Goal: Task Accomplishment & Management: Complete application form

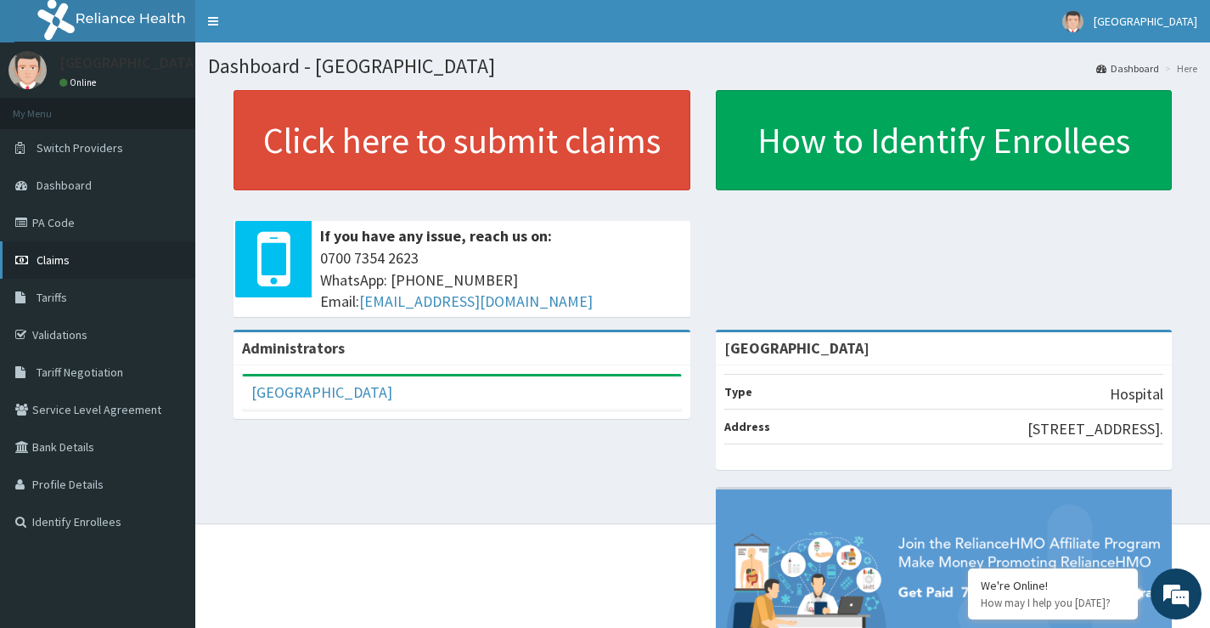
click at [56, 265] on span "Claims" at bounding box center [53, 259] width 33 height 15
click at [41, 223] on link "PA Code" at bounding box center [97, 222] width 195 height 37
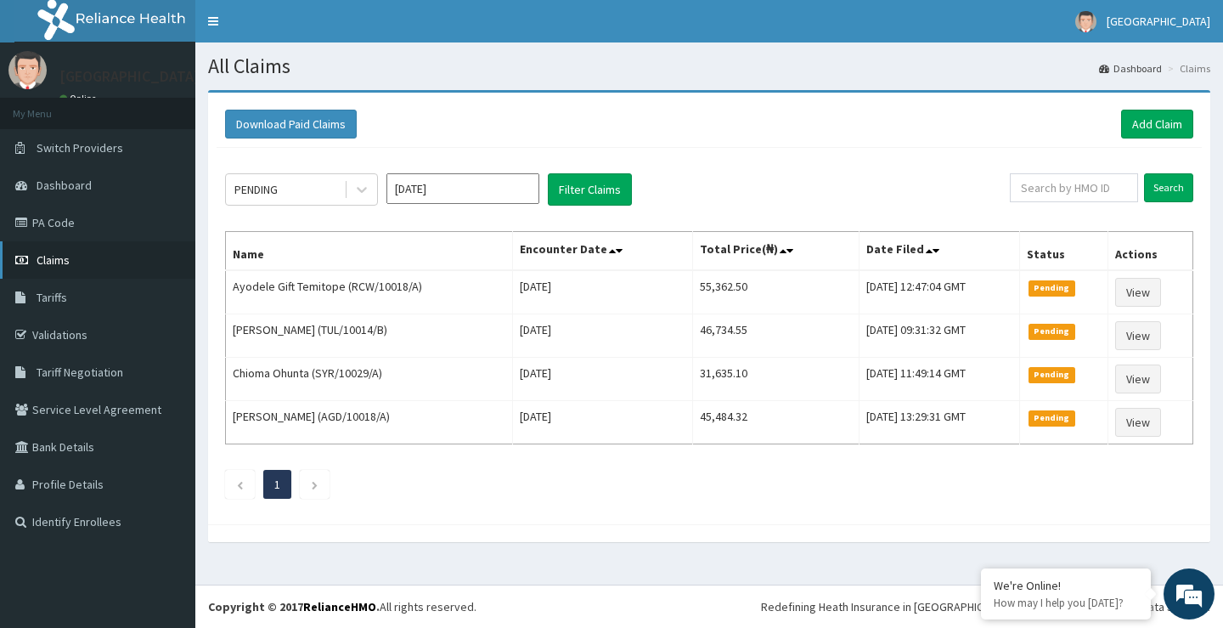
click at [59, 263] on span "Claims" at bounding box center [53, 259] width 33 height 15
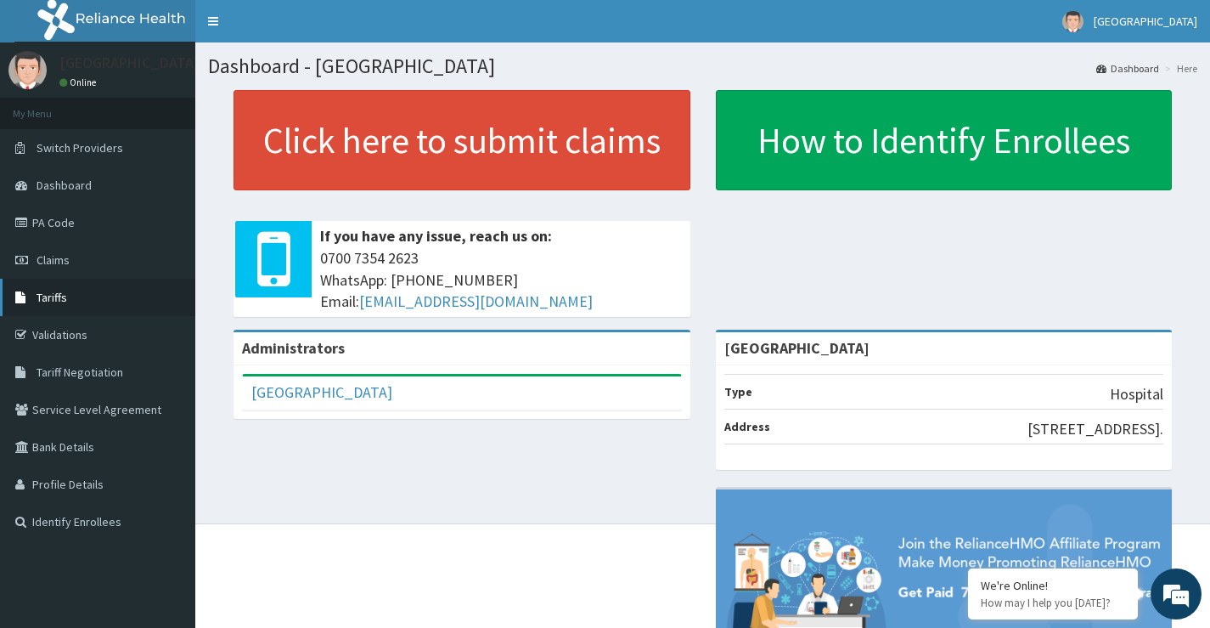
click at [45, 293] on span "Tariffs" at bounding box center [52, 297] width 31 height 15
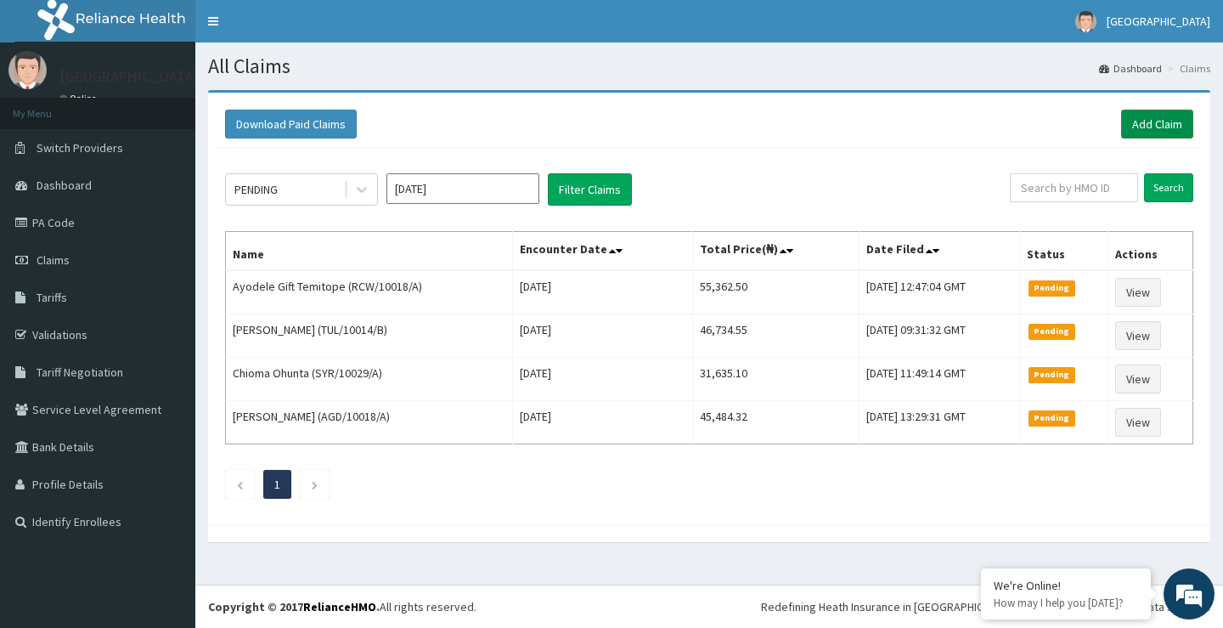
click at [1139, 124] on link "Add Claim" at bounding box center [1157, 124] width 72 height 29
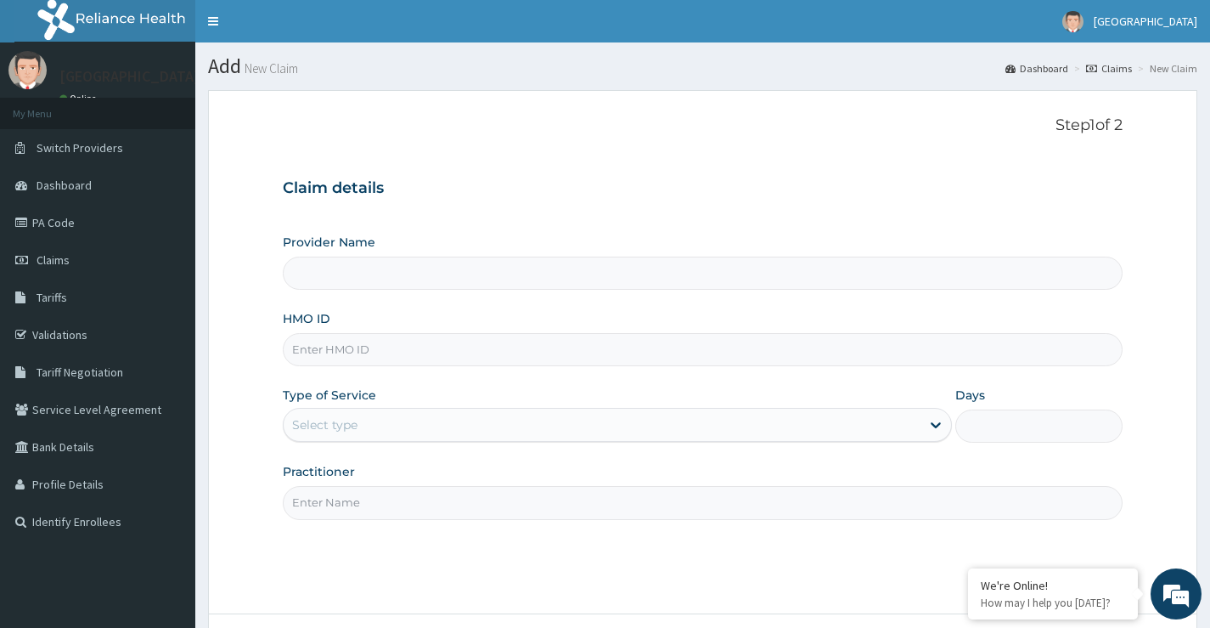
click at [416, 280] on input "Provider Name" at bounding box center [703, 272] width 840 height 33
drag, startPoint x: 516, startPoint y: 261, endPoint x: 516, endPoint y: 271, distance: 10.2
click at [518, 262] on input "Provider Name" at bounding box center [703, 272] width 840 height 33
click at [481, 343] on input "HMO ID" at bounding box center [703, 349] width 840 height 33
type input "Peachcare Medical Centre"
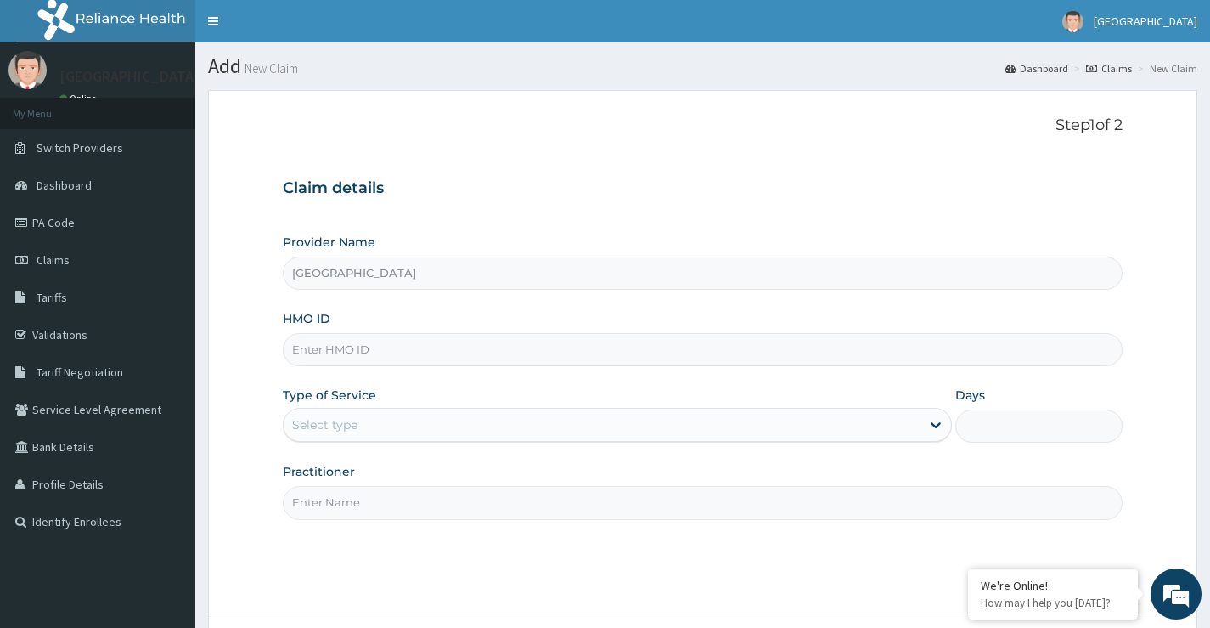
paste input "PWC/10418/A"
type input "PWC/10418/A"
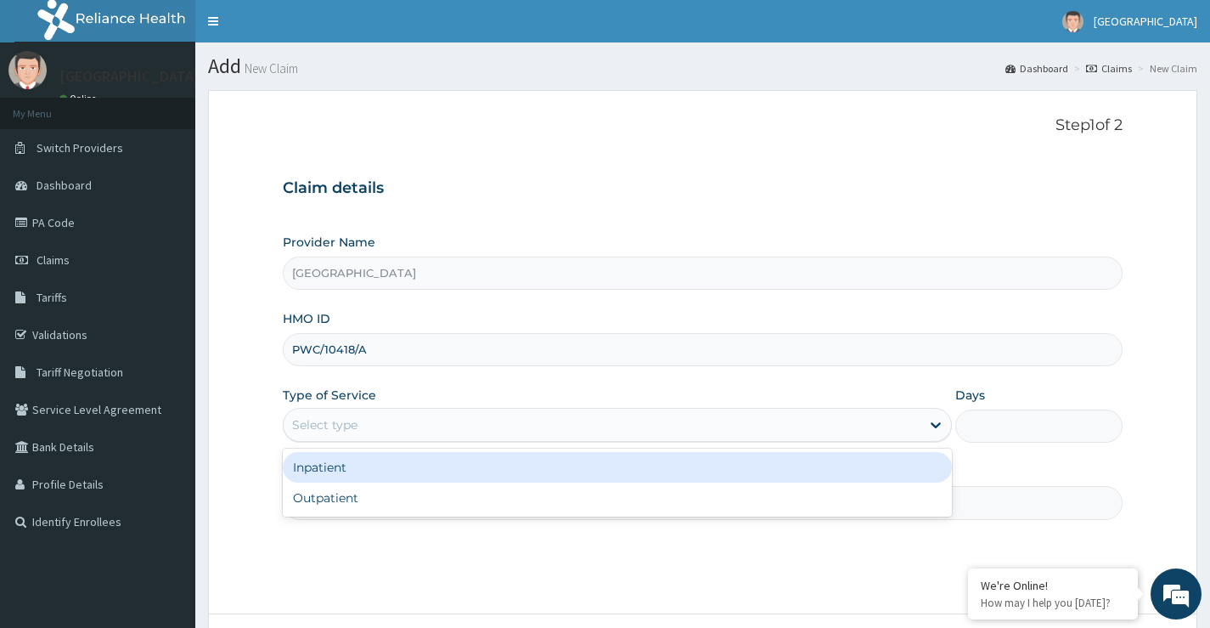
click at [810, 433] on div "Select type" at bounding box center [602, 424] width 637 height 27
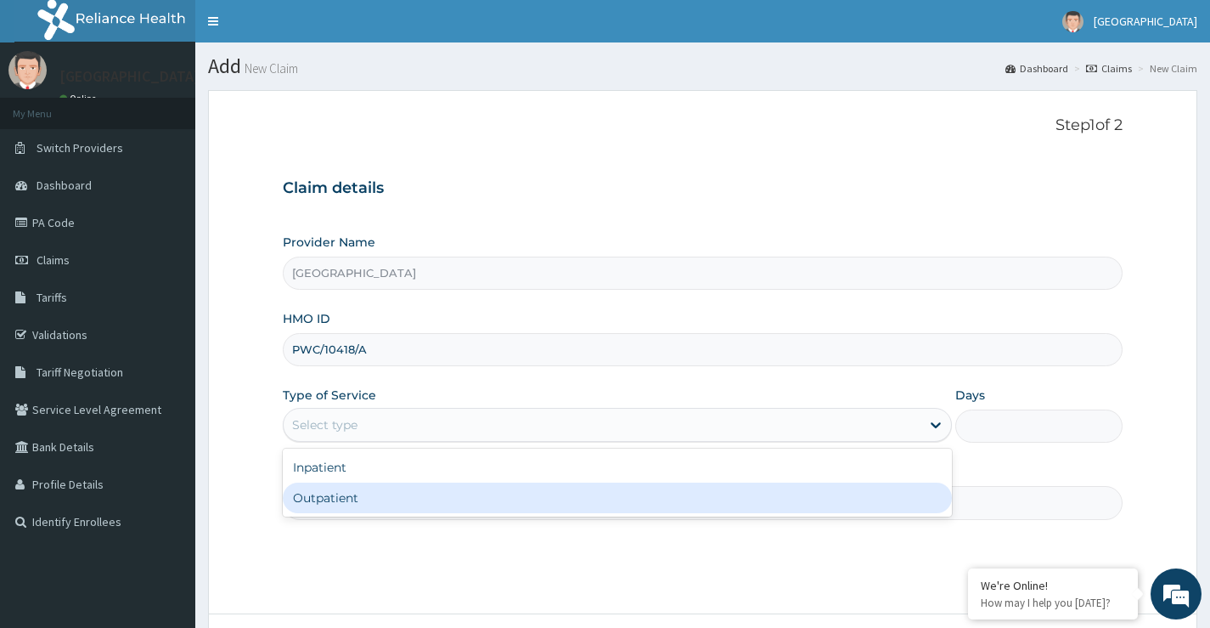
click at [594, 504] on div "Outpatient" at bounding box center [617, 497] width 669 height 31
type input "1"
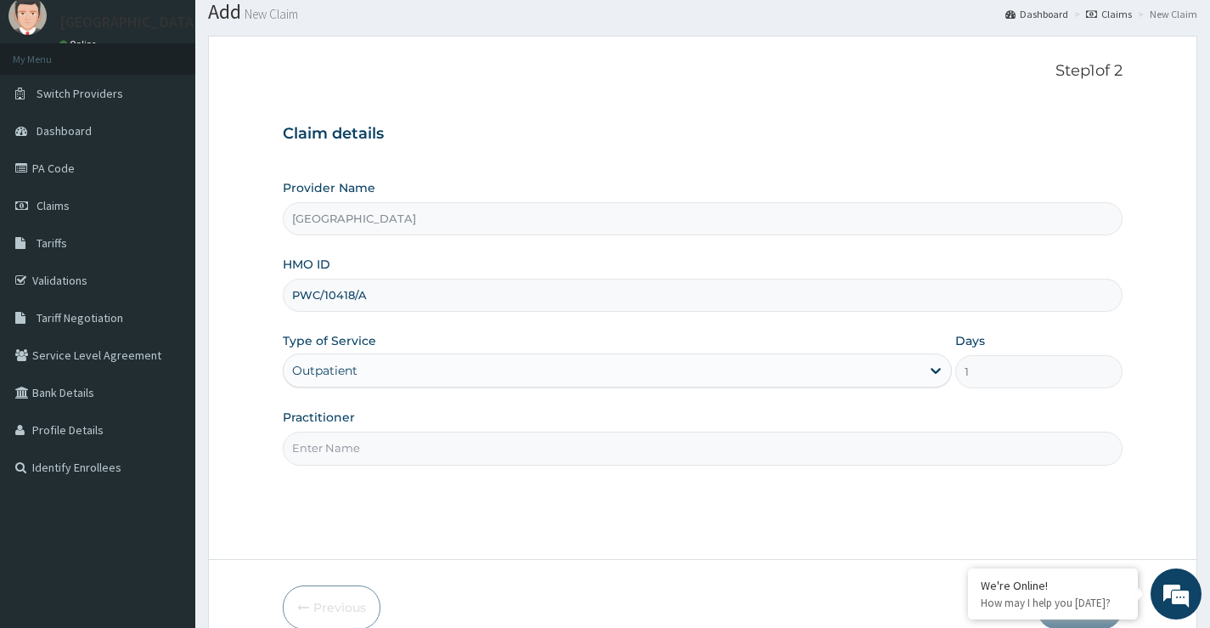
scroll to position [85, 0]
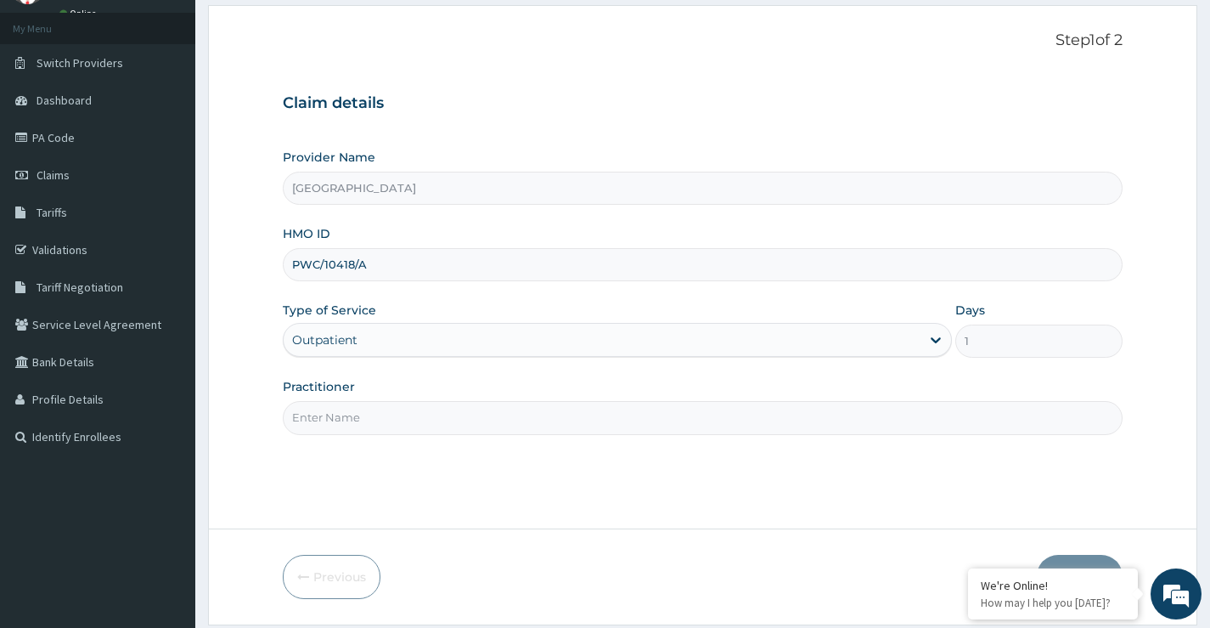
click at [499, 425] on input "Practitioner" at bounding box center [703, 417] width 840 height 33
click at [437, 431] on input "Practitioner" at bounding box center [703, 417] width 840 height 33
type input "DR UZEZI AKPOTU"
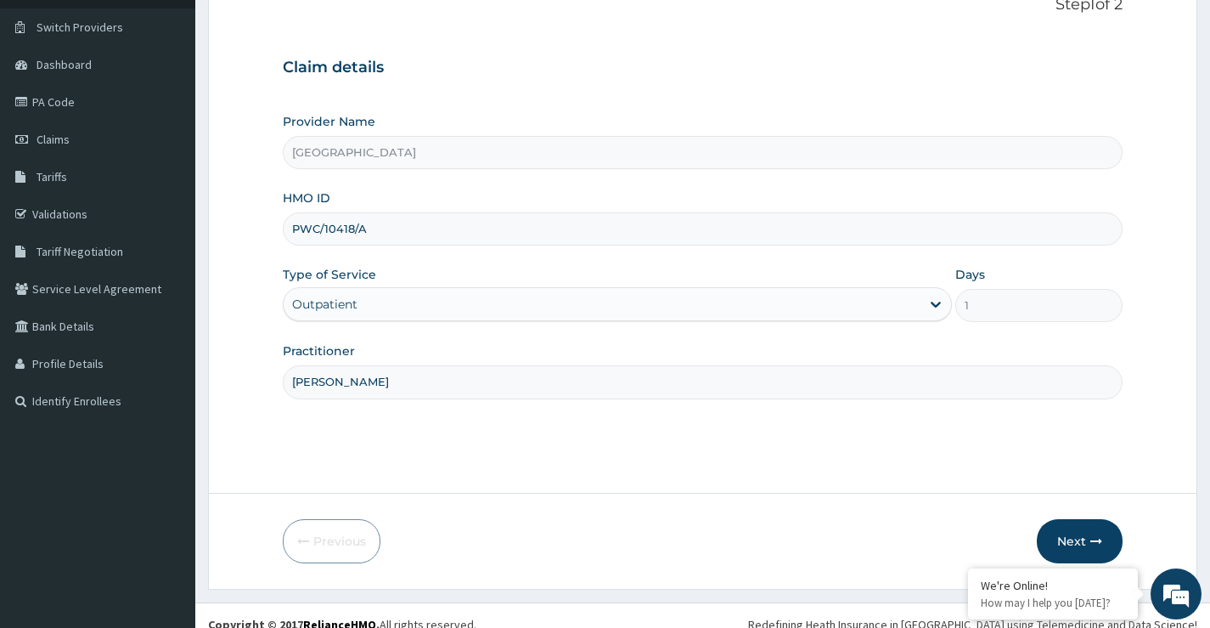
scroll to position [138, 0]
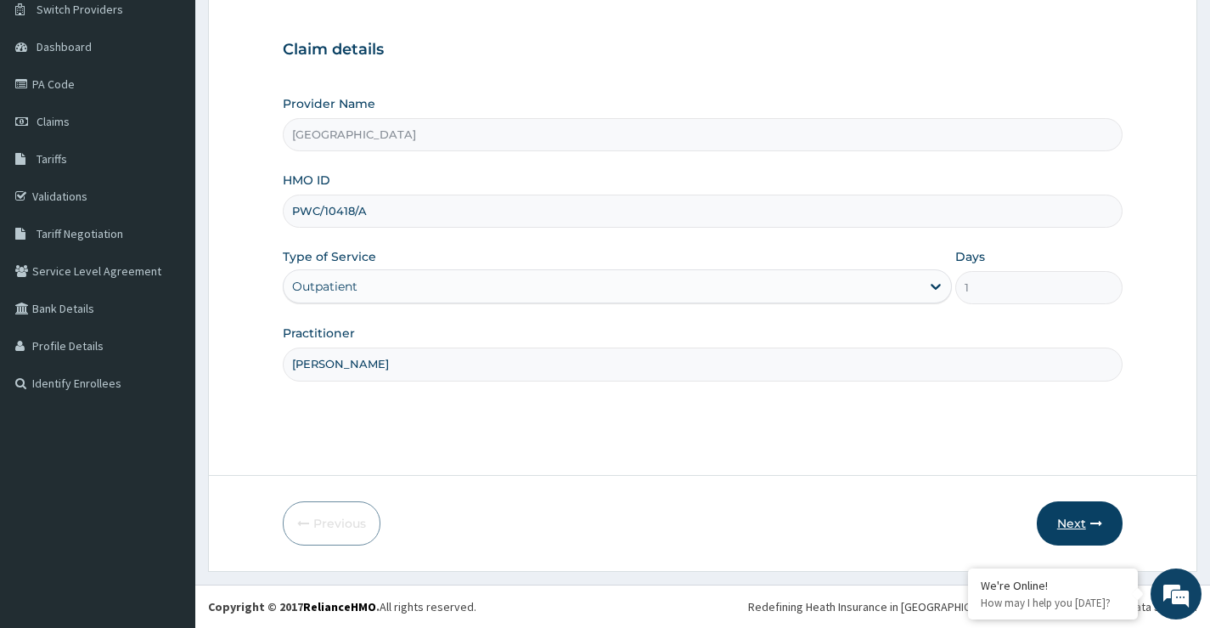
click at [1063, 525] on button "Next" at bounding box center [1080, 523] width 86 height 44
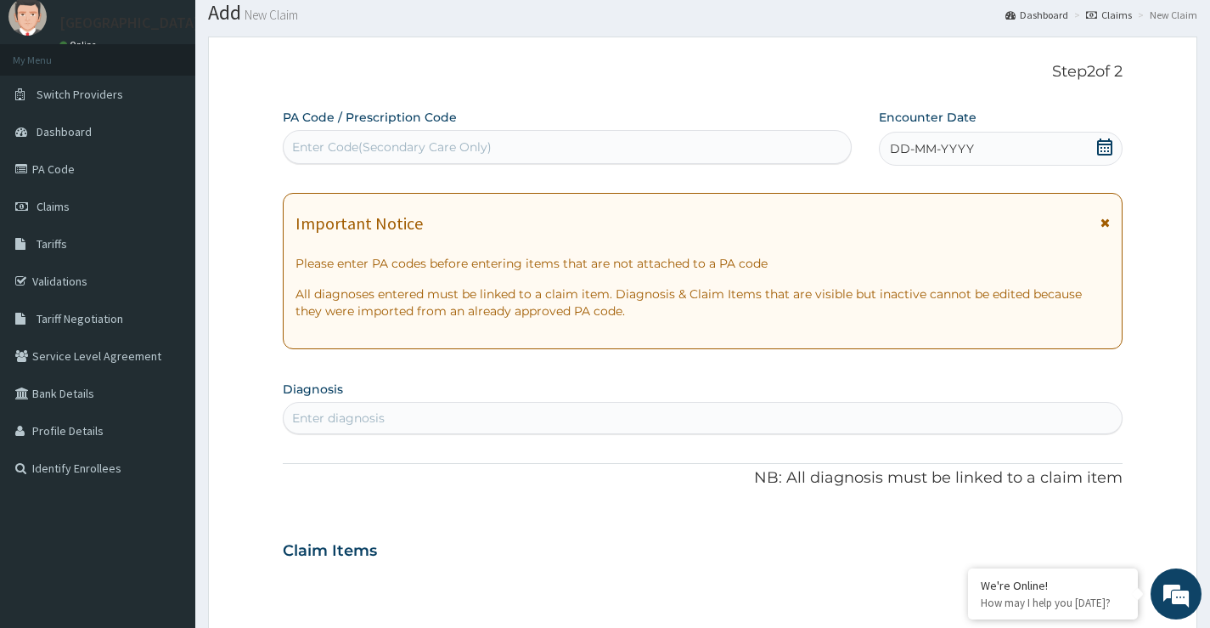
scroll to position [0, 0]
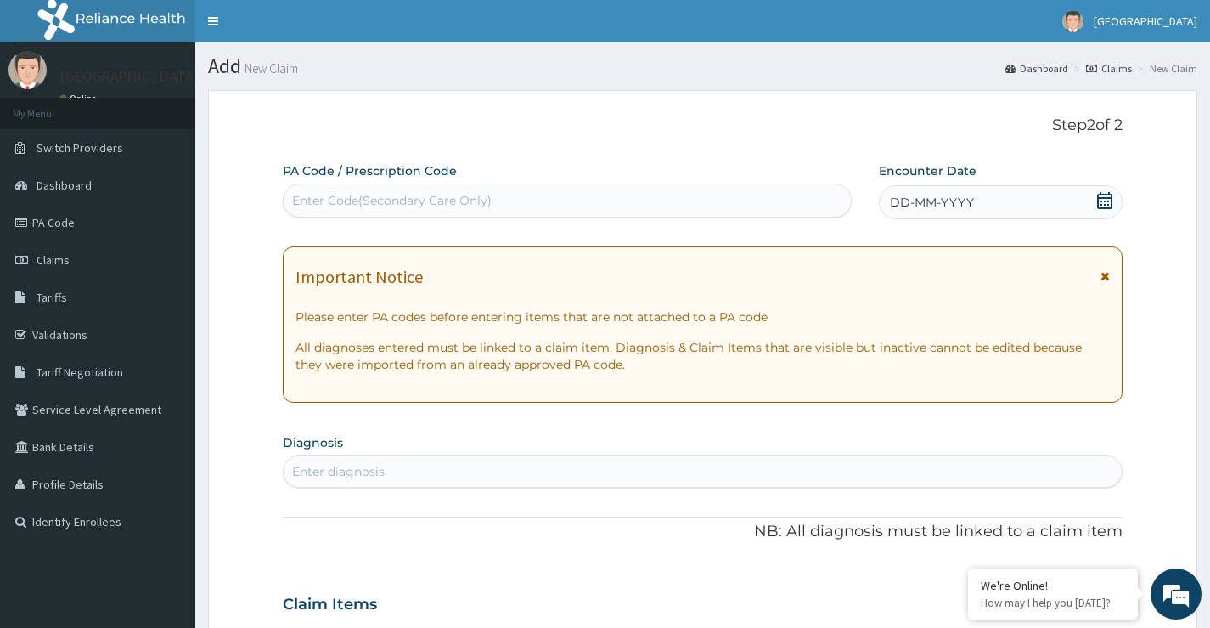
click at [1102, 201] on icon at bounding box center [1104, 200] width 17 height 17
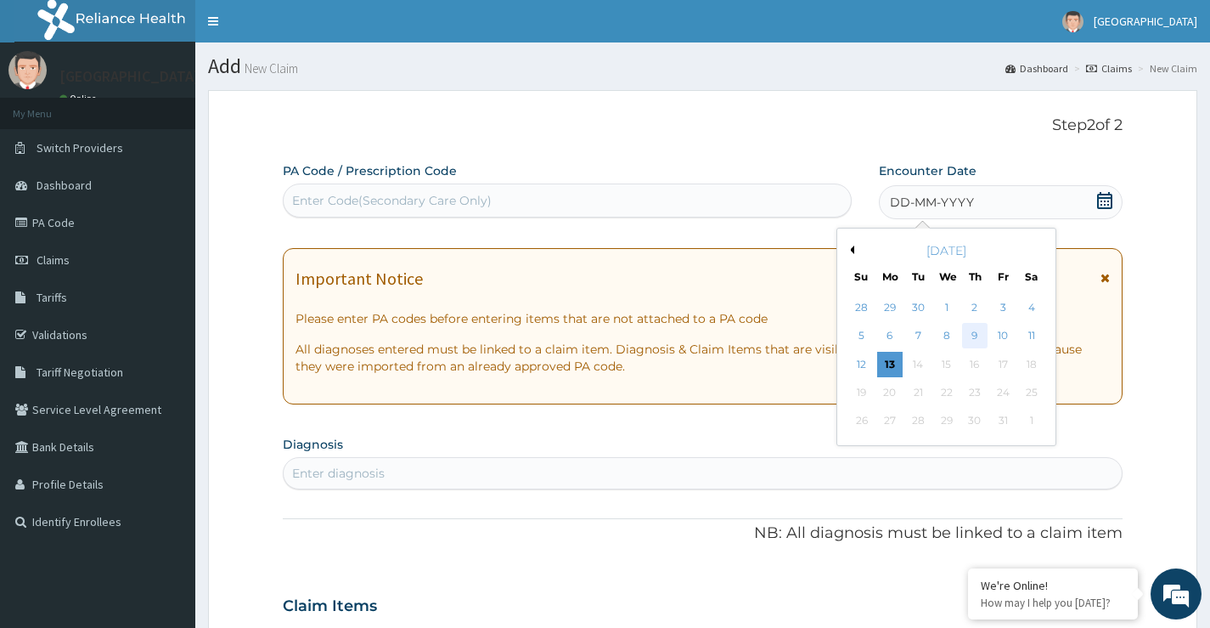
click at [978, 337] on div "9" at bounding box center [974, 336] width 25 height 25
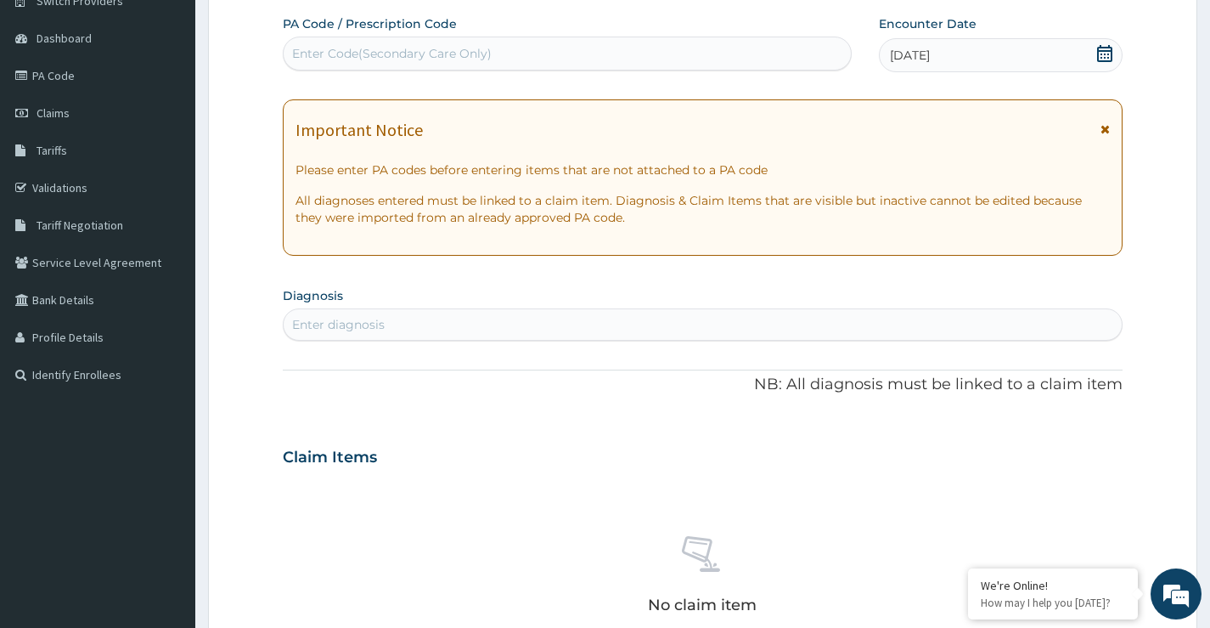
scroll to position [170, 0]
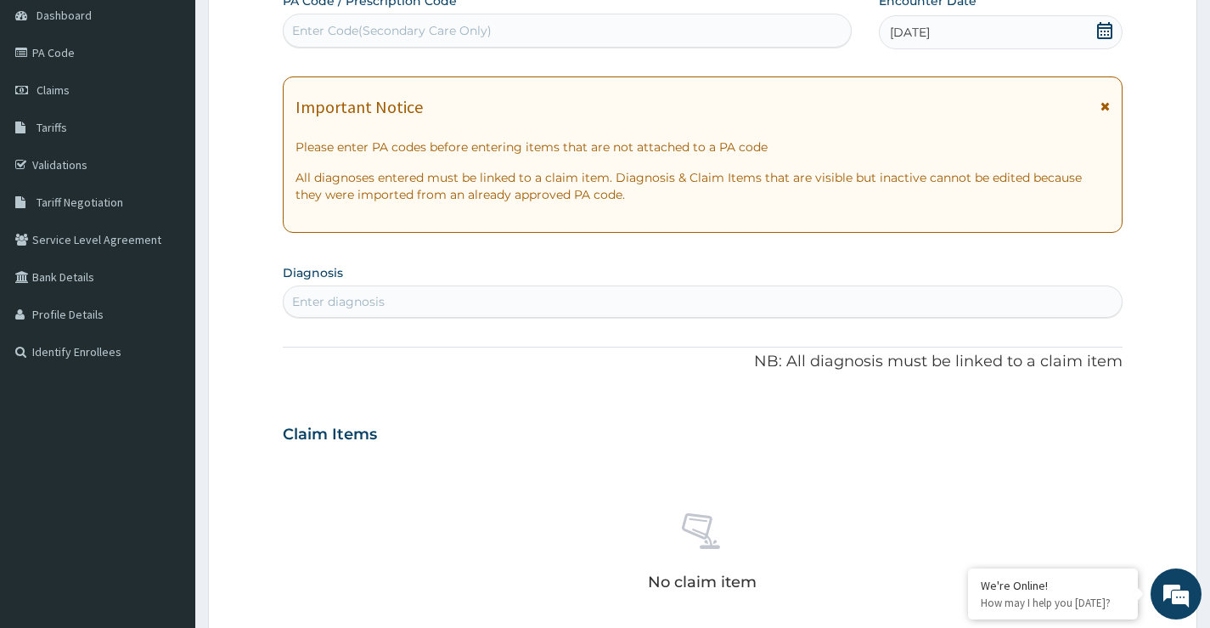
click at [367, 299] on div "Enter diagnosis" at bounding box center [338, 301] width 93 height 17
click at [395, 302] on div "Enter diagnosis" at bounding box center [703, 301] width 838 height 27
type input "S"
type input "M"
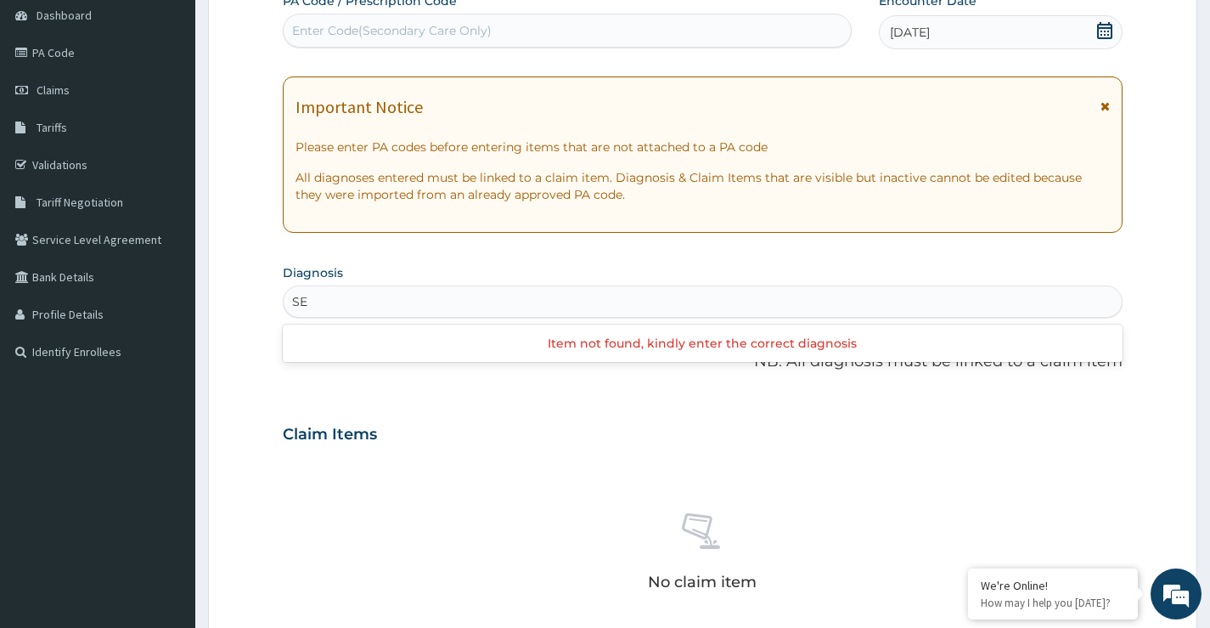
type input "S"
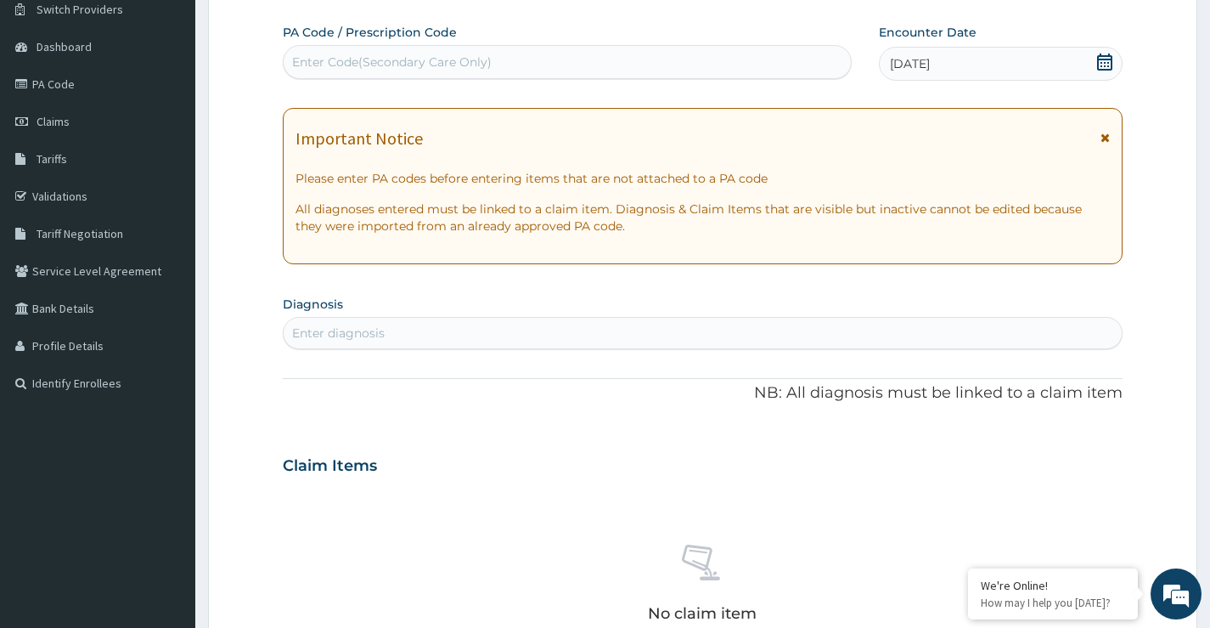
scroll to position [85, 0]
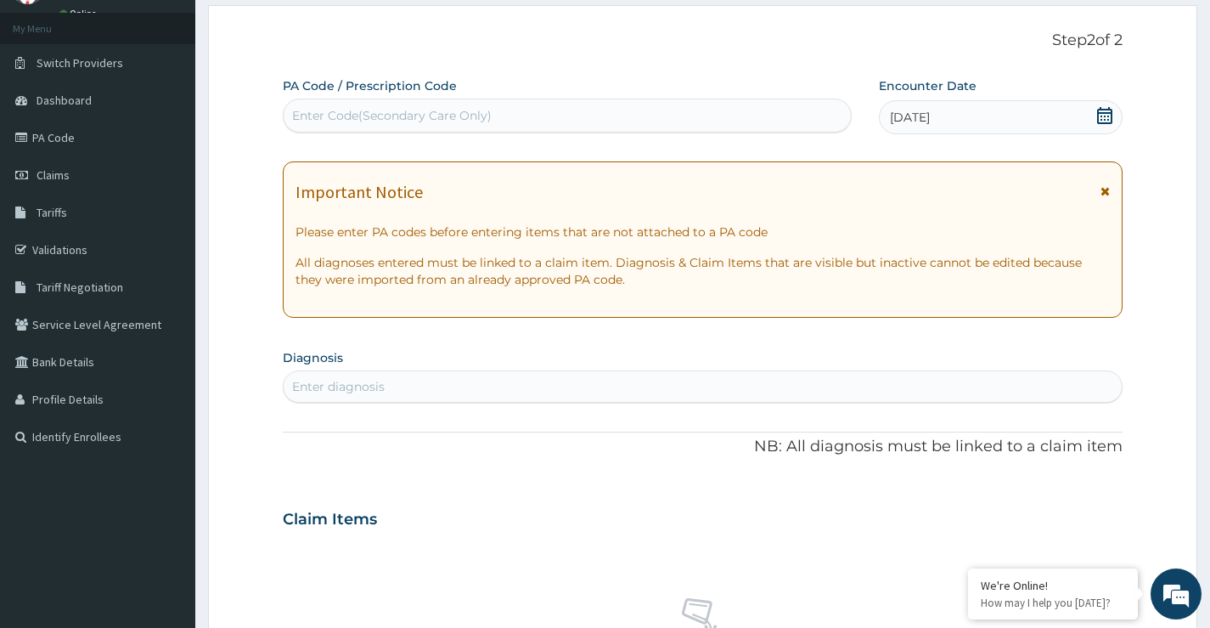
drag, startPoint x: 348, startPoint y: 374, endPoint x: 319, endPoint y: 382, distance: 30.1
click at [312, 384] on div "Enter diagnosis" at bounding box center [338, 386] width 93 height 17
drag, startPoint x: 301, startPoint y: 383, endPoint x: 423, endPoint y: 397, distance: 122.3
click at [423, 397] on div "Enter diagnosis" at bounding box center [703, 386] width 838 height 27
click at [365, 382] on div "Enter diagnosis" at bounding box center [338, 386] width 93 height 17
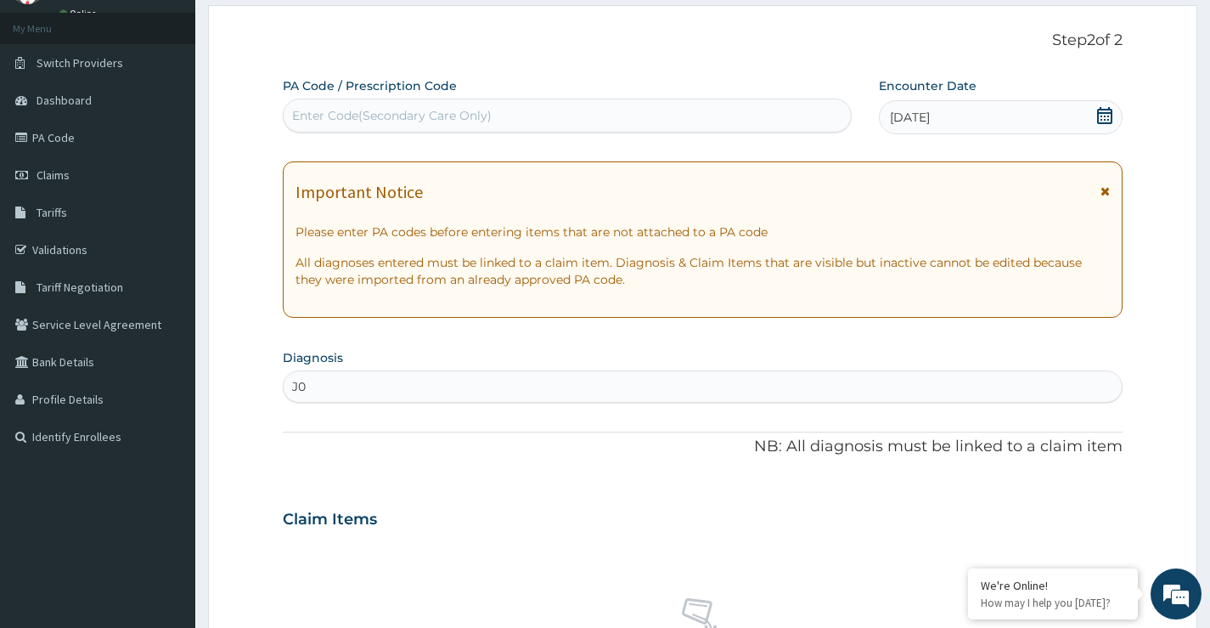
type input "J"
type input "P"
click at [431, 385] on div "Enter diagnosis" at bounding box center [703, 386] width 838 height 27
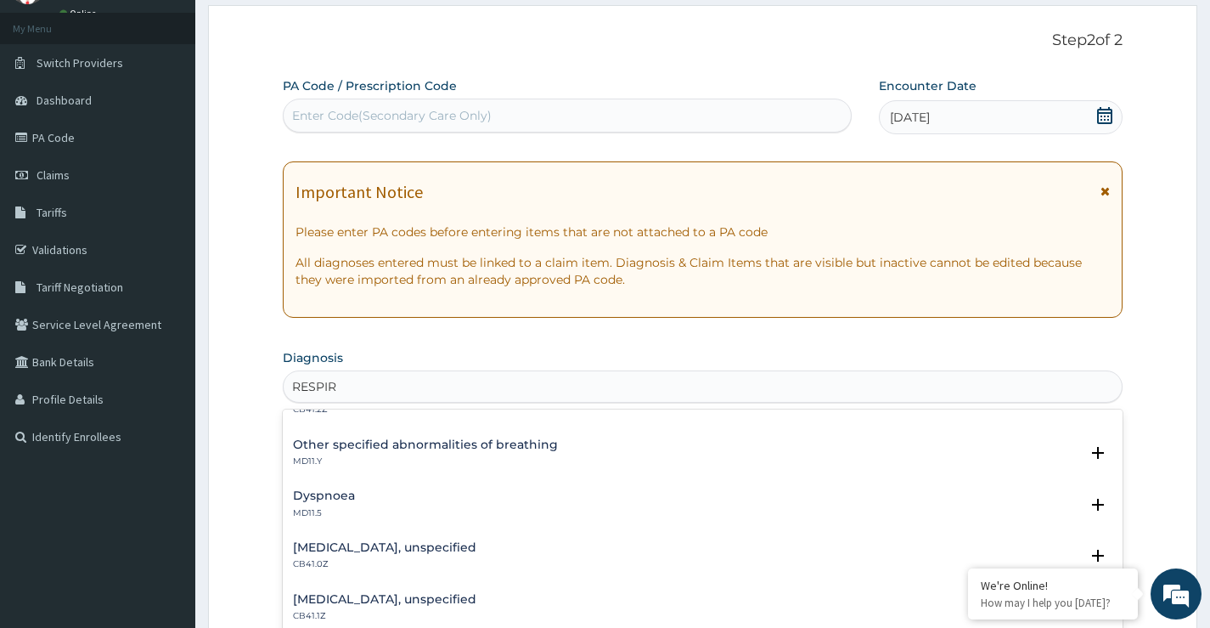
click at [451, 547] on h4 "Acute respiratory failure, unspecified" at bounding box center [384, 547] width 183 height 13
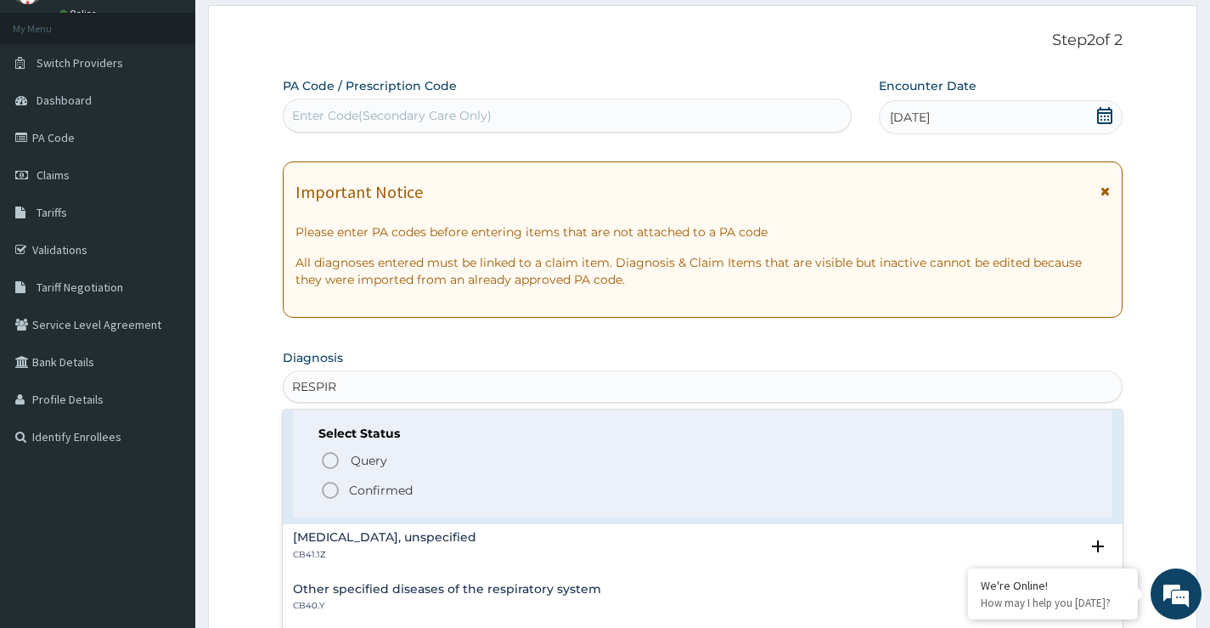
scroll to position [255, 0]
type input "RESPIR"
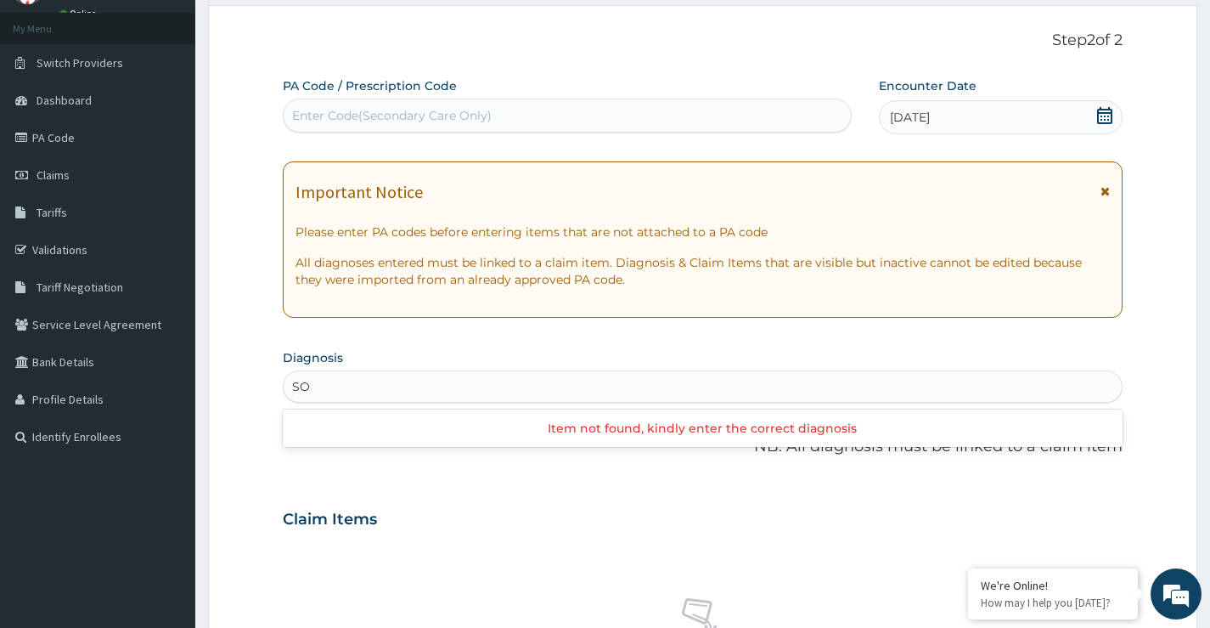
type input "S"
type input "SORE"
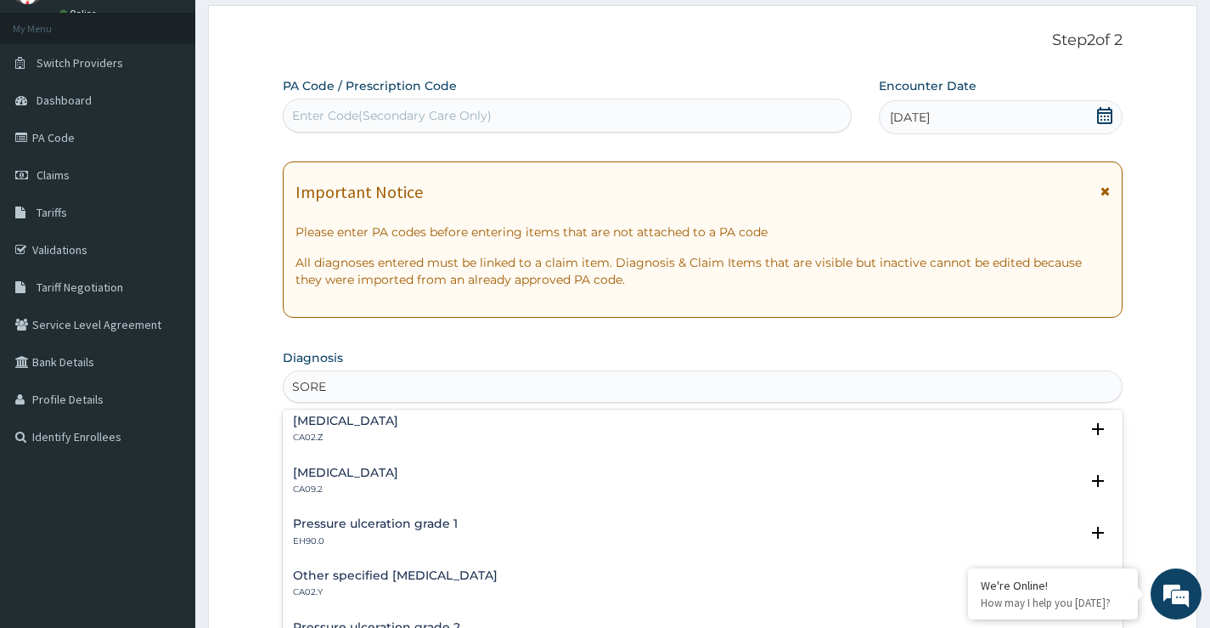
scroll to position [340, 0]
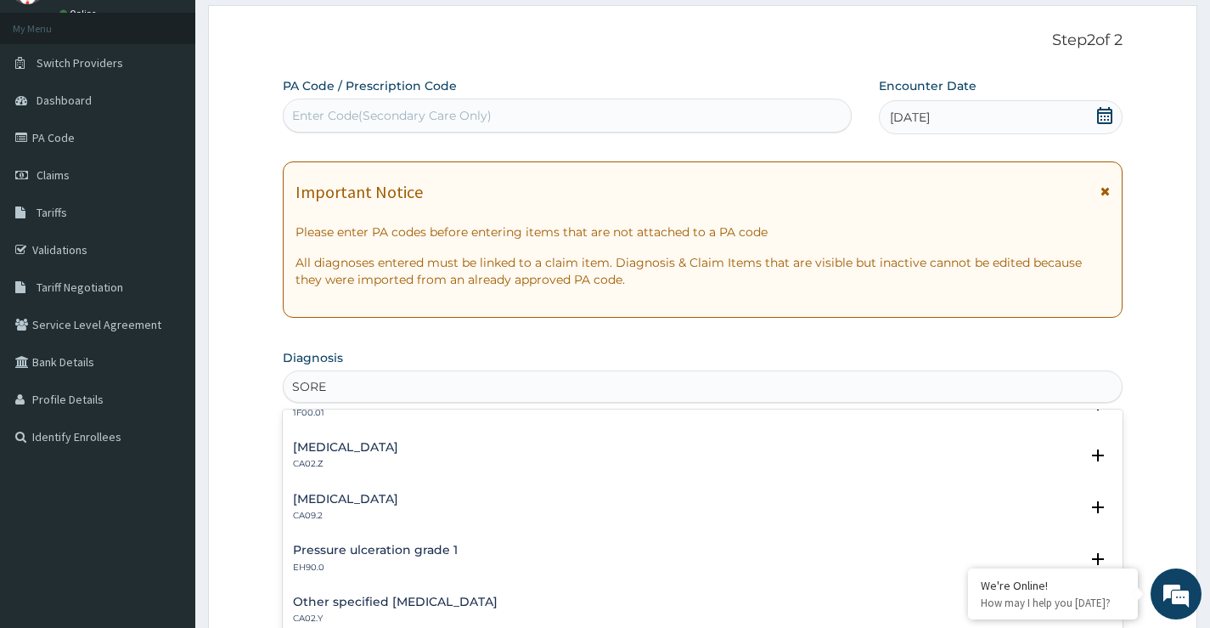
click at [398, 450] on h4 "Acute pharyngitis, unspecified" at bounding box center [345, 447] width 105 height 13
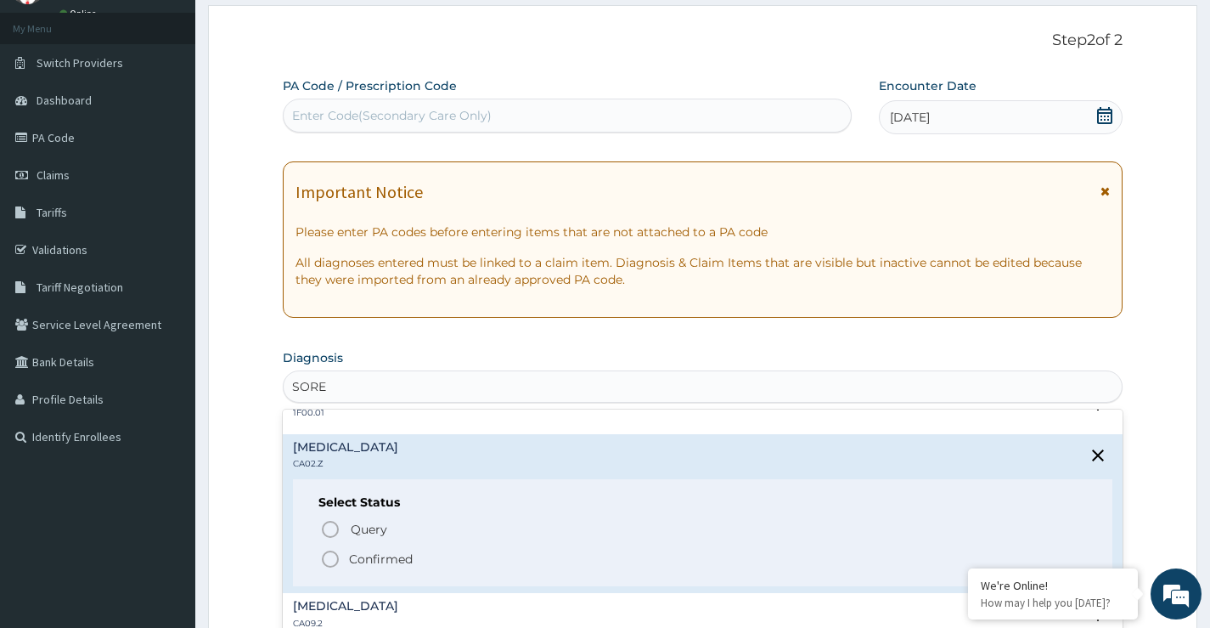
click at [337, 554] on icon "status option filled" at bounding box center [330, 559] width 20 height 20
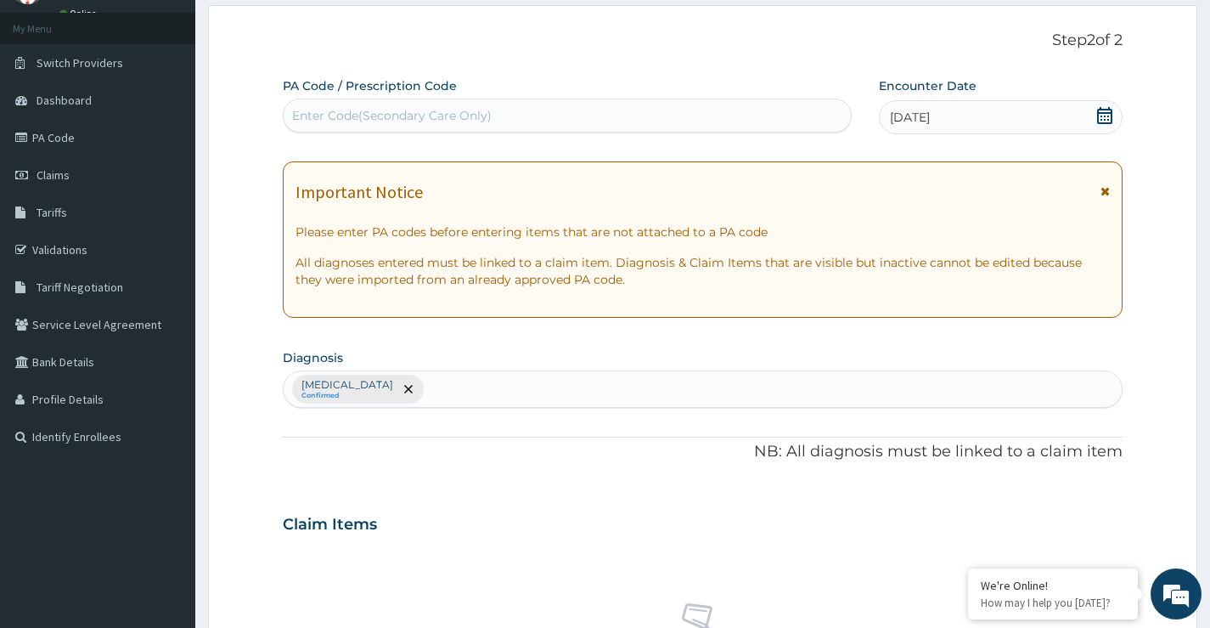
click at [597, 399] on div "Acute pharyngitis, unspecified Confirmed" at bounding box center [703, 389] width 838 height 36
click at [541, 392] on div "Acute pharyngitis, unspecified Confirmed" at bounding box center [703, 389] width 838 height 36
type input "J"
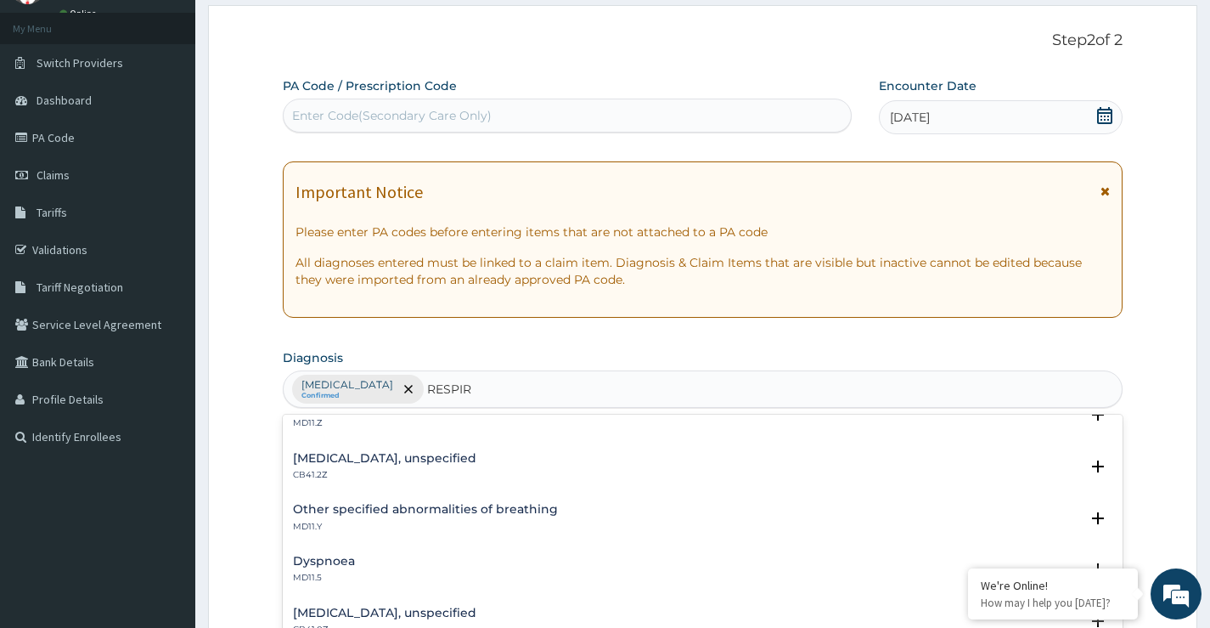
scroll to position [0, 0]
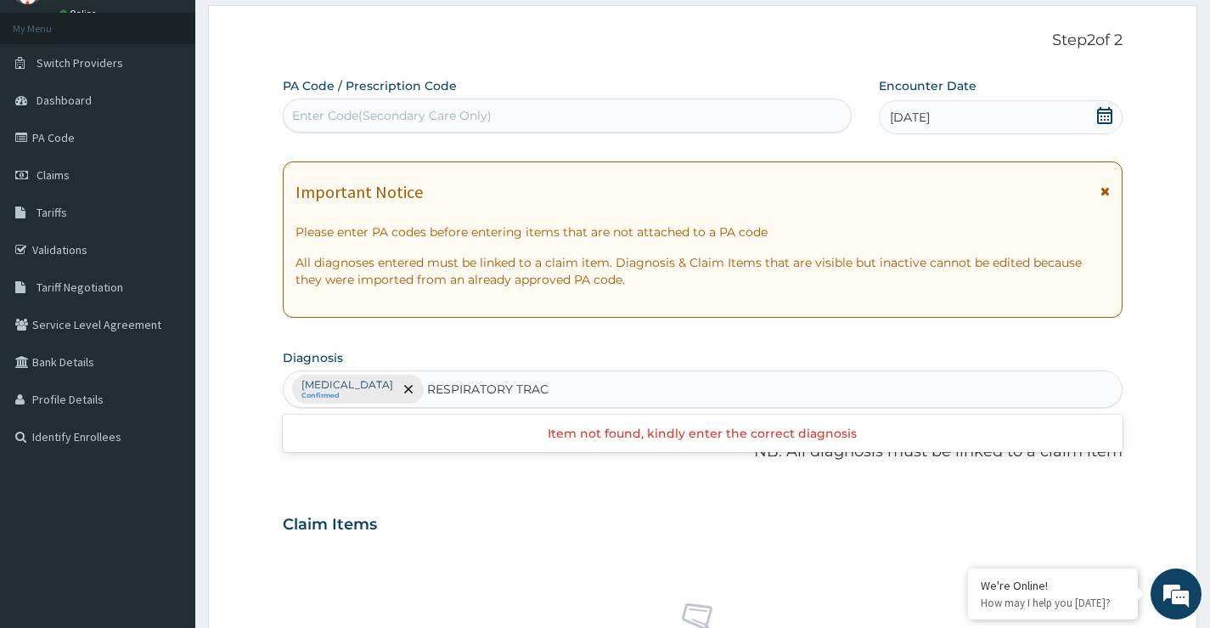
type input "RESPIRATORY TRACT"
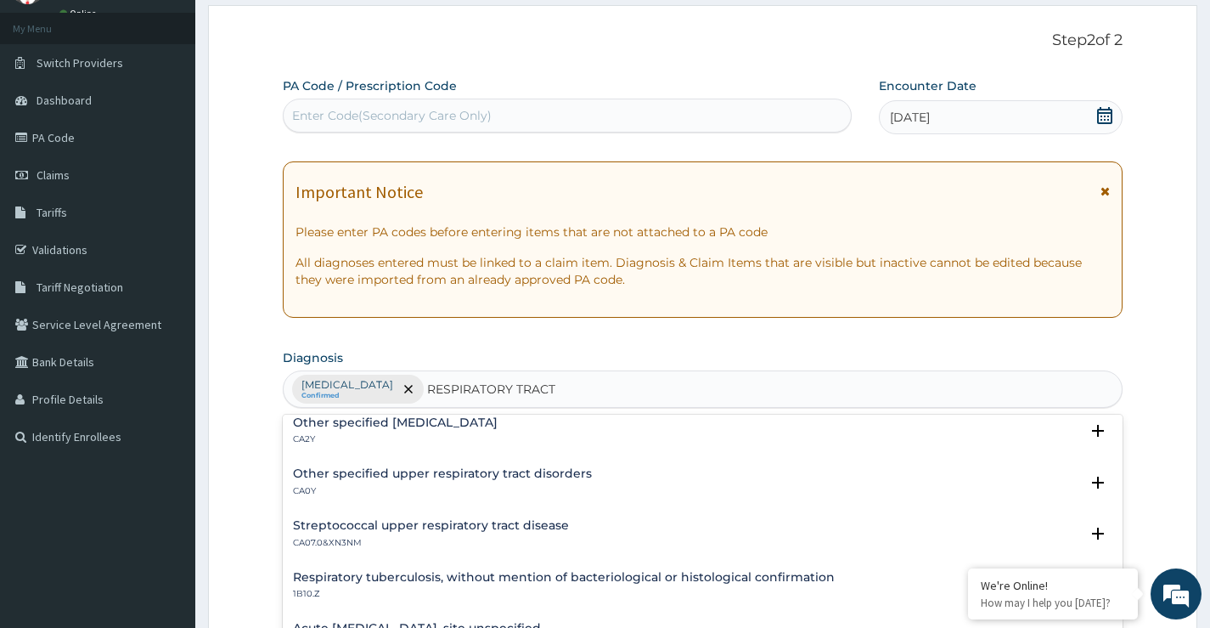
scroll to position [255, 0]
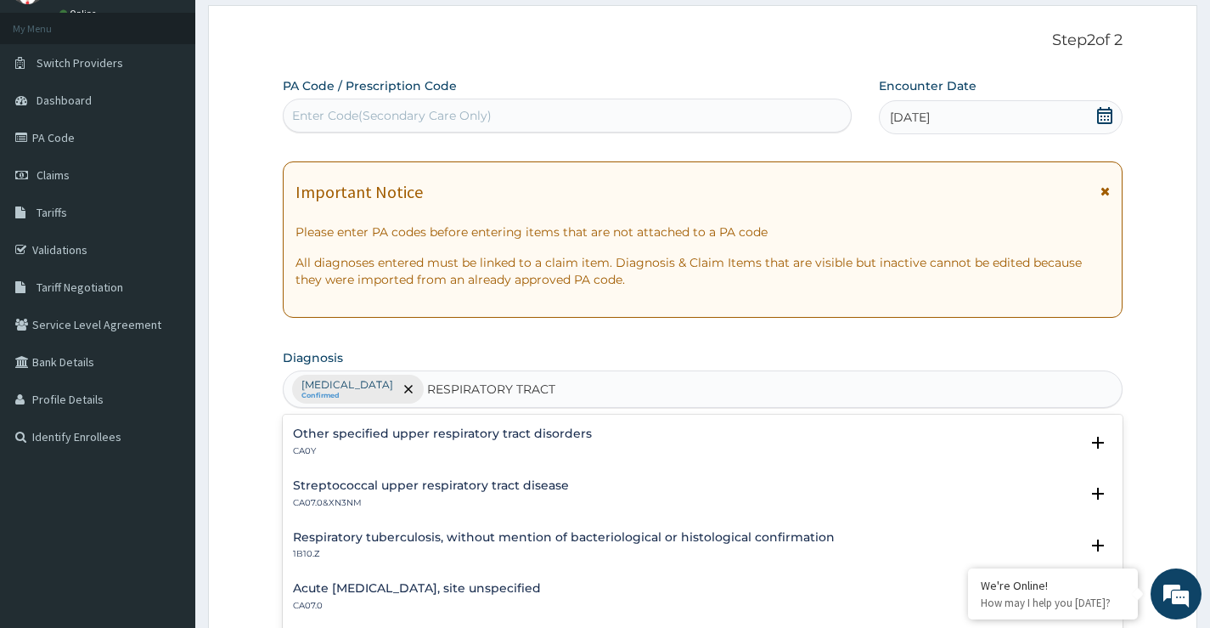
click at [510, 592] on h4 "Acute upper respiratory infection, site unspecified" at bounding box center [417, 588] width 248 height 13
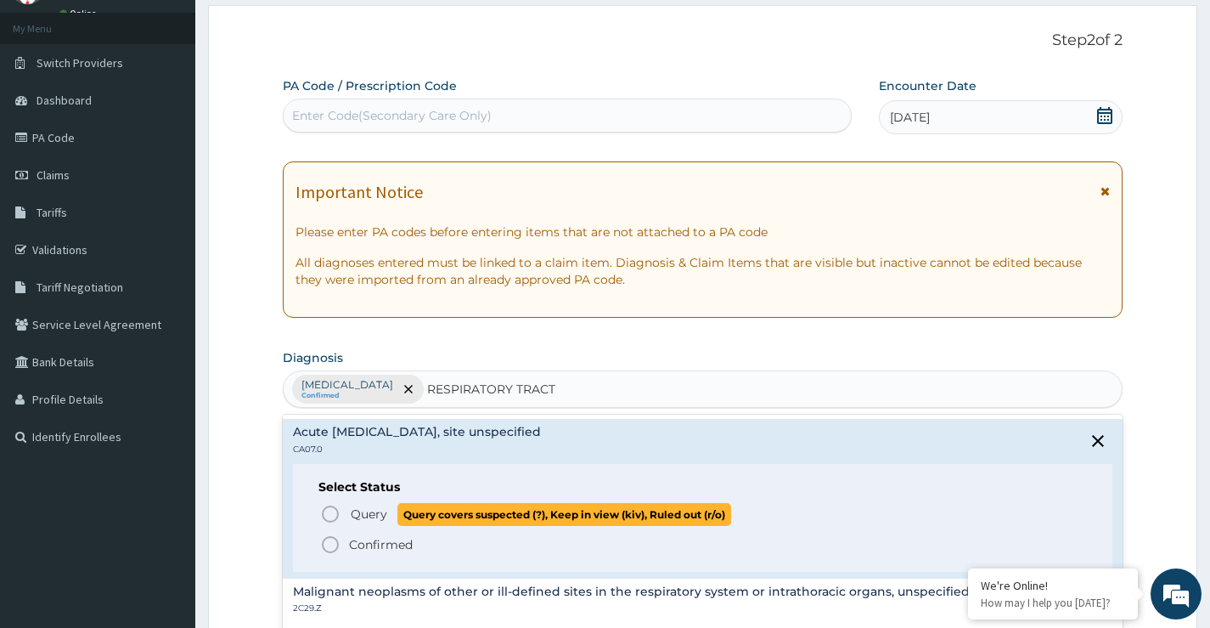
scroll to position [425, 0]
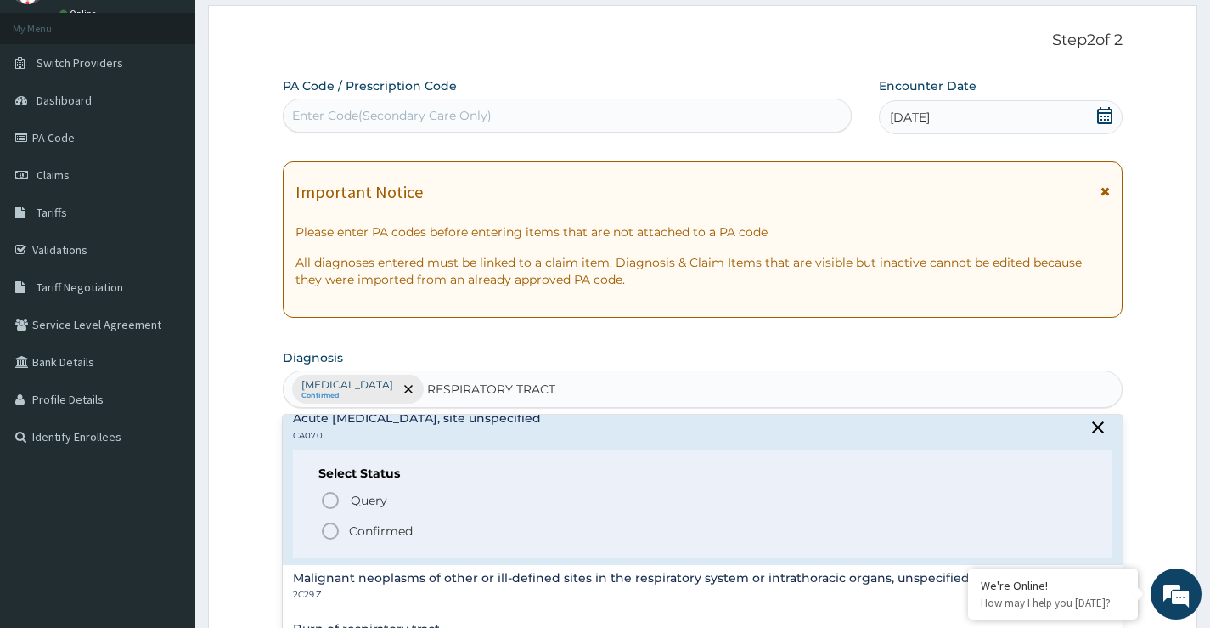
click at [330, 532] on icon "status option filled" at bounding box center [330, 531] width 20 height 20
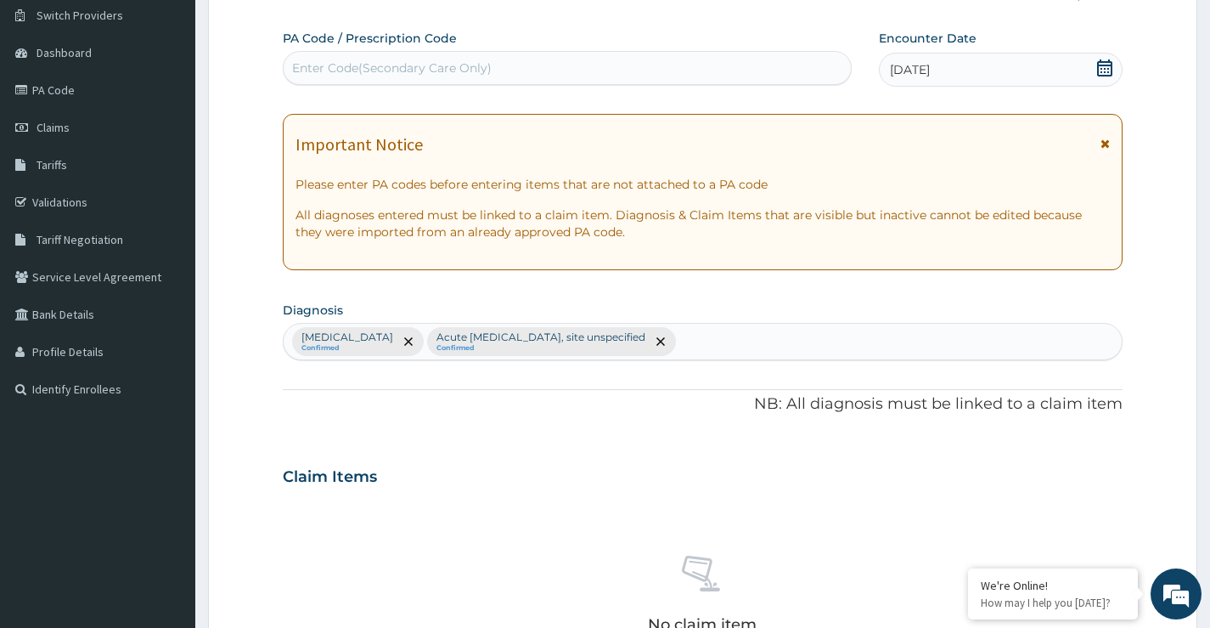
scroll to position [170, 0]
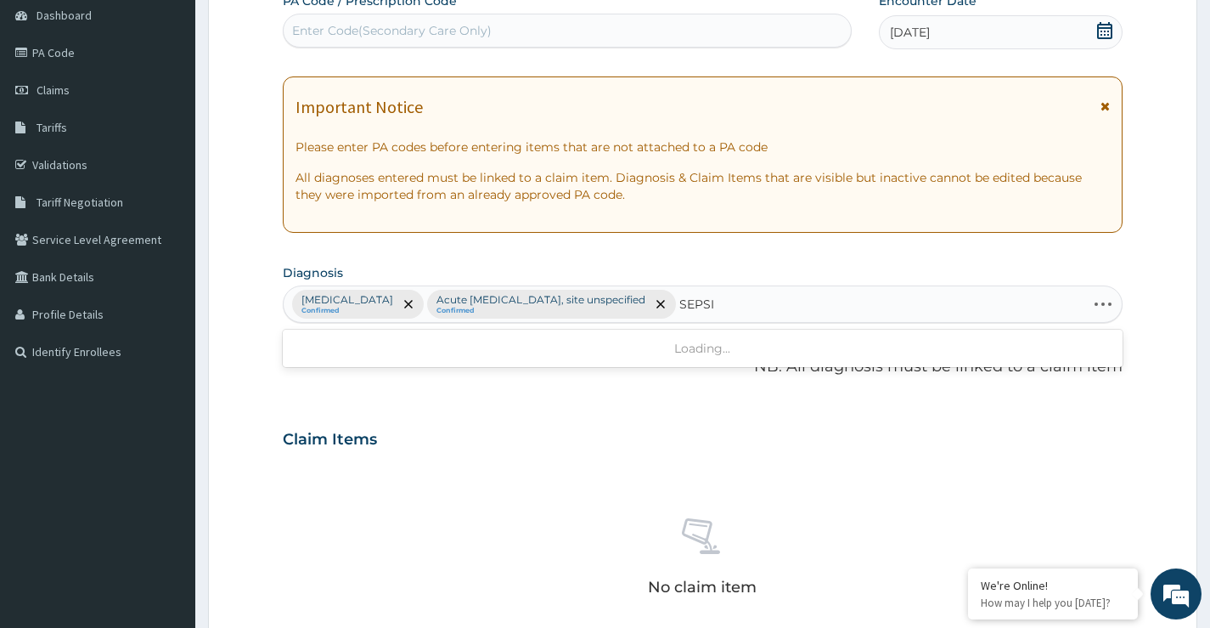
type input "SEPSIS"
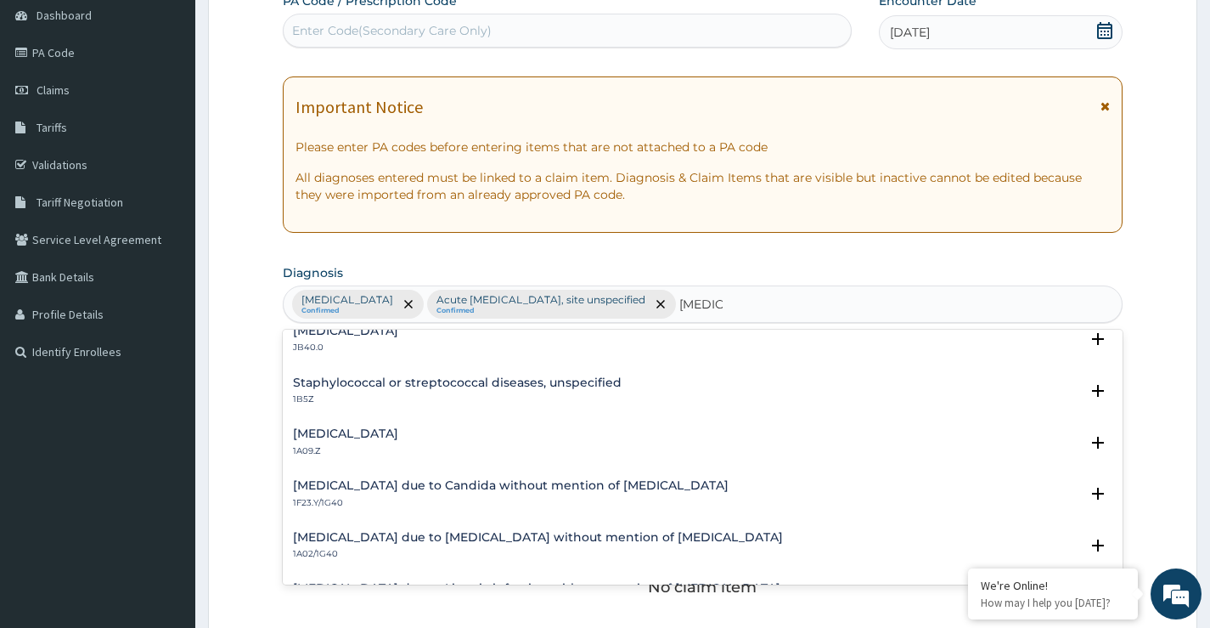
click at [398, 433] on h4 "Salmonella infection, unspecified" at bounding box center [345, 433] width 105 height 13
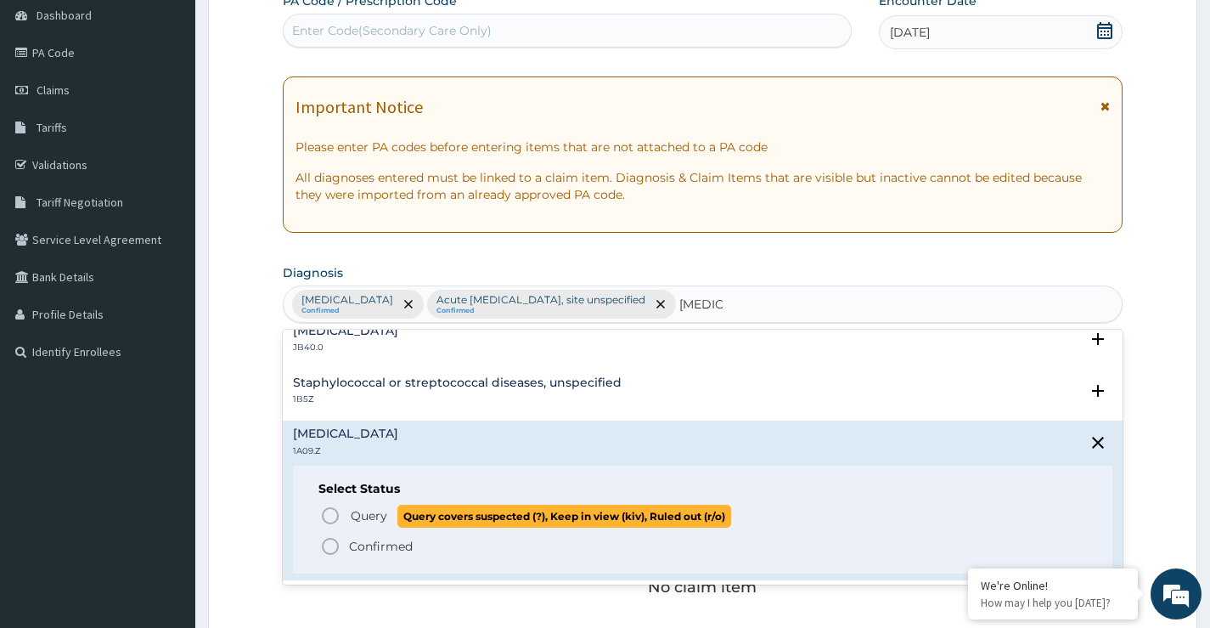
click at [335, 515] on icon "status option query" at bounding box center [330, 515] width 20 height 20
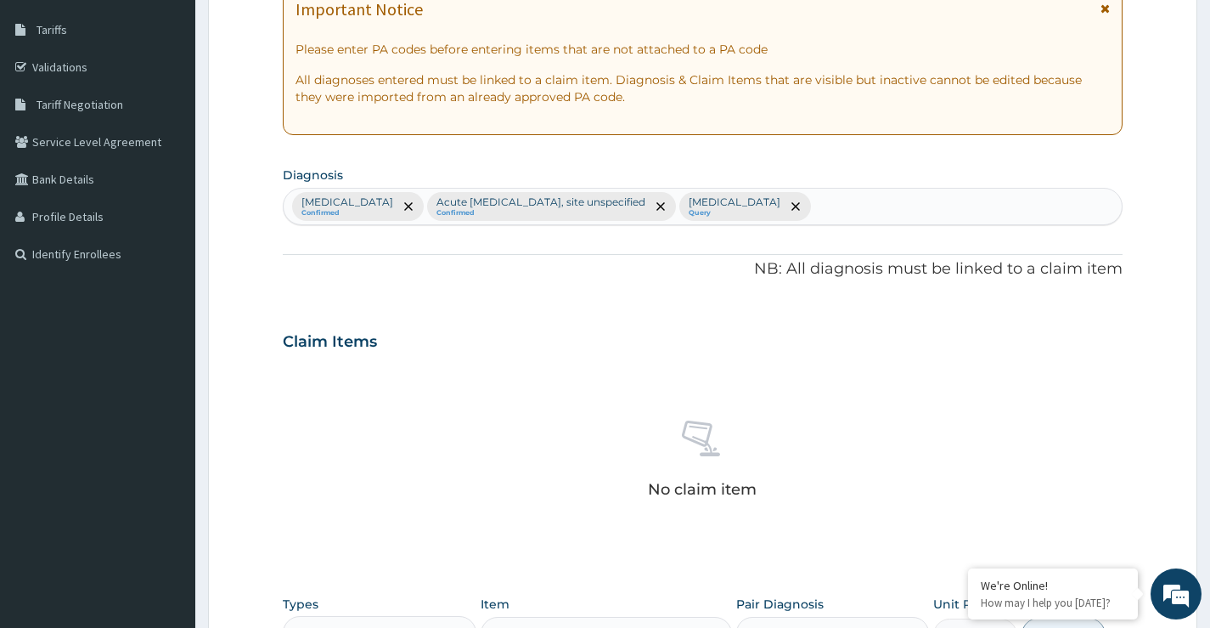
scroll to position [255, 0]
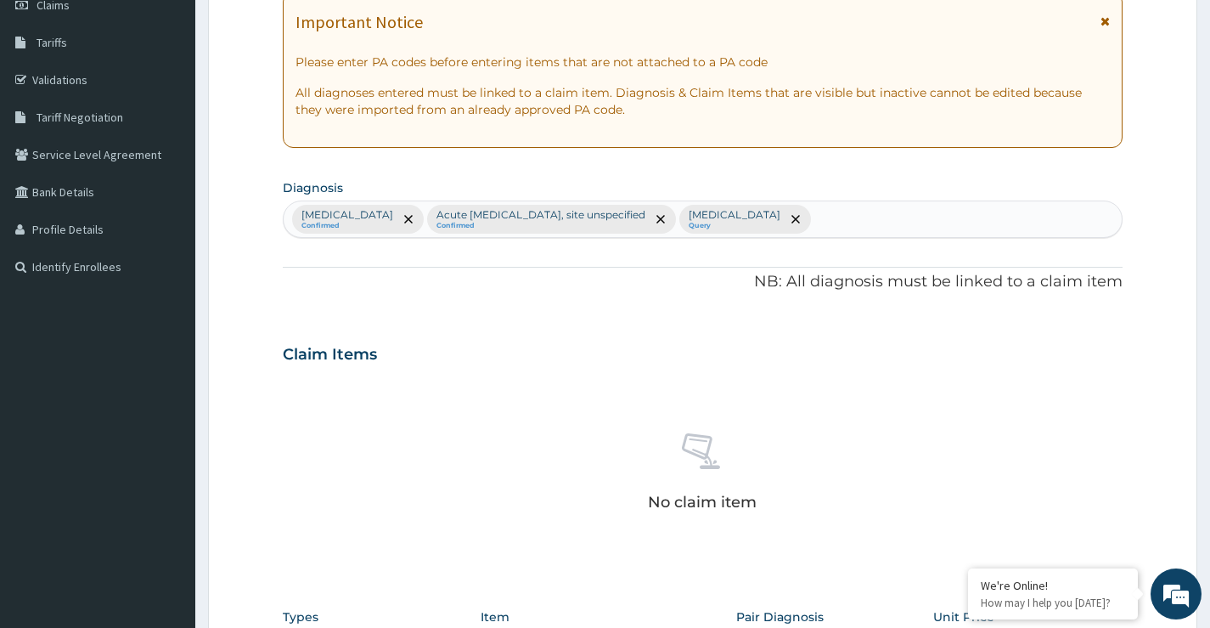
click at [1007, 225] on div "Acute pharyngitis, unspecified Confirmed Acute upper respiratory infection, sit…" at bounding box center [703, 219] width 838 height 36
click at [1025, 229] on div "Acute pharyngitis, unspecified Confirmed Acute upper respiratory infection, sit…" at bounding box center [703, 219] width 838 height 36
click at [1029, 222] on div "Acute pharyngitis, unspecified Confirmed Acute upper respiratory infection, sit…" at bounding box center [703, 219] width 838 height 36
click at [1049, 218] on div "Acute pharyngitis, unspecified Confirmed Acute upper respiratory infection, sit…" at bounding box center [703, 219] width 838 height 36
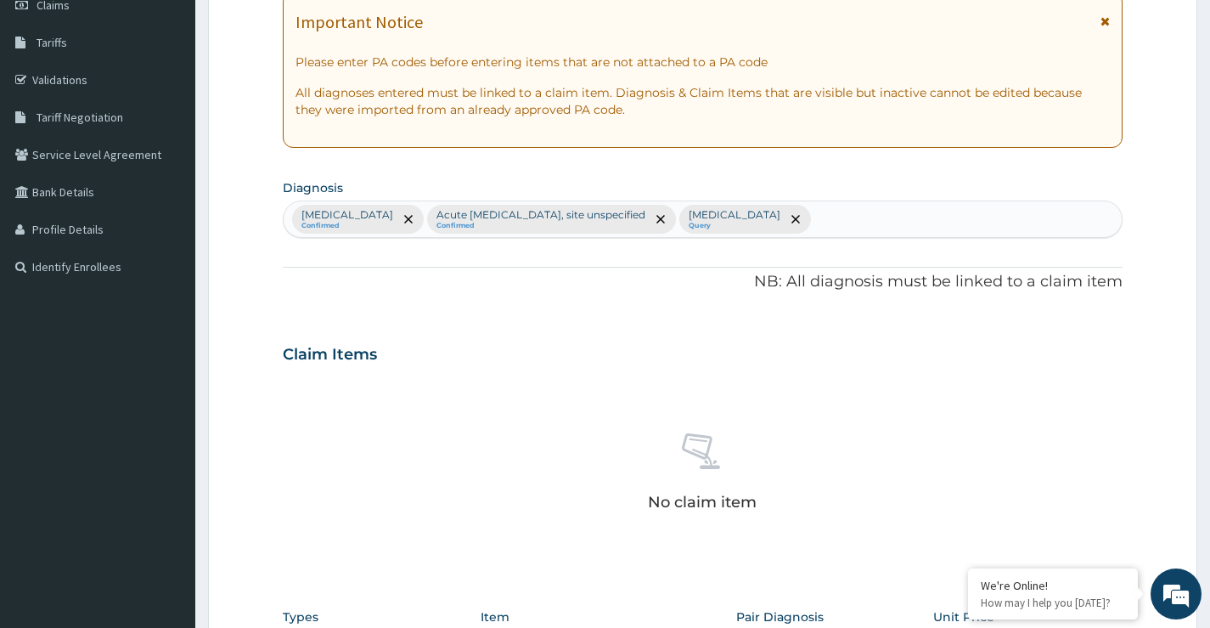
click at [1049, 217] on div "Acute pharyngitis, unspecified Confirmed Acute upper respiratory infection, sit…" at bounding box center [703, 219] width 838 height 36
click at [1076, 228] on div "Acute pharyngitis, unspecified Confirmed Acute upper respiratory infection, sit…" at bounding box center [703, 219] width 838 height 36
click at [1081, 226] on div "Acute pharyngitis, unspecified Confirmed Acute upper respiratory infection, sit…" at bounding box center [703, 219] width 838 height 36
click at [1051, 234] on div "Acute pharyngitis, unspecified Confirmed Acute upper respiratory infection, sit…" at bounding box center [703, 219] width 838 height 36
click at [1059, 223] on div "Acute pharyngitis, unspecified Confirmed Acute upper respiratory infection, sit…" at bounding box center [703, 219] width 838 height 36
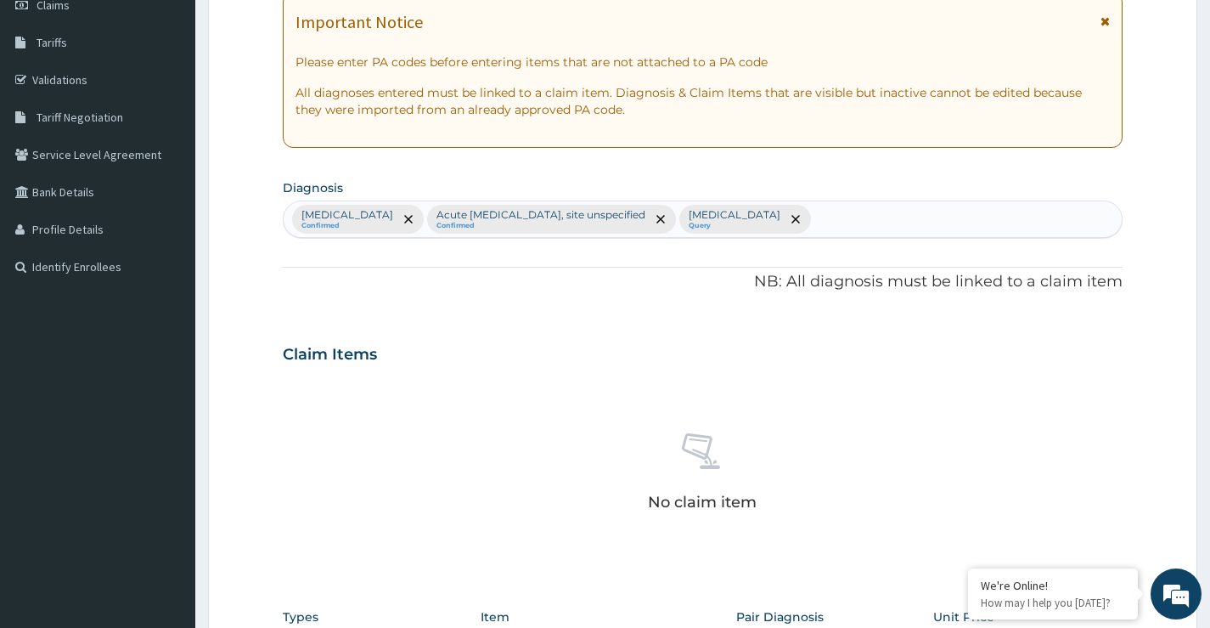
click at [1059, 223] on div "Acute pharyngitis, unspecified Confirmed Acute upper respiratory infection, sit…" at bounding box center [703, 219] width 838 height 36
type input "SORE"
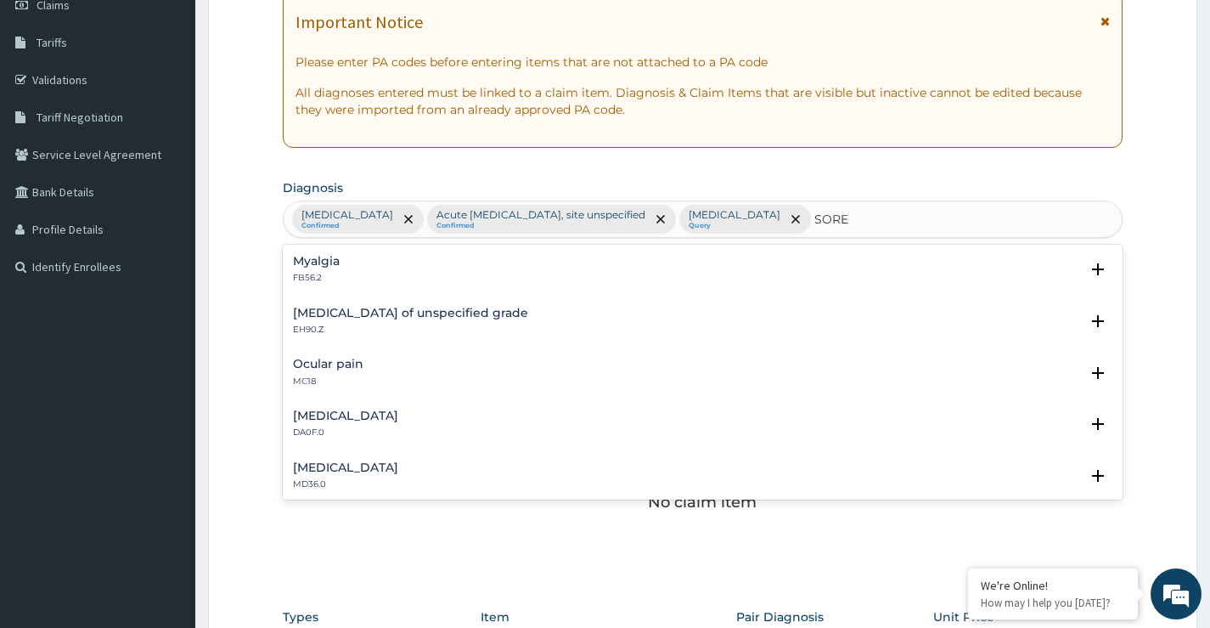
click at [365, 467] on h4 "Pain in throat" at bounding box center [345, 467] width 105 height 13
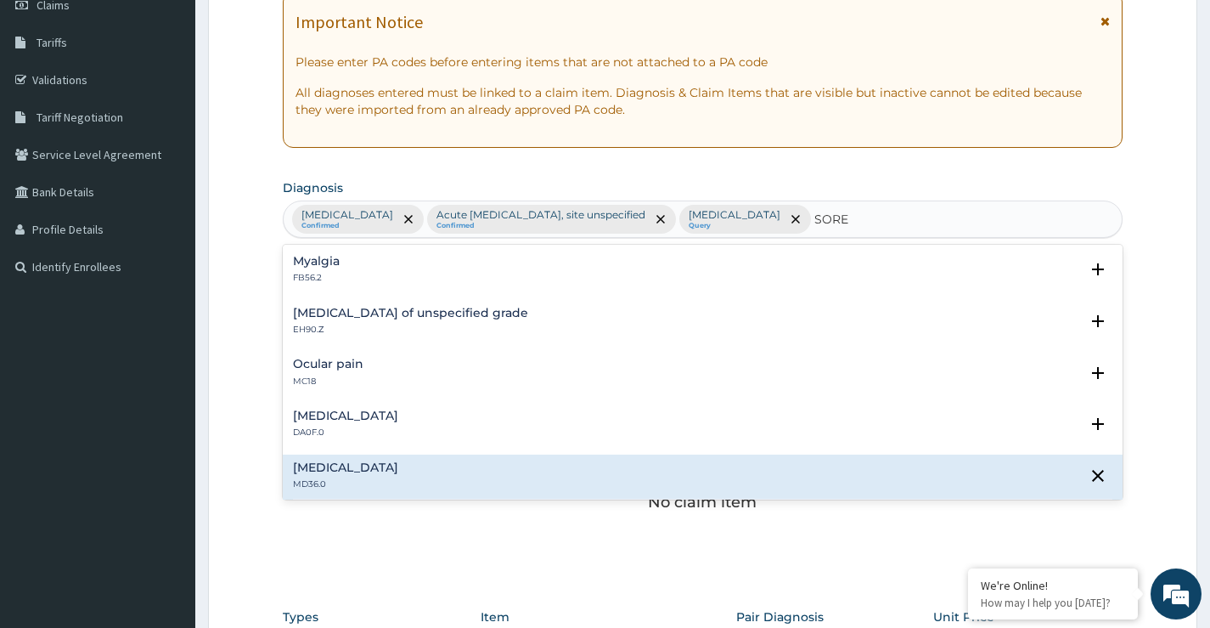
click at [328, 476] on div "Pain in throat MD36.0" at bounding box center [345, 476] width 105 height 30
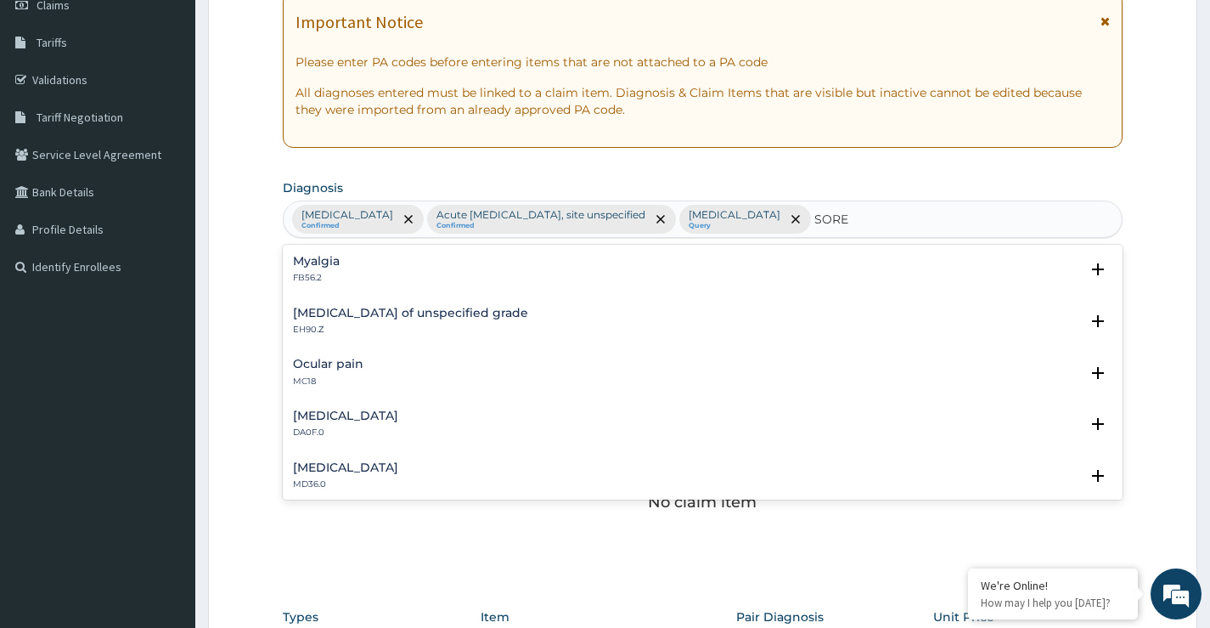
click at [328, 476] on div "Pain in throat MD36.0" at bounding box center [345, 476] width 105 height 30
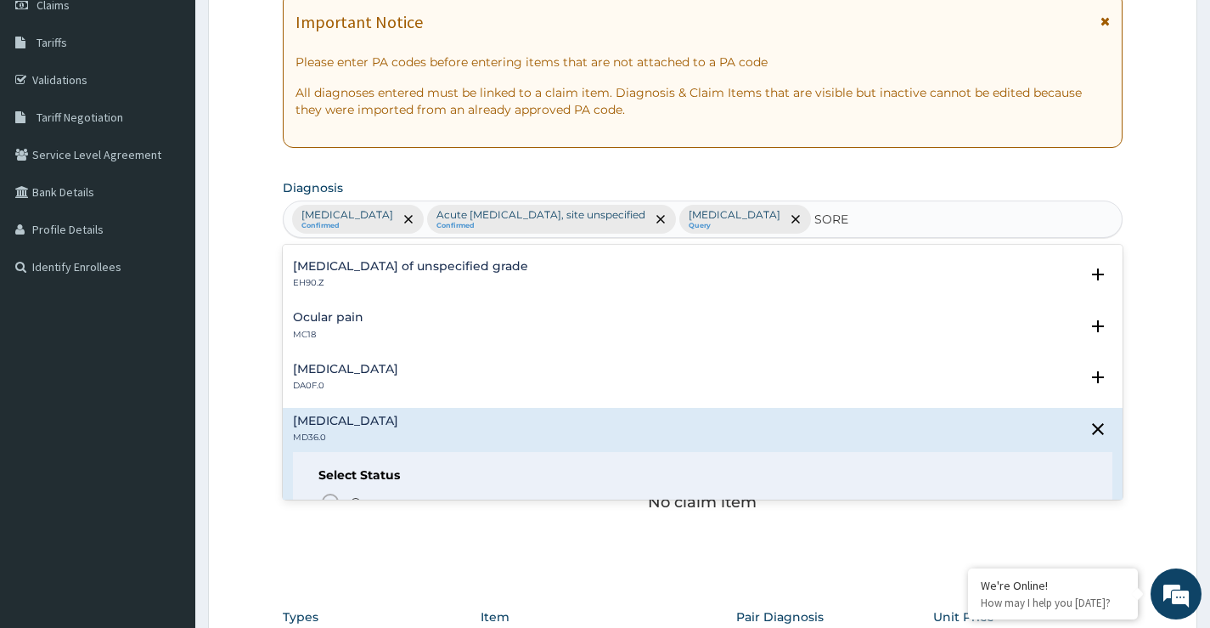
scroll to position [85, 0]
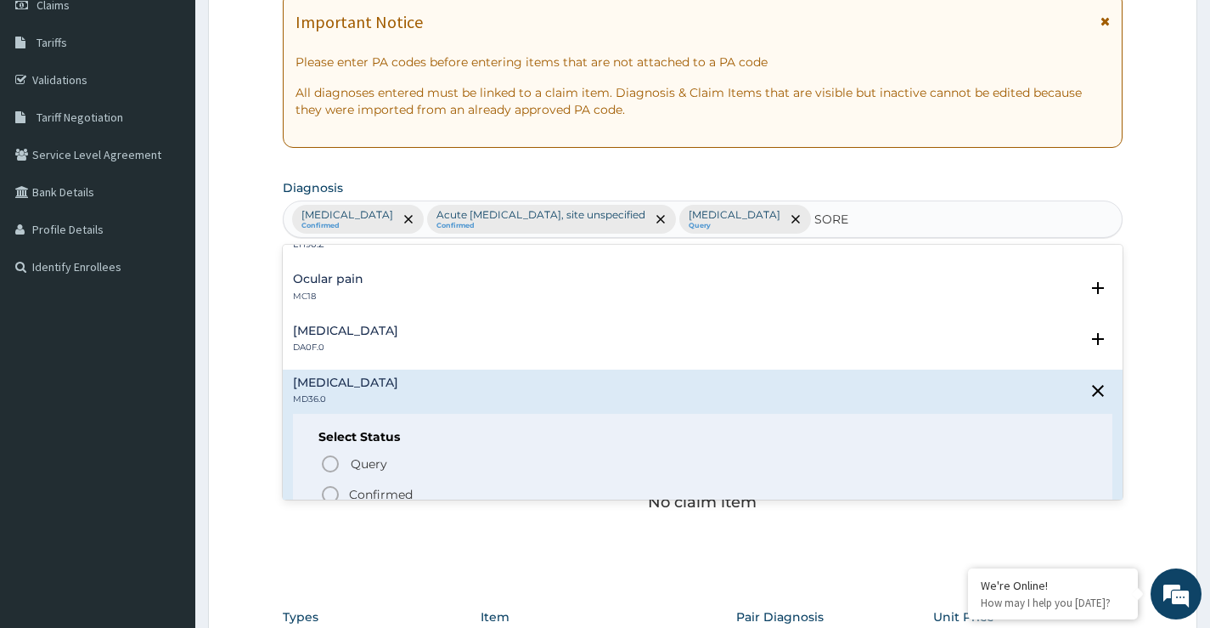
click at [332, 493] on icon "status option filled" at bounding box center [330, 494] width 20 height 20
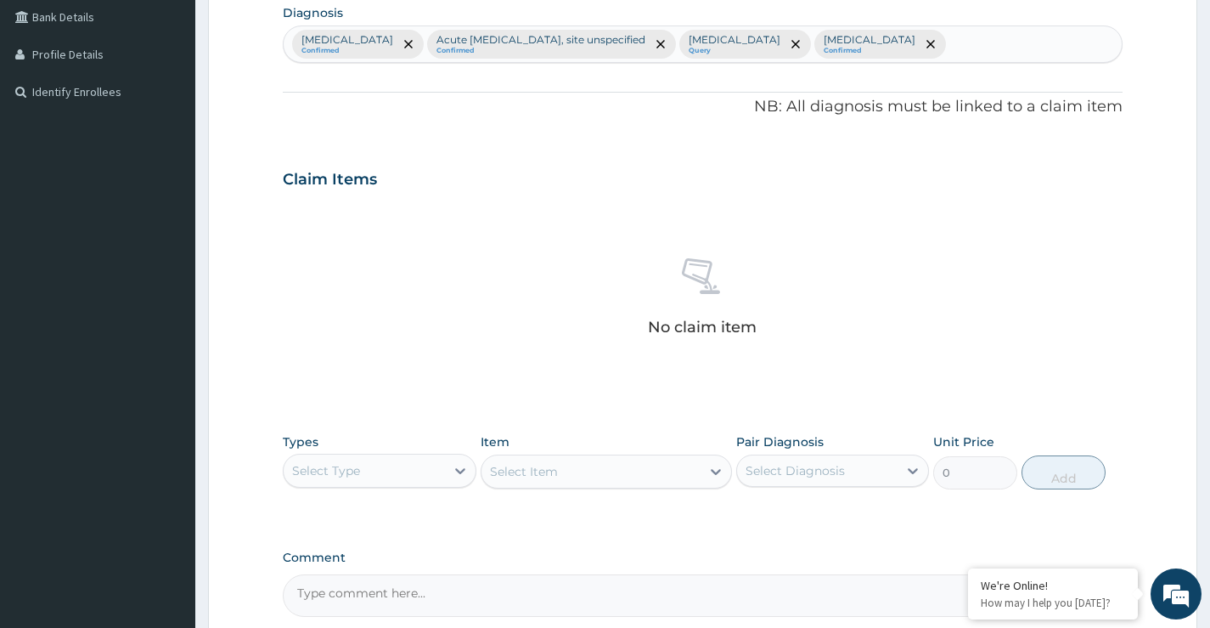
scroll to position [597, 0]
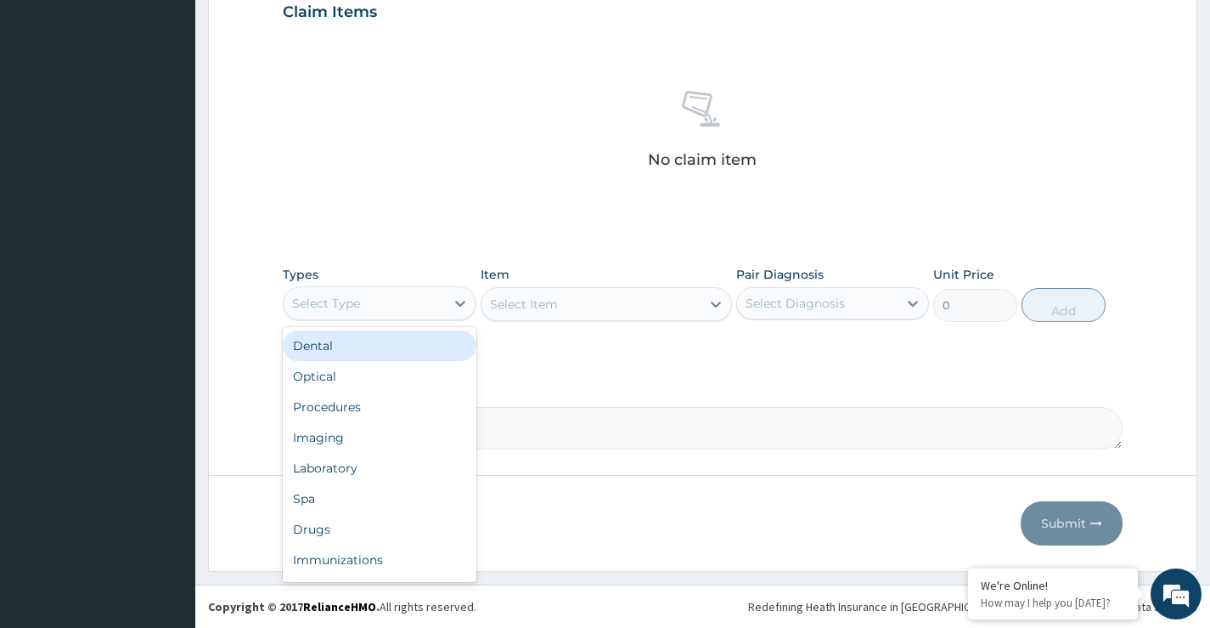
drag, startPoint x: 358, startPoint y: 313, endPoint x: 369, endPoint y: 324, distance: 15.0
click at [365, 318] on div "Select Type" at bounding box center [379, 303] width 193 height 34
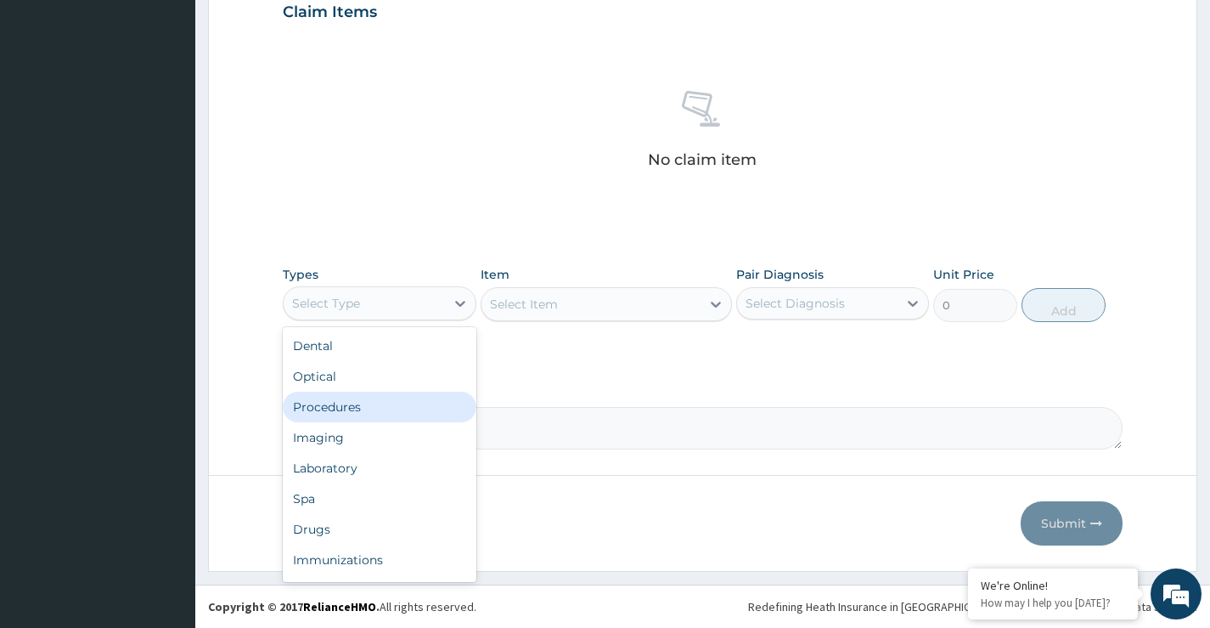
click at [348, 409] on div "Procedures" at bounding box center [379, 407] width 193 height 31
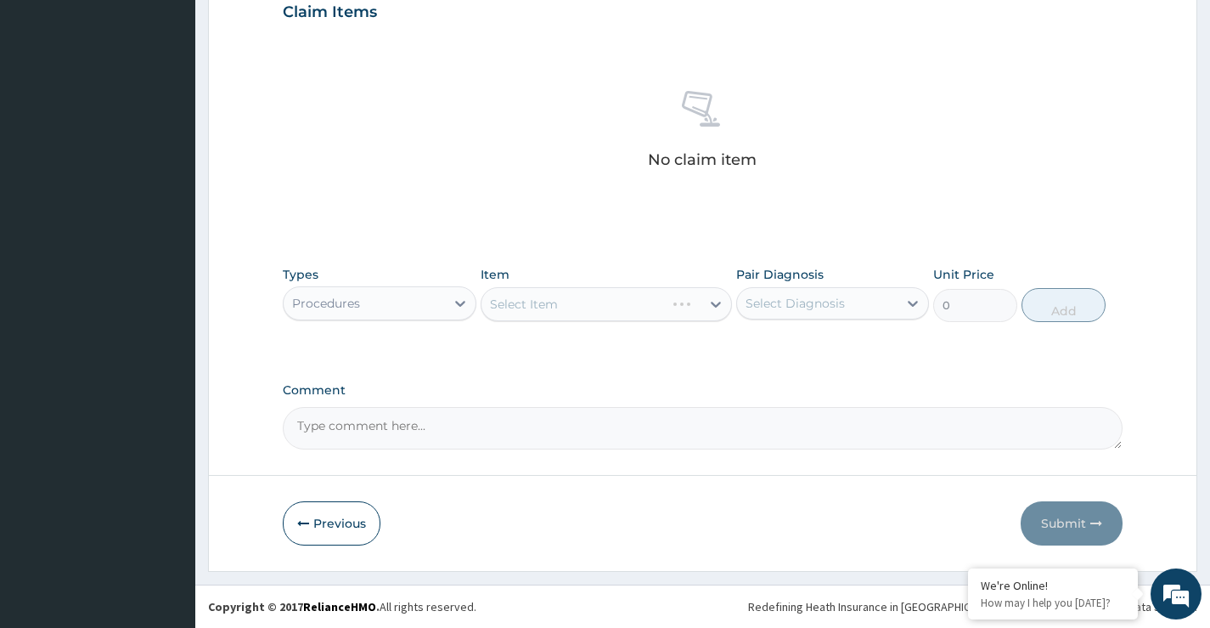
click at [551, 310] on div "Select Item" at bounding box center [607, 304] width 252 height 34
click at [634, 313] on div "Select Item" at bounding box center [607, 304] width 252 height 34
click at [604, 301] on div "Select Item" at bounding box center [607, 304] width 252 height 34
click at [634, 309] on div "Select Item" at bounding box center [607, 304] width 252 height 34
click at [601, 307] on div "Select Item" at bounding box center [592, 303] width 220 height 27
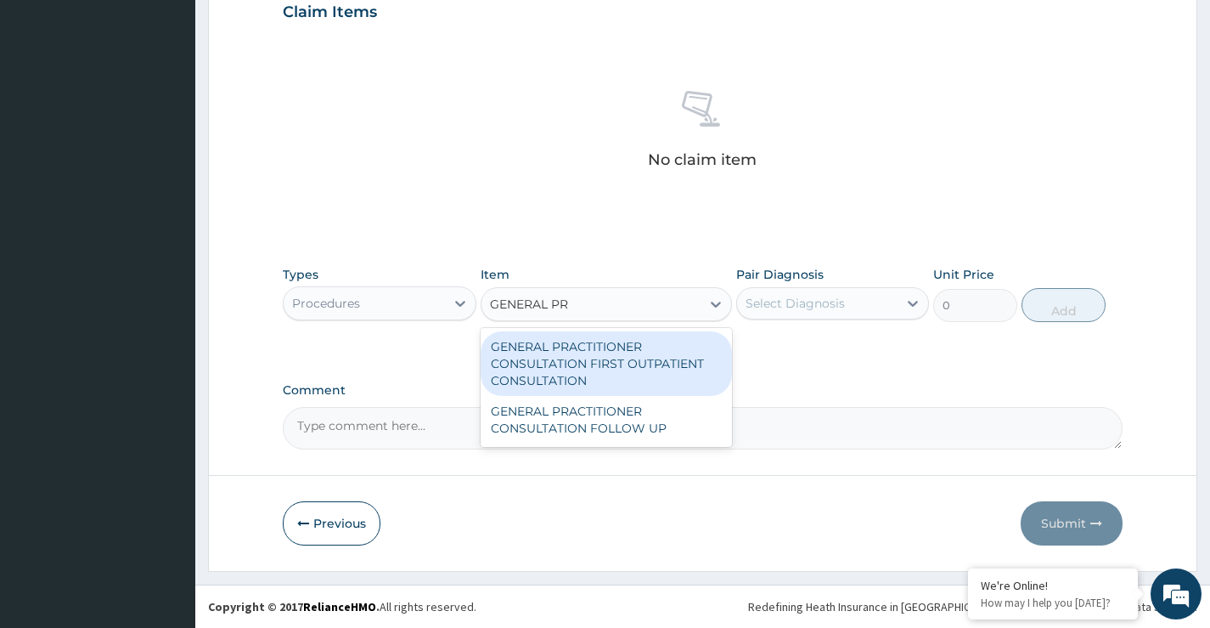
type input "GENERAL PRA"
click at [558, 369] on div "GENERAL PRACTITIONER CONSULTATION FIRST OUTPATIENT CONSULTATION" at bounding box center [607, 363] width 252 height 65
type input "3547.5"
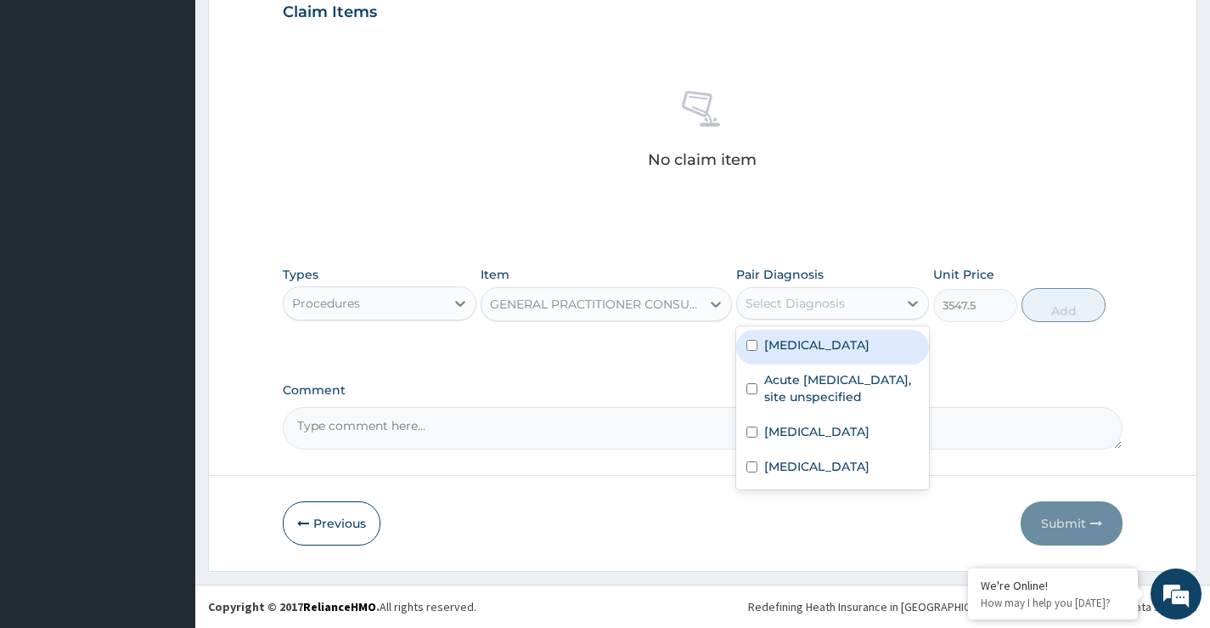
click at [791, 307] on div "Select Diagnosis" at bounding box center [795, 303] width 99 height 17
click at [749, 351] on input "checkbox" at bounding box center [752, 345] width 11 height 11
checkbox input "true"
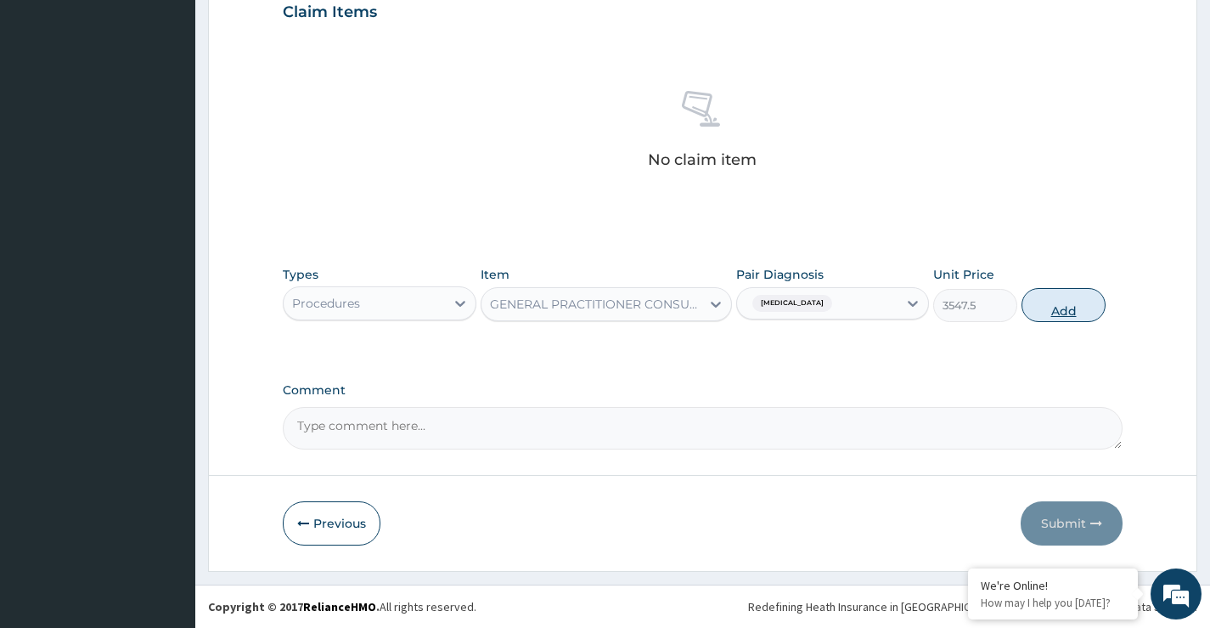
click at [1052, 308] on button "Add" at bounding box center [1064, 305] width 84 height 34
type input "0"
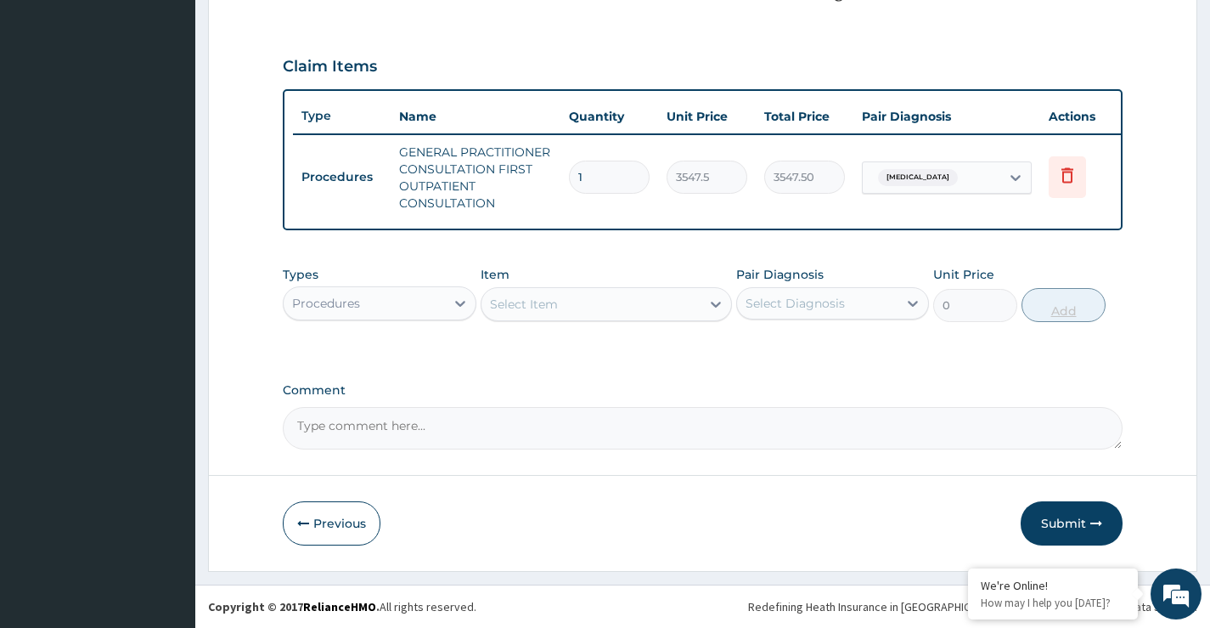
scroll to position [555, 0]
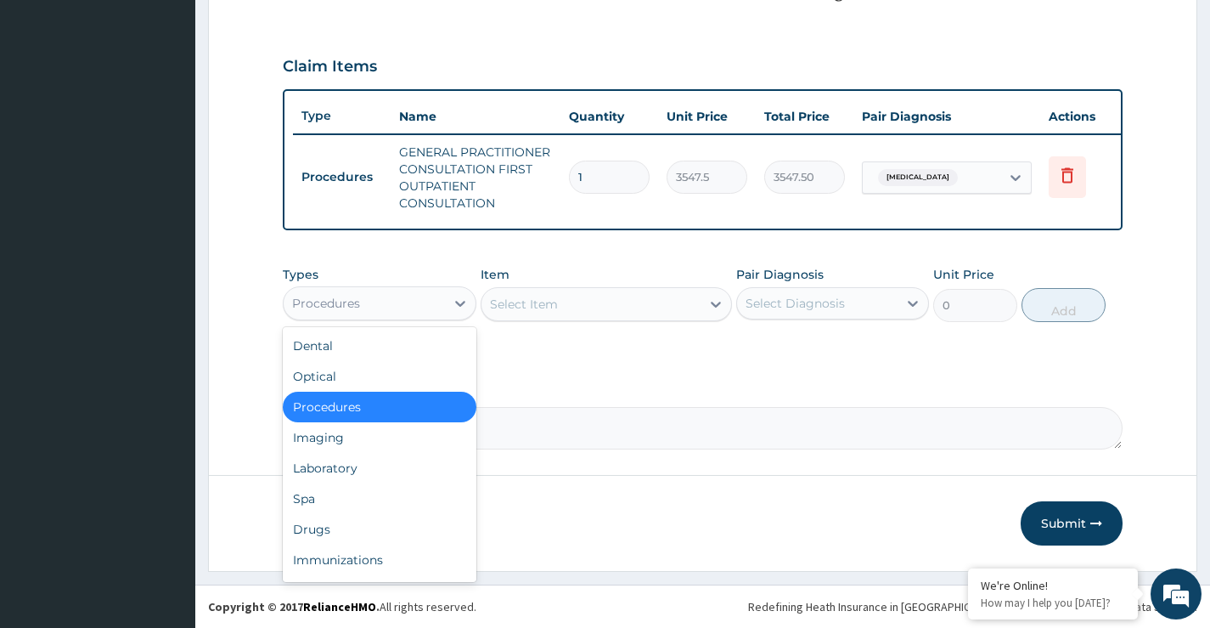
click at [401, 309] on div "Procedures" at bounding box center [364, 303] width 161 height 27
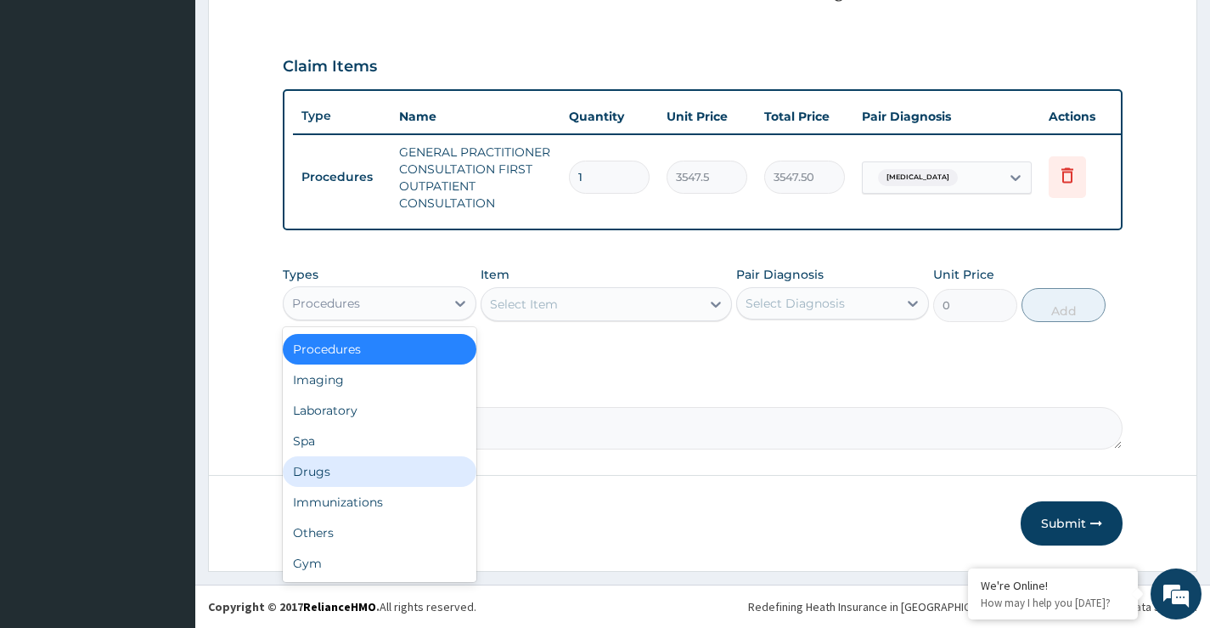
click at [325, 470] on div "Drugs" at bounding box center [379, 471] width 193 height 31
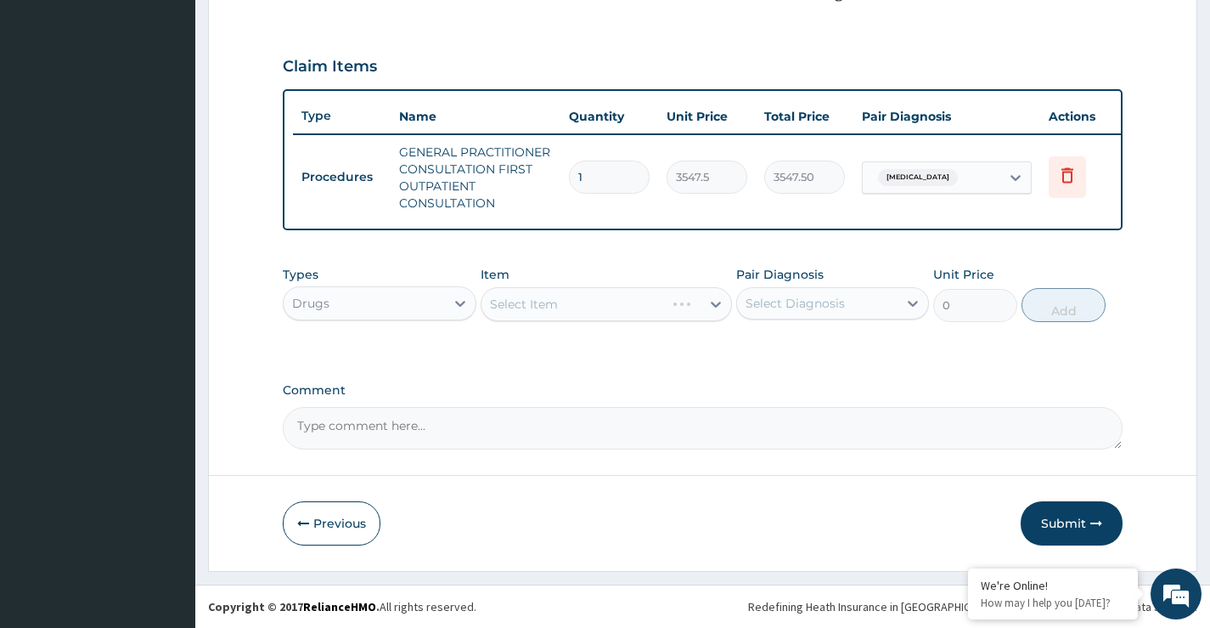
click at [502, 305] on div "Select Item" at bounding box center [607, 304] width 252 height 34
click at [543, 304] on div "Select Item" at bounding box center [524, 304] width 68 height 17
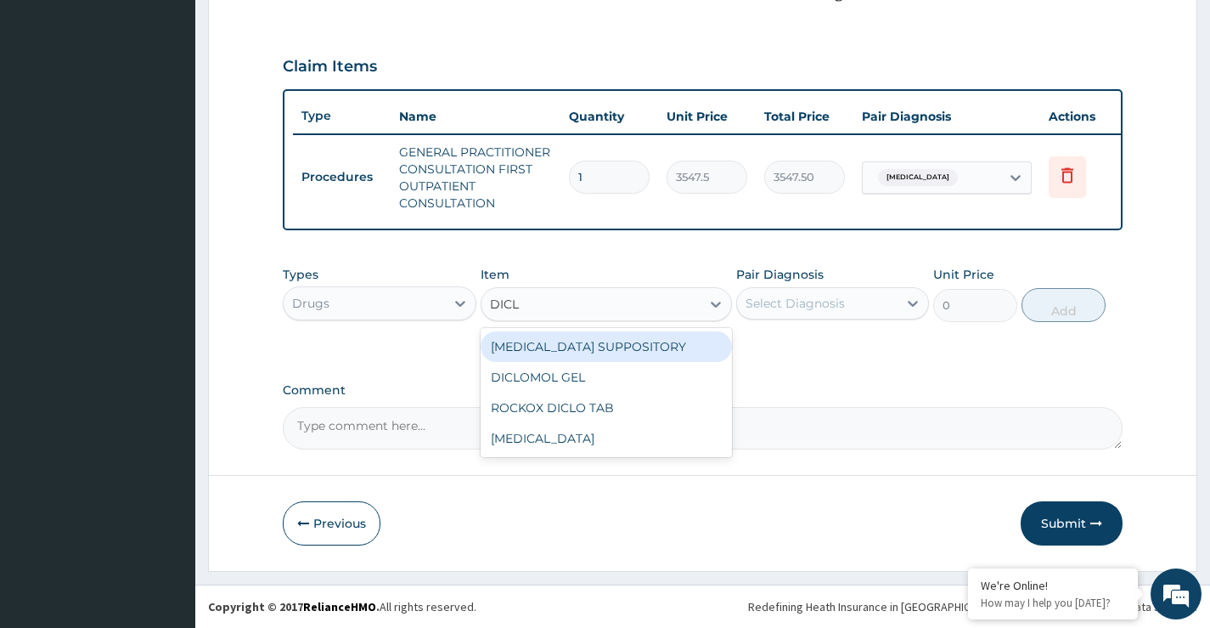
type input "DICLO"
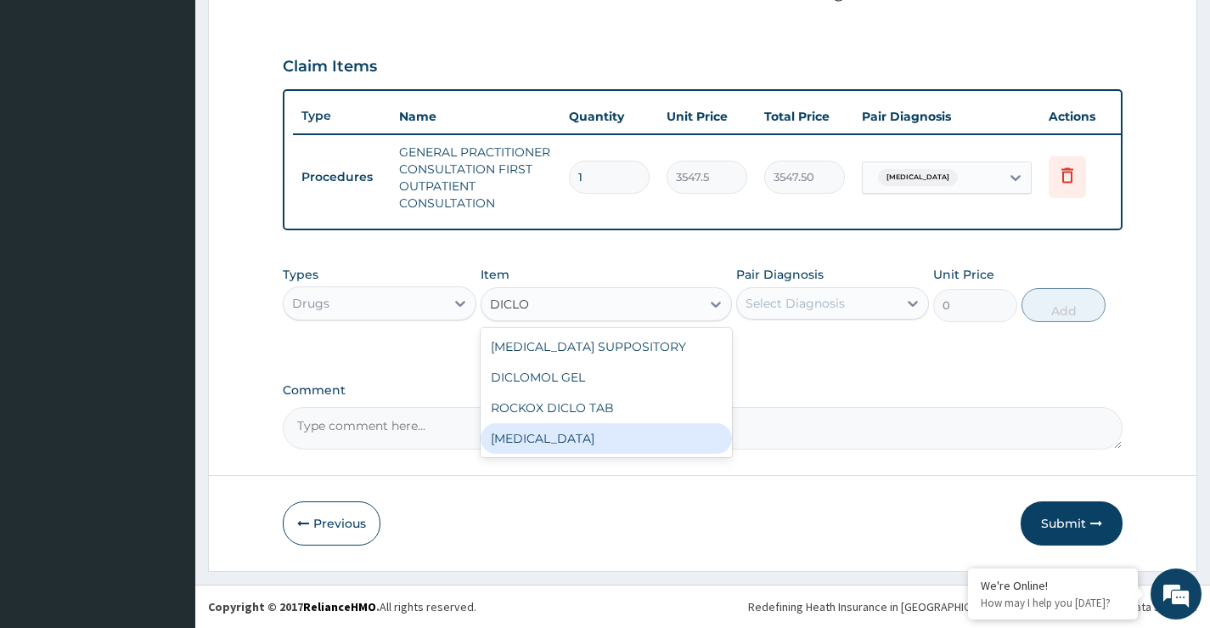
click at [548, 439] on div "DICLOFENAC" at bounding box center [607, 438] width 252 height 31
type input "591.25"
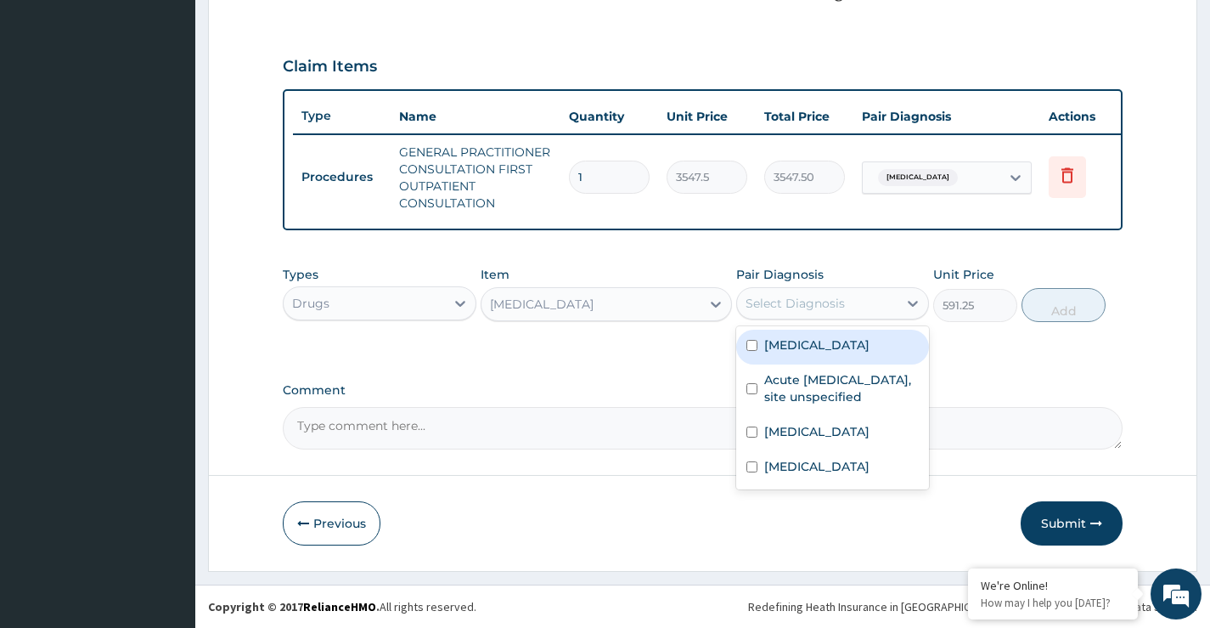
click at [813, 308] on div "Select Diagnosis" at bounding box center [795, 303] width 99 height 17
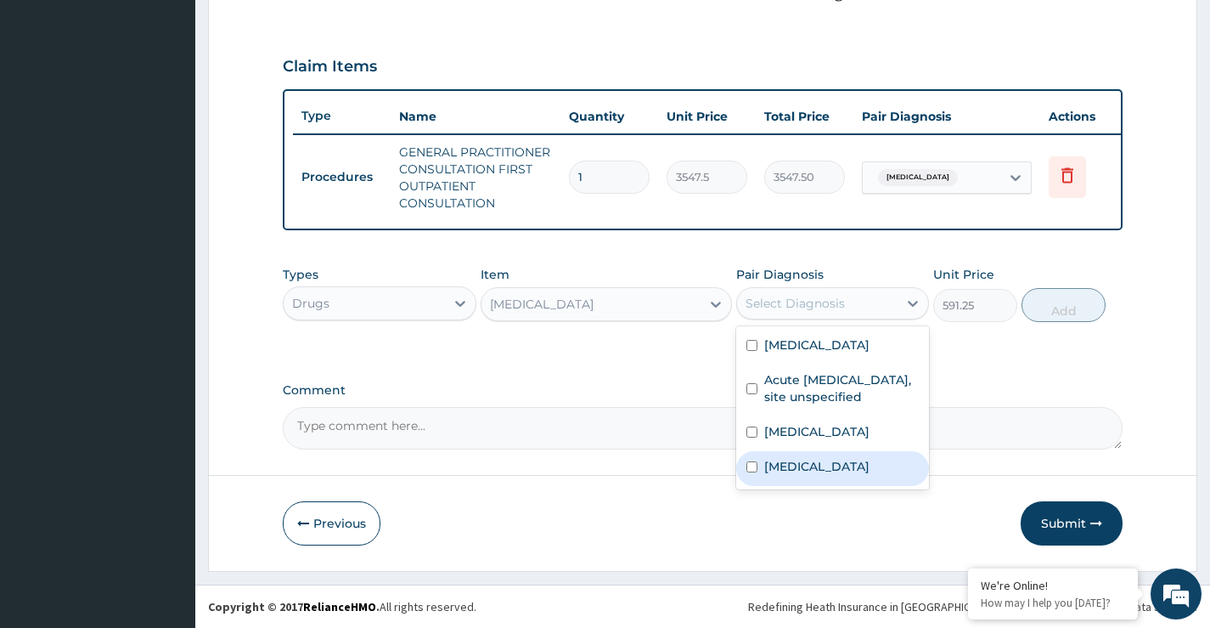
click at [832, 475] on label "Pain in throat" at bounding box center [816, 466] width 105 height 17
checkbox input "true"
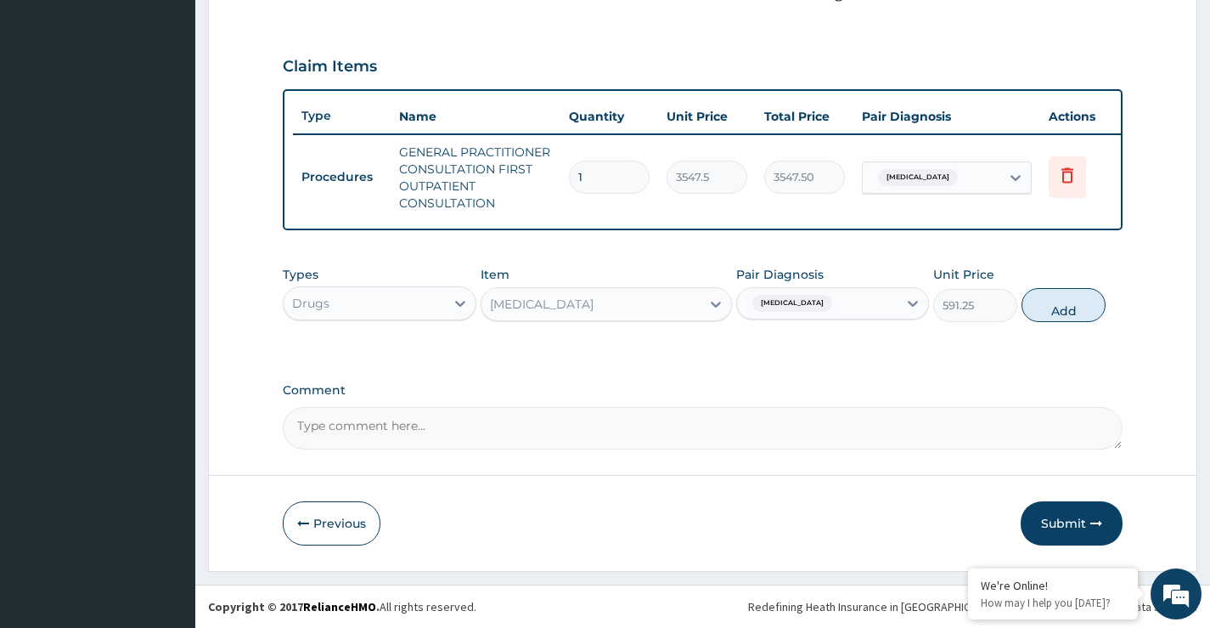
click at [952, 364] on div "PA Code / Prescription Code Enter Code(Secondary Care Only) Encounter Date 09-1…" at bounding box center [703, 35] width 840 height 830
click at [1086, 314] on button "Add" at bounding box center [1064, 305] width 84 height 34
type input "0"
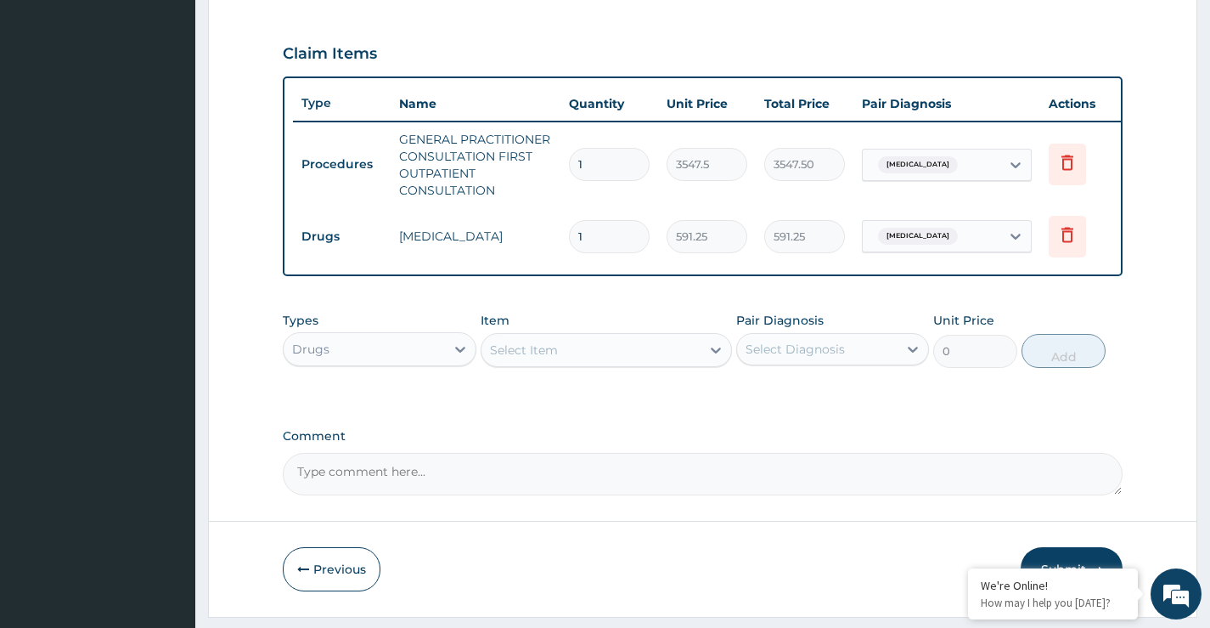
click at [593, 230] on input "1" at bounding box center [609, 236] width 81 height 33
type input "0.00"
type input "1"
type input "591.25"
type input "10"
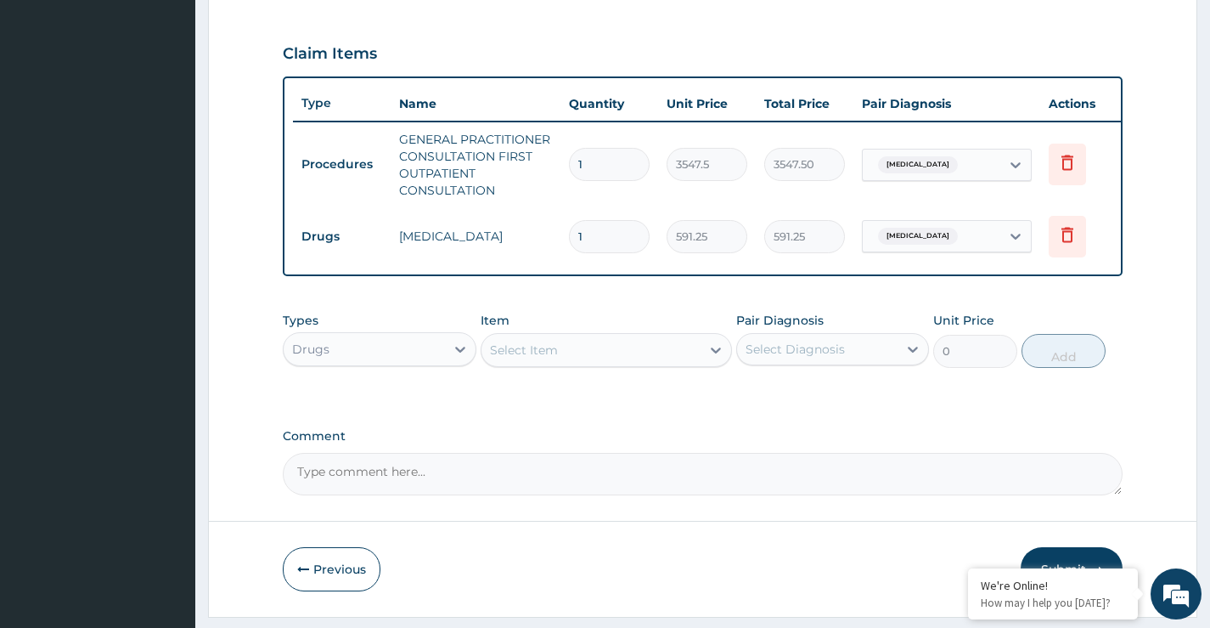
type input "5912.50"
type input "10"
click at [857, 443] on label "Comment" at bounding box center [703, 436] width 840 height 14
click at [857, 453] on textarea "Comment" at bounding box center [703, 474] width 840 height 42
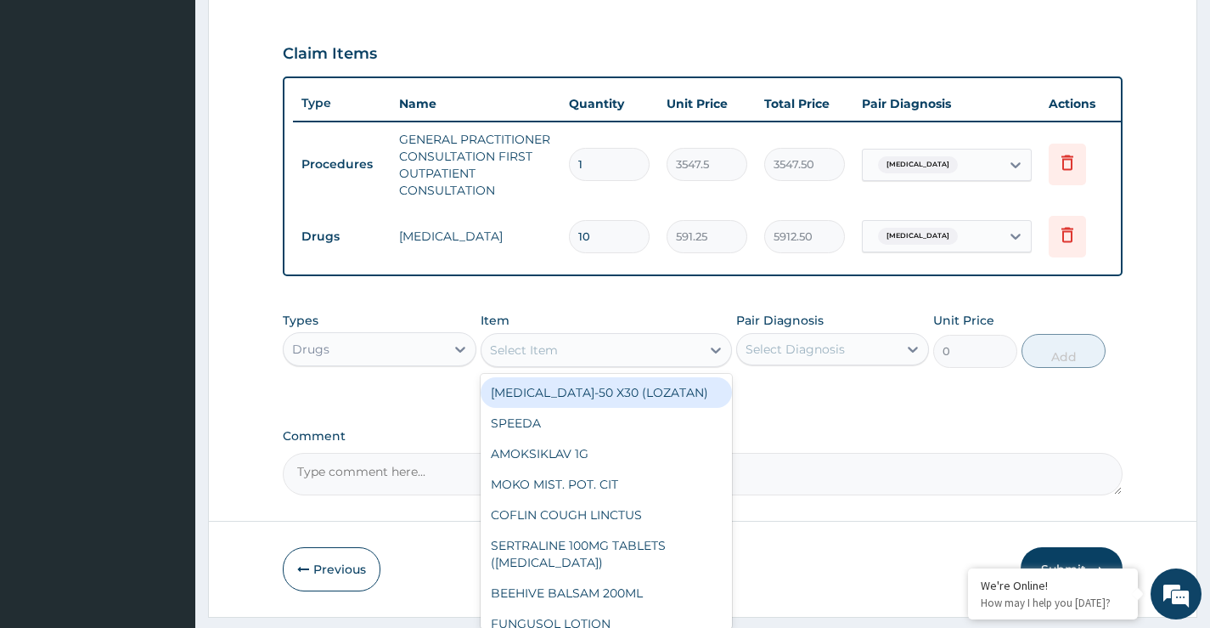
click at [551, 363] on div "Select Item" at bounding box center [592, 349] width 220 height 27
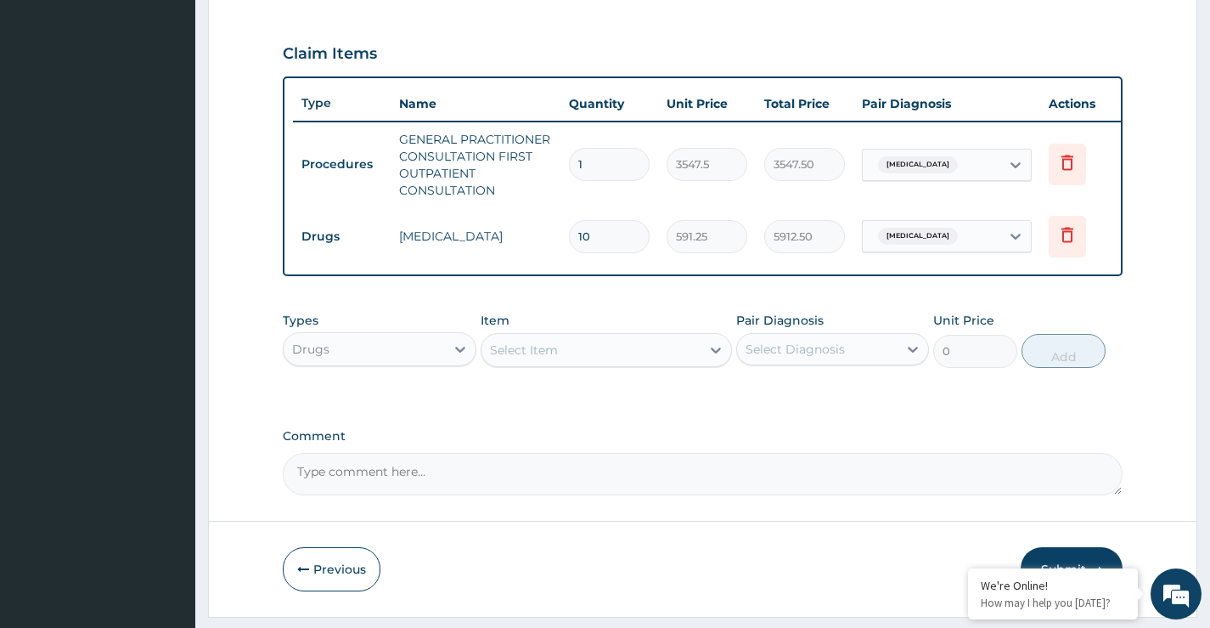
click at [824, 460] on div "Comment" at bounding box center [703, 462] width 840 height 66
click at [1068, 233] on icon at bounding box center [1067, 234] width 20 height 20
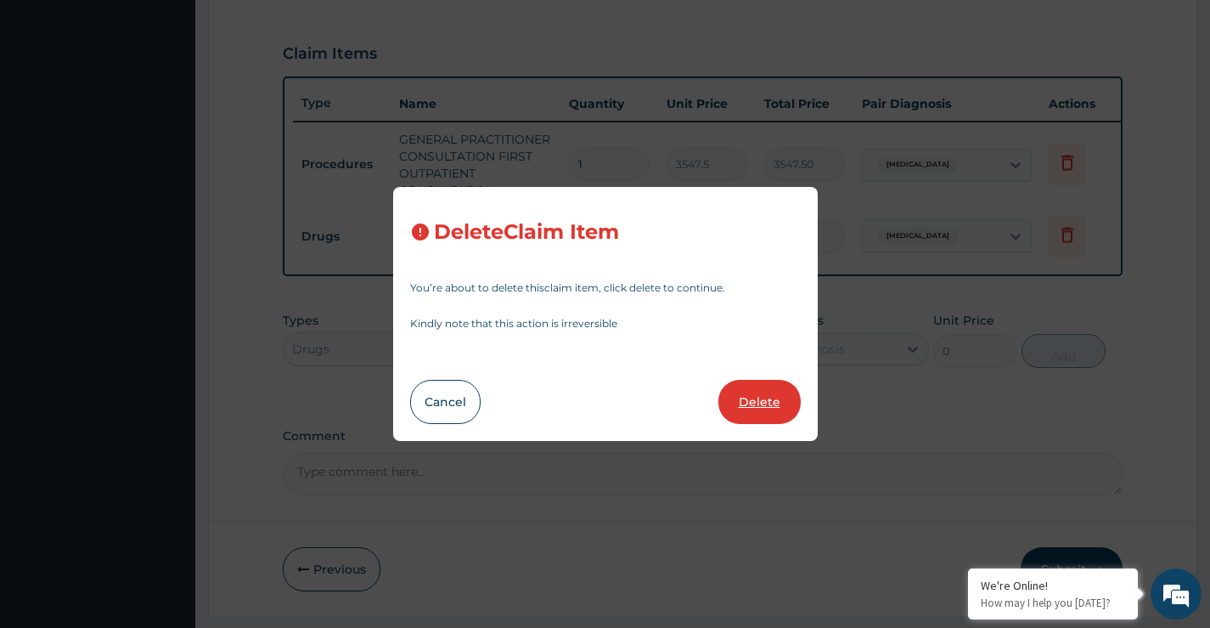
click at [761, 410] on button "Delete" at bounding box center [759, 402] width 82 height 44
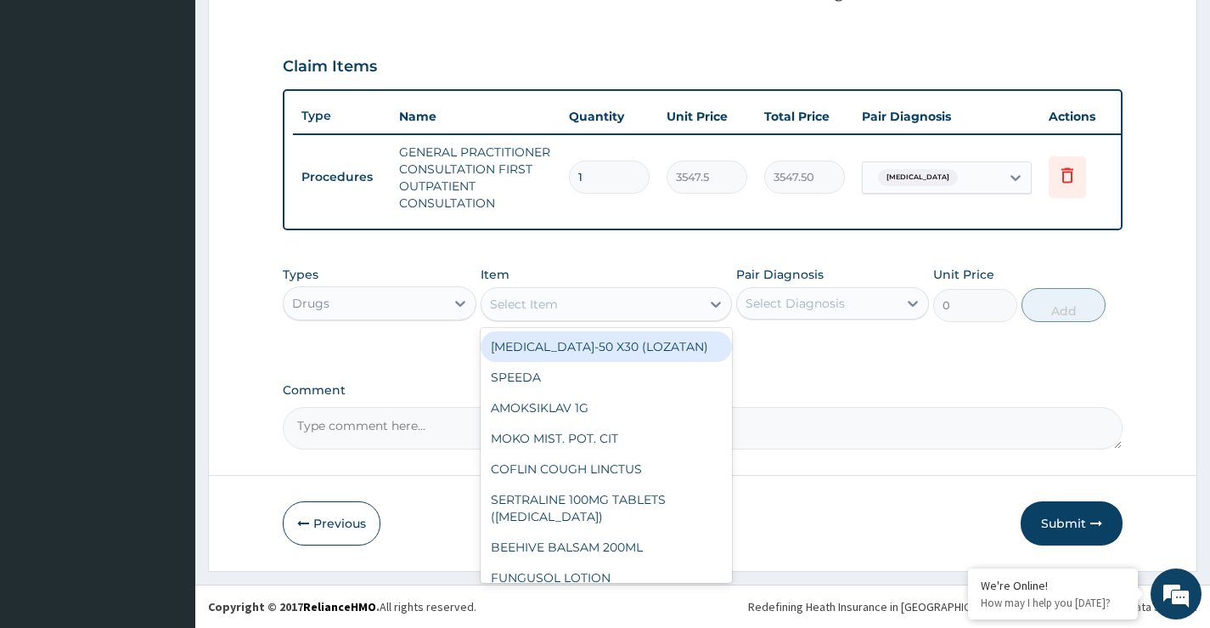
click at [543, 308] on div "Select Item" at bounding box center [524, 304] width 68 height 17
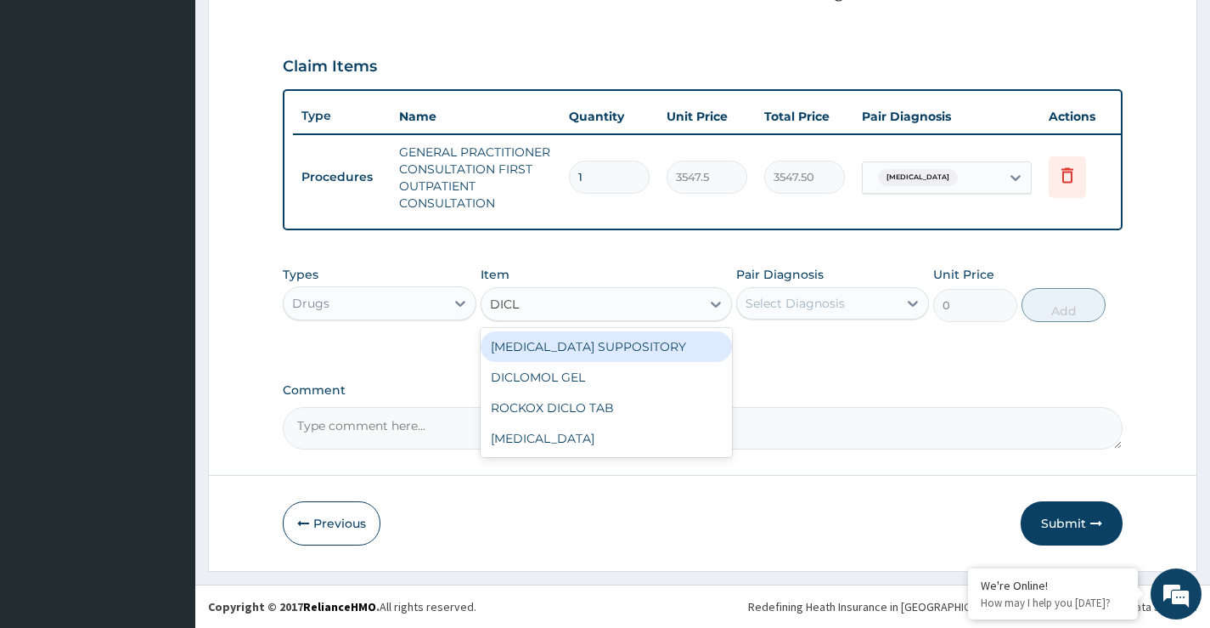
type input "DICLO"
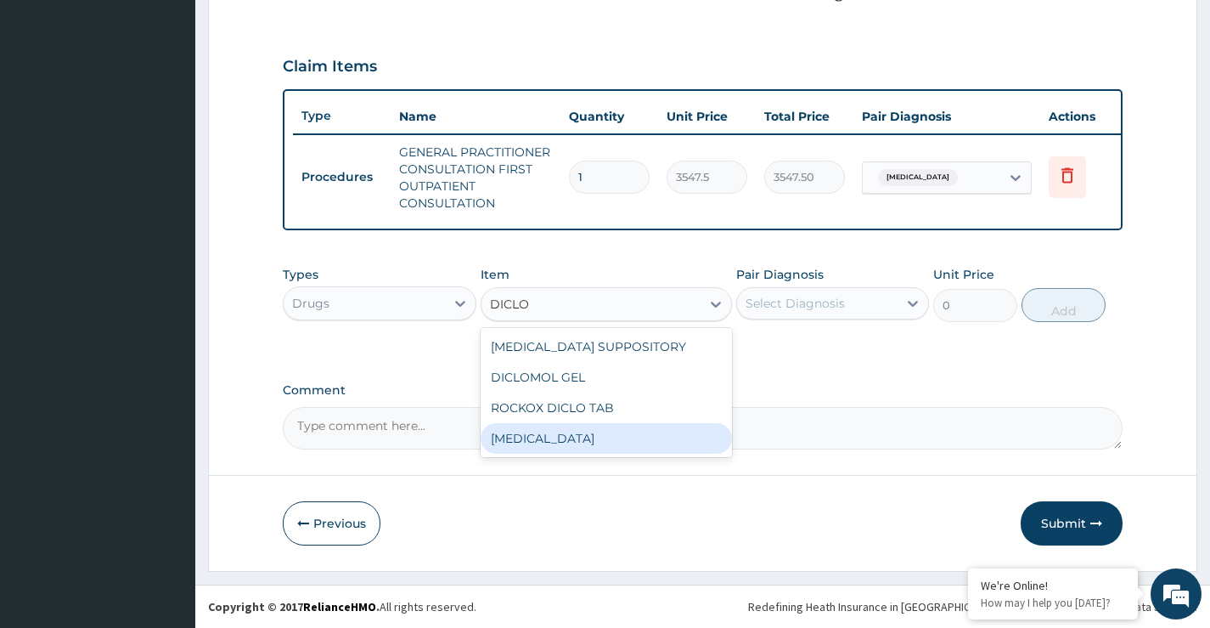
click at [539, 444] on div "DICLOFENAC" at bounding box center [607, 438] width 252 height 31
type input "591.25"
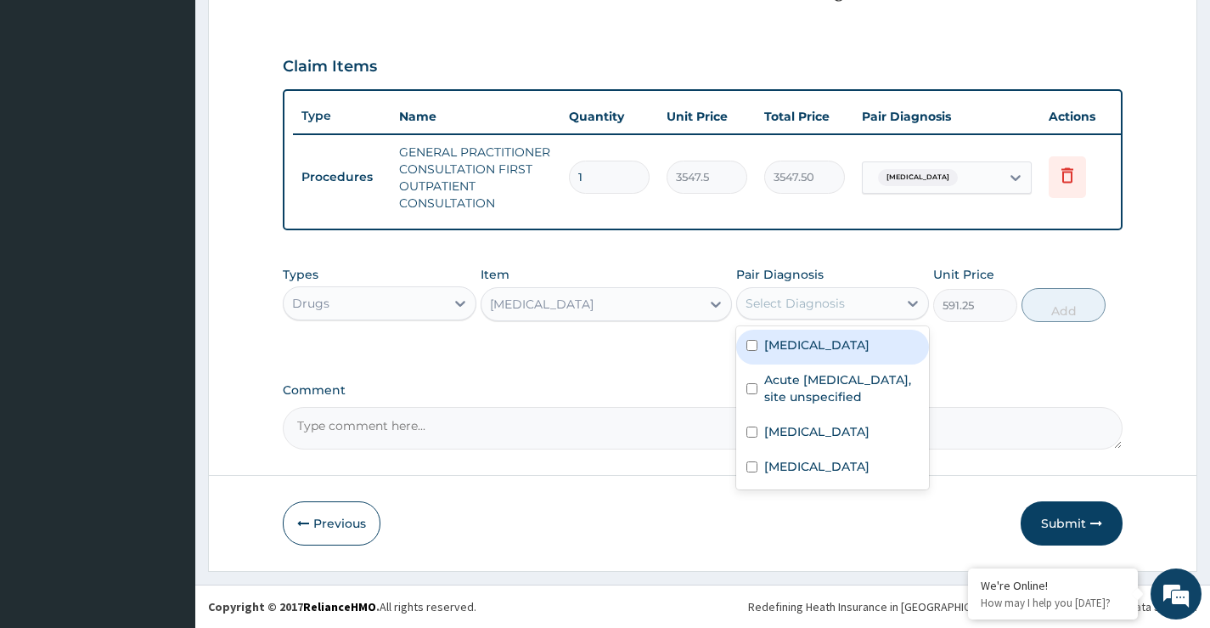
click at [762, 303] on div "Select Diagnosis" at bounding box center [795, 303] width 99 height 17
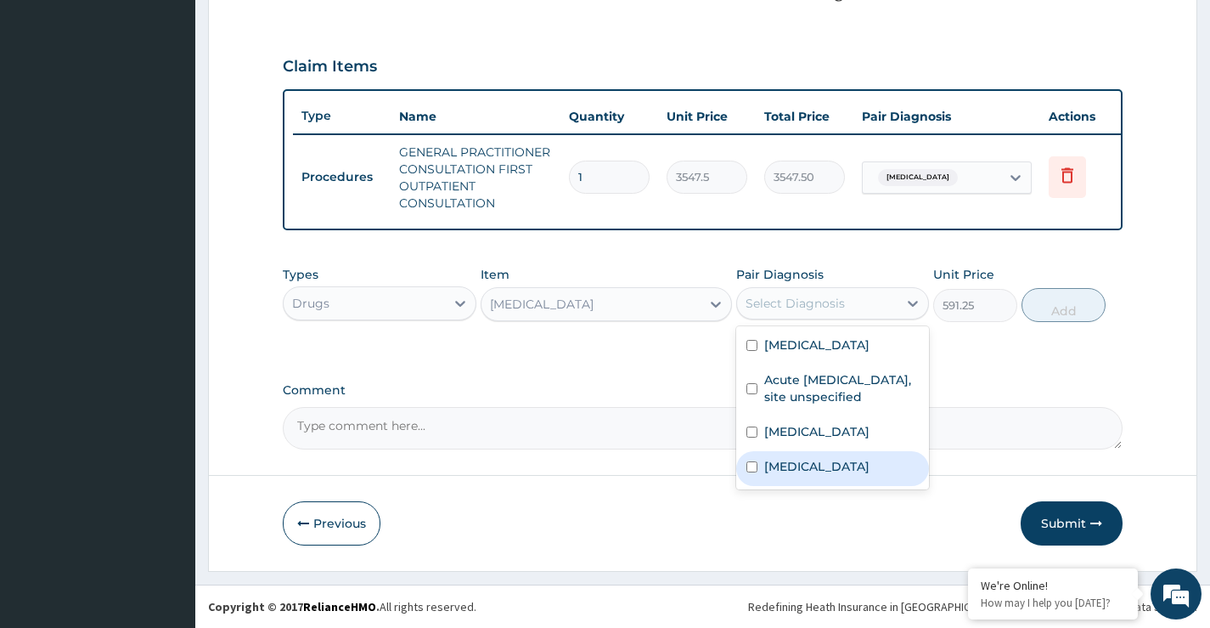
click at [776, 475] on label "Pain in throat" at bounding box center [816, 466] width 105 height 17
checkbox input "true"
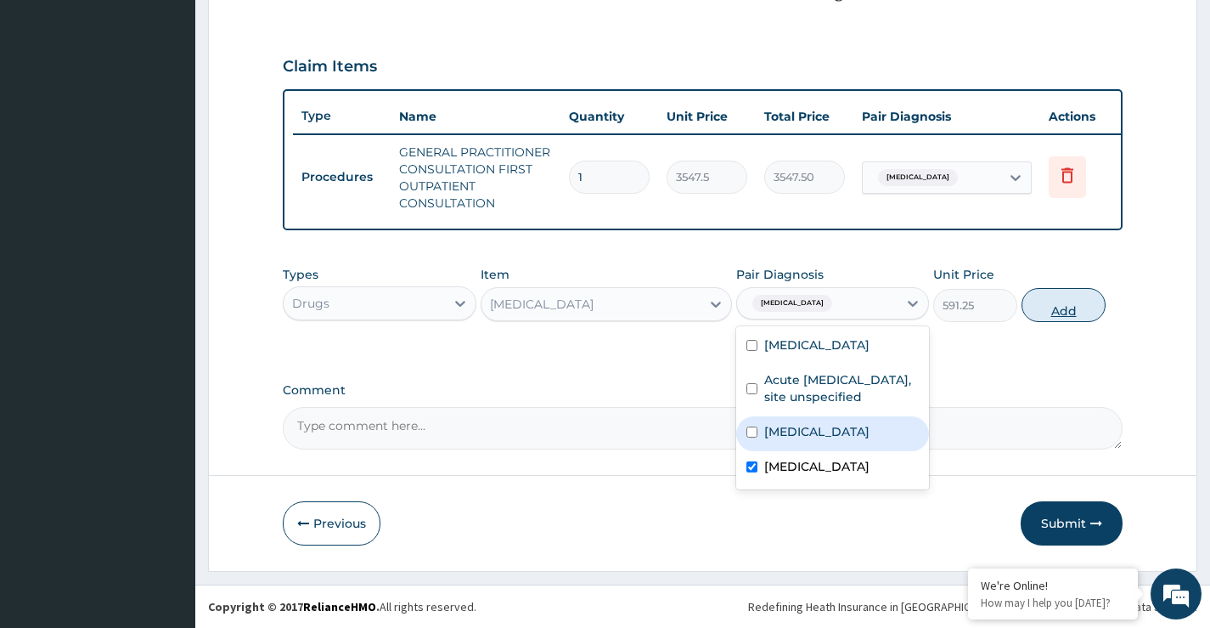
click at [1081, 302] on button "Add" at bounding box center [1064, 305] width 84 height 34
type input "0"
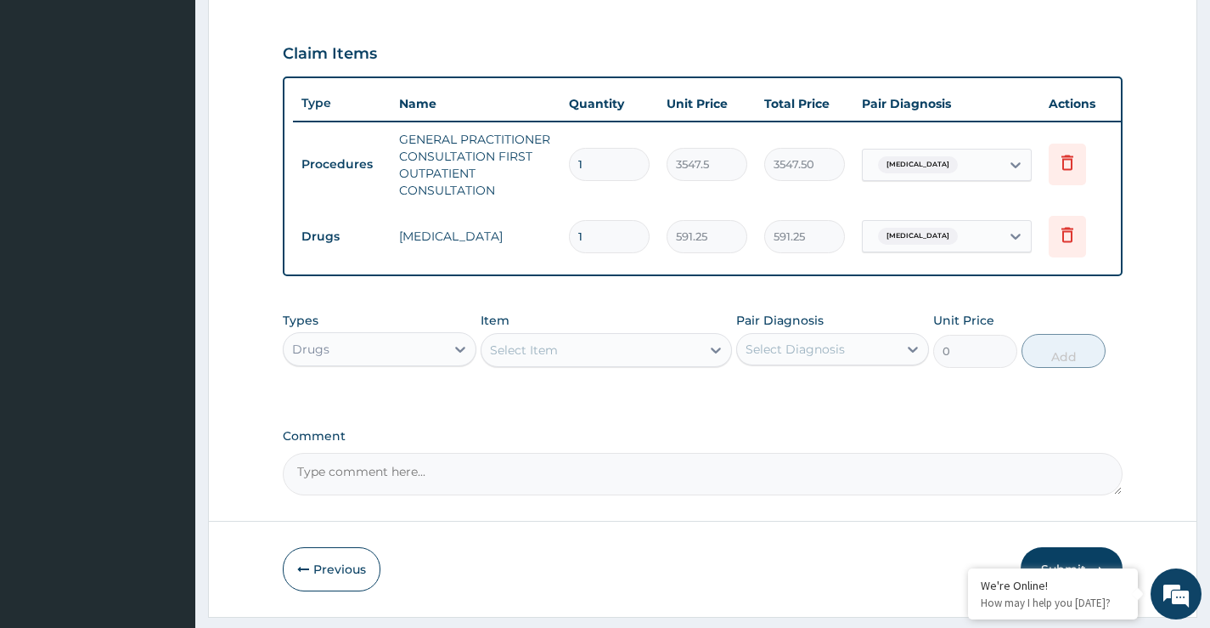
type input "10"
type input "5912.50"
type input "10"
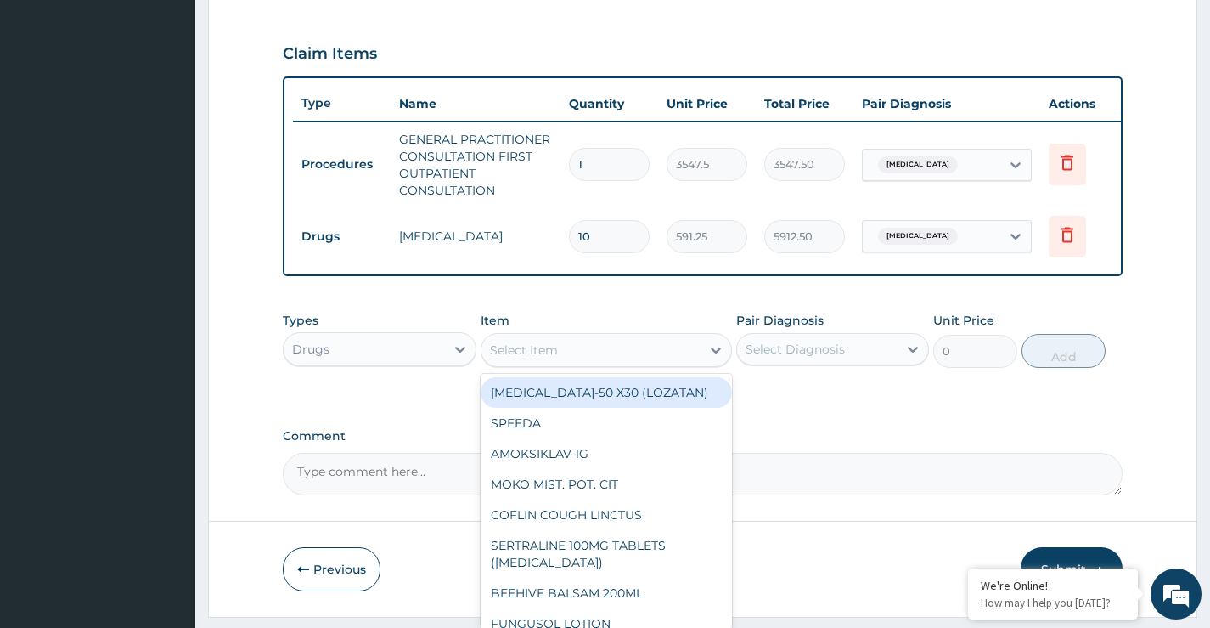
click at [549, 358] on div "Select Item" at bounding box center [524, 349] width 68 height 17
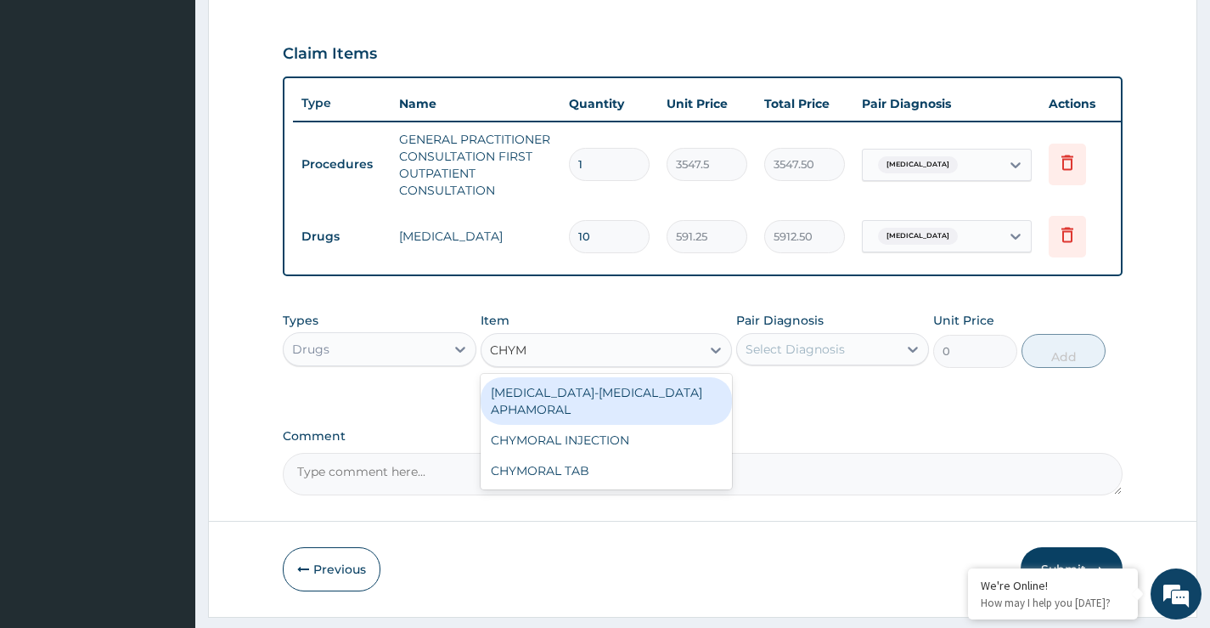
type input "CHYMO"
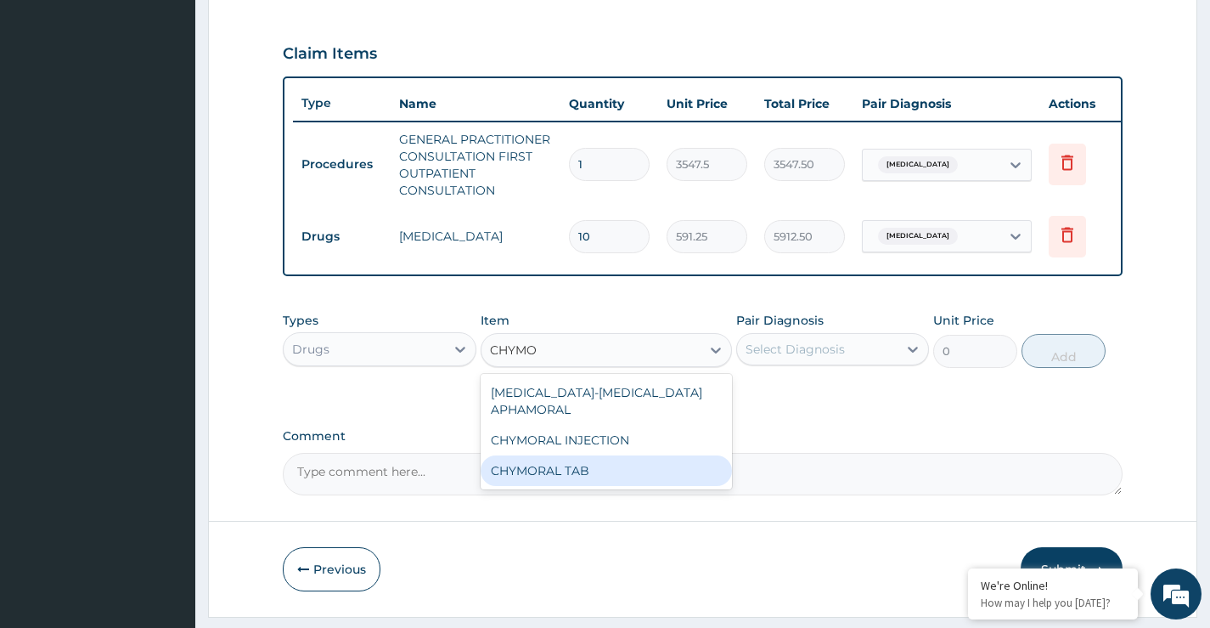
click at [580, 483] on div "CHYMORAL TAB" at bounding box center [607, 470] width 252 height 31
type input "65.0374984741211"
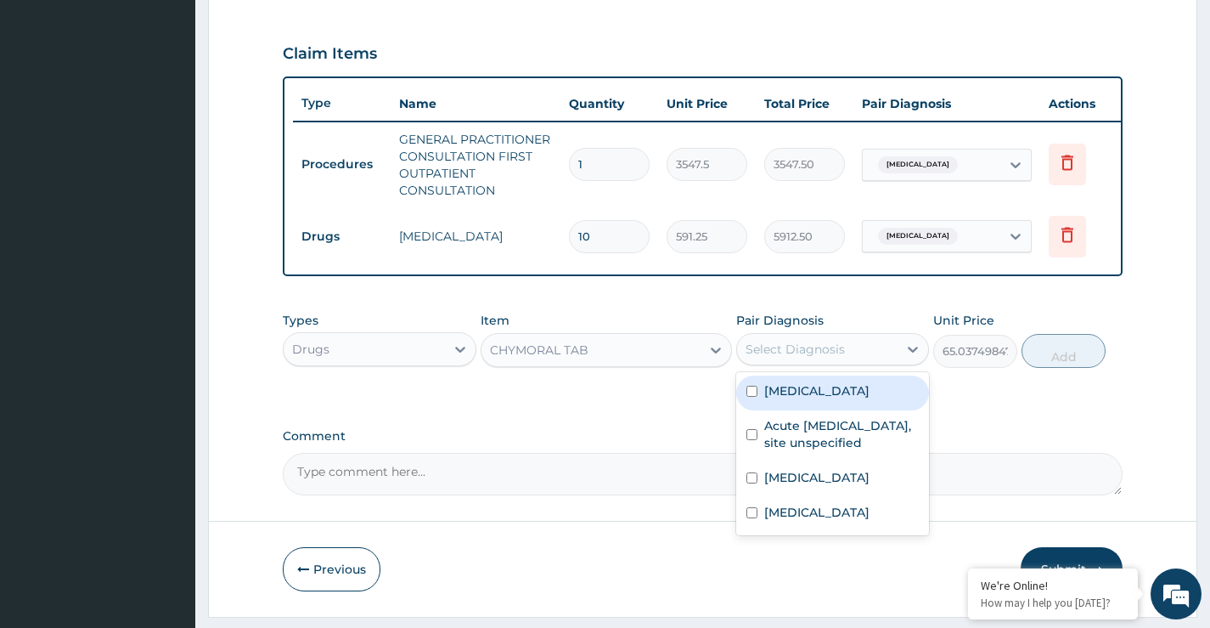
click at [833, 358] on div "Select Diagnosis" at bounding box center [795, 349] width 99 height 17
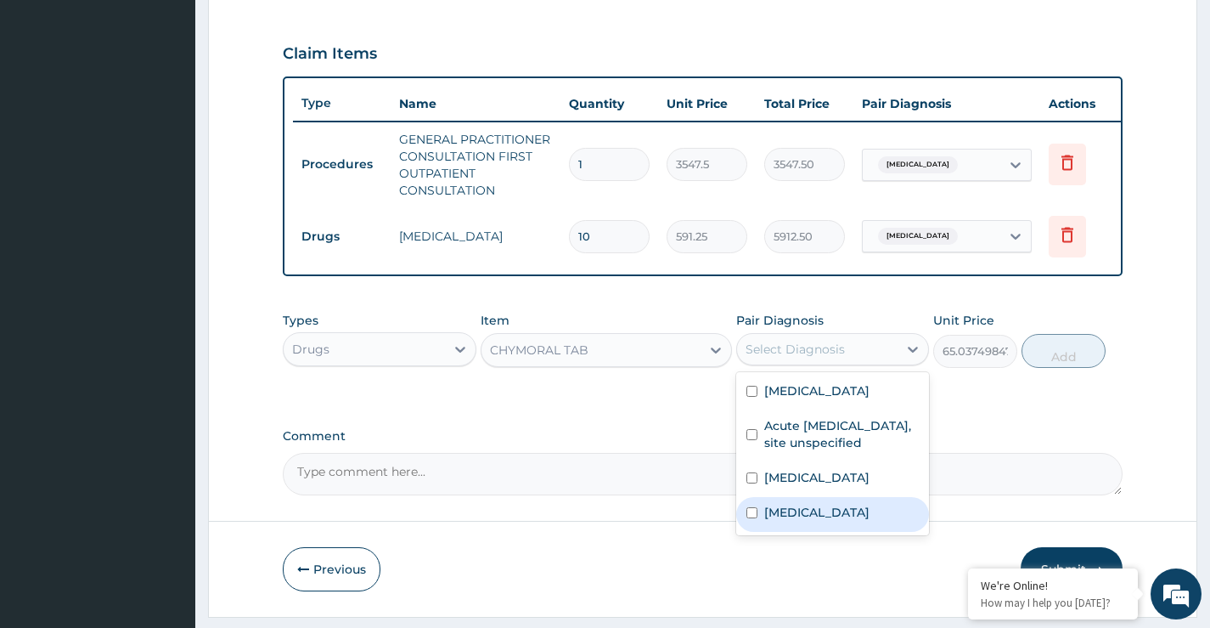
click at [752, 518] on input "checkbox" at bounding box center [752, 512] width 11 height 11
checkbox input "true"
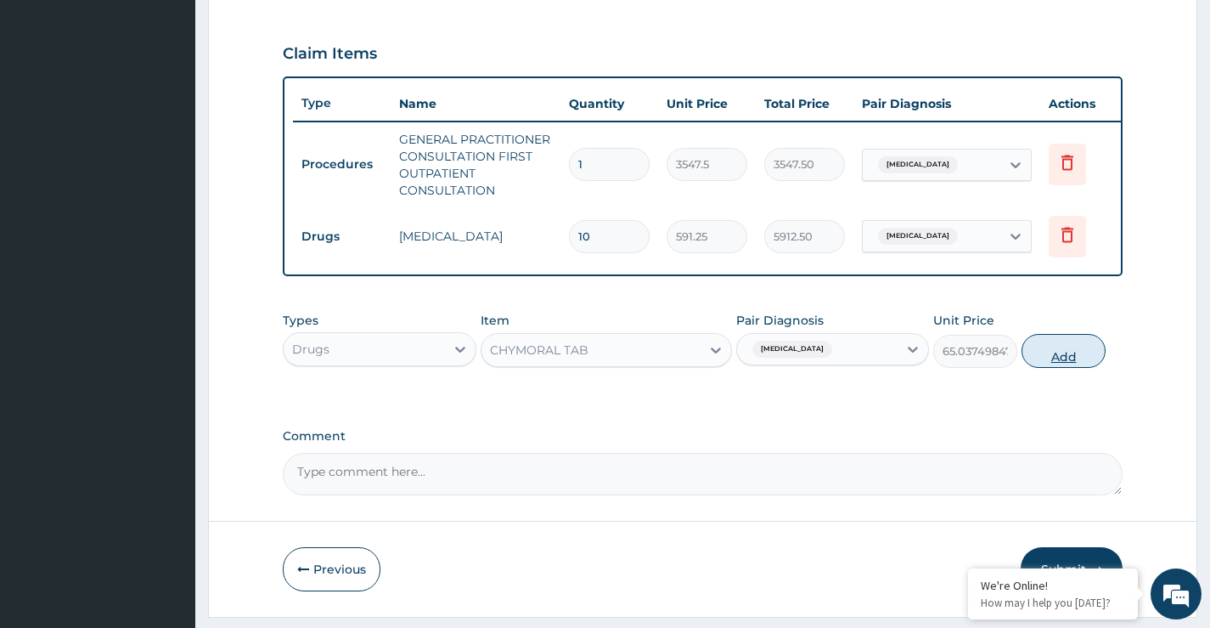
click at [1060, 368] on button "Add" at bounding box center [1064, 351] width 84 height 34
type input "0"
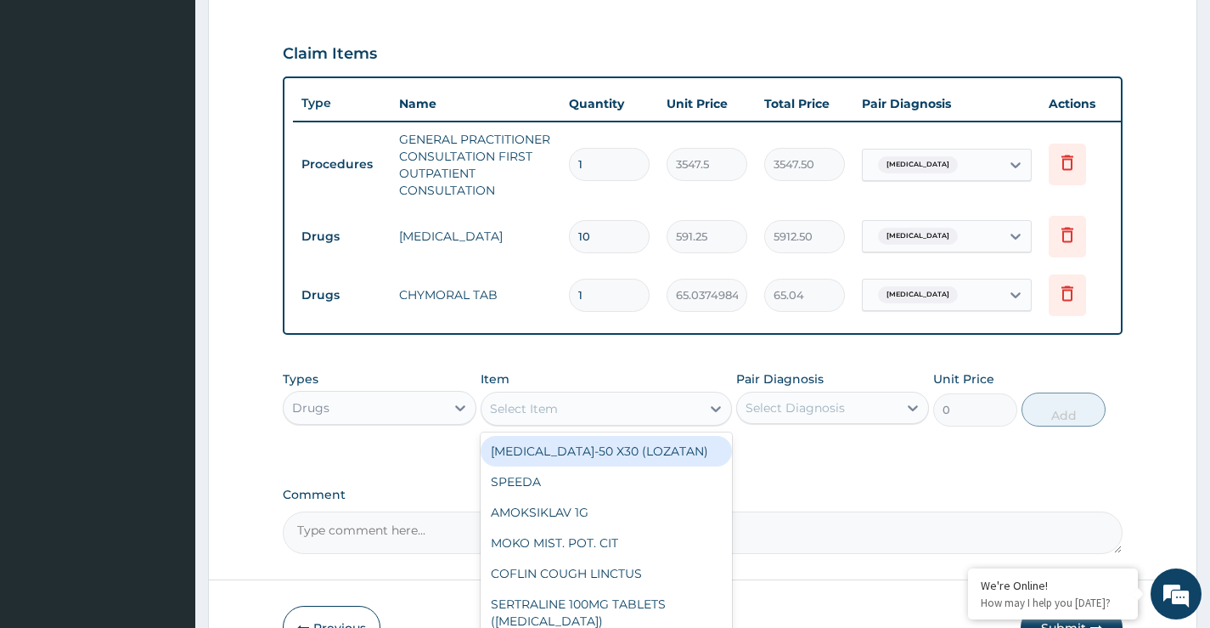
click at [601, 422] on div "Select Item" at bounding box center [592, 408] width 220 height 27
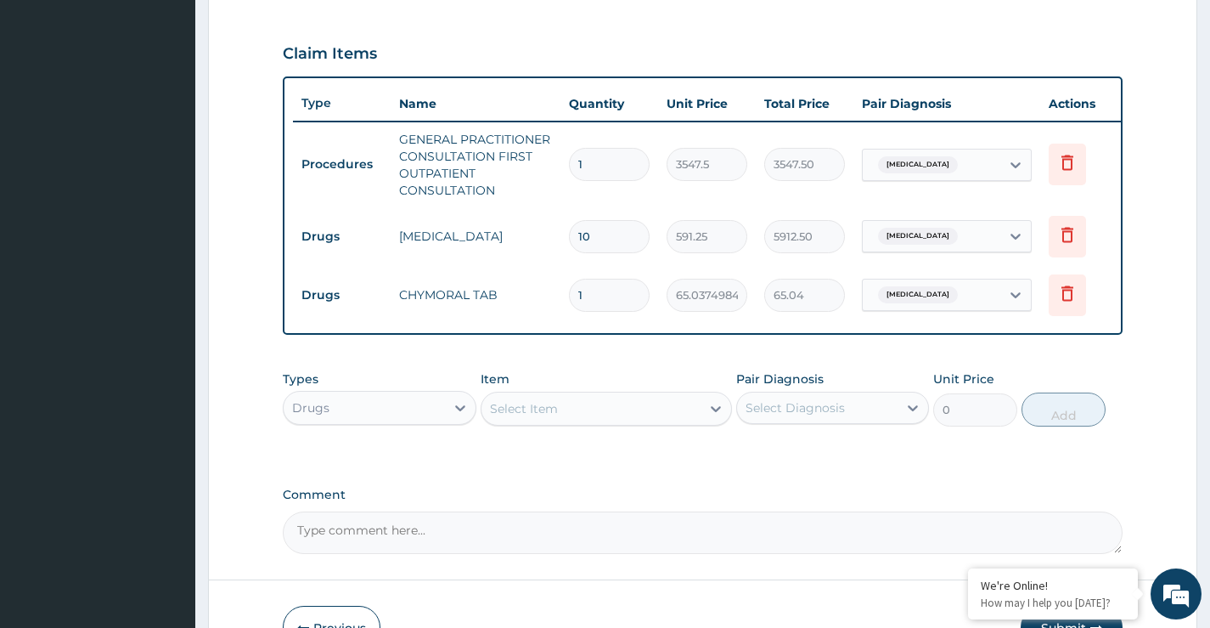
click at [551, 35] on div "Claim Items" at bounding box center [703, 50] width 840 height 44
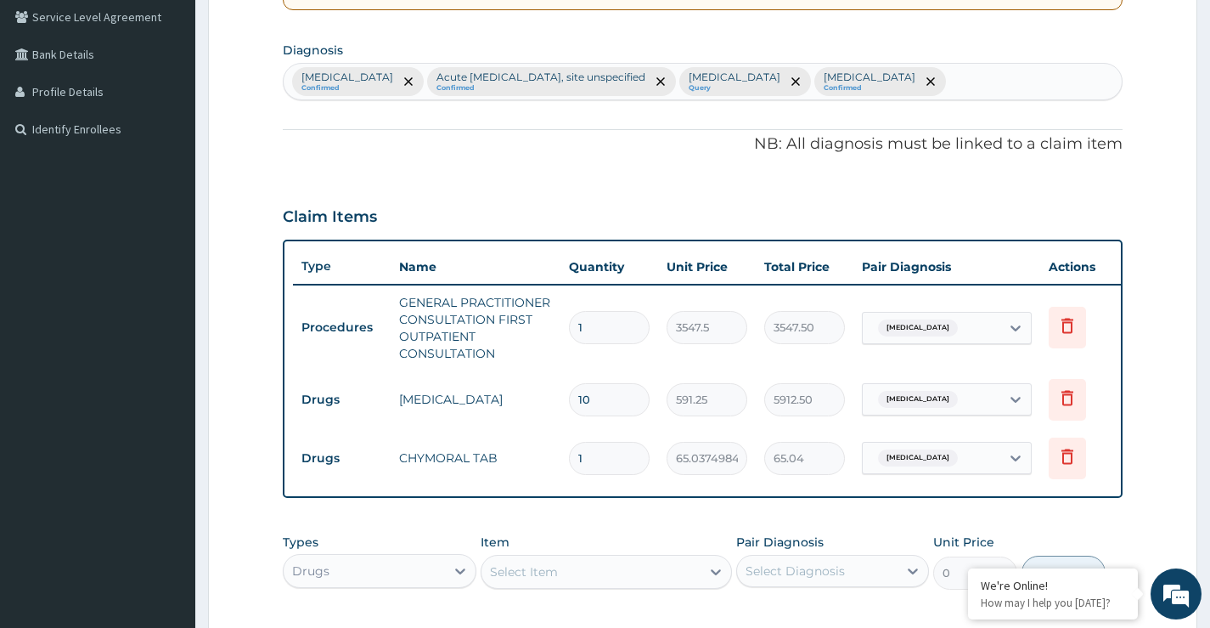
scroll to position [386, 0]
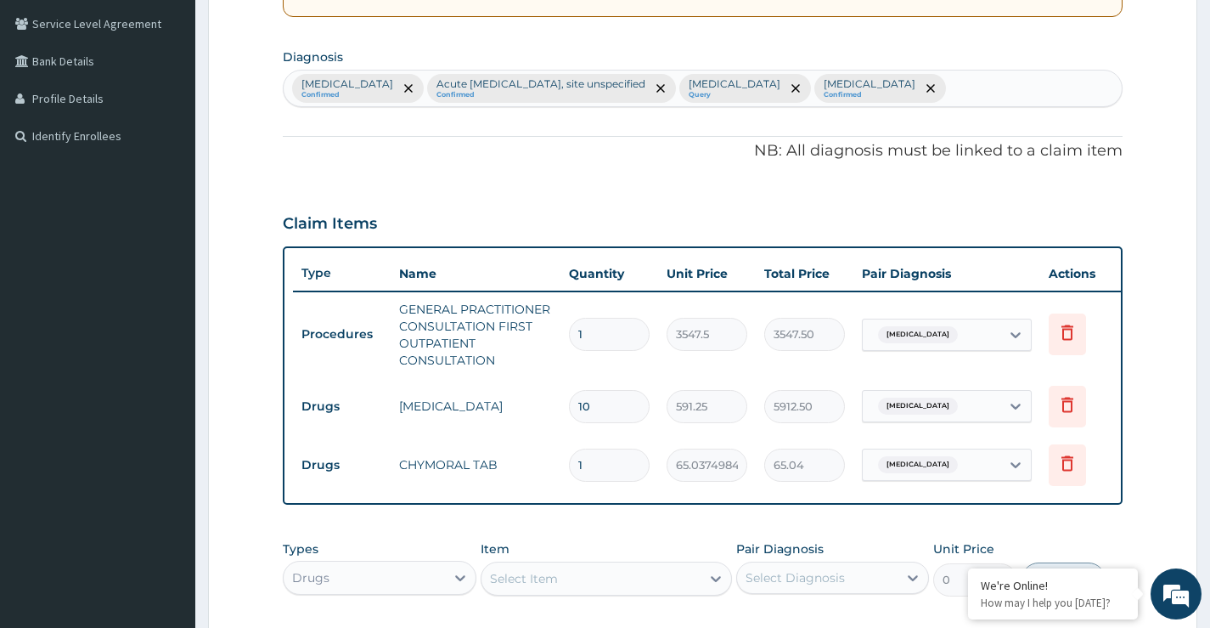
click at [942, 97] on div at bounding box center [930, 88] width 24 height 27
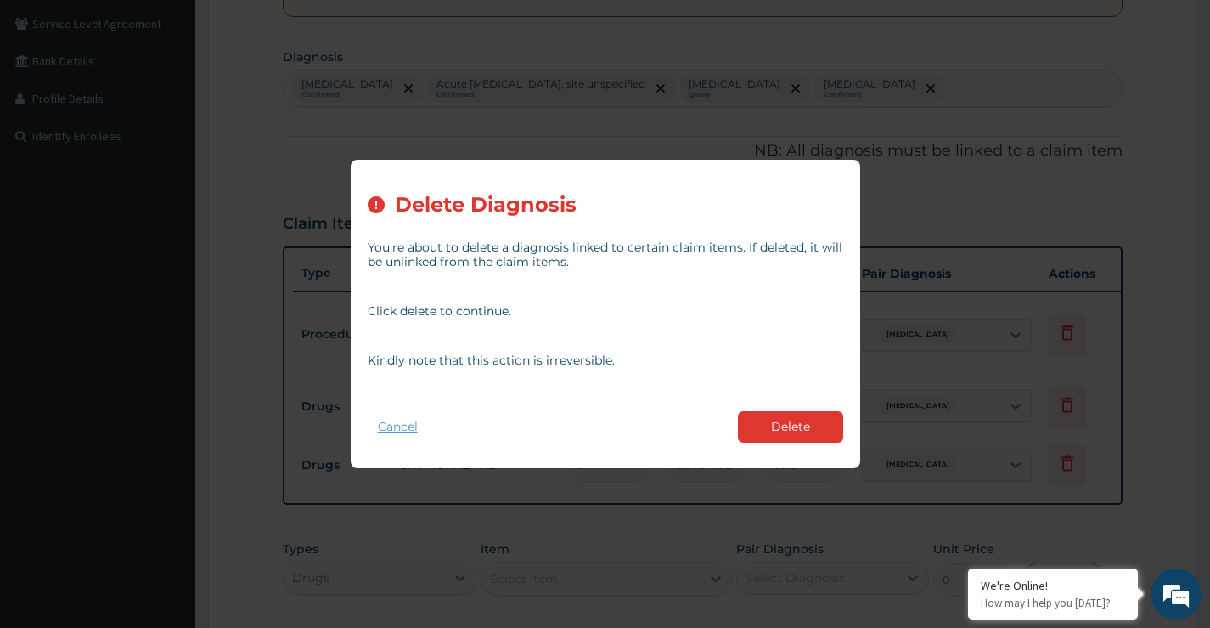
click at [408, 425] on button "Cancel" at bounding box center [398, 426] width 60 height 25
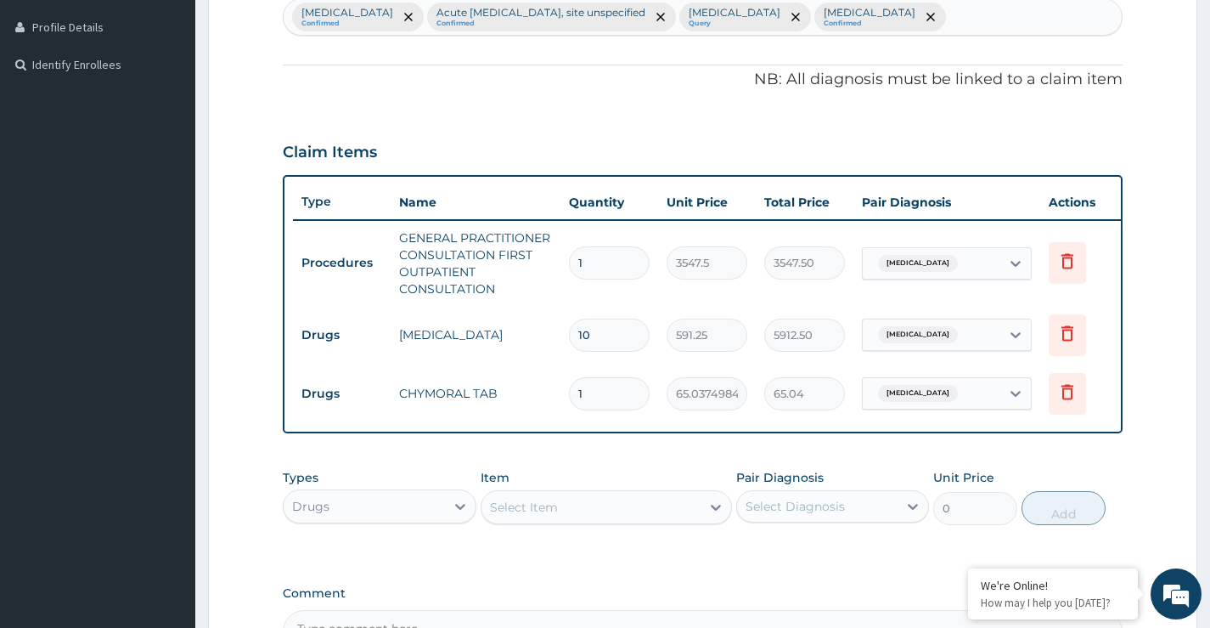
scroll to position [555, 0]
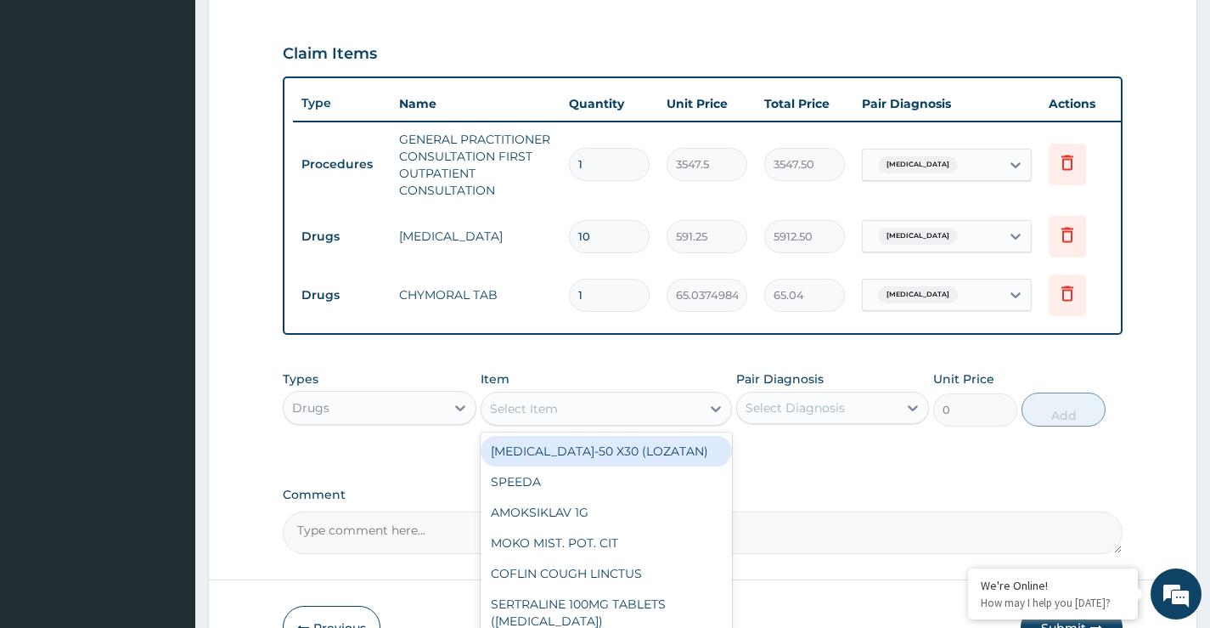
click at [541, 417] on div "Select Item" at bounding box center [524, 408] width 68 height 17
type input "R"
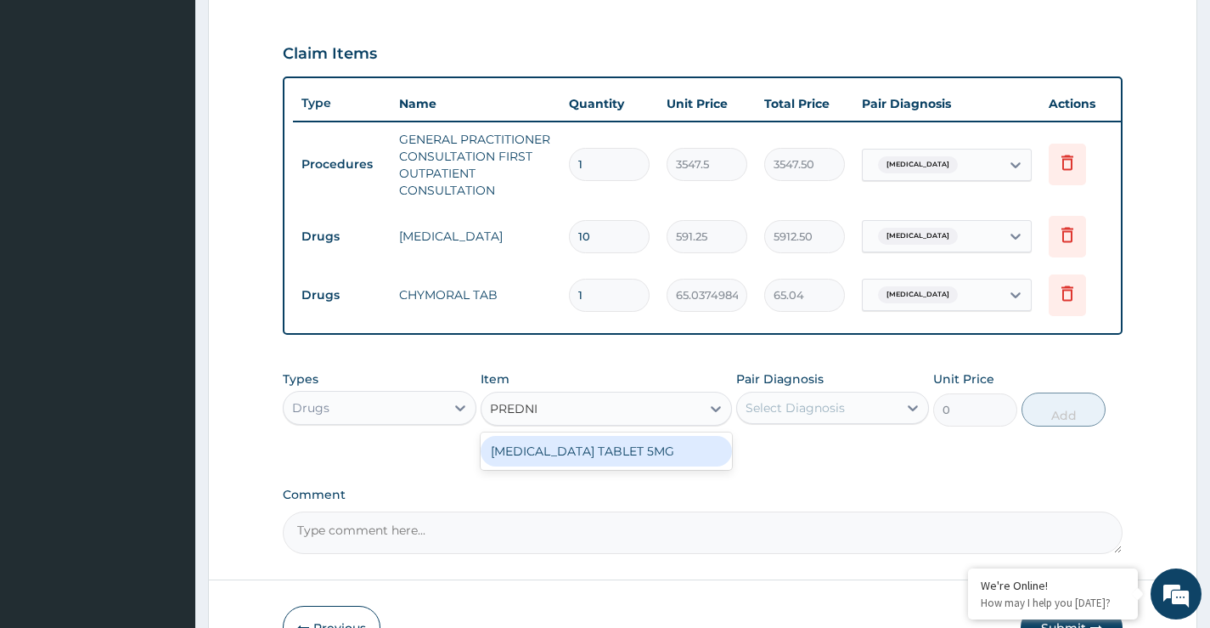
type input "PREDNIS"
click at [571, 463] on div "PREDNISOLONE TABLET 5MG" at bounding box center [607, 451] width 252 height 31
type input "150"
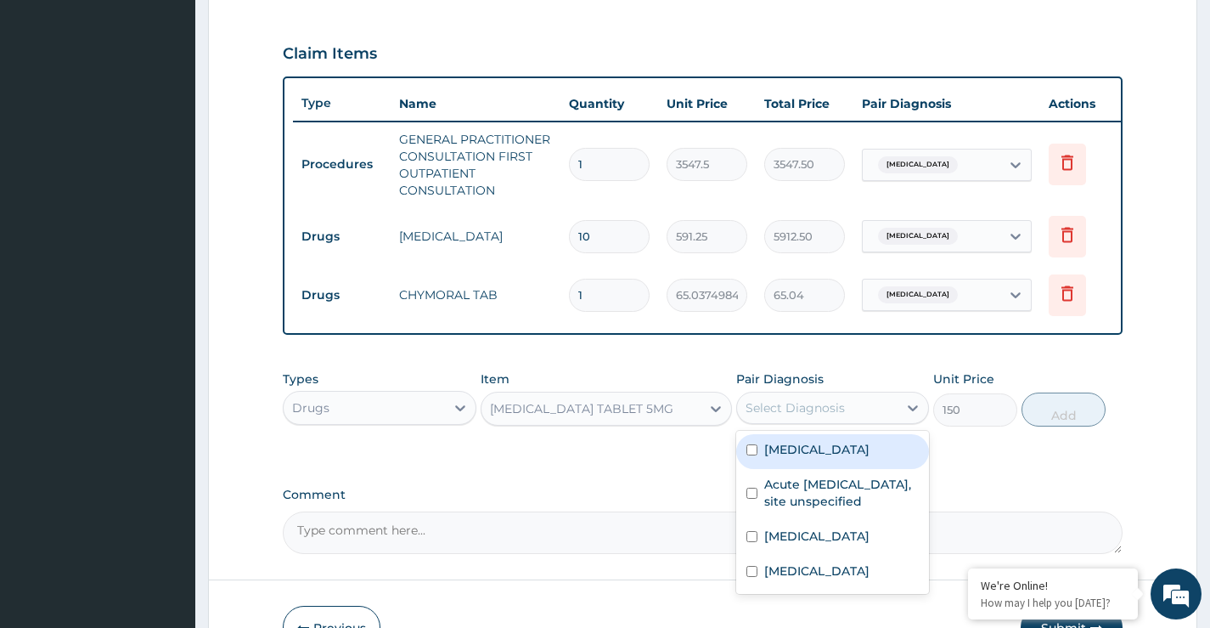
click at [822, 416] on div "Select Diagnosis" at bounding box center [795, 407] width 99 height 17
click at [790, 458] on label "Acute pharyngitis, unspecified" at bounding box center [816, 449] width 105 height 17
checkbox input "true"
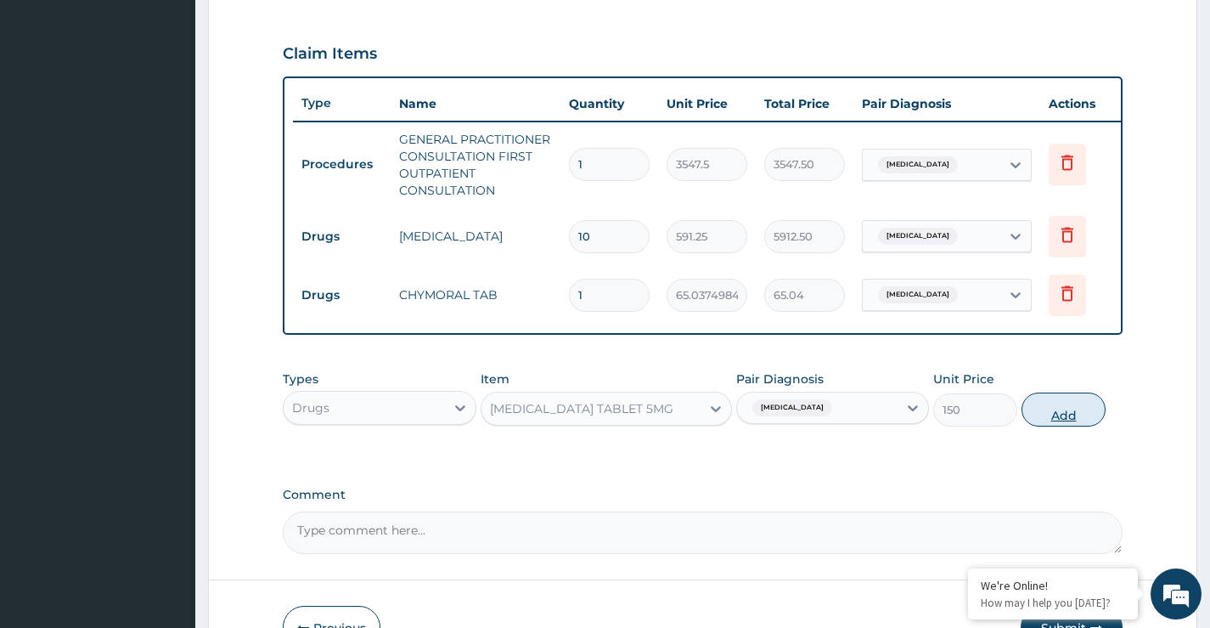
click at [1046, 424] on button "Add" at bounding box center [1064, 409] width 84 height 34
type input "0"
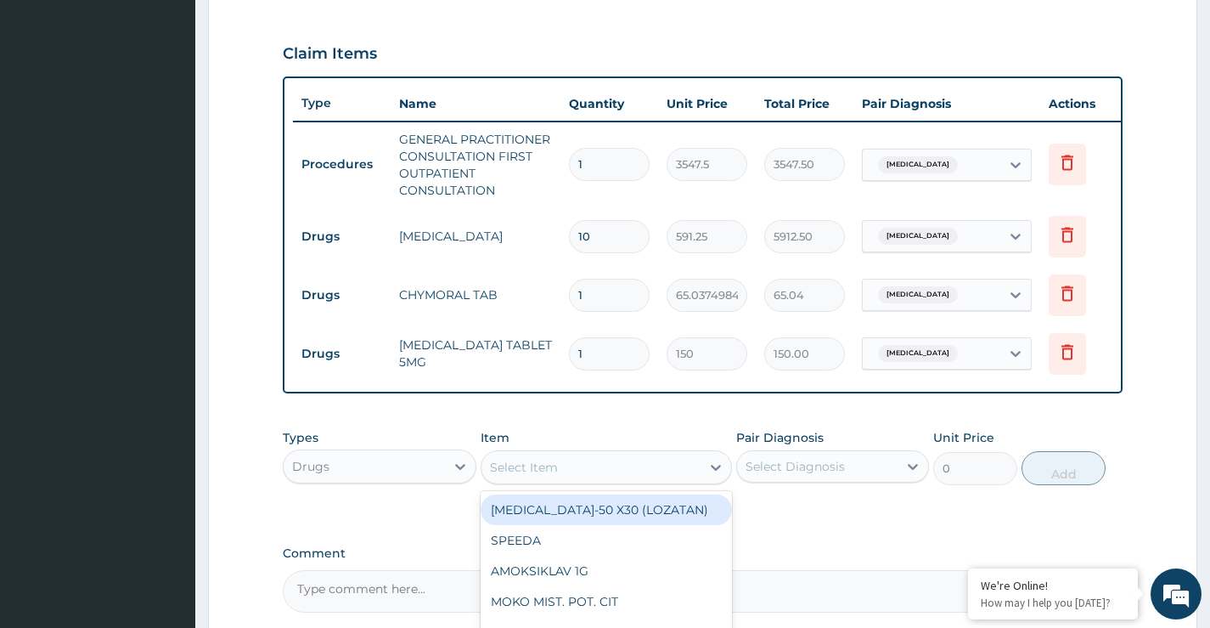
click at [524, 476] on div "Select Item" at bounding box center [524, 467] width 68 height 17
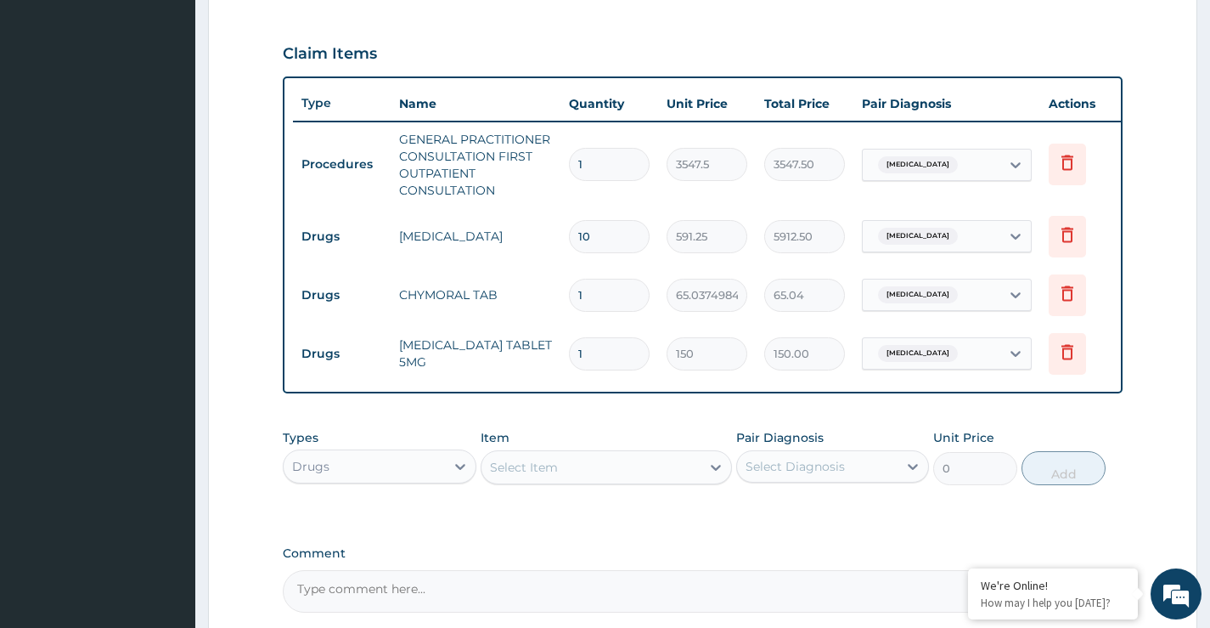
click at [607, 299] on input "1" at bounding box center [609, 295] width 81 height 33
type input "10"
type input "650.37"
type input "10"
click at [598, 353] on input "1" at bounding box center [609, 353] width 81 height 33
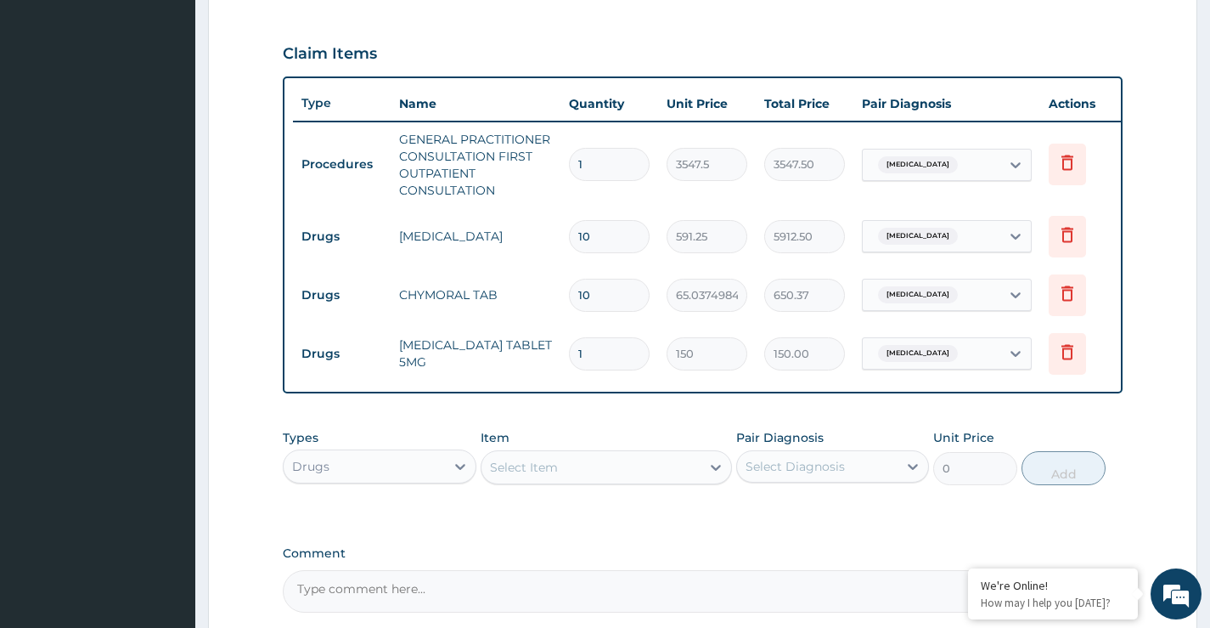
type input "10"
type input "1500.00"
type input "10"
click at [369, 480] on div "Drugs" at bounding box center [364, 466] width 161 height 27
click at [521, 476] on div "Select Item" at bounding box center [524, 467] width 68 height 17
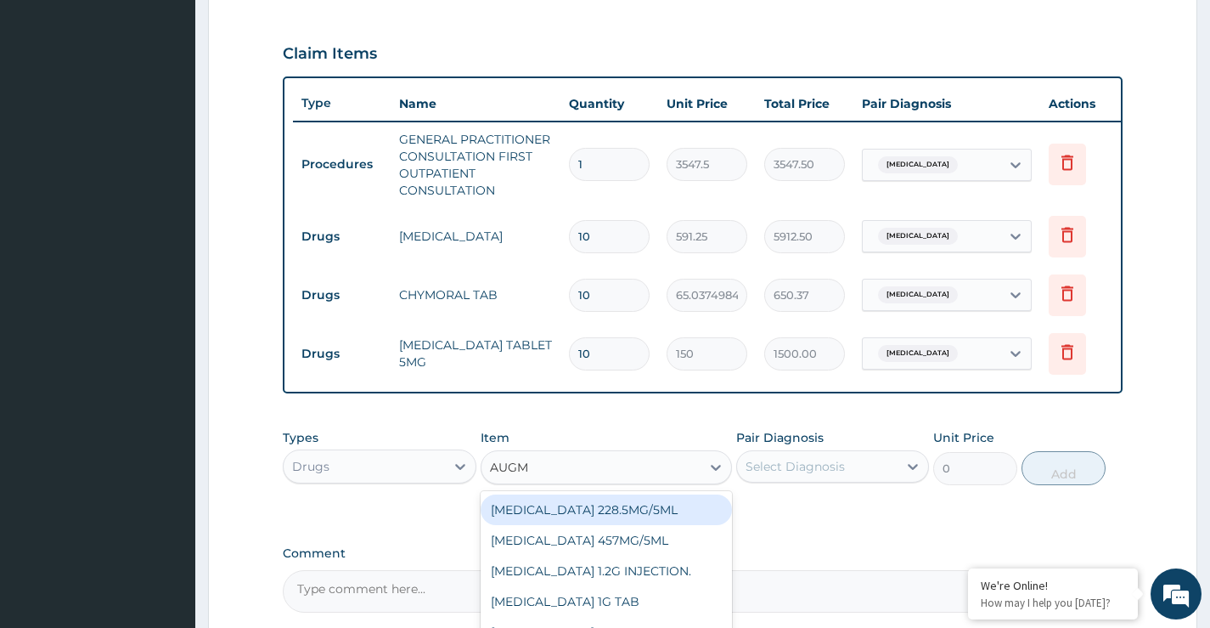
type input "AUGME"
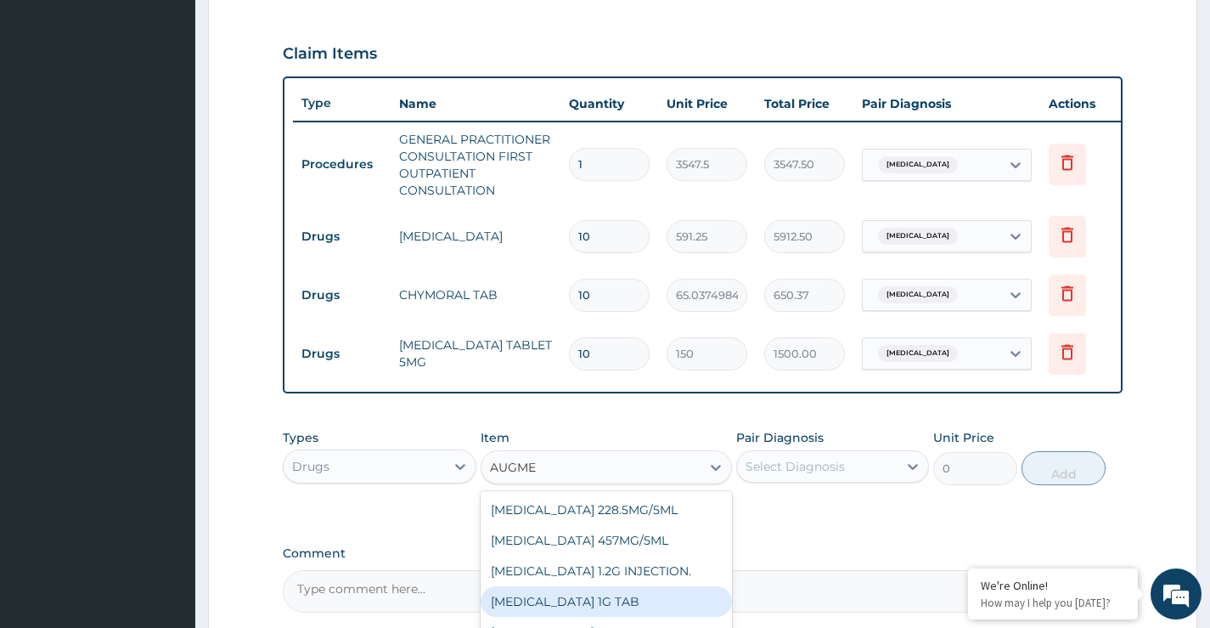
click at [616, 615] on div "AUGMENTIN 1G TAB" at bounding box center [607, 601] width 252 height 31
type input "1478.125"
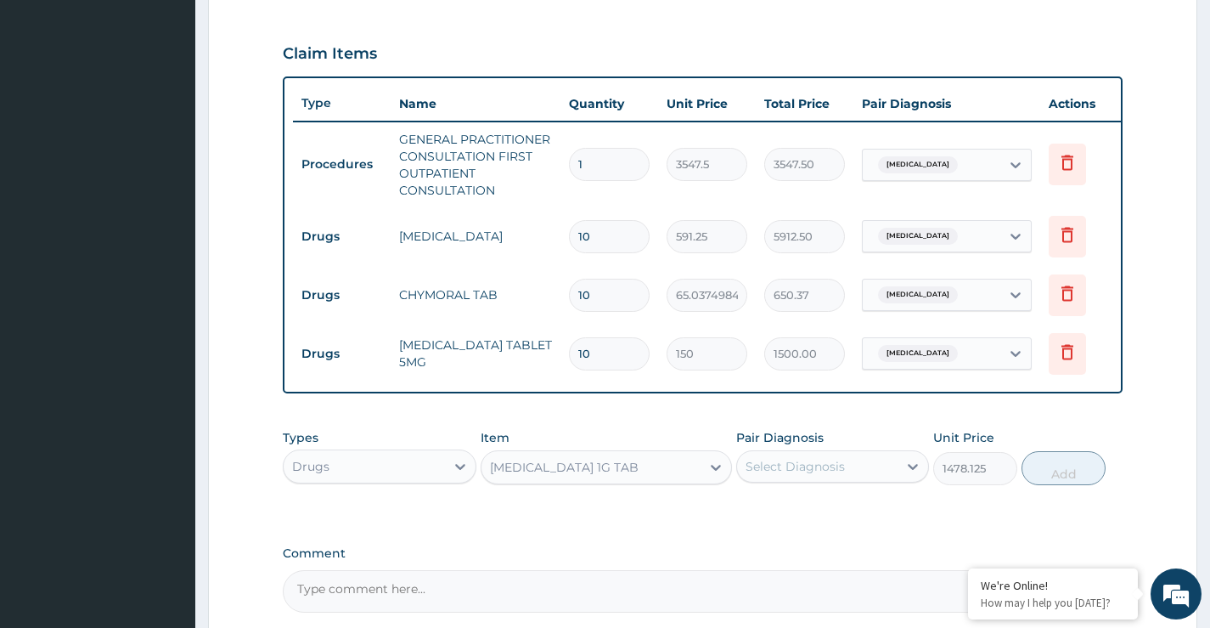
click at [797, 475] on div "Select Diagnosis" at bounding box center [795, 466] width 99 height 17
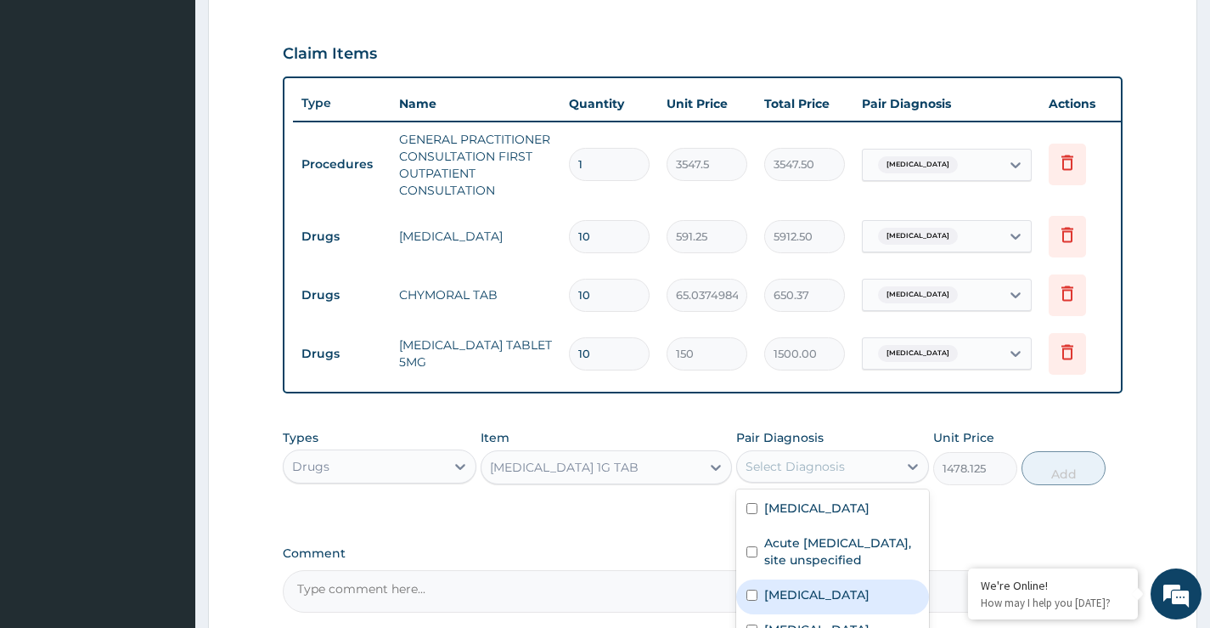
click at [798, 603] on label "Salmonella infection, unspecified" at bounding box center [816, 594] width 105 height 17
checkbox input "true"
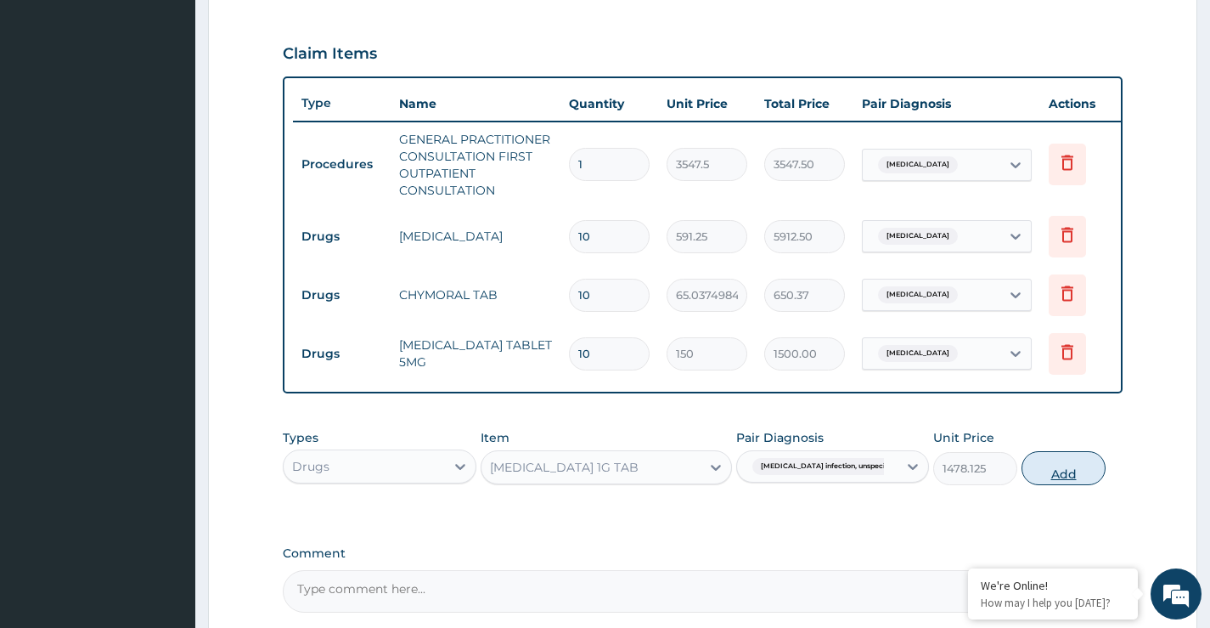
click at [1056, 485] on button "Add" at bounding box center [1064, 468] width 84 height 34
type input "0"
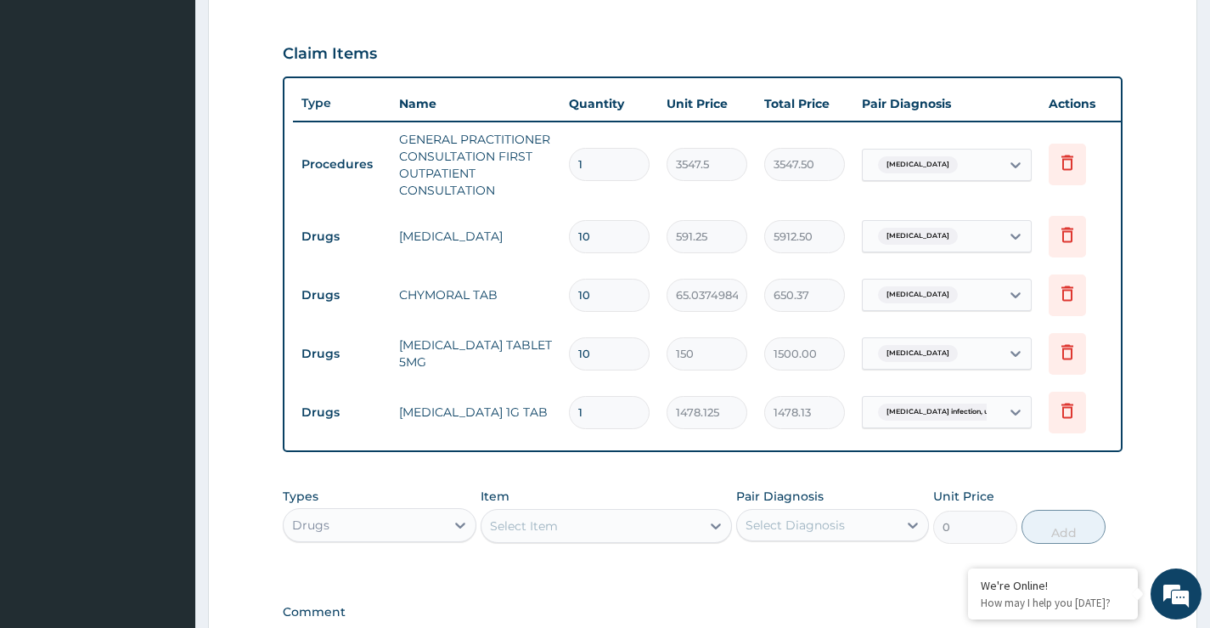
type input "14"
type input "20693.75"
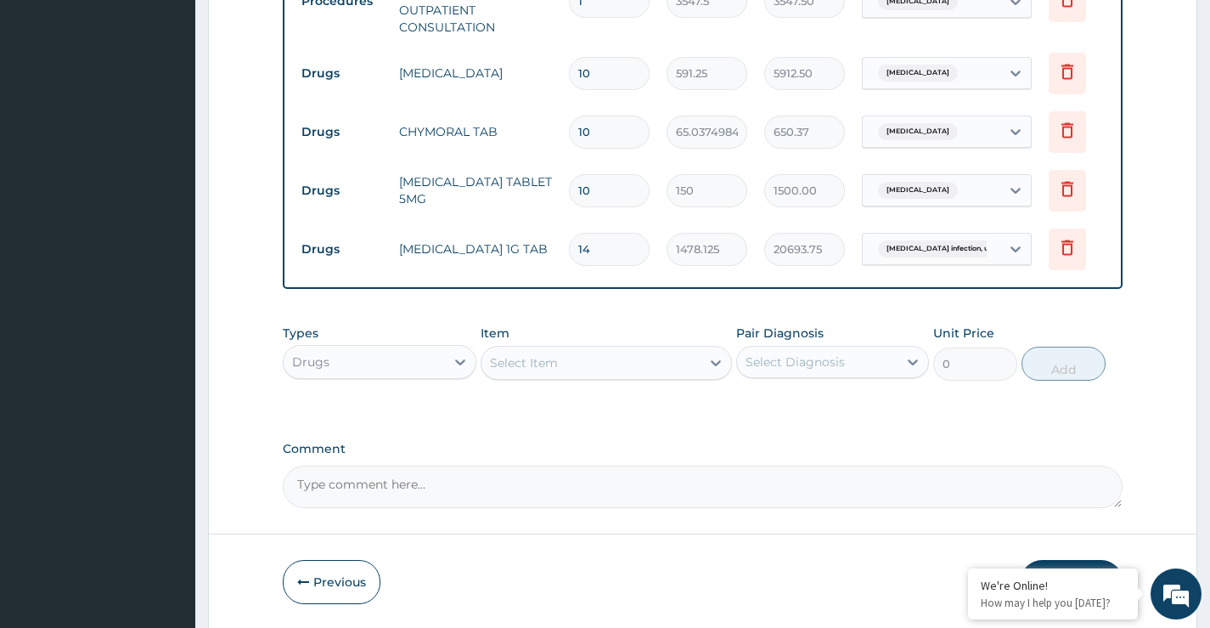
scroll to position [725, 0]
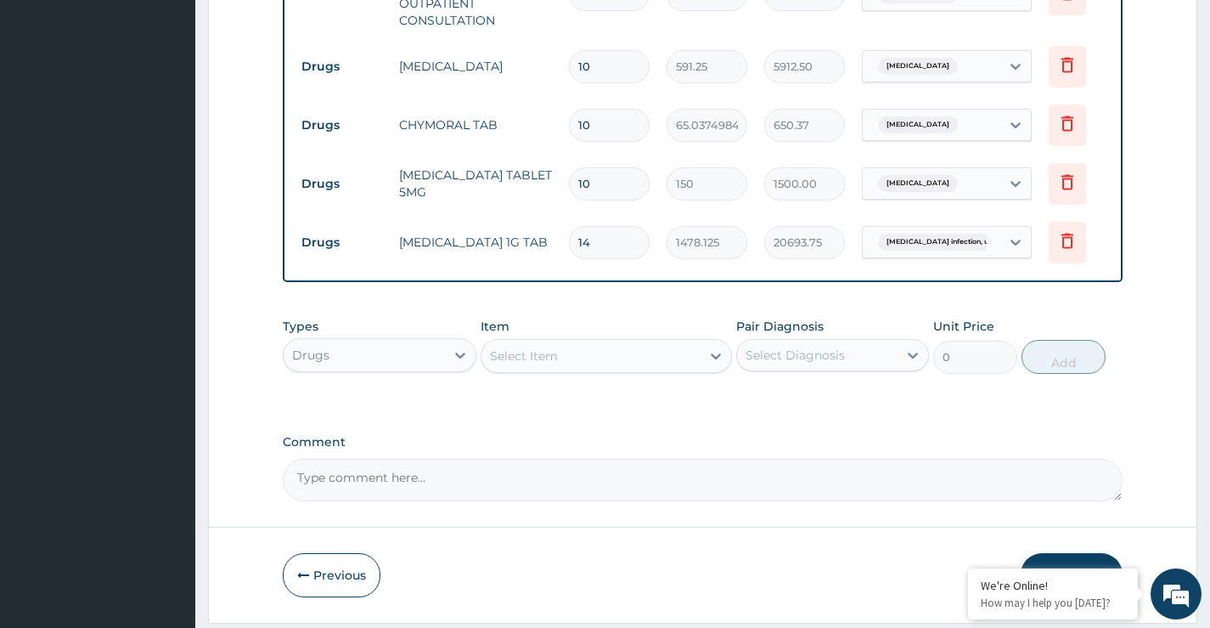
type input "14"
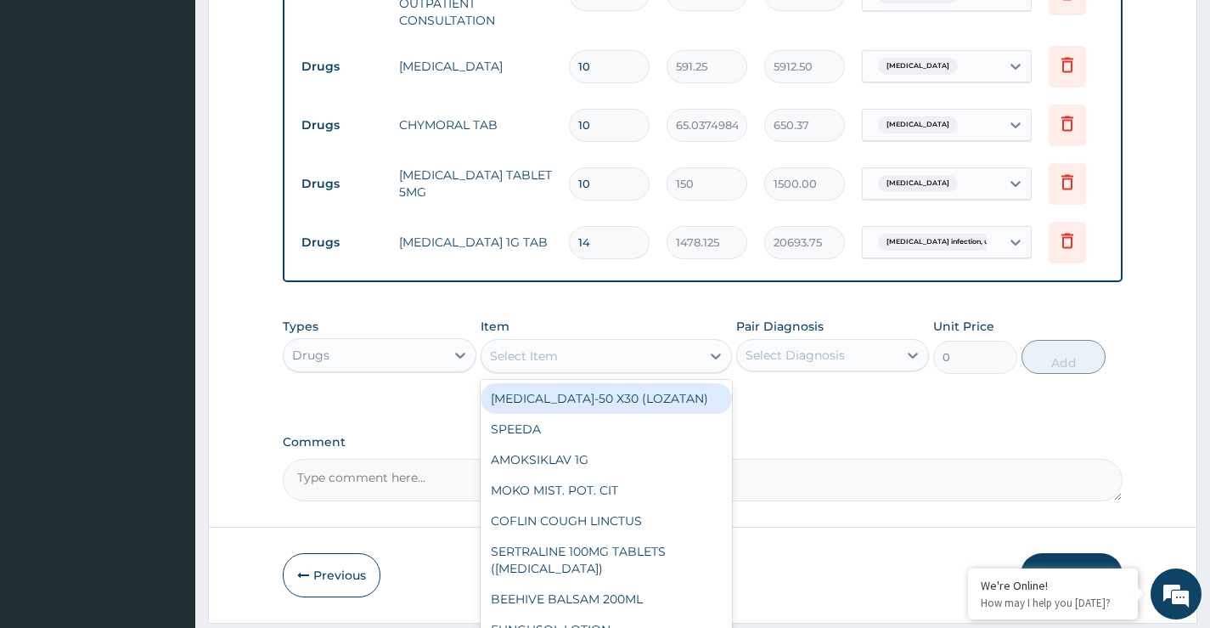
click at [548, 364] on div "Select Item" at bounding box center [524, 355] width 68 height 17
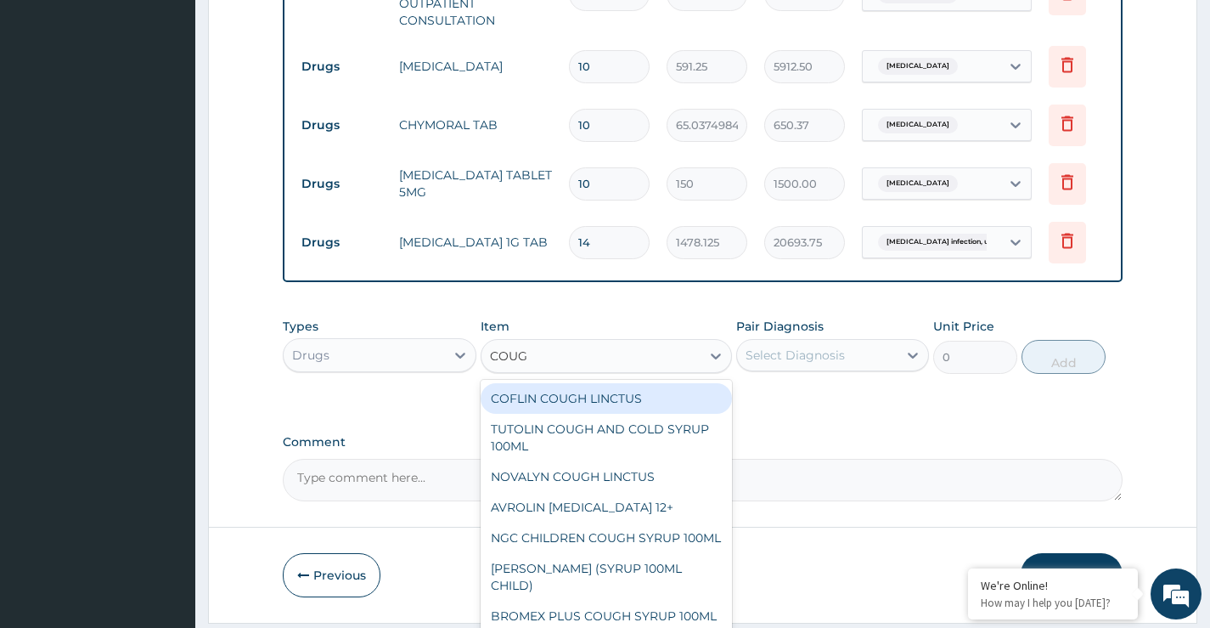
type input "COUGH"
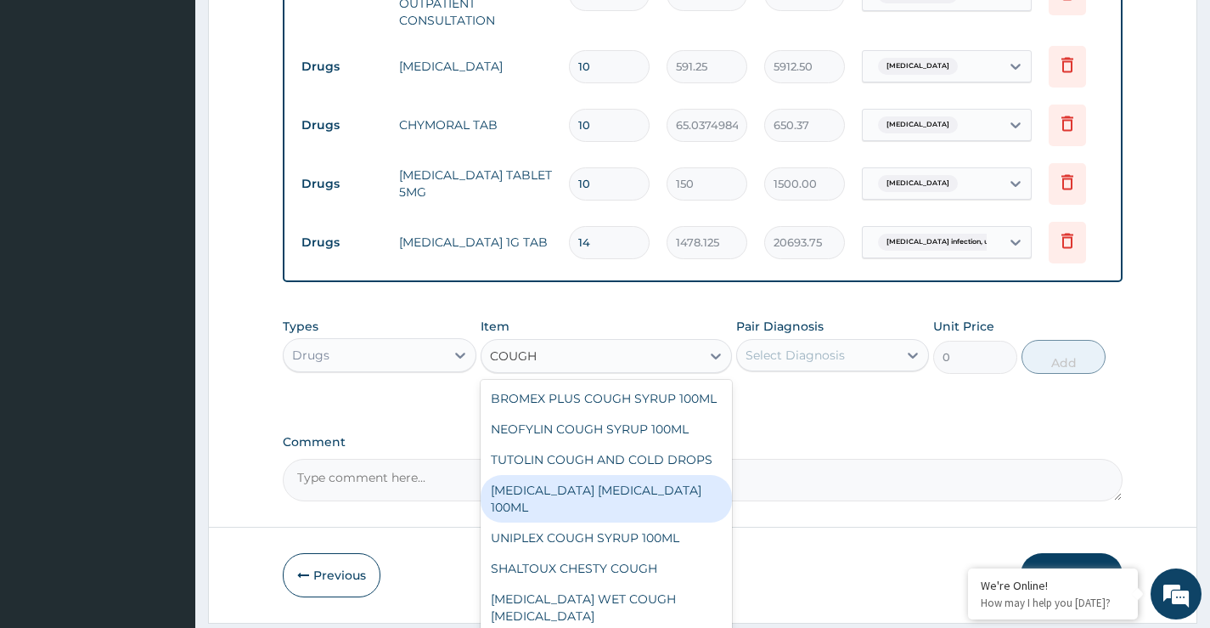
scroll to position [132, 0]
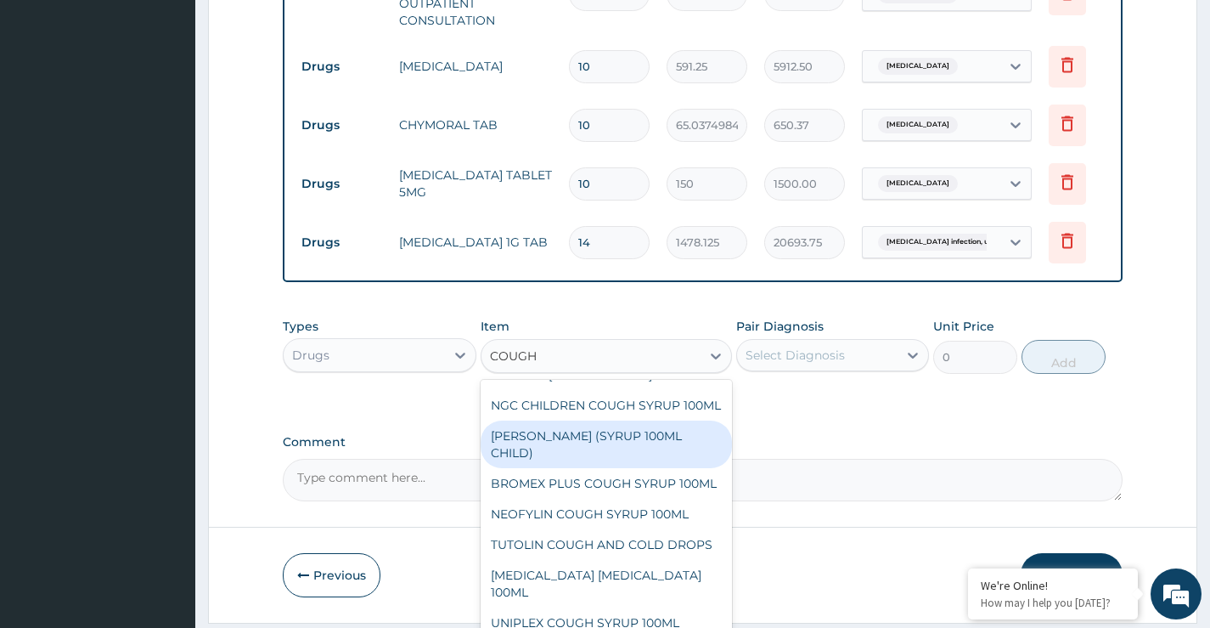
click at [588, 468] on div "EMZOLYN COUGH (SYRUP 100ML CHILD)" at bounding box center [607, 444] width 252 height 48
type input "1478.125"
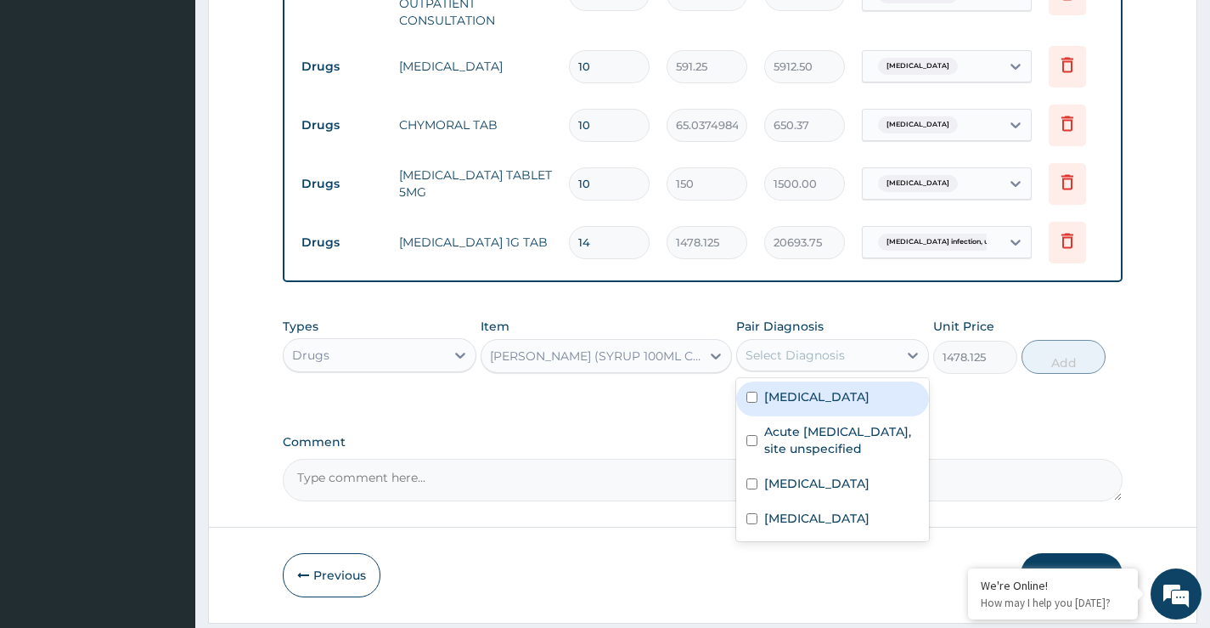
click at [828, 363] on div "Select Diagnosis" at bounding box center [795, 355] width 99 height 17
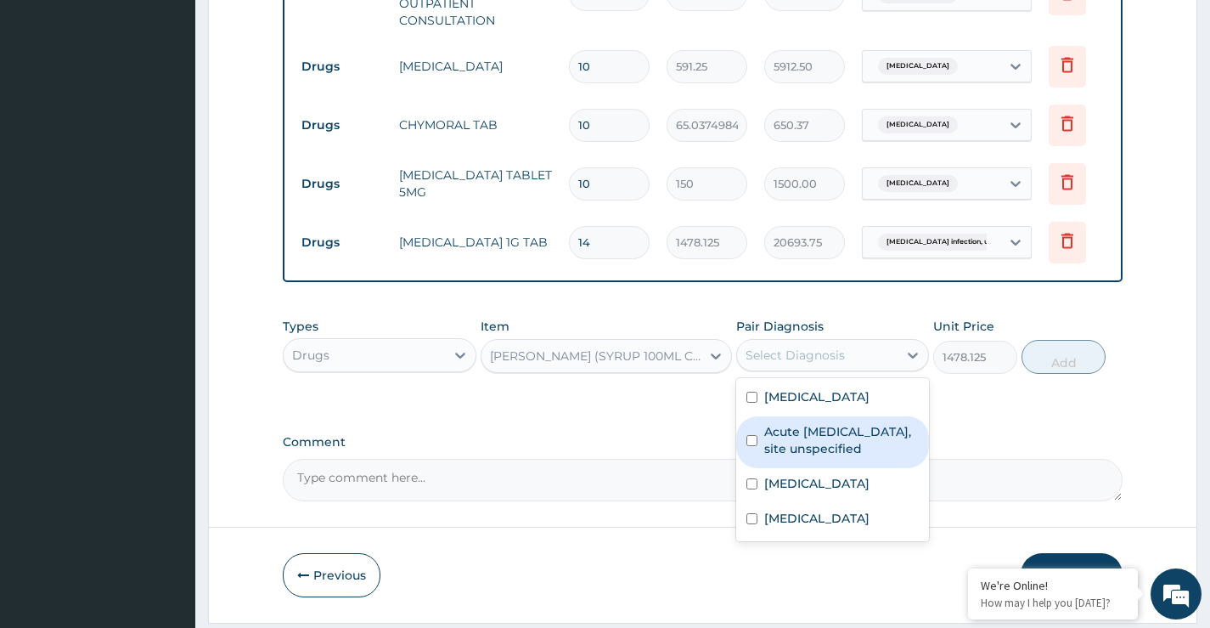
click at [753, 446] on input "checkbox" at bounding box center [752, 440] width 11 height 11
checkbox input "true"
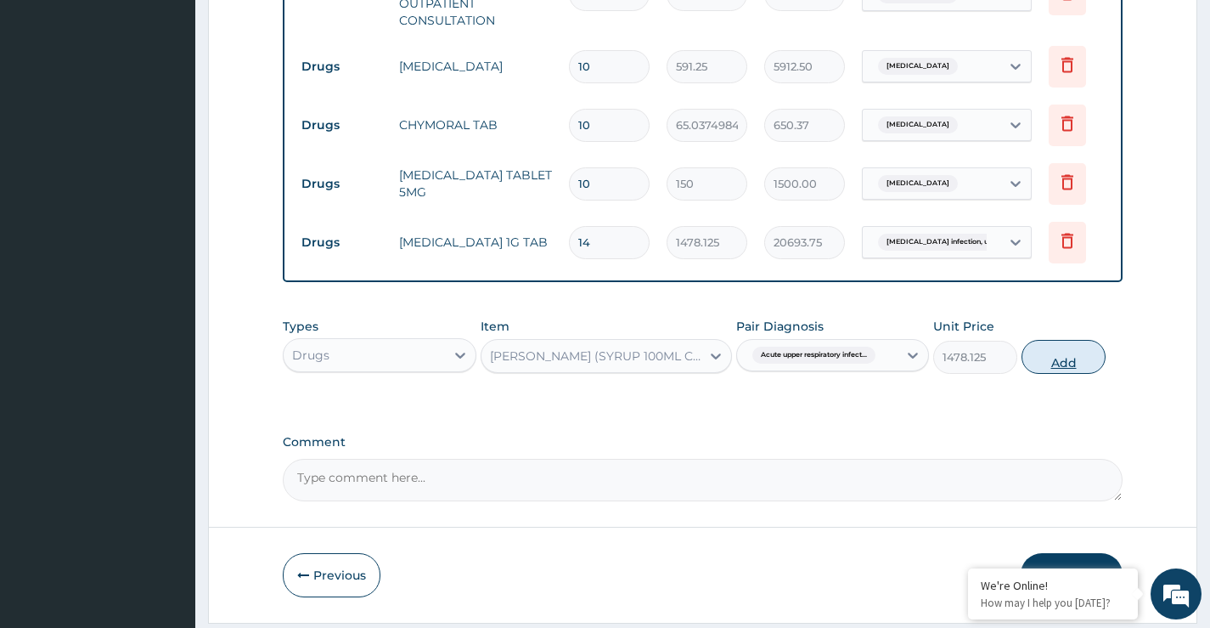
click at [1054, 374] on button "Add" at bounding box center [1064, 357] width 84 height 34
type input "0"
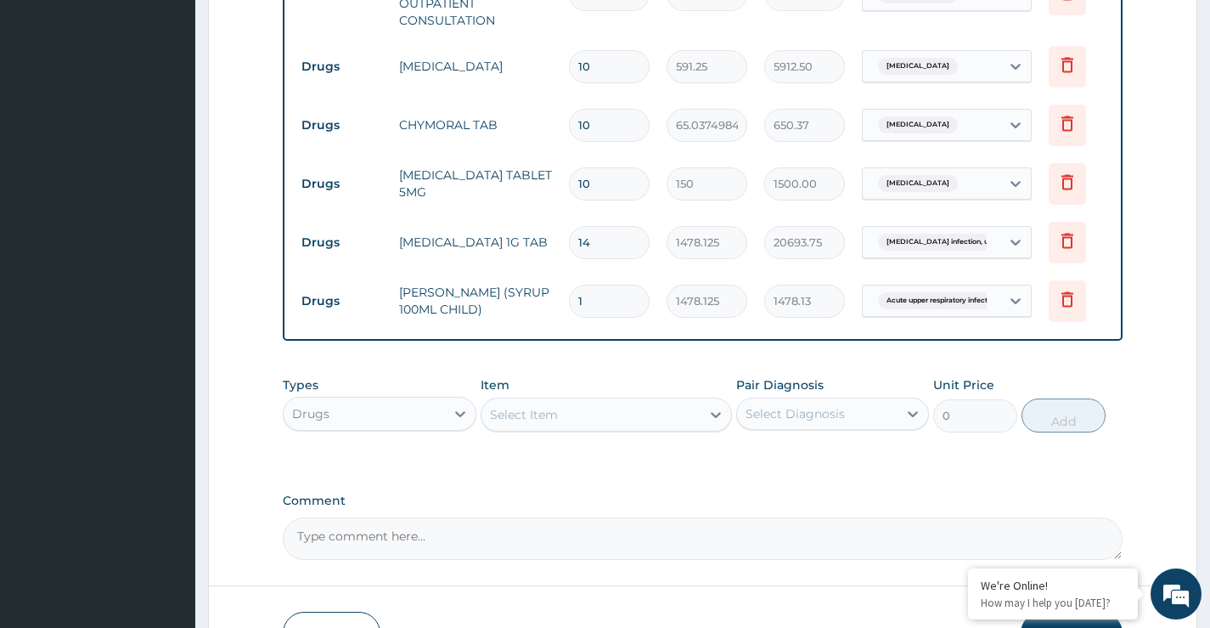
click at [541, 423] on div "Select Item" at bounding box center [524, 414] width 68 height 17
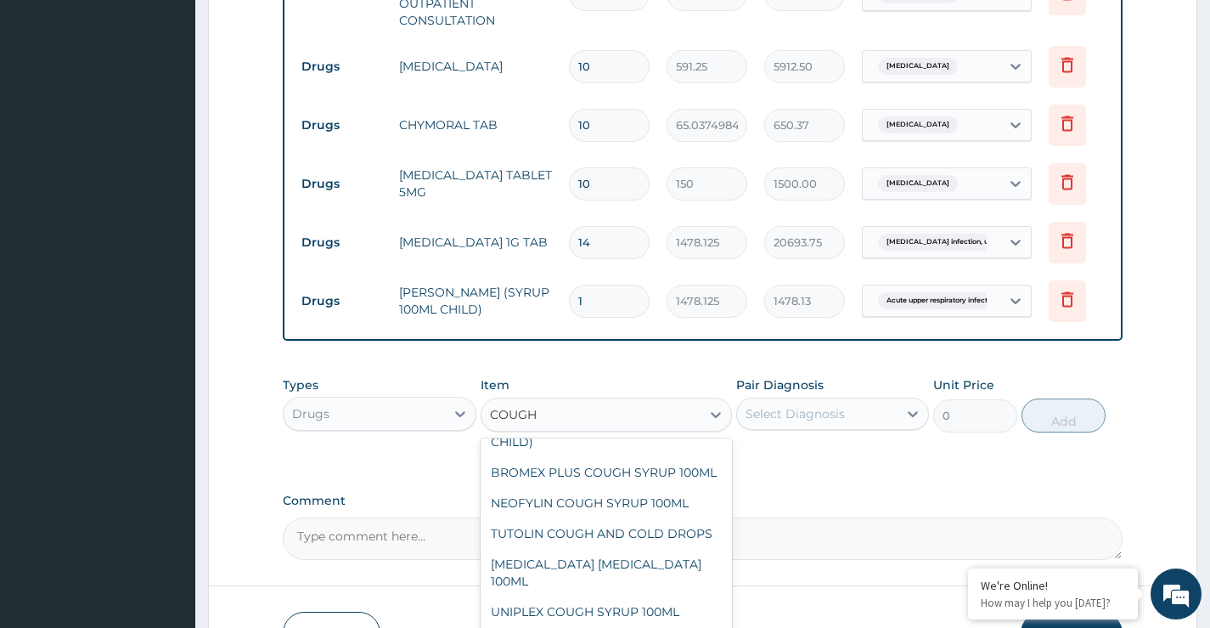
scroll to position [217, 0]
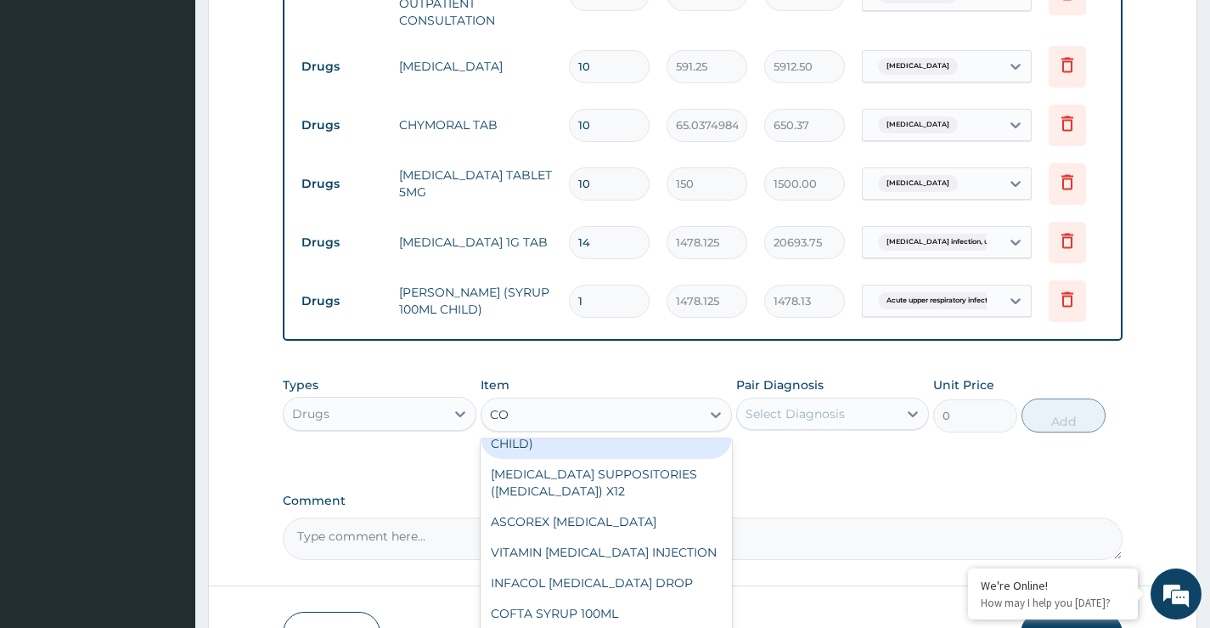
type input "C"
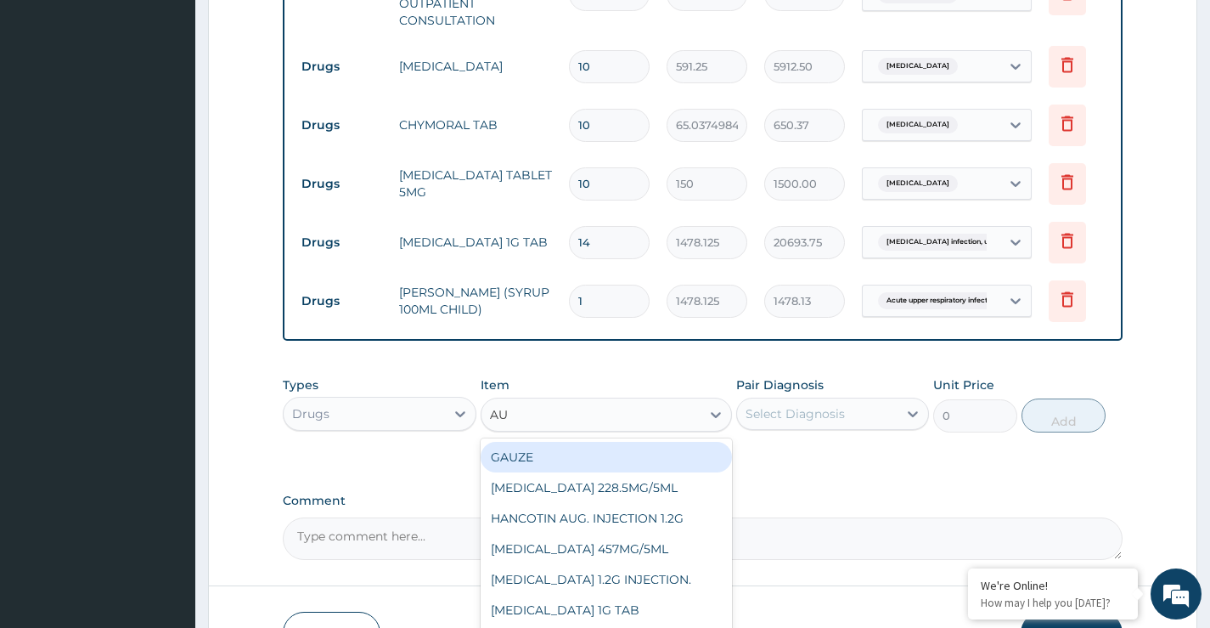
scroll to position [0, 0]
type input "AMOXICL"
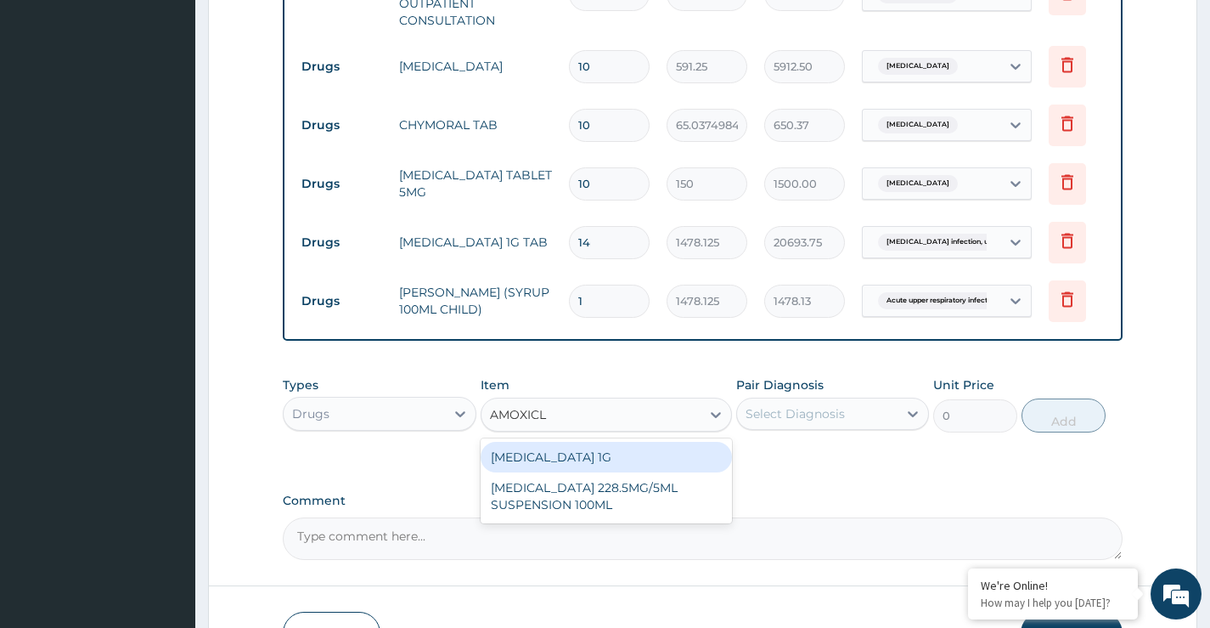
click at [551, 469] on div "CO-AMOXICLAV 1G" at bounding box center [607, 457] width 252 height 31
type input "709.5"
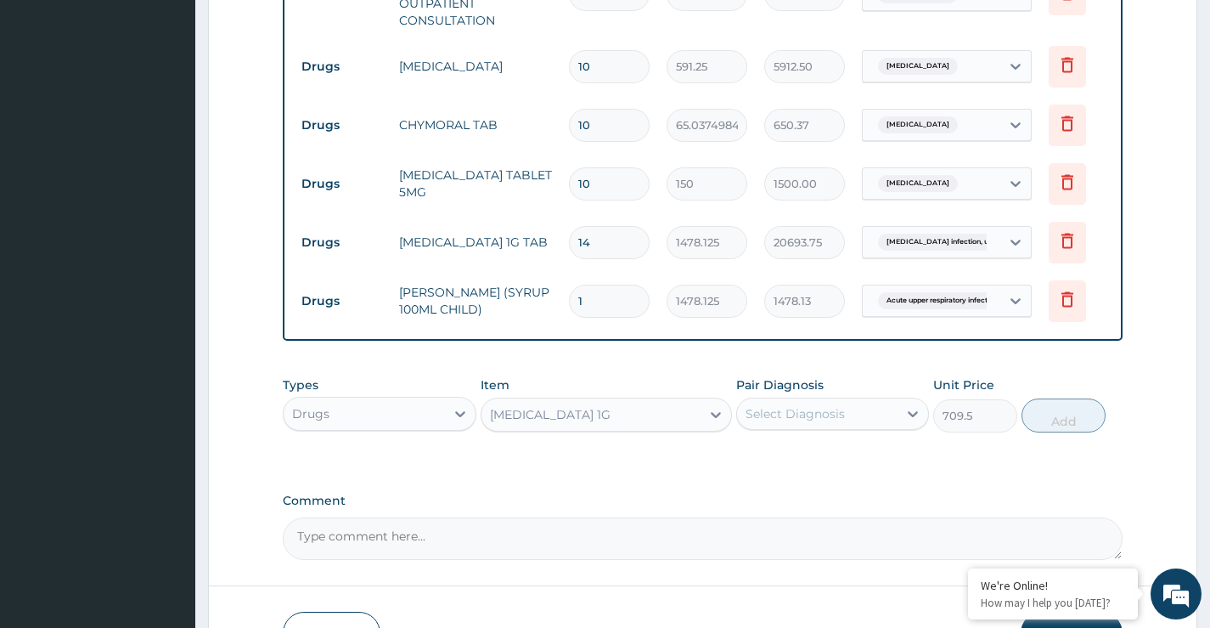
click at [622, 428] on div "CO-AMOXICLAV 1G" at bounding box center [592, 414] width 220 height 27
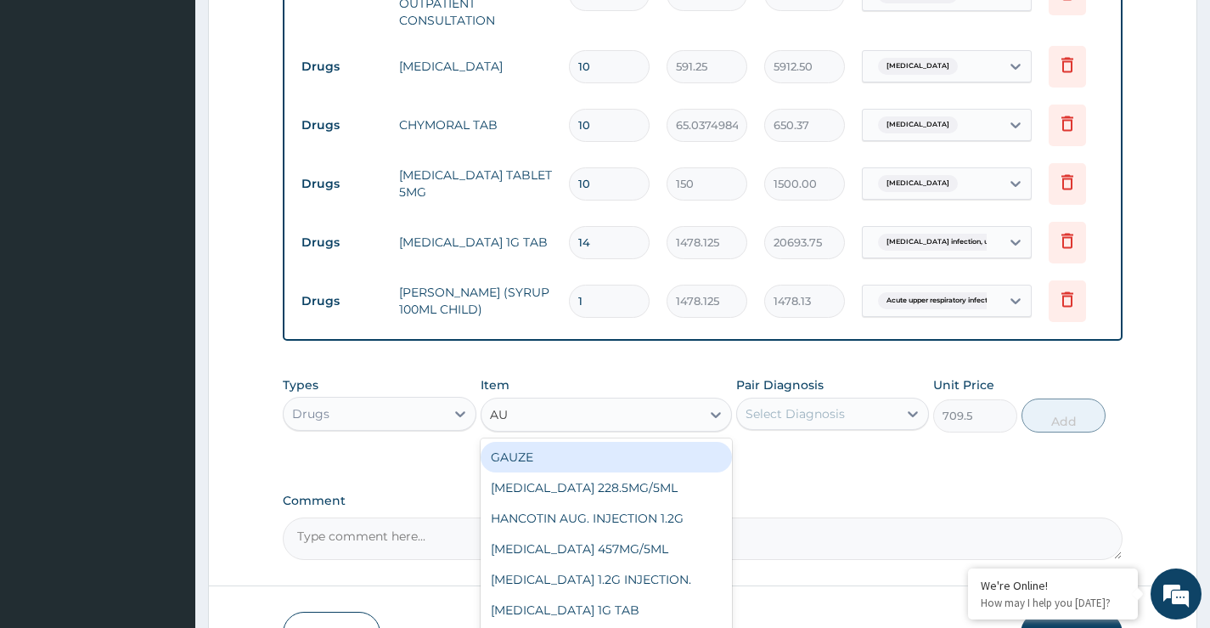
type input "AUG"
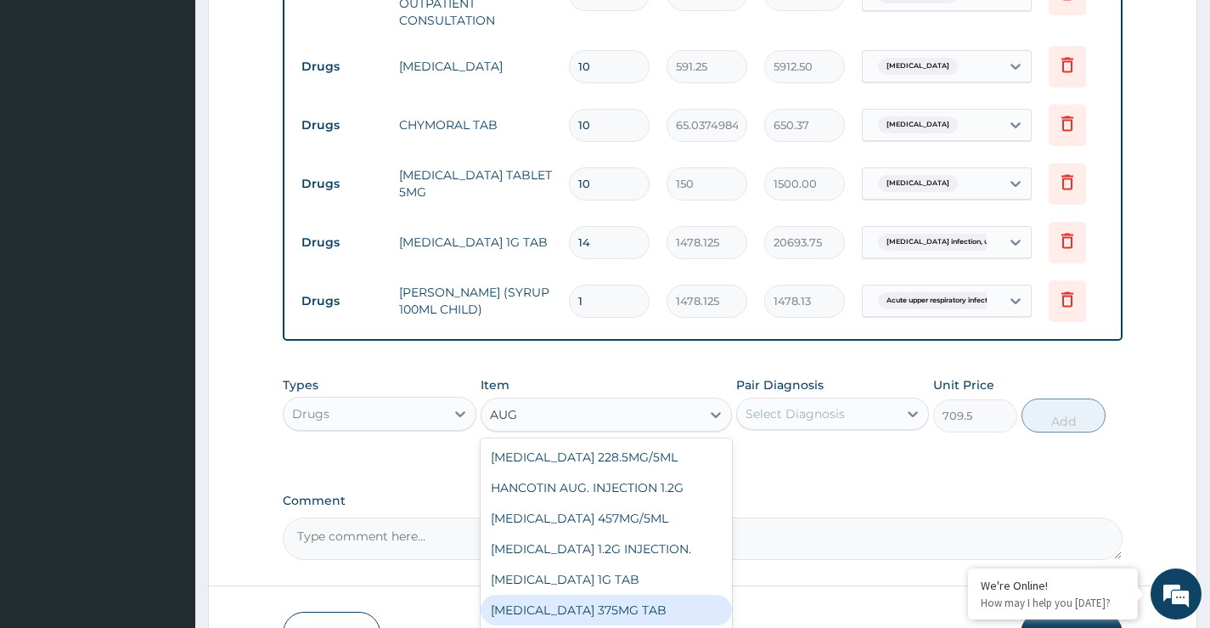
click at [626, 616] on div "AUGMENTIN 375MG TAB" at bounding box center [607, 609] width 252 height 31
type input "768.625"
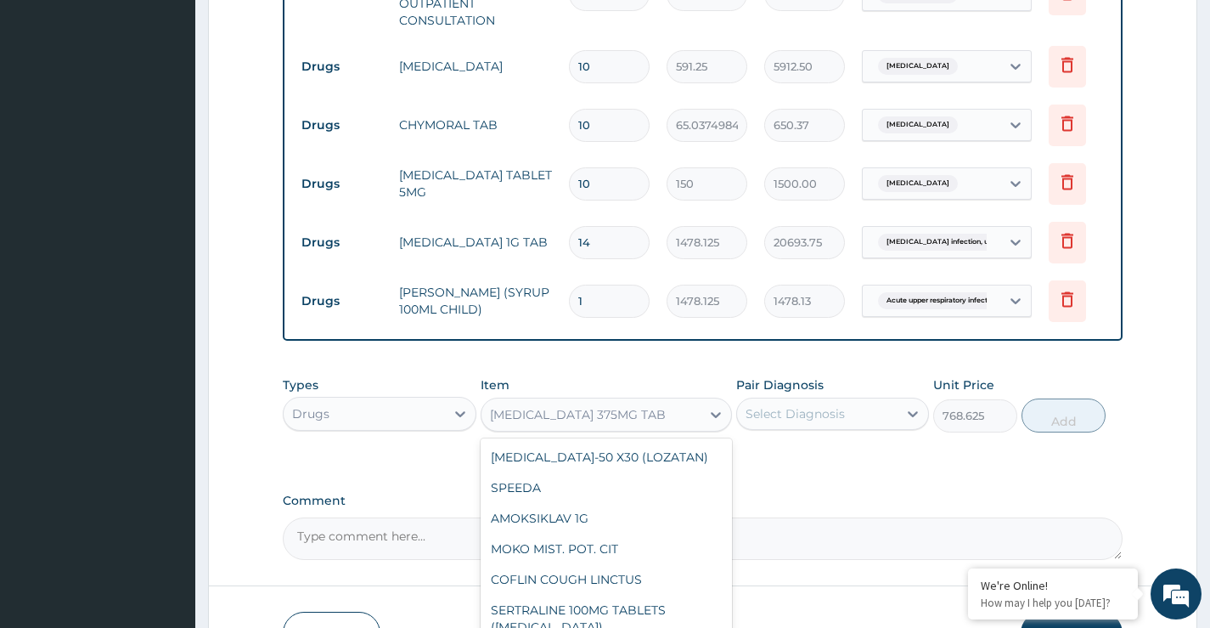
click at [642, 427] on div "AUGMENTIN 375MG TAB" at bounding box center [592, 414] width 220 height 27
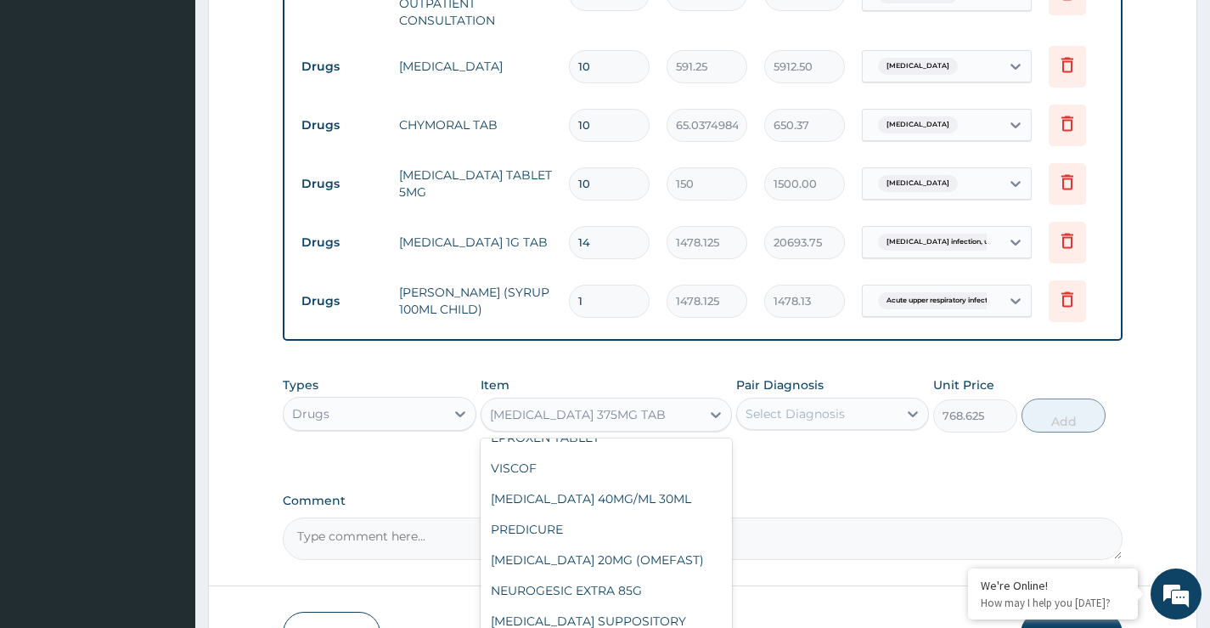
scroll to position [15650, 0]
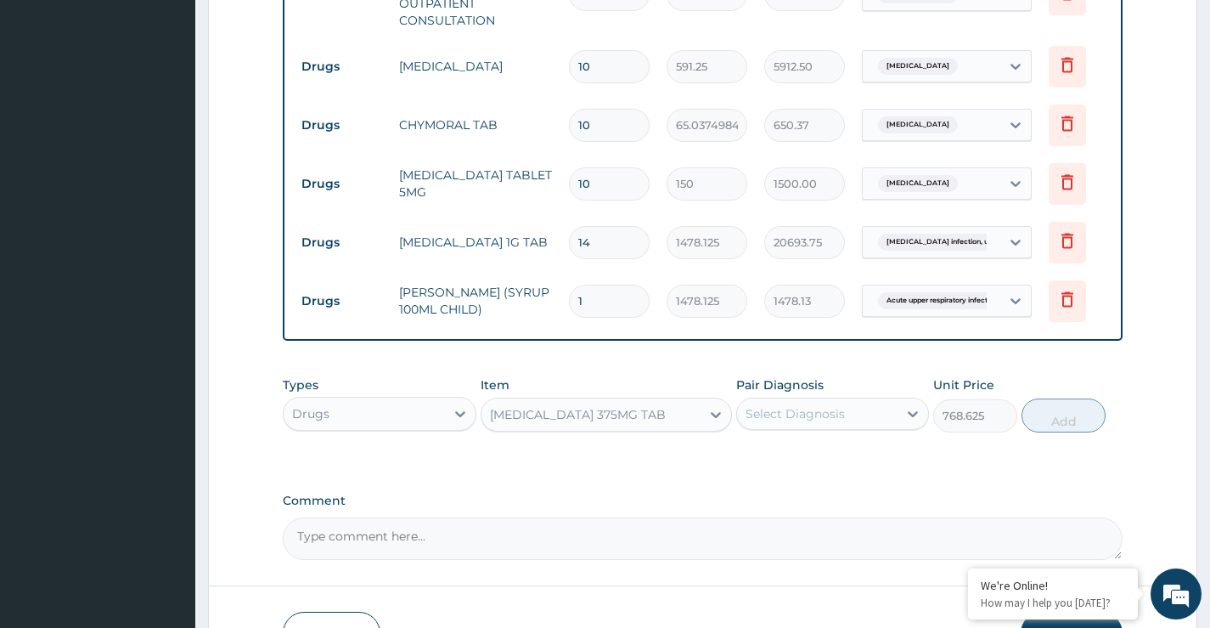
click at [1044, 508] on label "Comment" at bounding box center [703, 500] width 840 height 14
click at [1044, 517] on textarea "Comment" at bounding box center [703, 538] width 840 height 42
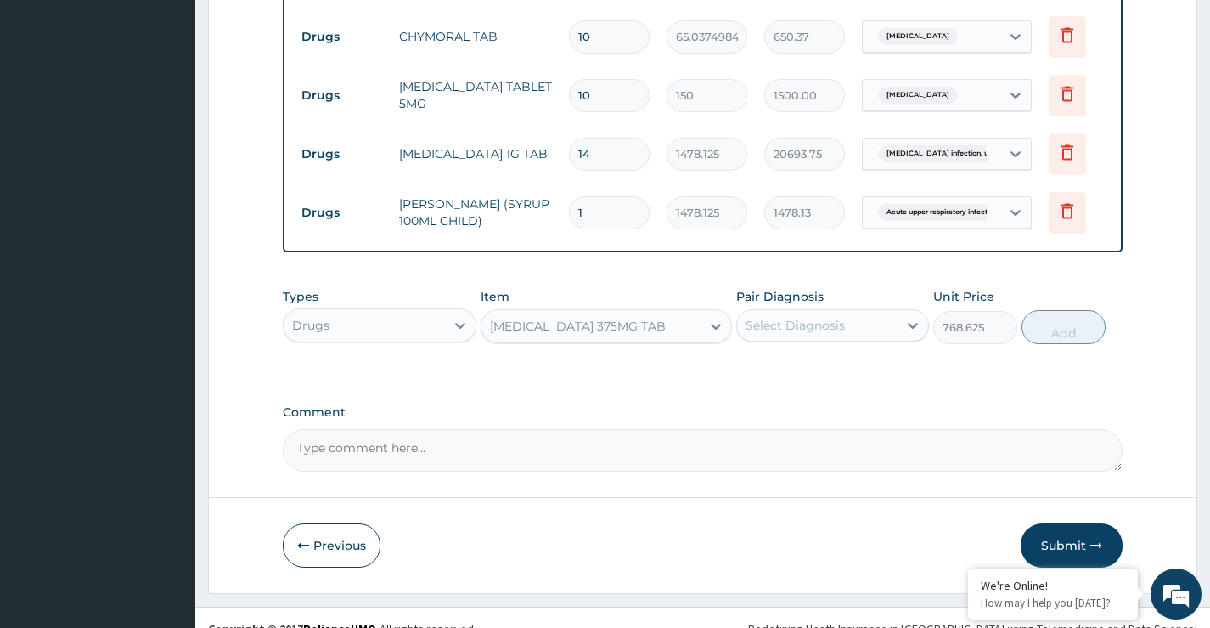
scroll to position [848, 0]
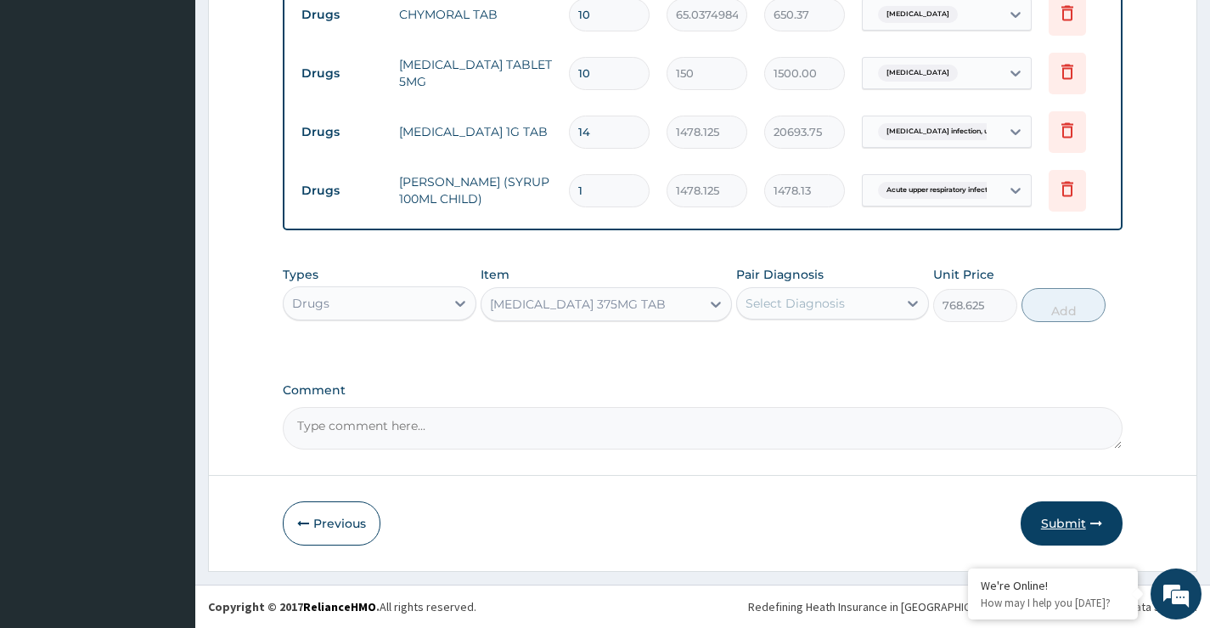
click at [1062, 525] on button "Submit" at bounding box center [1072, 523] width 102 height 44
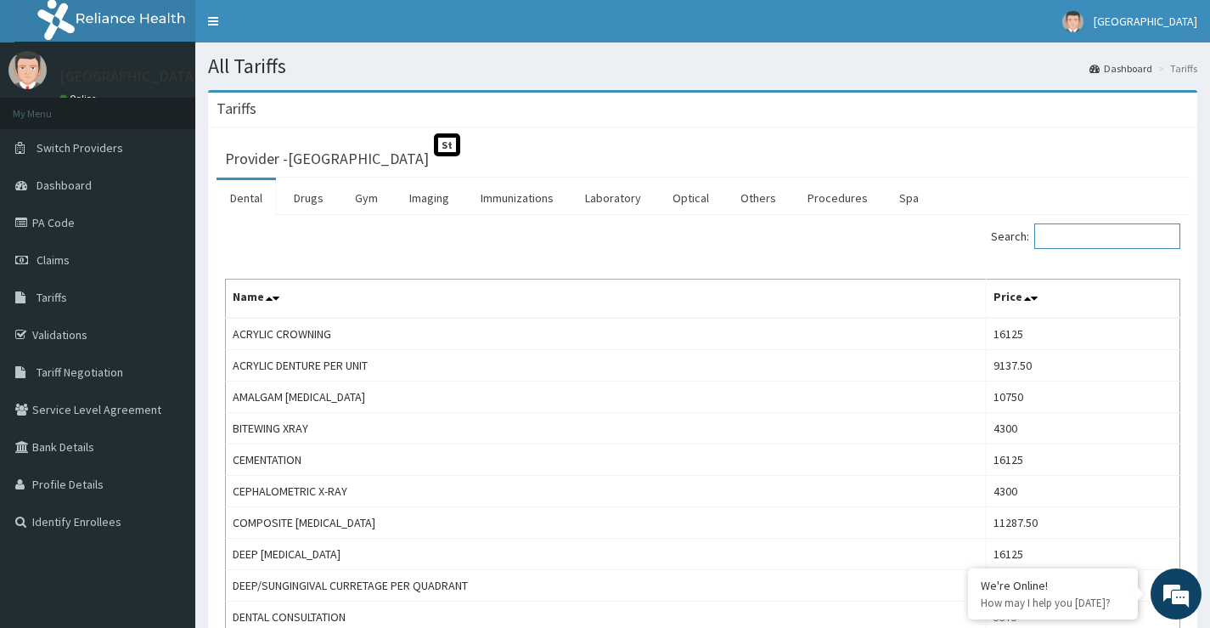
click at [1056, 241] on input "Search:" at bounding box center [1107, 235] width 146 height 25
click at [842, 202] on link "Procedures" at bounding box center [837, 198] width 87 height 36
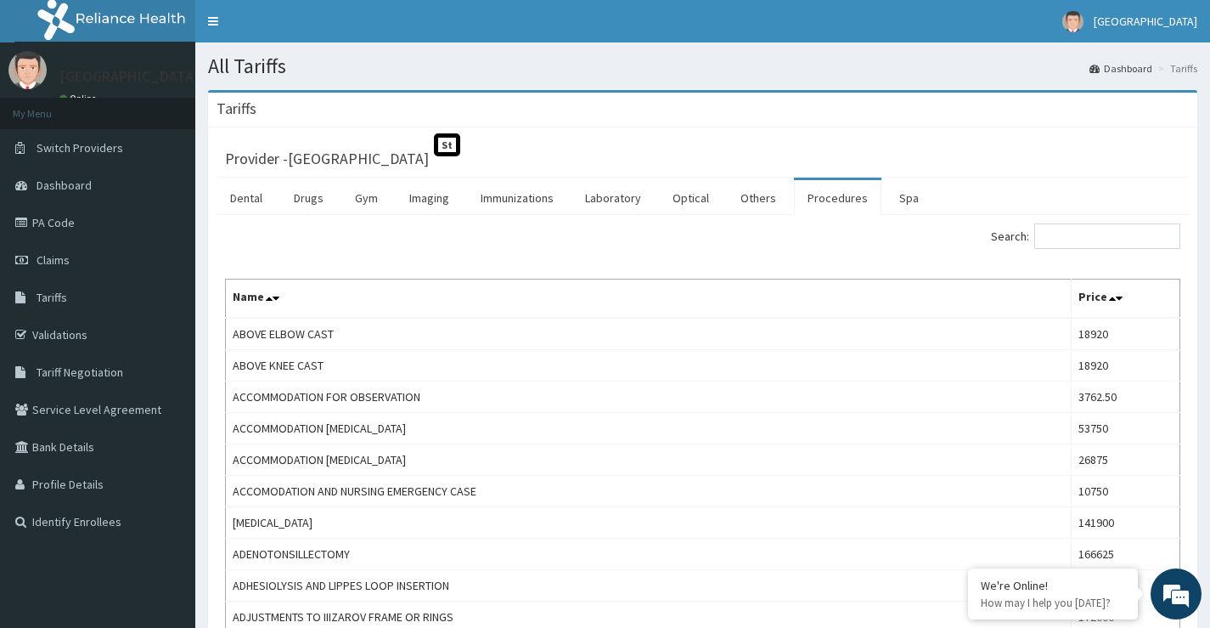
drag, startPoint x: 1062, startPoint y: 239, endPoint x: 1025, endPoint y: 165, distance: 82.8
click at [1025, 165] on div "Provider - Peachcare Medical Centre St" at bounding box center [702, 156] width 955 height 24
click at [1071, 232] on input "Search:" at bounding box center [1107, 235] width 146 height 25
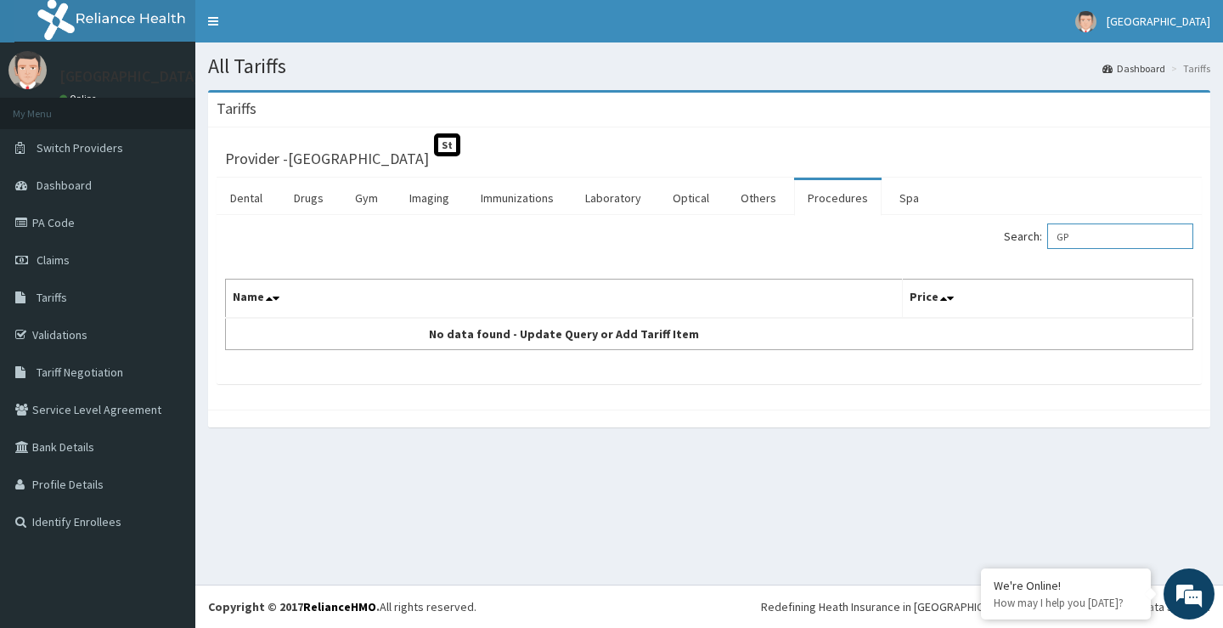
type input "G"
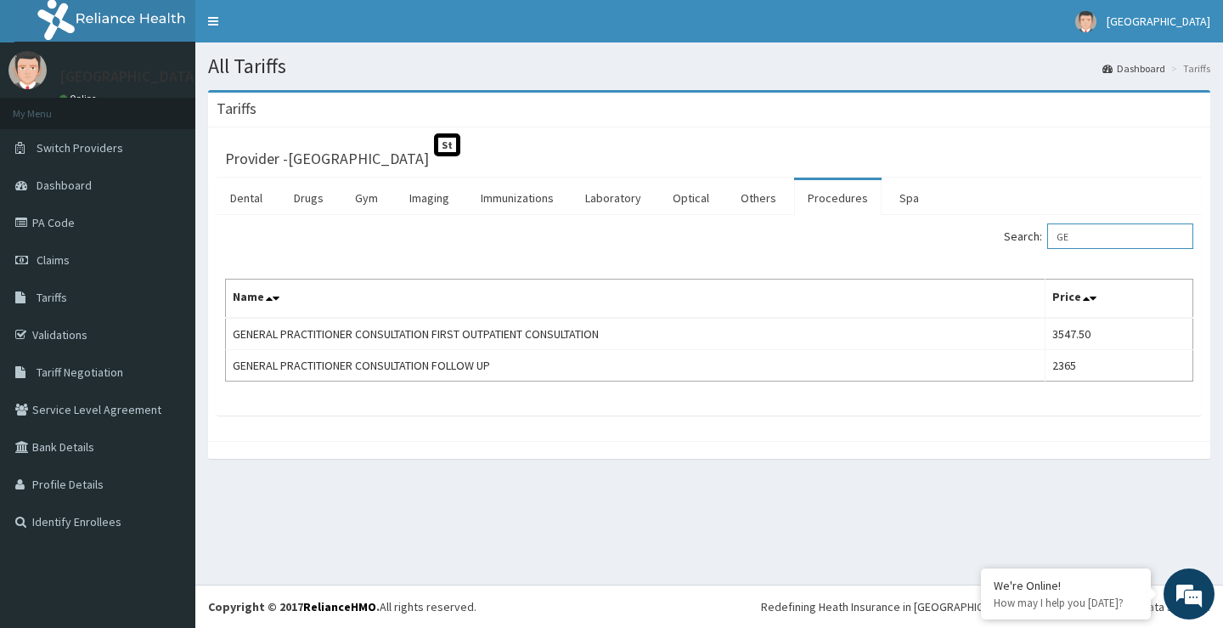
type input "G"
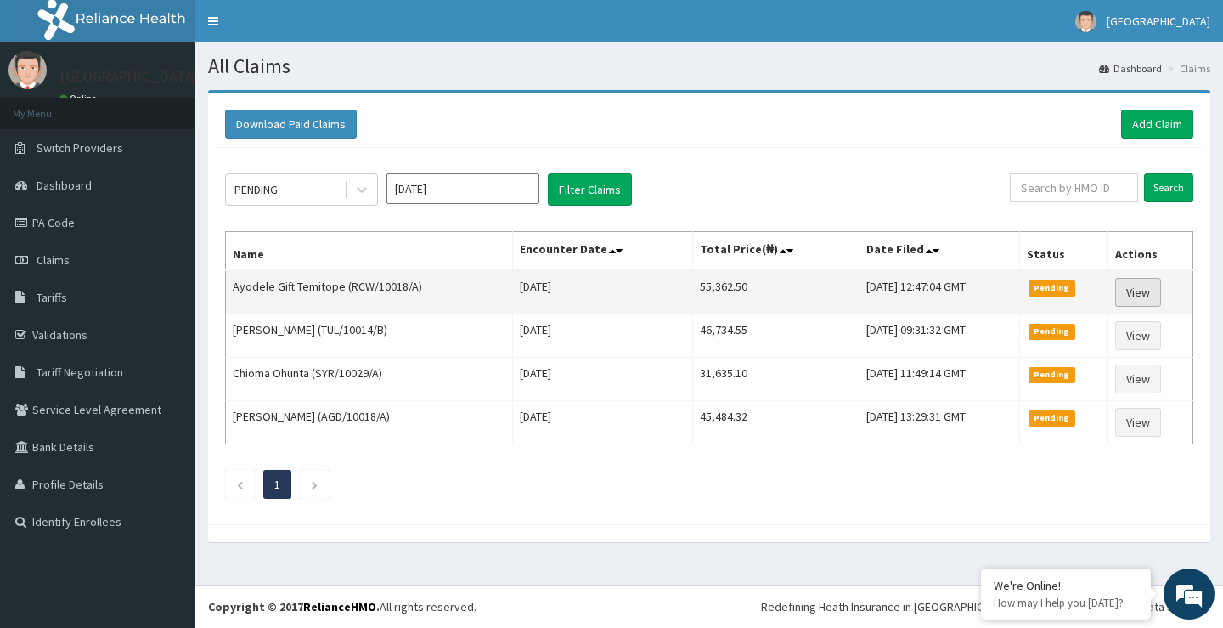
click at [1144, 296] on link "View" at bounding box center [1138, 292] width 46 height 29
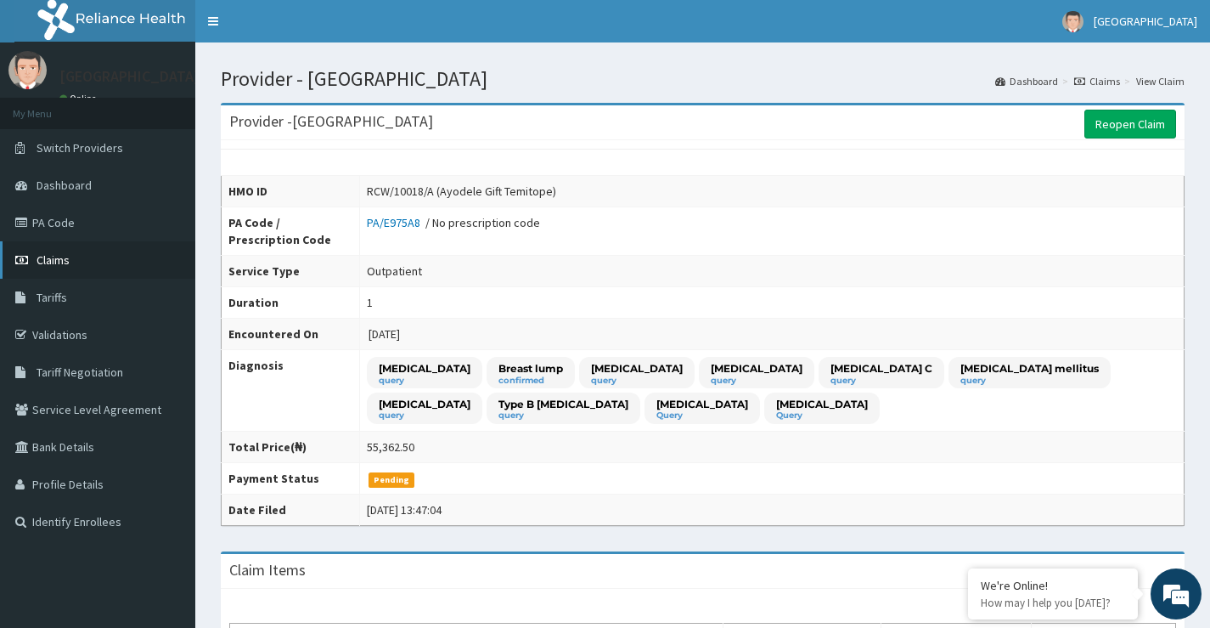
click at [49, 257] on span "Claims" at bounding box center [53, 259] width 33 height 15
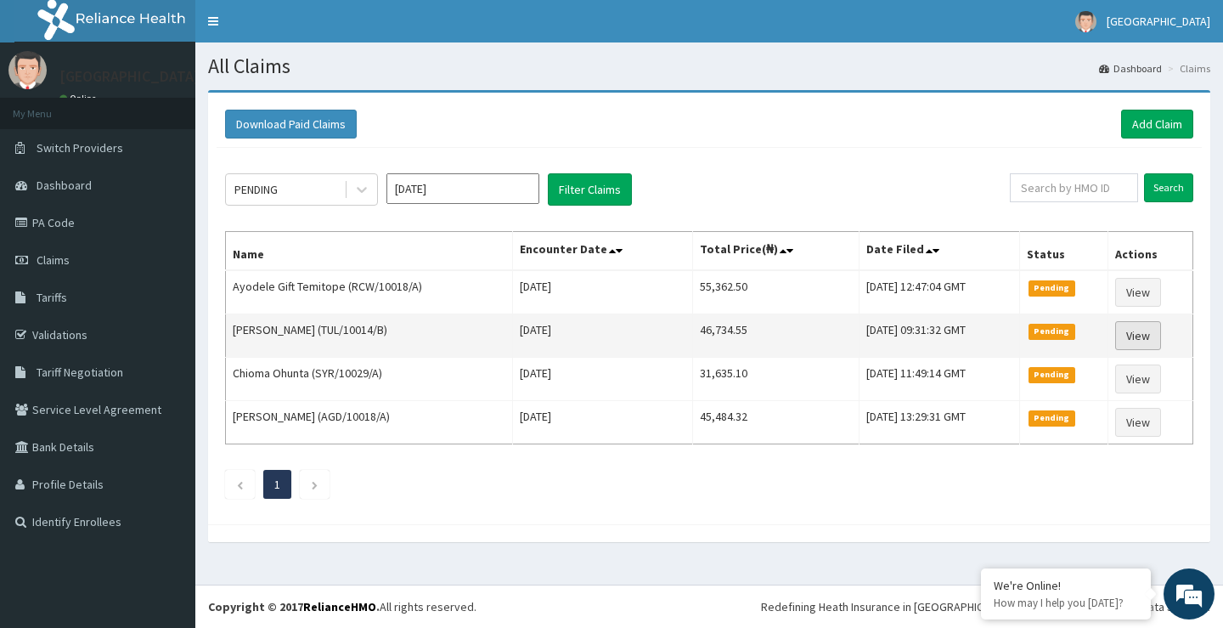
click at [1141, 339] on link "View" at bounding box center [1138, 335] width 46 height 29
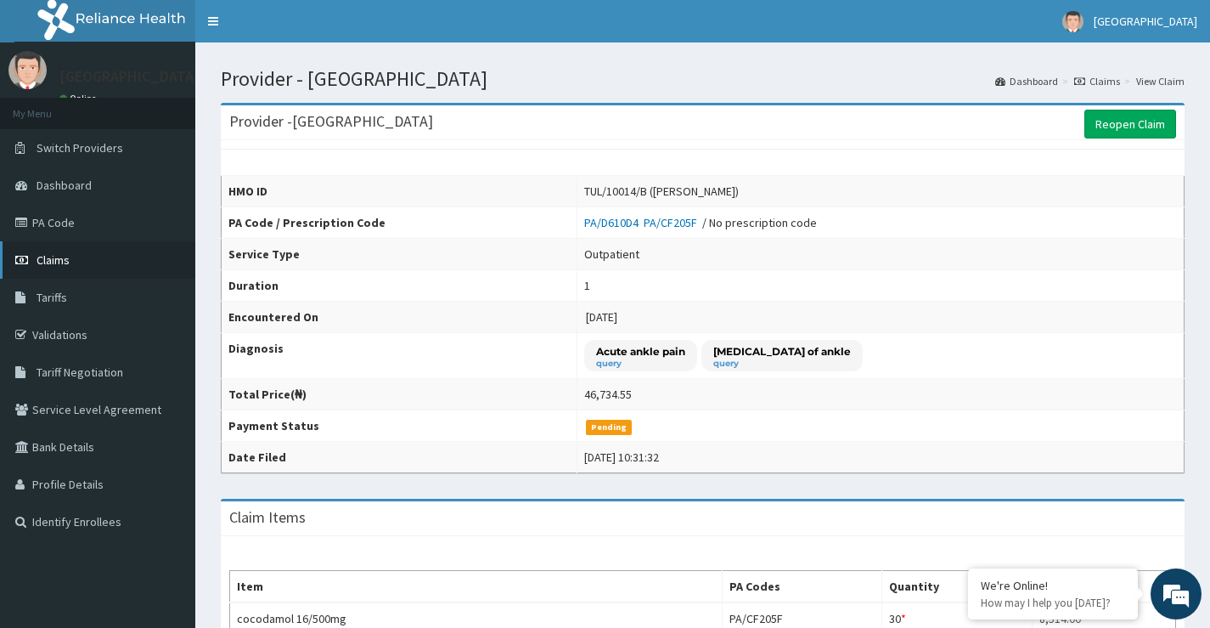
click at [49, 255] on span "Claims" at bounding box center [53, 259] width 33 height 15
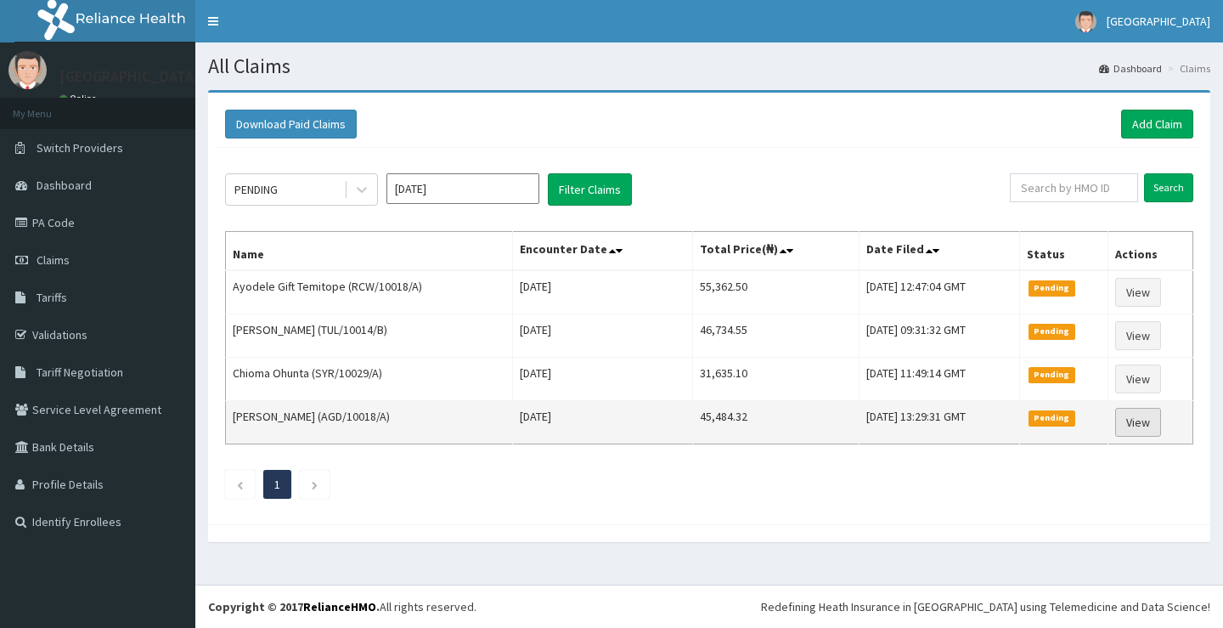
click at [1141, 420] on link "View" at bounding box center [1138, 422] width 46 height 29
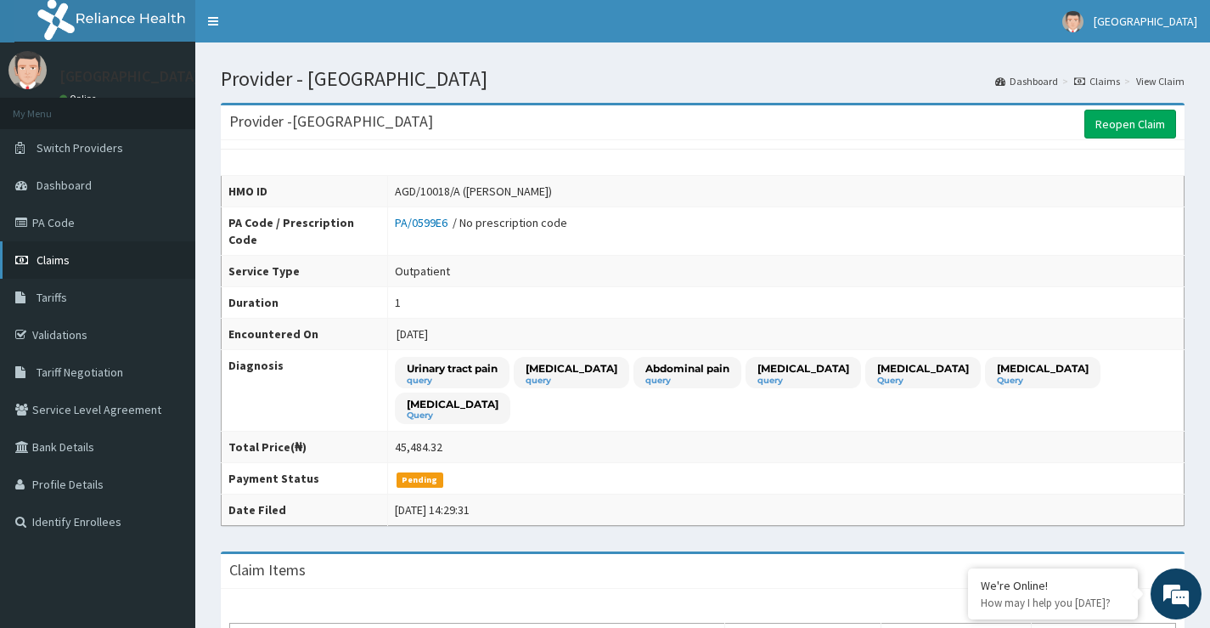
click at [40, 262] on span "Claims" at bounding box center [53, 259] width 33 height 15
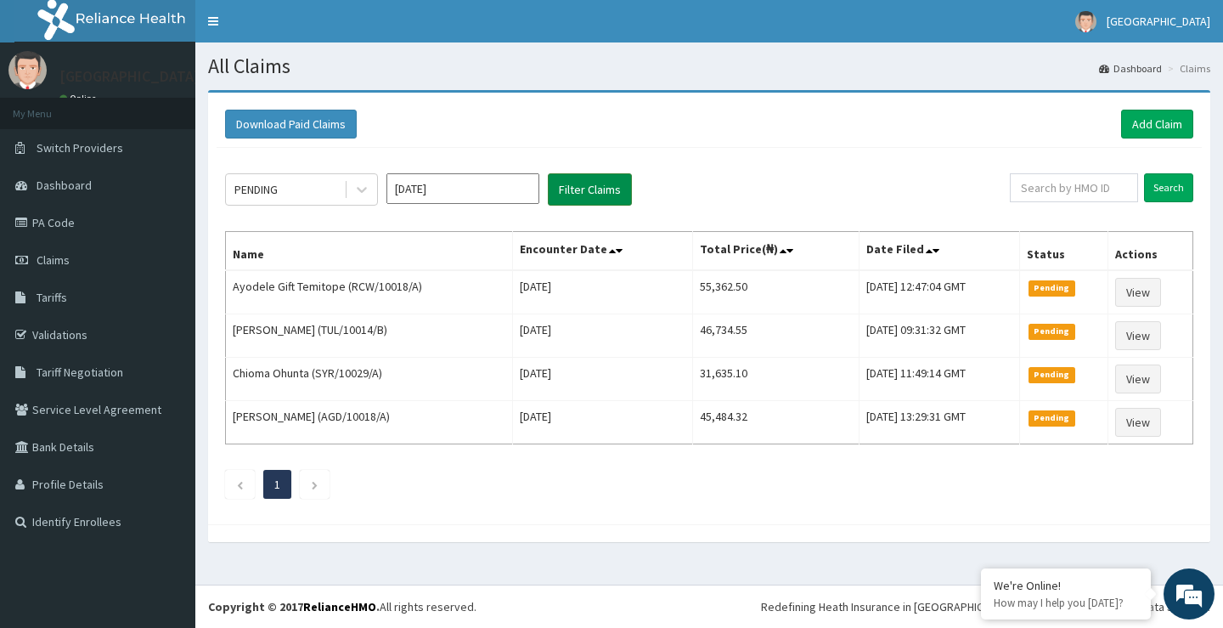
click at [583, 192] on button "Filter Claims" at bounding box center [590, 189] width 84 height 32
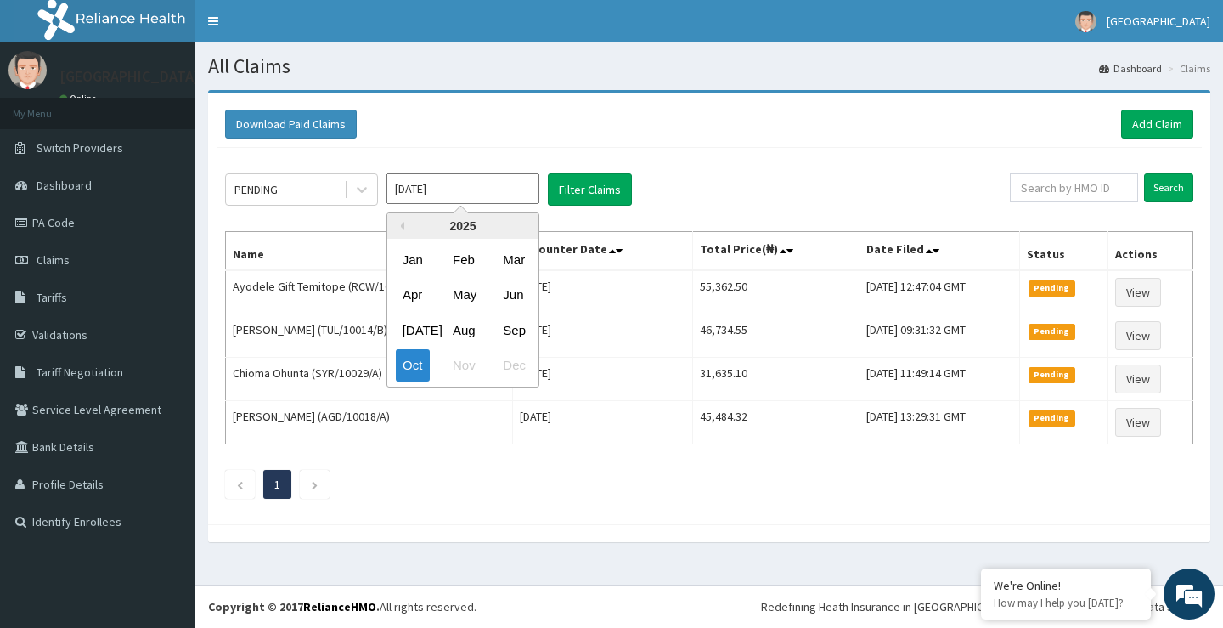
click at [476, 187] on input "[DATE]" at bounding box center [462, 188] width 153 height 31
click at [412, 369] on div "Oct" at bounding box center [413, 365] width 34 height 31
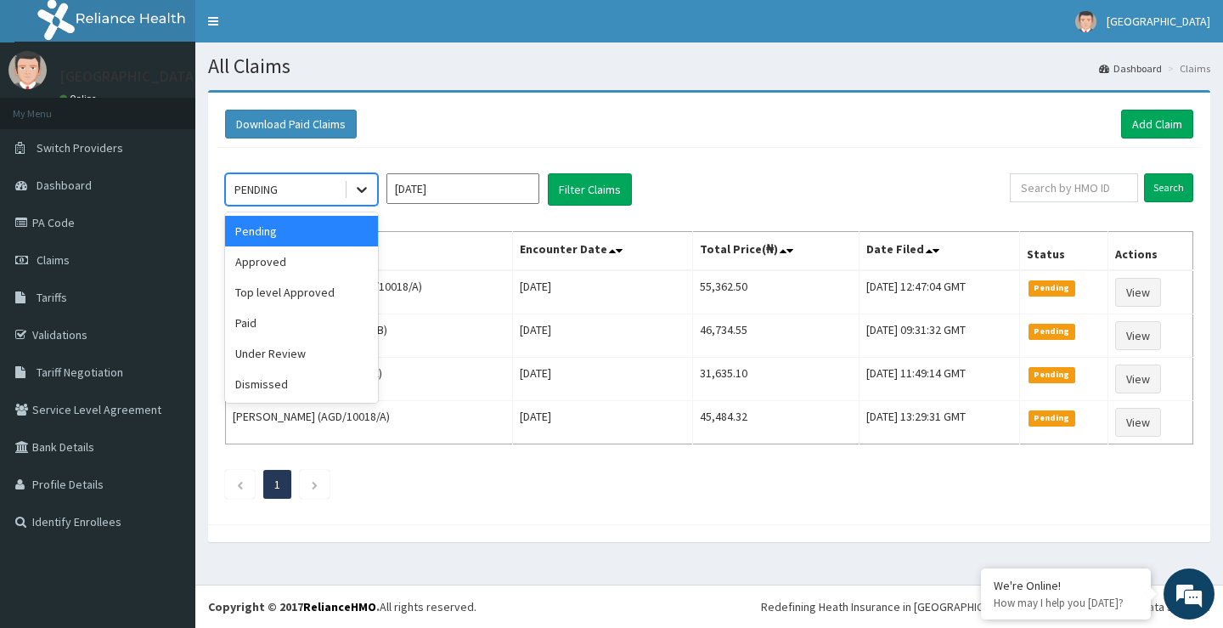
click at [362, 188] on icon at bounding box center [361, 189] width 17 height 17
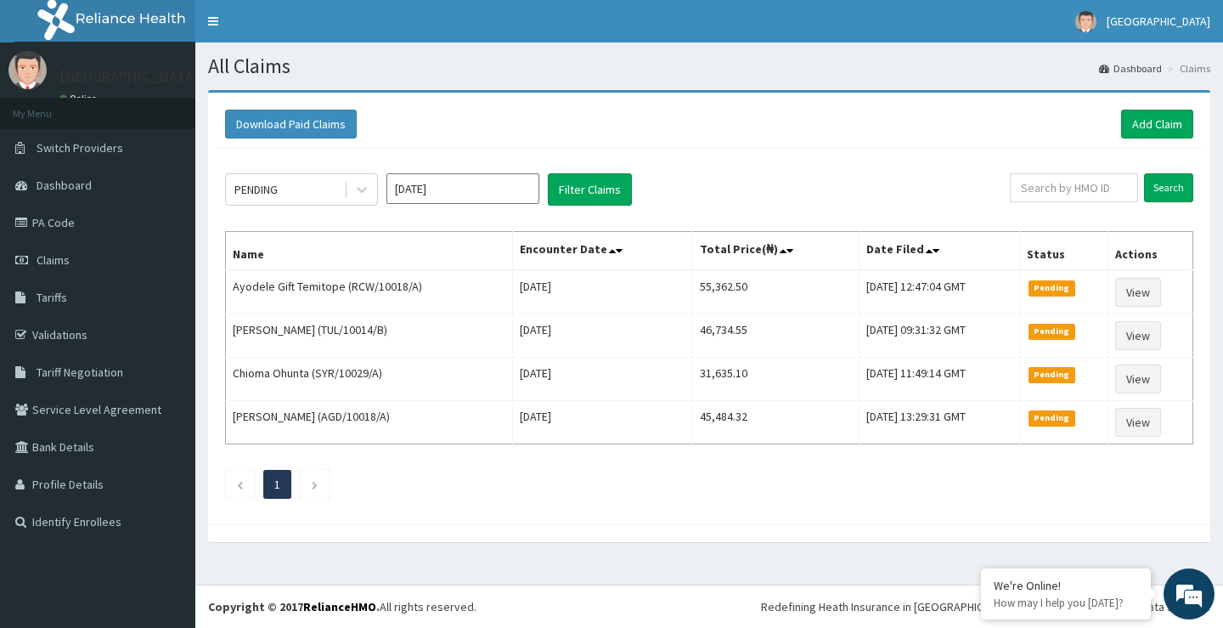
click at [446, 147] on div "Download Paid Claims Add Claim" at bounding box center [709, 124] width 985 height 47
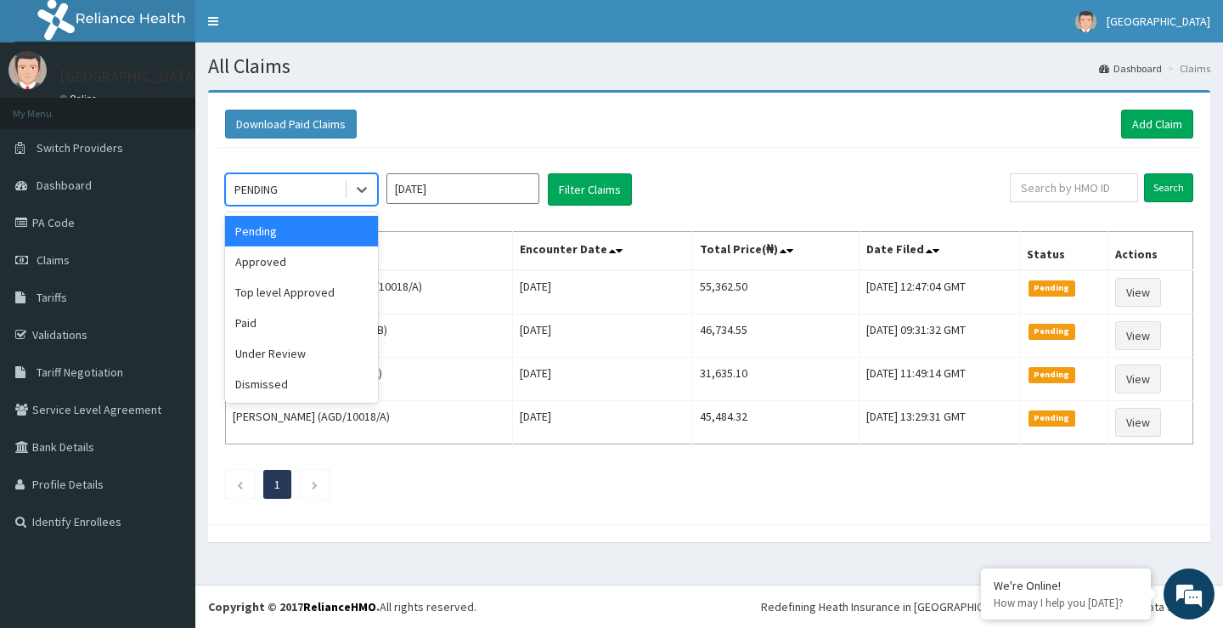
click at [290, 184] on div "PENDING" at bounding box center [285, 189] width 118 height 27
click at [285, 266] on div "Approved" at bounding box center [301, 261] width 153 height 31
click at [302, 196] on div "PENDING" at bounding box center [285, 189] width 118 height 27
click at [305, 229] on div "Pending" at bounding box center [301, 231] width 153 height 31
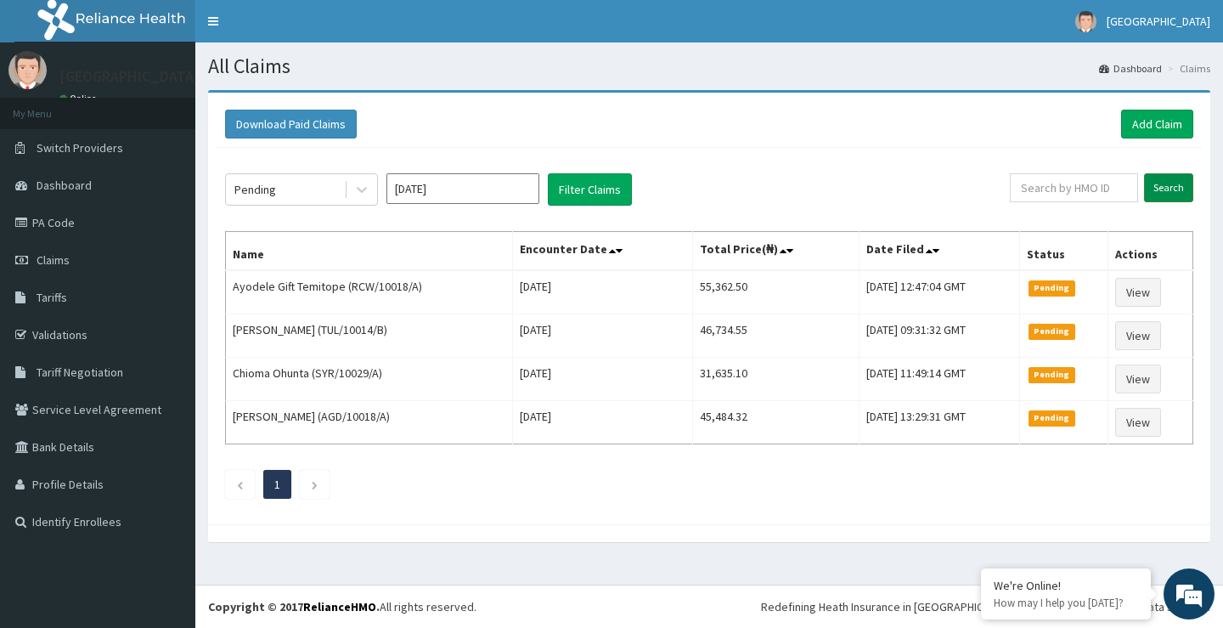
click at [1164, 191] on input "Search" at bounding box center [1168, 187] width 49 height 29
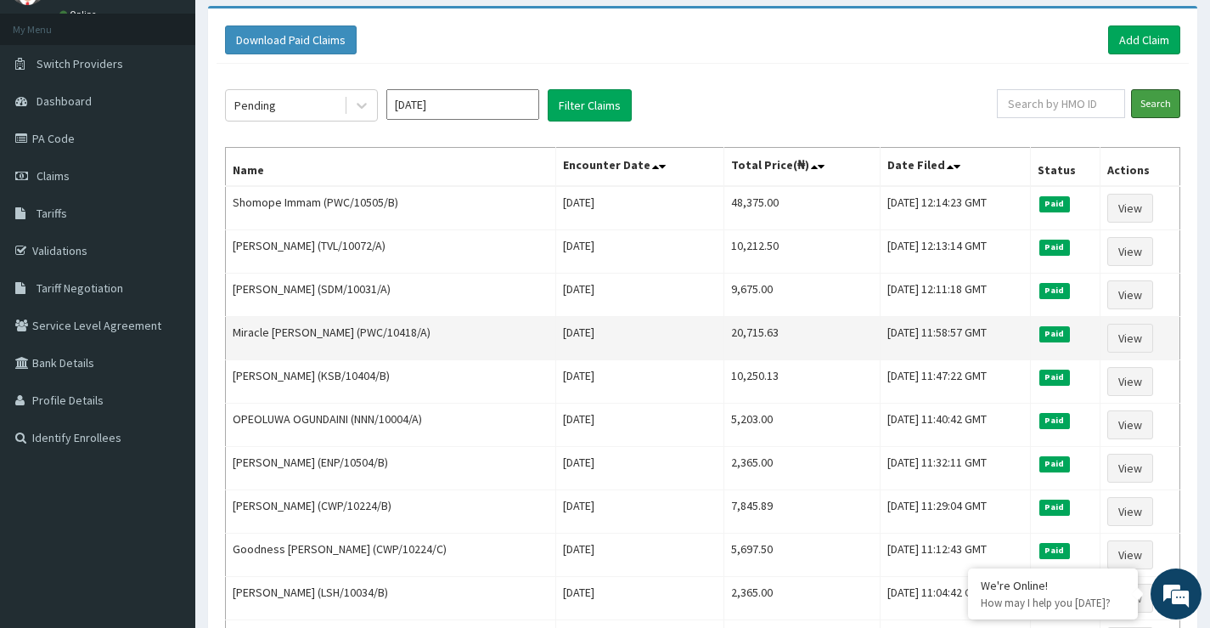
scroll to position [85, 0]
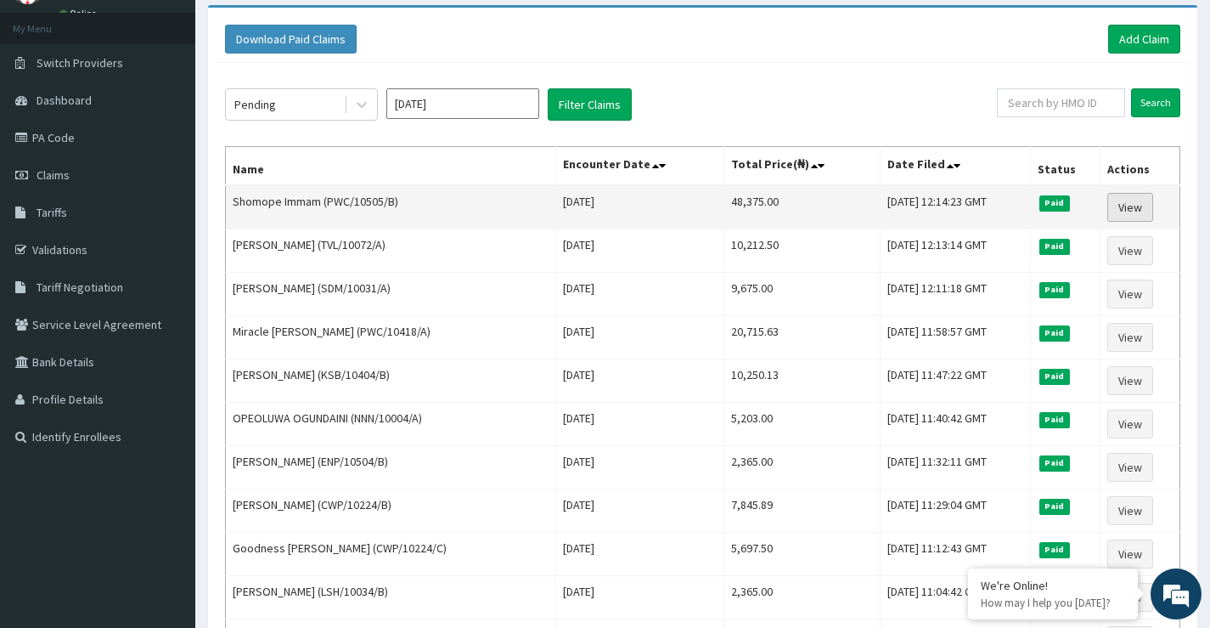
click at [1130, 201] on link "View" at bounding box center [1130, 207] width 46 height 29
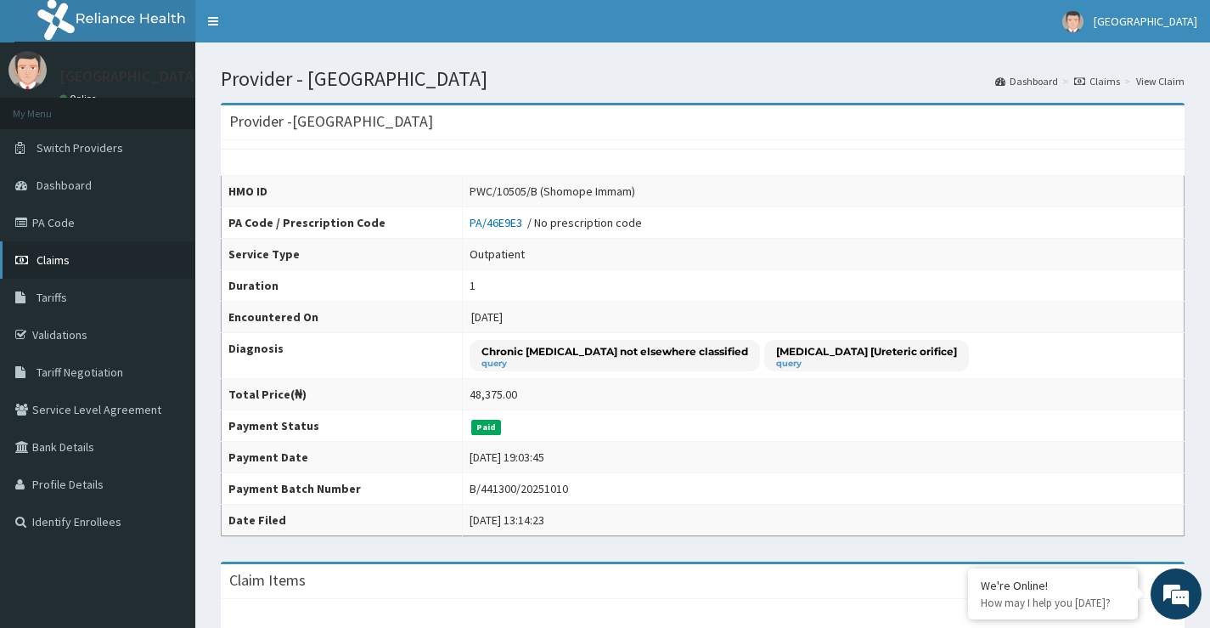
click at [67, 256] on span "Claims" at bounding box center [53, 259] width 33 height 15
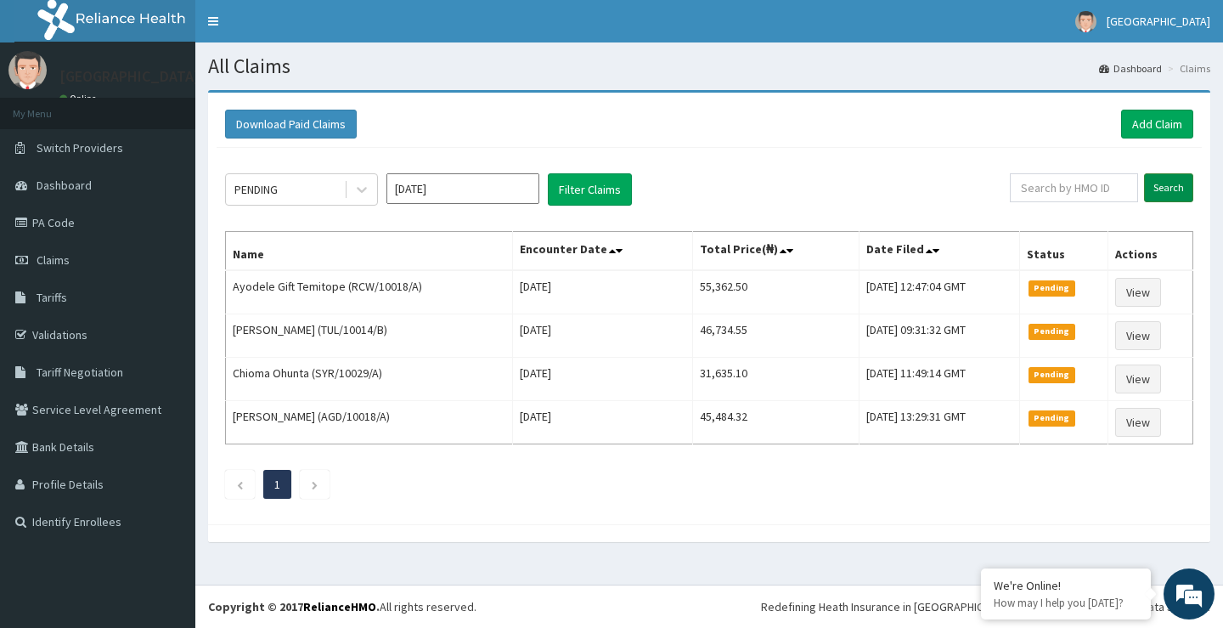
click at [1169, 190] on input "Search" at bounding box center [1168, 187] width 49 height 29
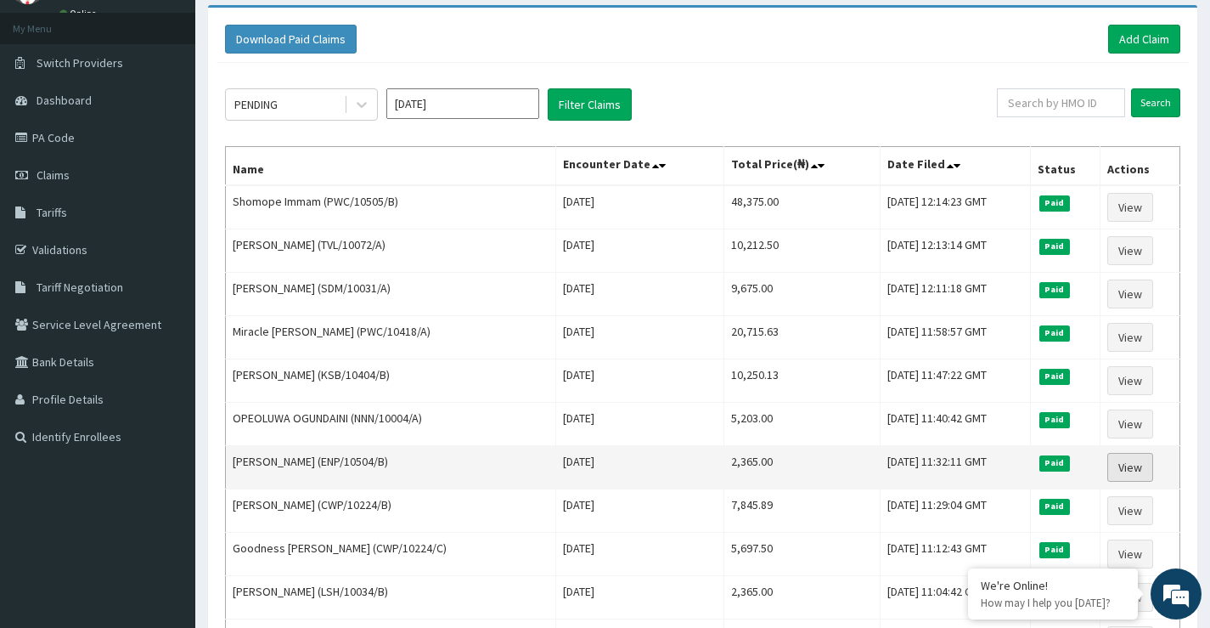
click at [1125, 465] on link "View" at bounding box center [1130, 467] width 46 height 29
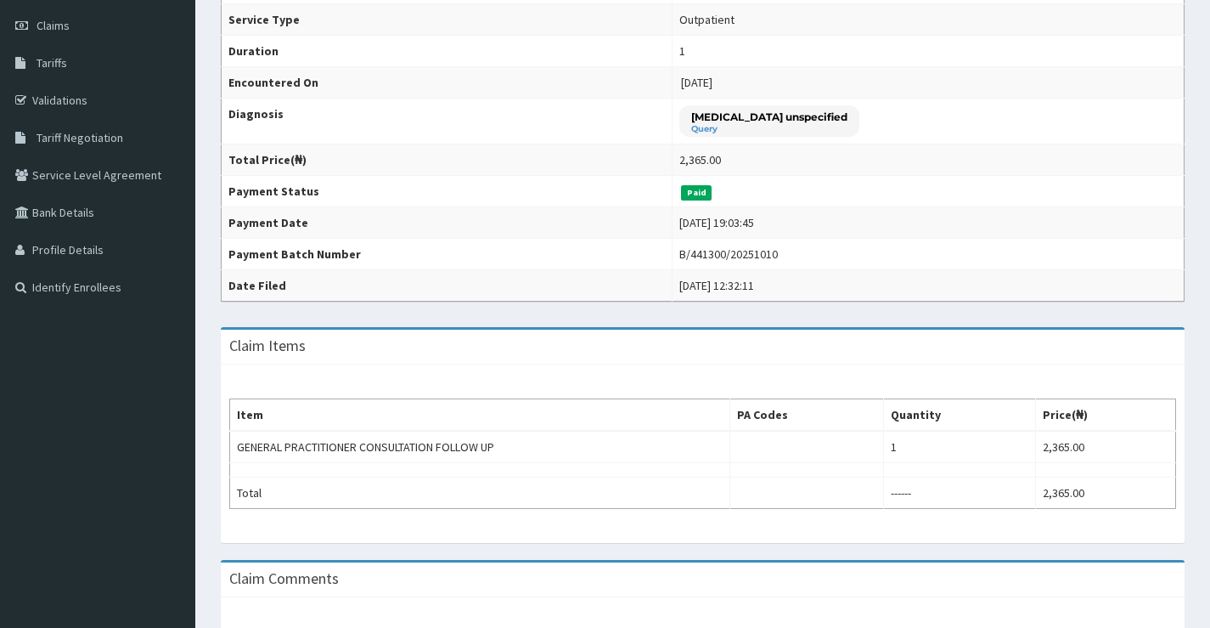
scroll to position [69, 0]
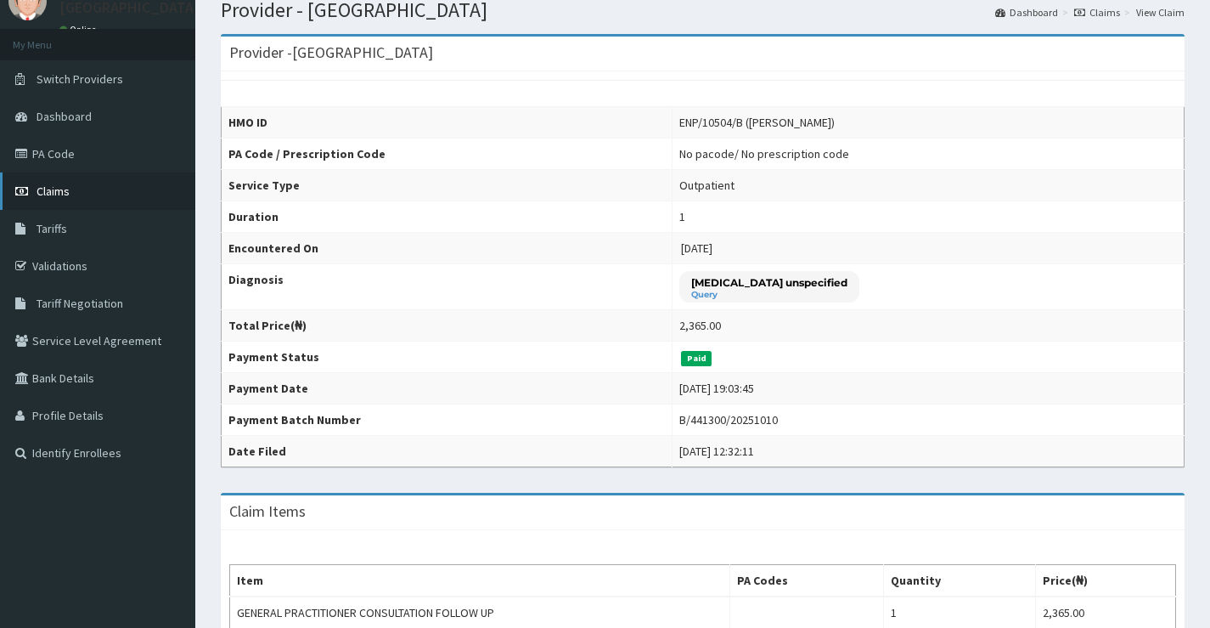
click at [53, 194] on span "Claims" at bounding box center [53, 190] width 33 height 15
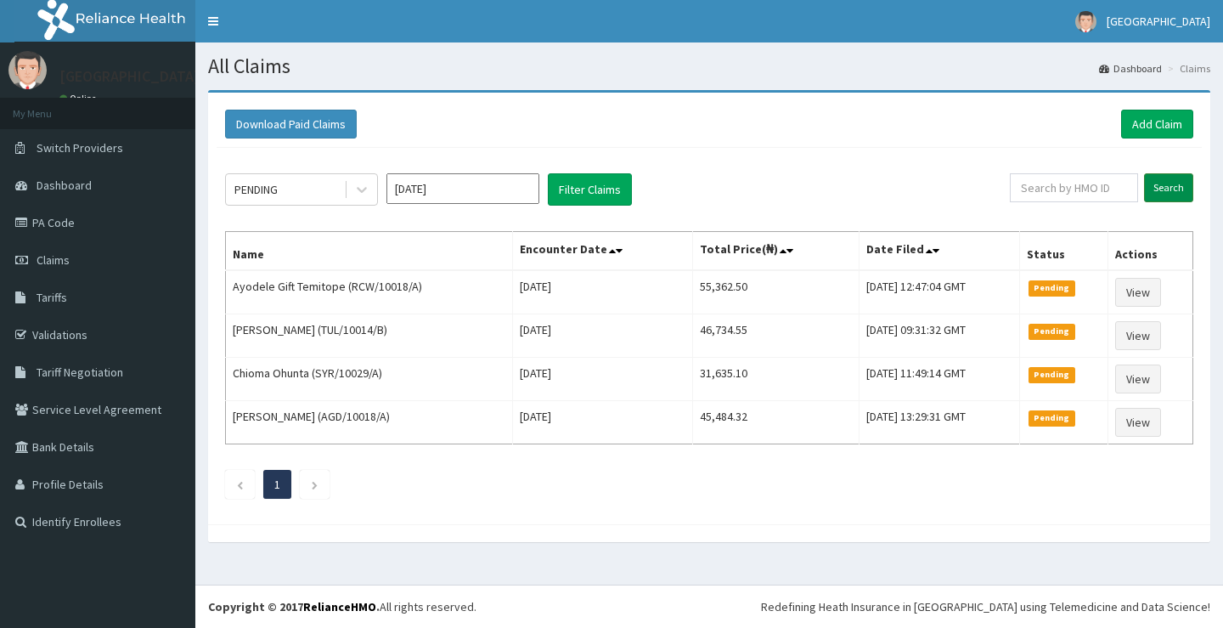
click at [1176, 185] on input "Search" at bounding box center [1168, 187] width 49 height 29
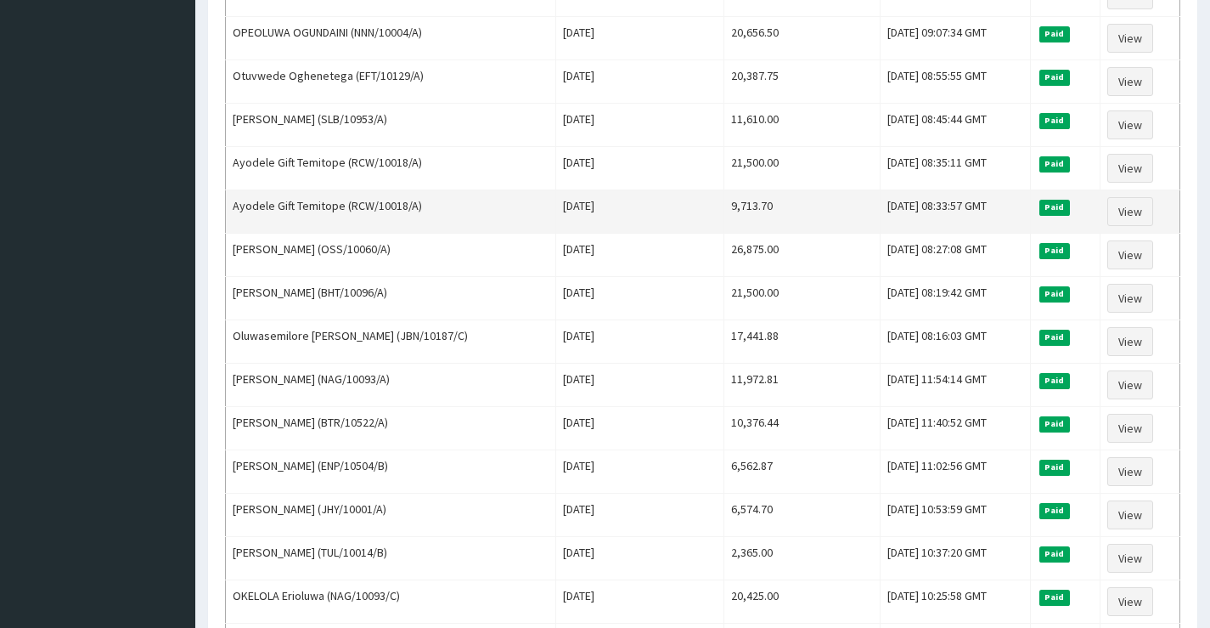
scroll to position [849, 0]
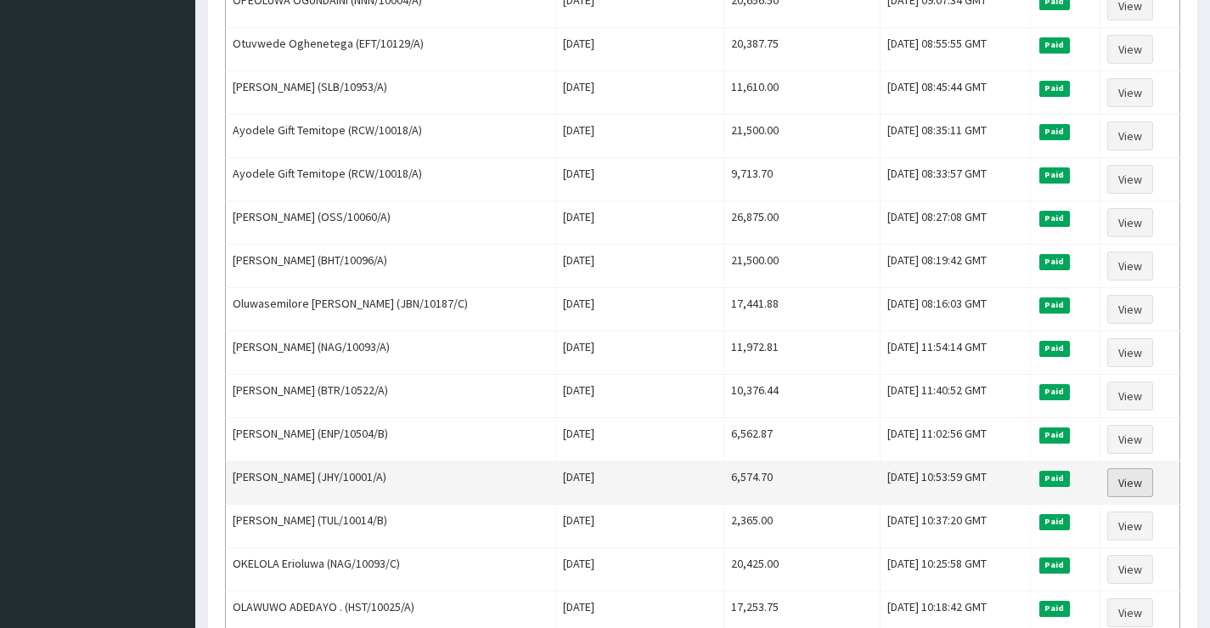
click at [1140, 485] on link "View" at bounding box center [1130, 482] width 46 height 29
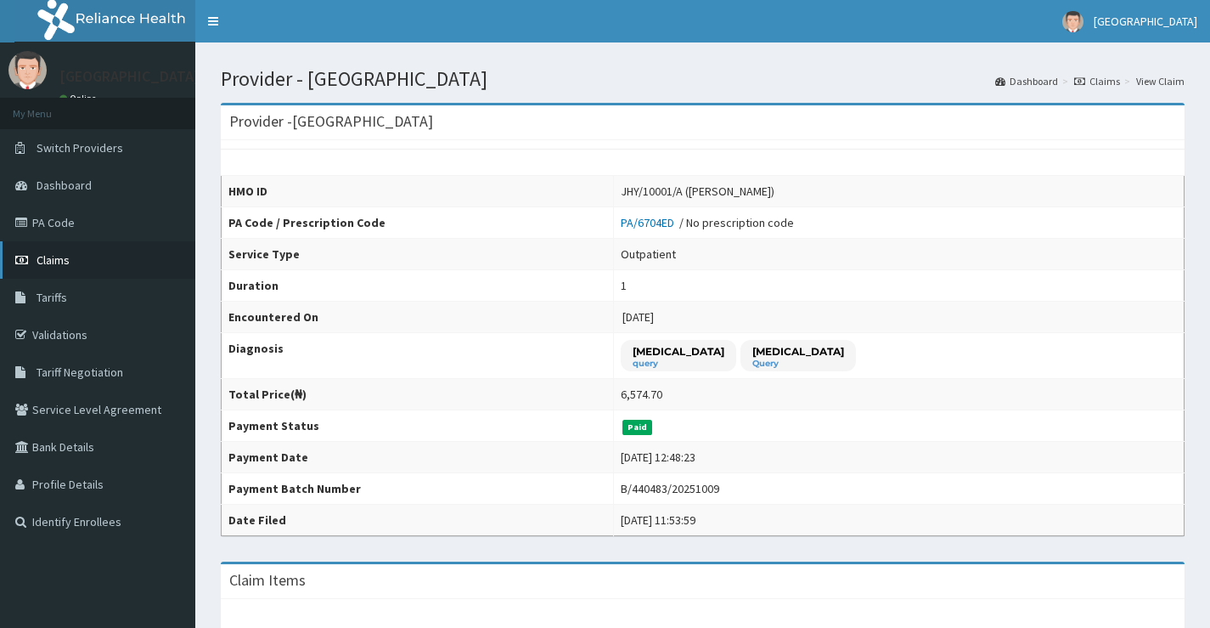
click at [59, 251] on link "Claims" at bounding box center [97, 259] width 195 height 37
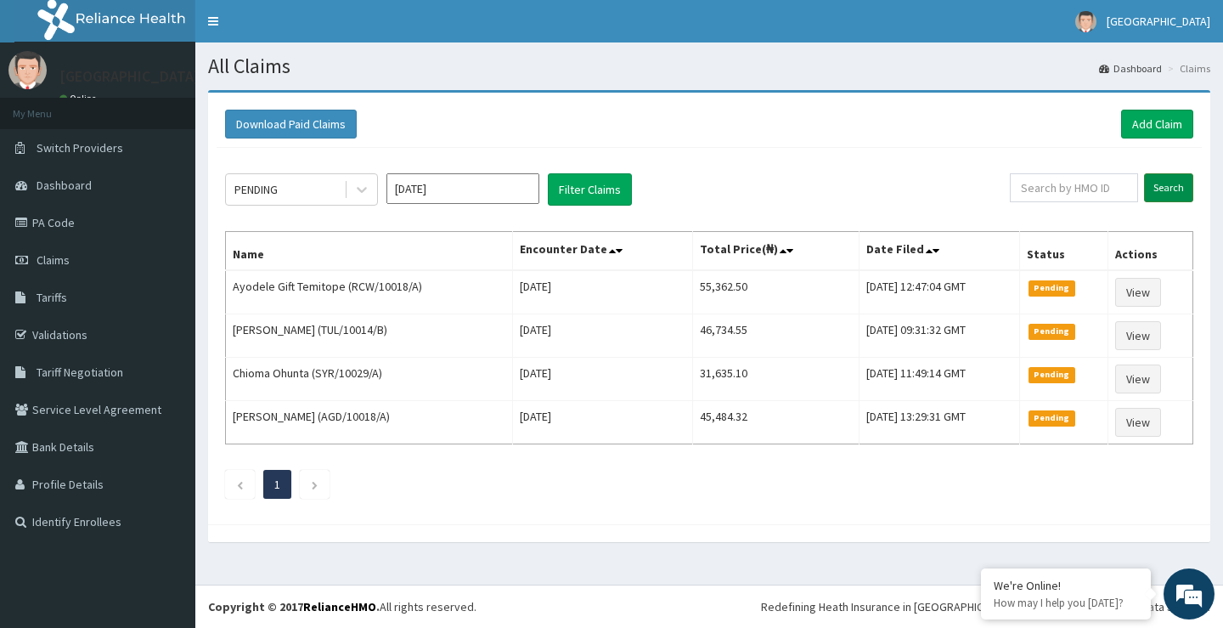
drag, startPoint x: 1084, startPoint y: 189, endPoint x: 1166, endPoint y: 184, distance: 82.5
click at [1166, 184] on input "Search" at bounding box center [1168, 187] width 49 height 29
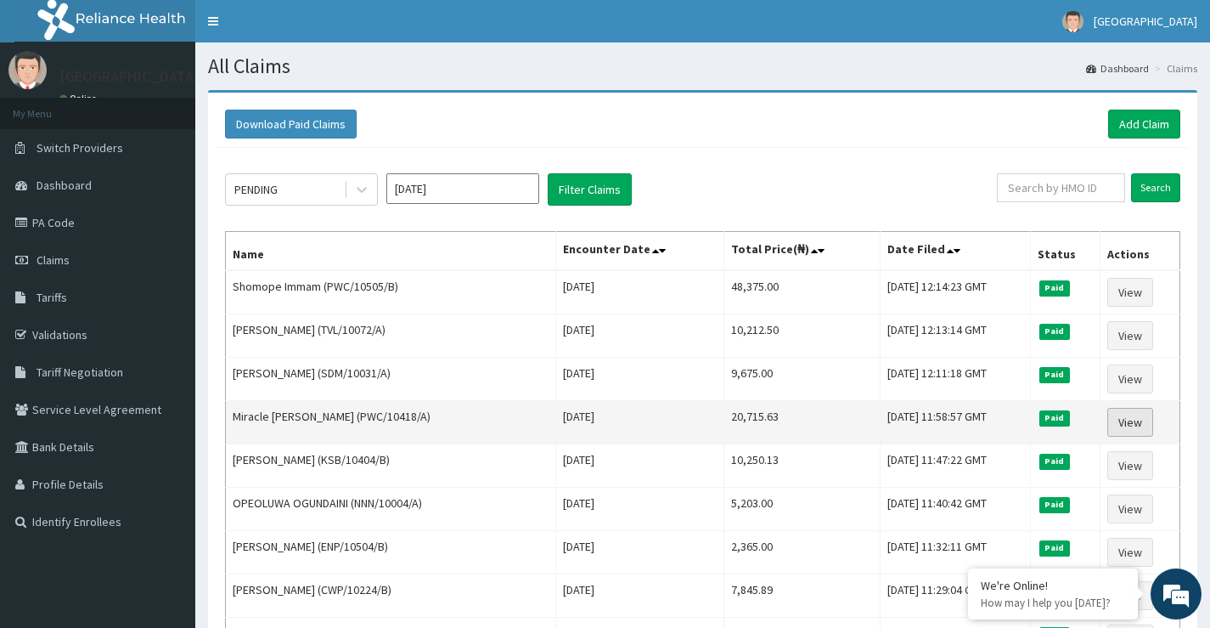
click at [1135, 425] on link "View" at bounding box center [1130, 422] width 46 height 29
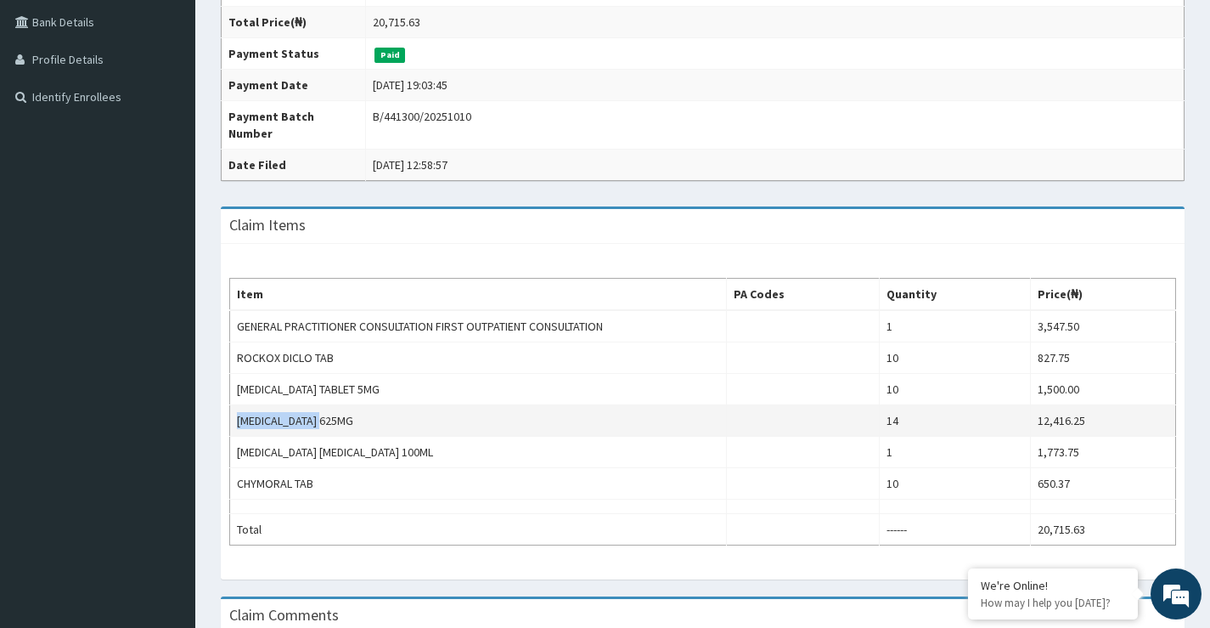
drag, startPoint x: 235, startPoint y: 419, endPoint x: 336, endPoint y: 420, distance: 101.1
click at [336, 420] on td "AUGMENTIN 625MG" at bounding box center [478, 420] width 497 height 31
copy td "AUGMENTIN 625MG"
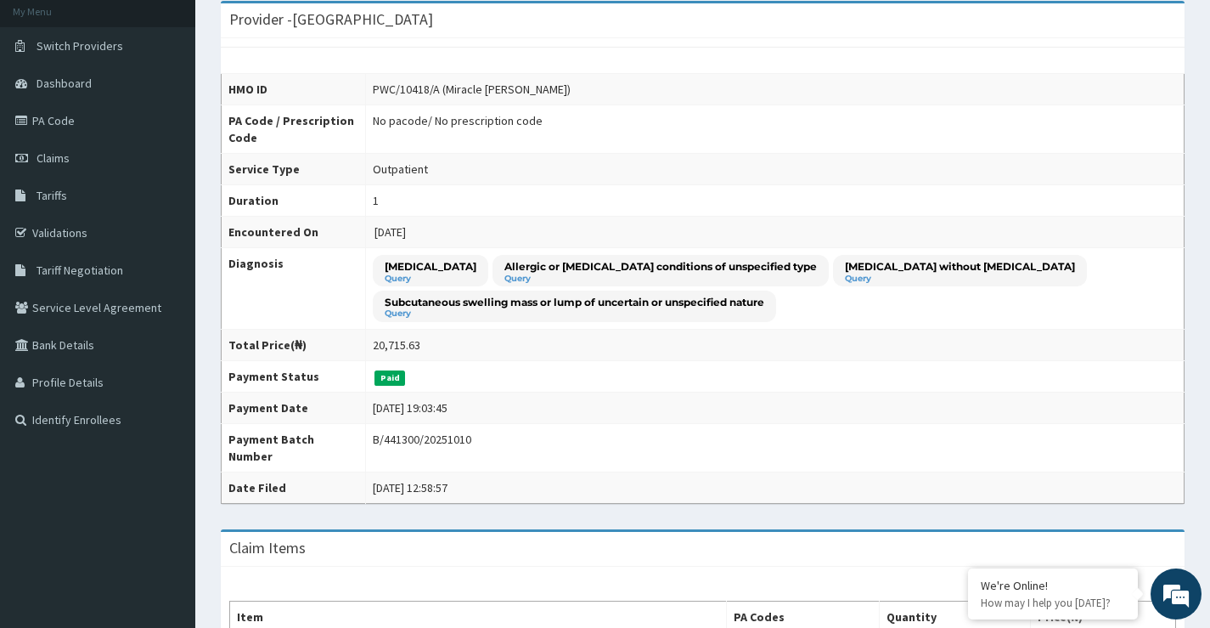
scroll to position [85, 0]
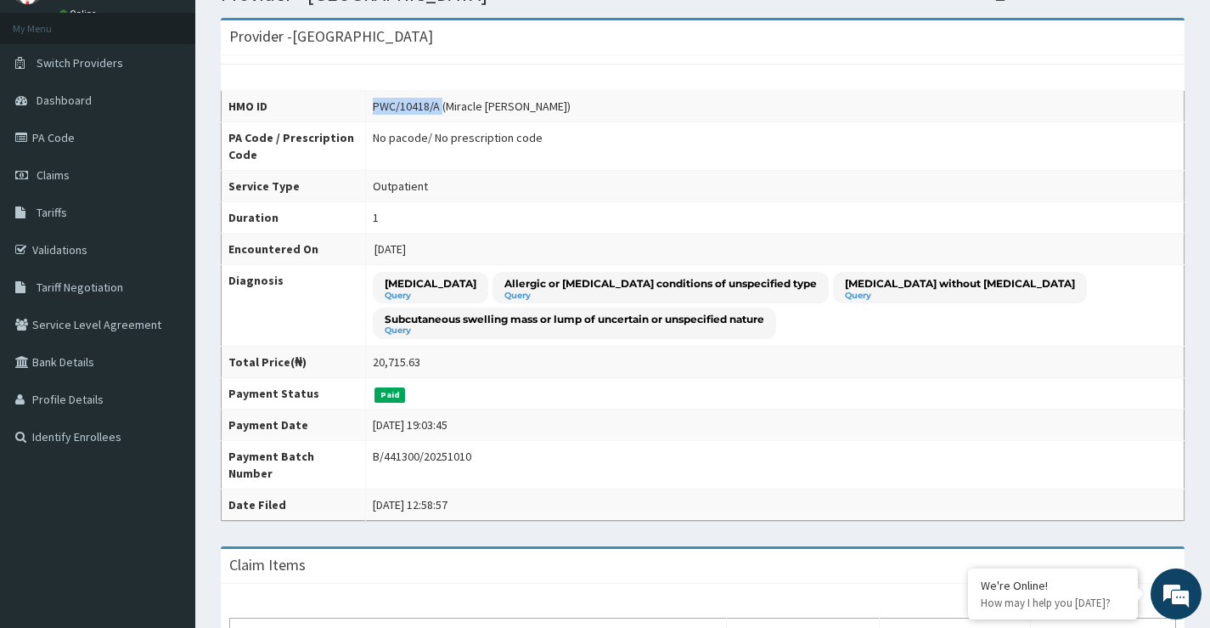
drag, startPoint x: 367, startPoint y: 102, endPoint x: 432, endPoint y: 110, distance: 65.9
click at [432, 110] on div "PWC/10418/A (Miracle Bolaji-Johnson)" at bounding box center [472, 106] width 198 height 17
drag, startPoint x: 403, startPoint y: 116, endPoint x: 372, endPoint y: 161, distance: 54.9
click at [372, 161] on td "No pacode / No prescription code" at bounding box center [775, 146] width 819 height 48
drag, startPoint x: 363, startPoint y: 108, endPoint x: 432, endPoint y: 107, distance: 69.6
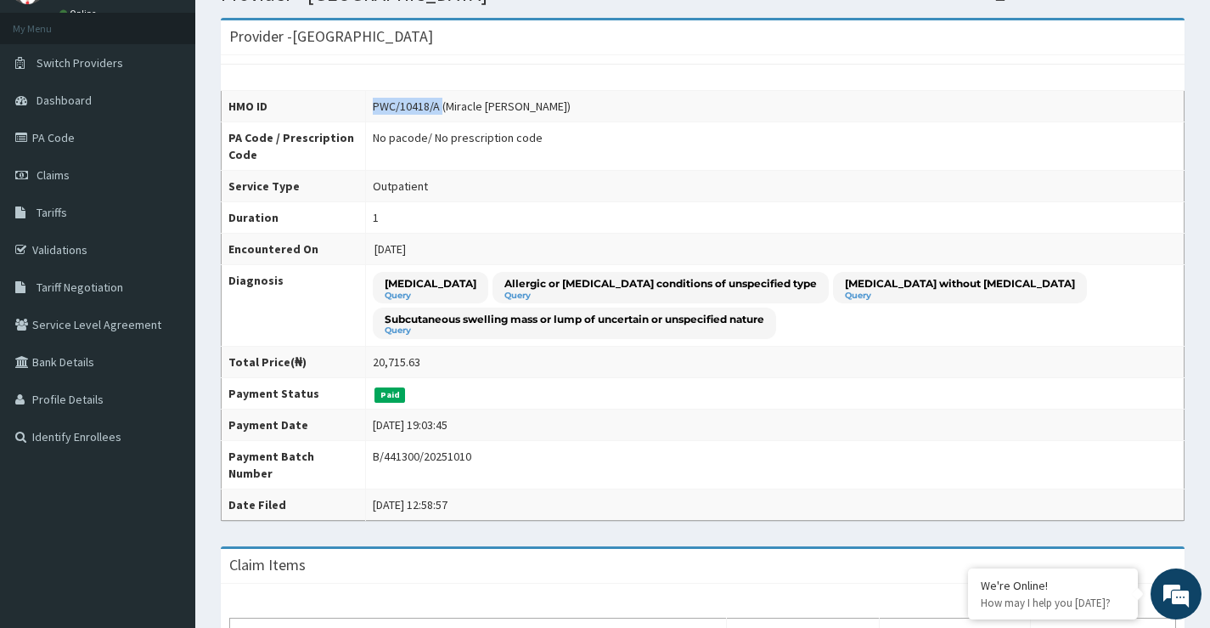
click at [432, 107] on td "PWC/10418/A (Miracle Bolaji-Johnson)" at bounding box center [775, 106] width 819 height 31
copy div "PWC/10418/A"
click at [69, 178] on link "Claims" at bounding box center [97, 174] width 195 height 37
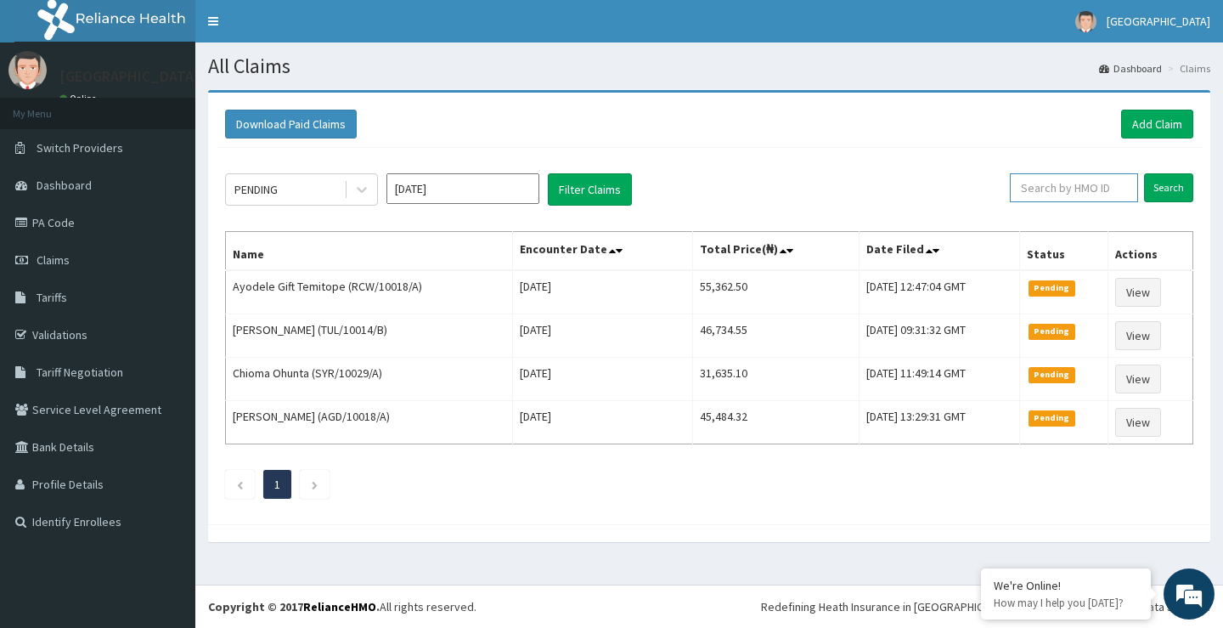
paste input "PWC/10418/A"
type input "PWC/10418/A"
click at [1165, 189] on input "Search" at bounding box center [1168, 187] width 49 height 29
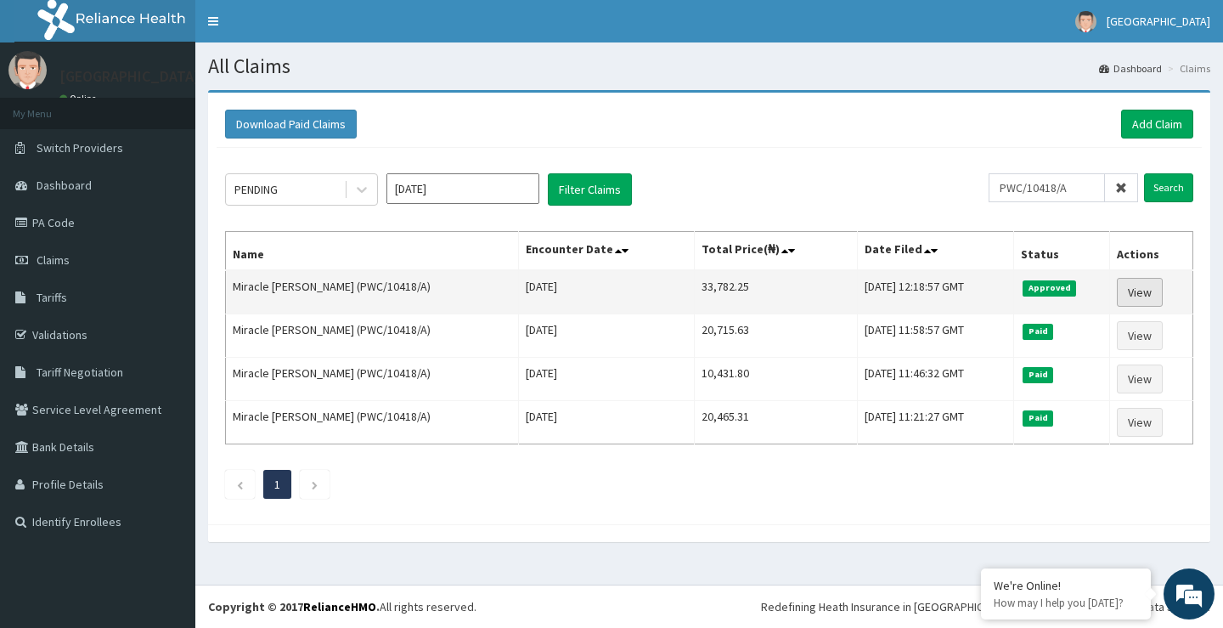
click at [1140, 293] on link "View" at bounding box center [1140, 292] width 46 height 29
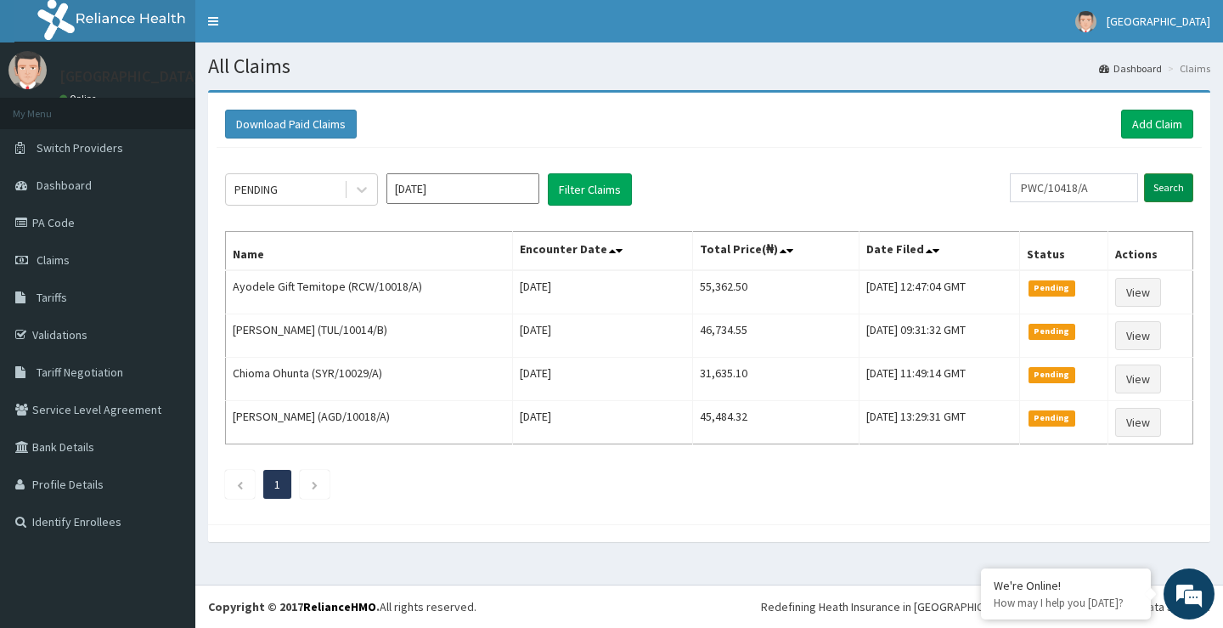
click at [1162, 188] on input "Search" at bounding box center [1168, 187] width 49 height 29
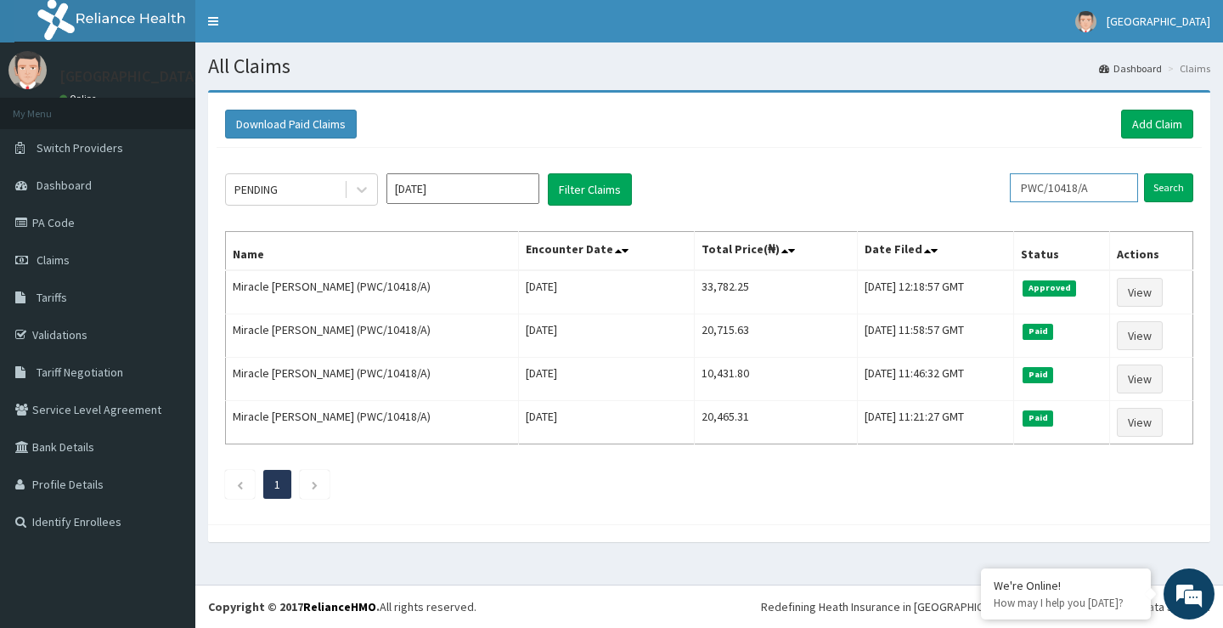
drag, startPoint x: 1105, startPoint y: 183, endPoint x: 1027, endPoint y: 189, distance: 78.3
click at [1027, 189] on input "PWC/10418/A" at bounding box center [1074, 187] width 128 height 29
paste input "BAT/10032/A"
type input "BAT/10032/A"
click at [1162, 189] on input "Search" at bounding box center [1168, 187] width 49 height 29
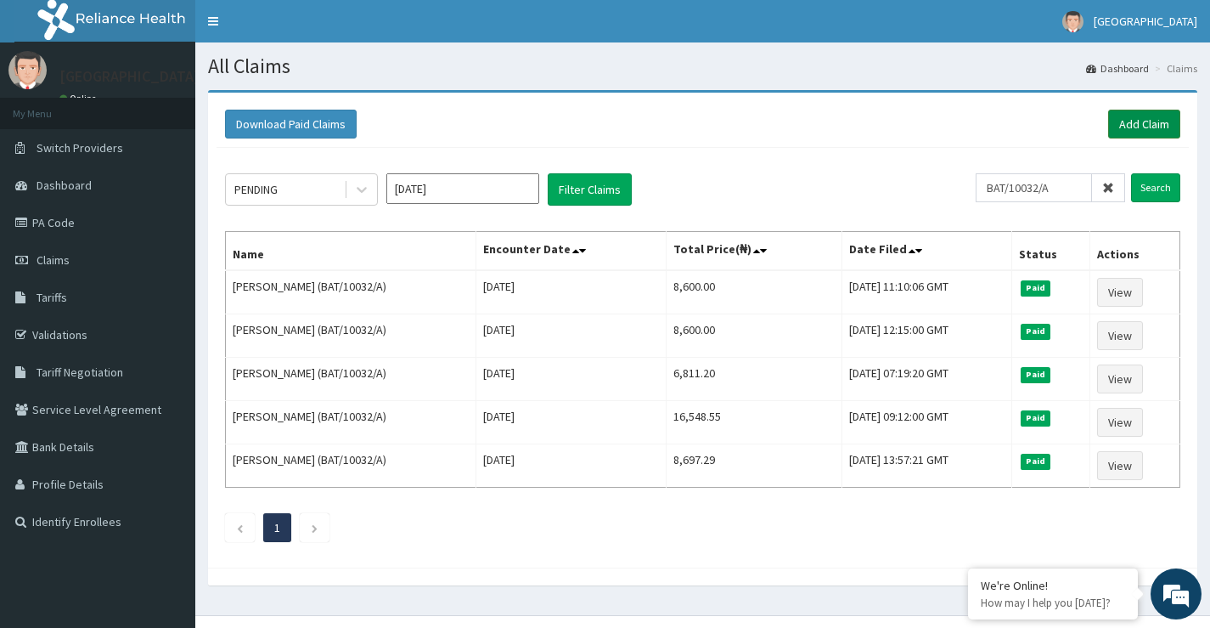
click at [1142, 124] on link "Add Claim" at bounding box center [1144, 124] width 72 height 29
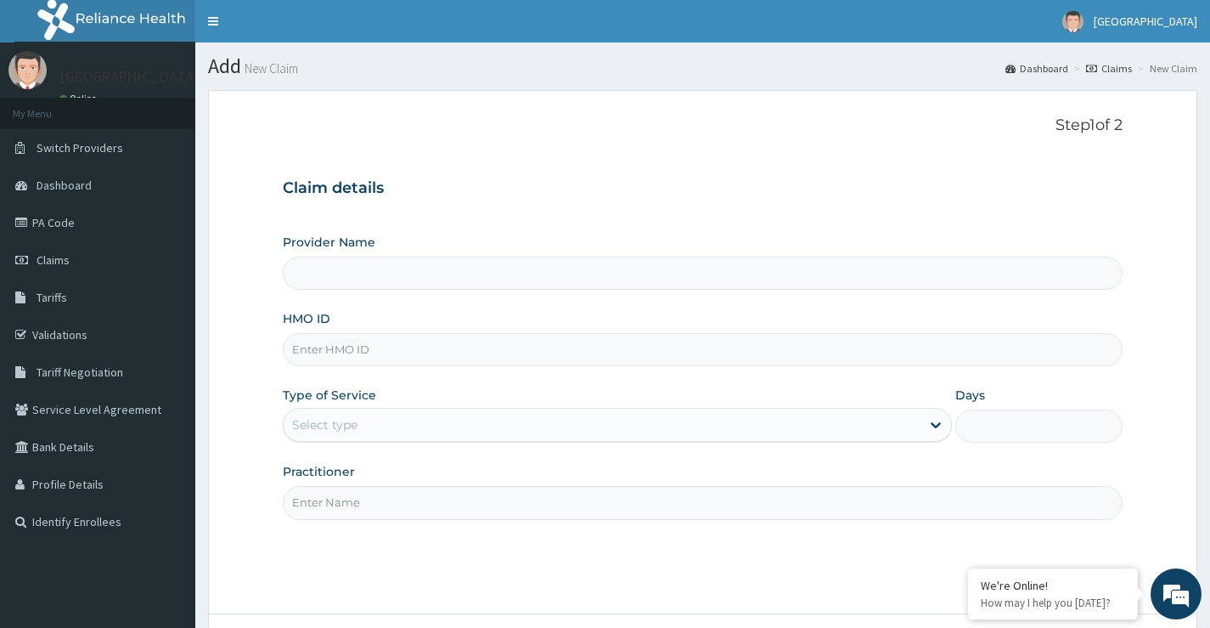
type input "[GEOGRAPHIC_DATA]"
click at [375, 352] on input "HMO ID" at bounding box center [703, 349] width 840 height 33
paste input "BAT/10032/A"
type input "BAT/10032/A"
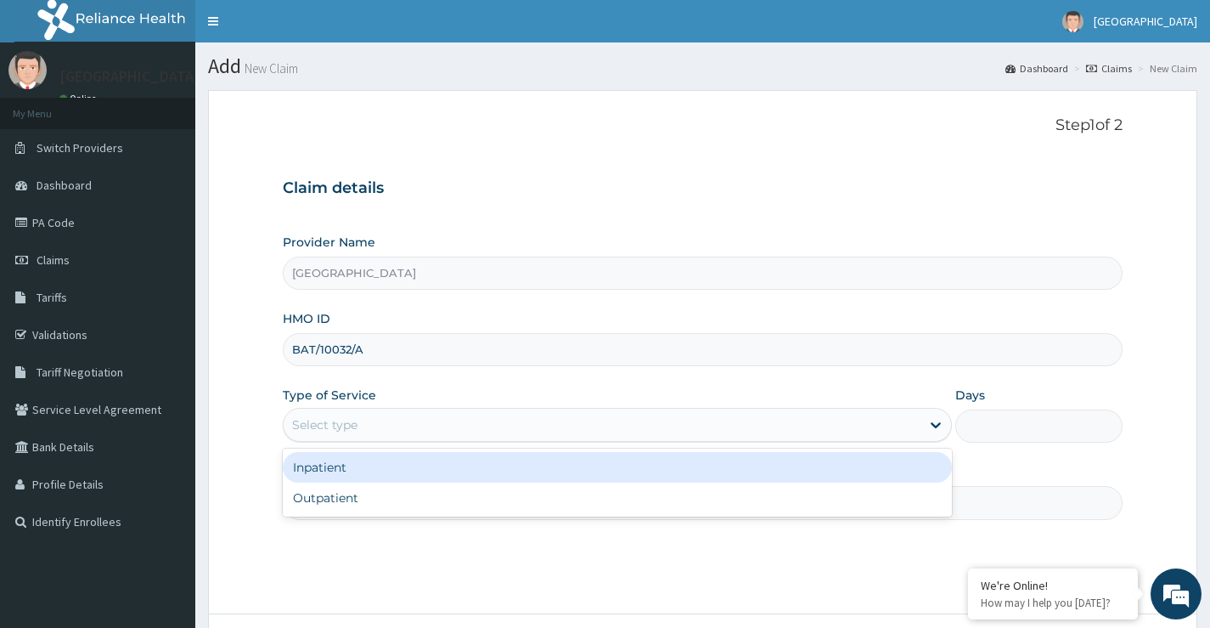
click at [419, 426] on div "Select type" at bounding box center [602, 424] width 637 height 27
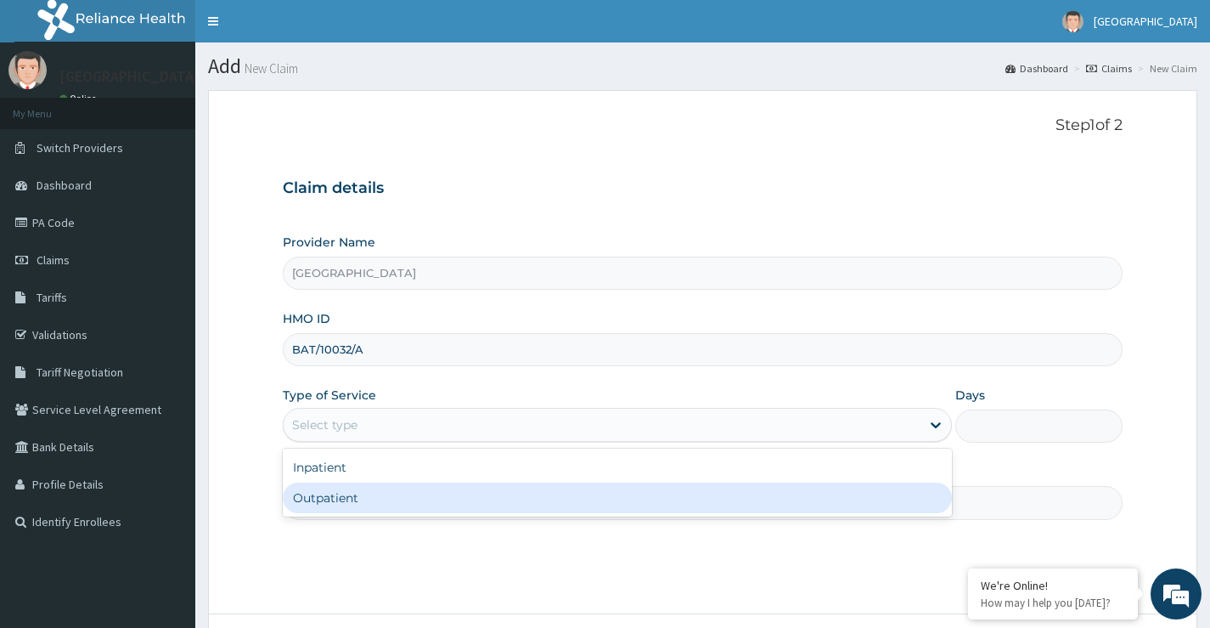
drag, startPoint x: 390, startPoint y: 502, endPoint x: 538, endPoint y: 463, distance: 153.7
click at [390, 501] on div "Outpatient" at bounding box center [617, 497] width 669 height 31
type input "1"
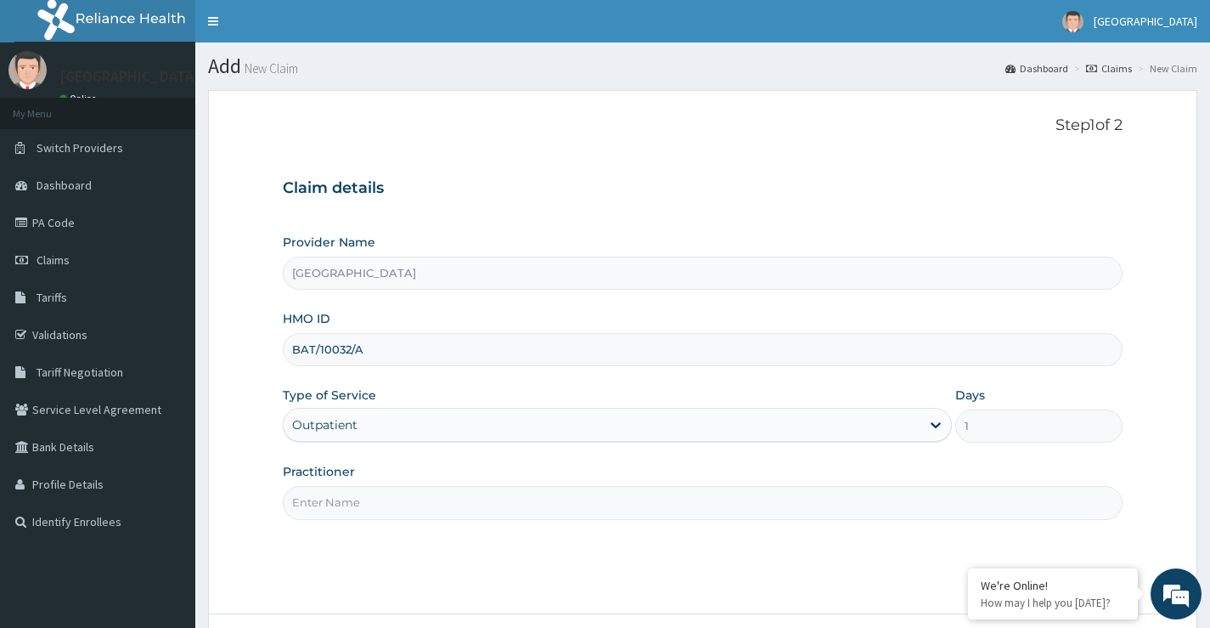
click at [444, 499] on input "Practitioner" at bounding box center [703, 502] width 840 height 33
click at [350, 504] on input "Practitioner" at bounding box center [703, 502] width 840 height 33
type input "DR UZEZI AKPOTU"
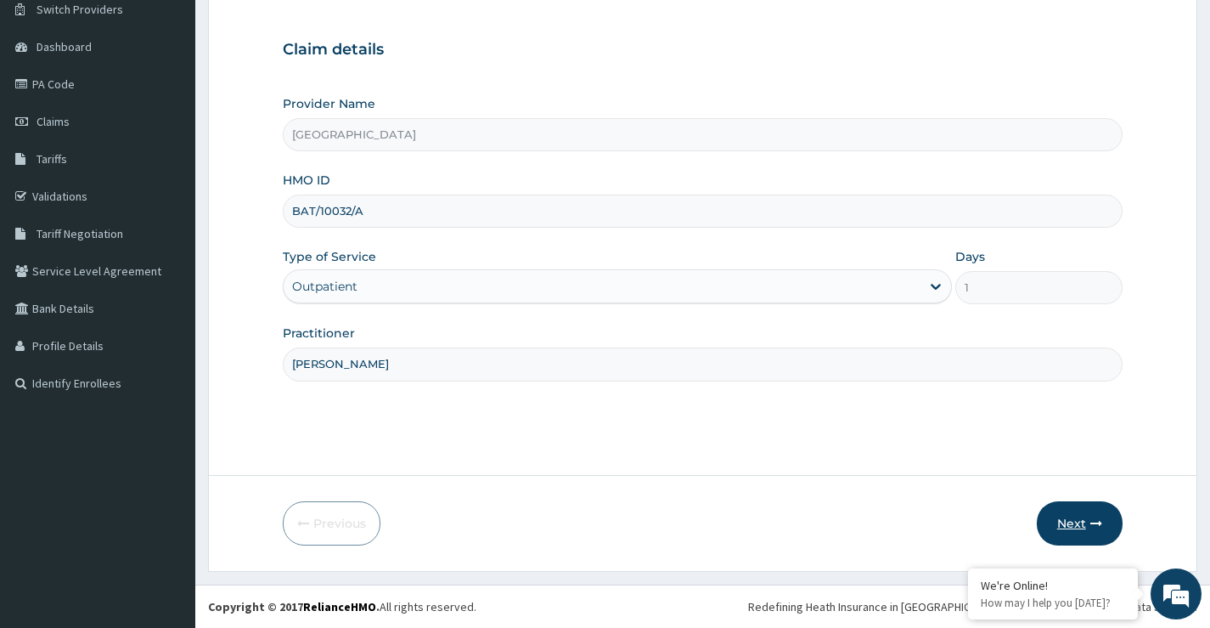
click at [1090, 525] on icon "button" at bounding box center [1096, 523] width 12 height 12
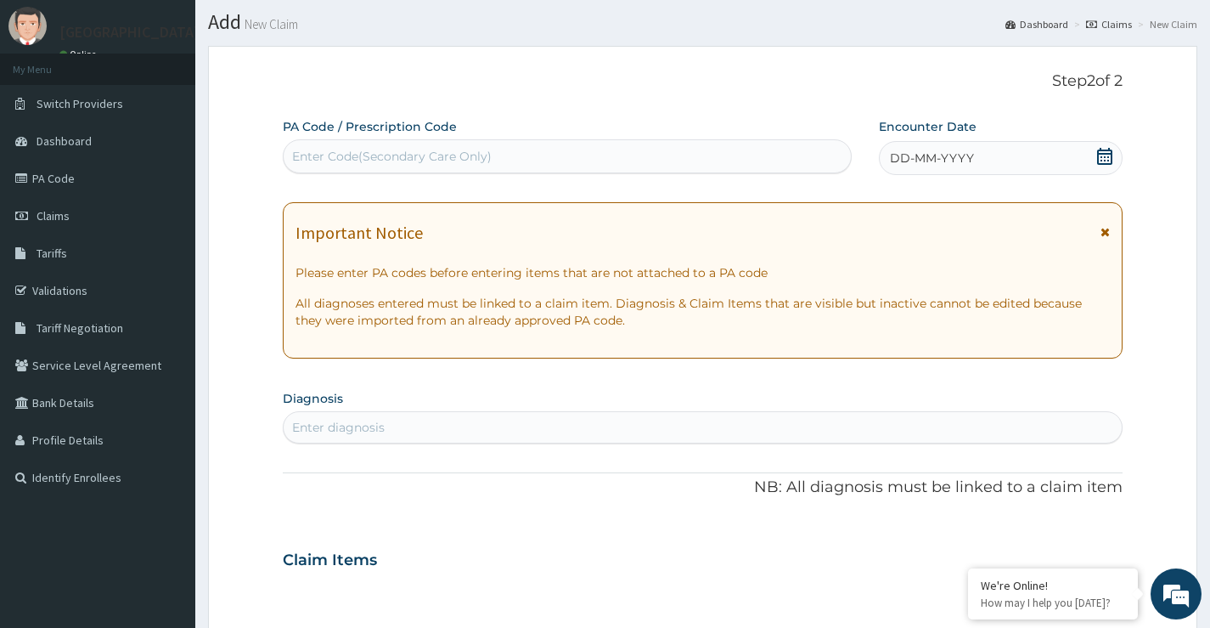
scroll to position [85, 0]
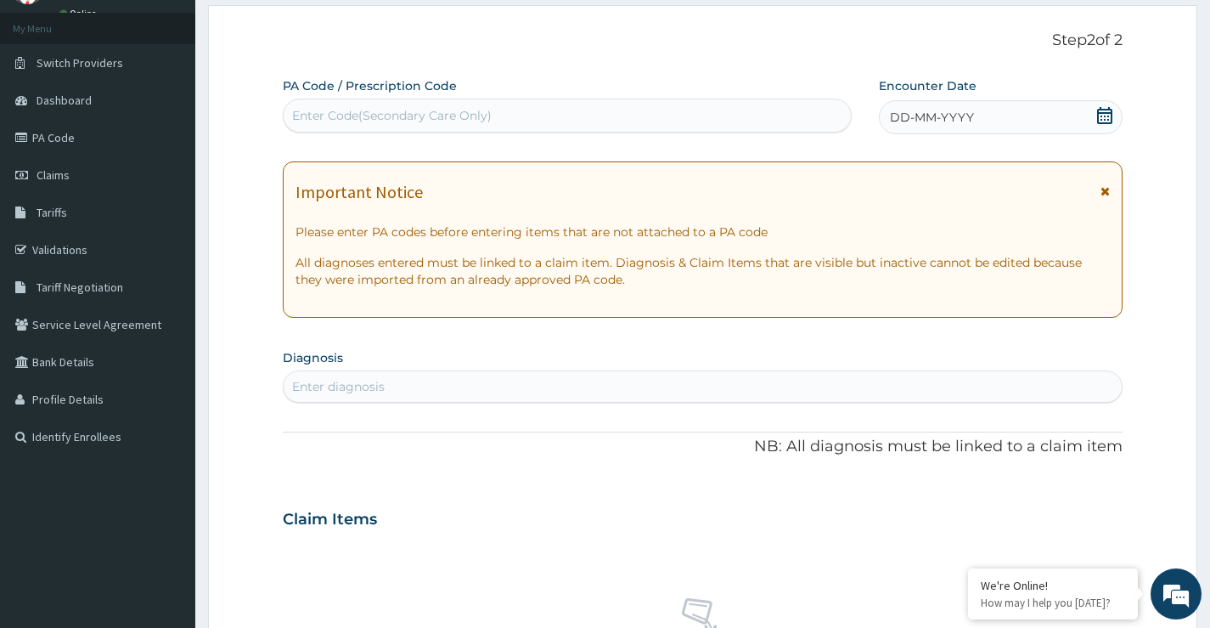
click at [412, 383] on div "Enter diagnosis" at bounding box center [703, 386] width 838 height 27
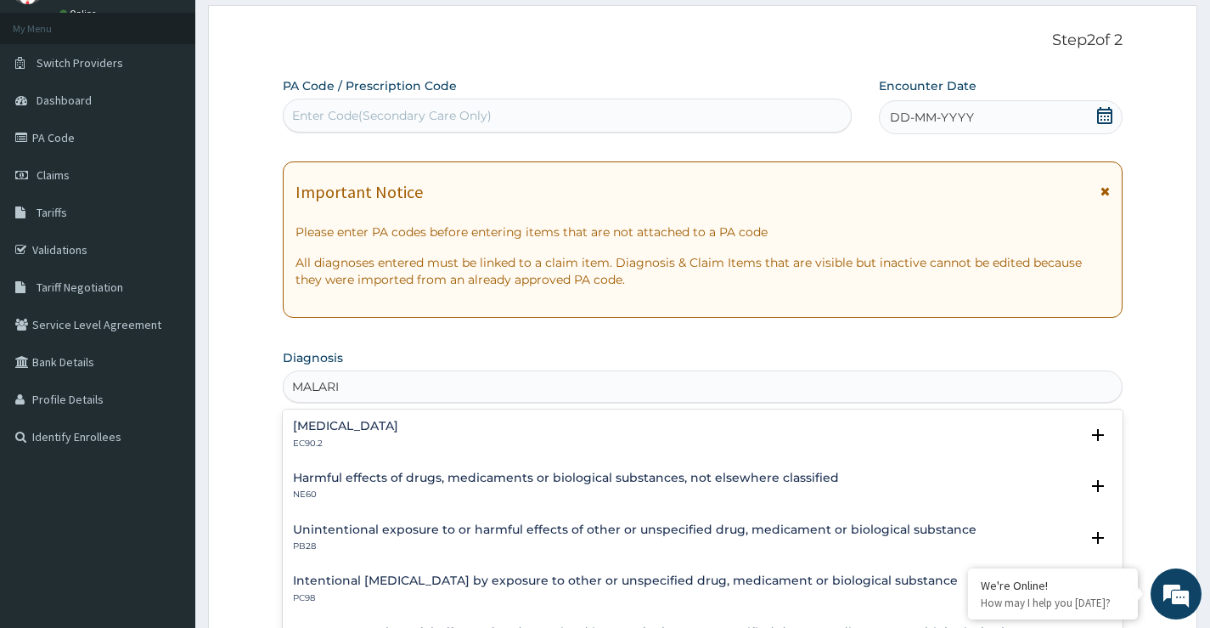
type input "[MEDICAL_DATA]"
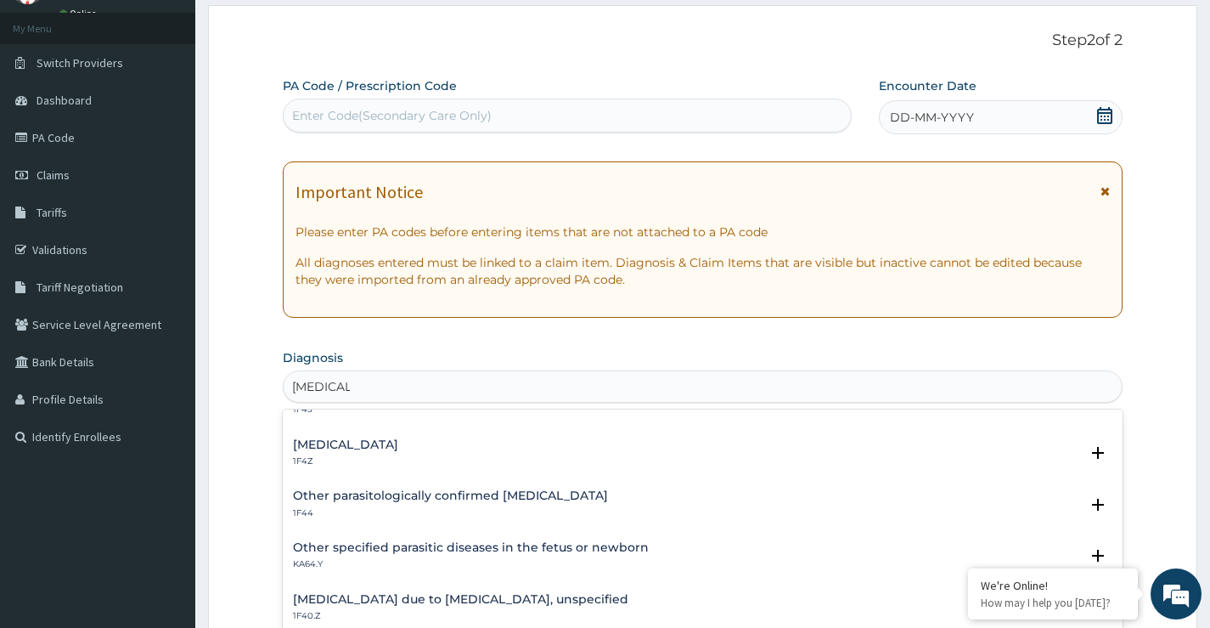
scroll to position [170, 0]
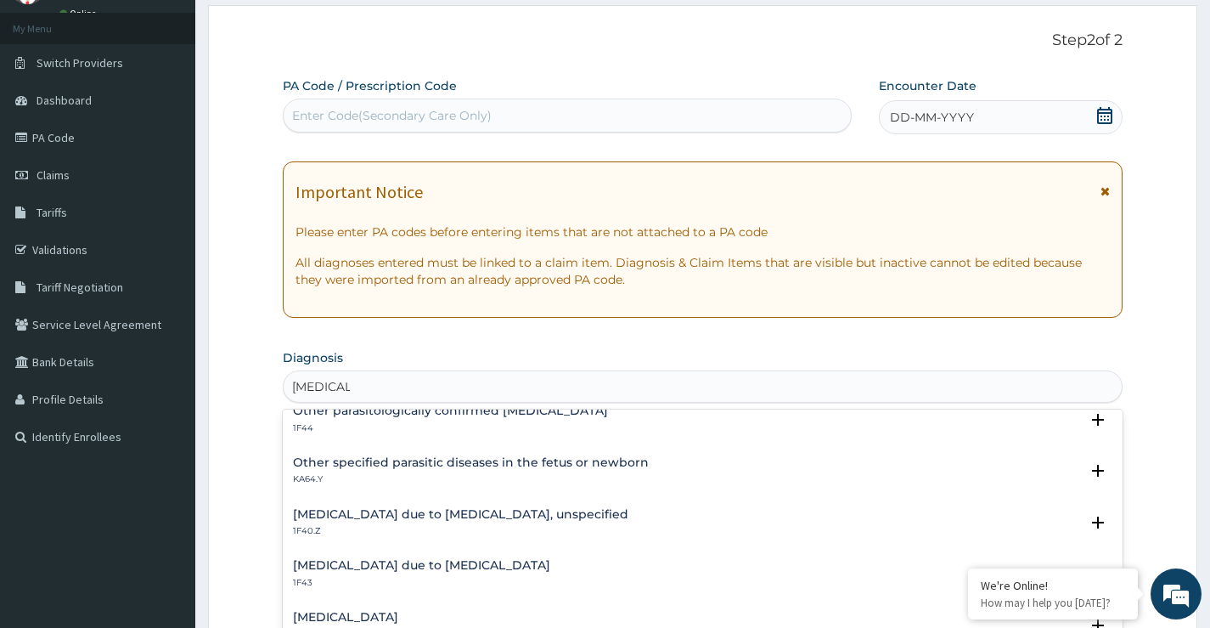
click at [383, 515] on h4 "Malaria due to Plasmodium falciparum, unspecified" at bounding box center [460, 514] width 335 height 13
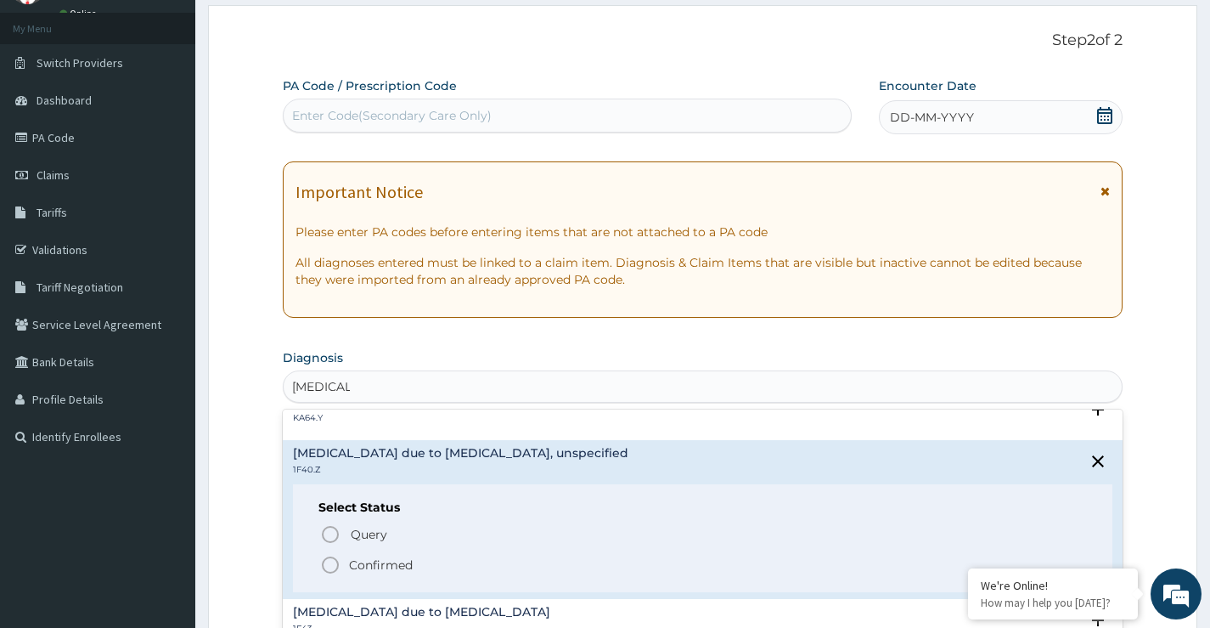
scroll to position [255, 0]
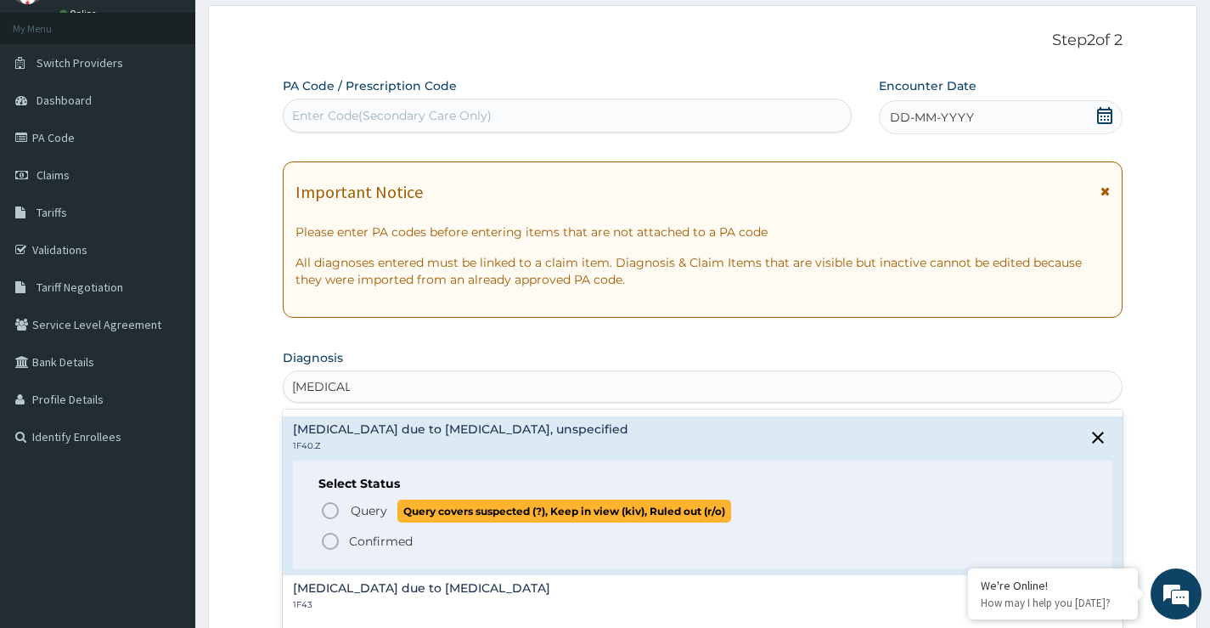
click at [333, 515] on icon "status option query" at bounding box center [330, 510] width 20 height 20
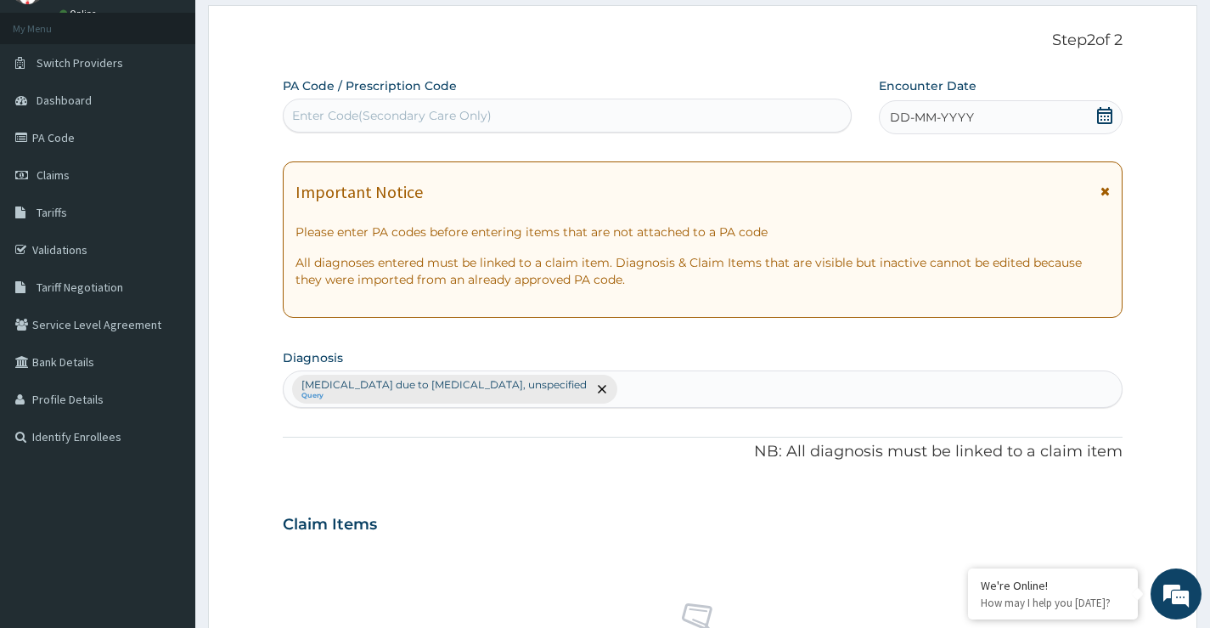
click at [641, 387] on div "Malaria due to Plasmodium falciparum, unspecified Query" at bounding box center [703, 389] width 838 height 36
type input "SEPSIS"
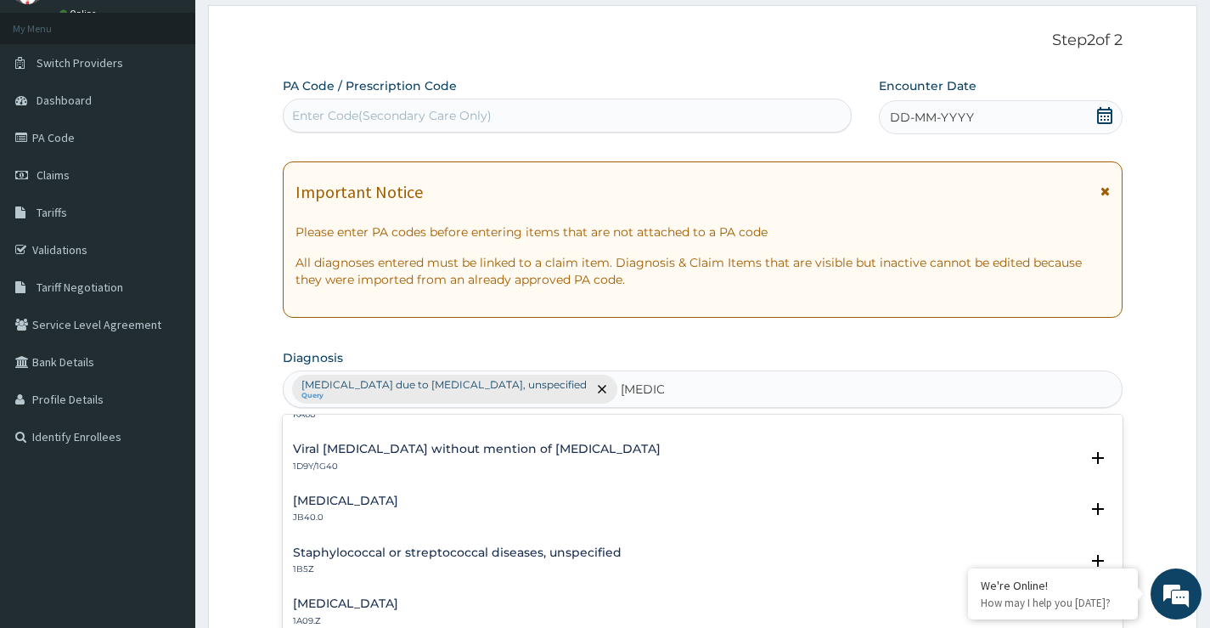
scroll to position [170, 0]
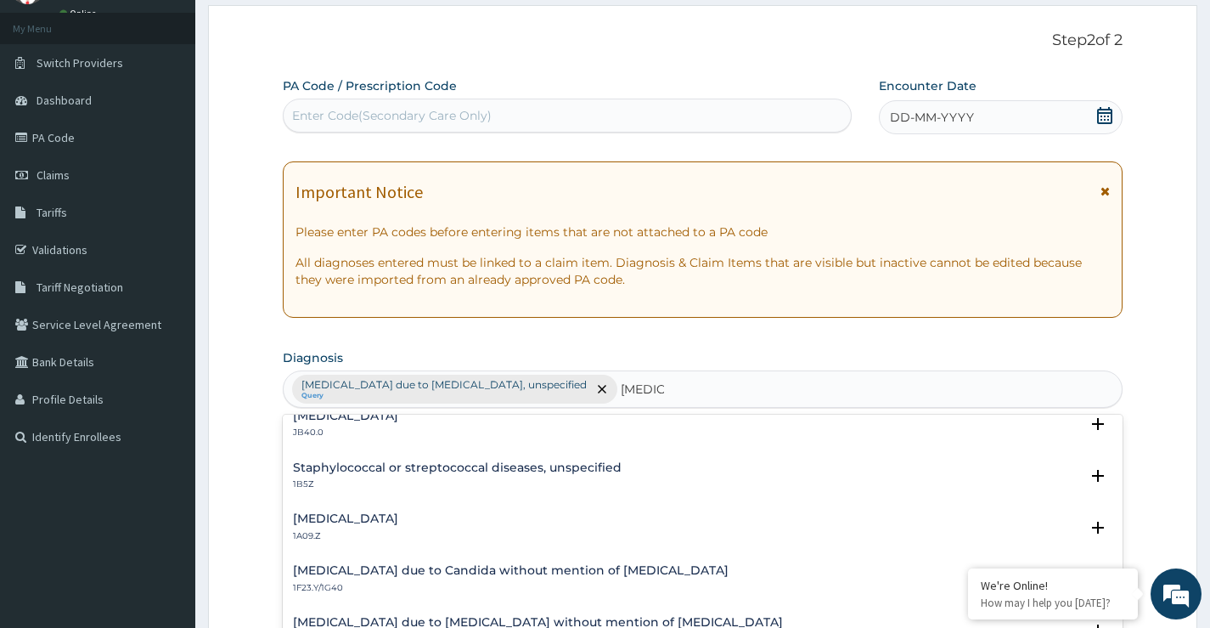
click at [398, 516] on h4 "Salmonella infection, unspecified" at bounding box center [345, 518] width 105 height 13
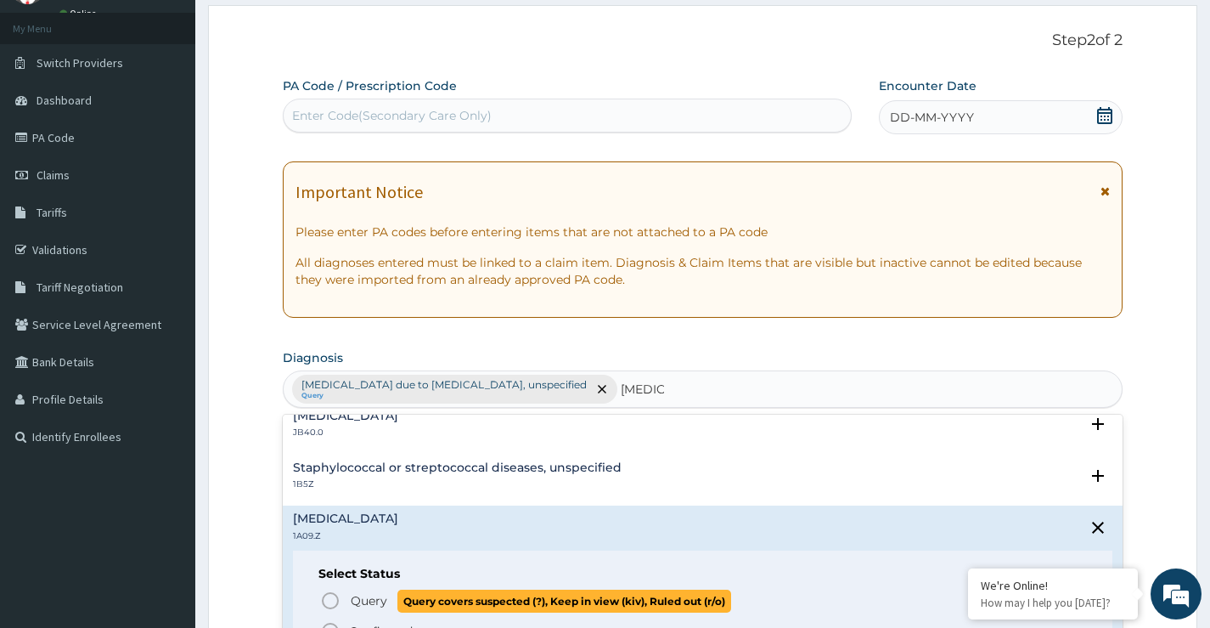
click at [331, 599] on icon "status option query" at bounding box center [330, 600] width 20 height 20
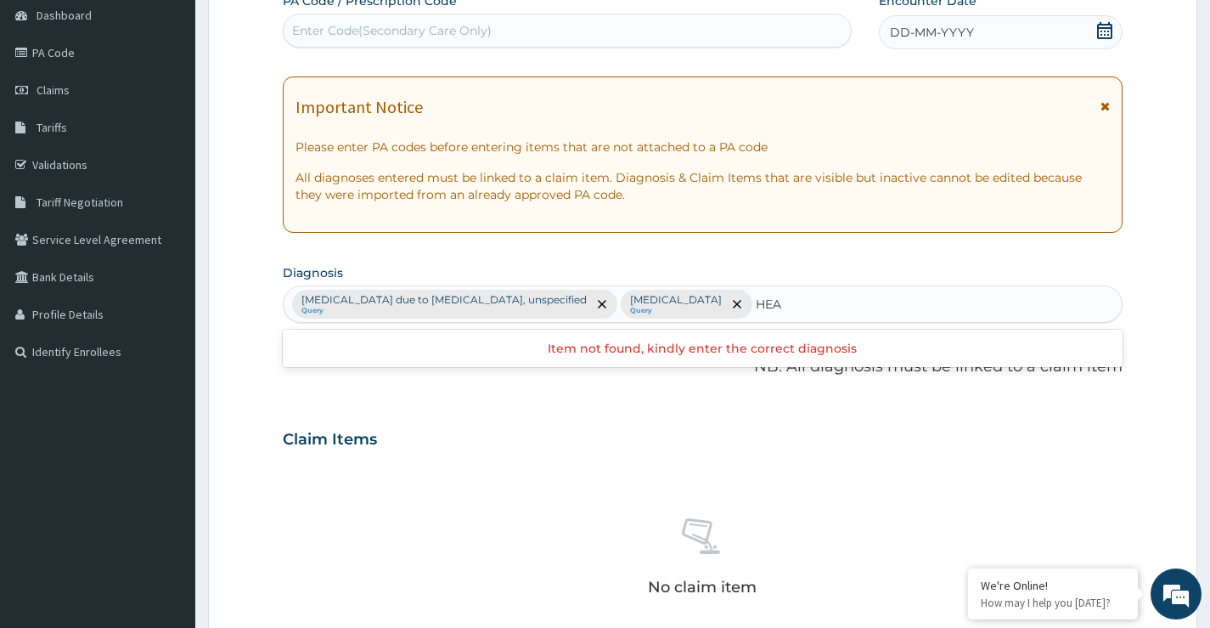
type input "HEAD"
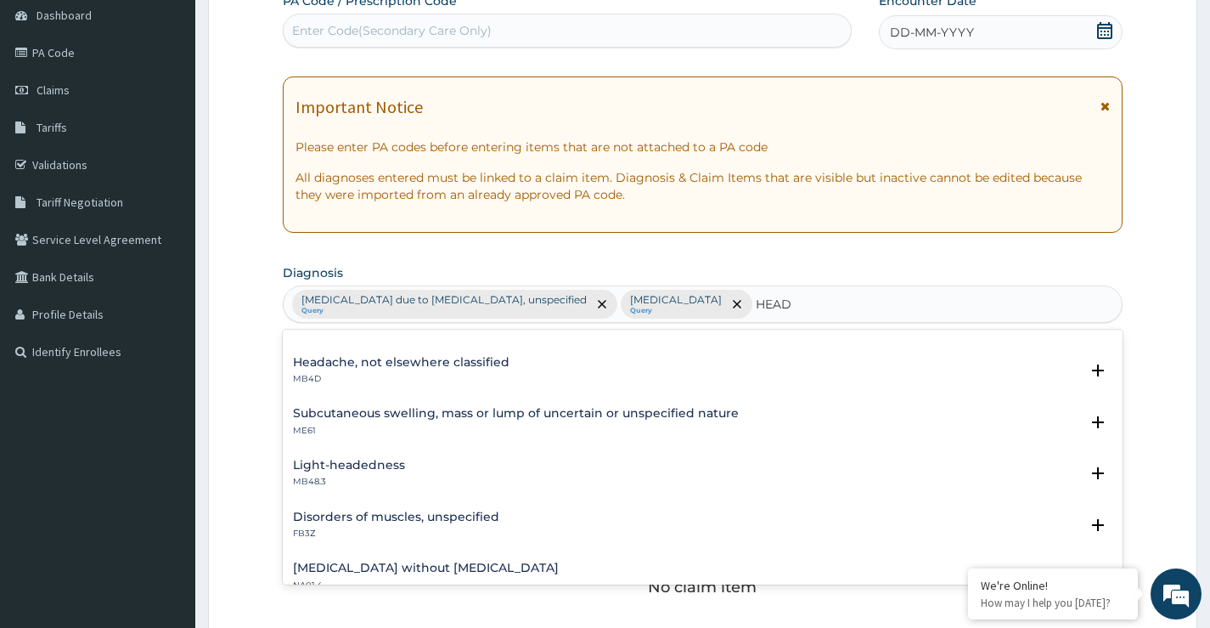
scroll to position [0, 0]
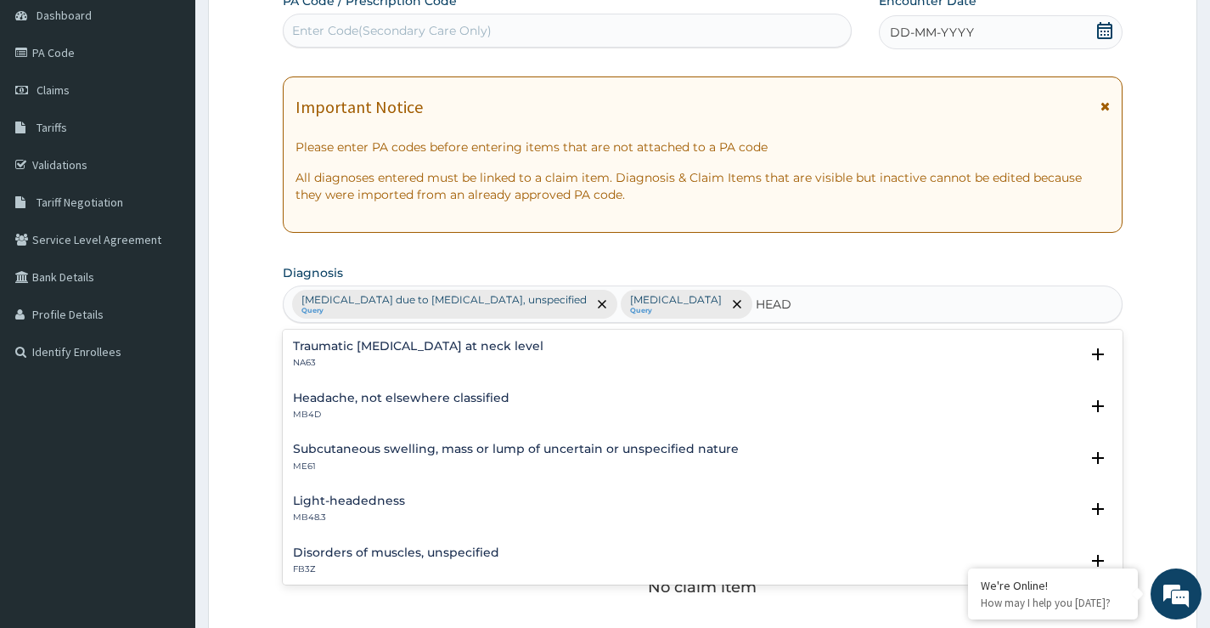
click at [476, 397] on h4 "Headache, not elsewhere classified" at bounding box center [401, 398] width 217 height 13
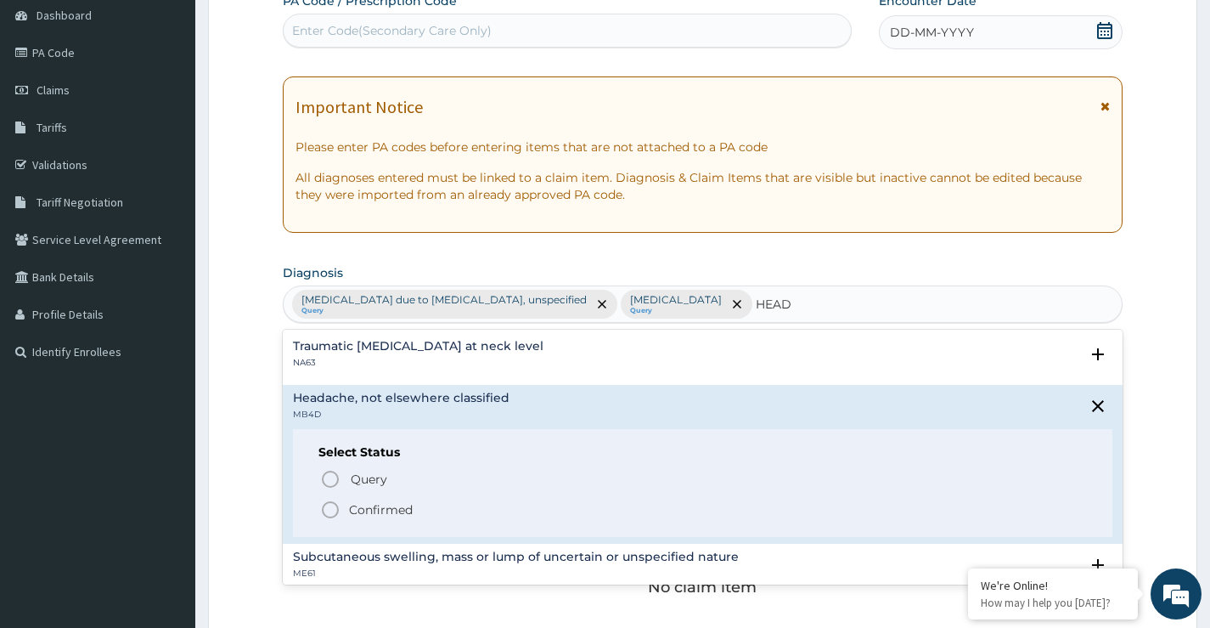
click at [333, 505] on icon "status option filled" at bounding box center [330, 509] width 20 height 20
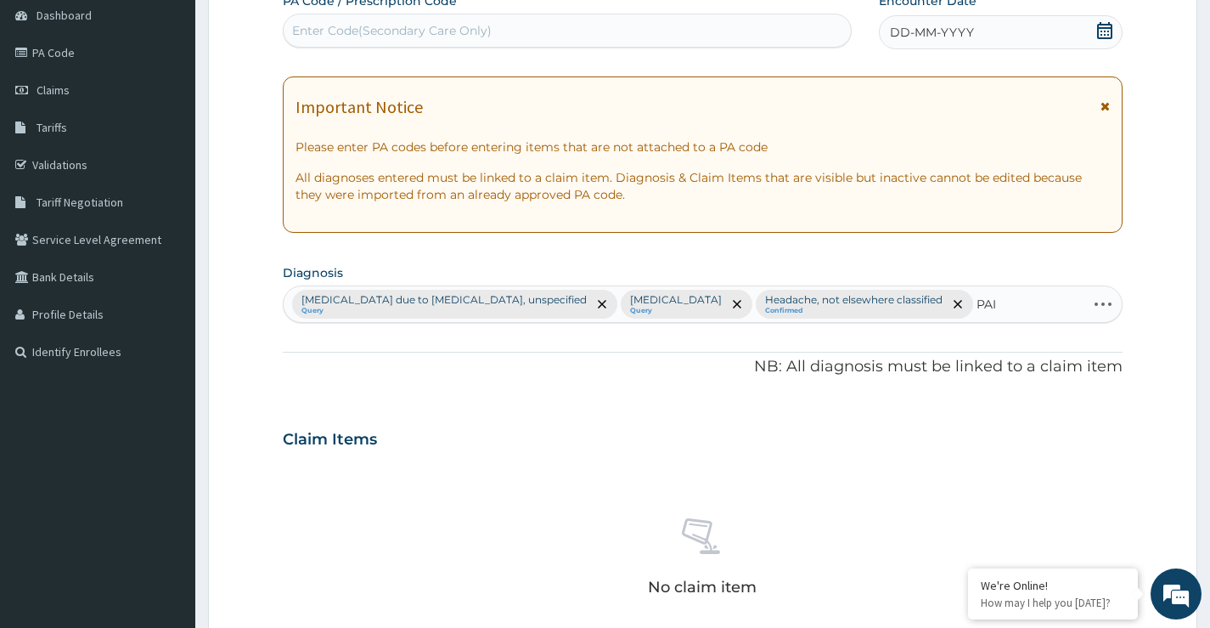
type input "PAIN"
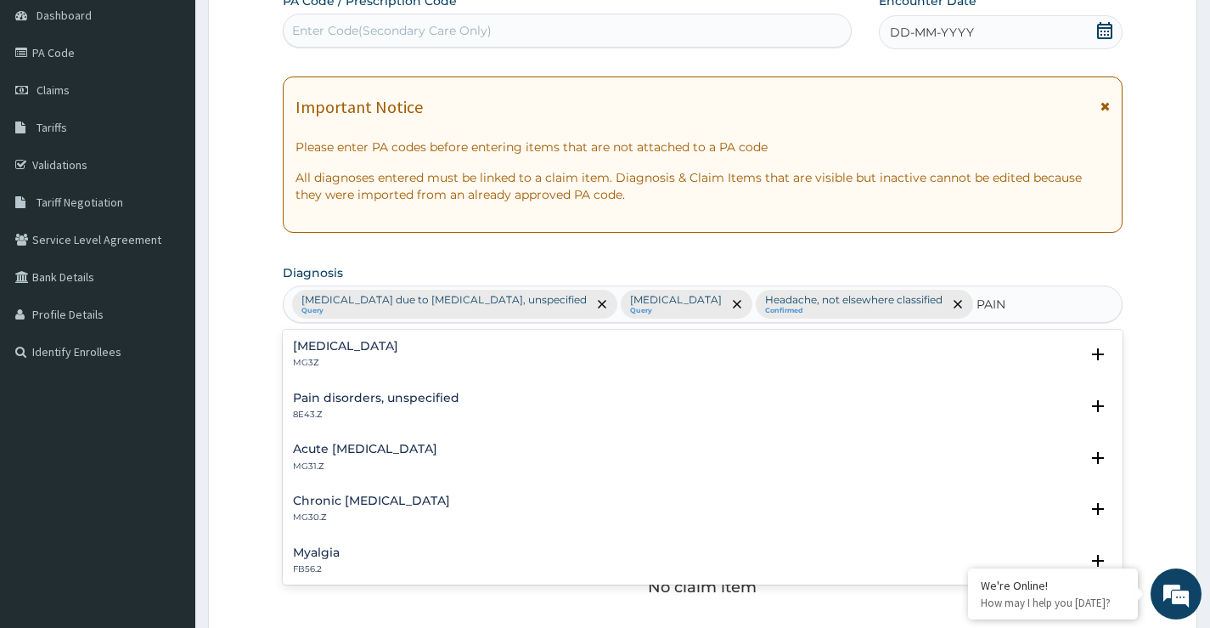
click at [364, 346] on h4 "Pain, unspecified" at bounding box center [345, 346] width 105 height 13
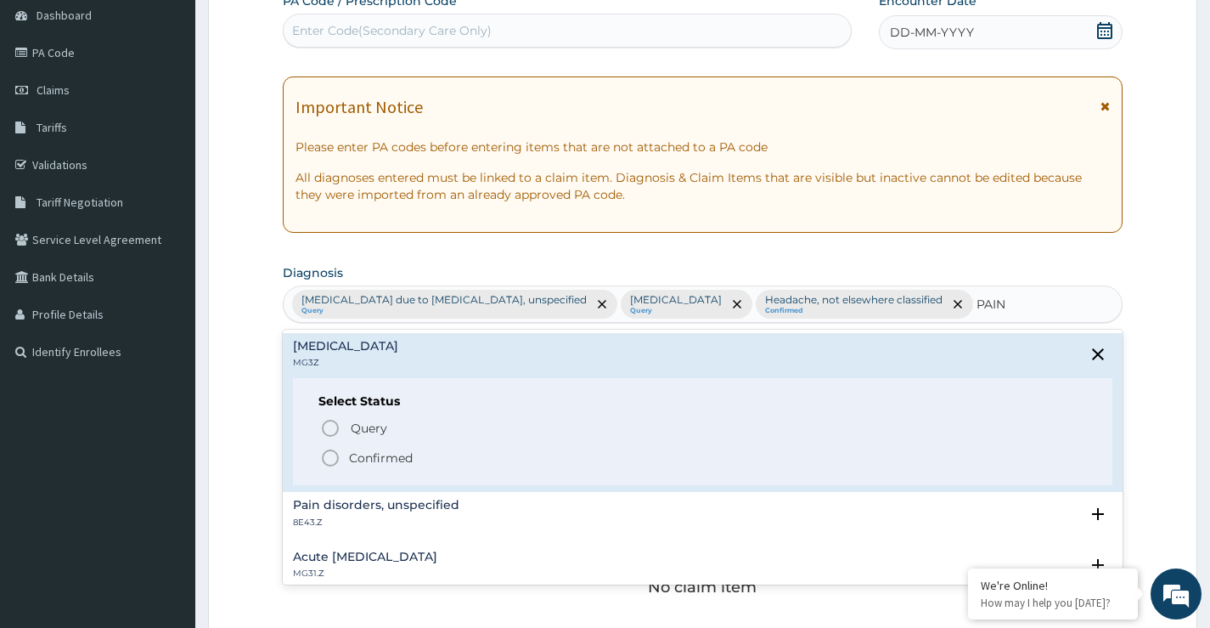
click at [331, 454] on icon "status option filled" at bounding box center [330, 458] width 20 height 20
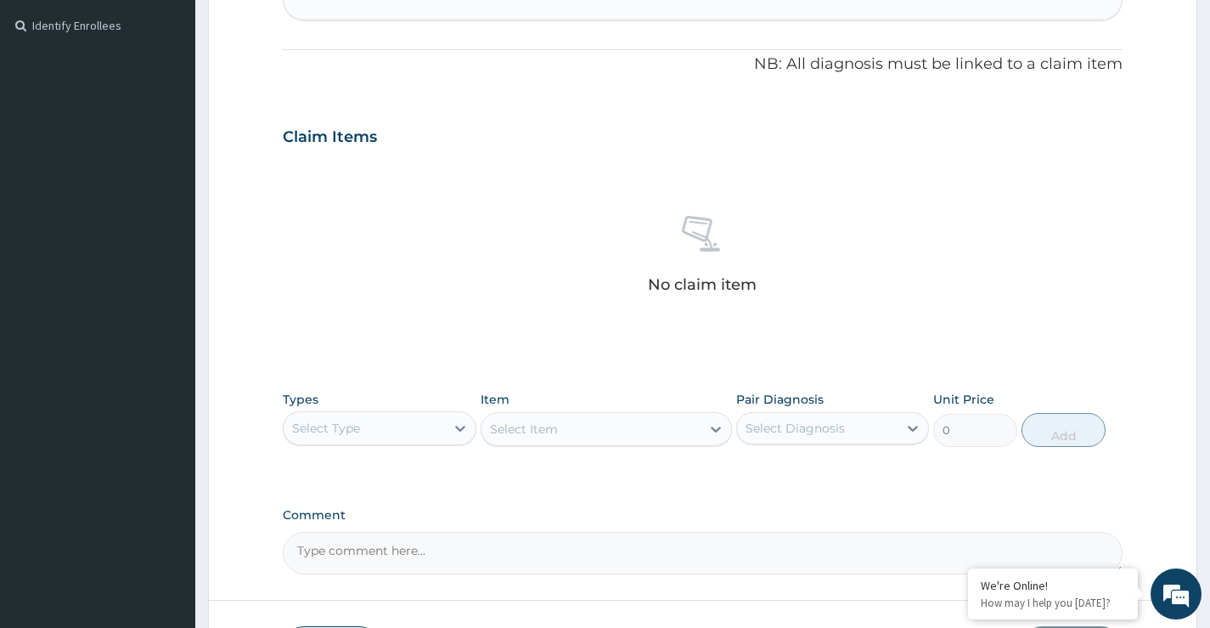
scroll to position [594, 0]
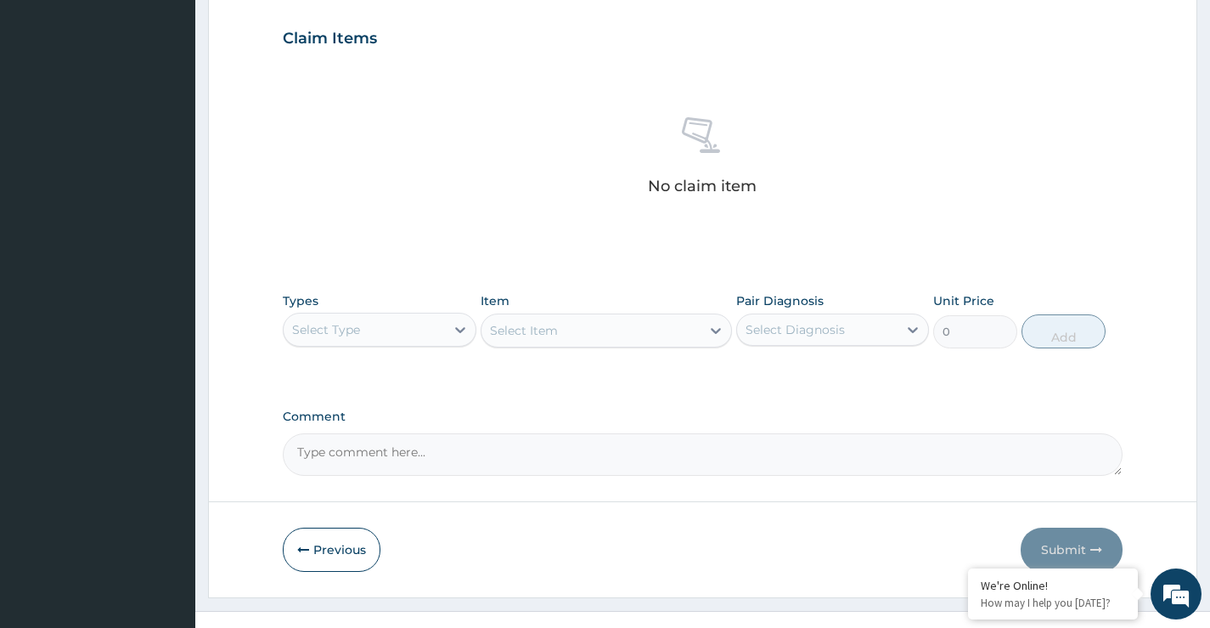
click at [413, 343] on div "Select Type" at bounding box center [364, 329] width 161 height 27
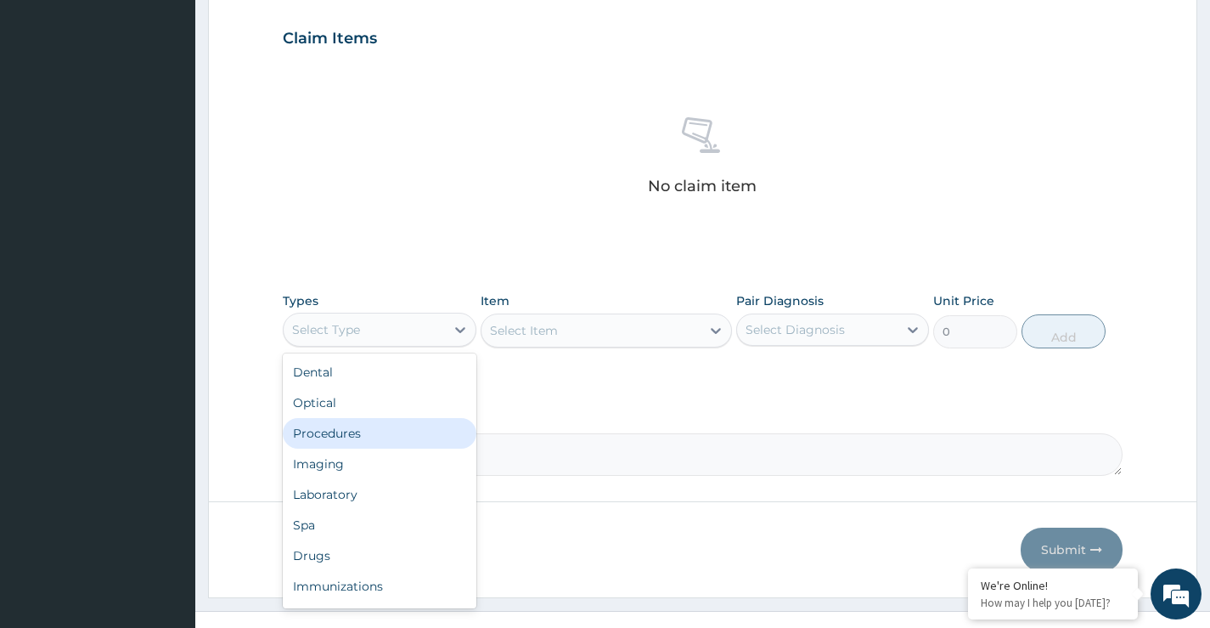
drag, startPoint x: 370, startPoint y: 442, endPoint x: 374, endPoint y: 433, distance: 9.1
click at [369, 442] on div "Procedures" at bounding box center [379, 433] width 193 height 31
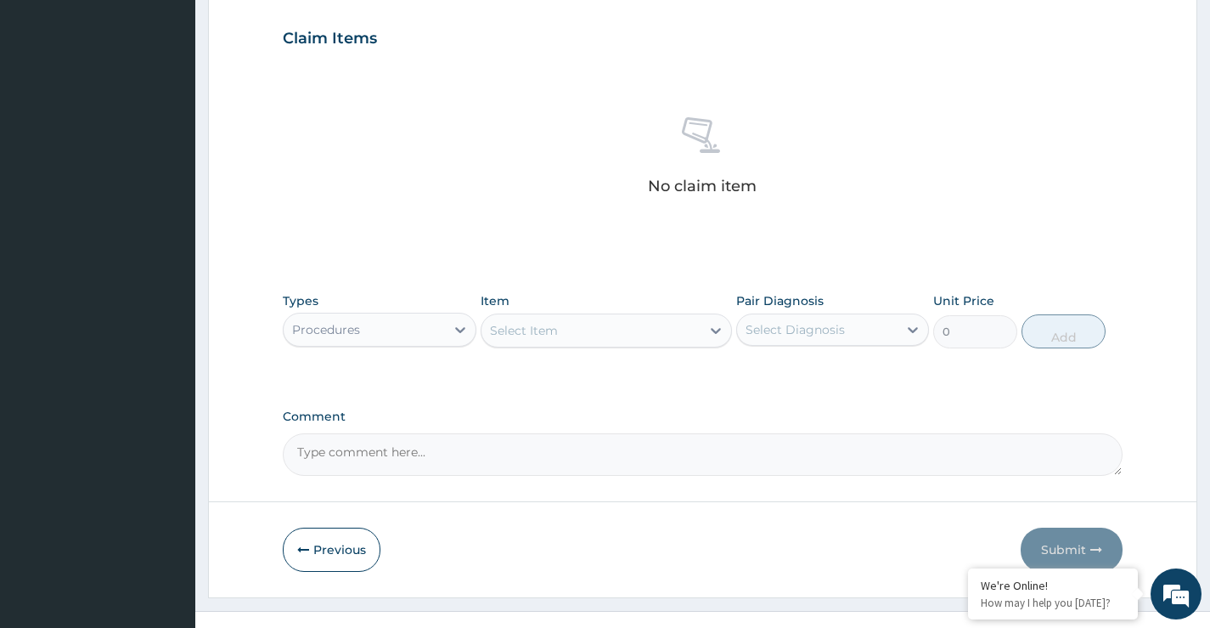
click at [543, 339] on div "Select Item" at bounding box center [524, 330] width 68 height 17
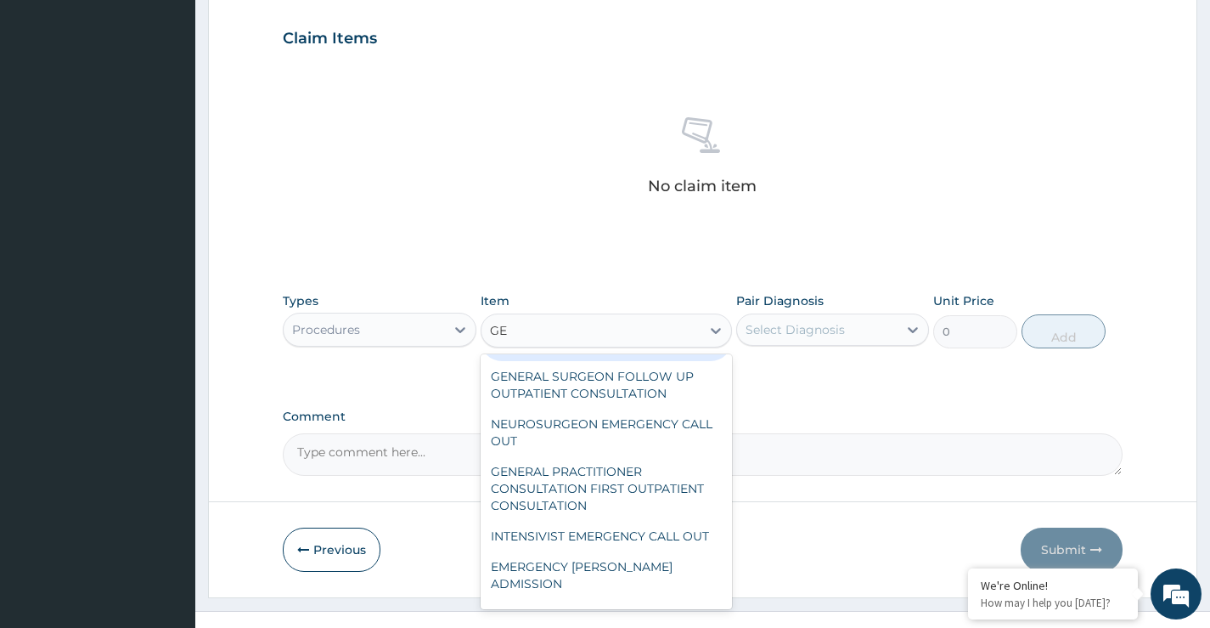
scroll to position [0, 0]
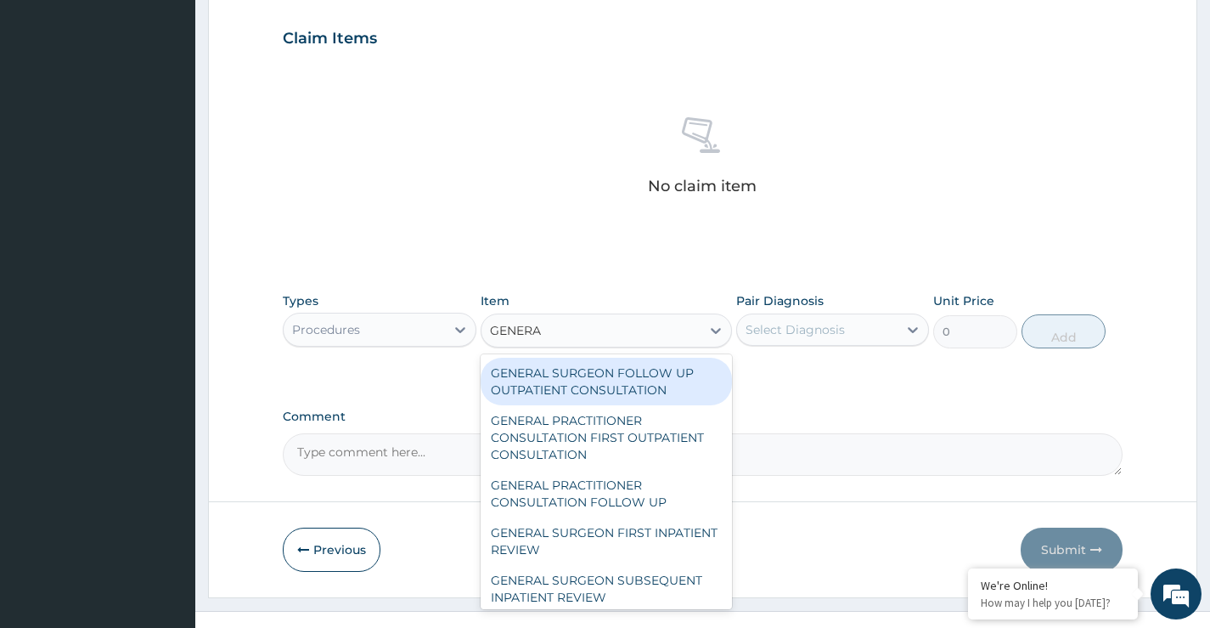
type input "GENERAL"
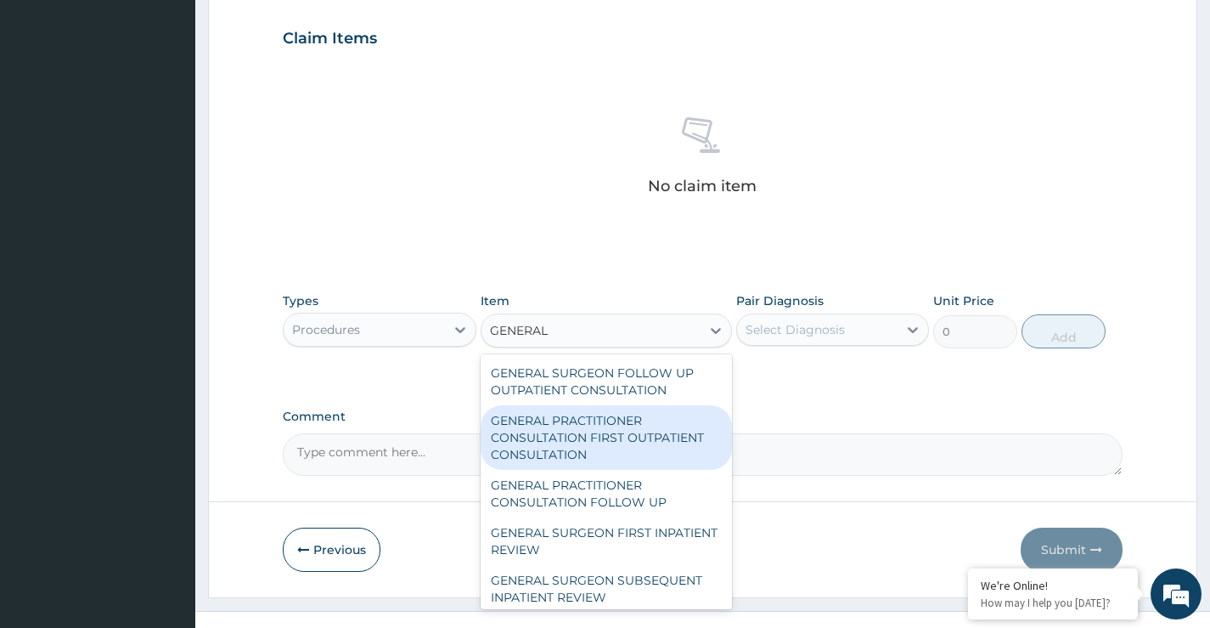
click at [596, 455] on div "GENERAL PRACTITIONER CONSULTATION FIRST OUTPATIENT CONSULTATION" at bounding box center [607, 437] width 252 height 65
type input "3547.5"
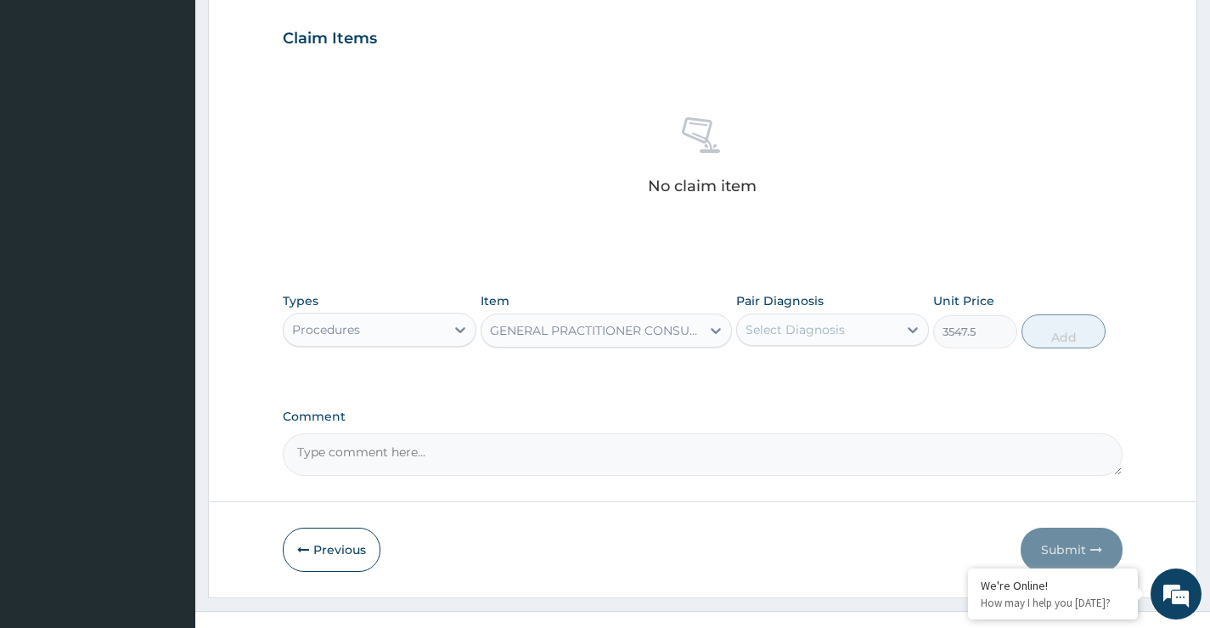
click at [821, 338] on div "Select Diagnosis" at bounding box center [795, 329] width 99 height 17
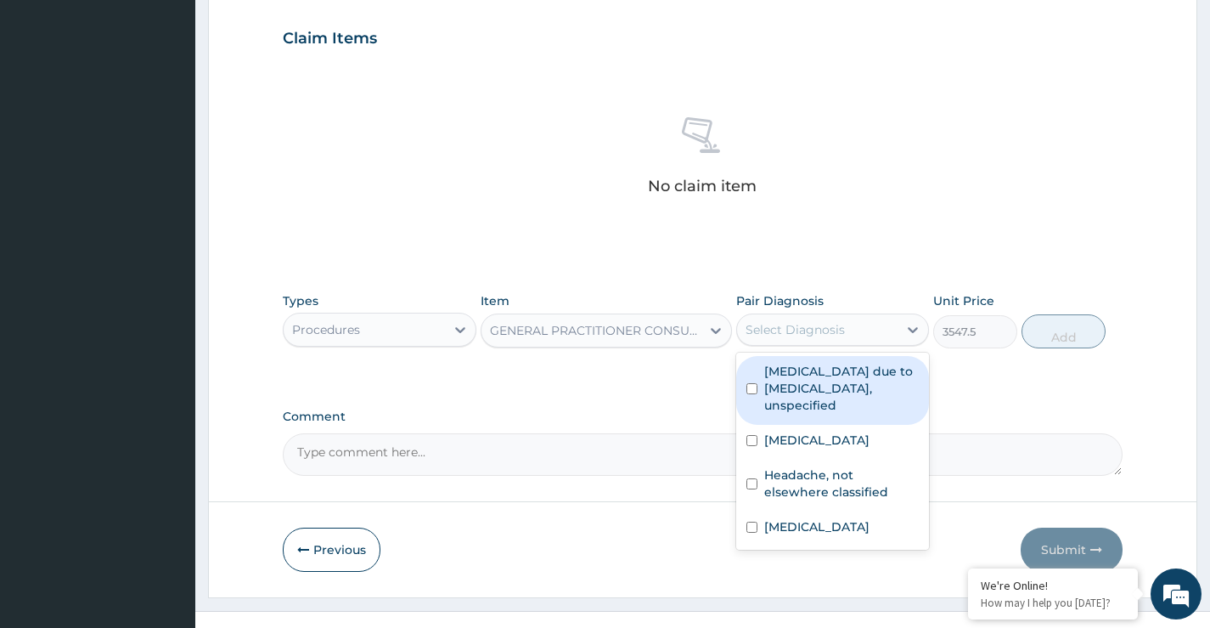
click at [766, 398] on label "Malaria due to Plasmodium falciparum, unspecified" at bounding box center [841, 388] width 155 height 51
checkbox input "true"
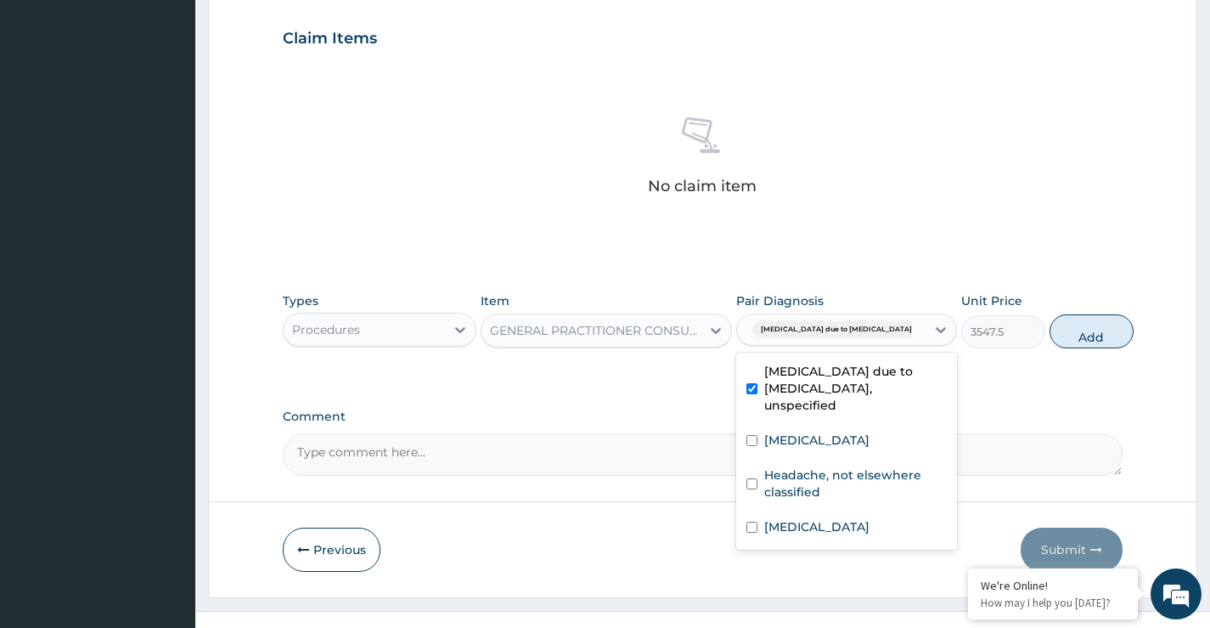
click at [1066, 345] on button "Add" at bounding box center [1092, 331] width 84 height 34
type input "0"
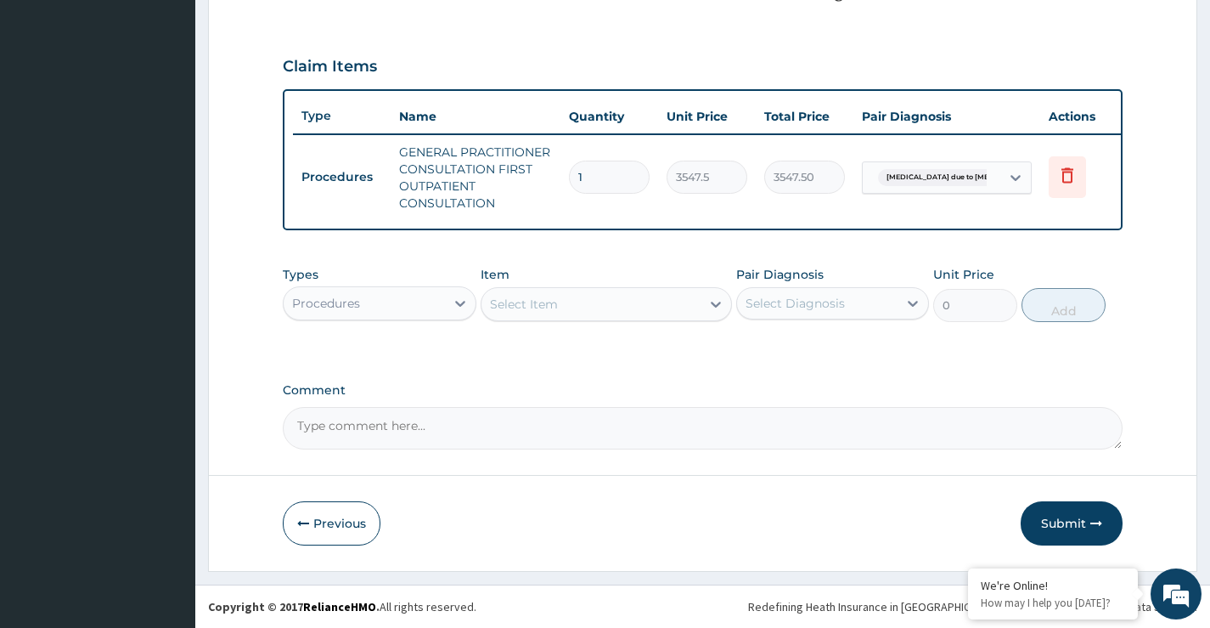
scroll to position [588, 0]
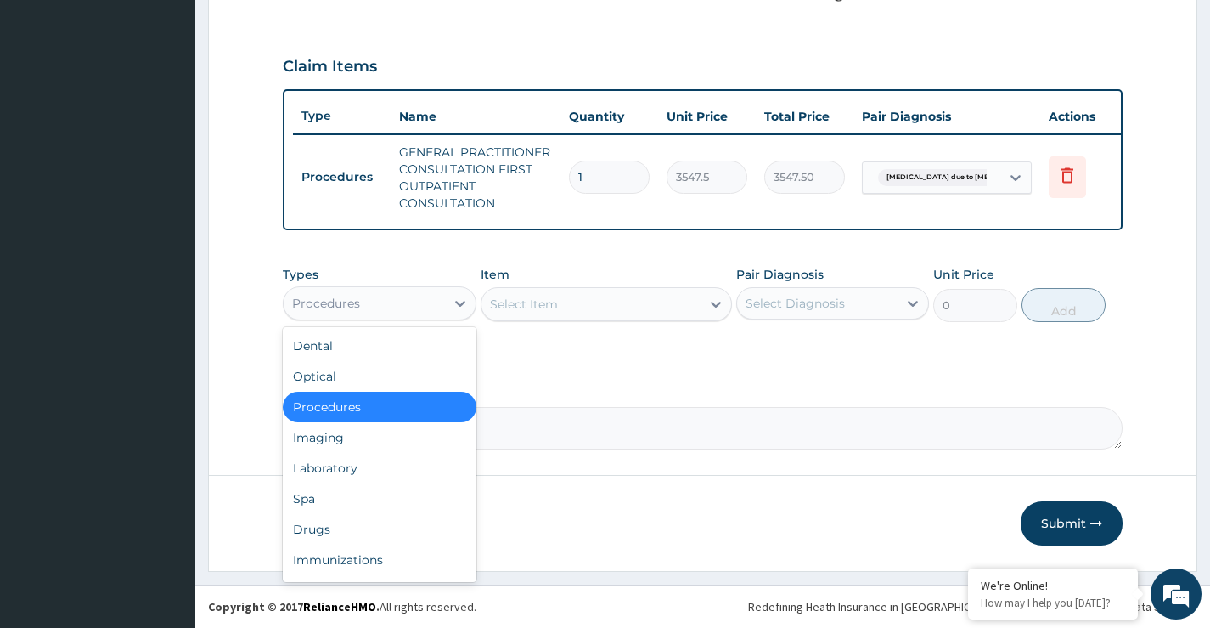
click at [411, 313] on div "Procedures" at bounding box center [364, 303] width 161 height 27
click at [342, 464] on div "Laboratory" at bounding box center [379, 468] width 193 height 31
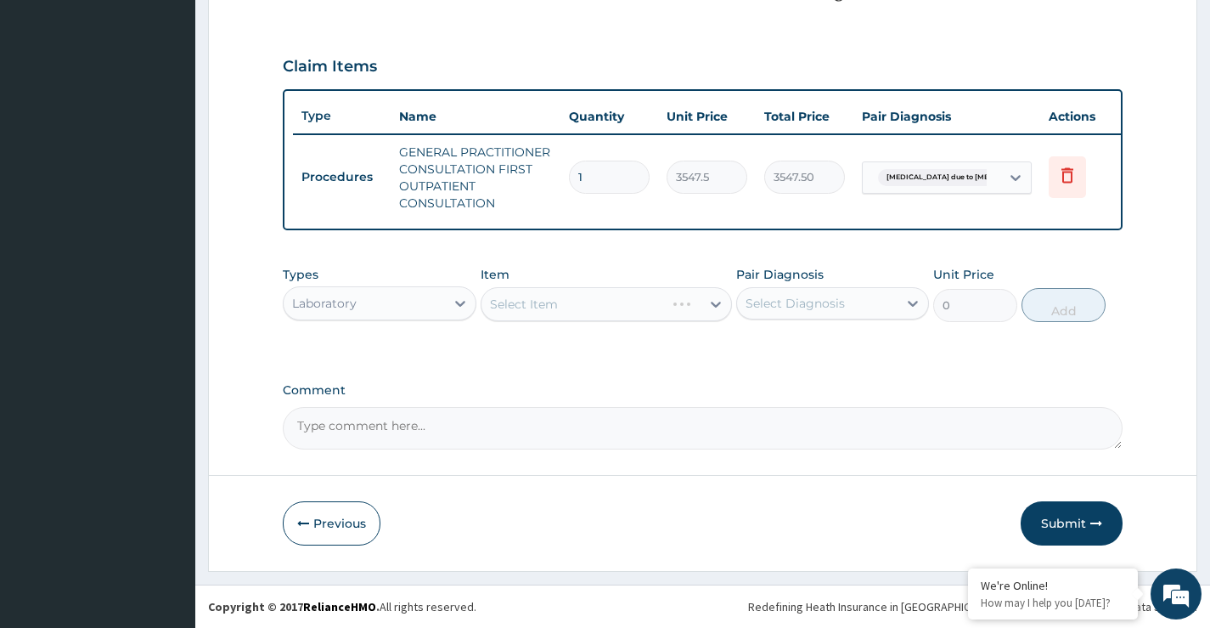
click at [550, 299] on div "Select Item" at bounding box center [607, 304] width 252 height 34
click at [534, 306] on div "Select Item" at bounding box center [607, 304] width 252 height 34
click at [534, 311] on div "Select Item" at bounding box center [607, 304] width 252 height 34
click at [535, 309] on div "Select Item" at bounding box center [607, 304] width 252 height 34
click at [534, 308] on div "Select Item" at bounding box center [607, 304] width 252 height 34
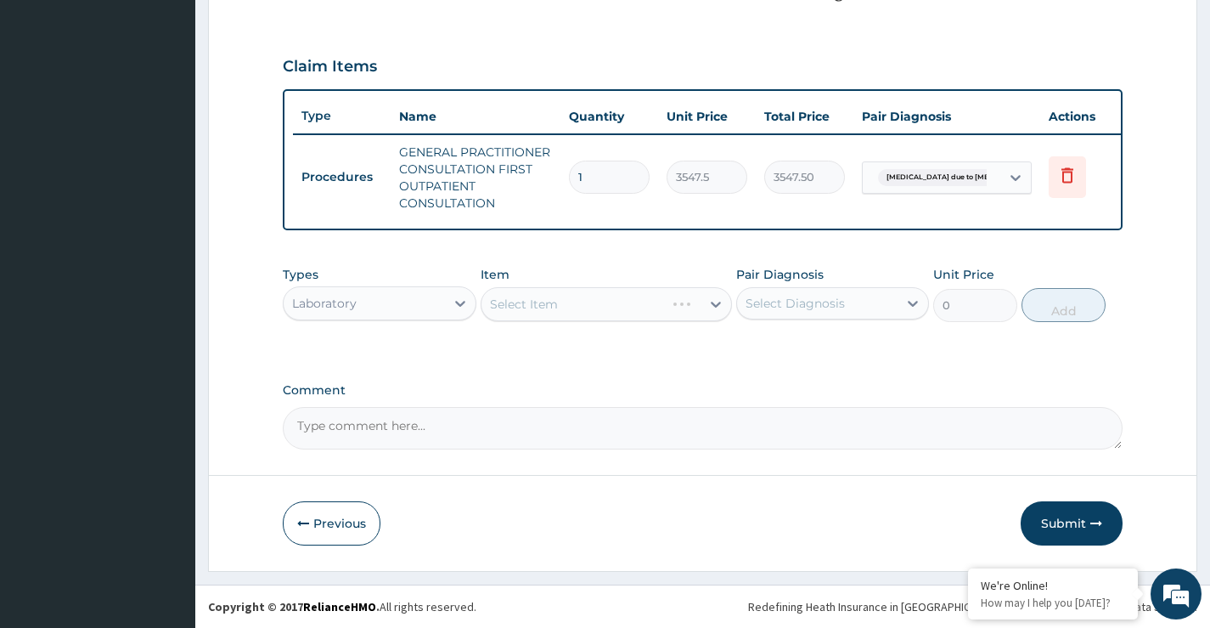
click at [534, 311] on div "Select Item" at bounding box center [607, 304] width 252 height 34
click at [626, 311] on div "Select Item" at bounding box center [607, 304] width 252 height 34
click at [626, 310] on div "Select Item" at bounding box center [607, 304] width 252 height 34
click at [613, 313] on div "Select Item" at bounding box center [607, 304] width 252 height 34
click at [646, 316] on div "Select Item" at bounding box center [607, 304] width 252 height 34
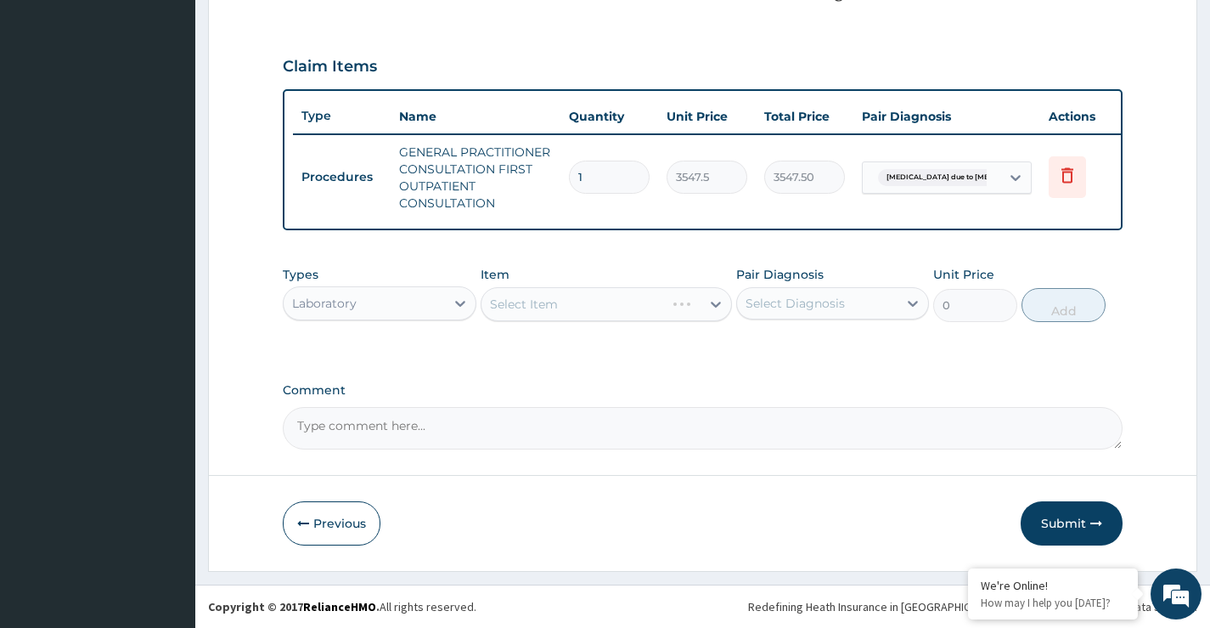
click at [620, 307] on div "Select Item" at bounding box center [607, 304] width 252 height 34
click at [616, 307] on div "Select Item" at bounding box center [607, 304] width 252 height 34
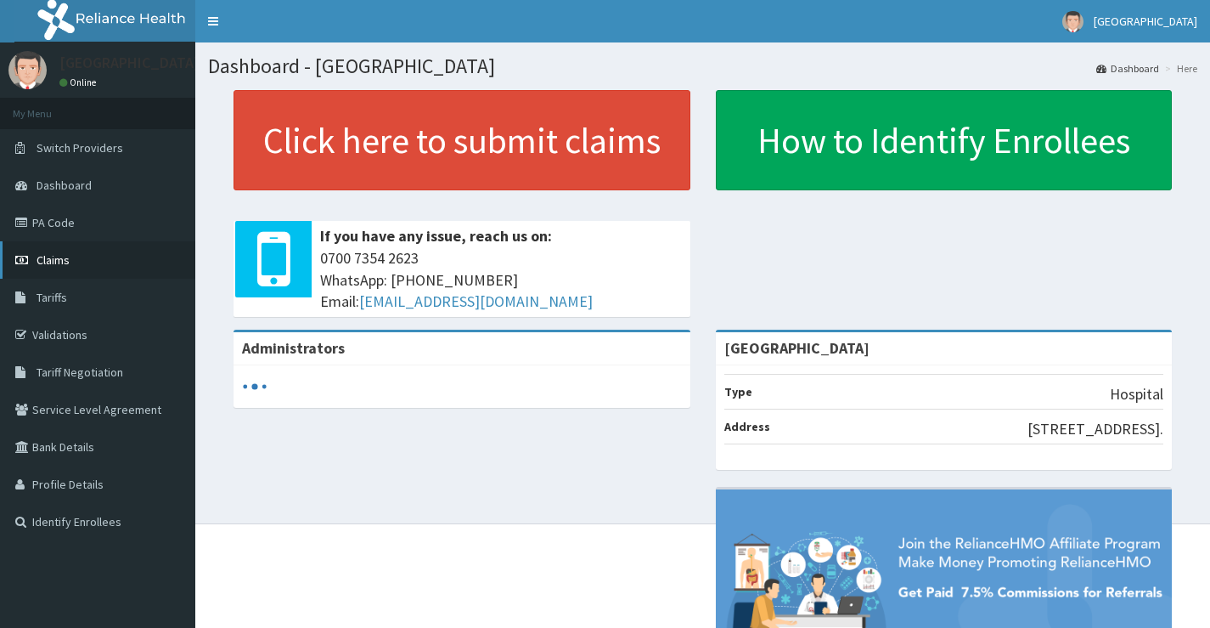
click at [56, 262] on span "Claims" at bounding box center [53, 259] width 33 height 15
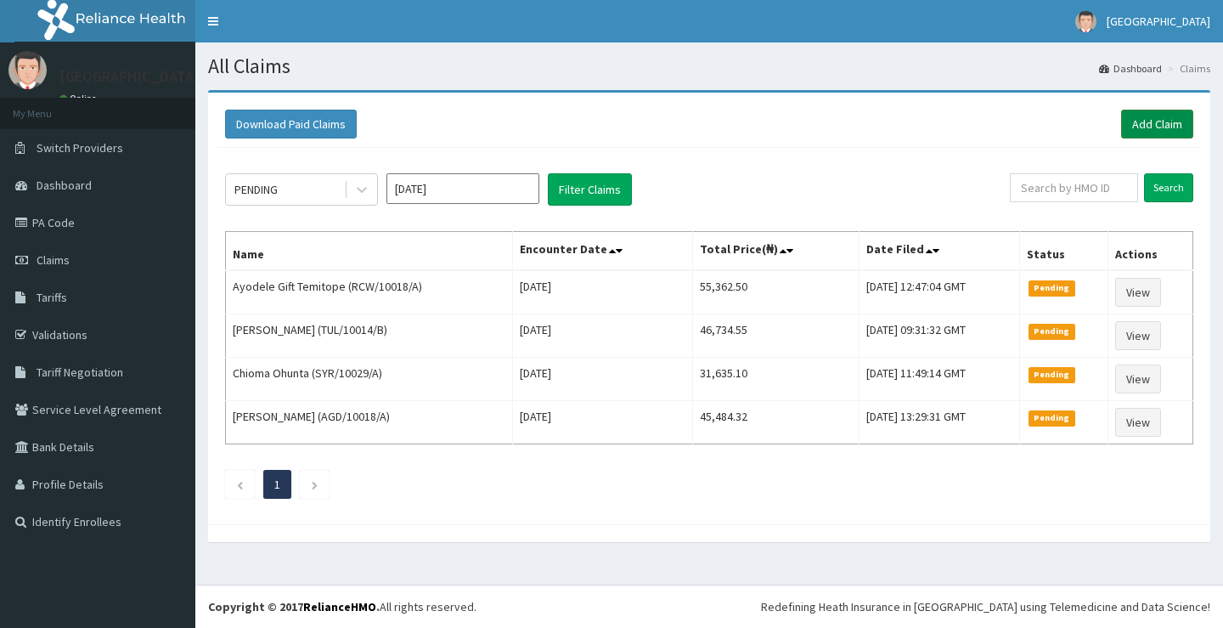
click at [1168, 126] on link "Add Claim" at bounding box center [1157, 124] width 72 height 29
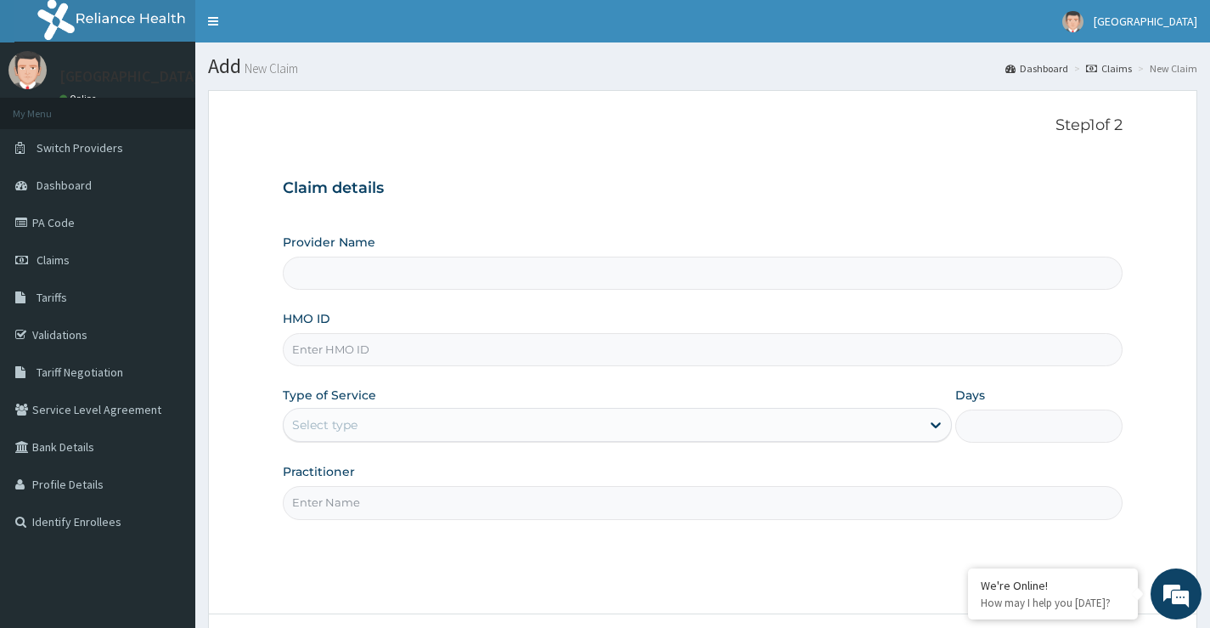
click at [360, 353] on input "HMO ID" at bounding box center [703, 349] width 840 height 33
type input "[GEOGRAPHIC_DATA]"
paste input "BAT/10032/A"
type input "BAT/10032/A"
click at [530, 429] on div "Select type" at bounding box center [602, 424] width 637 height 27
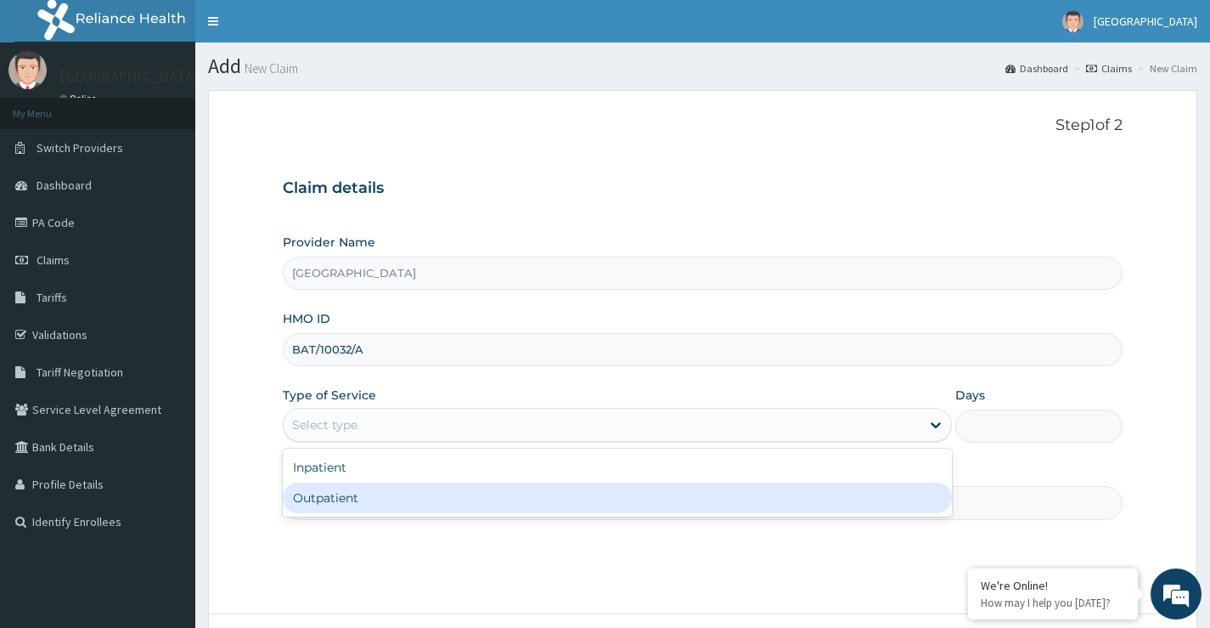
click at [501, 493] on div "Outpatient" at bounding box center [617, 497] width 669 height 31
type input "1"
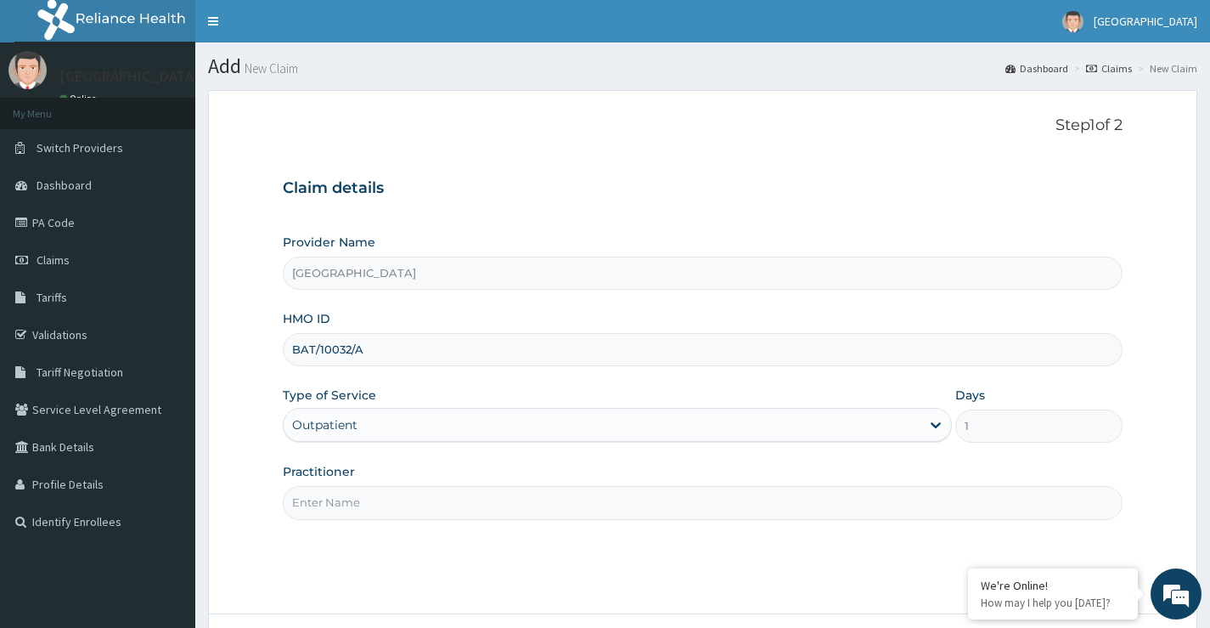
click at [493, 513] on input "Practitioner" at bounding box center [703, 502] width 840 height 33
type input "UZEZI AKPOTU"
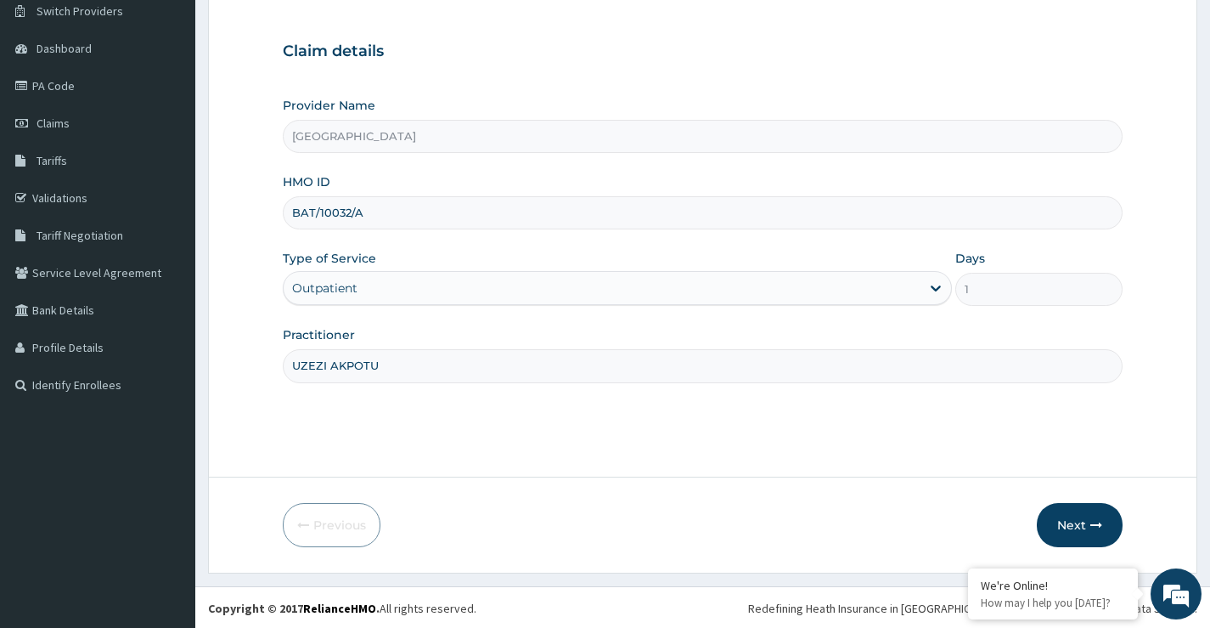
scroll to position [138, 0]
click at [1063, 526] on button "Next" at bounding box center [1080, 523] width 86 height 44
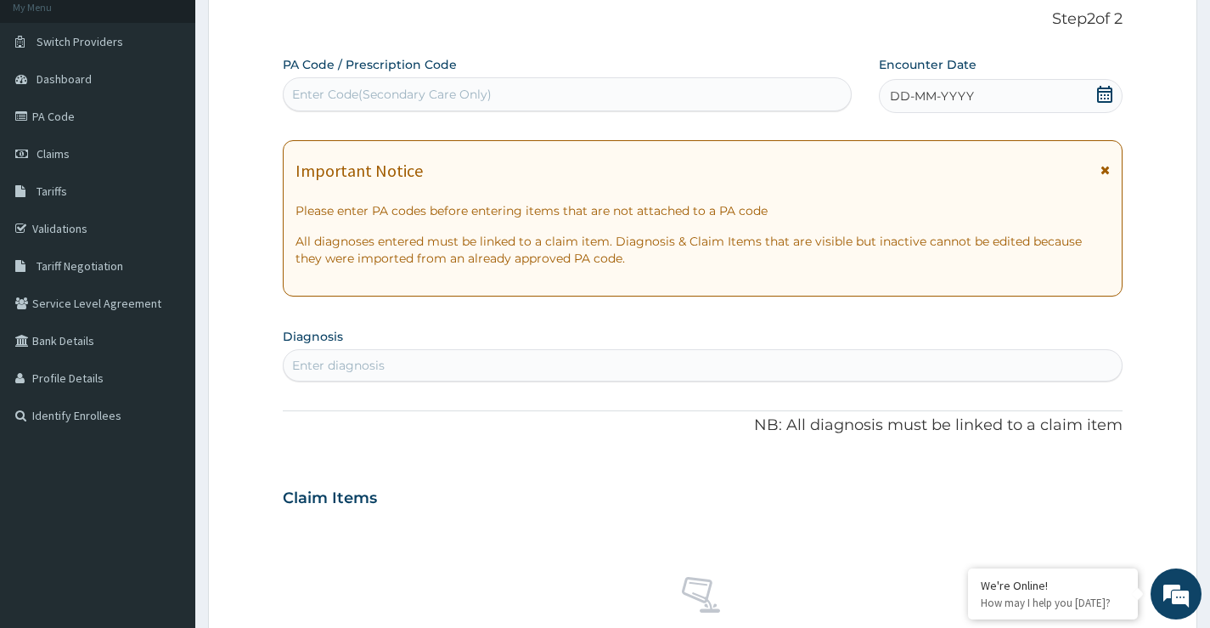
scroll to position [170, 0]
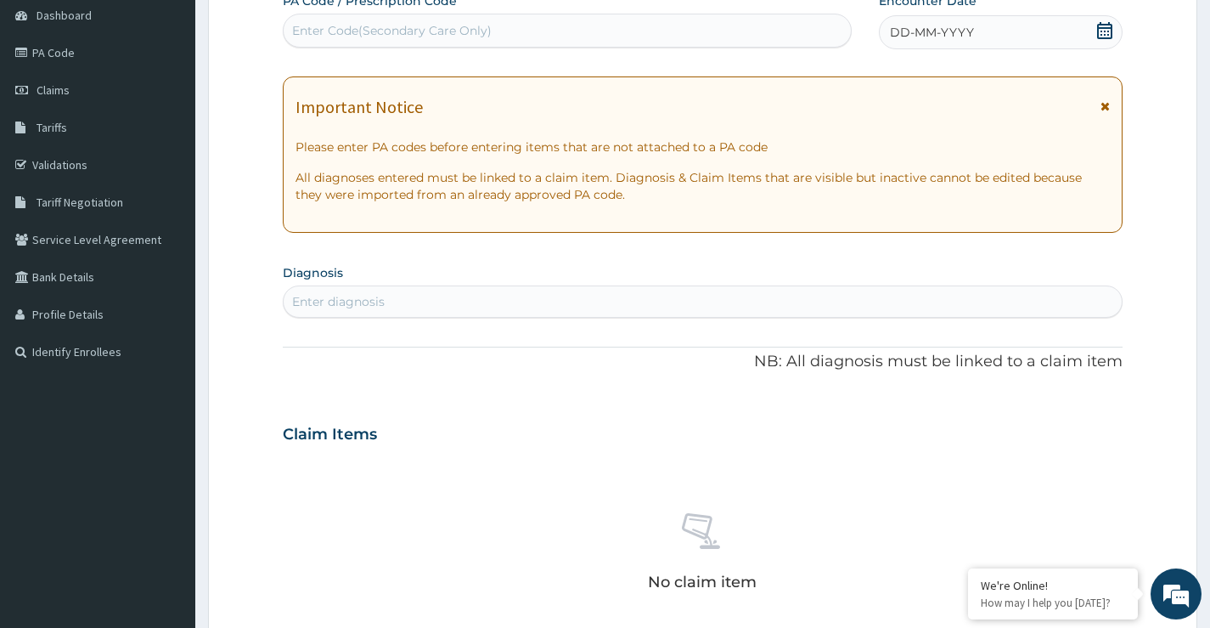
click at [420, 302] on div "Enter diagnosis" at bounding box center [703, 301] width 838 height 27
type input "SEPSIS"
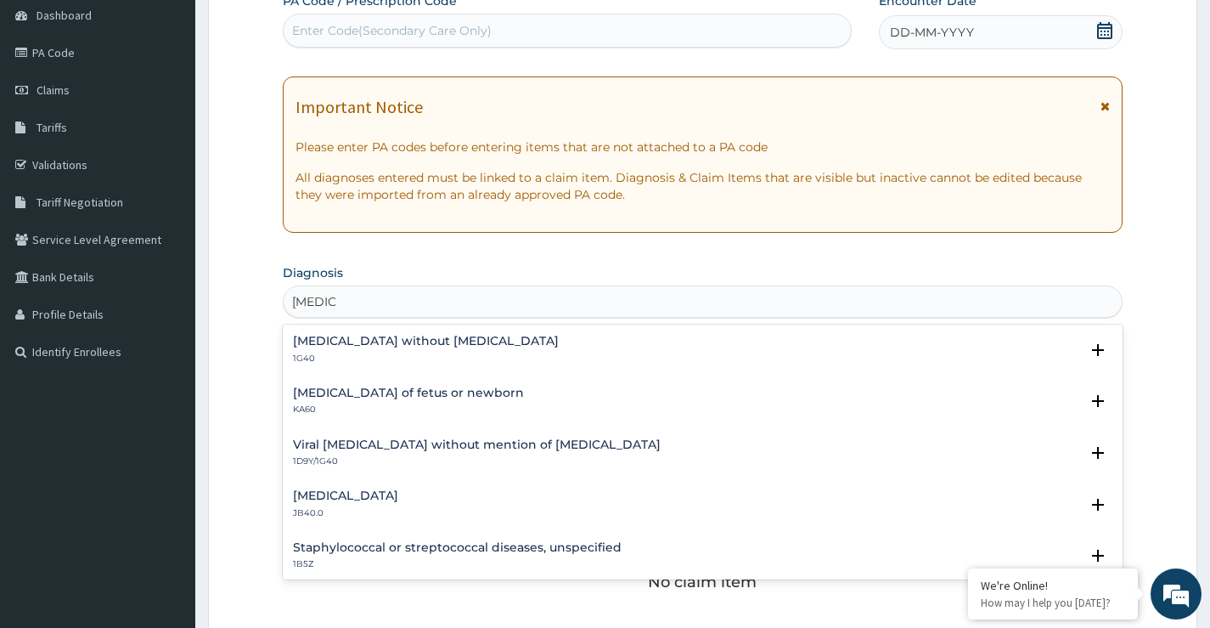
scroll to position [85, 0]
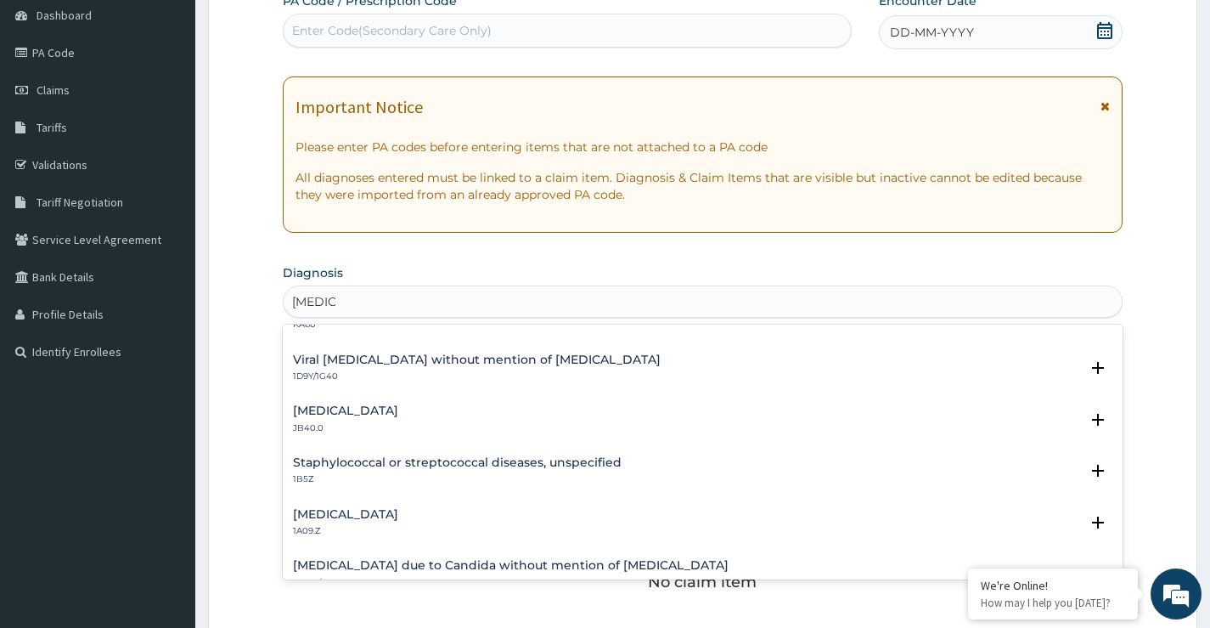
click at [398, 513] on h4 "Salmonella infection, unspecified" at bounding box center [345, 514] width 105 height 13
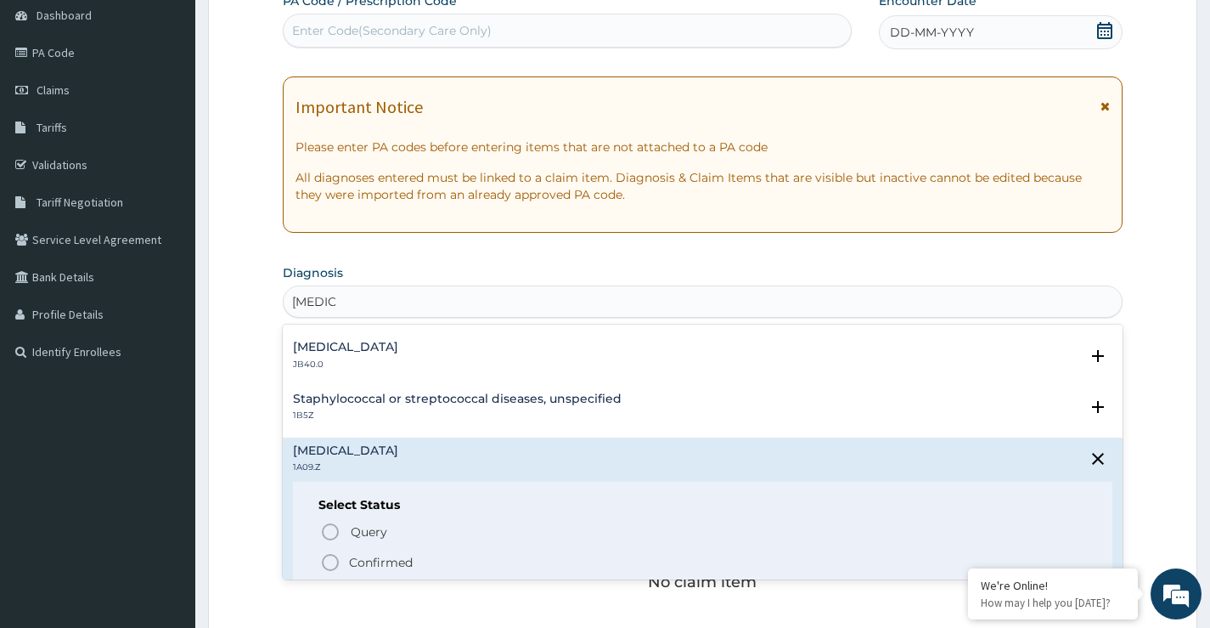
scroll to position [170, 0]
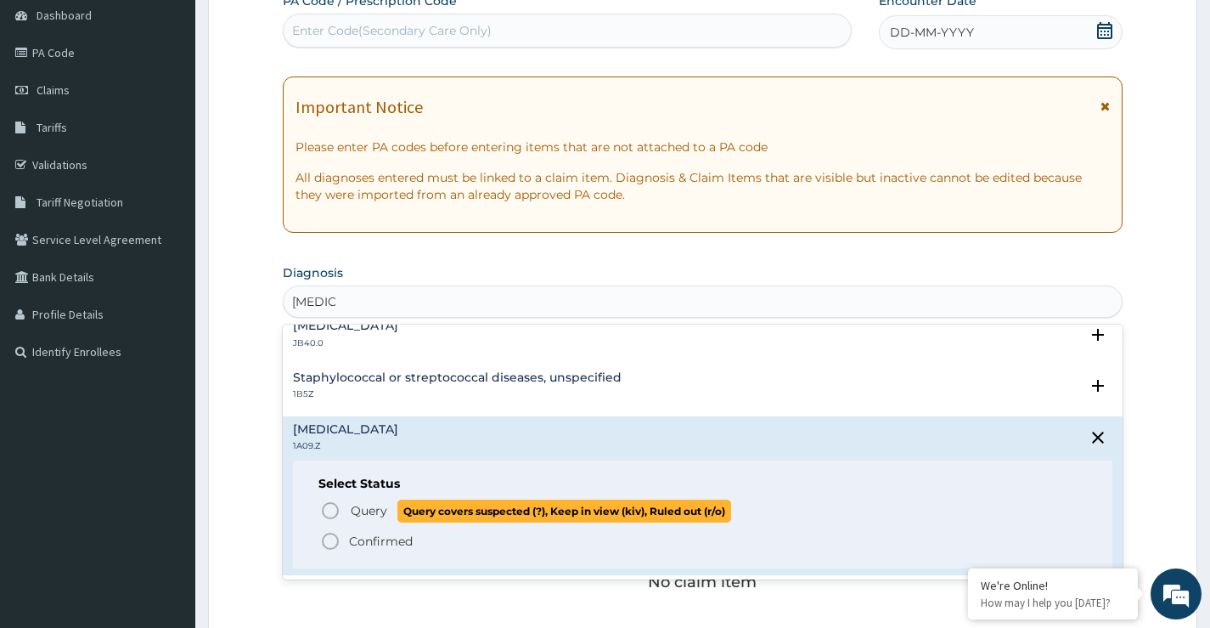
click at [330, 514] on icon "status option query" at bounding box center [330, 510] width 20 height 20
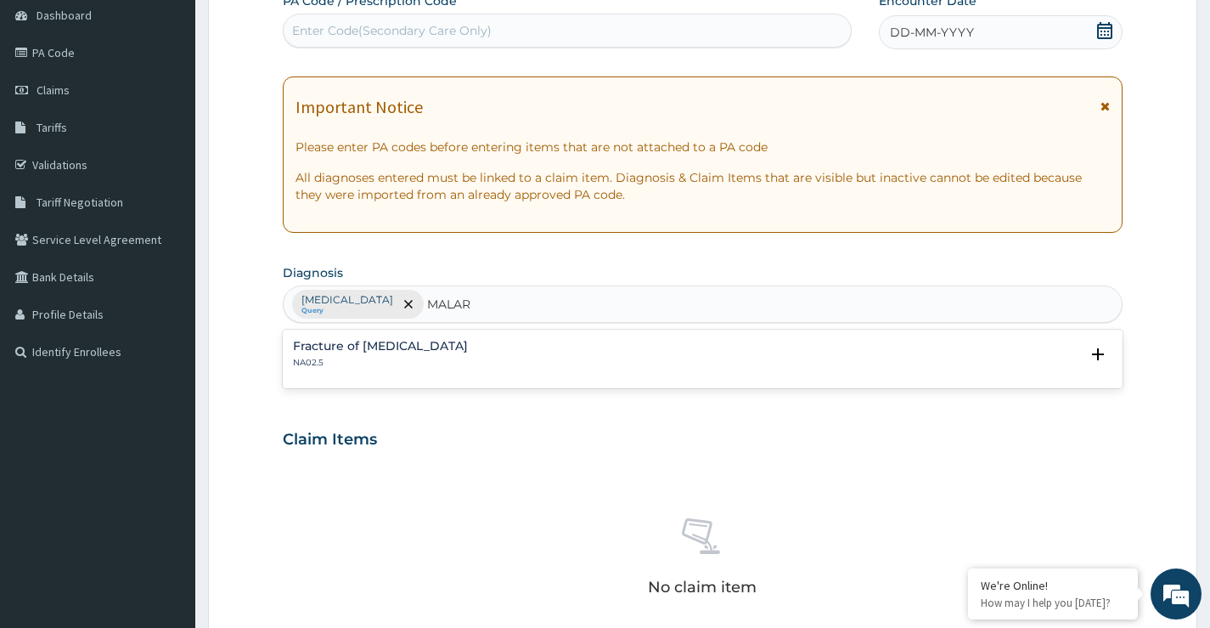
scroll to position [0, 0]
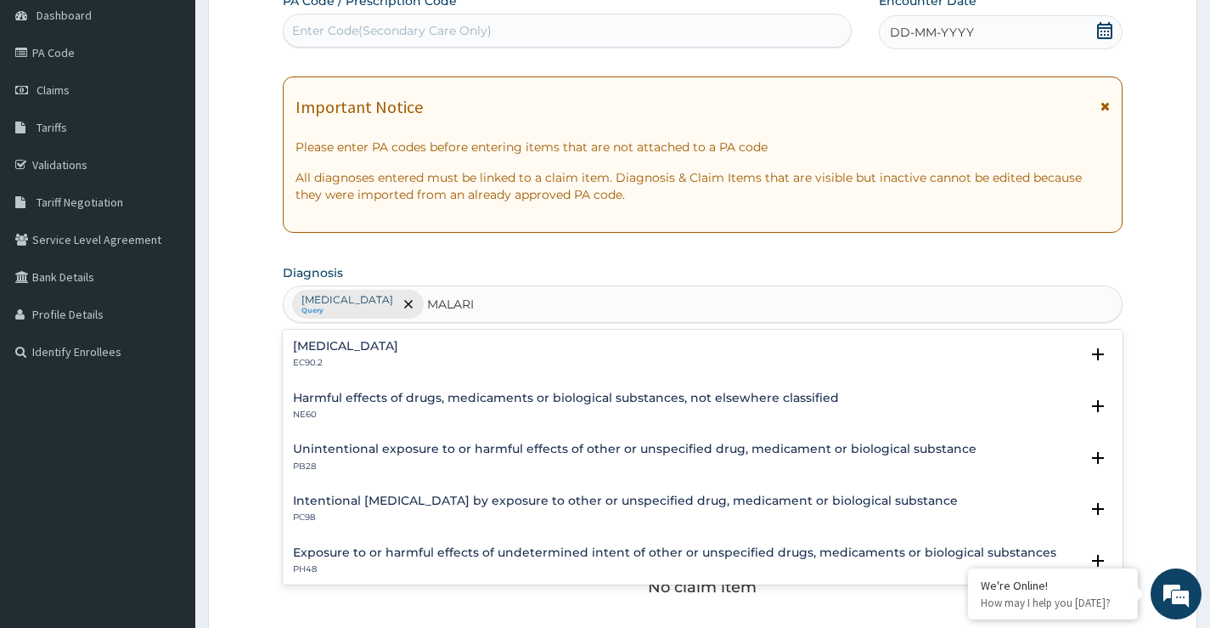
type input "MALARIA"
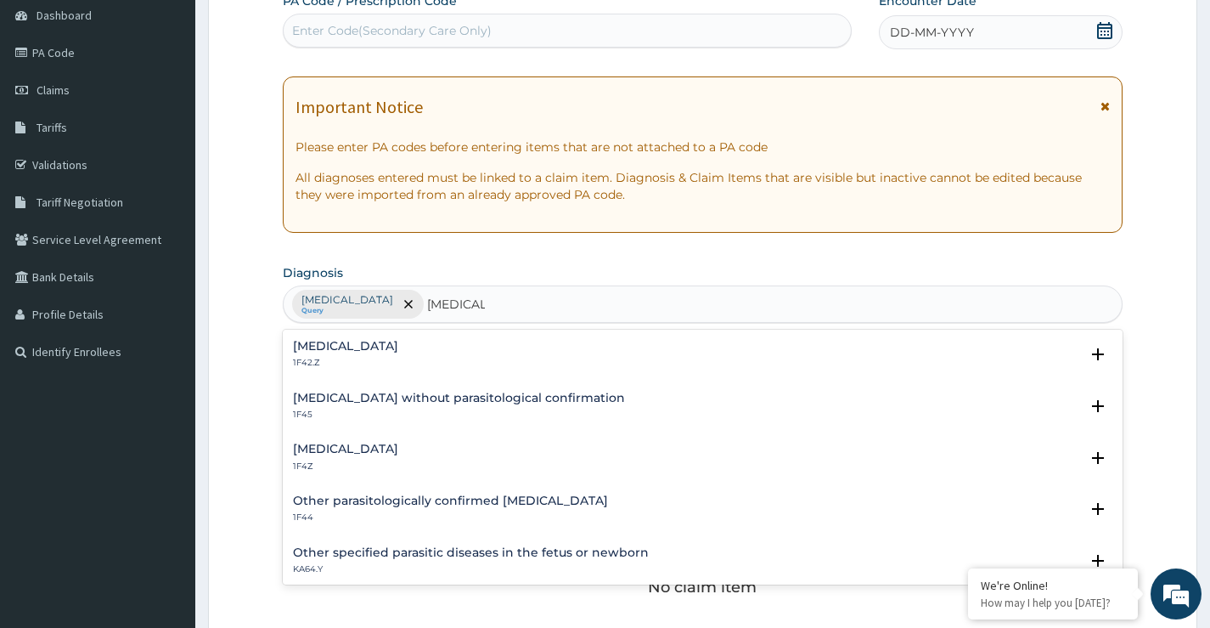
scroll to position [85, 0]
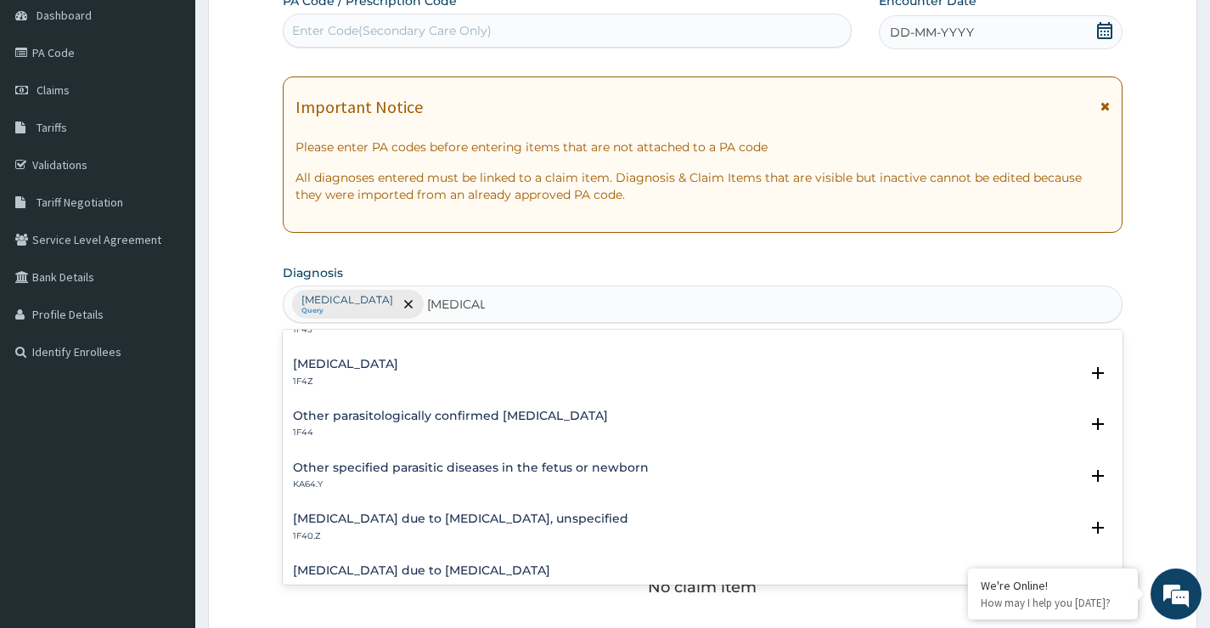
click at [428, 520] on h4 "Malaria due to Plasmodium falciparum, unspecified" at bounding box center [460, 518] width 335 height 13
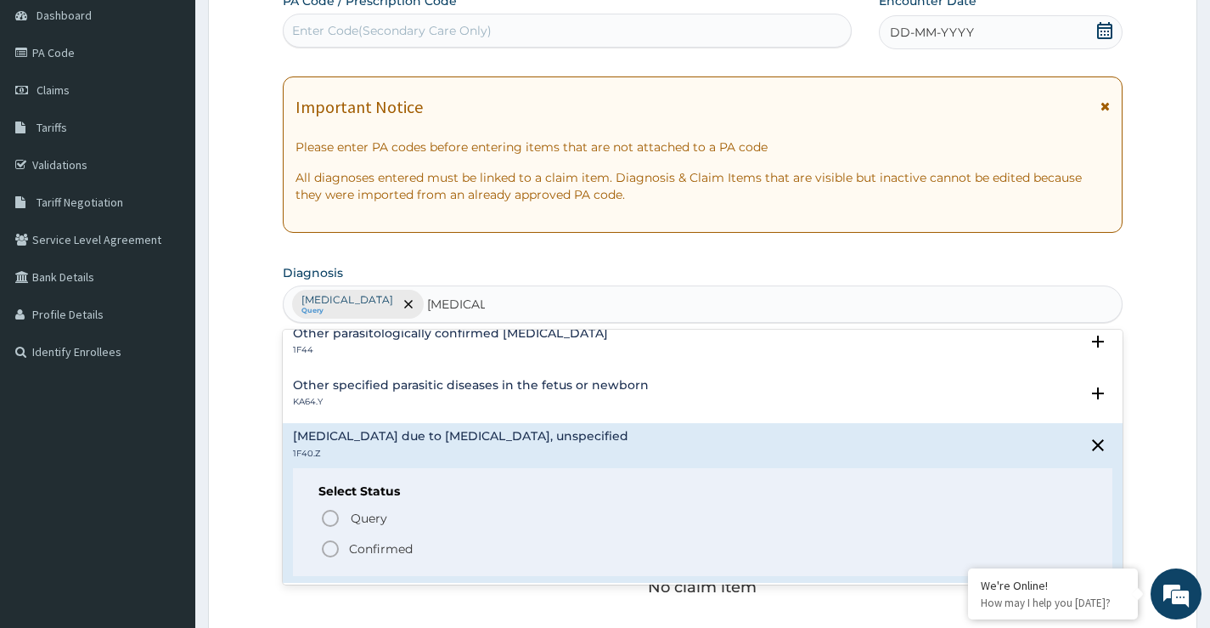
scroll to position [255, 0]
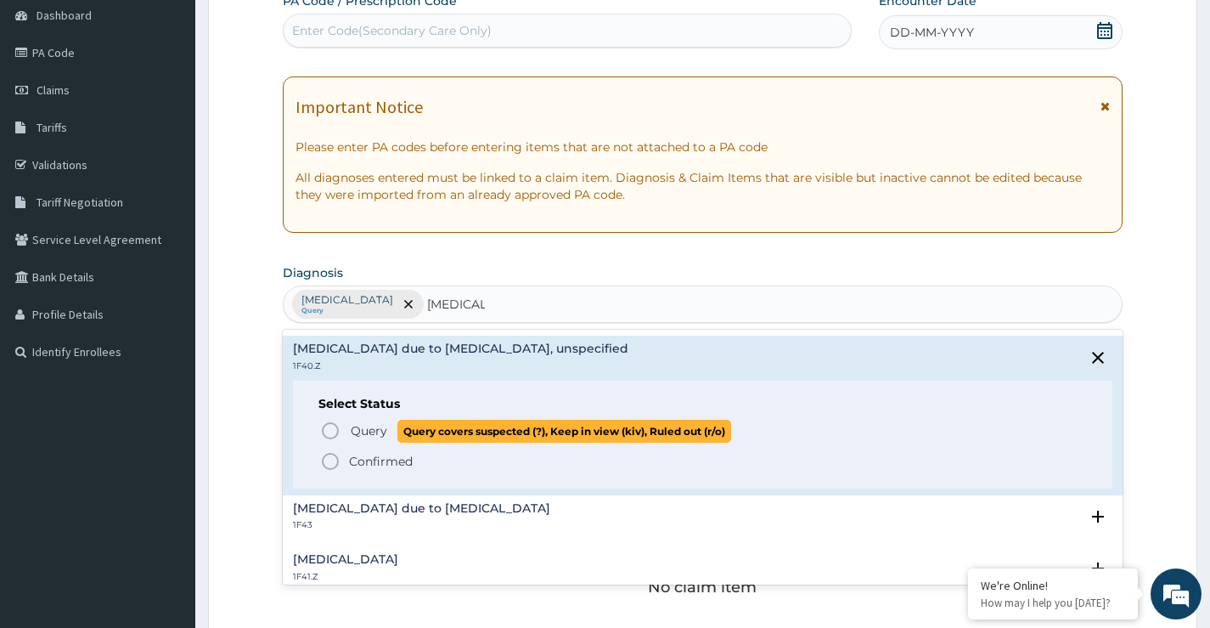
click at [331, 431] on icon "status option query" at bounding box center [330, 430] width 20 height 20
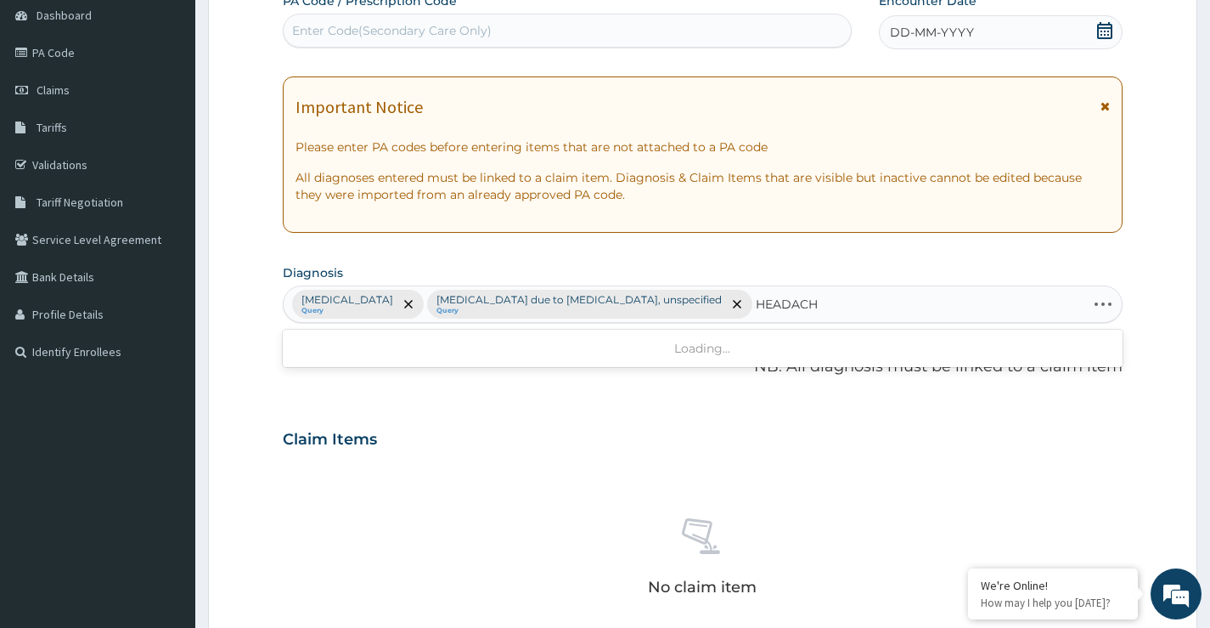
type input "HEADACHE"
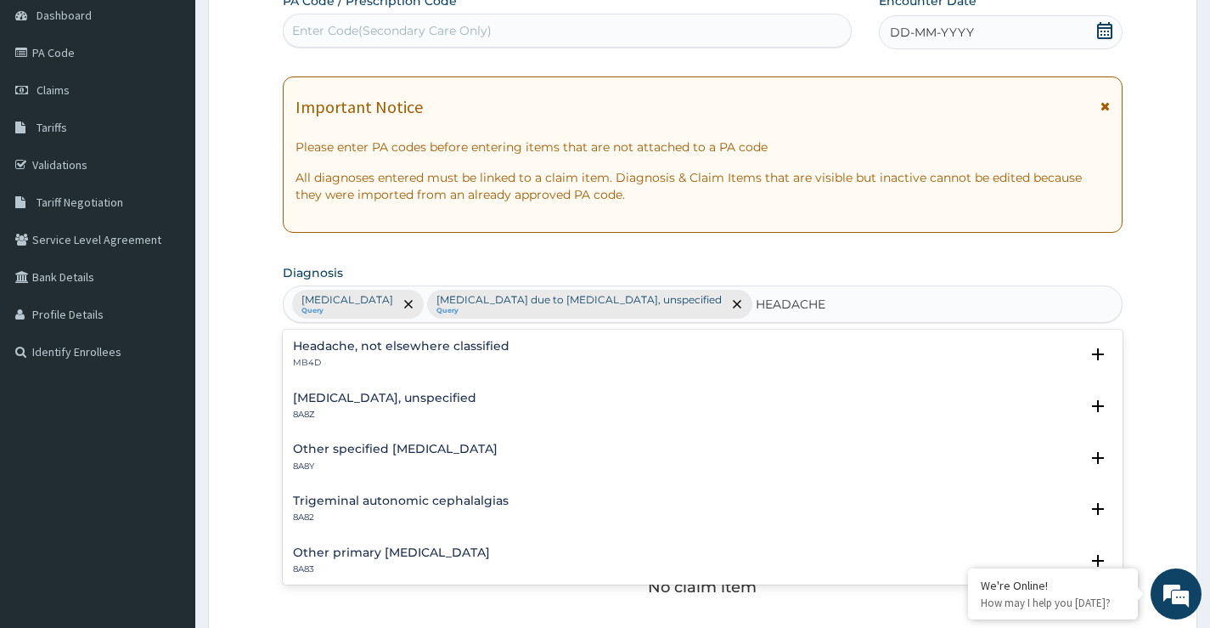
click at [479, 348] on h4 "Headache, not elsewhere classified" at bounding box center [401, 346] width 217 height 13
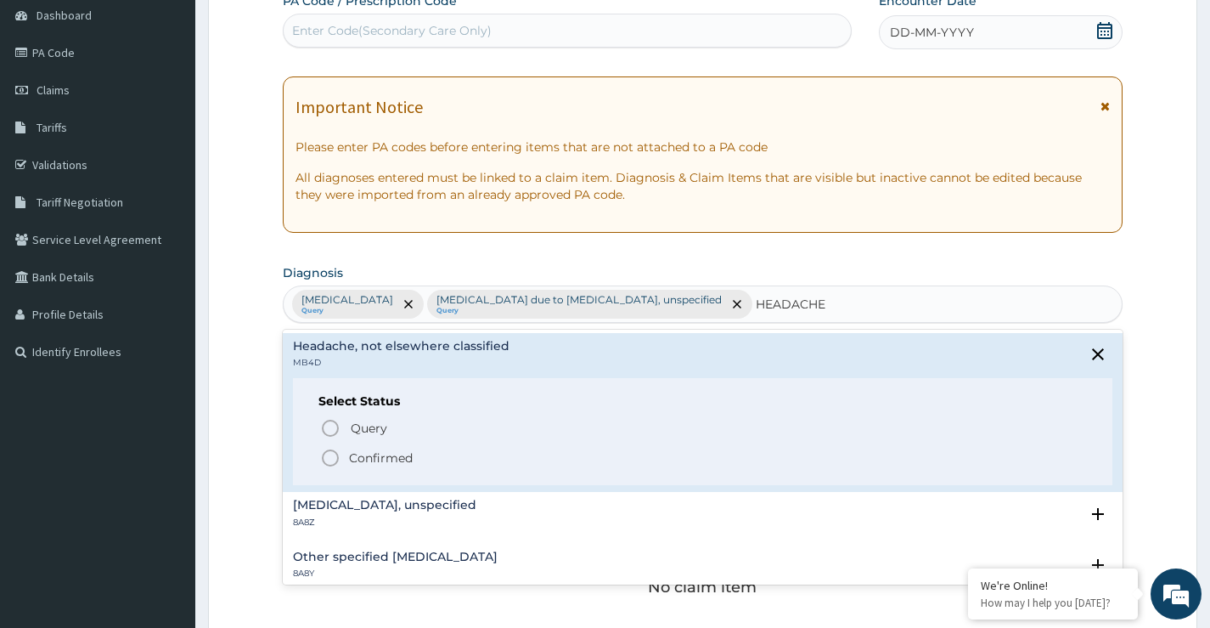
click at [336, 459] on icon "status option filled" at bounding box center [330, 458] width 20 height 20
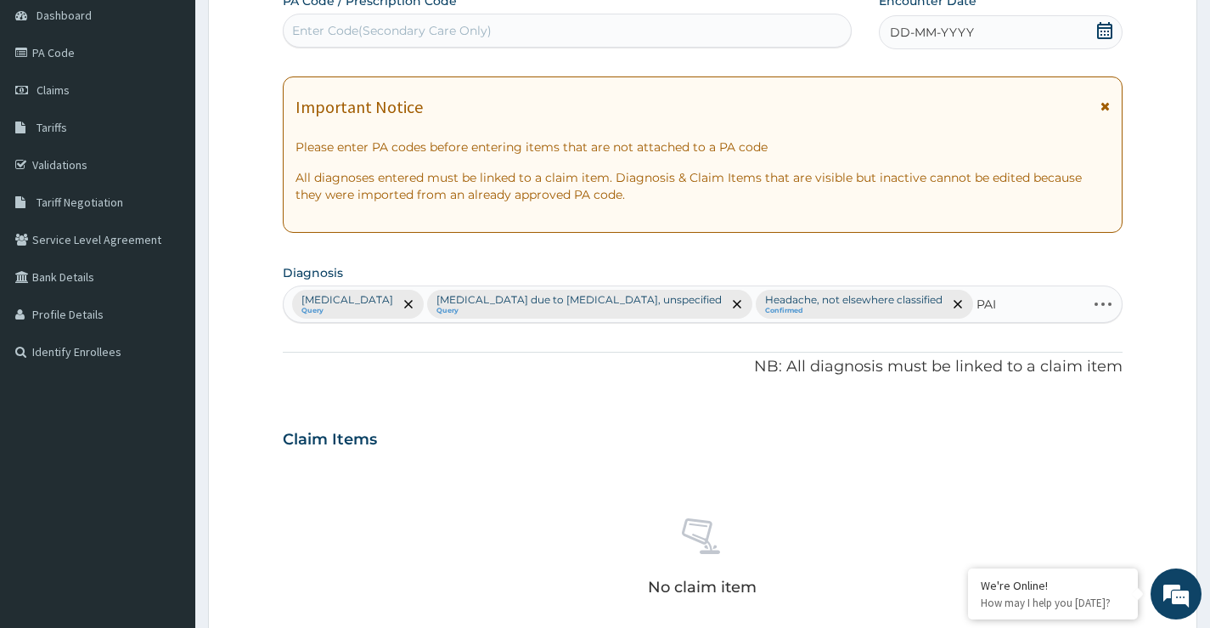
type input "PAIN"
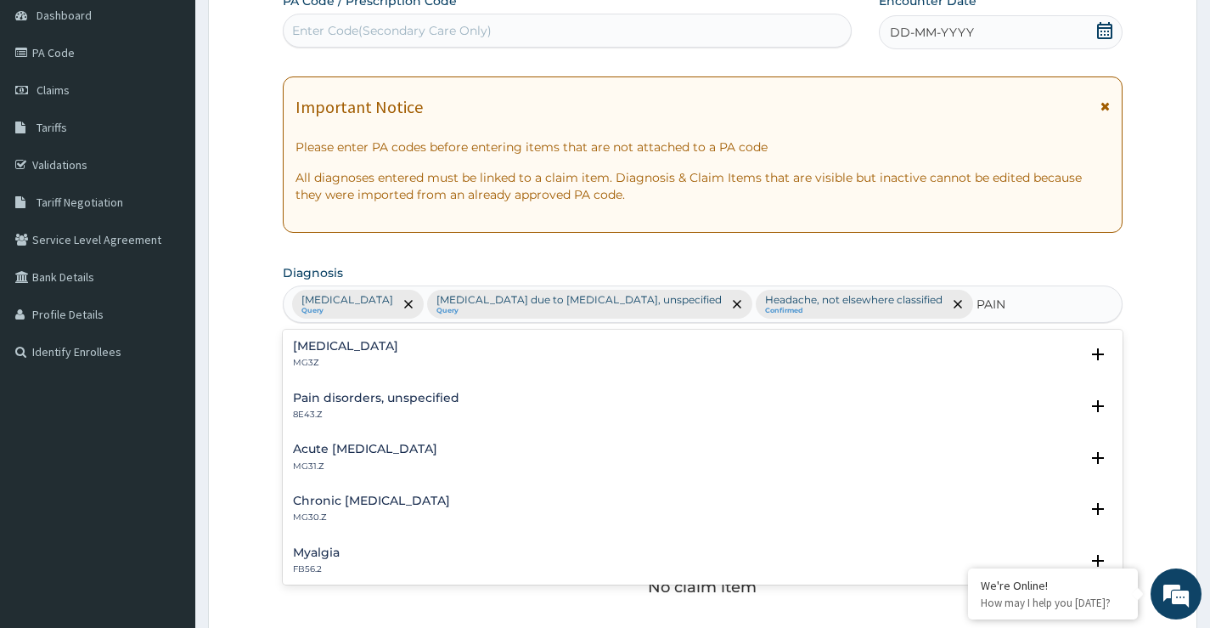
click at [377, 349] on h4 "Pain, unspecified" at bounding box center [345, 346] width 105 height 13
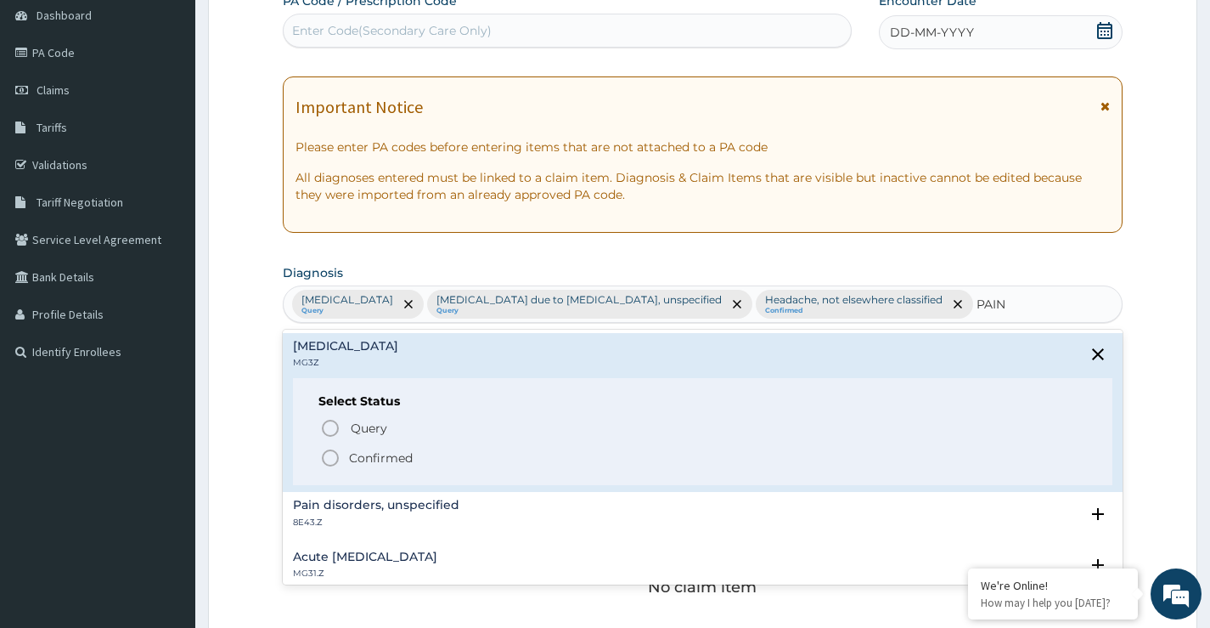
click at [333, 460] on icon "status option filled" at bounding box center [330, 458] width 20 height 20
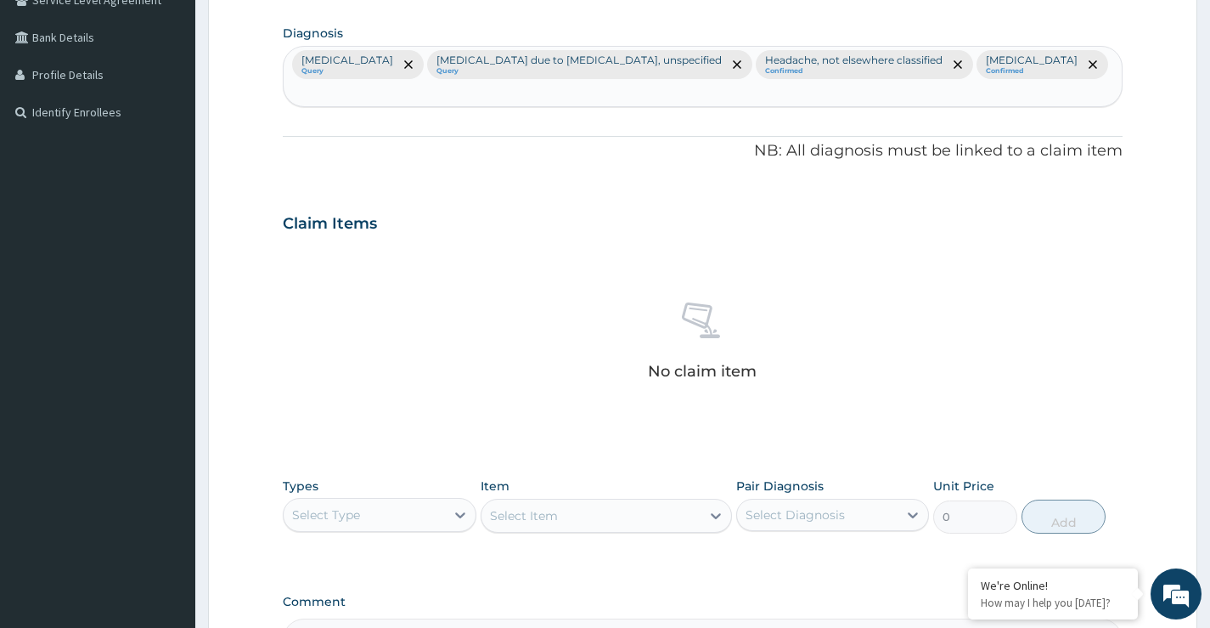
scroll to position [510, 0]
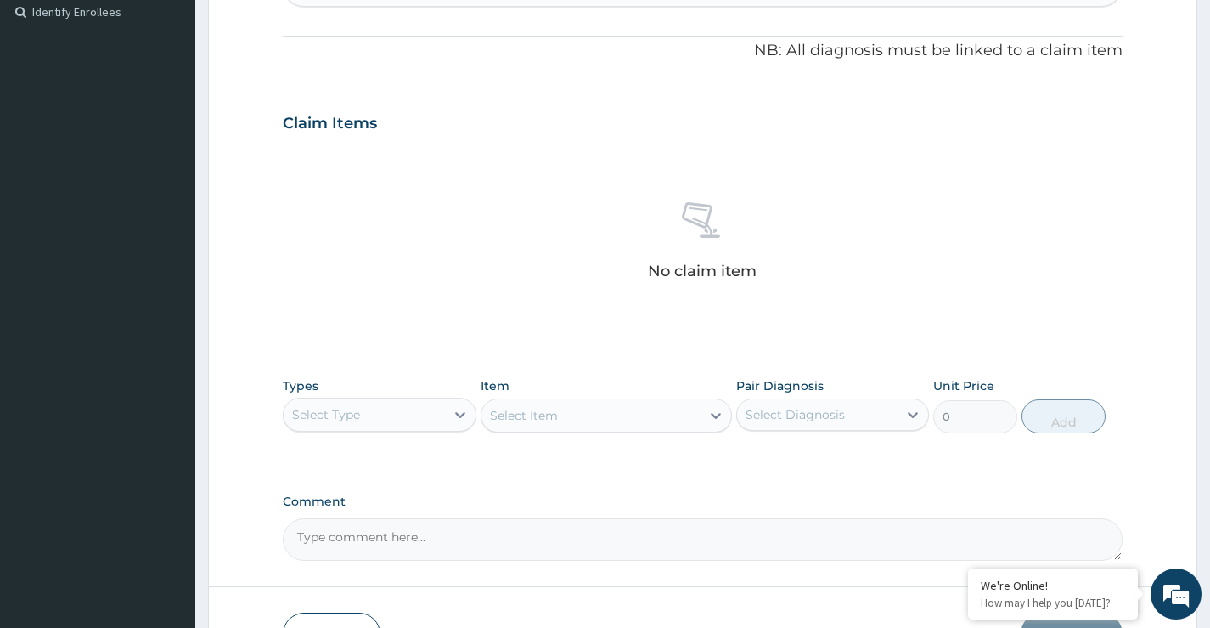
click at [359, 423] on div "Select Type" at bounding box center [326, 414] width 68 height 17
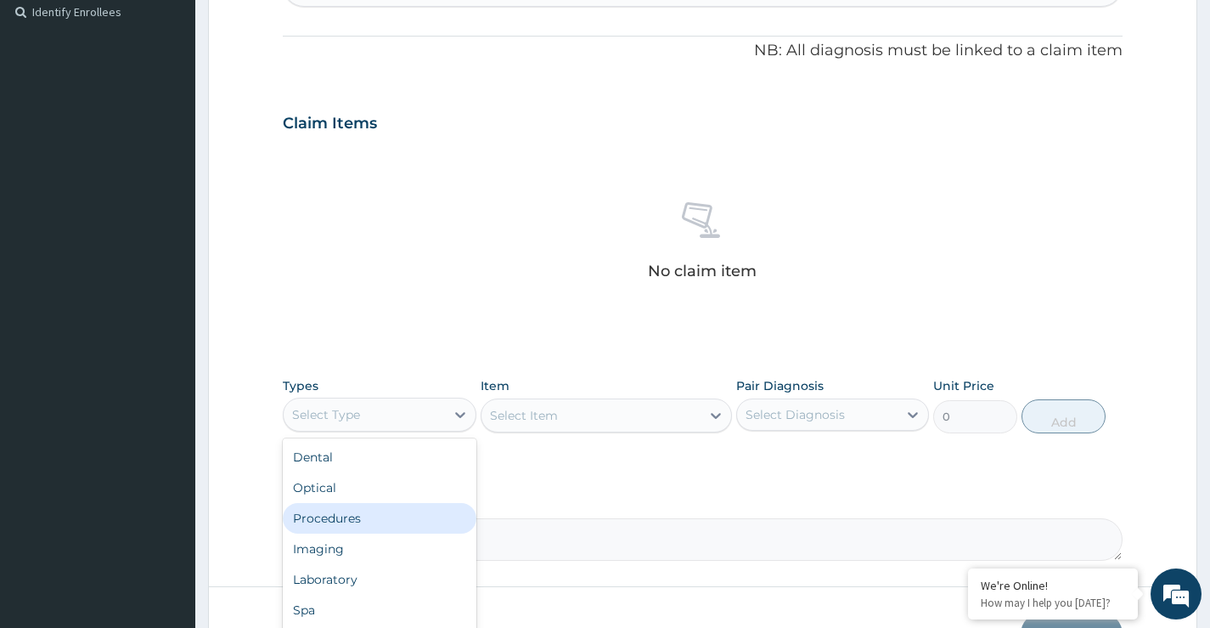
click at [368, 524] on div "Procedures" at bounding box center [379, 518] width 193 height 31
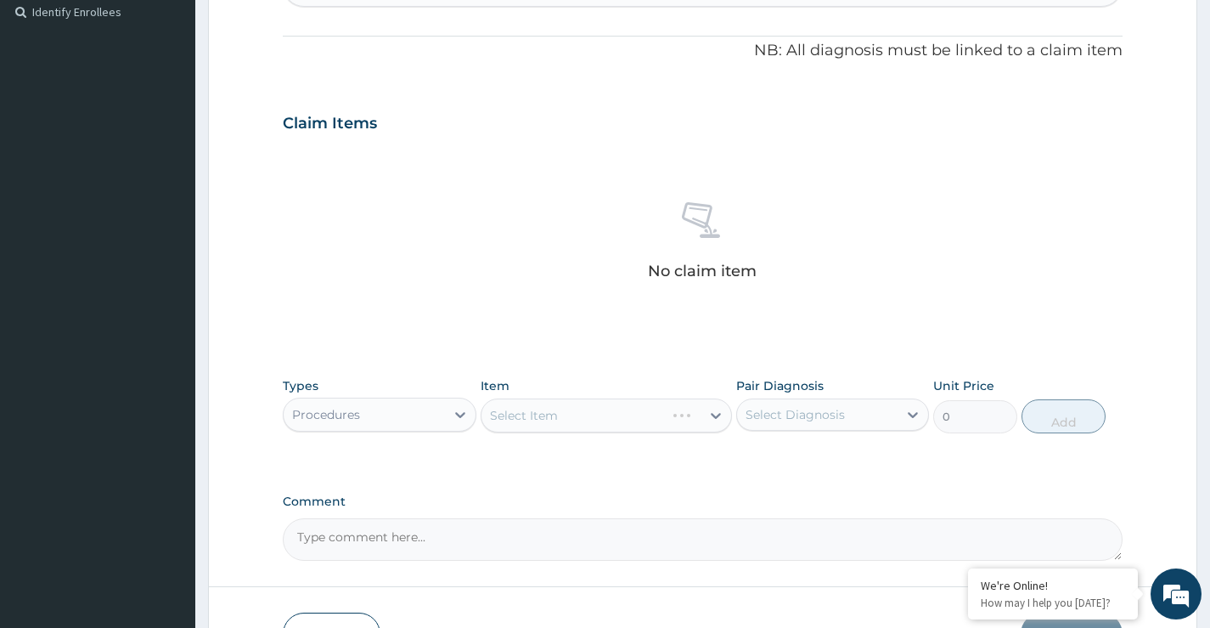
click at [575, 428] on div "Select Item" at bounding box center [607, 415] width 252 height 34
click at [612, 429] on div "Select Item" at bounding box center [607, 415] width 252 height 34
click at [611, 426] on div "Select Item" at bounding box center [607, 415] width 252 height 34
click at [611, 426] on div "Select Item" at bounding box center [592, 415] width 220 height 27
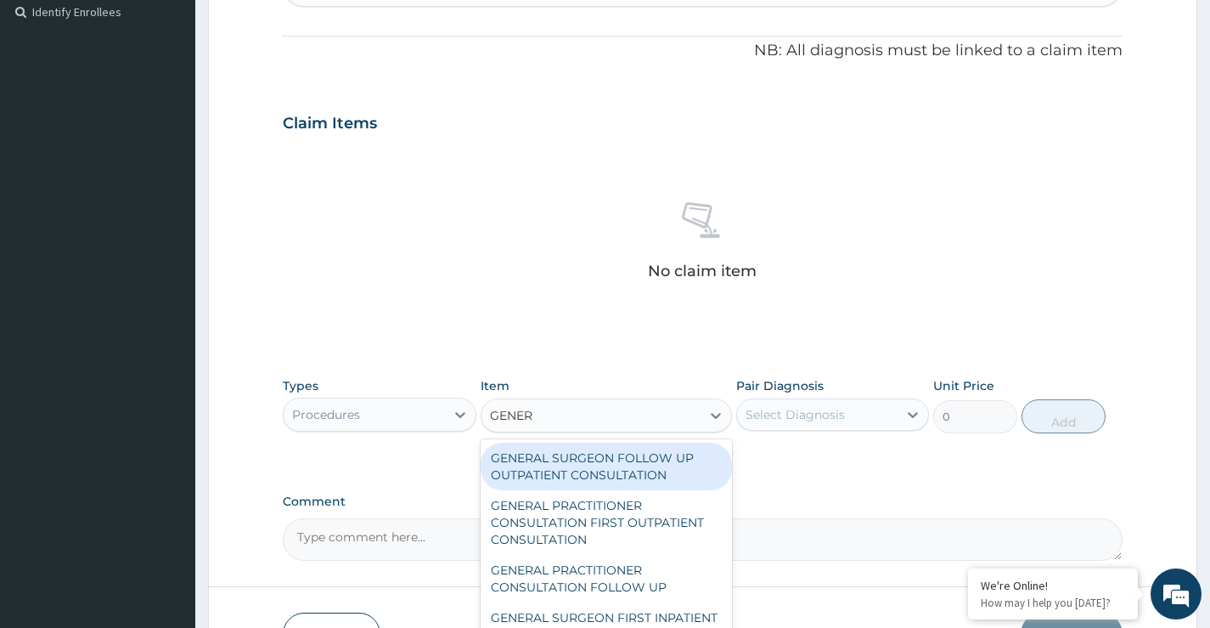
type input "GENERA"
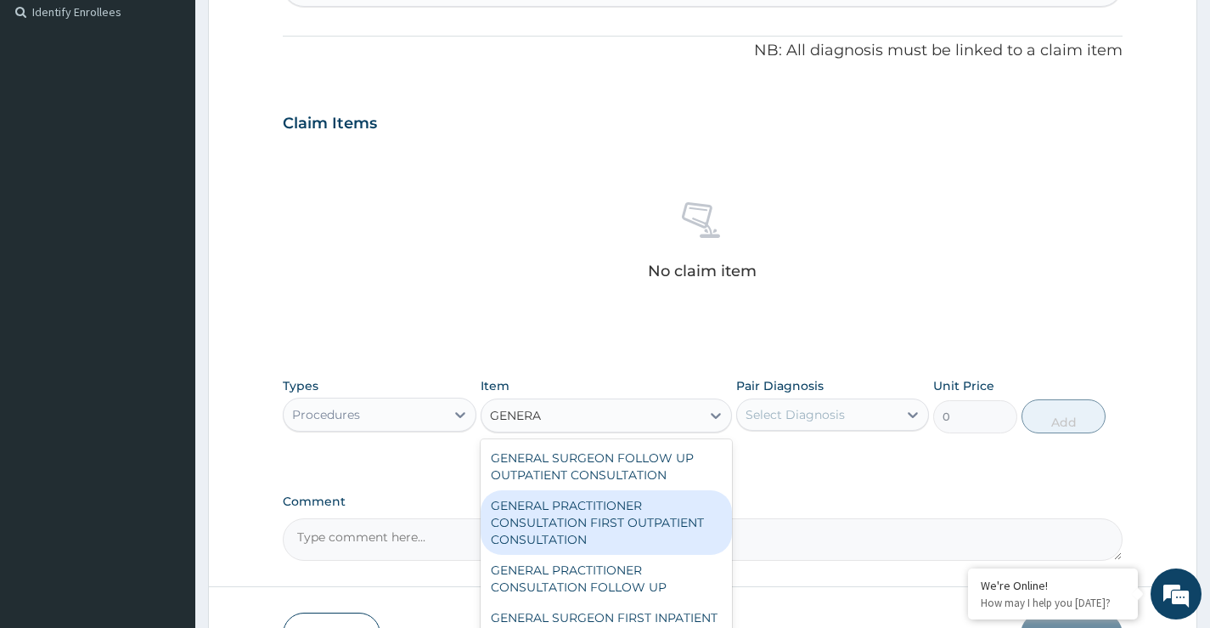
click at [606, 520] on div "GENERAL PRACTITIONER CONSULTATION FIRST OUTPATIENT CONSULTATION" at bounding box center [607, 522] width 252 height 65
type input "3547.5"
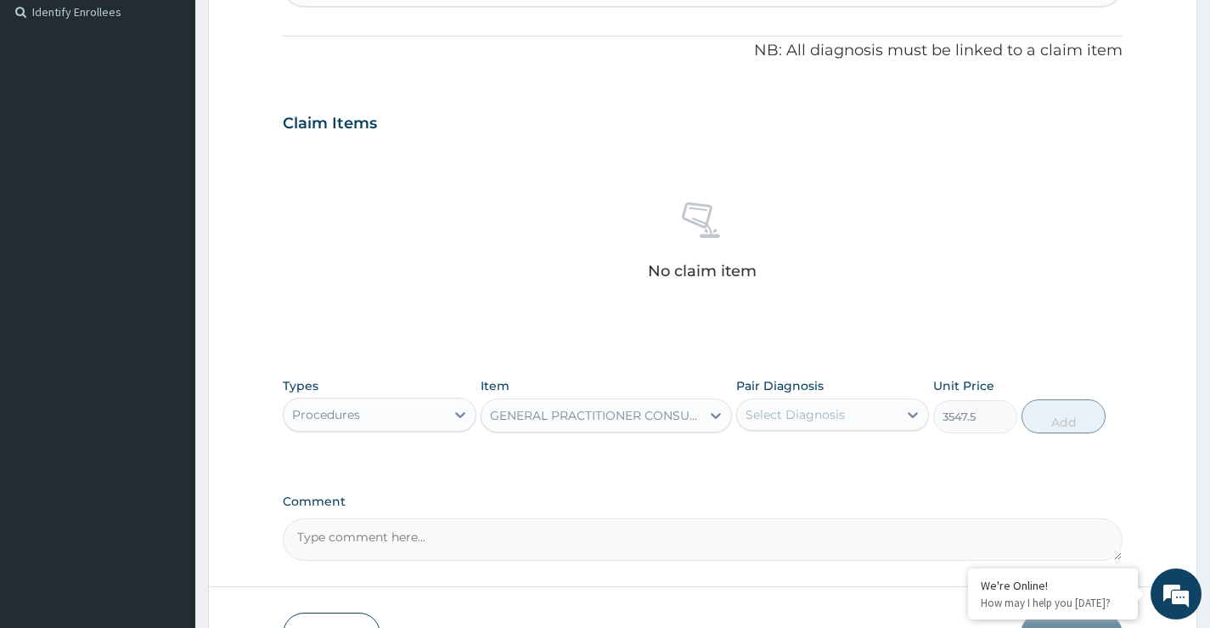
click at [809, 423] on div "Select Diagnosis" at bounding box center [795, 414] width 99 height 17
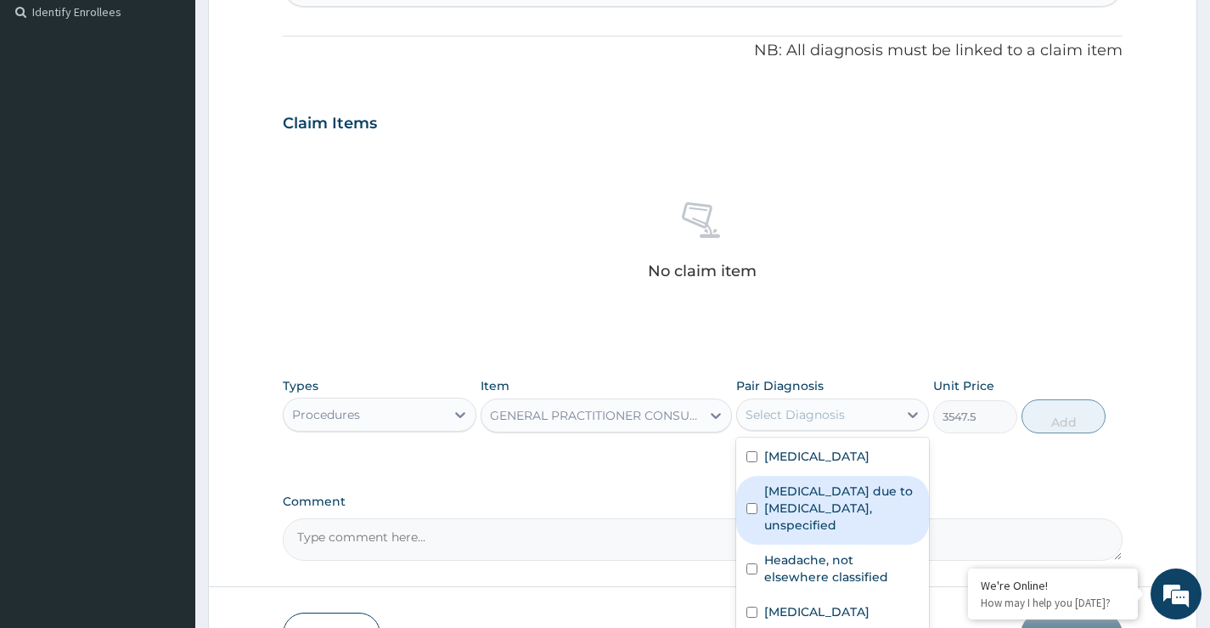
click at [753, 514] on input "checkbox" at bounding box center [752, 508] width 11 height 11
checkbox input "true"
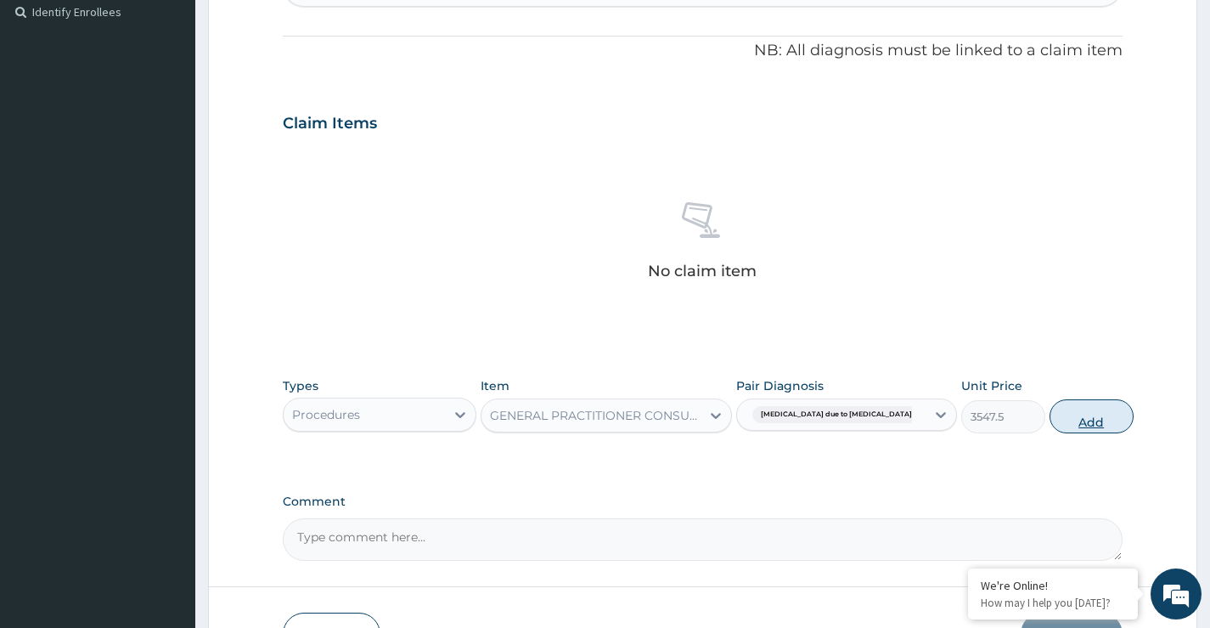
click at [1061, 431] on button "Add" at bounding box center [1092, 416] width 84 height 34
type input "0"
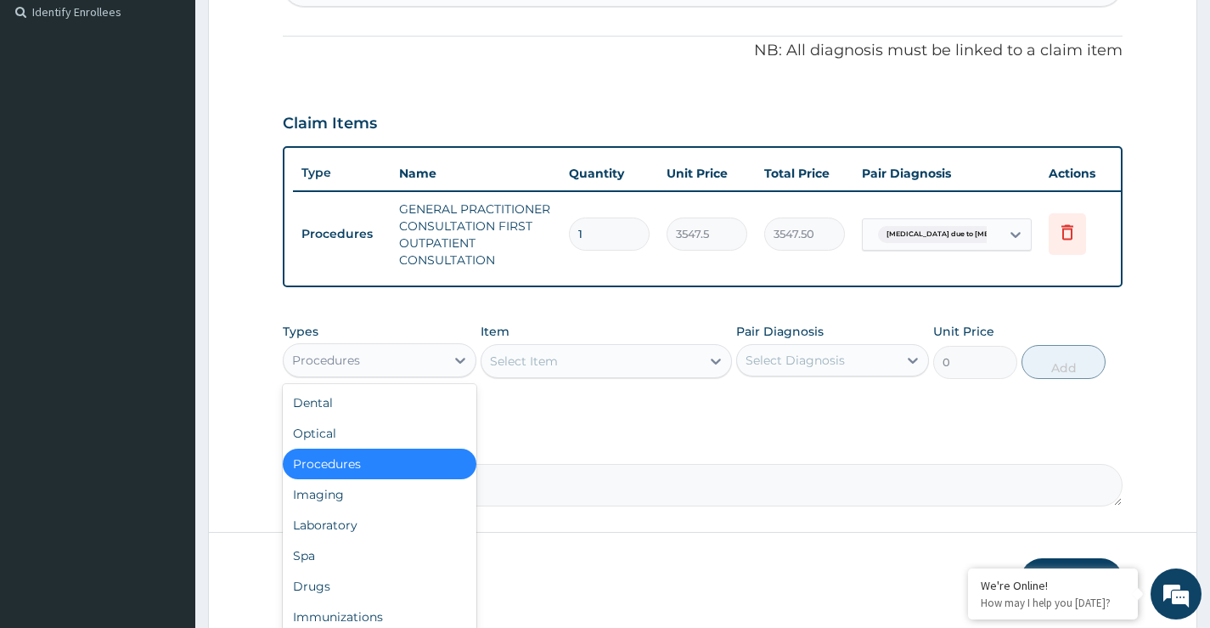
click at [358, 369] on div "Procedures" at bounding box center [326, 360] width 68 height 17
click at [404, 540] on div "Laboratory" at bounding box center [379, 525] width 193 height 31
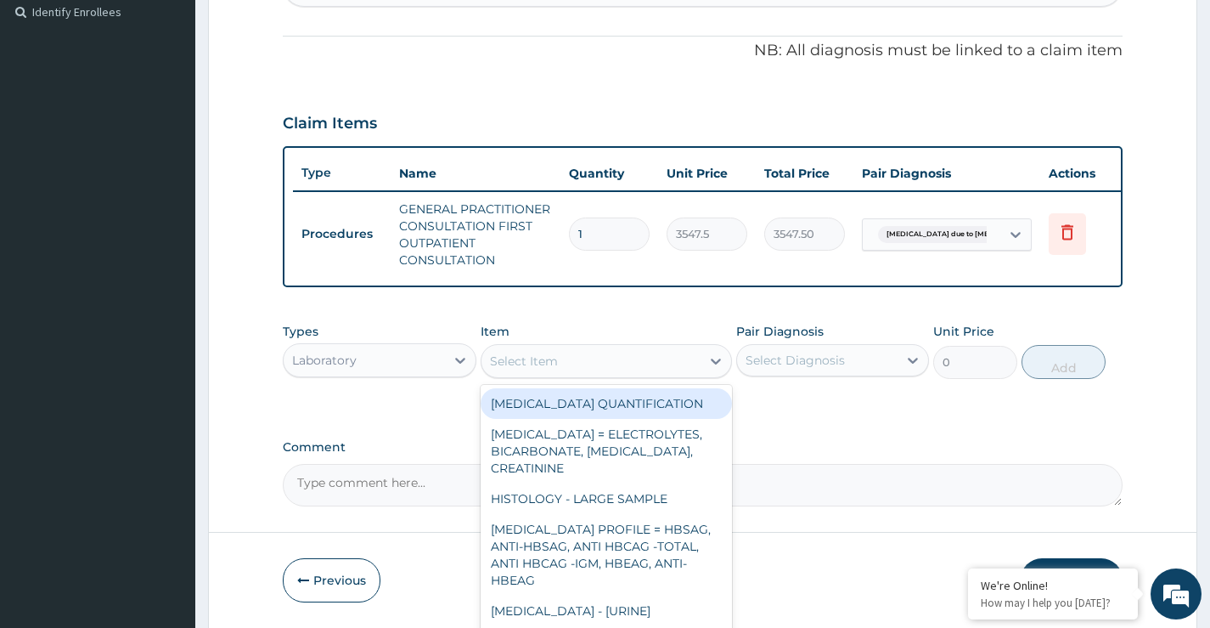
click at [590, 375] on div "Select Item" at bounding box center [592, 360] width 220 height 27
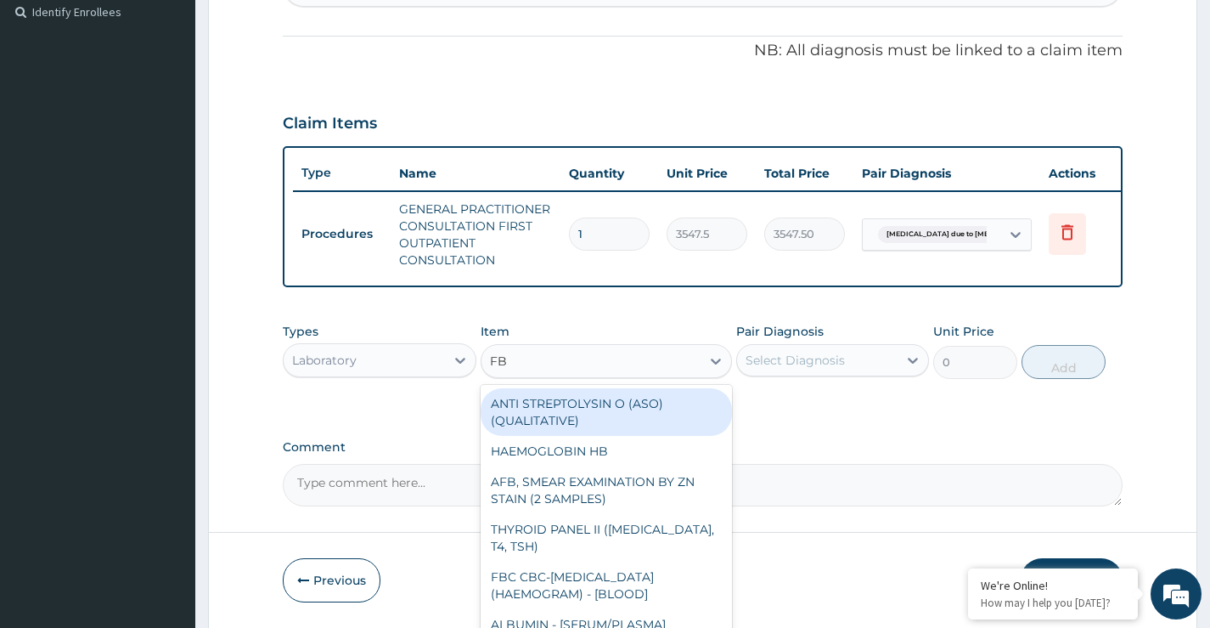
type input "FBC"
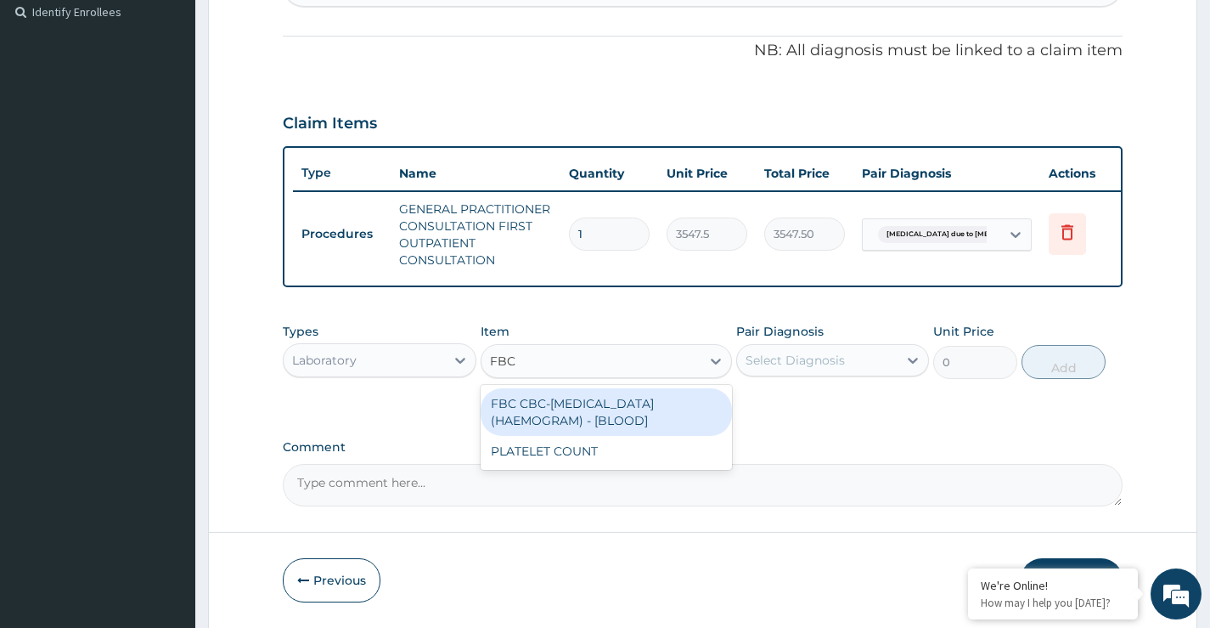
click at [575, 435] on div "FBC CBC-COMPLETE BLOOD COUNT (HAEMOGRAM) - [BLOOD]" at bounding box center [607, 412] width 252 height 48
type input "4300"
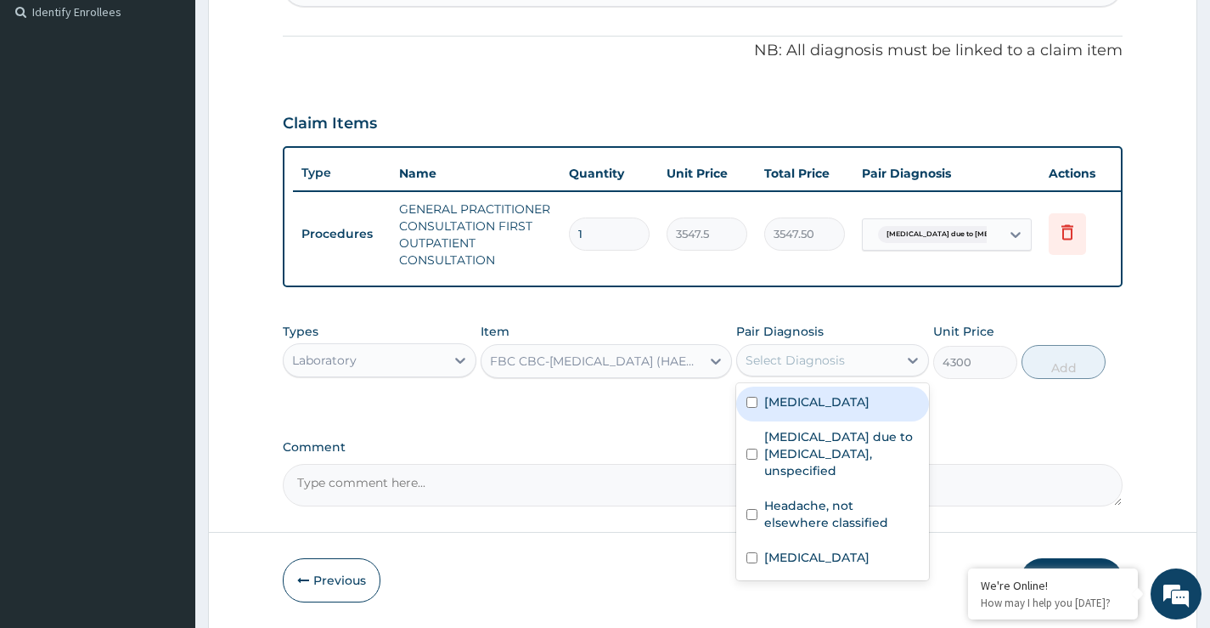
click at [808, 369] on div "Select Diagnosis" at bounding box center [795, 360] width 99 height 17
click at [752, 408] on input "checkbox" at bounding box center [752, 402] width 11 height 11
checkbox input "true"
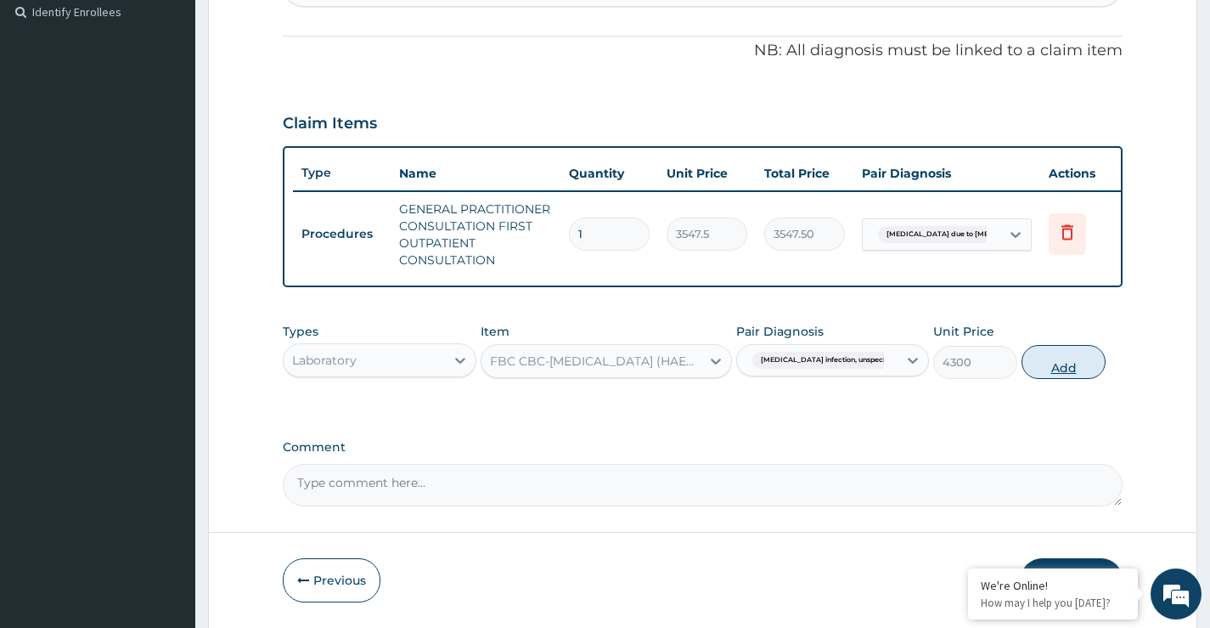
click at [1058, 379] on button "Add" at bounding box center [1064, 362] width 84 height 34
type input "0"
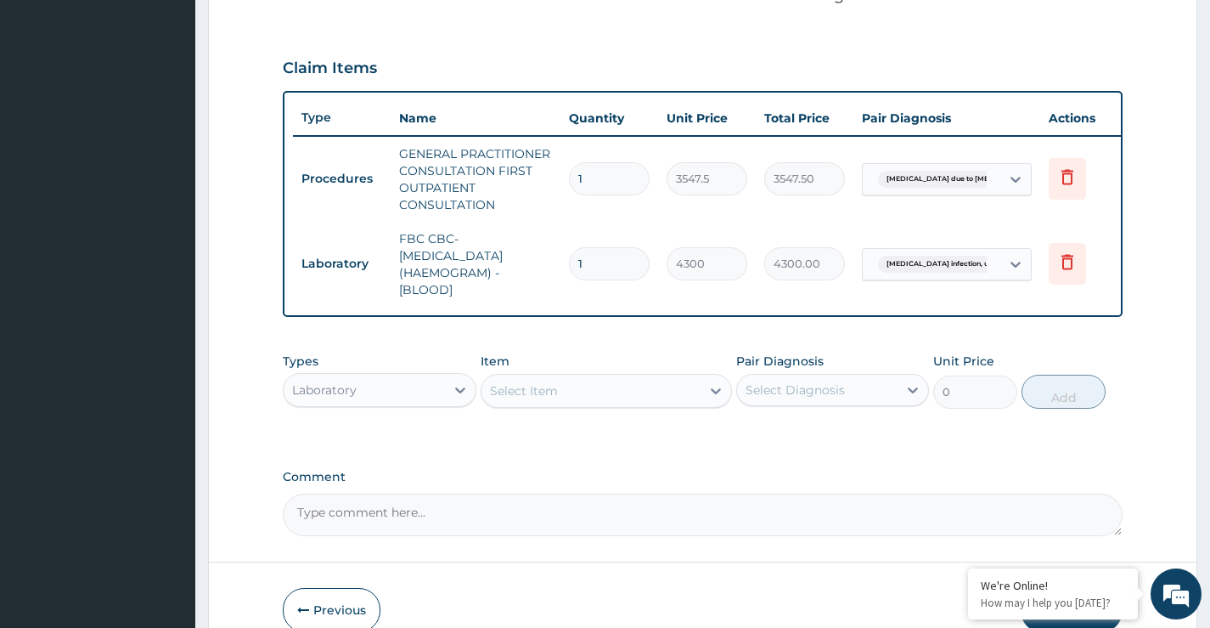
scroll to position [594, 0]
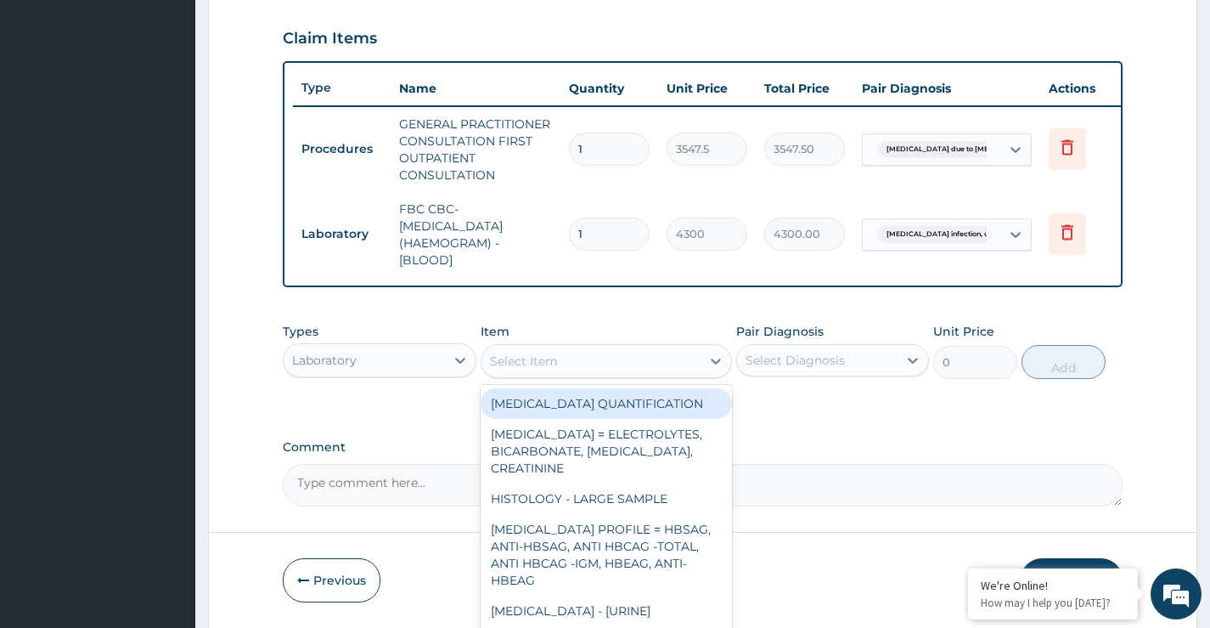
click at [559, 375] on div "Select Item" at bounding box center [592, 360] width 220 height 27
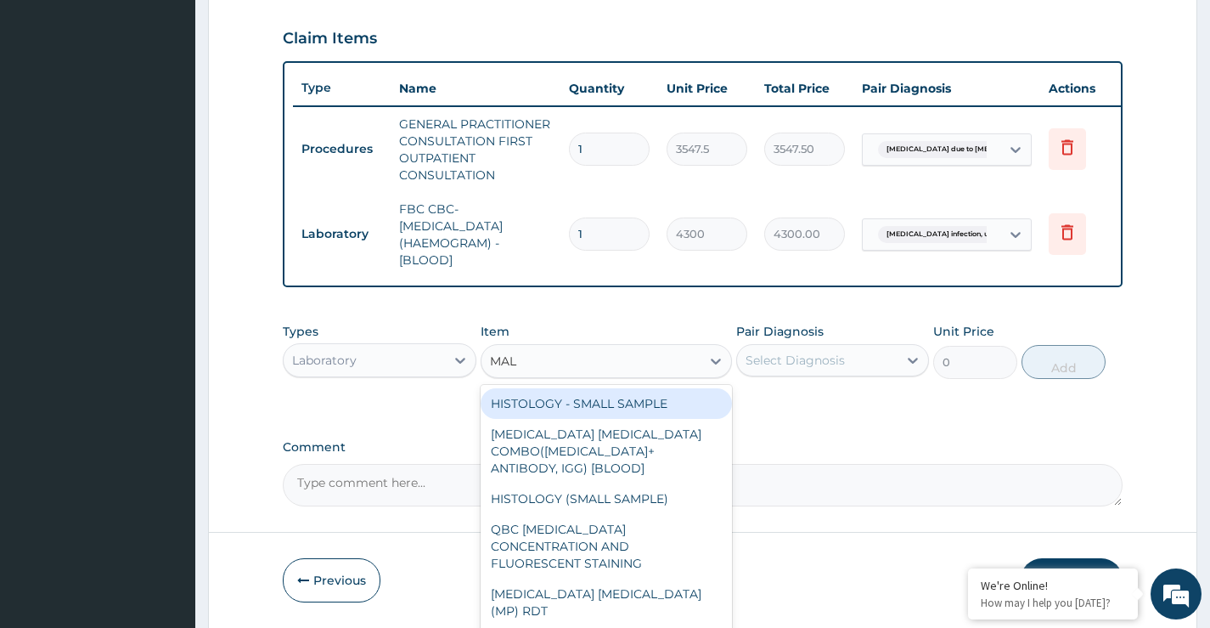
type input "MALA"
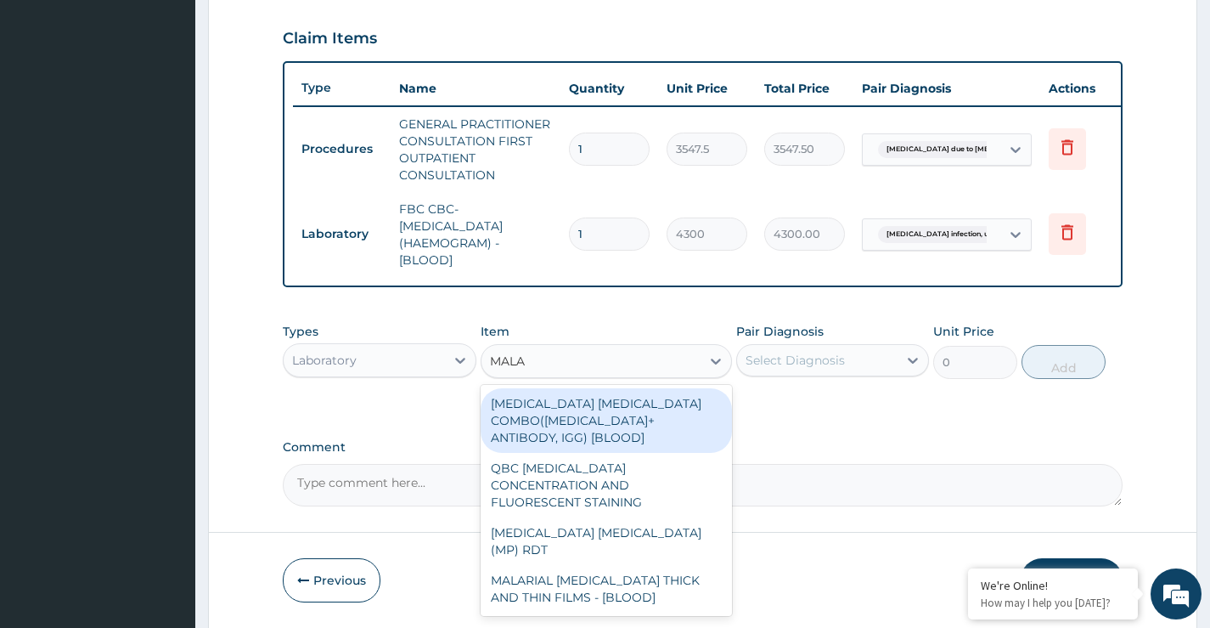
click at [570, 438] on div "MALARIA PARASITE COMBO(BLOOD FILM+ ANTIBODY, IGG) [BLOOD]" at bounding box center [607, 420] width 252 height 65
type input "1612.5"
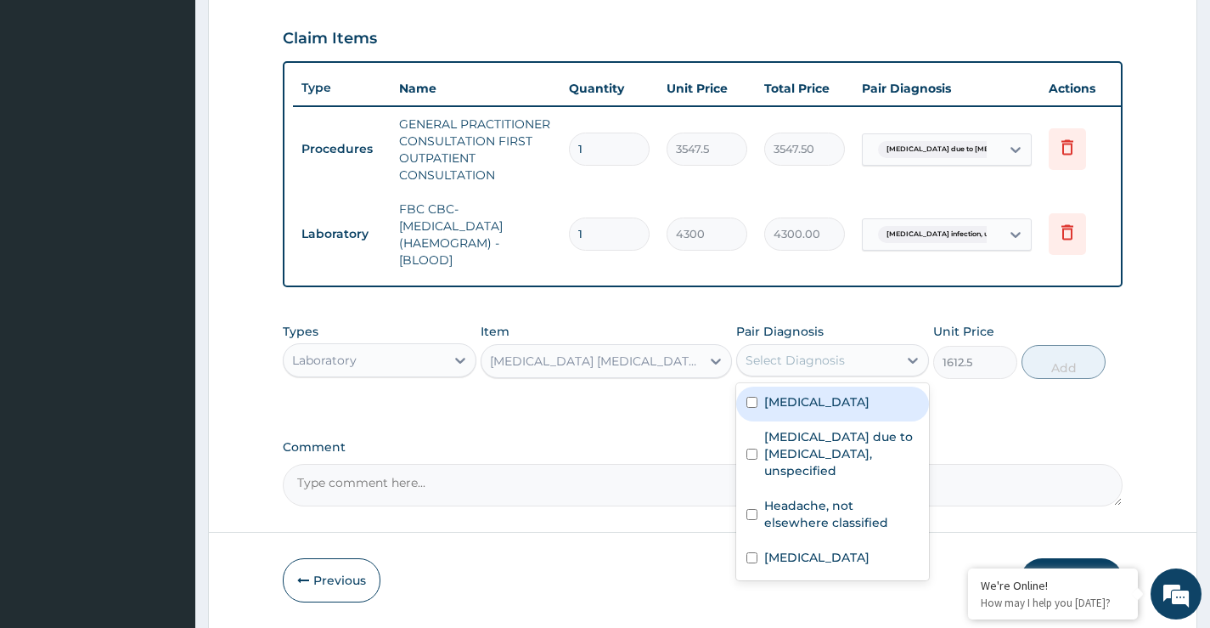
click at [848, 374] on div "Select Diagnosis" at bounding box center [817, 360] width 161 height 27
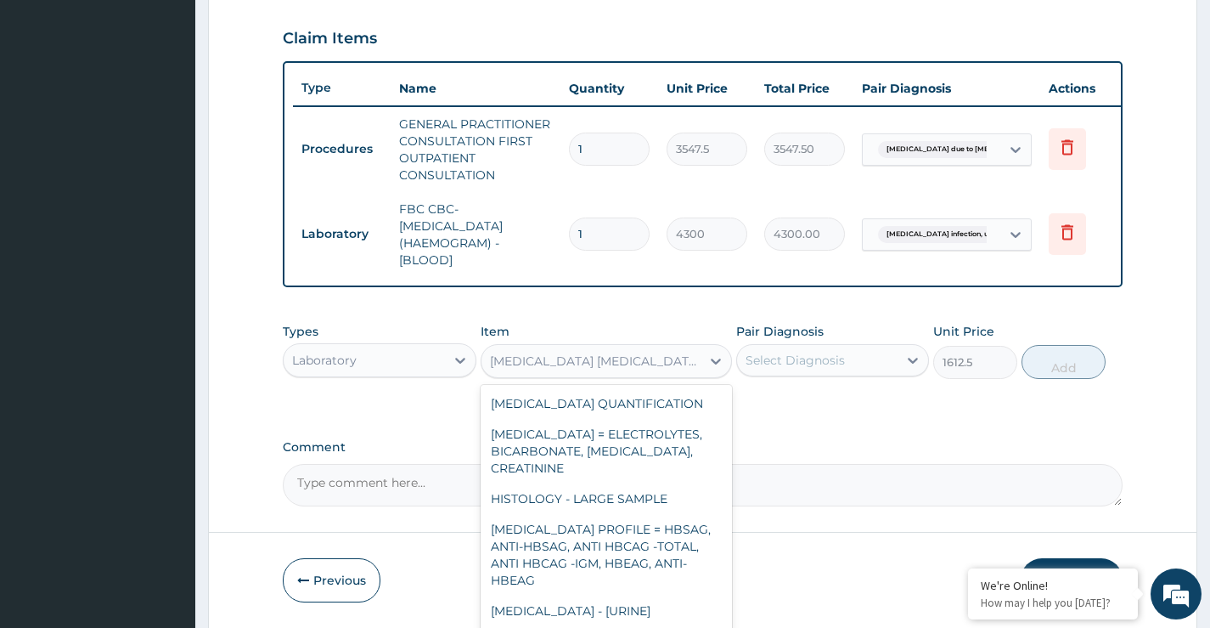
click at [692, 369] on div "MALARIA PARASITE COMBO(BLOOD FILM+ ANTIBODY, IGG) [BLOOD]" at bounding box center [596, 360] width 213 height 17
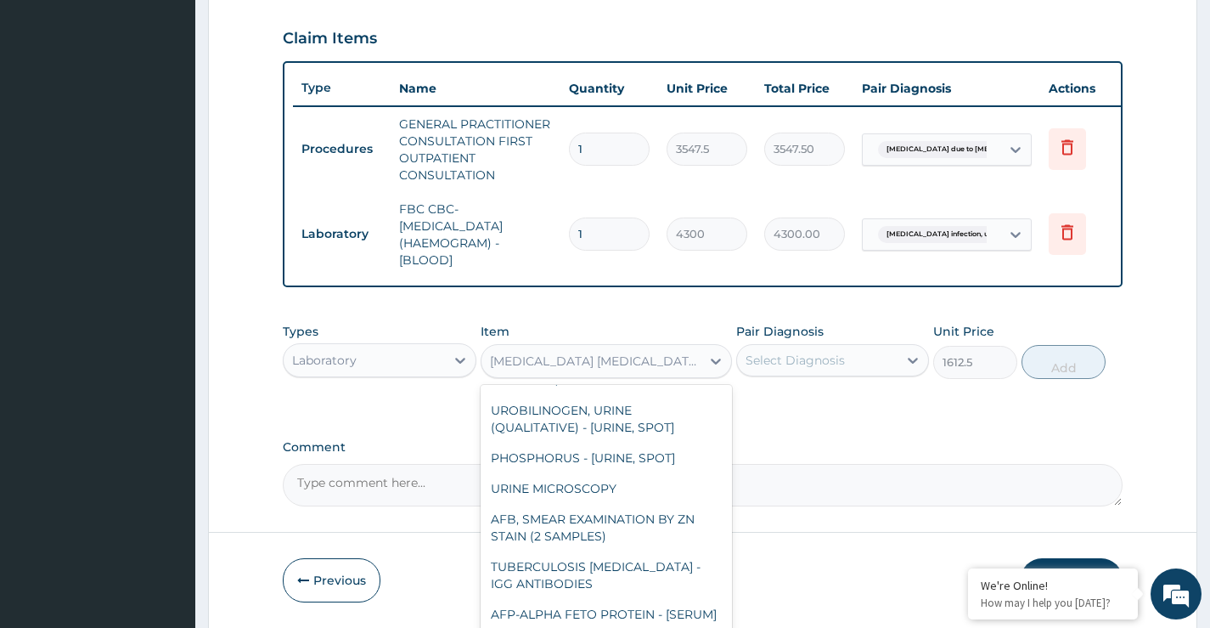
scroll to position [849, 0]
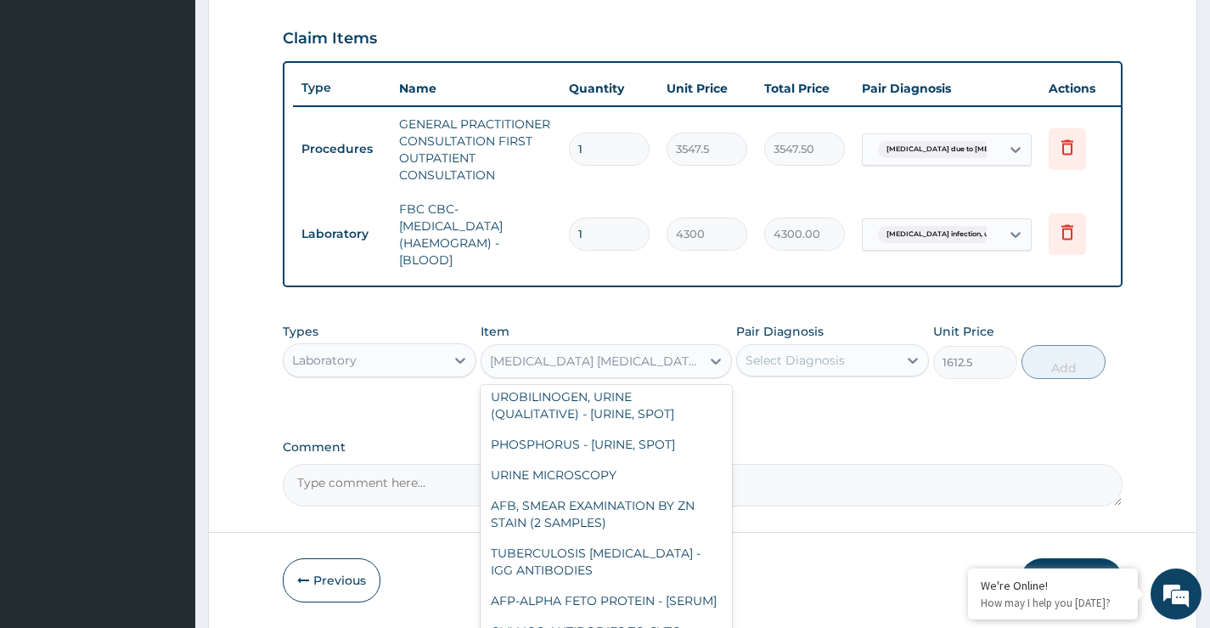
click at [695, 369] on div "MALARIA PARASITE COMBO(BLOOD FILM+ ANTIBODY, IGG) [BLOOD]" at bounding box center [596, 360] width 213 height 17
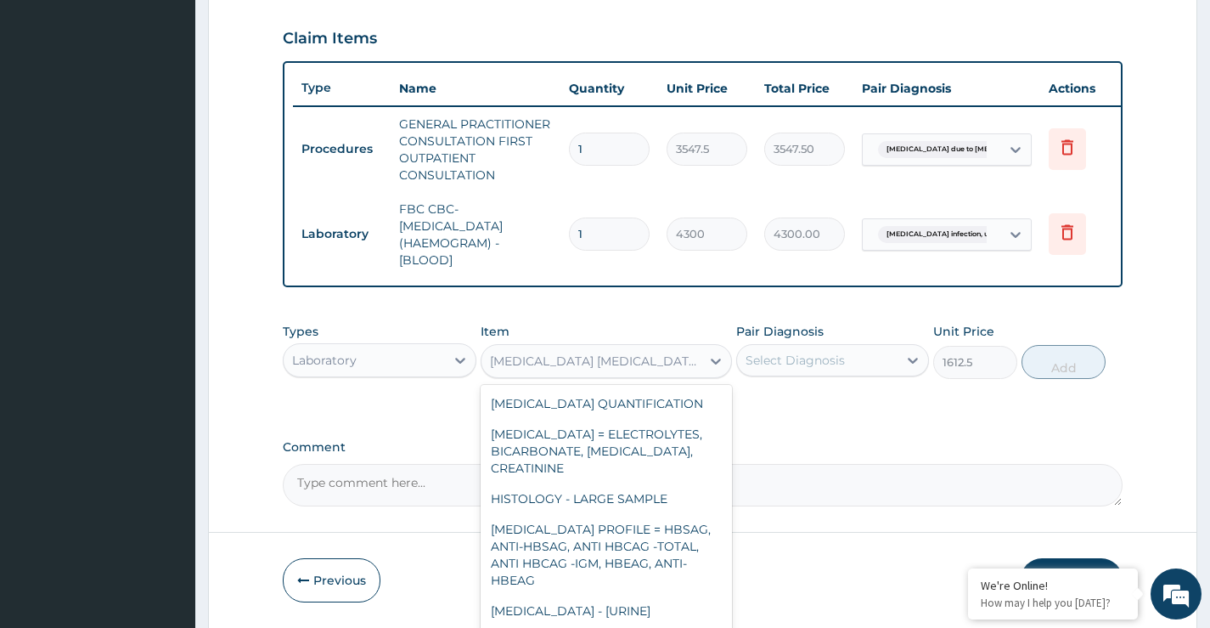
click at [695, 369] on div "MALARIA PARASITE COMBO(BLOOD FILM+ ANTIBODY, IGG) [BLOOD]" at bounding box center [596, 360] width 213 height 17
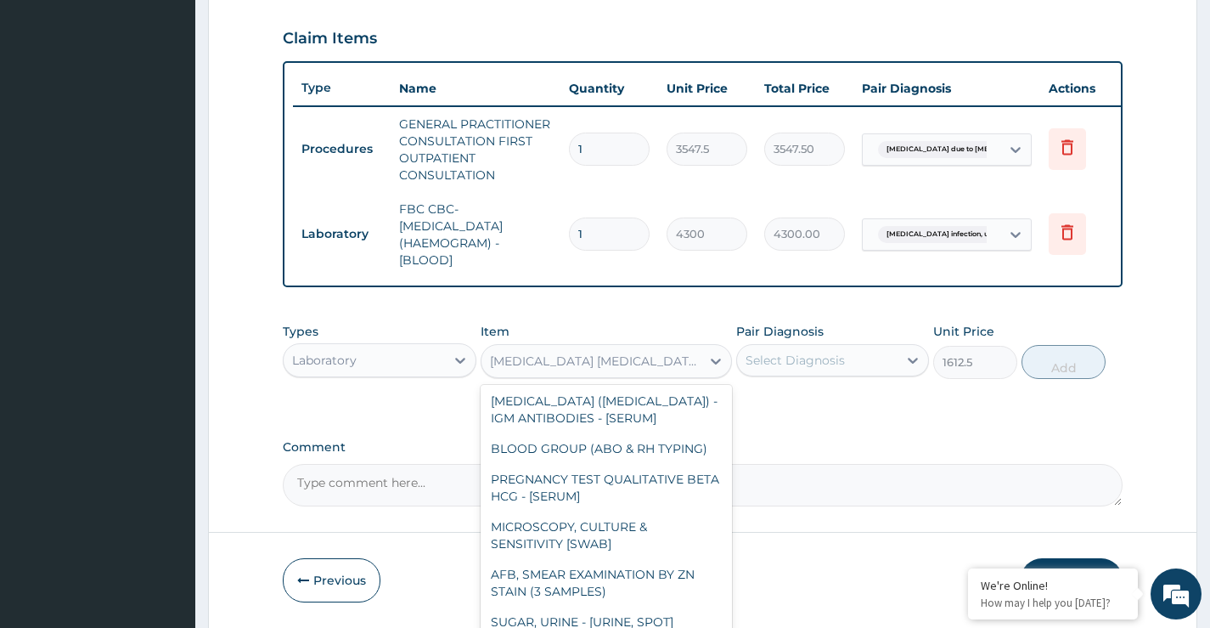
scroll to position [4641, 0]
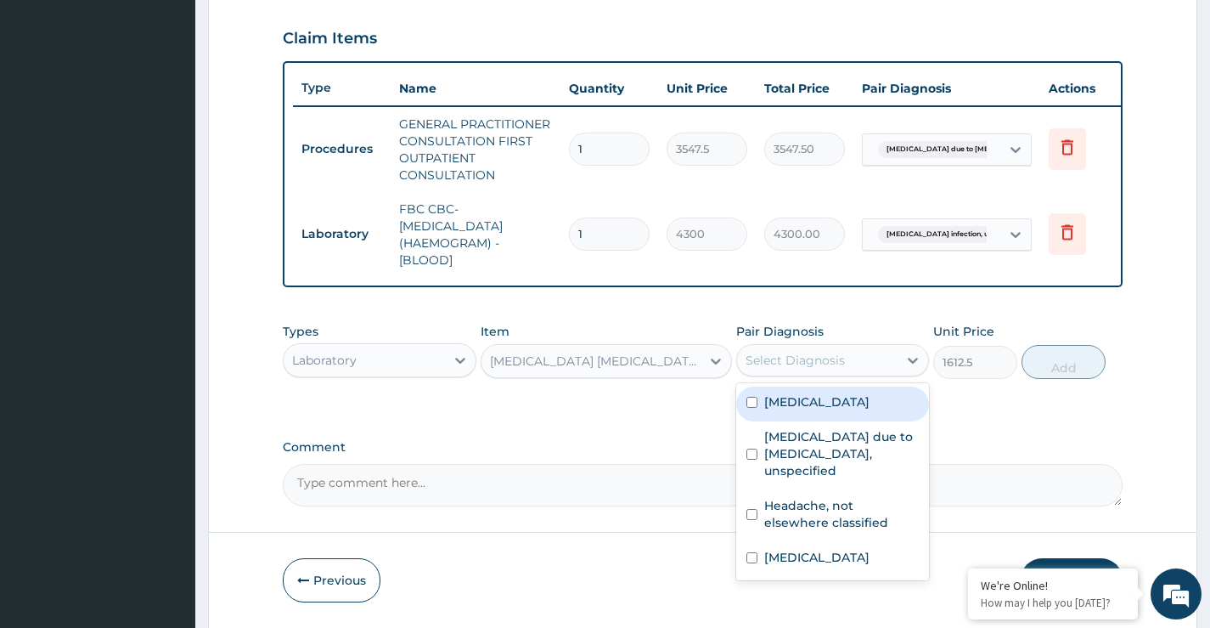
click at [831, 369] on div "Select Diagnosis" at bounding box center [795, 360] width 99 height 17
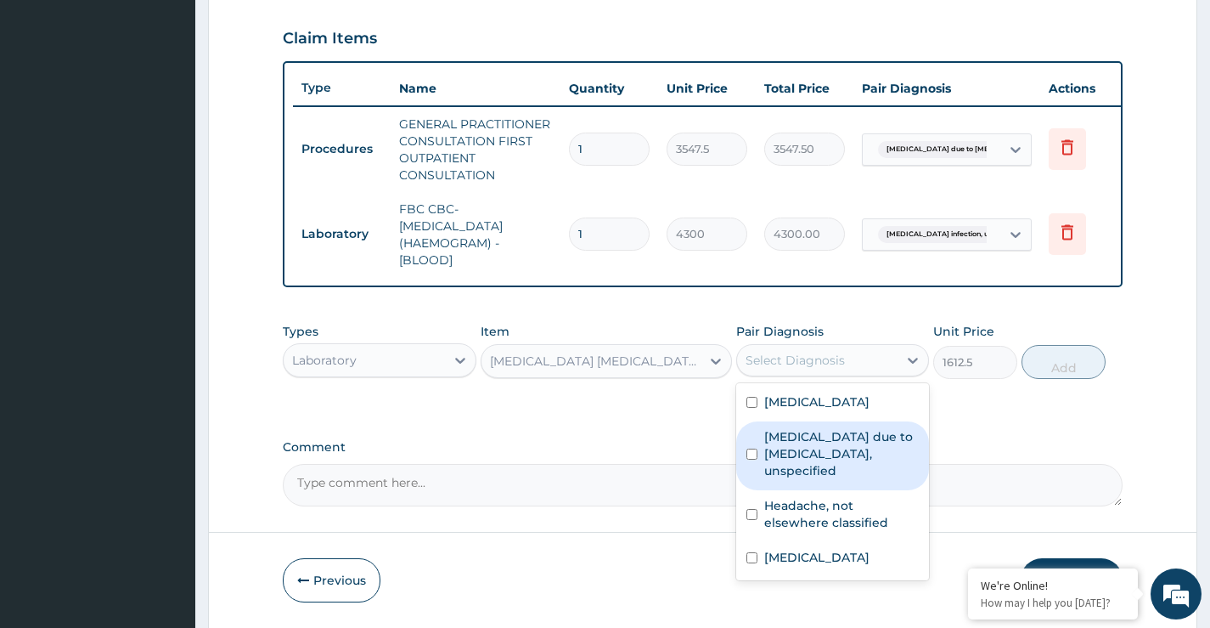
click at [754, 459] on input "checkbox" at bounding box center [752, 453] width 11 height 11
checkbox input "true"
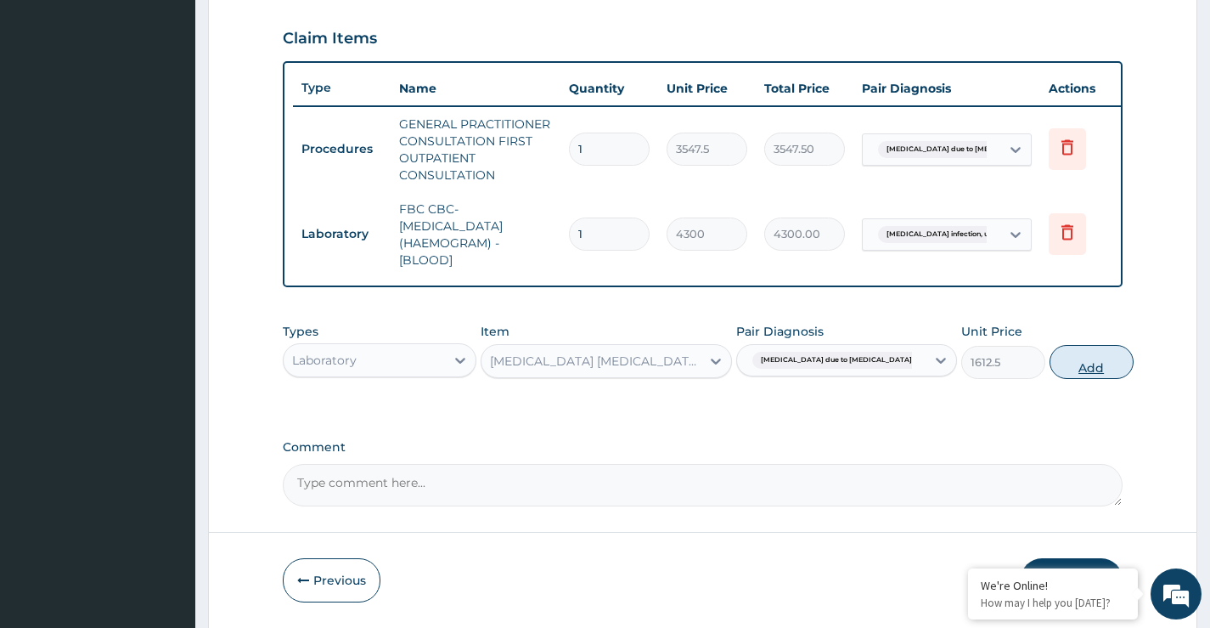
click at [1065, 379] on button "Add" at bounding box center [1092, 362] width 84 height 34
type input "0"
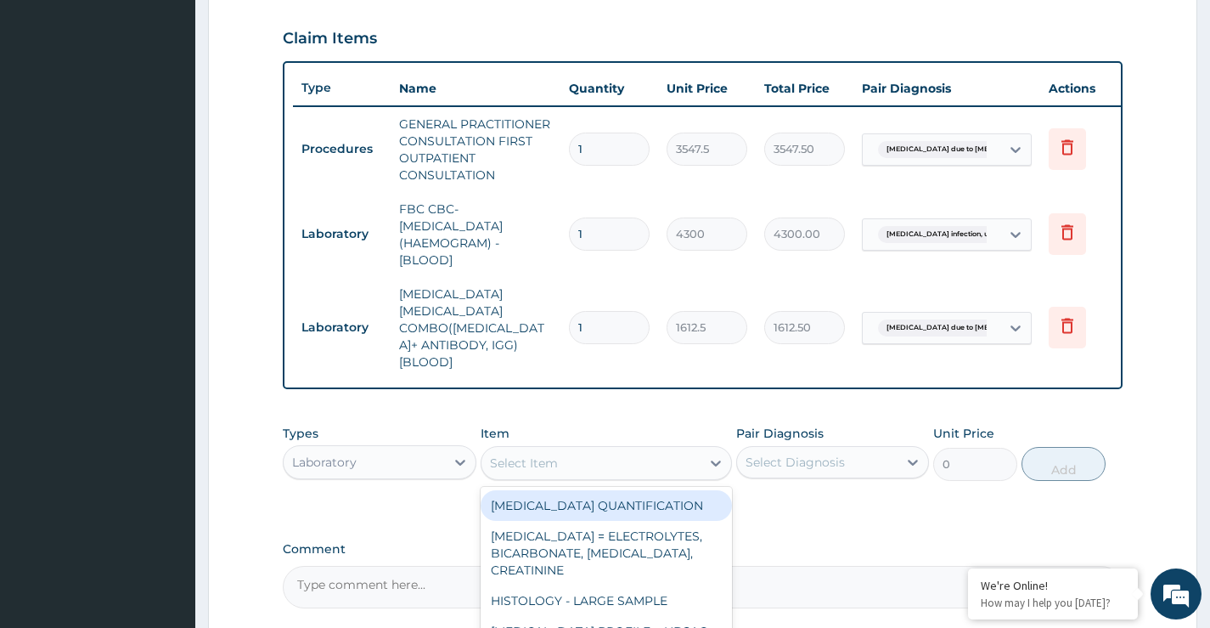
click at [598, 453] on div "Select Item" at bounding box center [592, 462] width 220 height 27
type input "MALA"
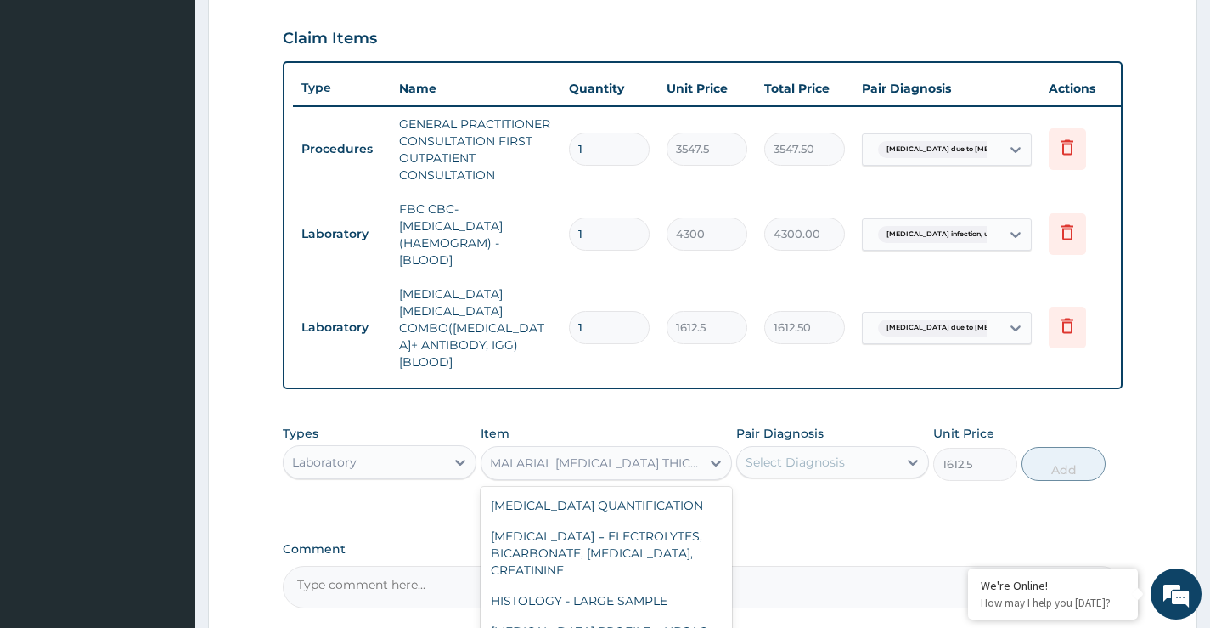
click at [578, 457] on div "MALARIAL PARASITE THICK AND THIN FILMS - [BLOOD]" at bounding box center [596, 462] width 213 height 17
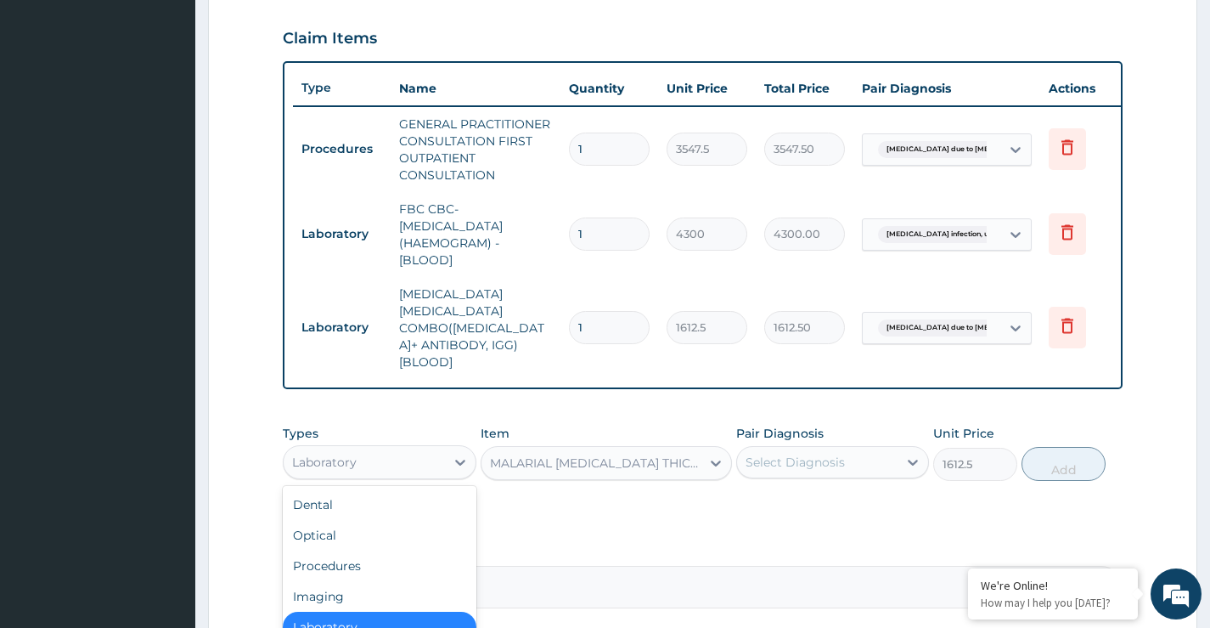
click at [414, 456] on div "Laboratory" at bounding box center [364, 461] width 161 height 27
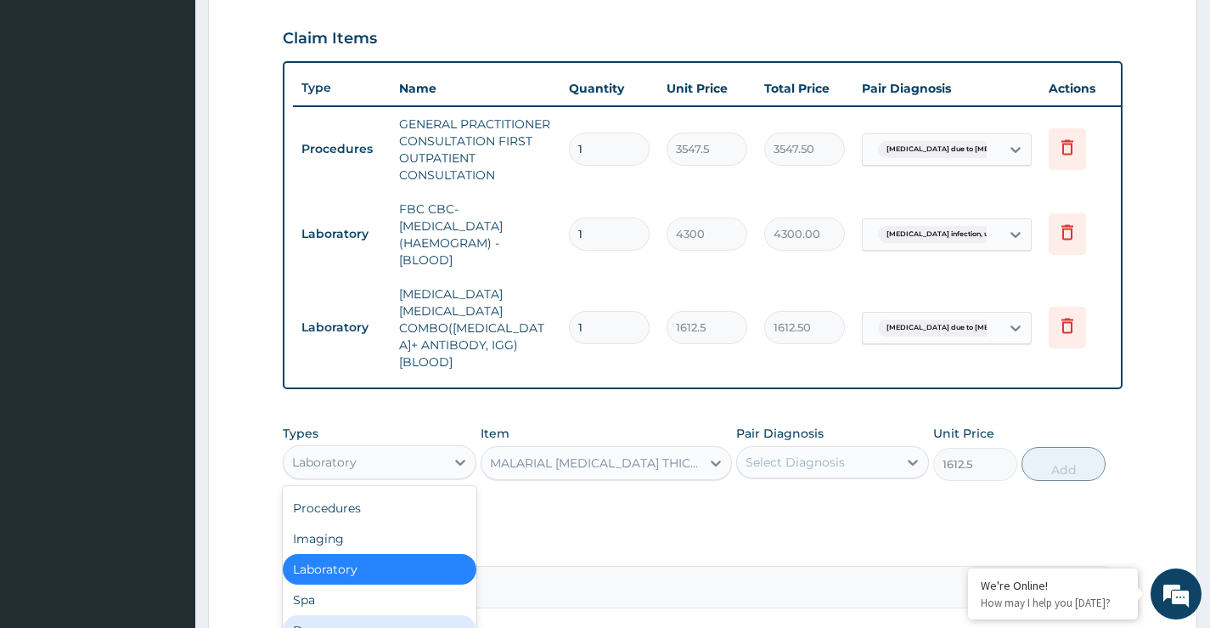
click at [346, 618] on div "Drugs" at bounding box center [379, 630] width 193 height 31
type input "0"
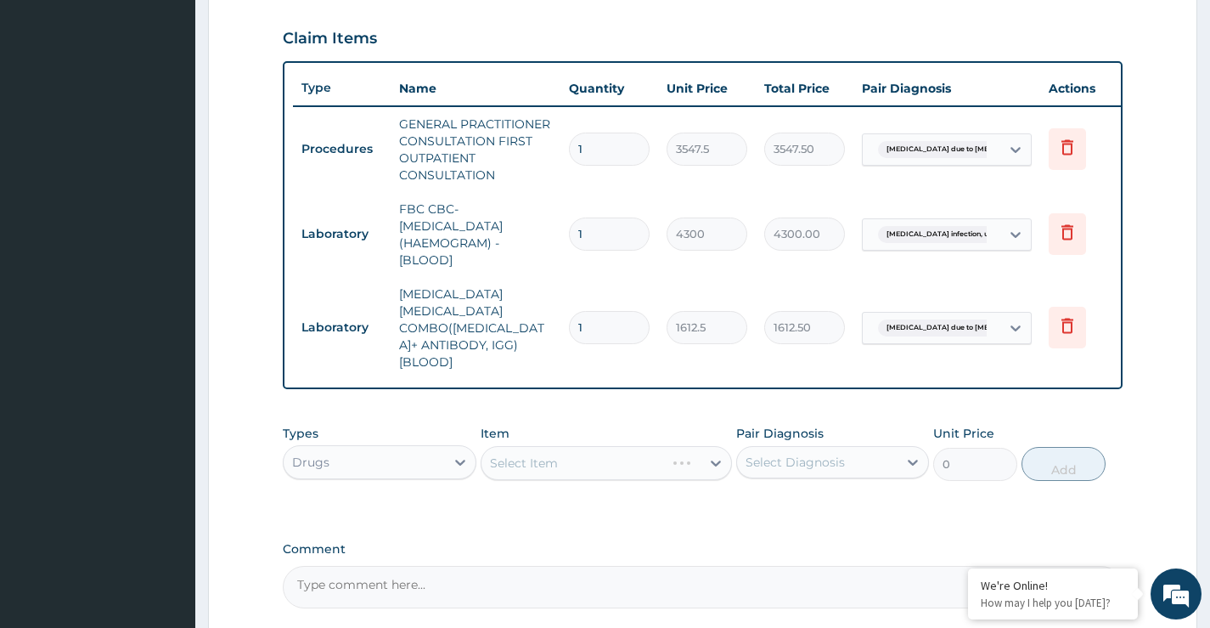
click at [549, 446] on div "Select Item" at bounding box center [607, 463] width 252 height 34
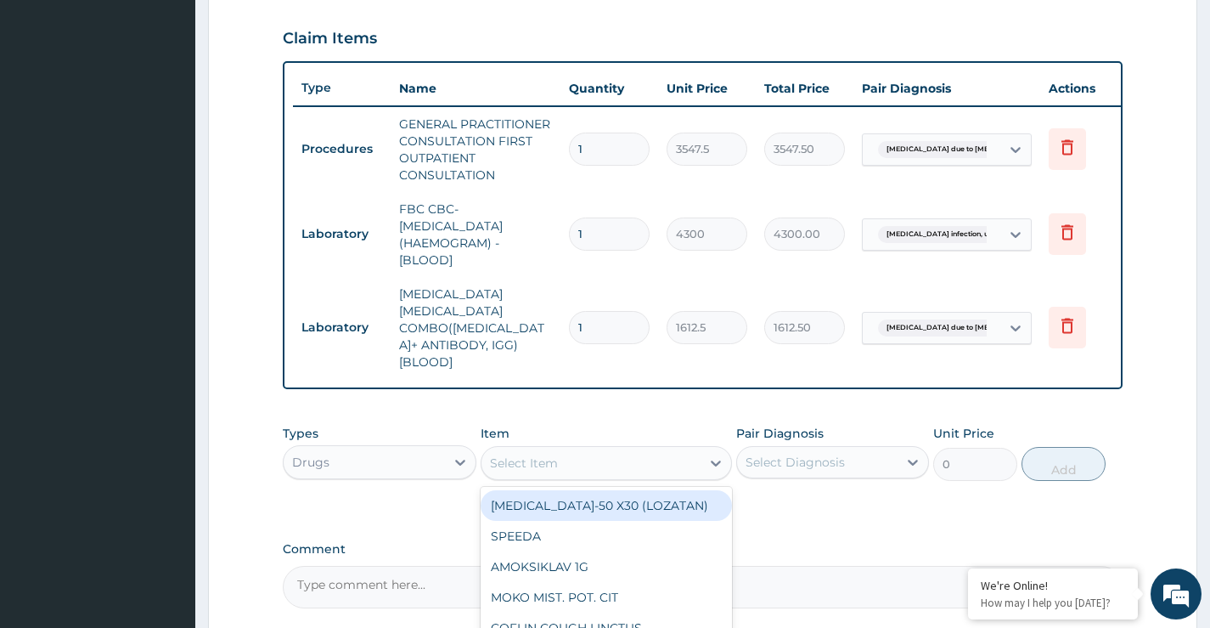
click at [560, 451] on div "Select Item" at bounding box center [592, 462] width 220 height 27
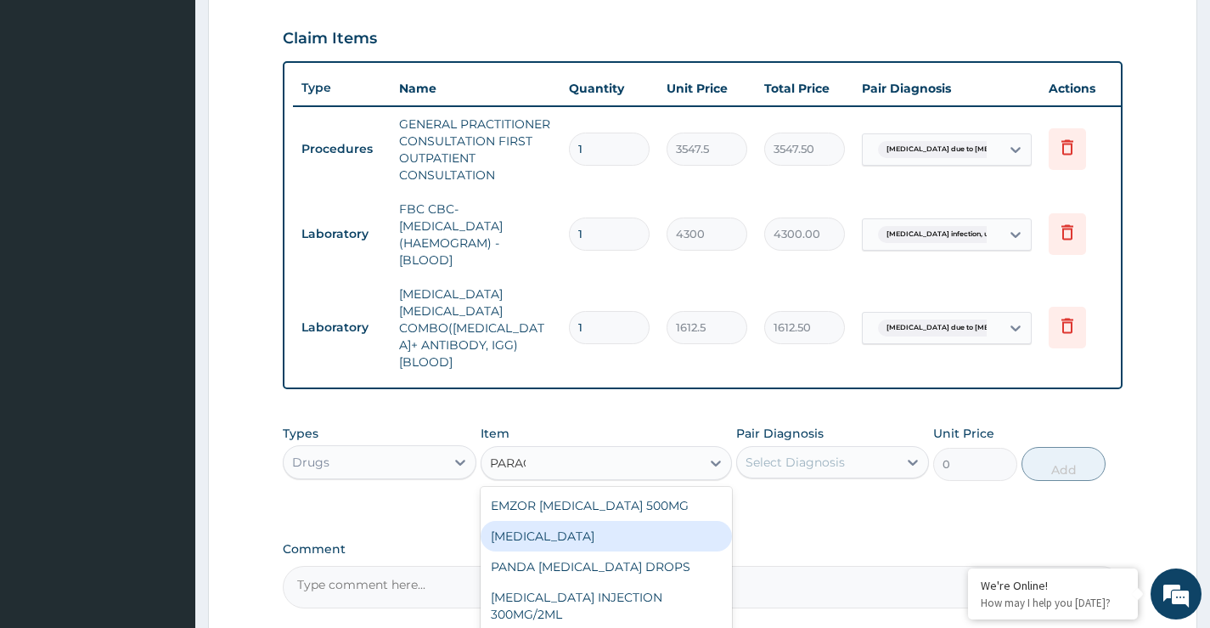
scroll to position [0, 0]
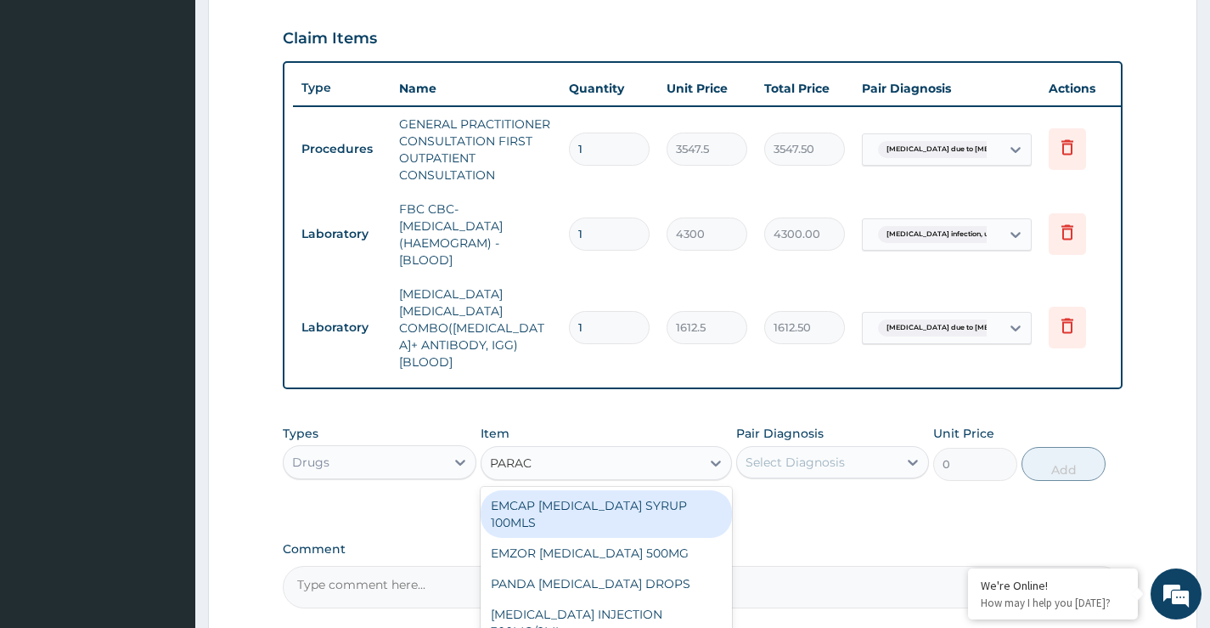
type input "PARA"
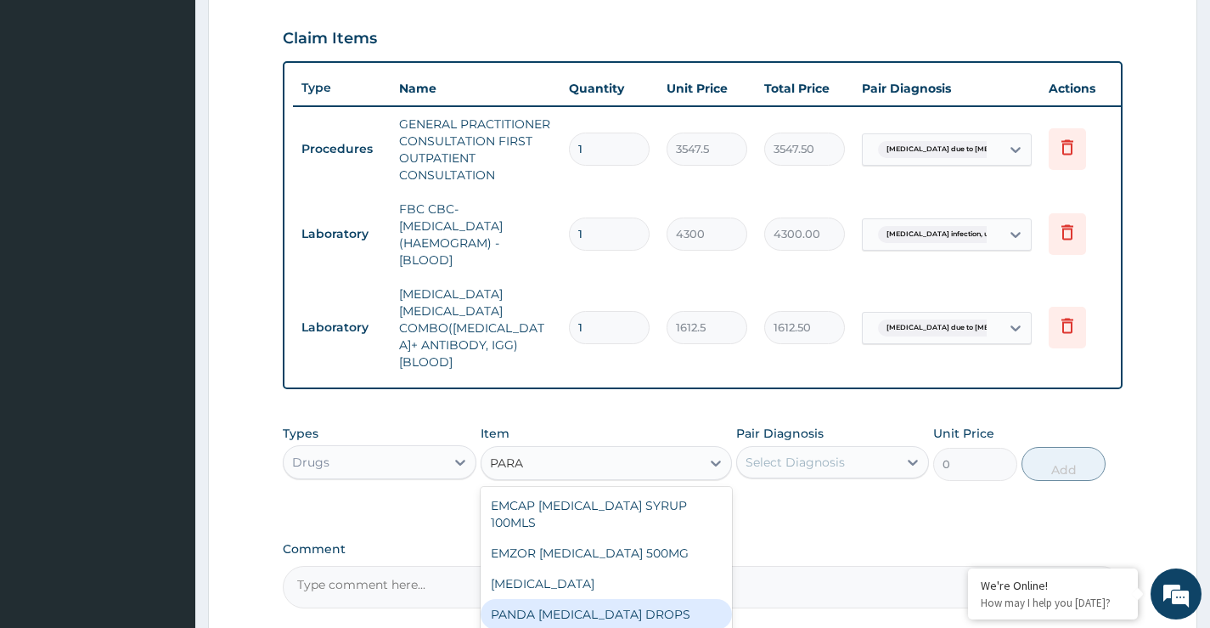
scroll to position [48, 0]
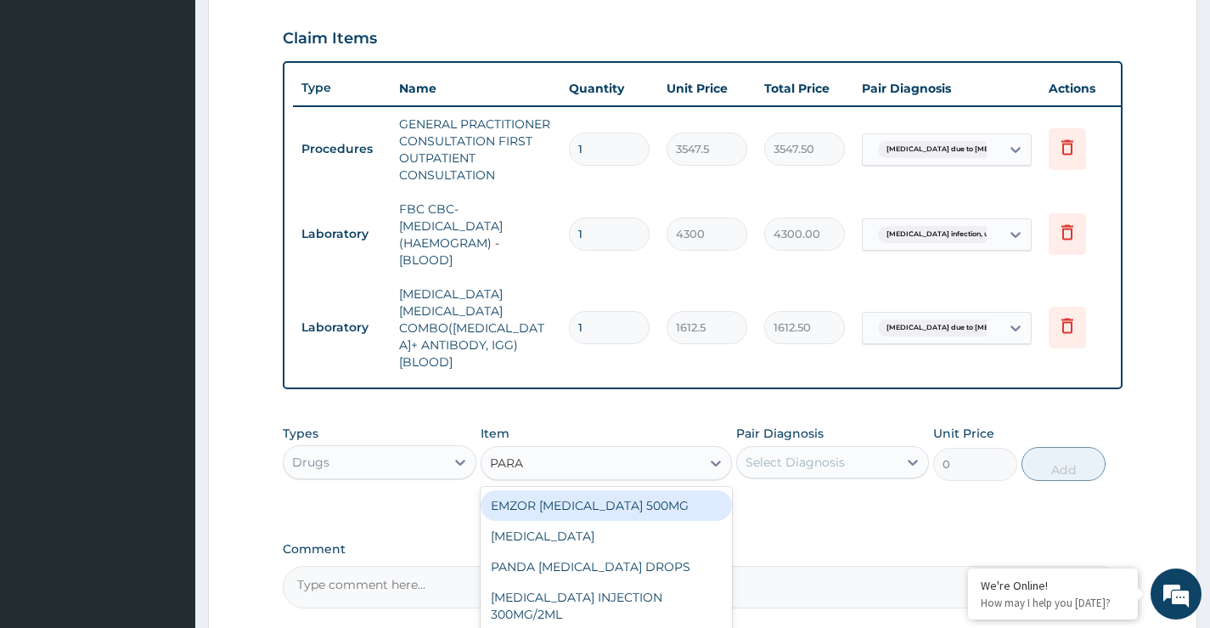
click at [596, 493] on div "EMZOR PARACETAMOL 500MG" at bounding box center [607, 505] width 252 height 31
type input "23.64999961853027"
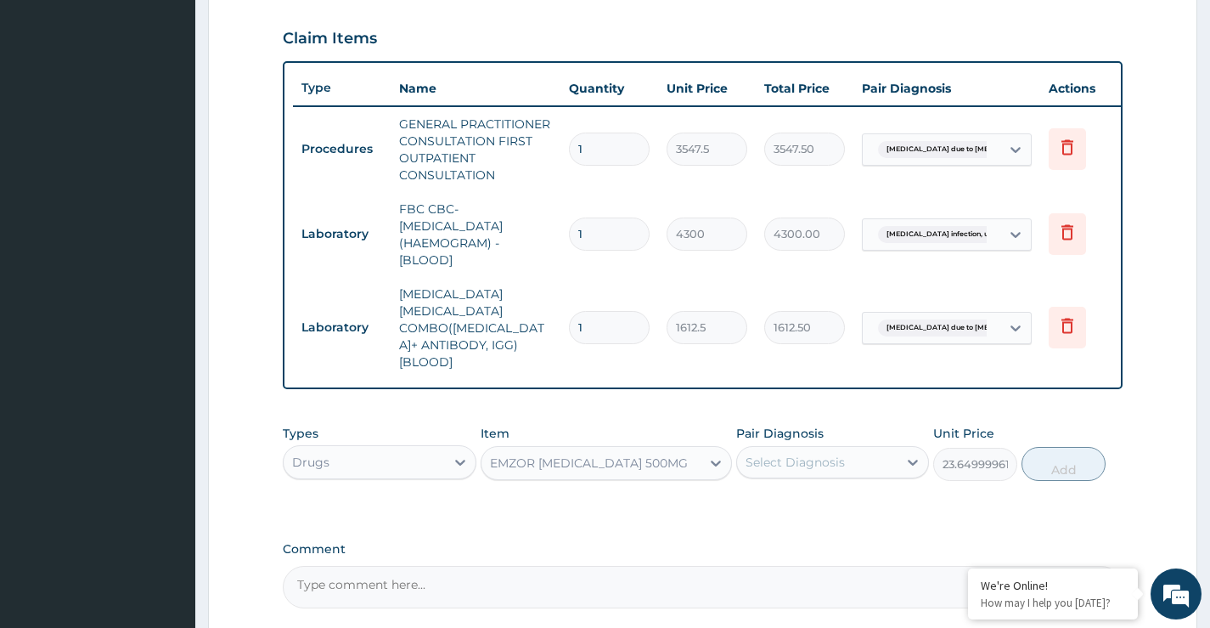
click at [628, 454] on div "EMZOR PARACETAMOL 500MG" at bounding box center [589, 462] width 198 height 17
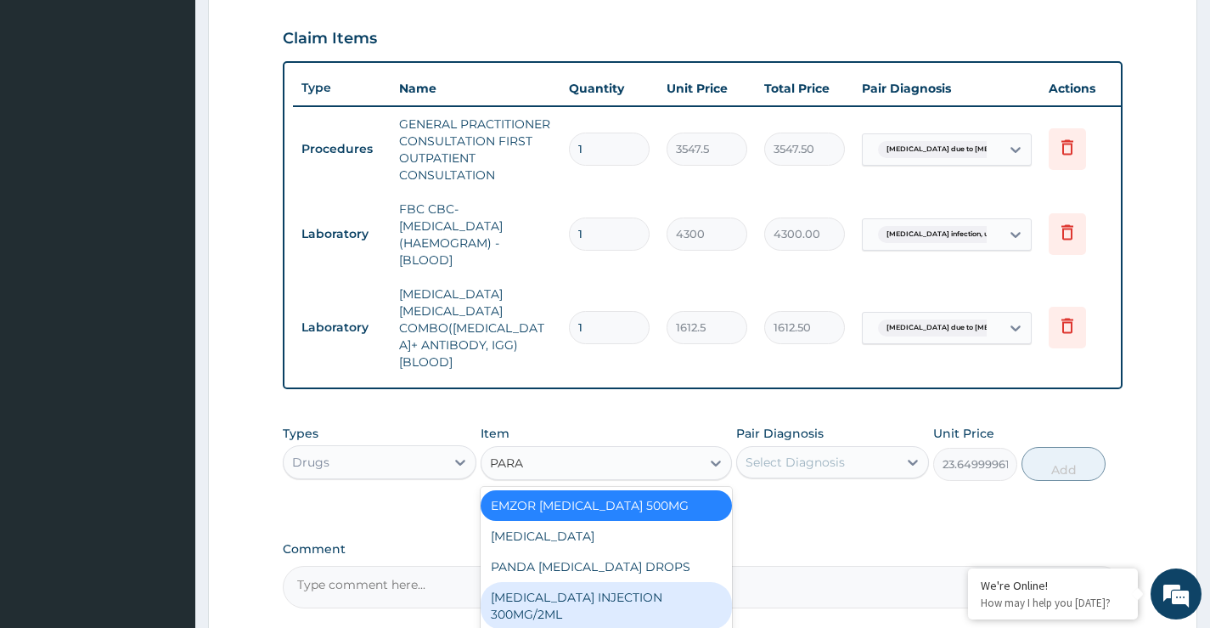
scroll to position [0, 0]
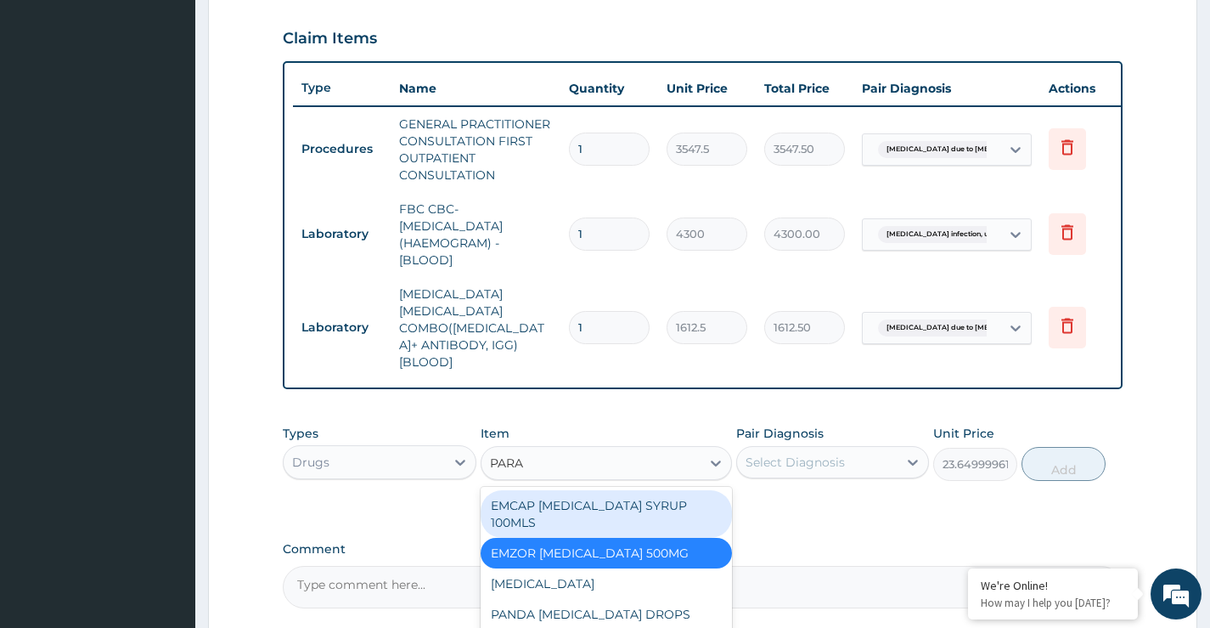
type input "PARA"
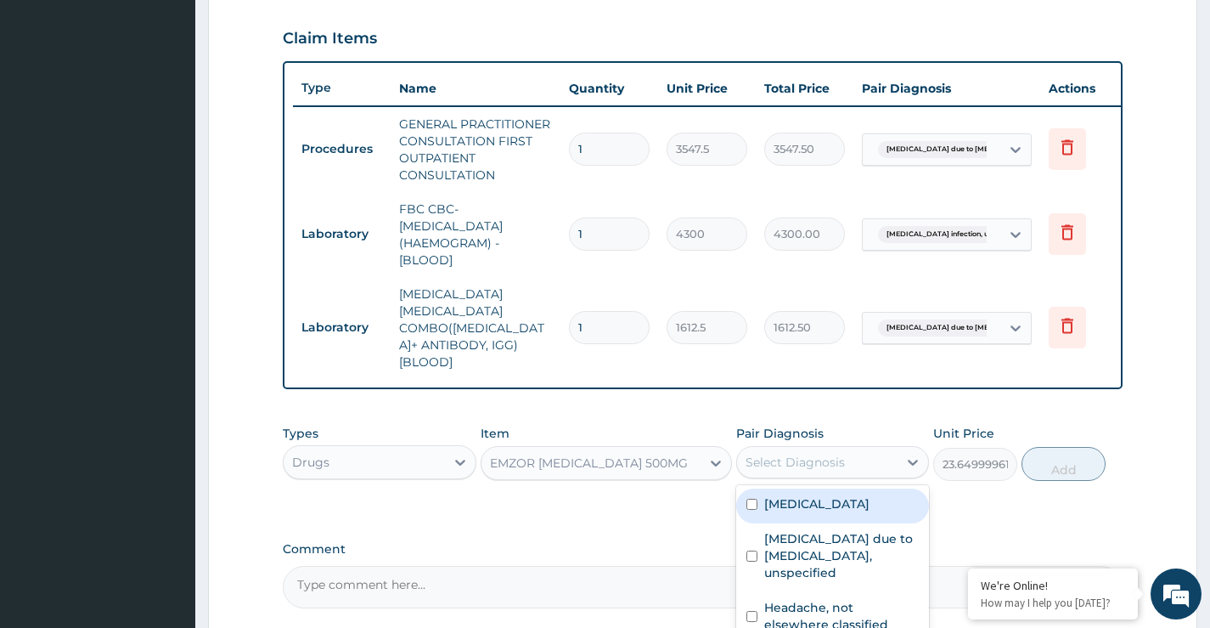
click at [826, 454] on div "Select Diagnosis" at bounding box center [795, 462] width 99 height 17
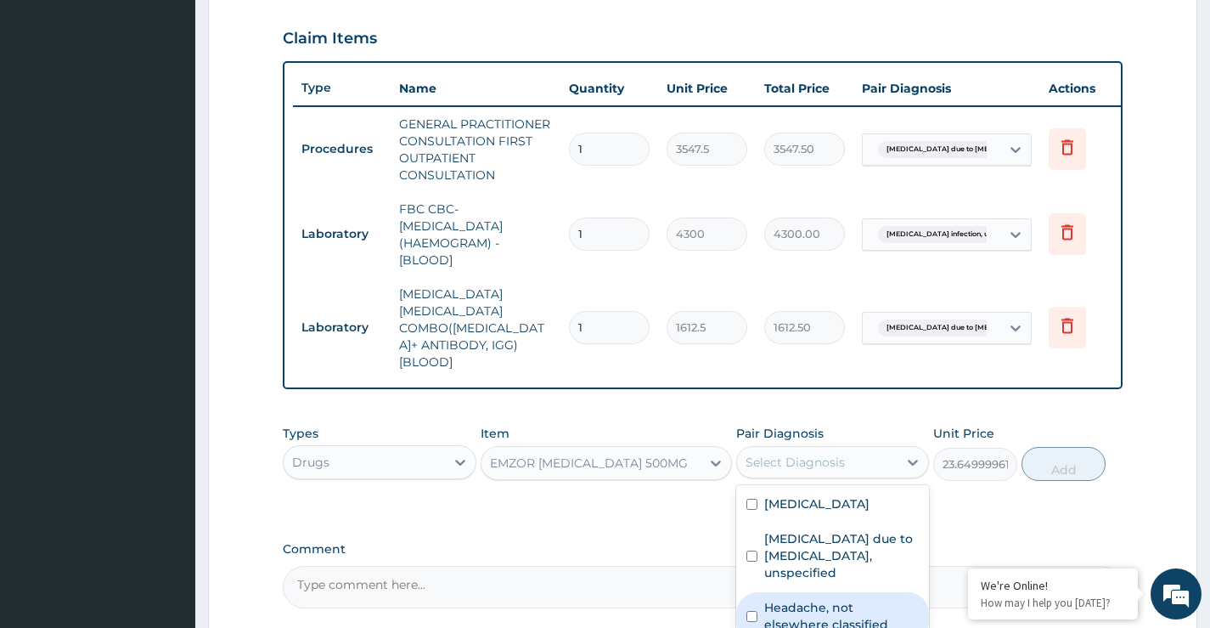
click at [753, 615] on input "checkbox" at bounding box center [752, 616] width 11 height 11
checkbox input "true"
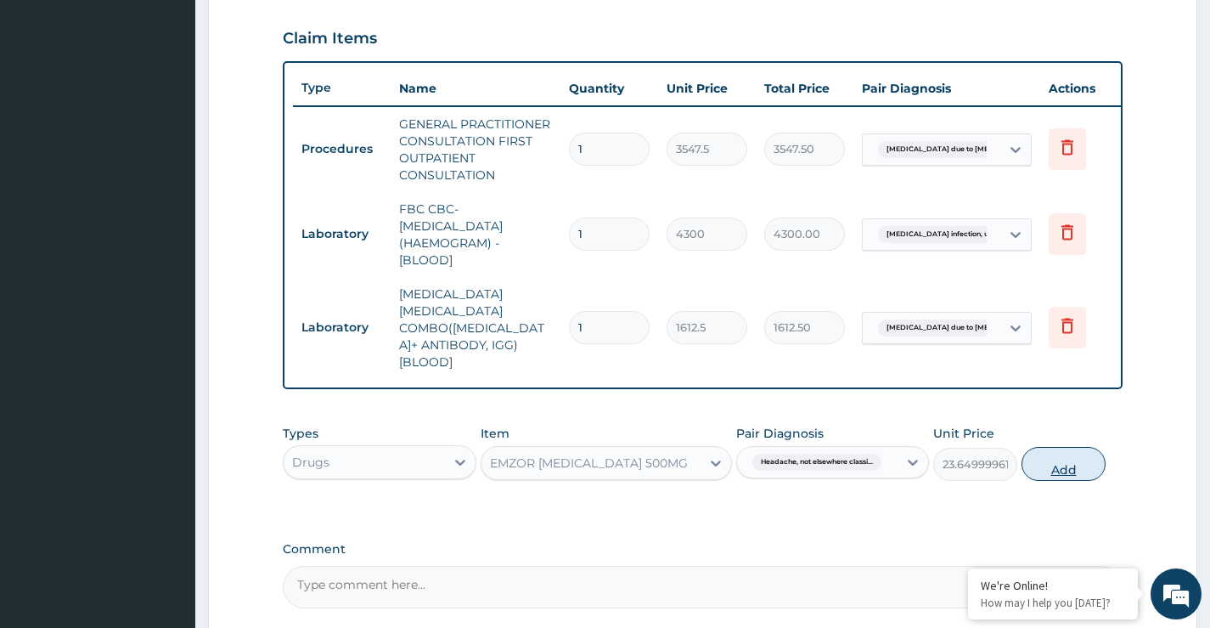
click at [1068, 454] on button "Add" at bounding box center [1064, 464] width 84 height 34
type input "0"
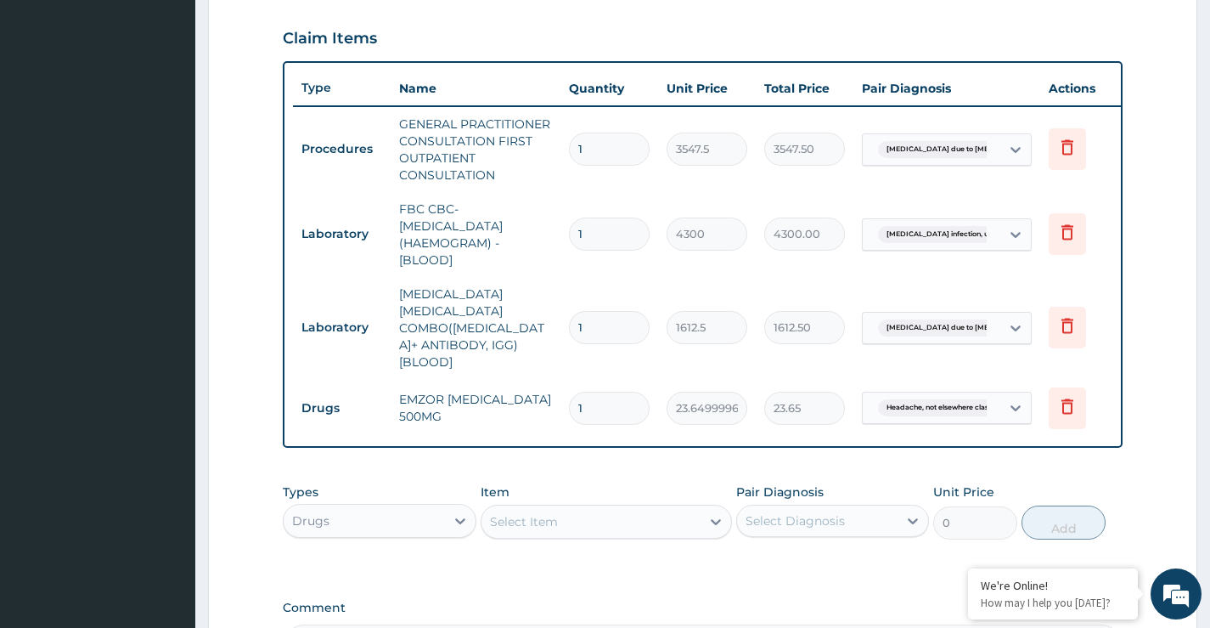
type input "18"
type input "425.70"
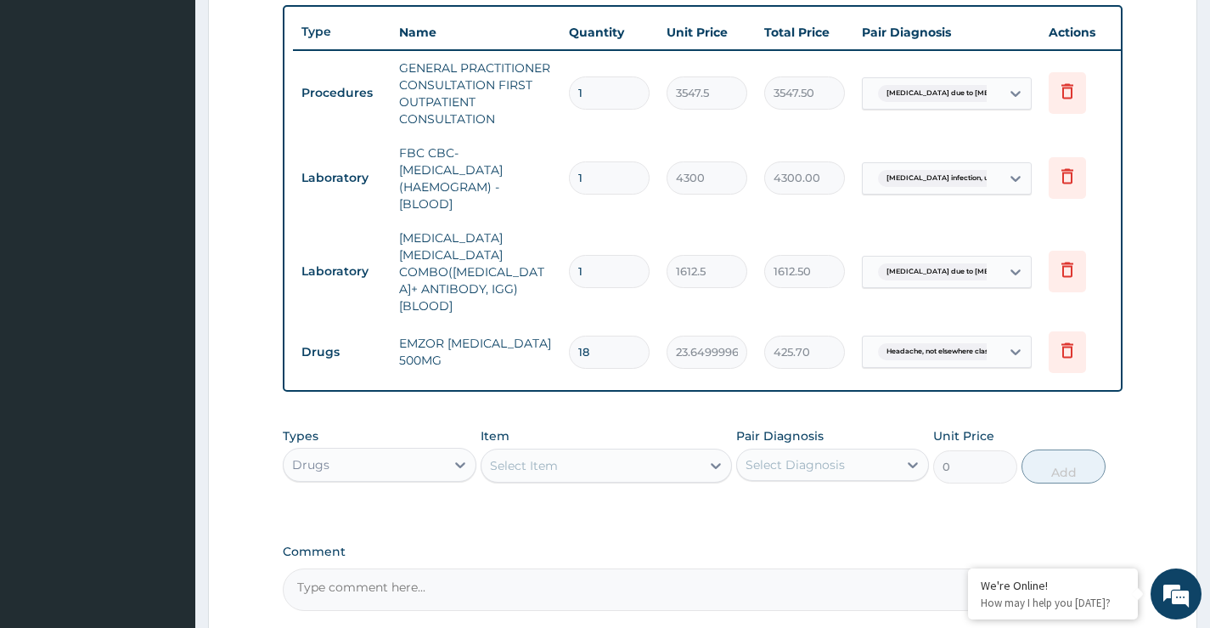
scroll to position [679, 0]
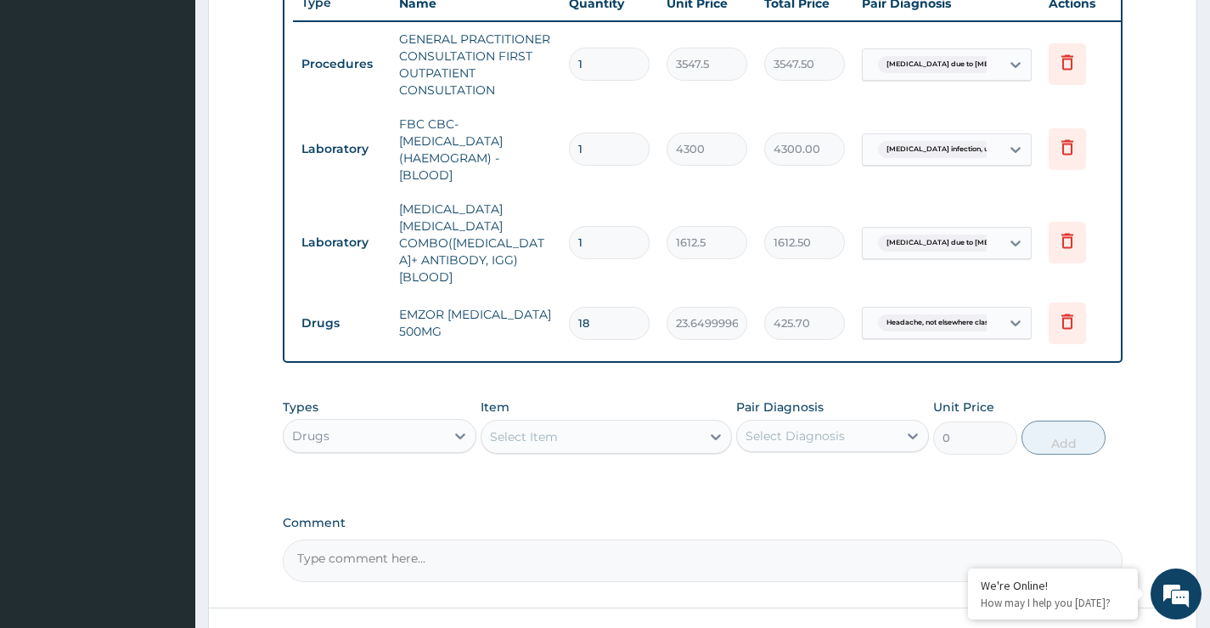
type input "18"
click at [517, 428] on div "Select Item" at bounding box center [524, 436] width 68 height 17
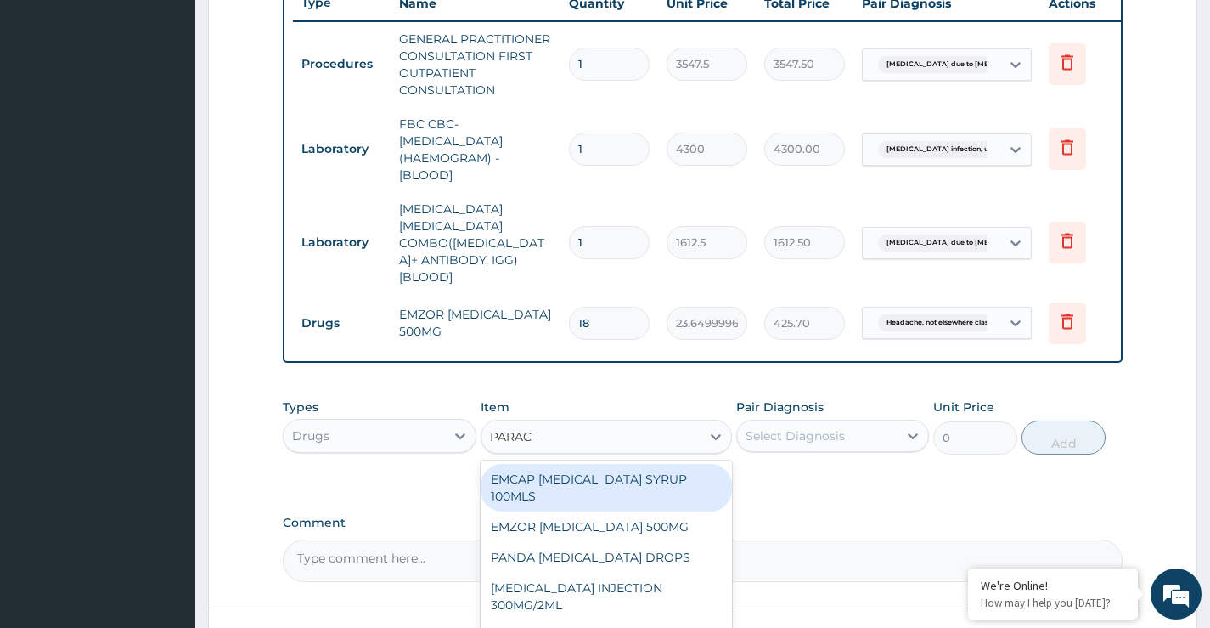
type input "PARACE"
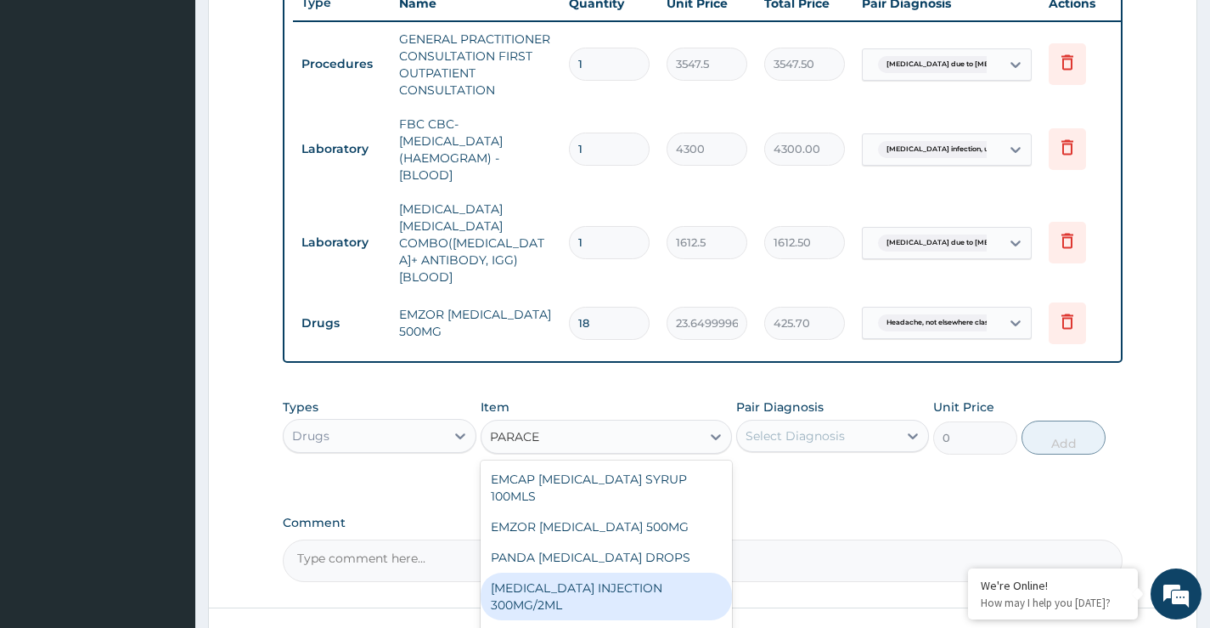
click at [580, 578] on div "PARACETAMOL INJECTION 300MG/2ML" at bounding box center [607, 596] width 252 height 48
type input "260.1499938964844"
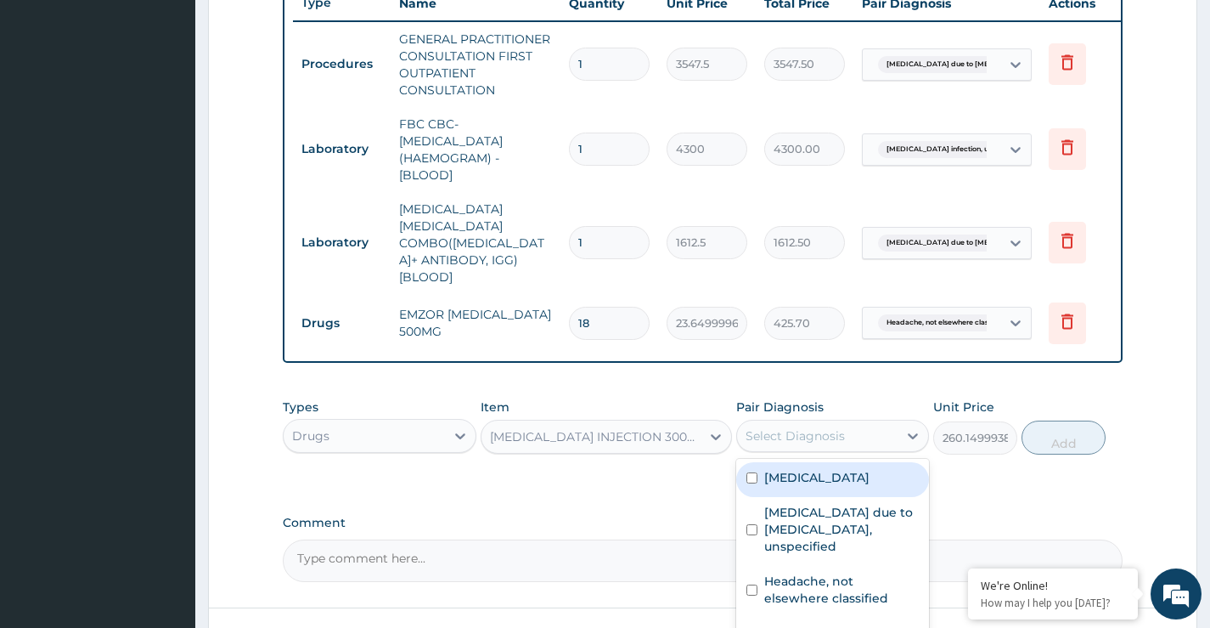
click at [808, 427] on div "Select Diagnosis" at bounding box center [795, 435] width 99 height 17
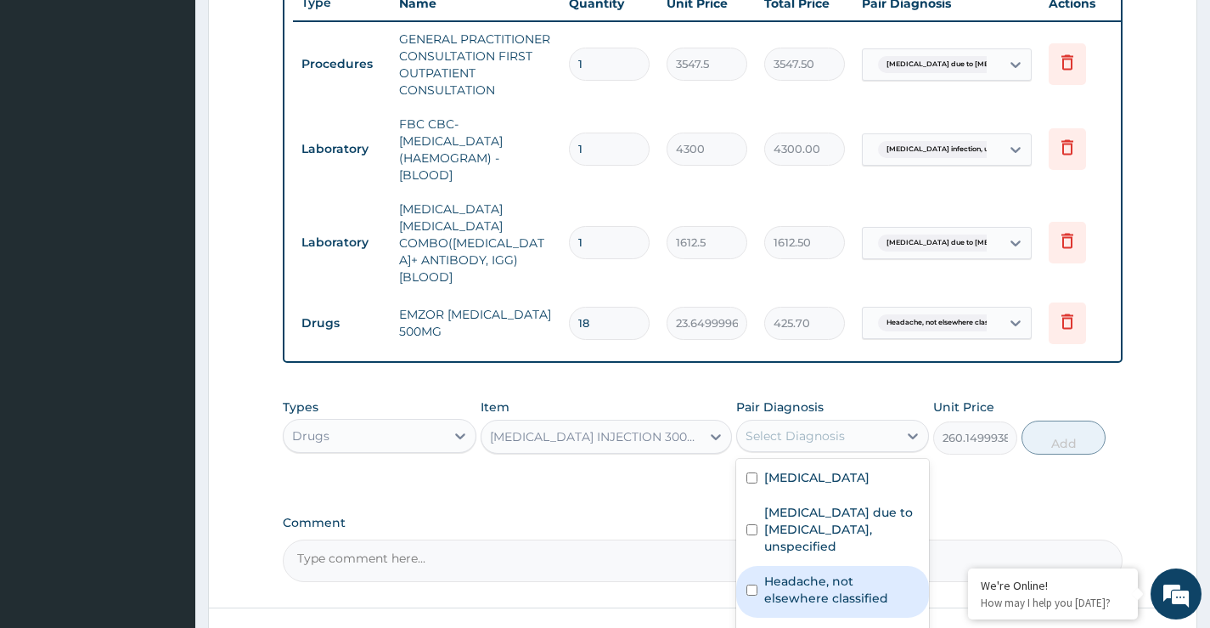
click at [751, 591] on input "checkbox" at bounding box center [752, 589] width 11 height 11
checkbox input "true"
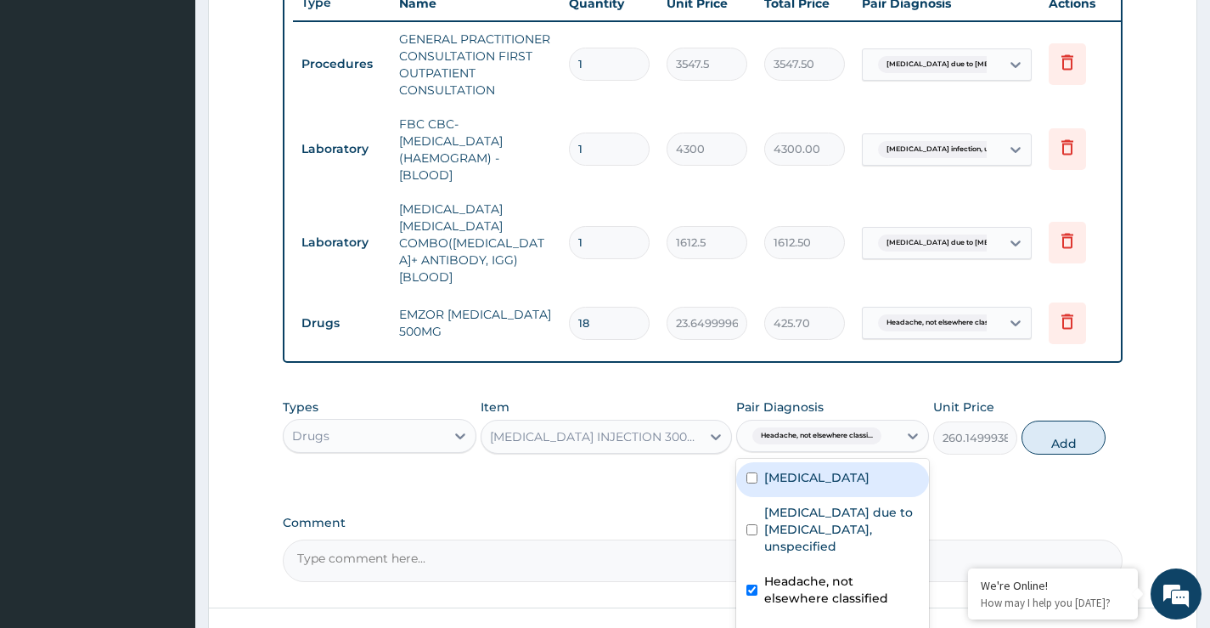
click at [983, 471] on div "Types Drugs Item PARACETAMOL INJECTION 300MG/2ML Pair Diagnosis option Headache…" at bounding box center [703, 439] width 840 height 99
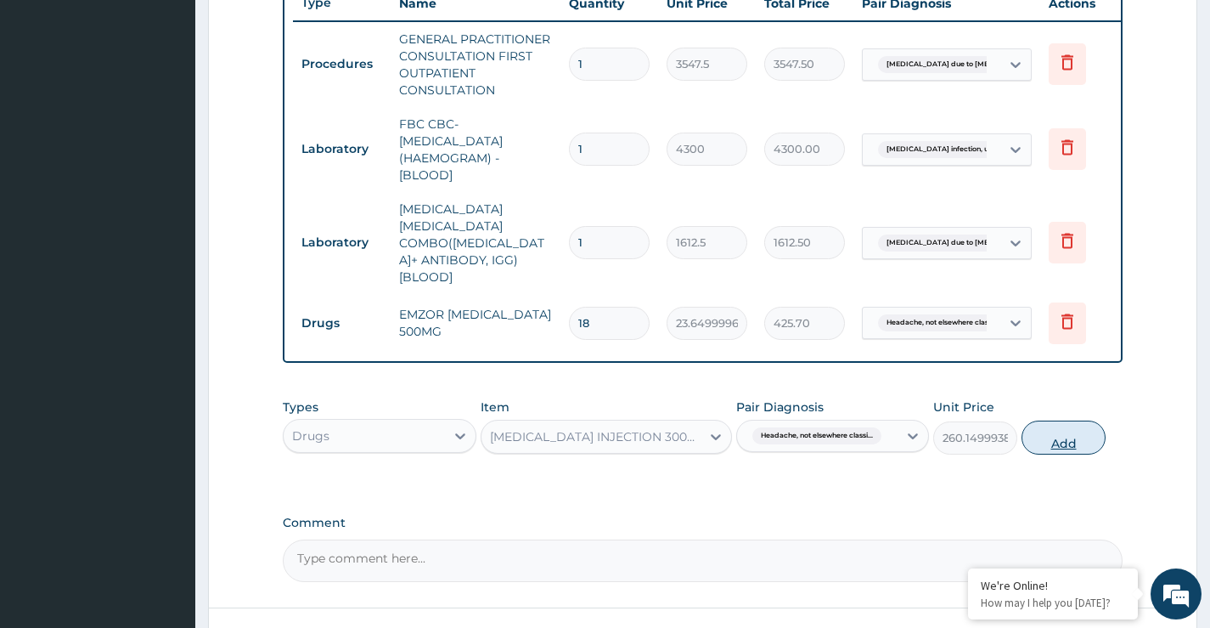
click at [1064, 433] on button "Add" at bounding box center [1064, 437] width 84 height 34
type input "0"
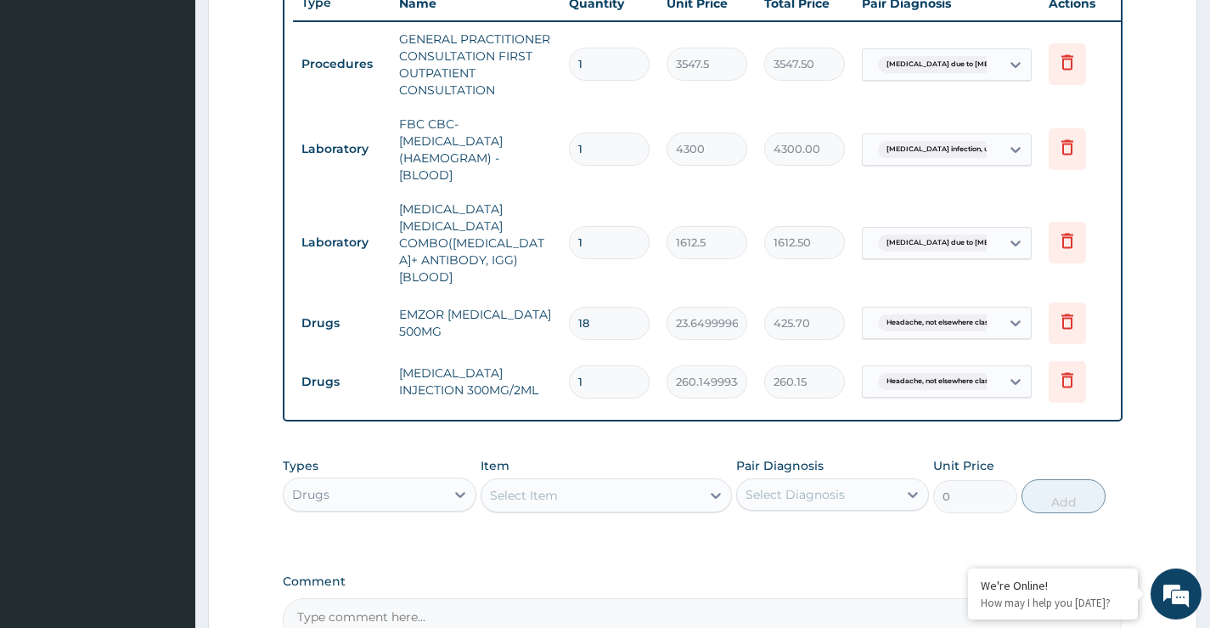
type input "0.00"
type input "2"
type input "520.30"
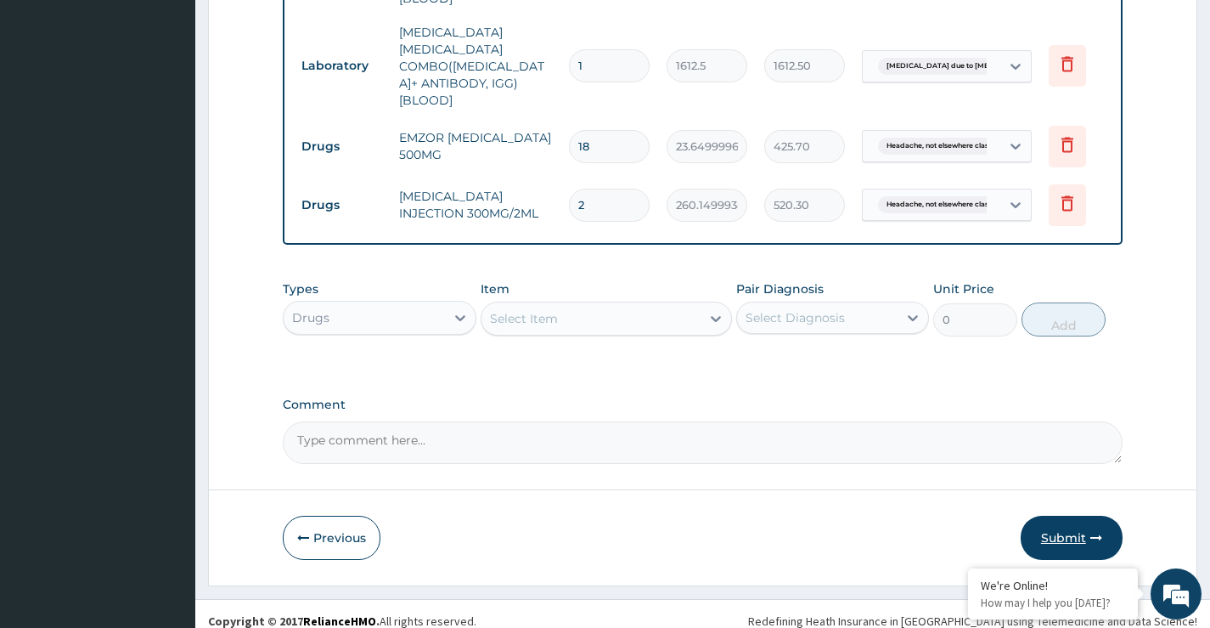
scroll to position [858, 0]
type input "2"
click at [1084, 527] on button "Submit" at bounding box center [1072, 536] width 102 height 44
click at [1052, 525] on button "Submit" at bounding box center [1072, 536] width 102 height 44
click at [1075, 521] on button "Submit" at bounding box center [1072, 536] width 102 height 44
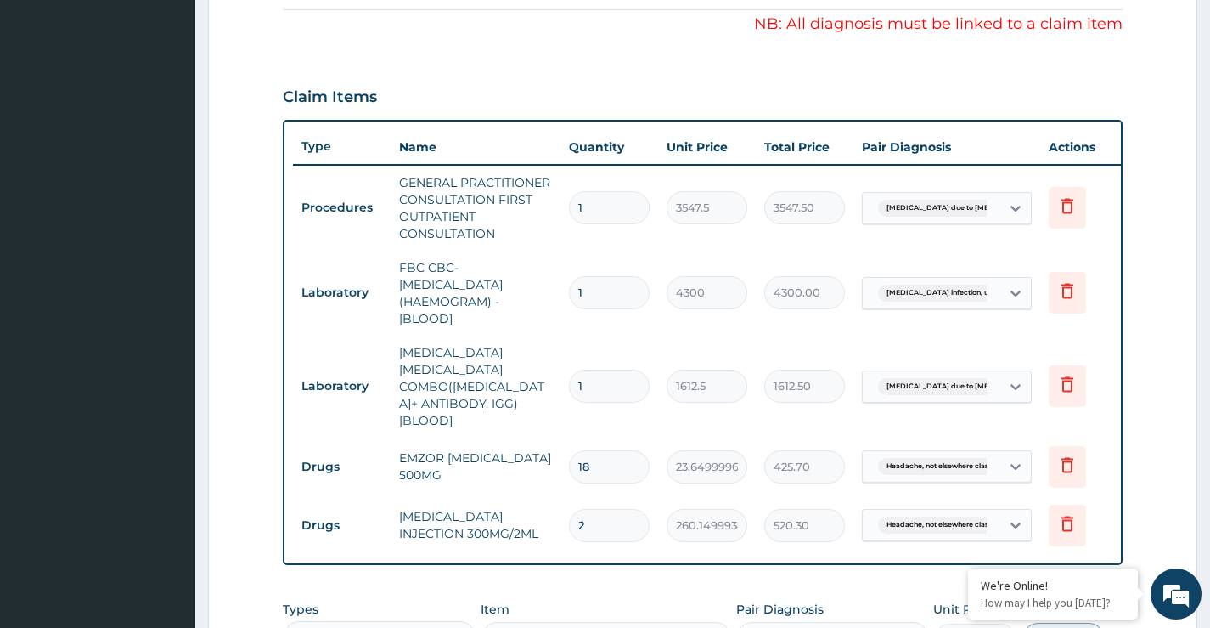
scroll to position [348, 0]
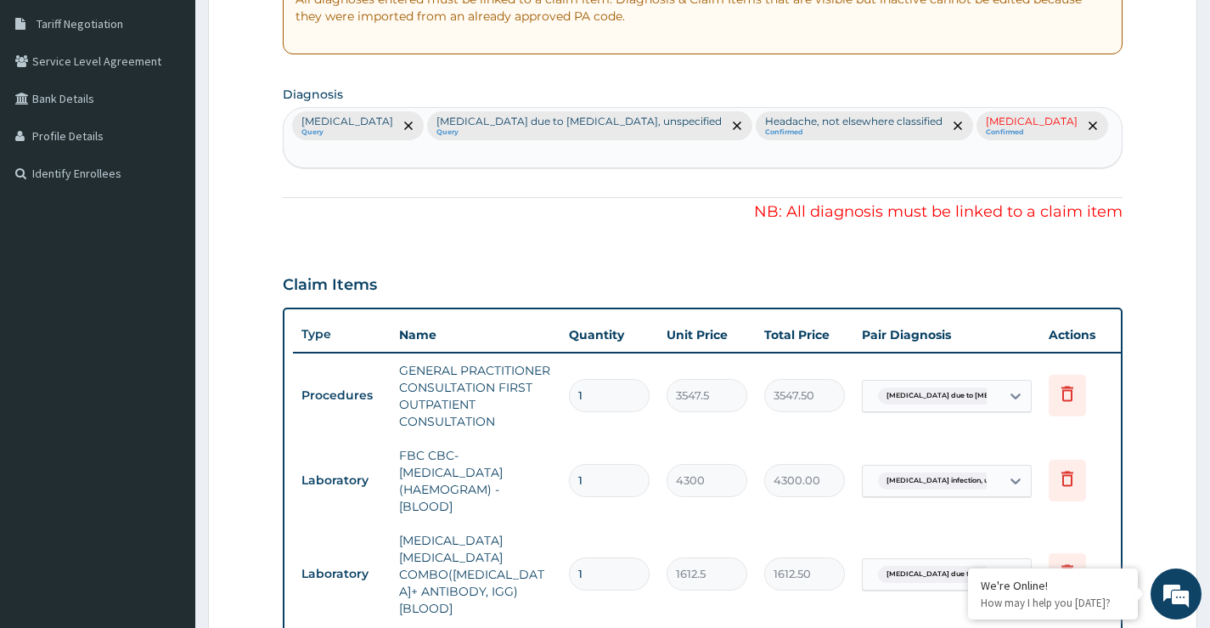
click at [986, 128] on p "Pain, unspecified" at bounding box center [1032, 122] width 92 height 14
click at [1089, 130] on icon "remove selection option" at bounding box center [1093, 125] width 8 height 8
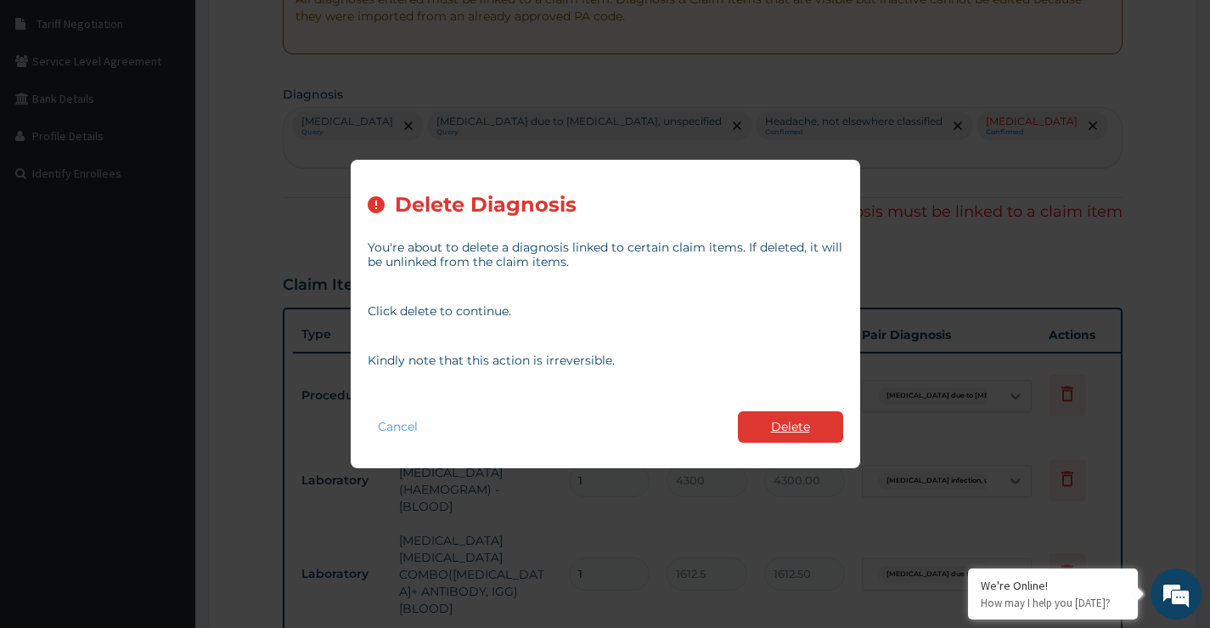
click at [825, 425] on button "Delete" at bounding box center [790, 426] width 105 height 31
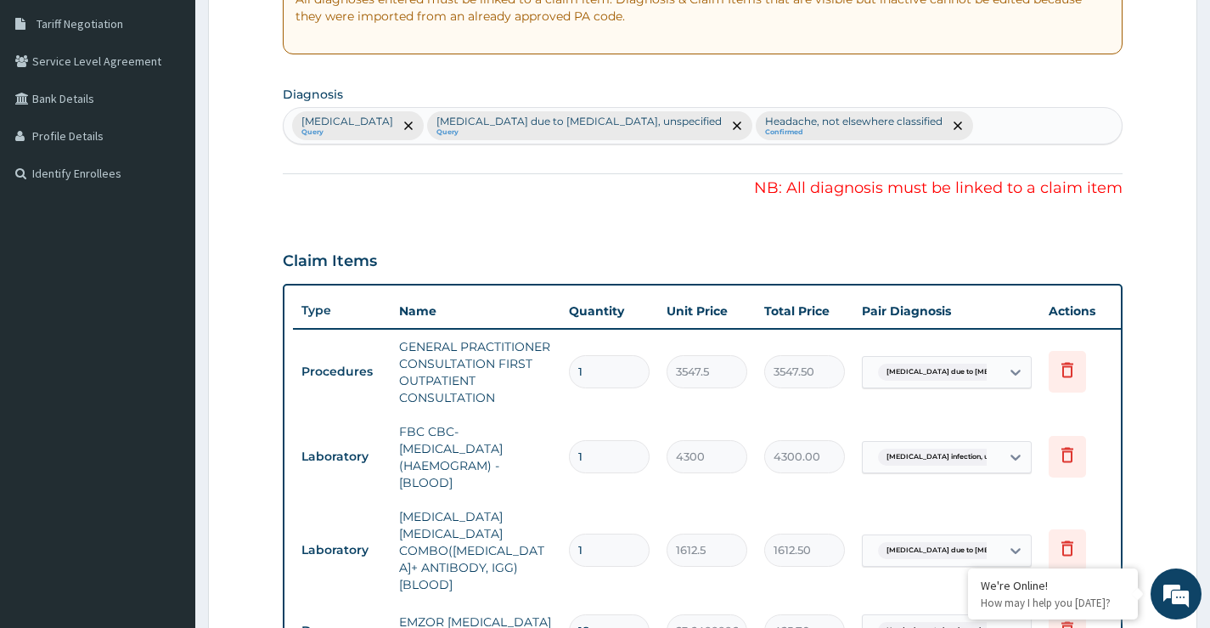
click at [1056, 121] on div "Salmonella infection, unspecified Query Malaria due to Plasmodium falciparum, u…" at bounding box center [703, 126] width 838 height 36
type input "P"
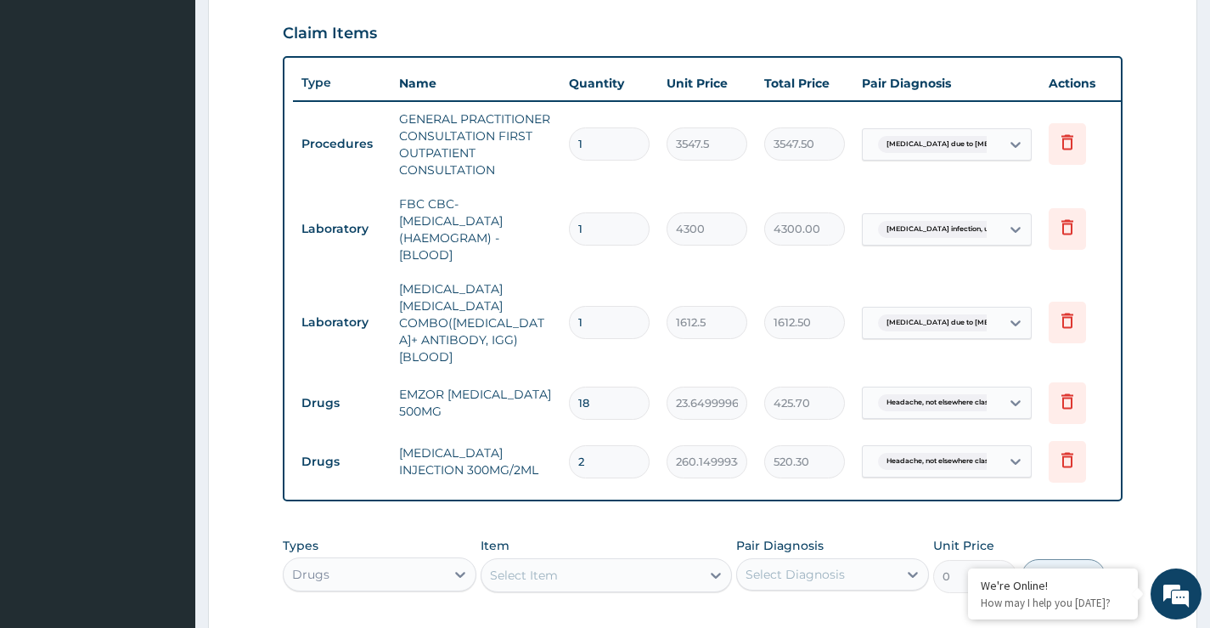
scroll to position [825, 0]
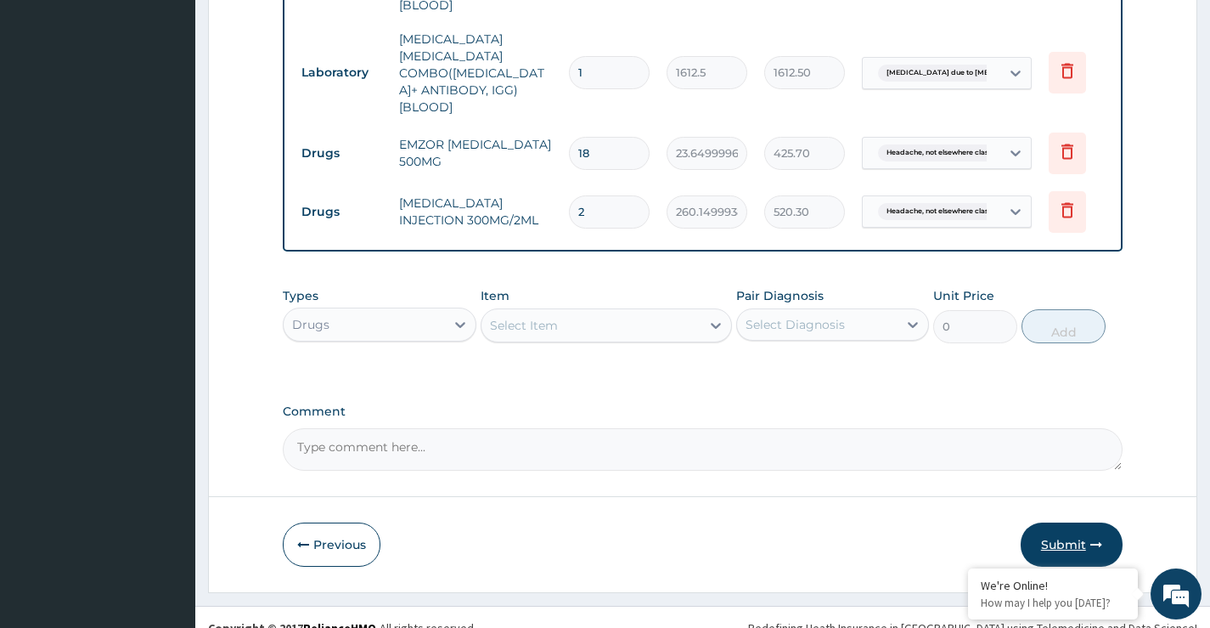
click at [1066, 522] on button "Submit" at bounding box center [1072, 544] width 102 height 44
click at [1061, 522] on button "Submit" at bounding box center [1072, 544] width 102 height 44
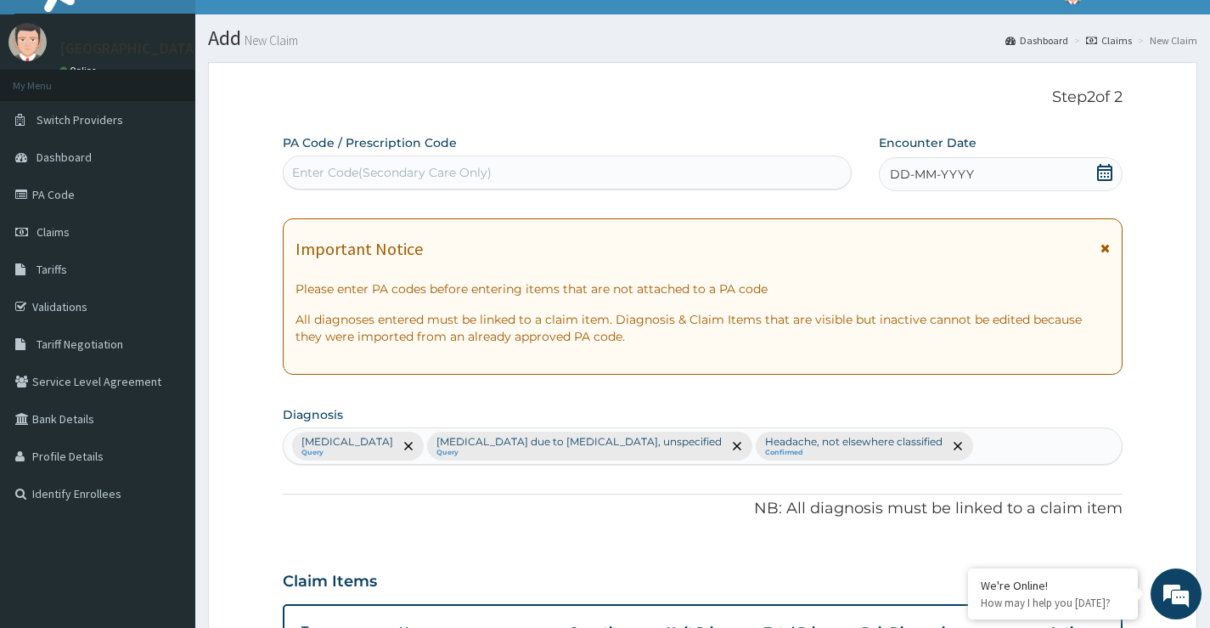
scroll to position [0, 0]
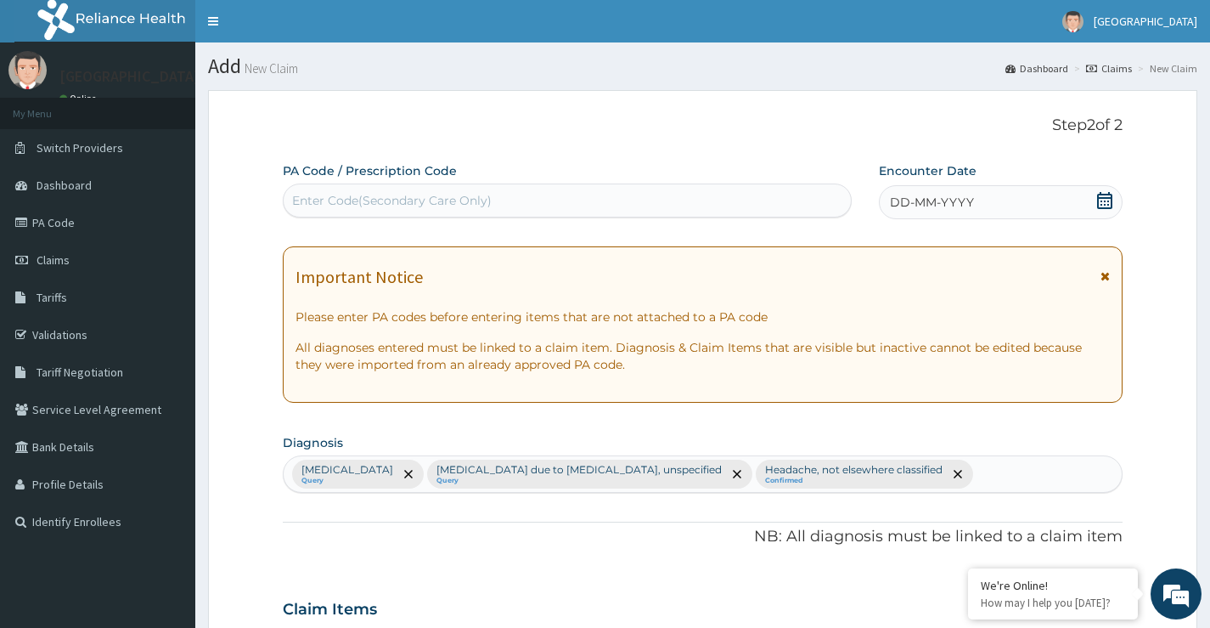
click at [1107, 203] on icon at bounding box center [1104, 200] width 17 height 17
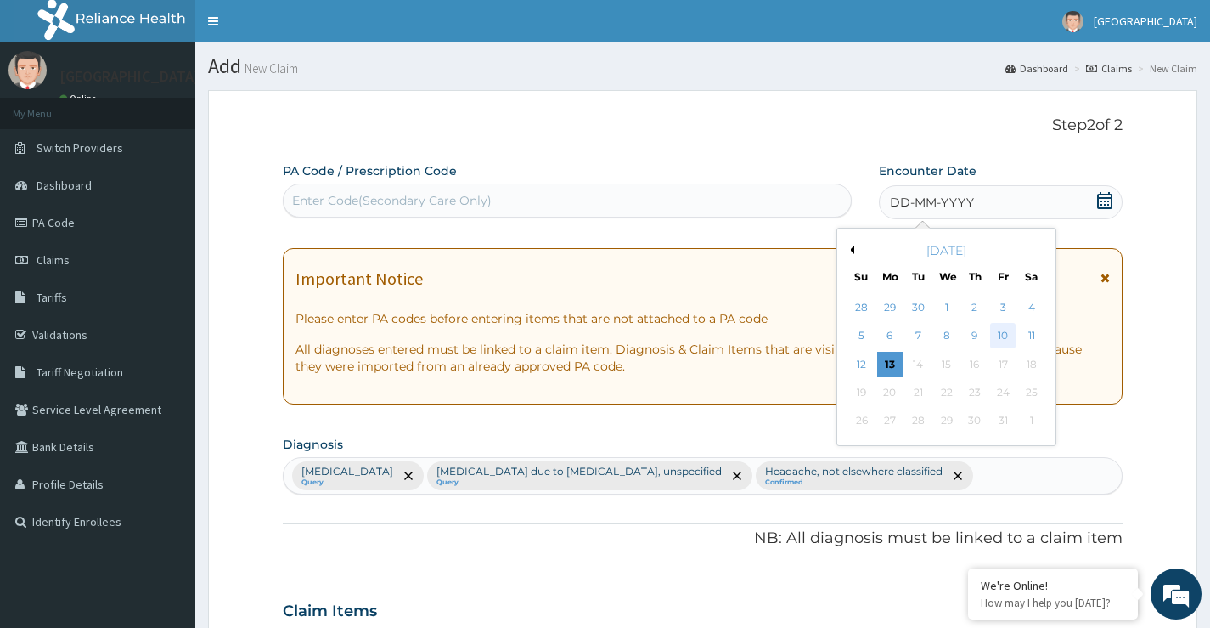
click at [1001, 335] on div "10" at bounding box center [1002, 336] width 25 height 25
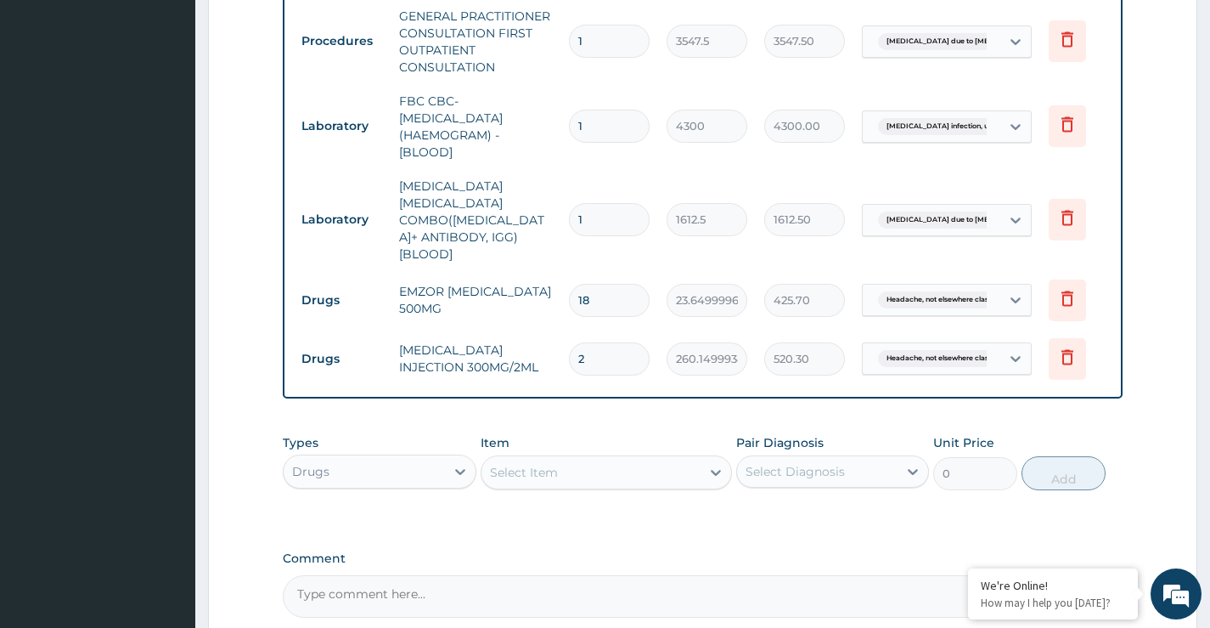
scroll to position [825, 0]
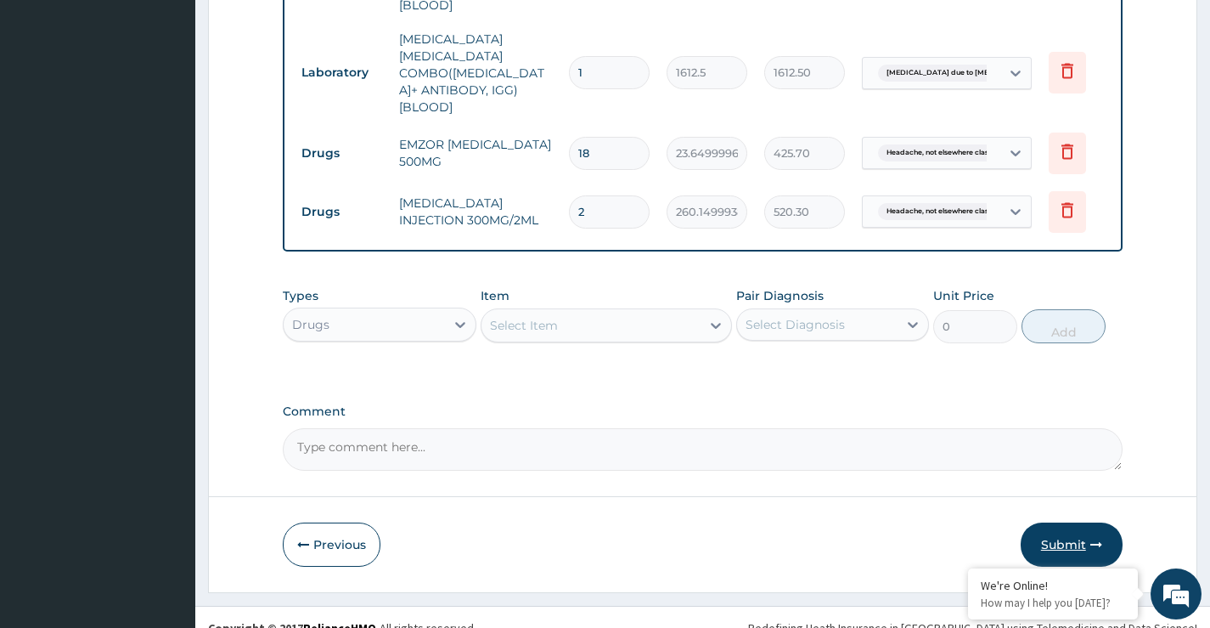
click at [1066, 525] on button "Submit" at bounding box center [1072, 544] width 102 height 44
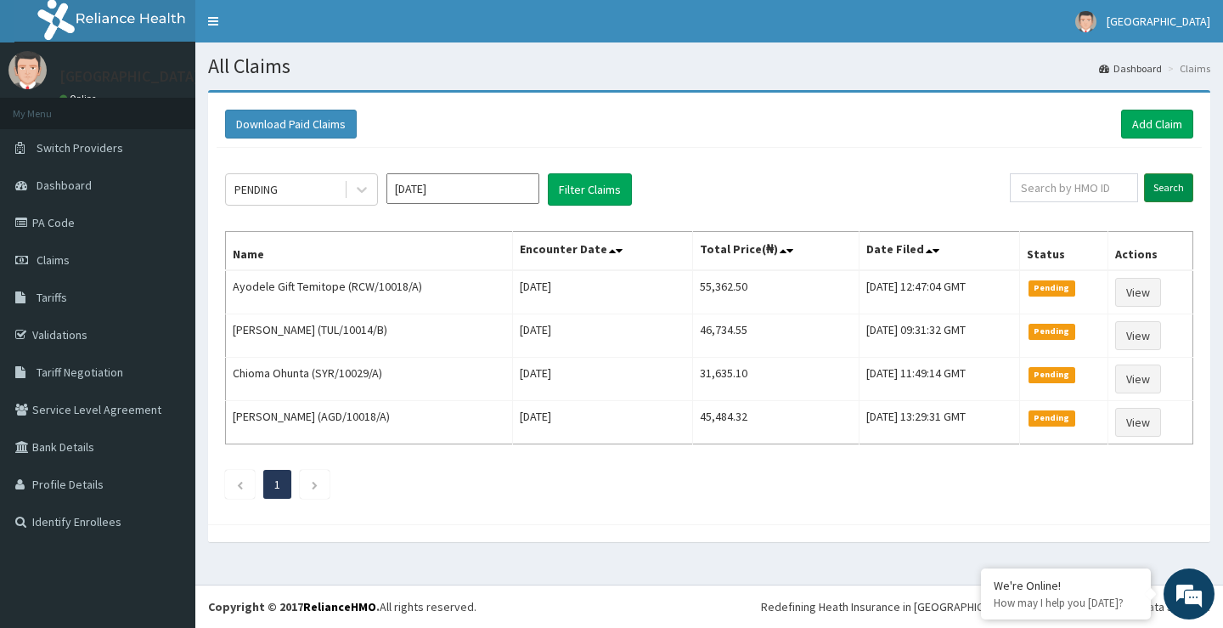
click at [1169, 183] on input "Search" at bounding box center [1168, 187] width 49 height 29
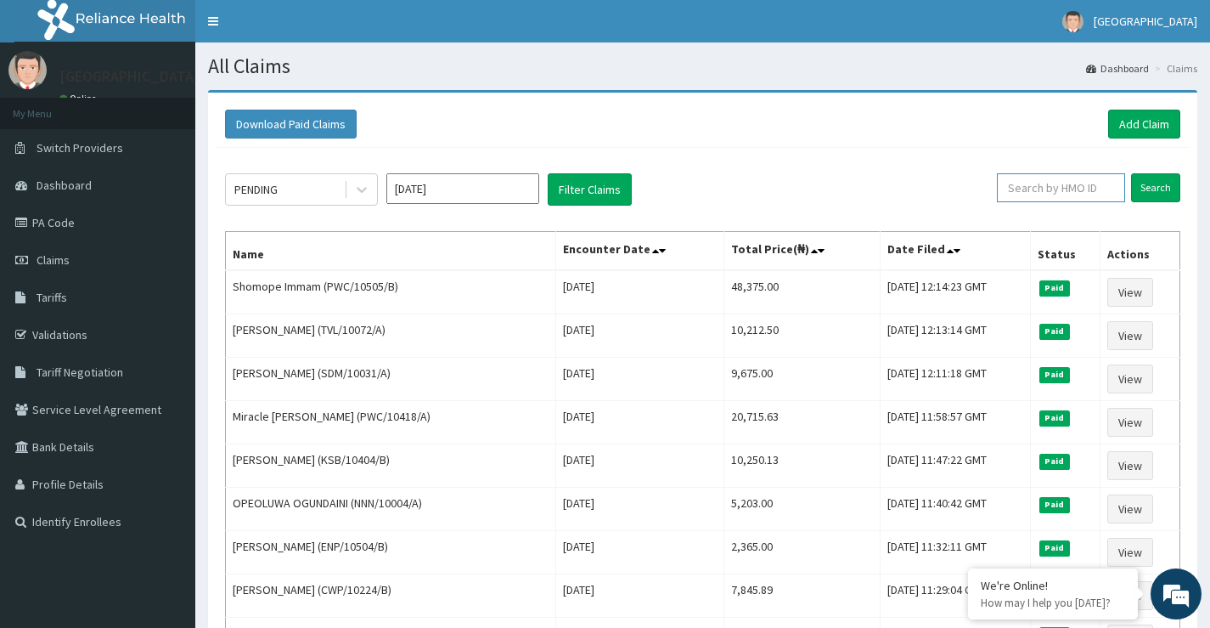
paste input "BAT/10032/A"
type input "BAT/10032/A"
click at [1147, 192] on input "Search" at bounding box center [1155, 187] width 49 height 29
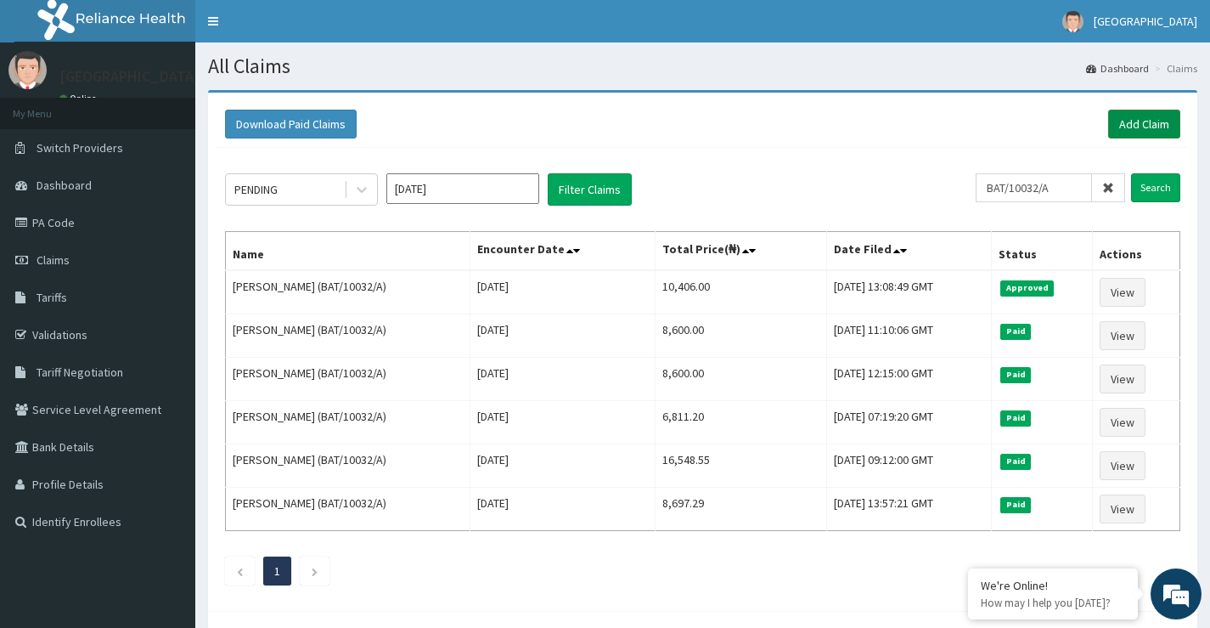
click at [1130, 124] on link "Add Claim" at bounding box center [1144, 124] width 72 height 29
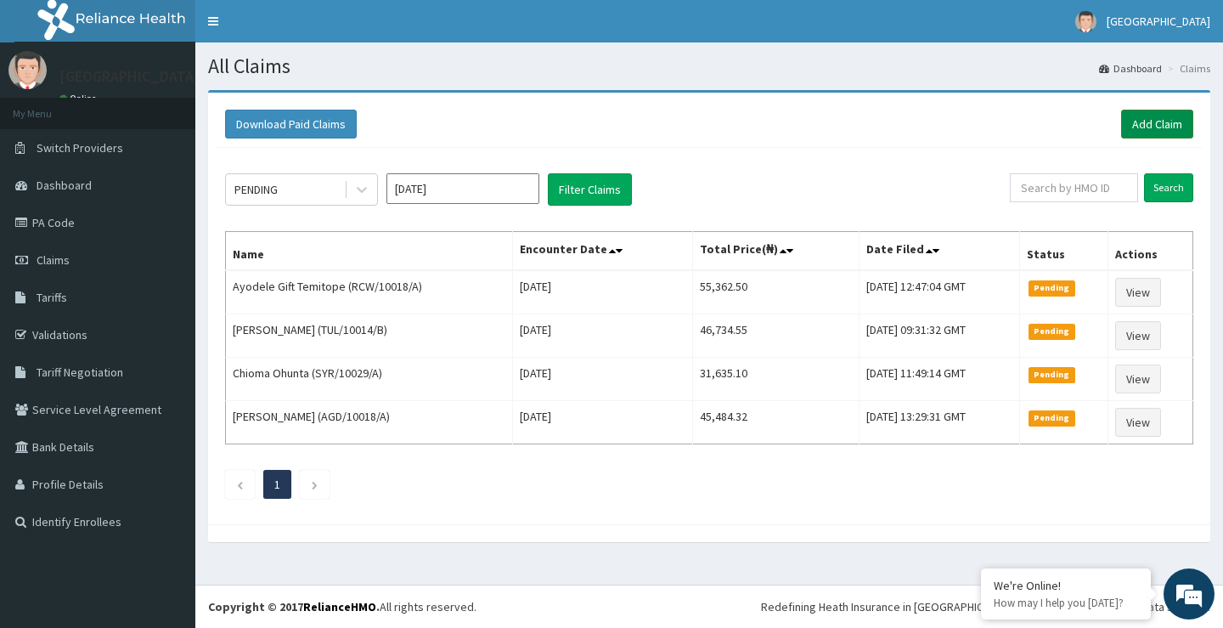
click at [1140, 127] on link "Add Claim" at bounding box center [1157, 124] width 72 height 29
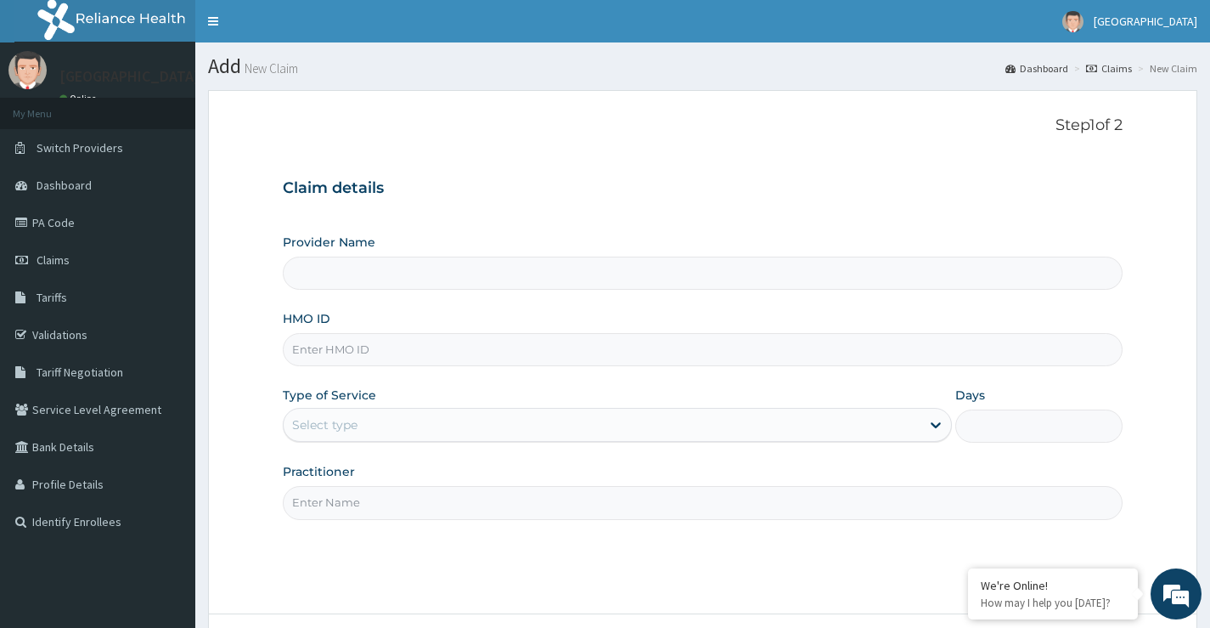
type input "[GEOGRAPHIC_DATA]"
paste input "BAT/10032/A"
type input "BAT/10032/A"
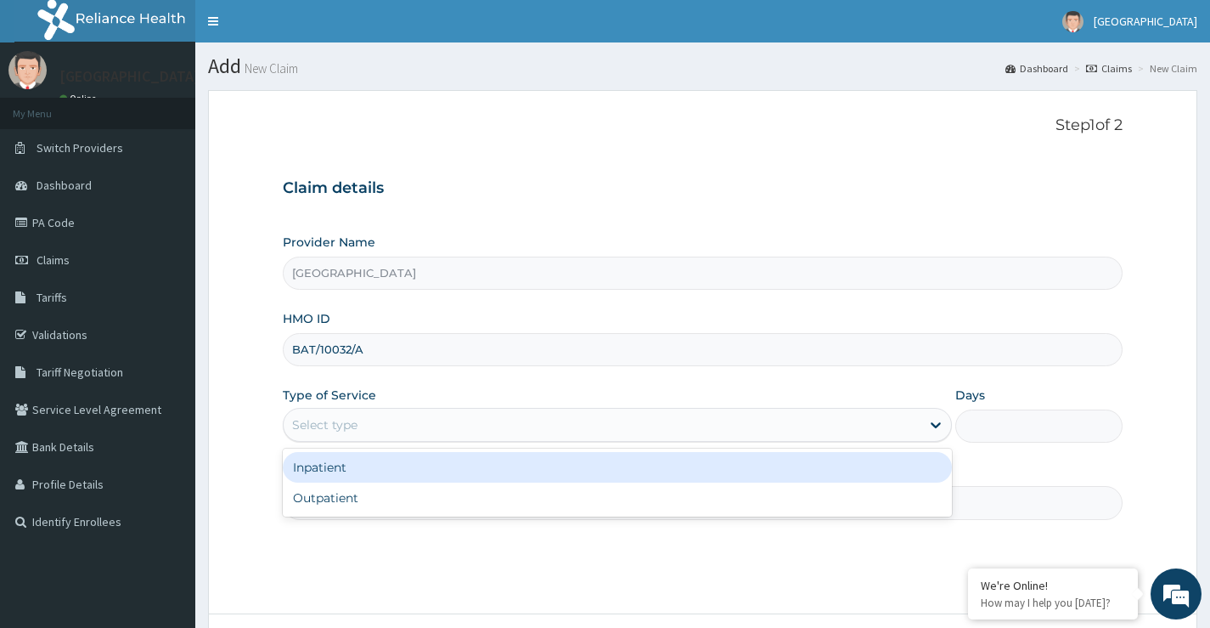
click at [501, 426] on div "Select type" at bounding box center [602, 424] width 637 height 27
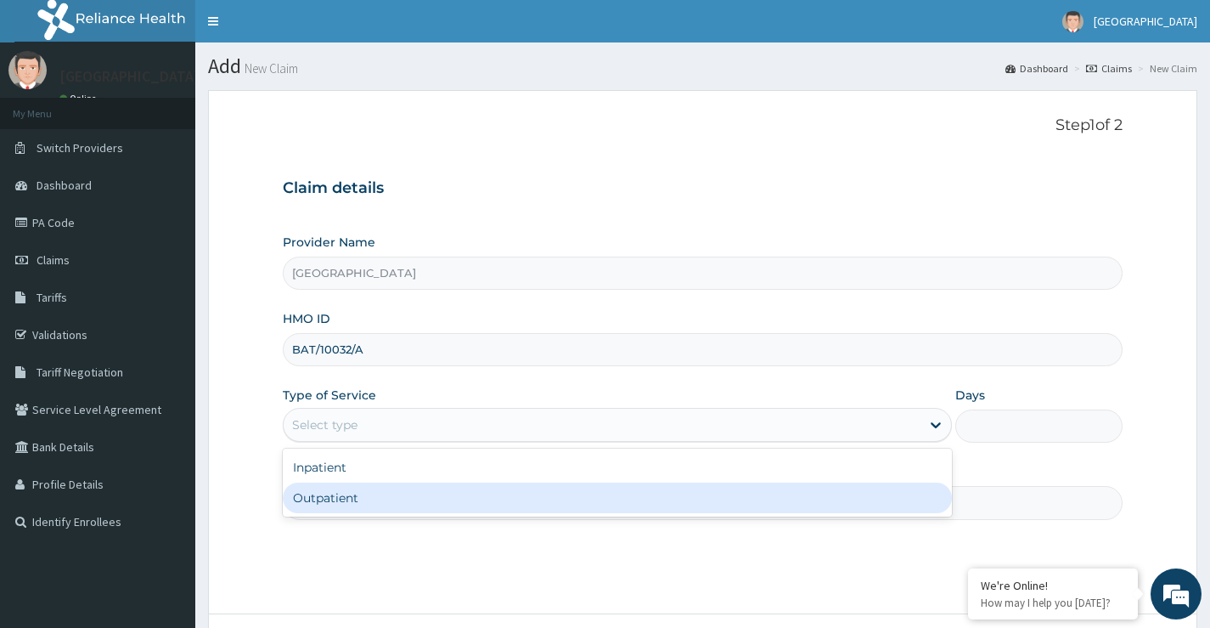
click at [487, 496] on div "Outpatient" at bounding box center [617, 497] width 669 height 31
type input "1"
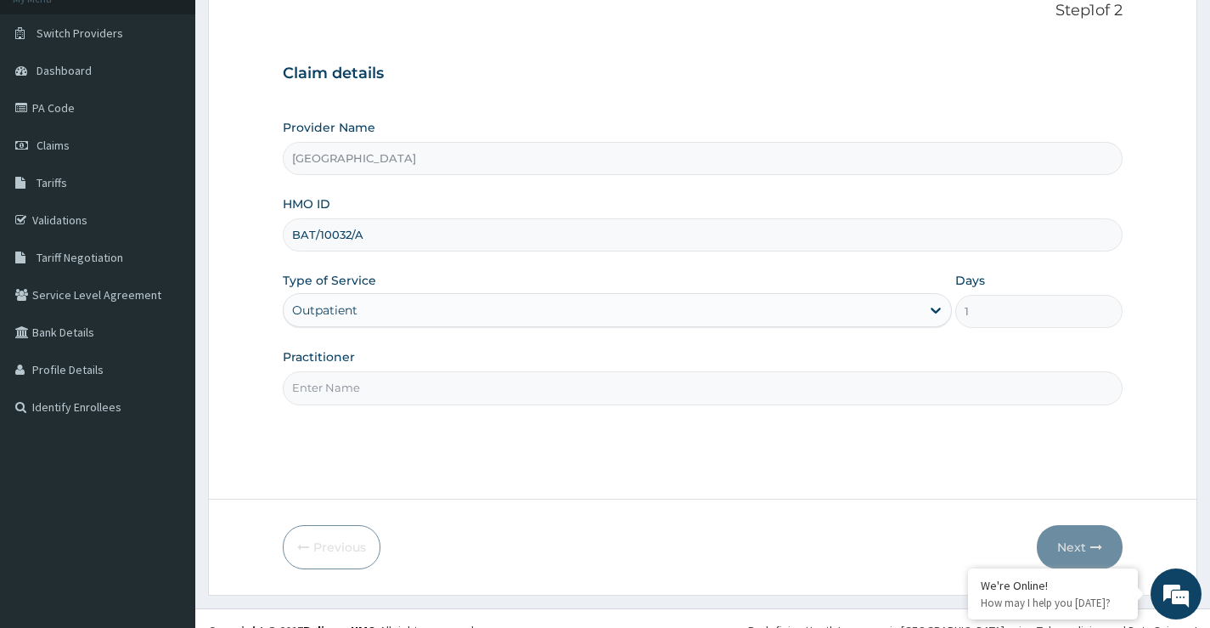
scroll to position [138, 0]
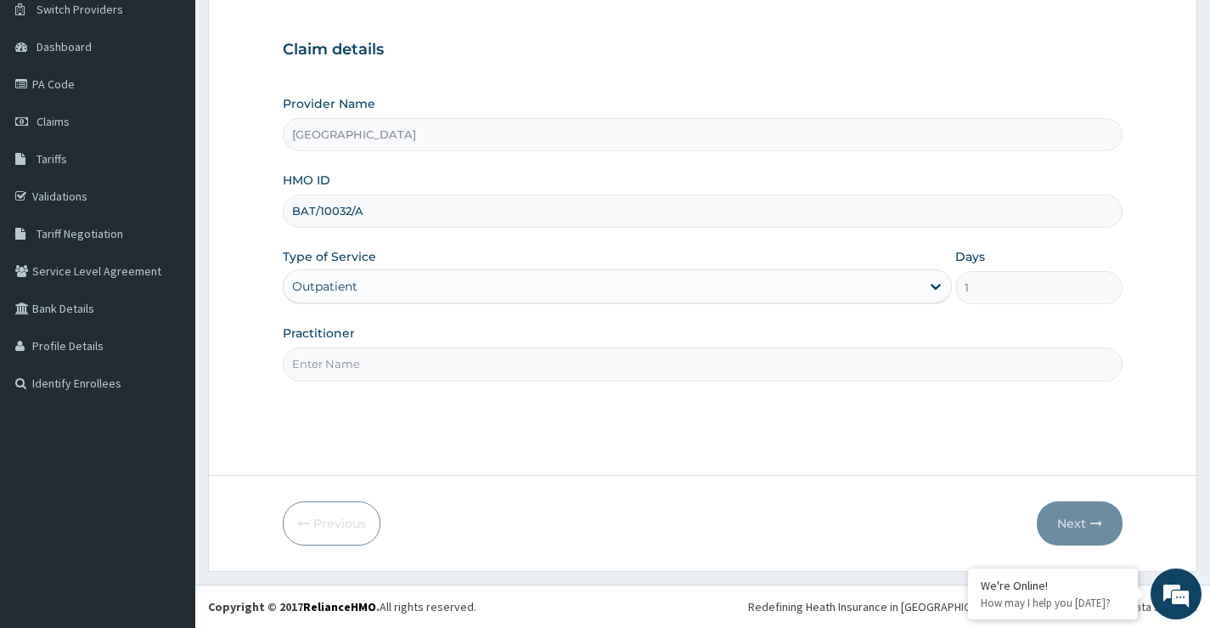
click at [418, 363] on input "Practitioner" at bounding box center [703, 363] width 840 height 33
type input "[PERSON_NAME]"
click at [1063, 527] on button "Next" at bounding box center [1080, 523] width 86 height 44
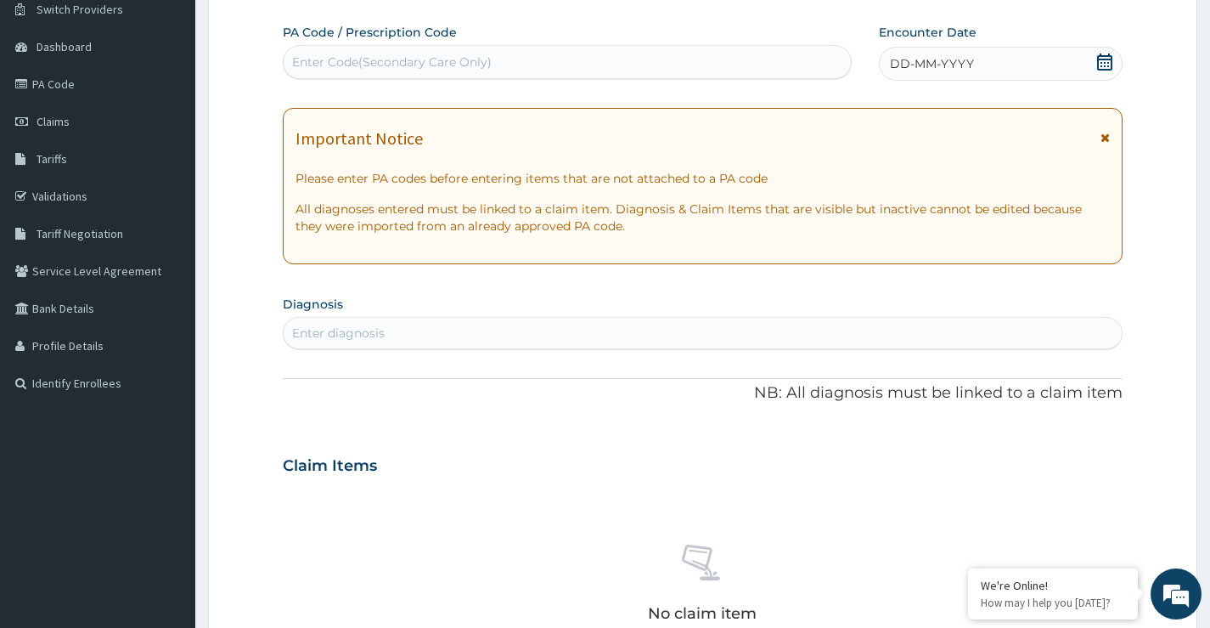
click at [428, 330] on div "Enter diagnosis" at bounding box center [703, 332] width 838 height 27
type input "I"
type input "E"
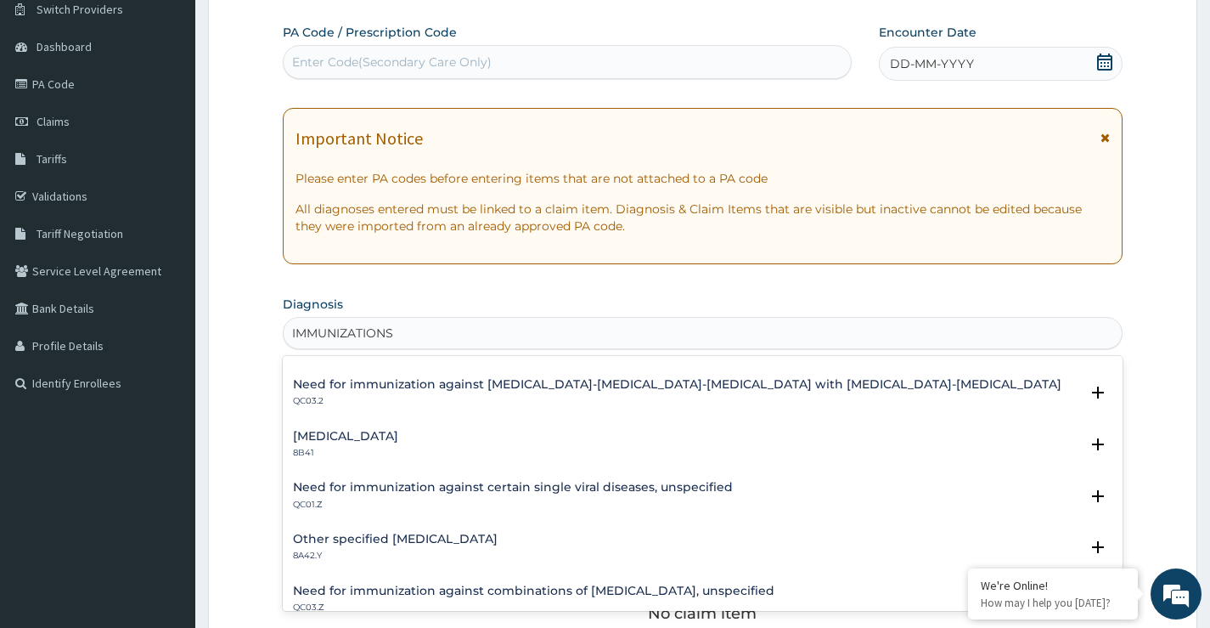
scroll to position [800, 0]
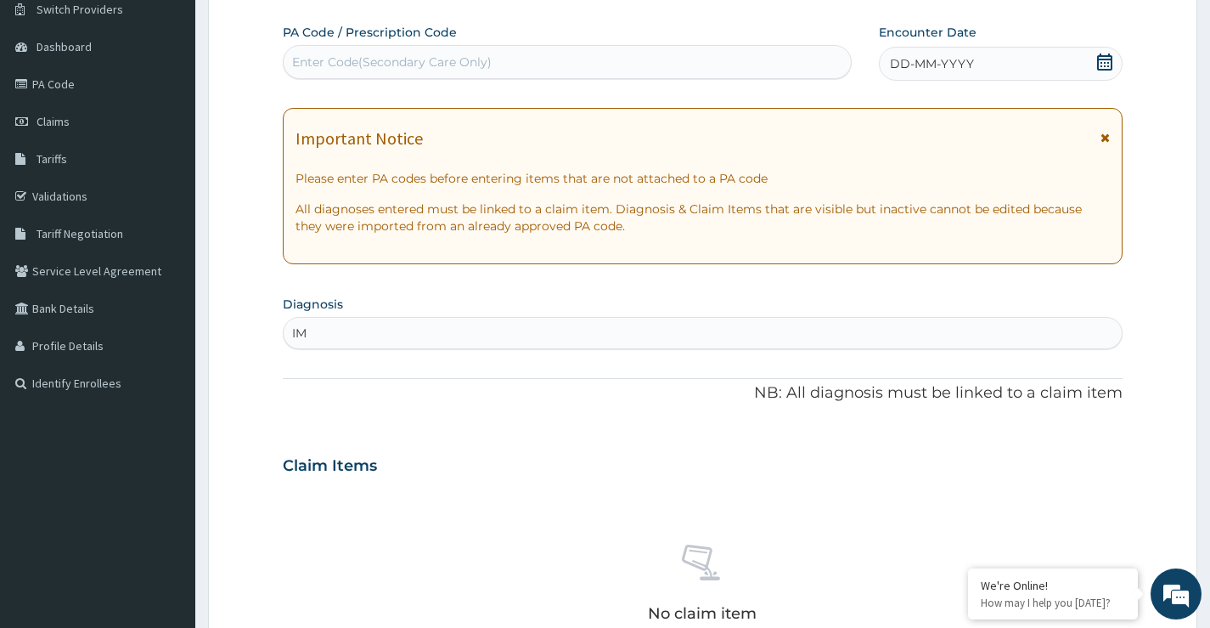
type input "I"
type input "E"
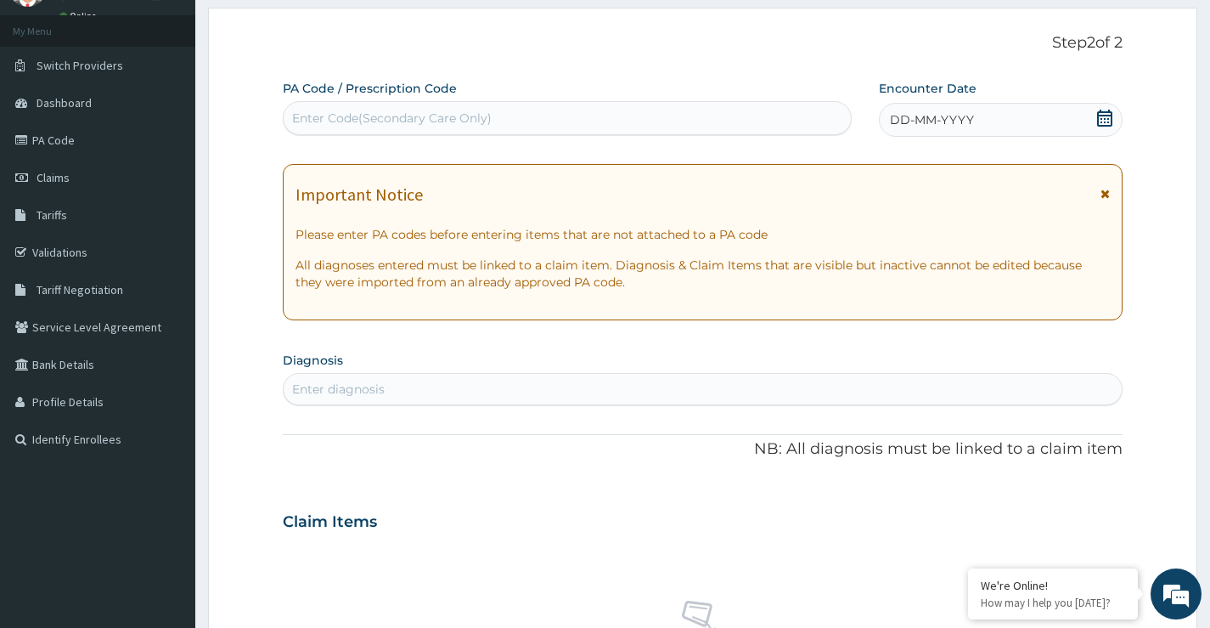
scroll to position [54, 0]
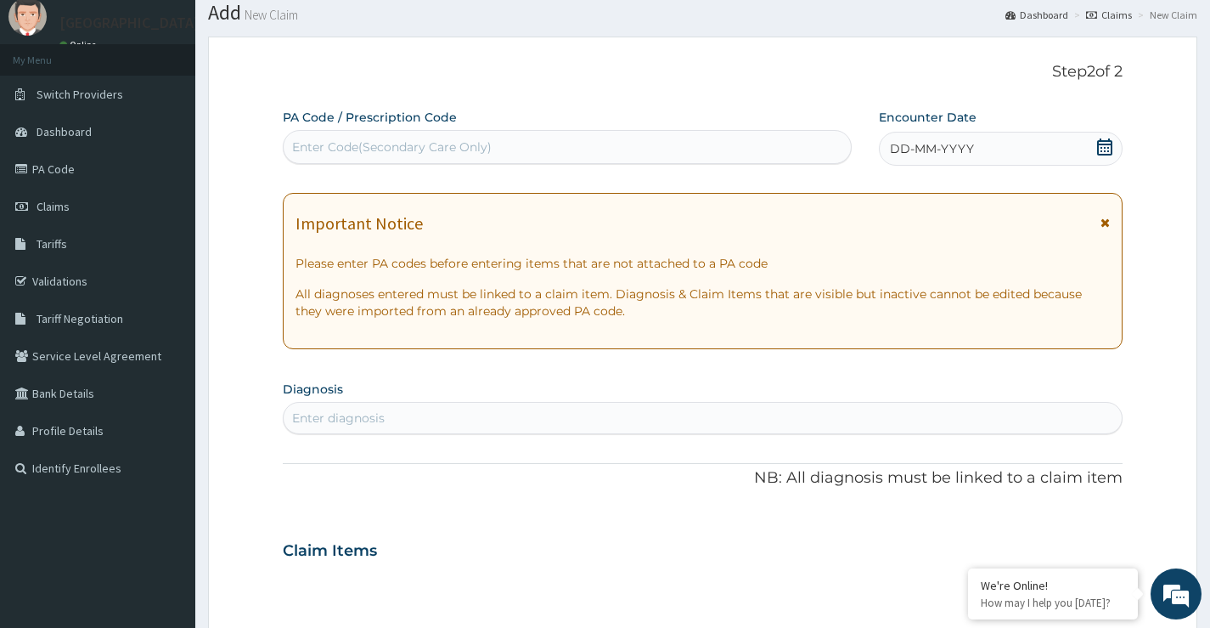
drag, startPoint x: 390, startPoint y: 142, endPoint x: 345, endPoint y: 146, distance: 45.2
click at [345, 146] on div "Enter Code(Secondary Care Only)" at bounding box center [392, 146] width 200 height 17
paste input "PA/C007FD"
type input "PA/C007FD"
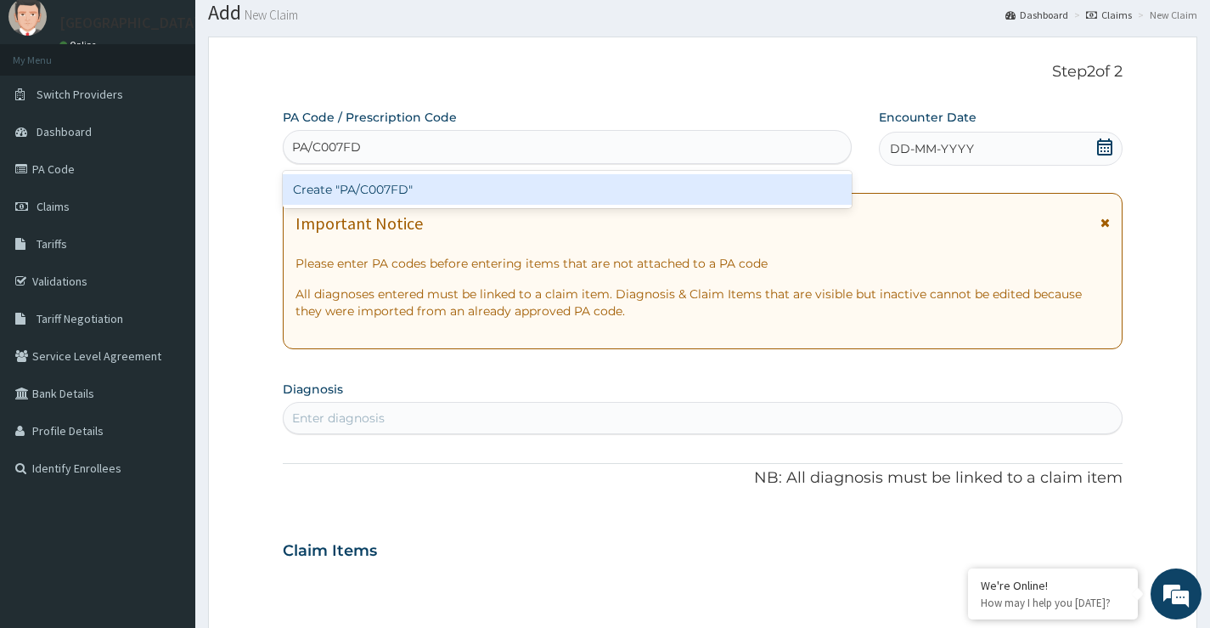
click at [385, 185] on div "Create "PA/C007FD"" at bounding box center [567, 189] width 569 height 31
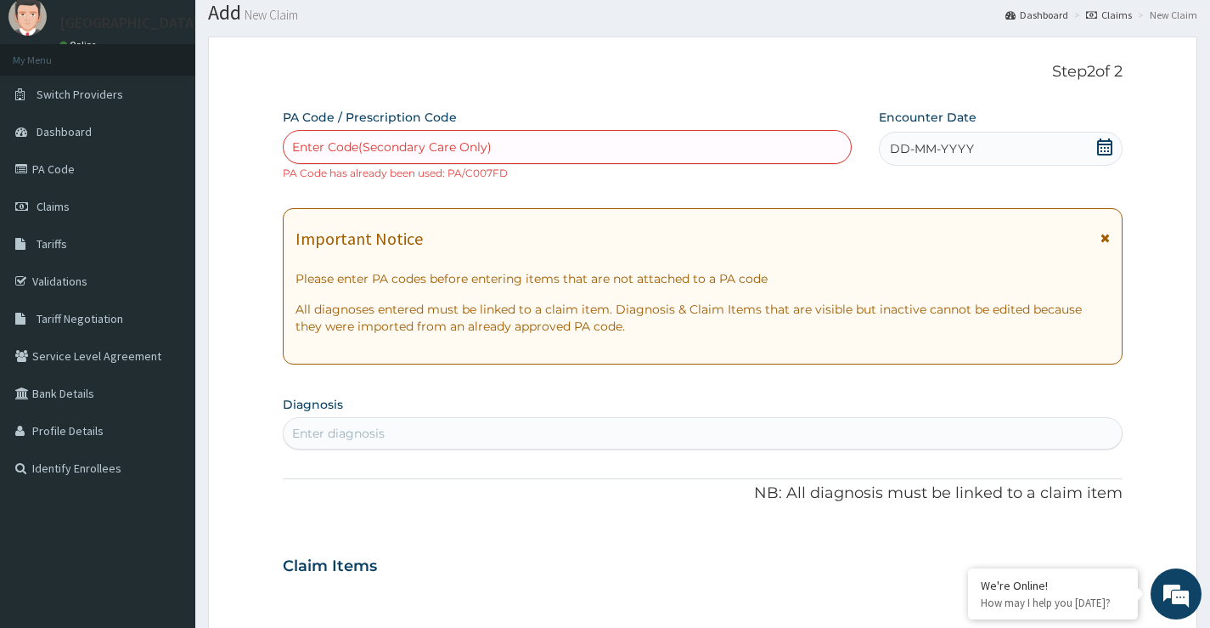
click at [332, 148] on div "Enter Code(Secondary Care Only)" at bounding box center [392, 146] width 200 height 17
paste input "PA/C007FD"
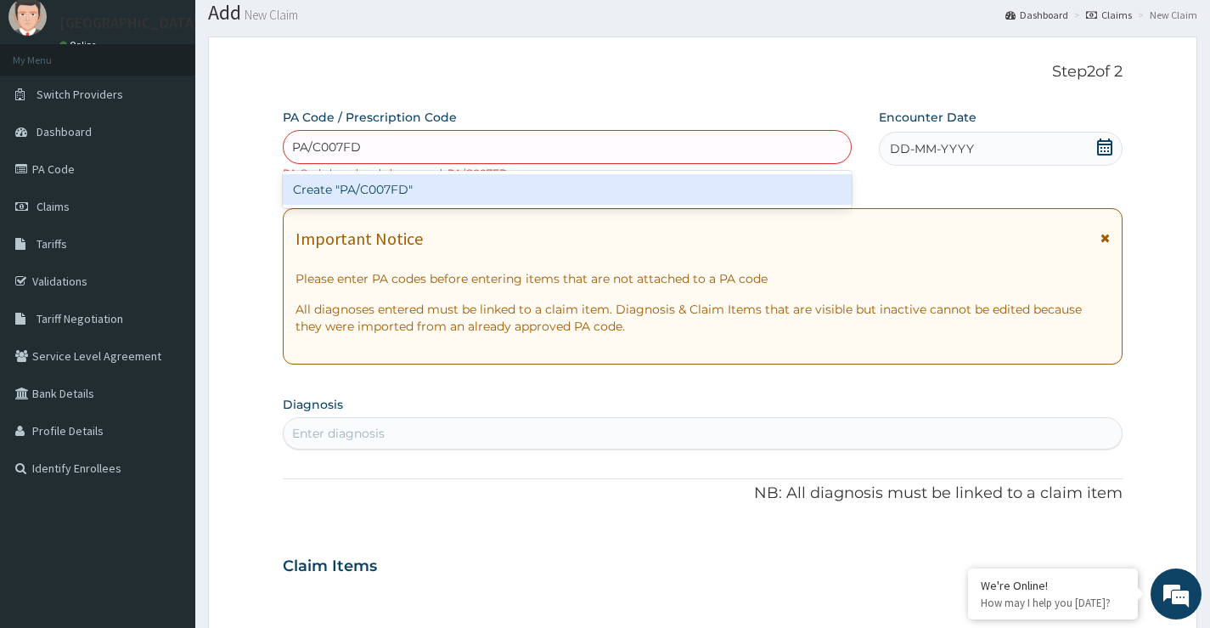
type input "PA/C007FD"
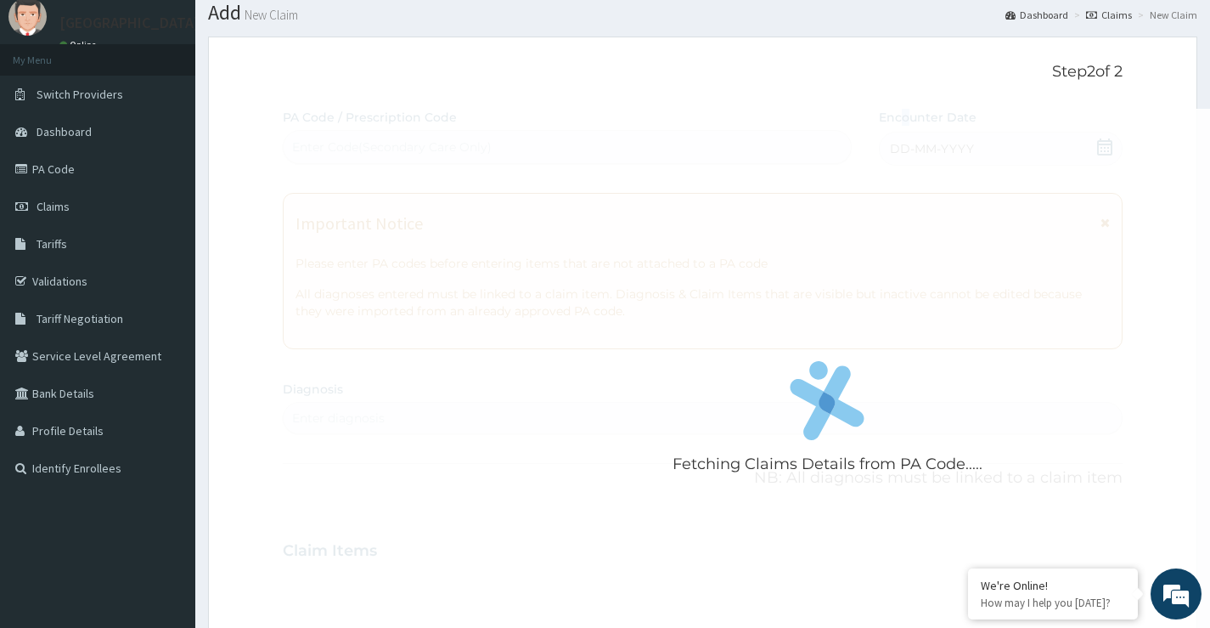
click at [905, 93] on div "Step 2 of 2 Fetching Claims Details from PA Code..... PA Code / Prescription Co…" at bounding box center [703, 525] width 840 height 925
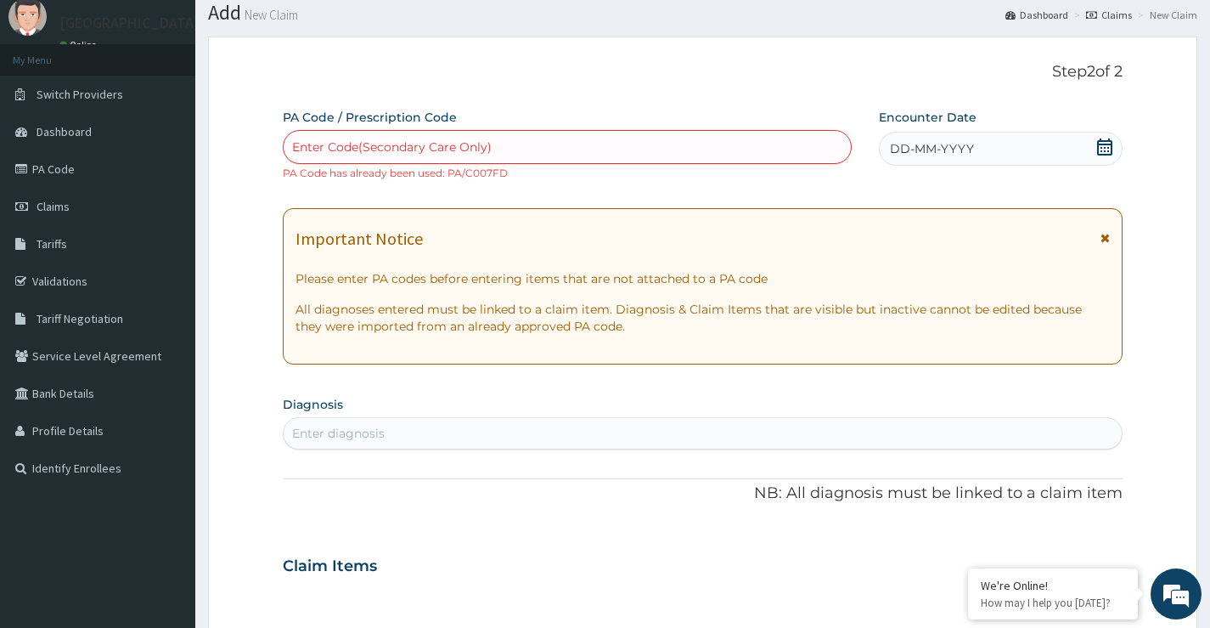
click at [946, 148] on span "DD-MM-YYYY" at bounding box center [932, 148] width 84 height 17
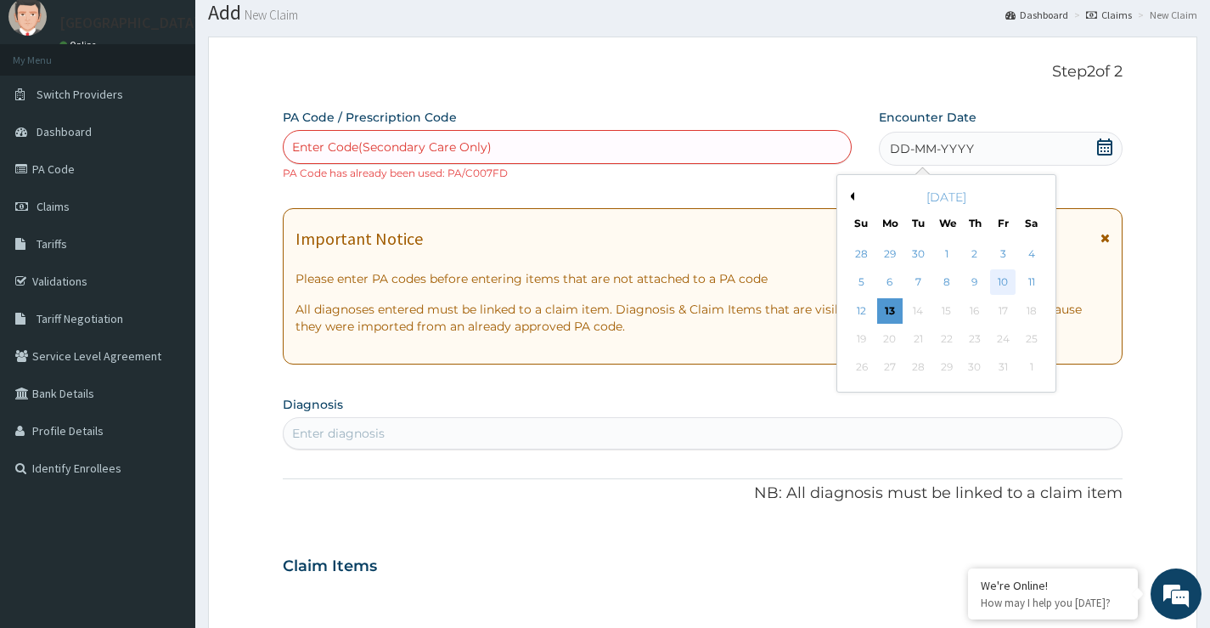
click at [1000, 281] on div "10" at bounding box center [1002, 282] width 25 height 25
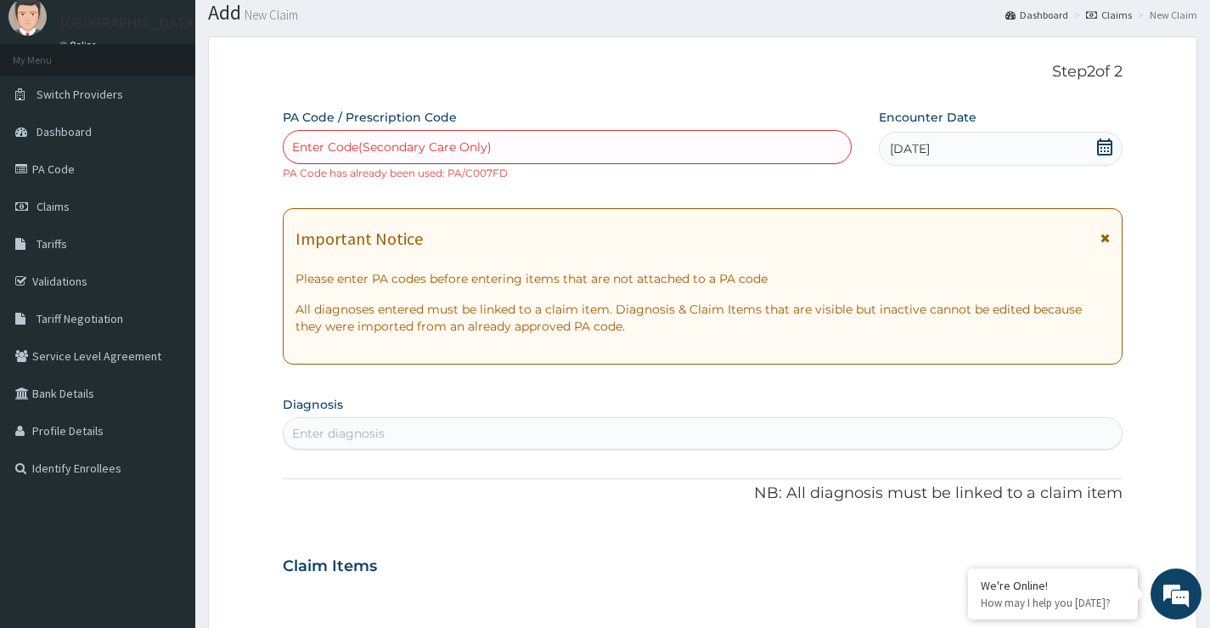
click at [425, 148] on div "Enter Code(Secondary Care Only)" at bounding box center [392, 146] width 200 height 17
type input "PA"
click at [369, 149] on div "Enter Code(Secondary Care Only)" at bounding box center [392, 146] width 200 height 17
type input "PA/"
click at [369, 137] on div "Enter Code(Secondary Care Only)" at bounding box center [567, 146] width 567 height 27
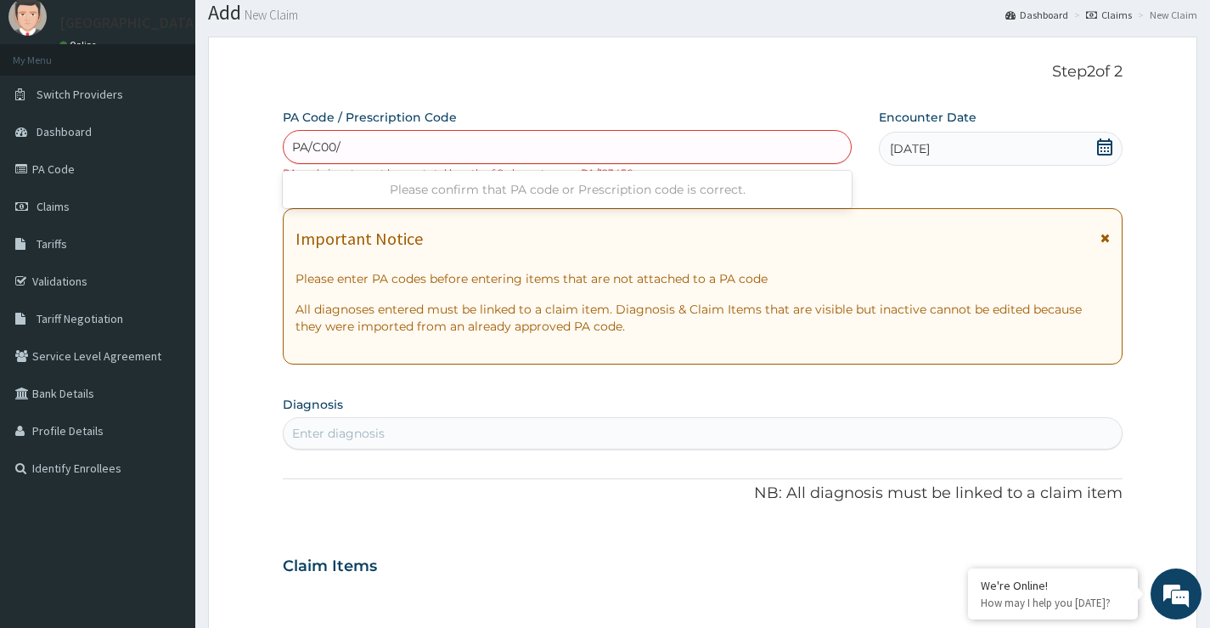
type input "PA/C00/"
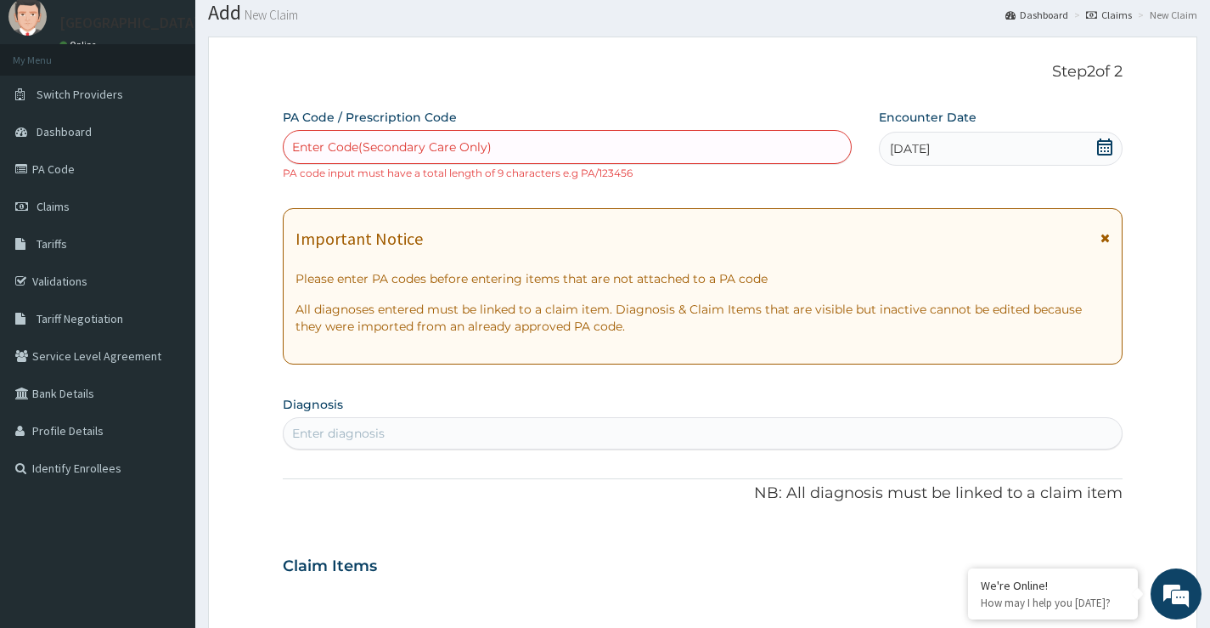
paste input "PA/C007FD"
type input "PA/C007FD"
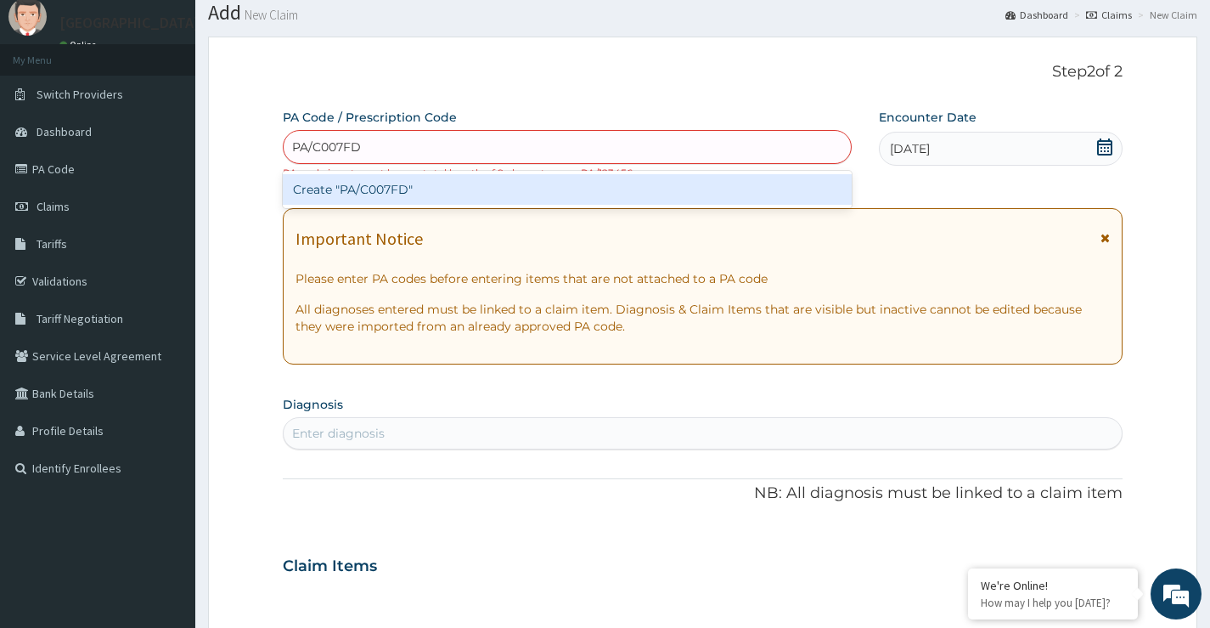
click at [381, 189] on div "Create "PA/C007FD"" at bounding box center [567, 189] width 569 height 31
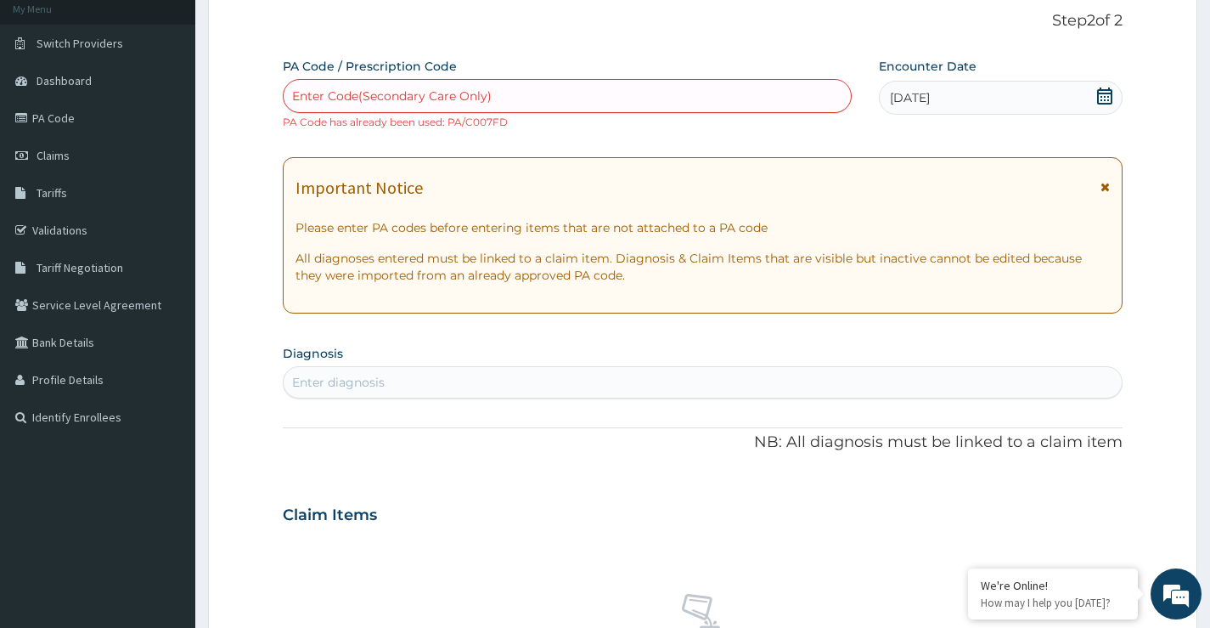
scroll to position [0, 0]
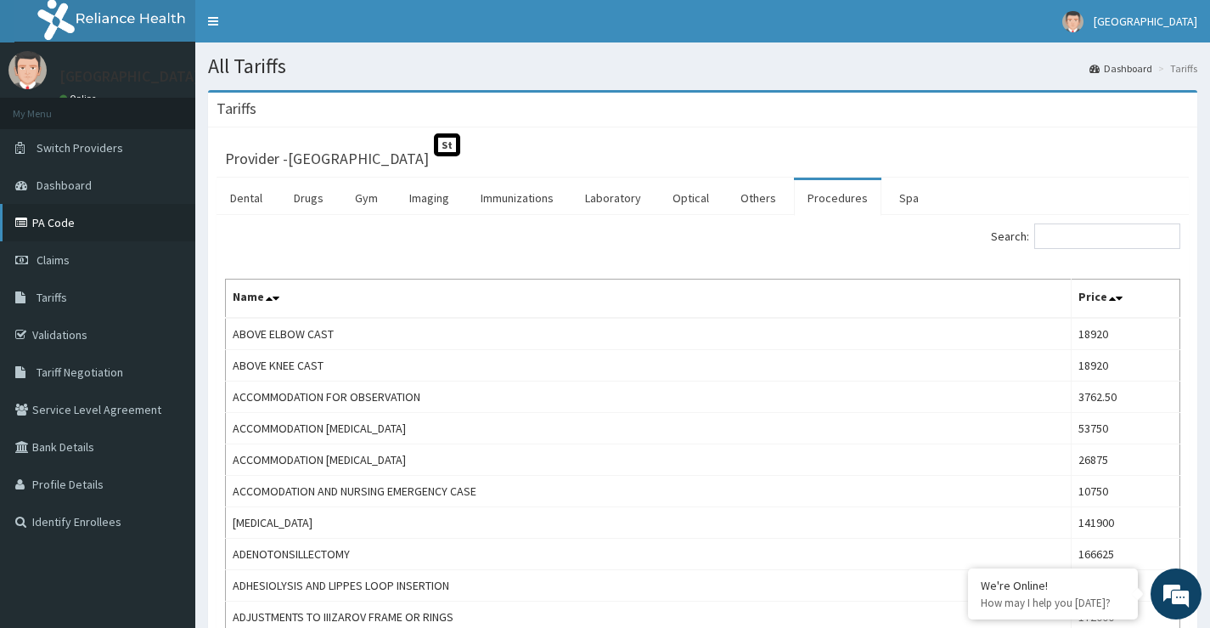
click at [42, 224] on link "PA Code" at bounding box center [97, 222] width 195 height 37
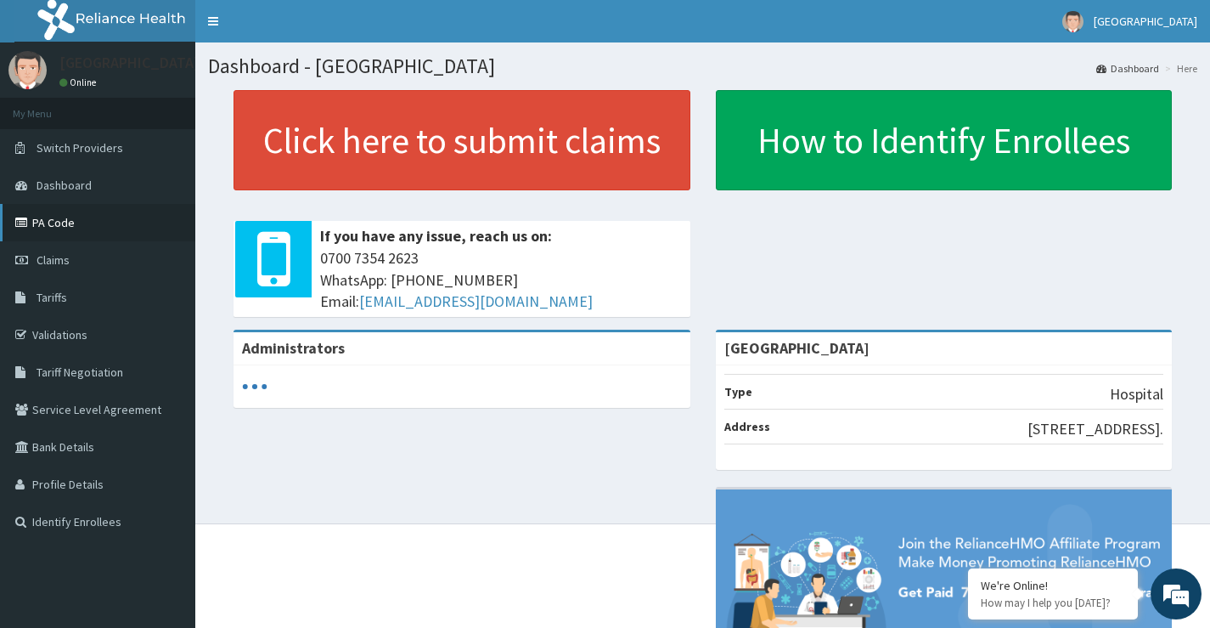
click at [49, 224] on link "PA Code" at bounding box center [97, 222] width 195 height 37
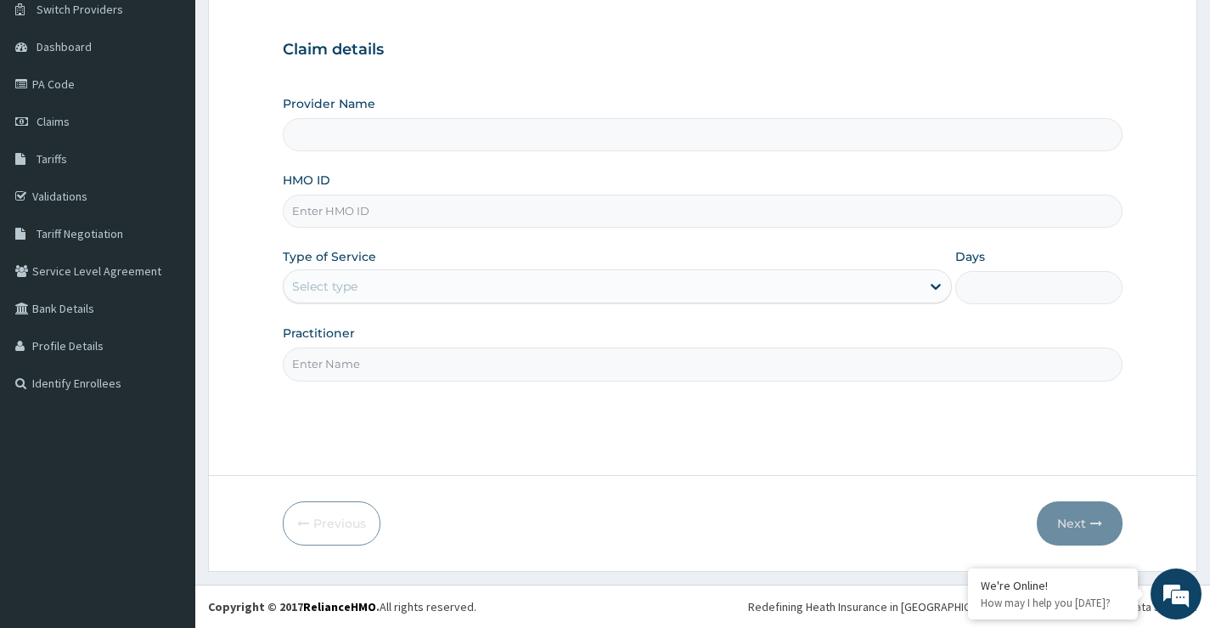
type input "[GEOGRAPHIC_DATA]"
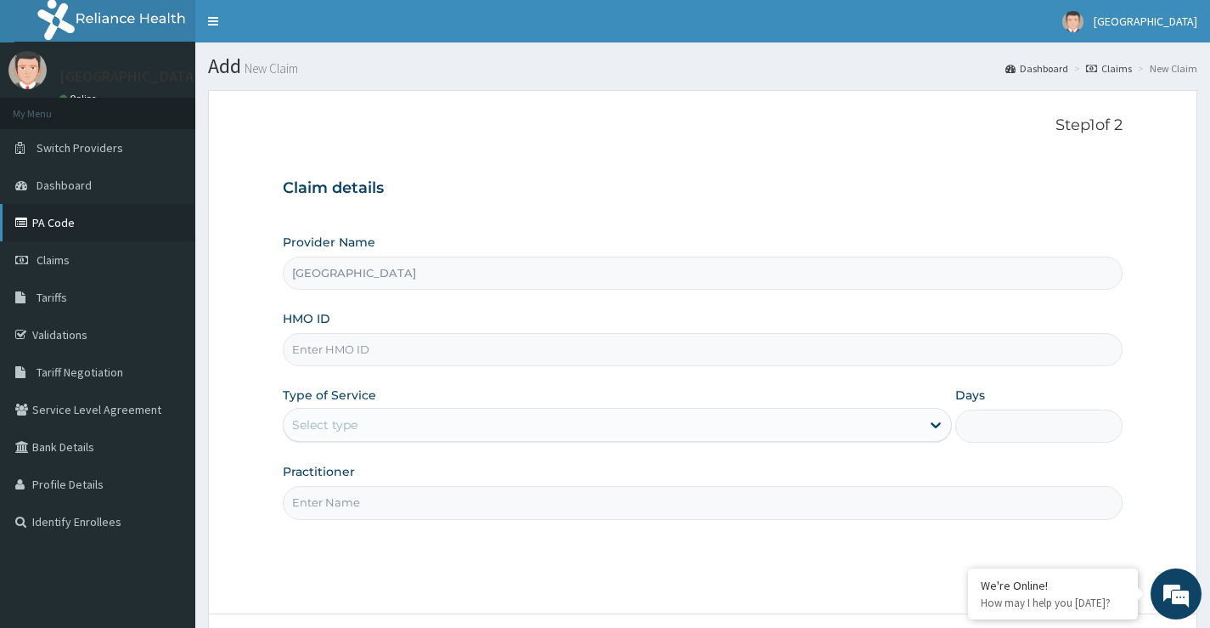
click at [54, 221] on link "PA Code" at bounding box center [97, 222] width 195 height 37
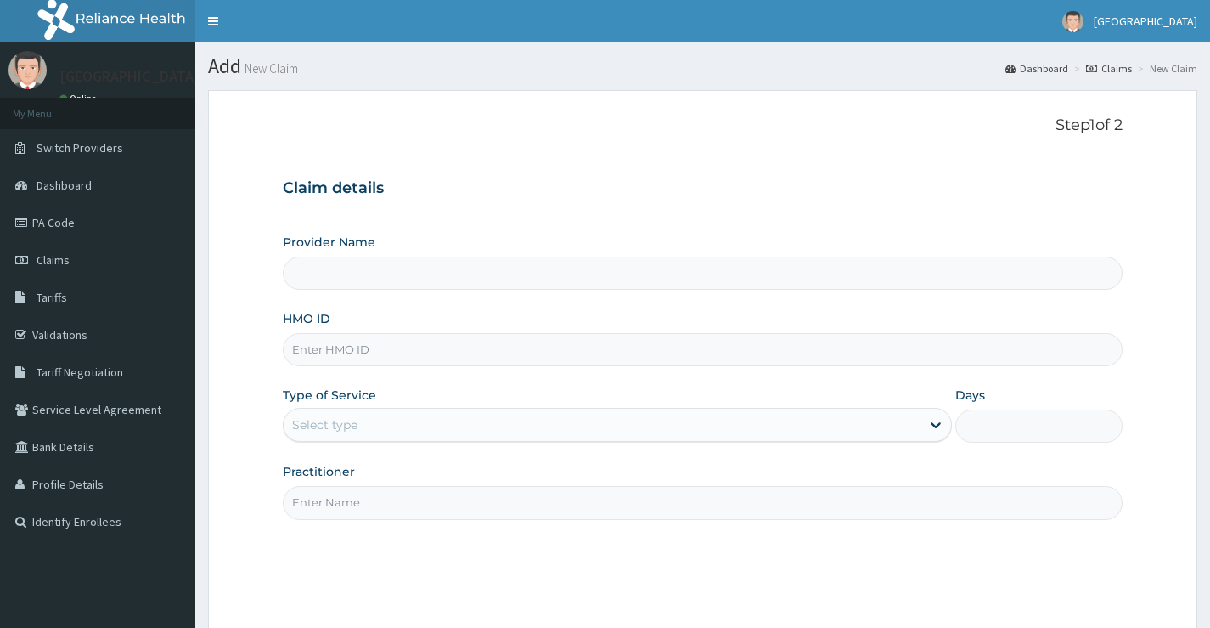
type input "[GEOGRAPHIC_DATA]"
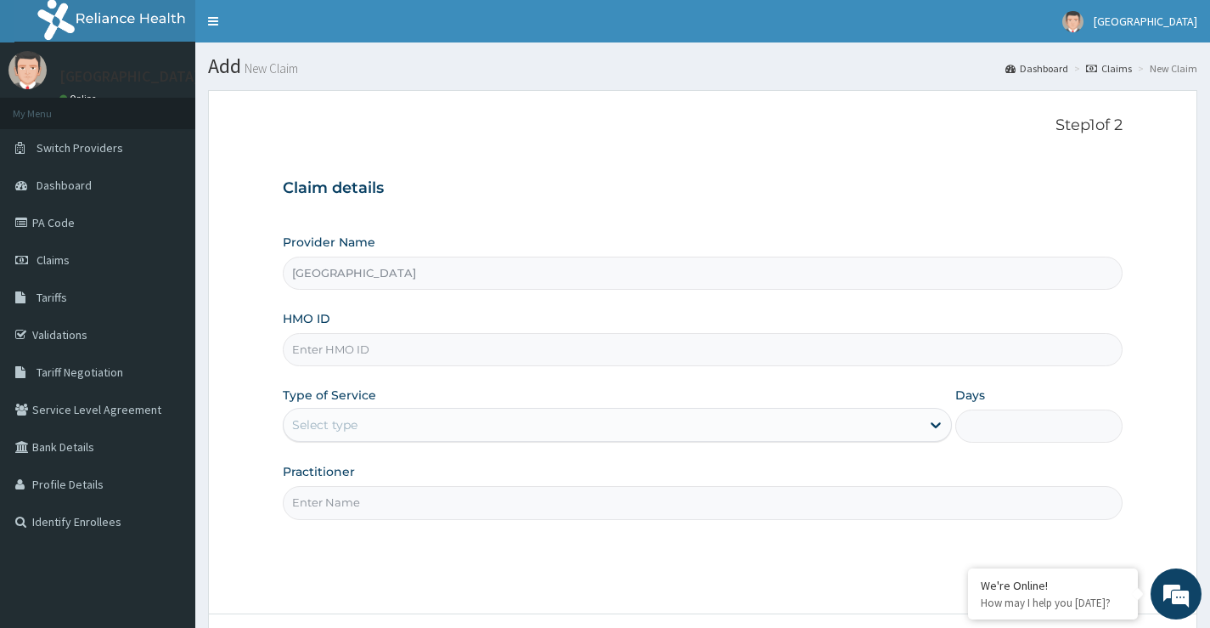
paste input "ENP/10504/B"
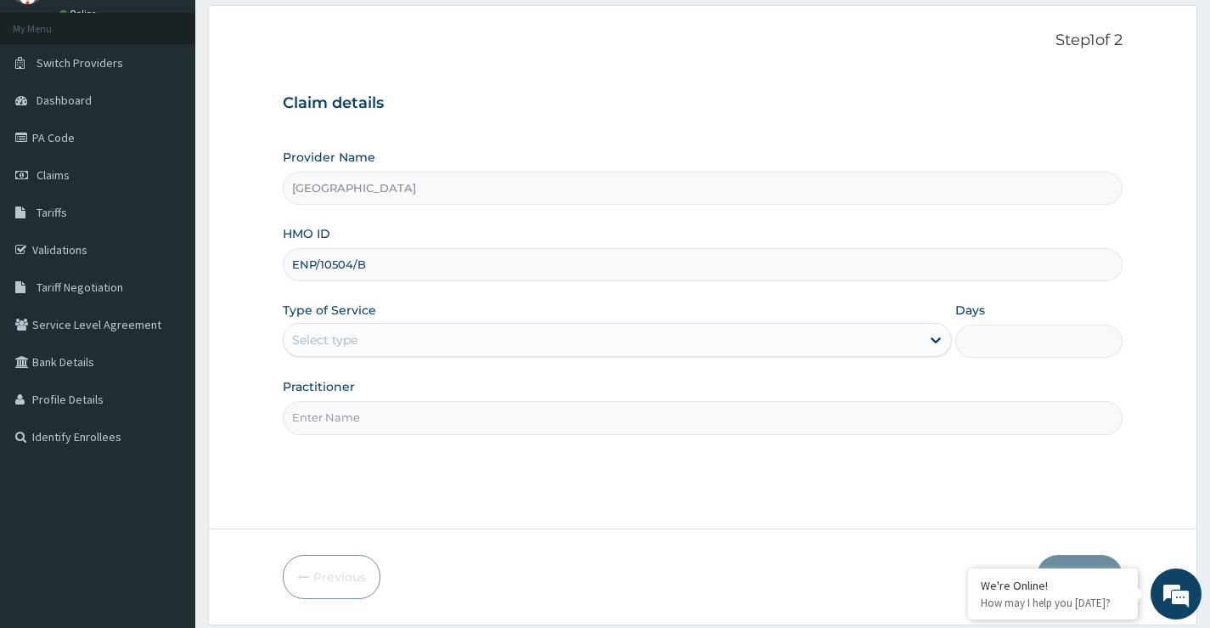
type input "ENP/10504/B"
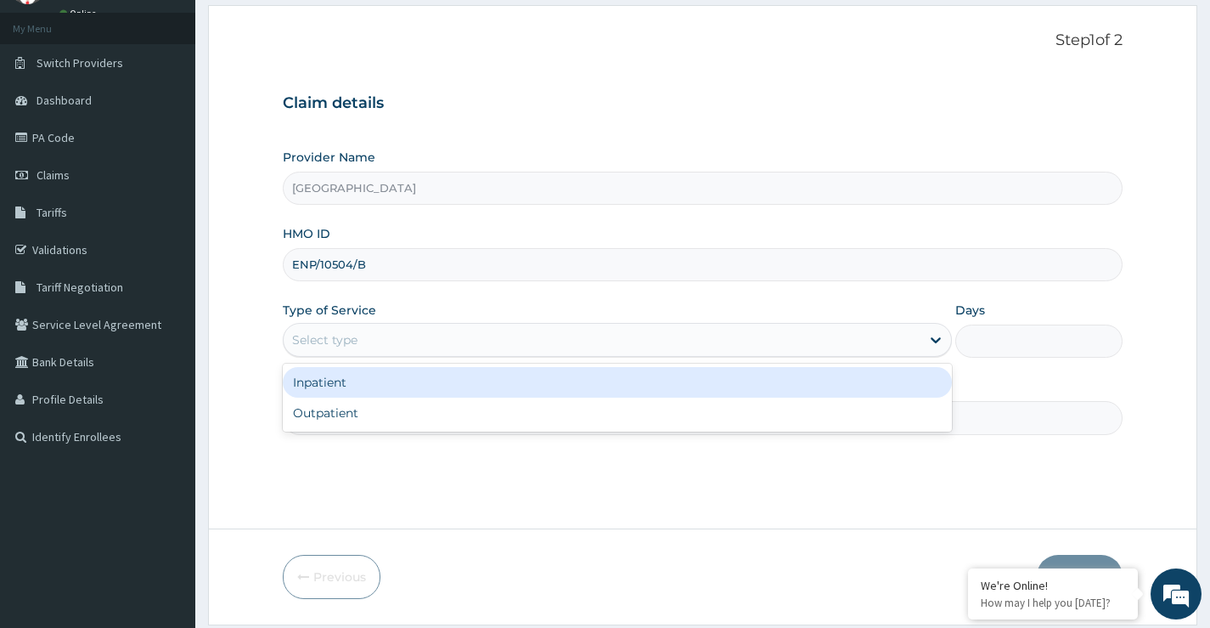
click at [404, 342] on div "Select type" at bounding box center [602, 339] width 637 height 27
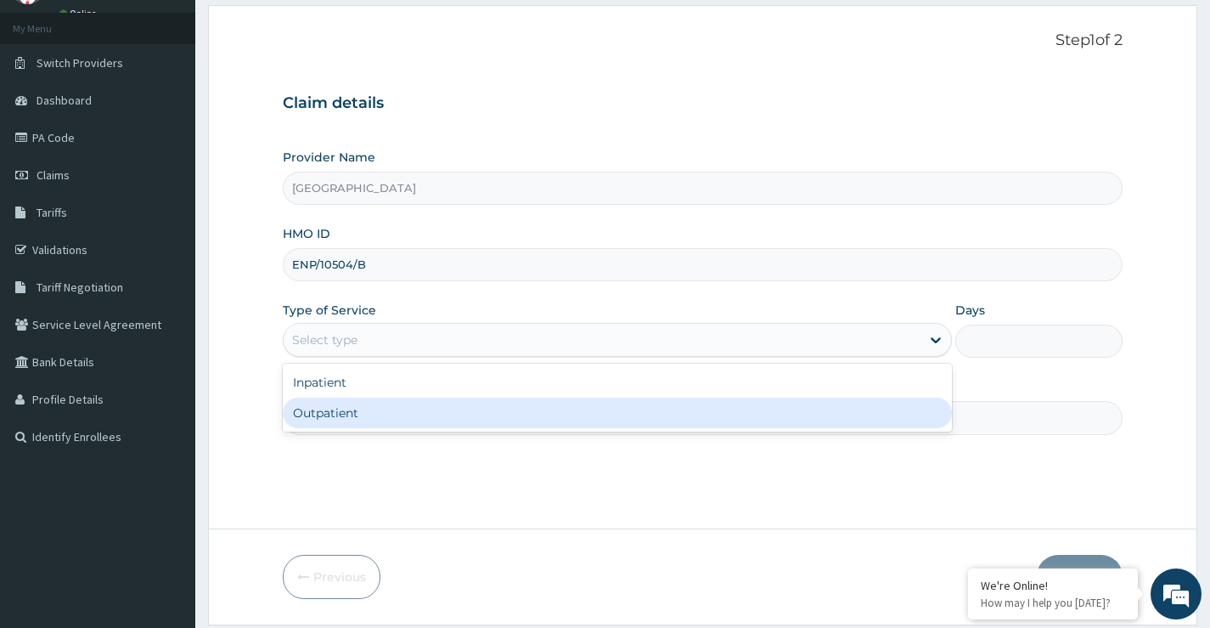
click at [403, 417] on div "Outpatient" at bounding box center [617, 412] width 669 height 31
type input "1"
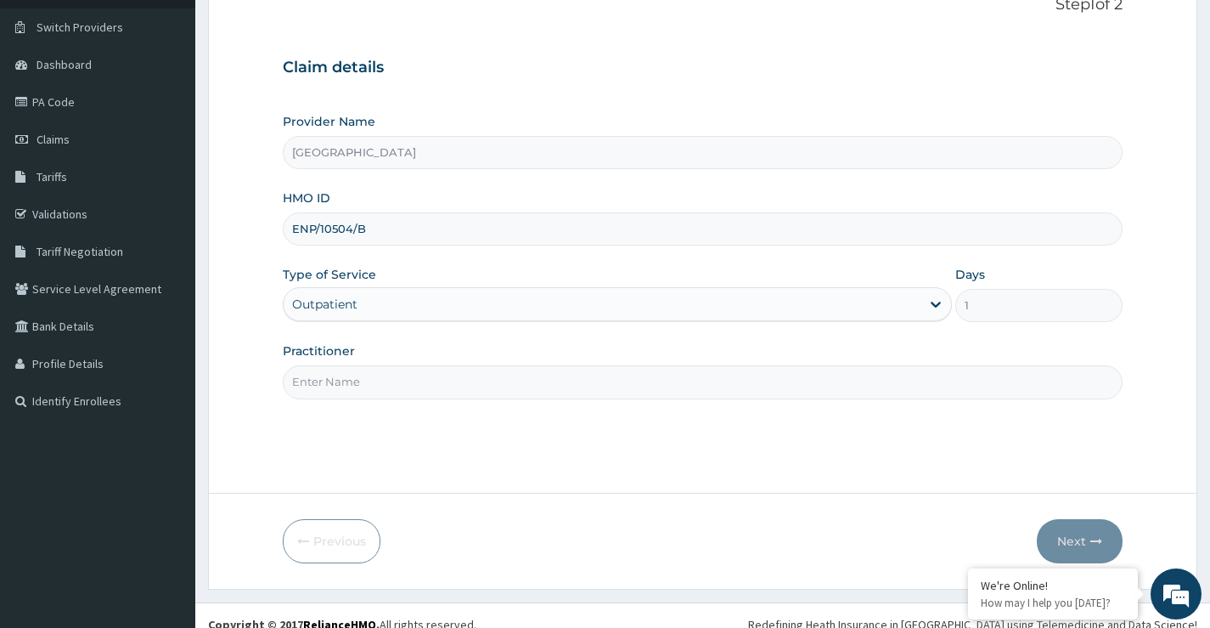
scroll to position [138, 0]
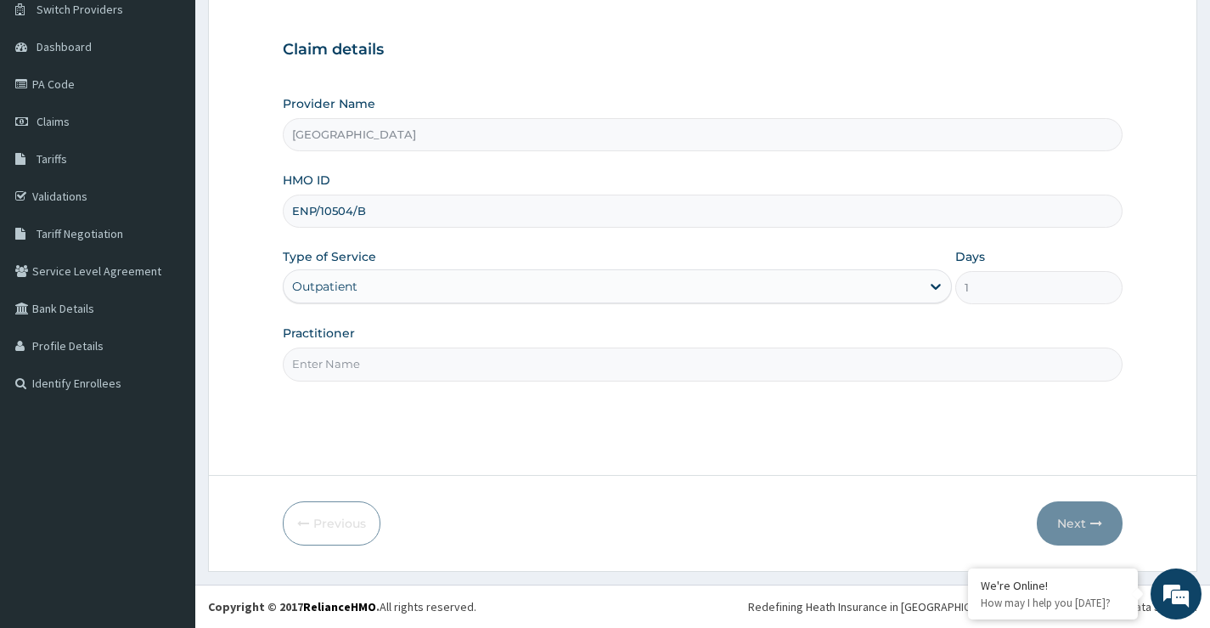
click at [386, 368] on input "Practitioner" at bounding box center [703, 363] width 840 height 33
type input "DR. DAMOLA"
click at [1068, 524] on button "Next" at bounding box center [1080, 523] width 86 height 44
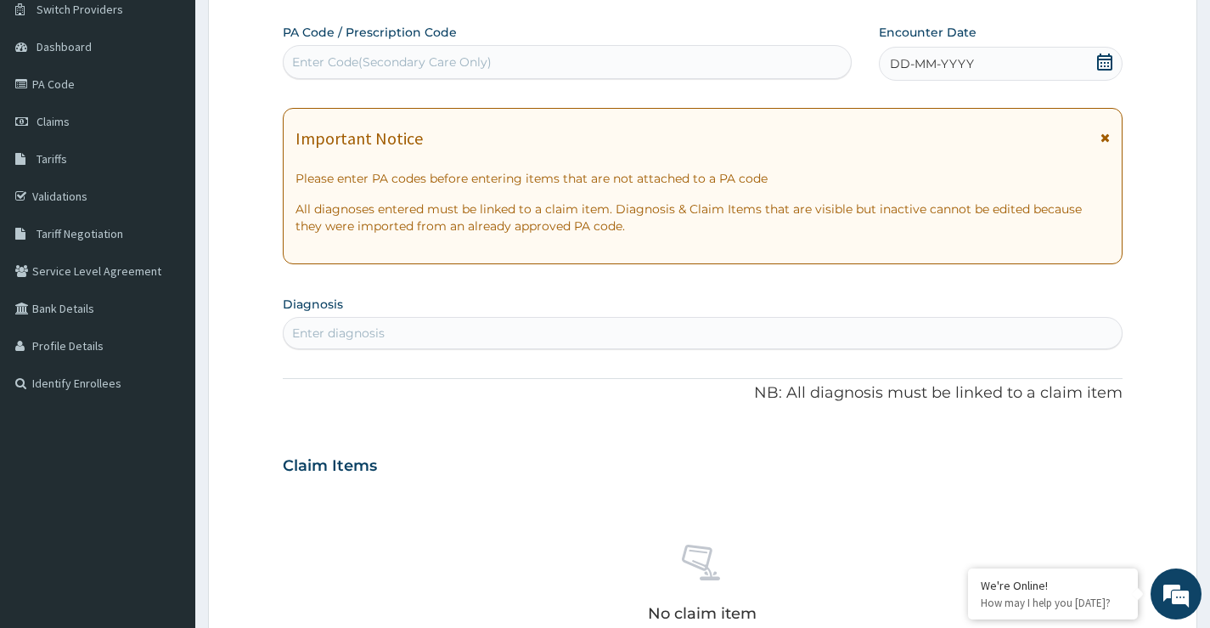
click at [1109, 63] on icon at bounding box center [1104, 62] width 17 height 17
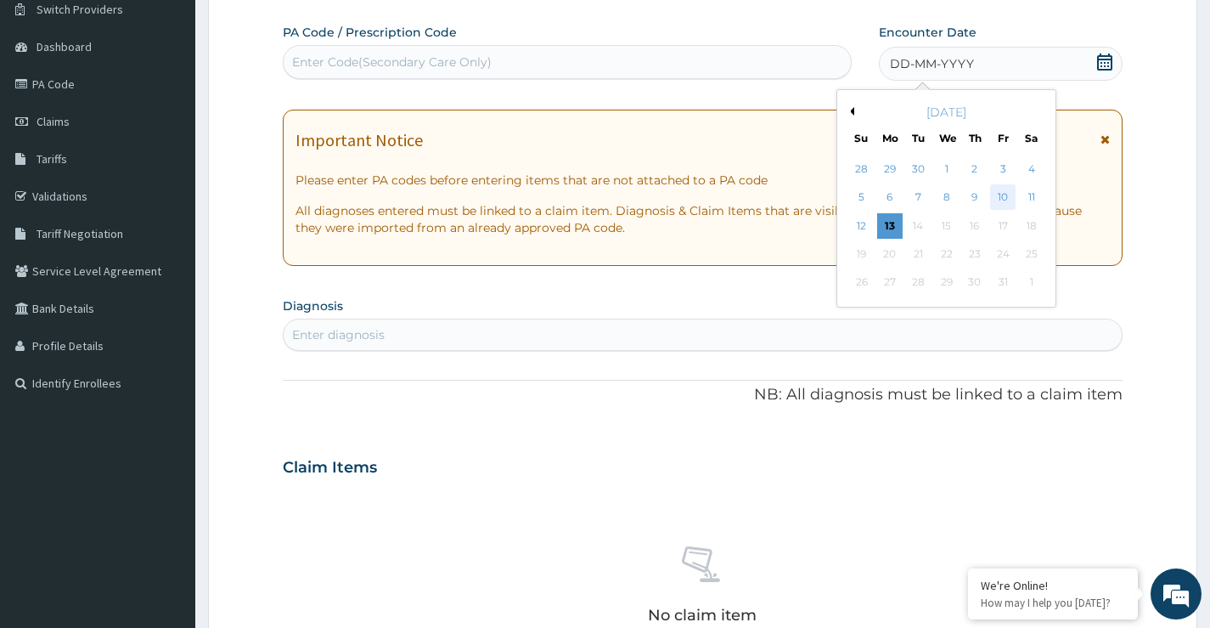
click at [1000, 196] on div "10" at bounding box center [1002, 197] width 25 height 25
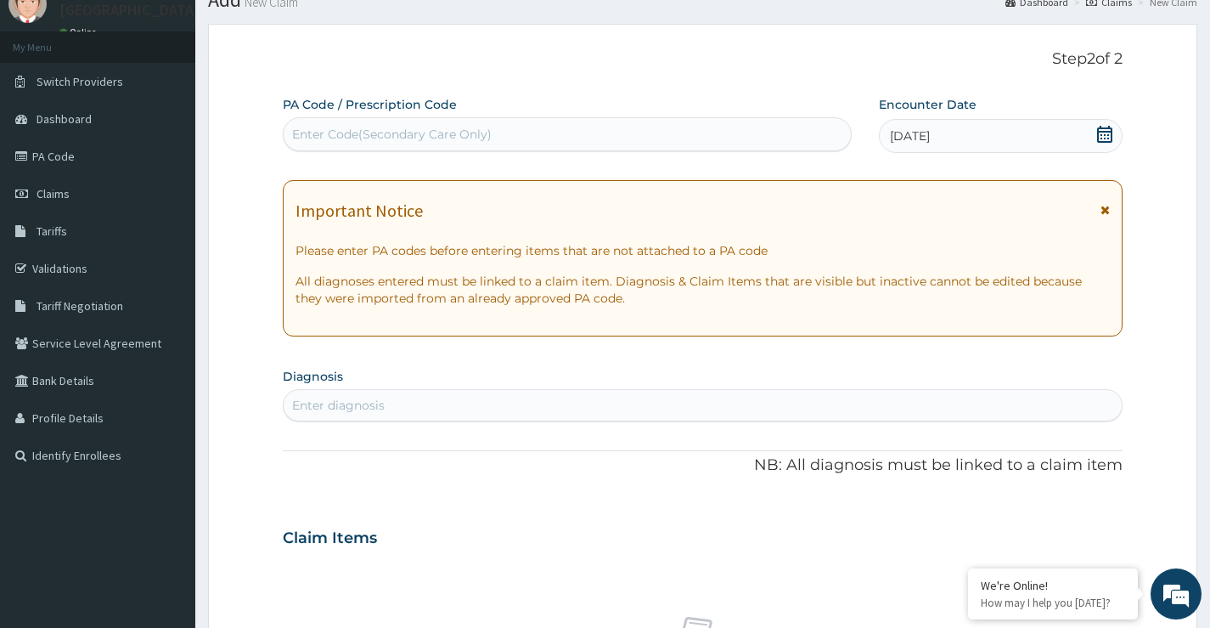
scroll to position [54, 0]
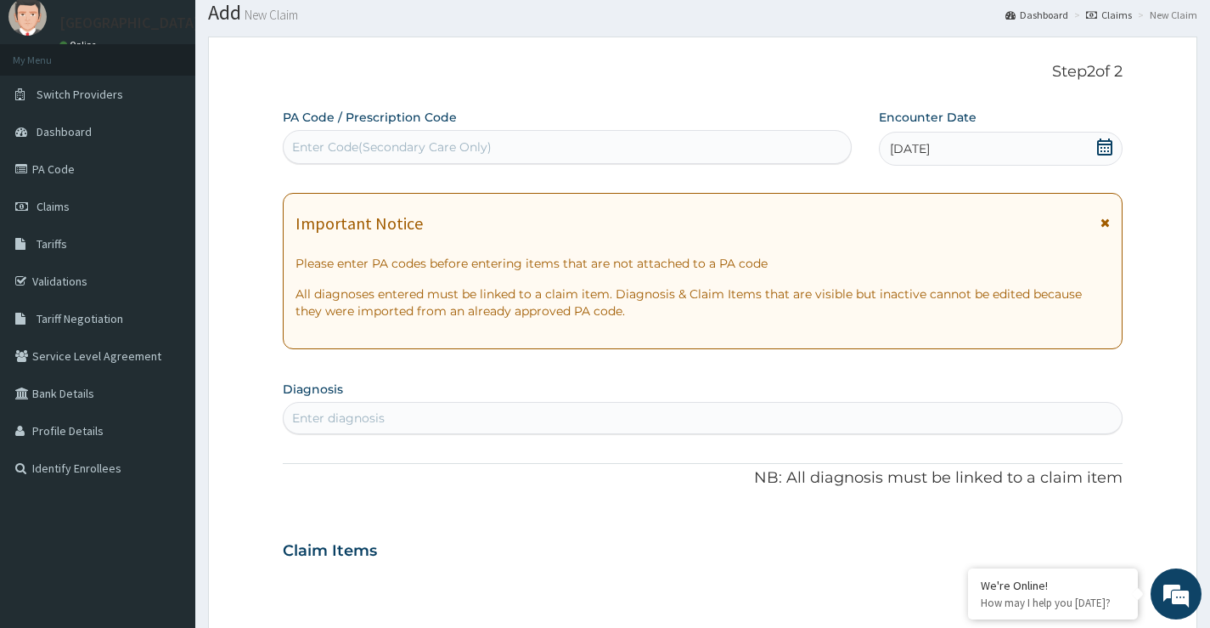
click at [555, 149] on div "Enter Code(Secondary Care Only)" at bounding box center [567, 146] width 567 height 27
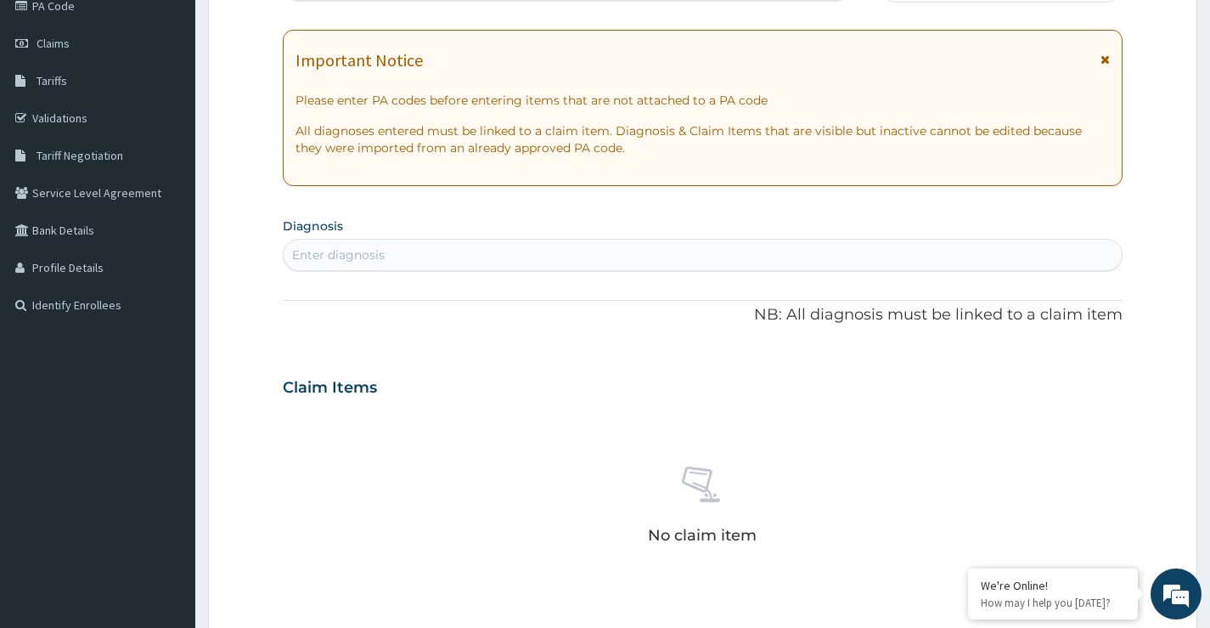
scroll to position [223, 0]
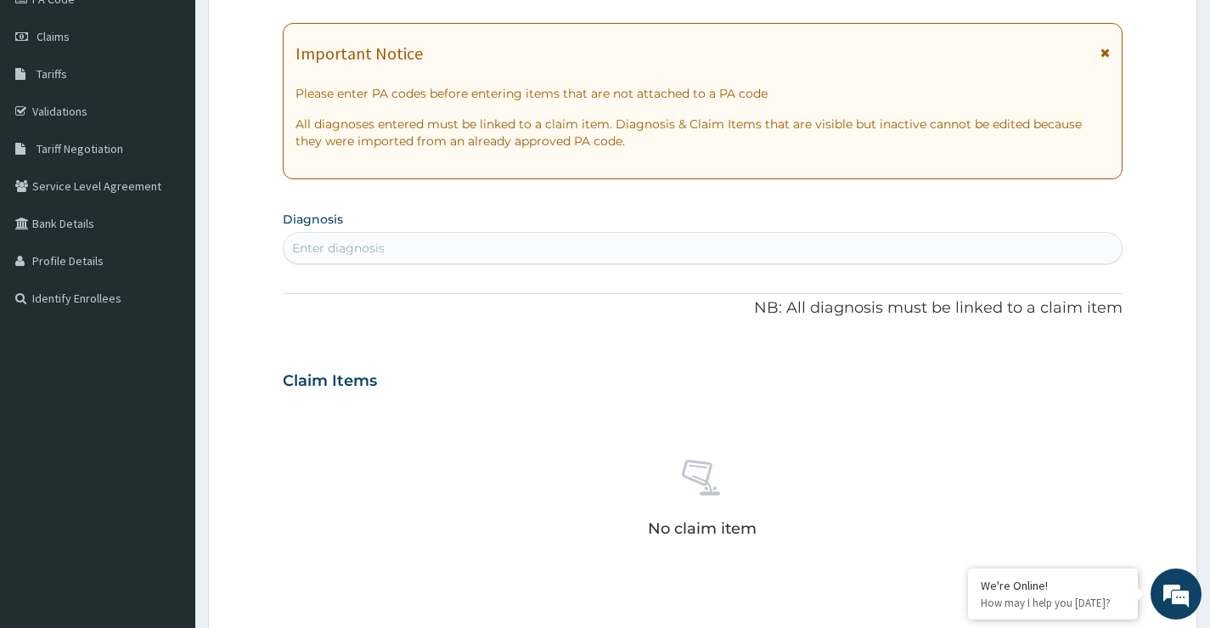
click at [358, 247] on div "Enter diagnosis" at bounding box center [338, 247] width 93 height 17
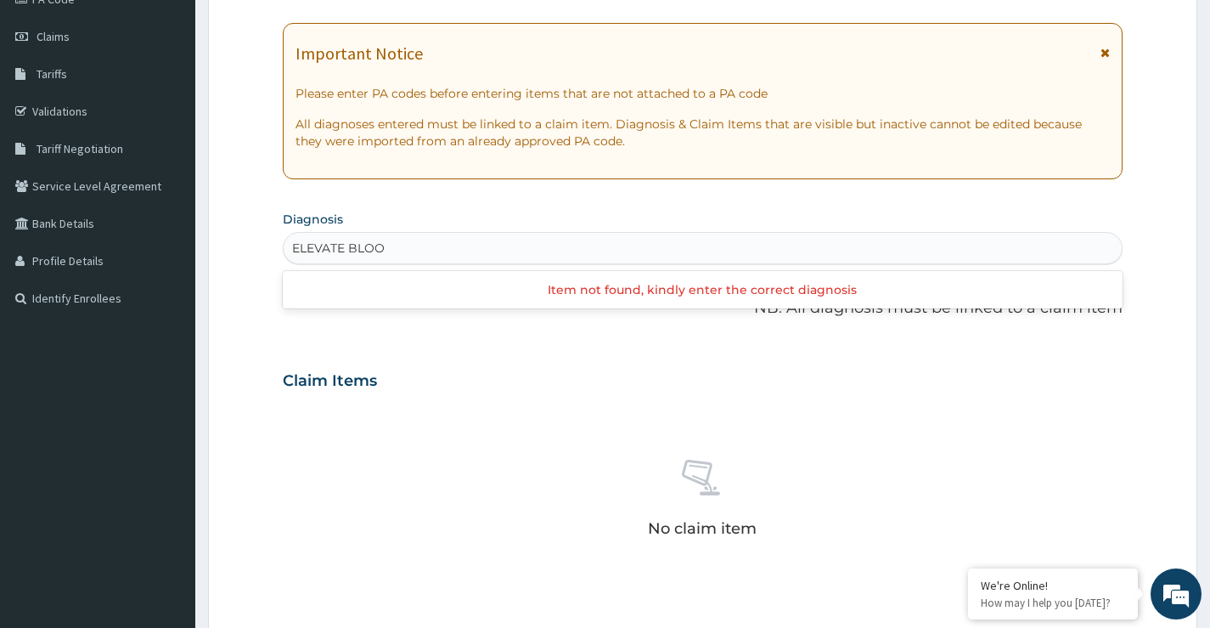
type input "ELEVATE BLOOD"
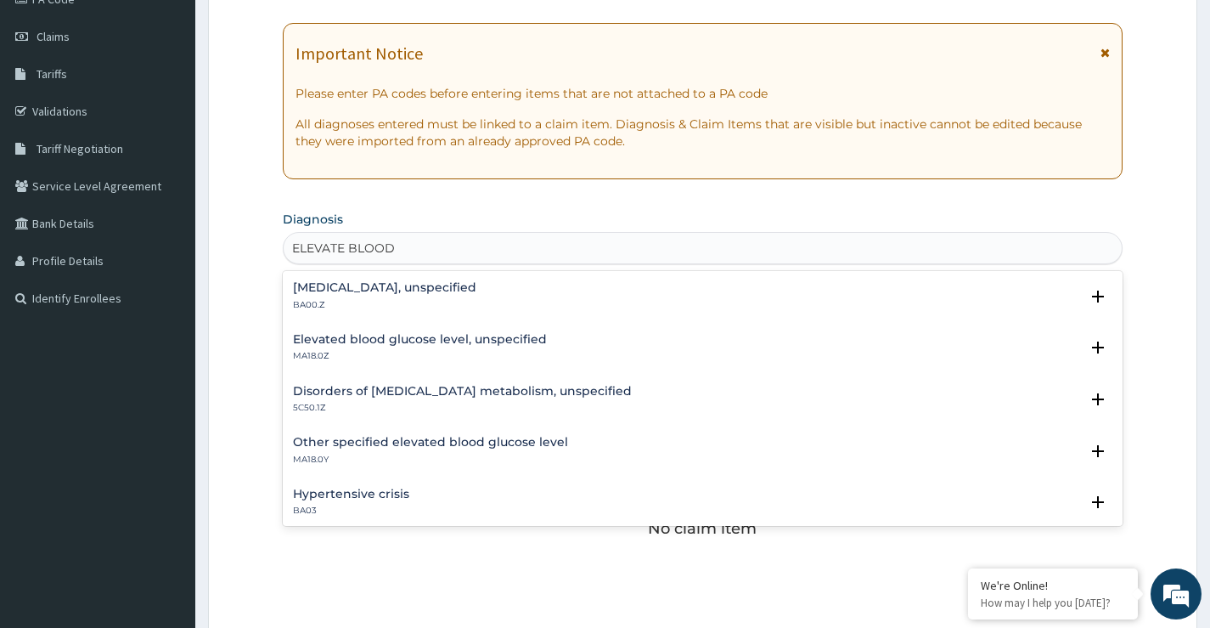
click at [422, 290] on h4 "Essential hypertension, unspecified" at bounding box center [384, 287] width 183 height 13
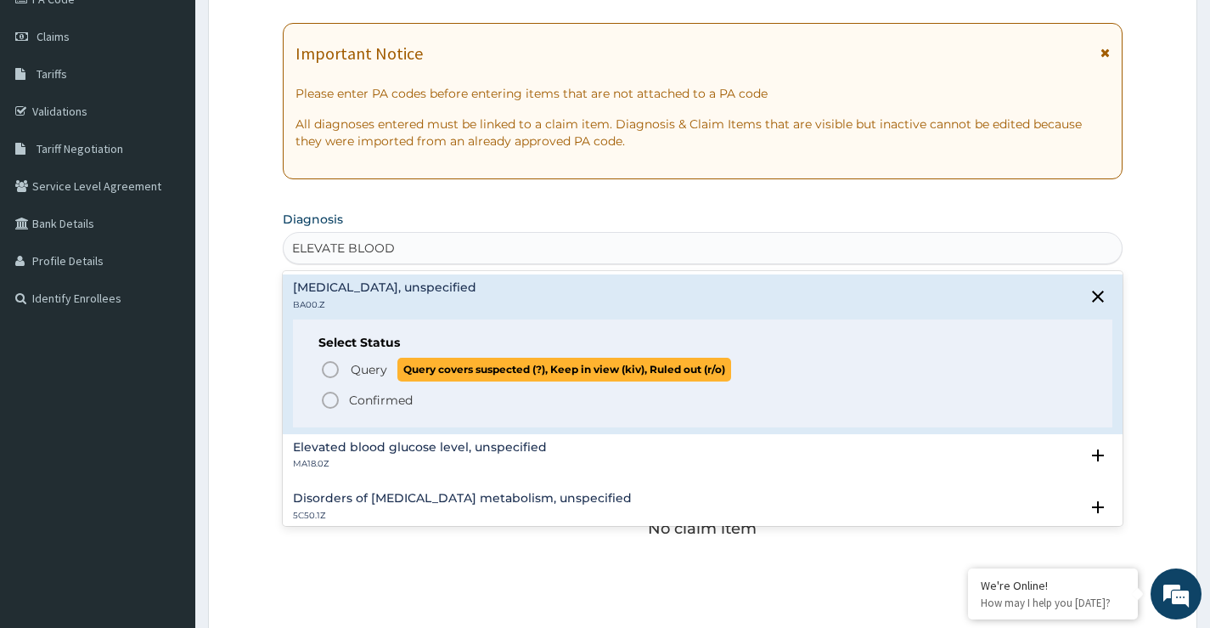
click at [330, 373] on icon "status option query" at bounding box center [330, 369] width 20 height 20
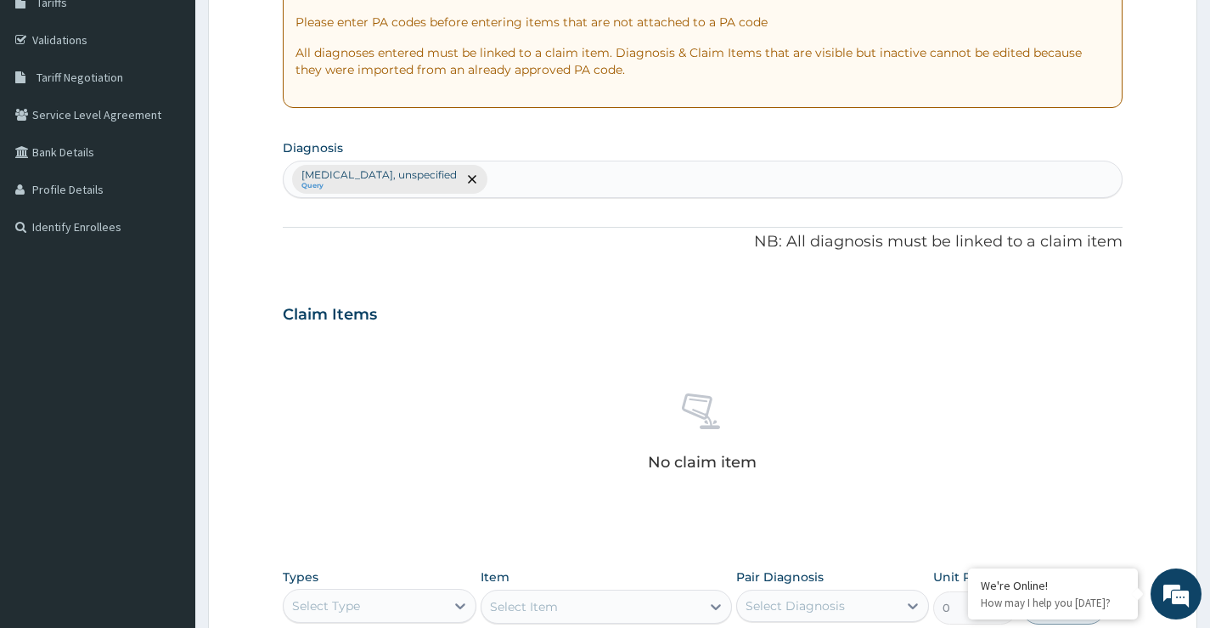
scroll to position [478, 0]
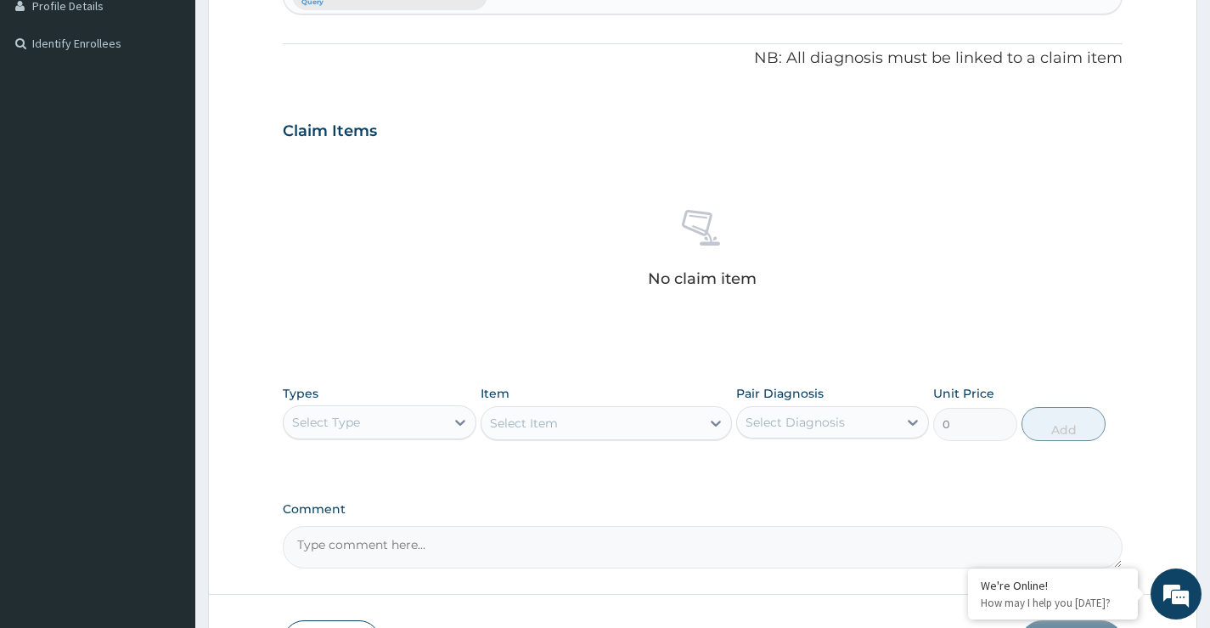
click at [400, 429] on div "Select Type" at bounding box center [364, 422] width 161 height 27
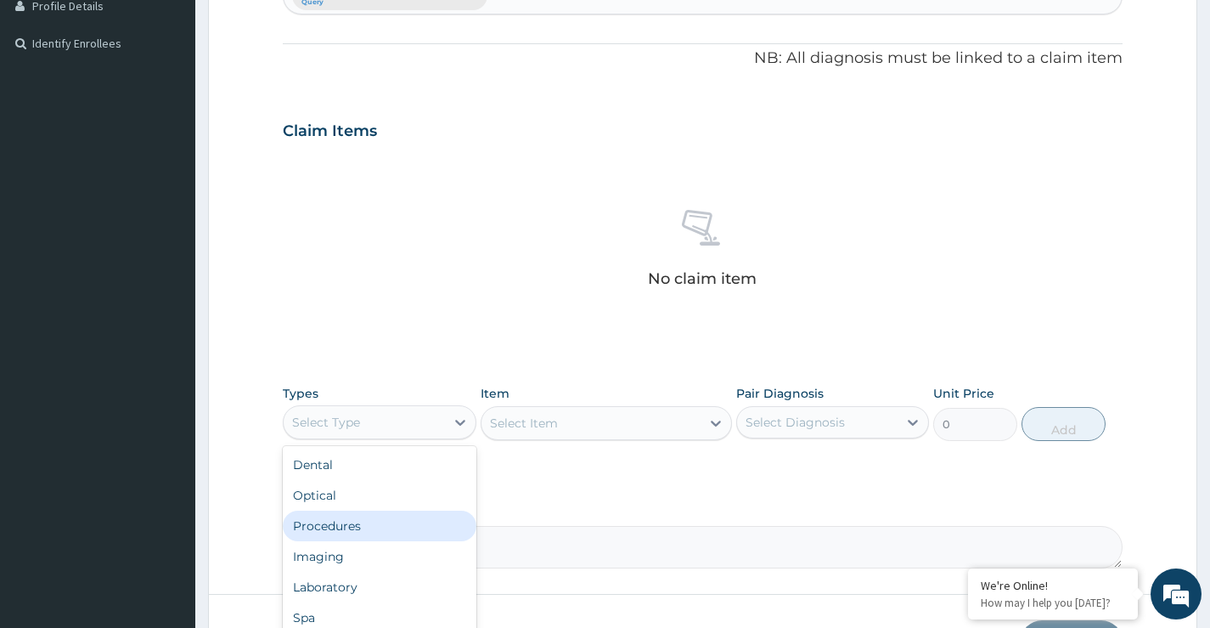
click at [365, 526] on div "Procedures" at bounding box center [379, 525] width 193 height 31
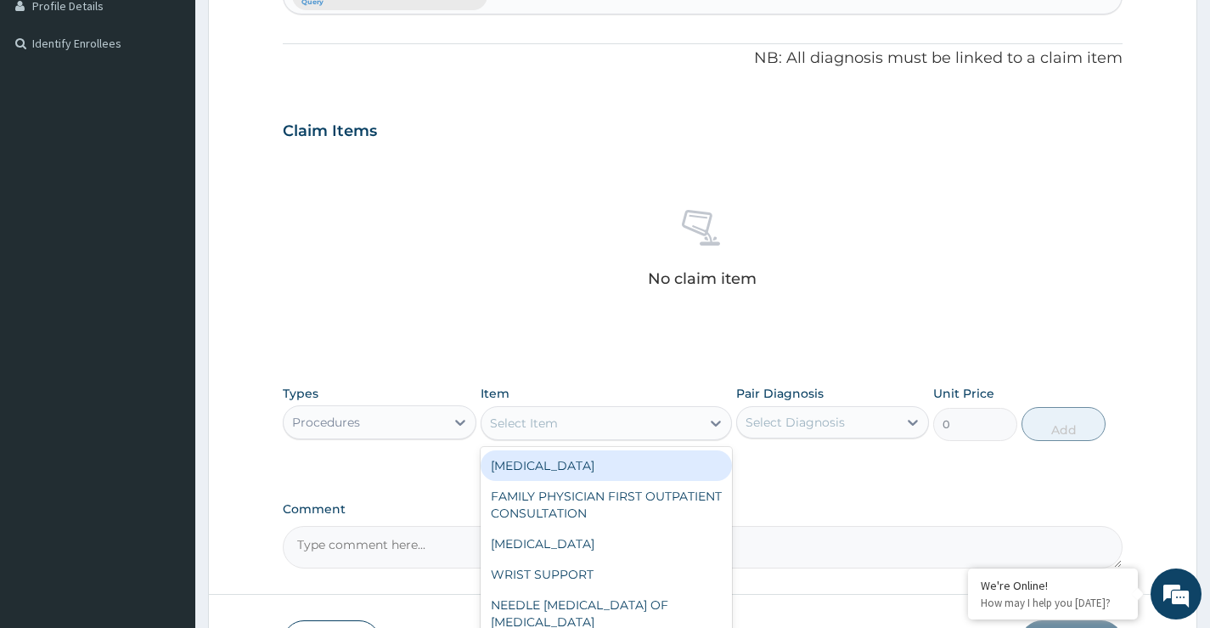
click at [560, 434] on div "Select Item" at bounding box center [592, 422] width 220 height 27
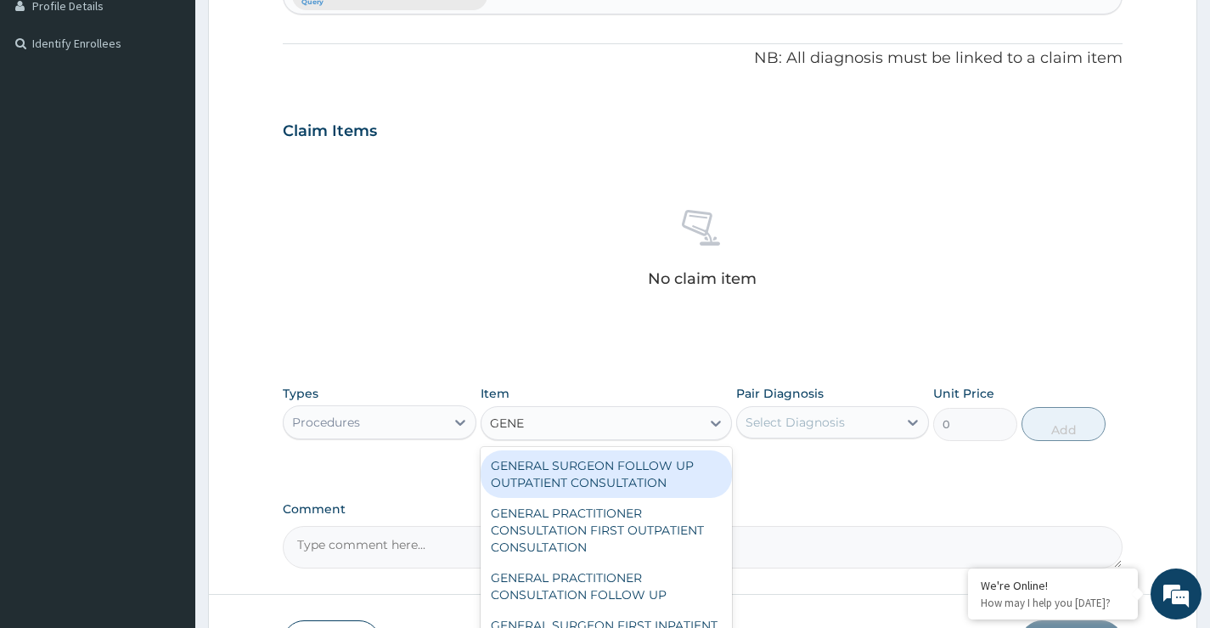
type input "GENER"
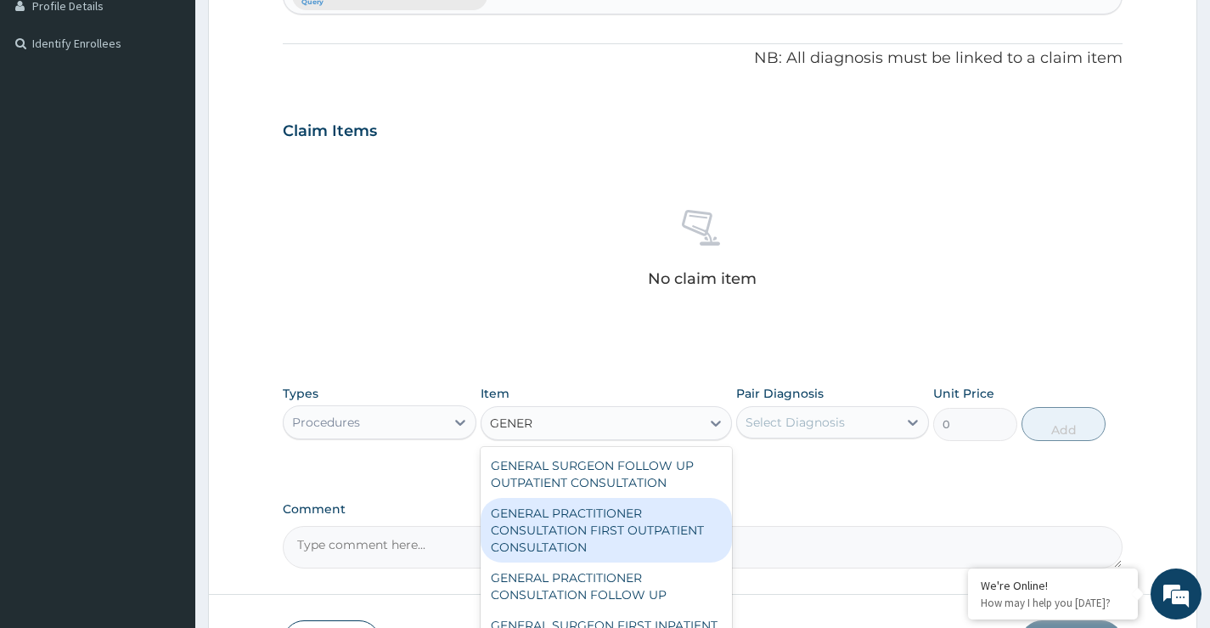
click at [578, 531] on div "GENERAL PRACTITIONER CONSULTATION FIRST OUTPATIENT CONSULTATION" at bounding box center [607, 530] width 252 height 65
type input "3547.5"
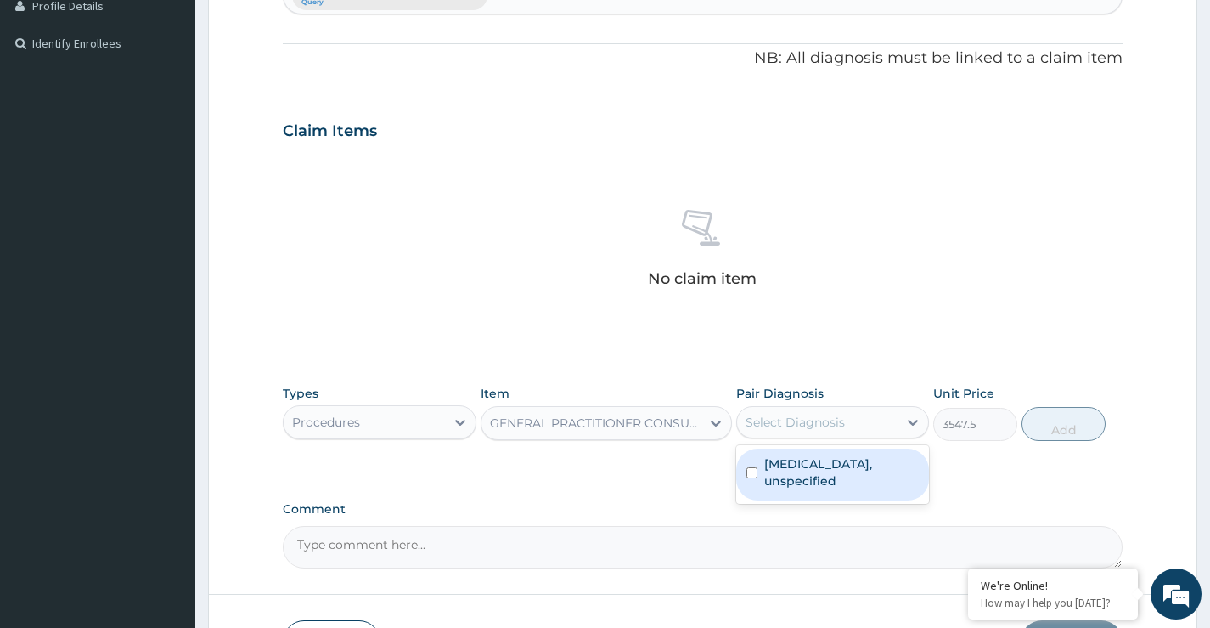
click at [824, 429] on div "Select Diagnosis" at bounding box center [795, 422] width 99 height 17
click at [752, 472] on input "checkbox" at bounding box center [752, 472] width 11 height 11
checkbox input "true"
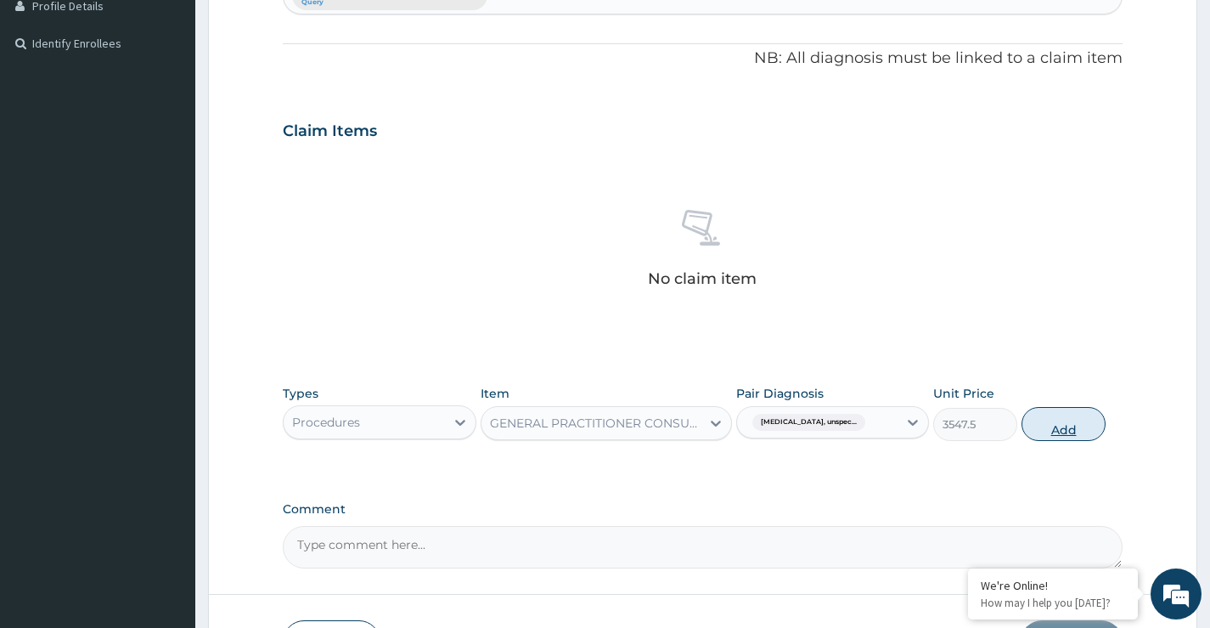
click at [1057, 426] on button "Add" at bounding box center [1064, 424] width 84 height 34
type input "0"
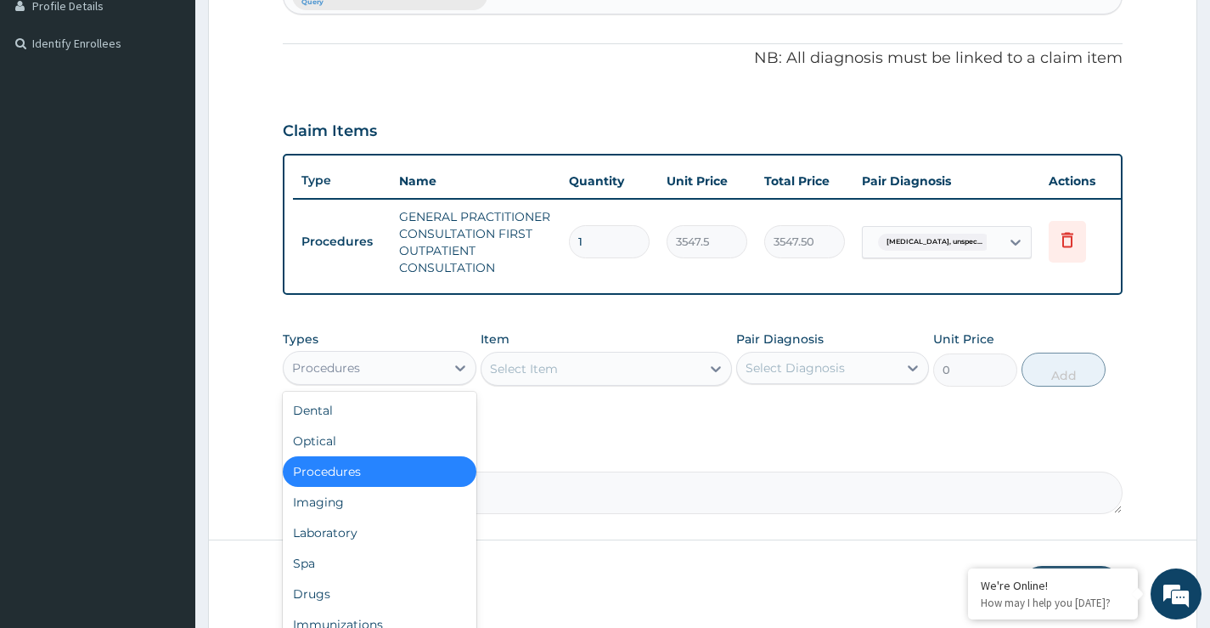
click at [420, 379] on div "Procedures" at bounding box center [364, 367] width 161 height 27
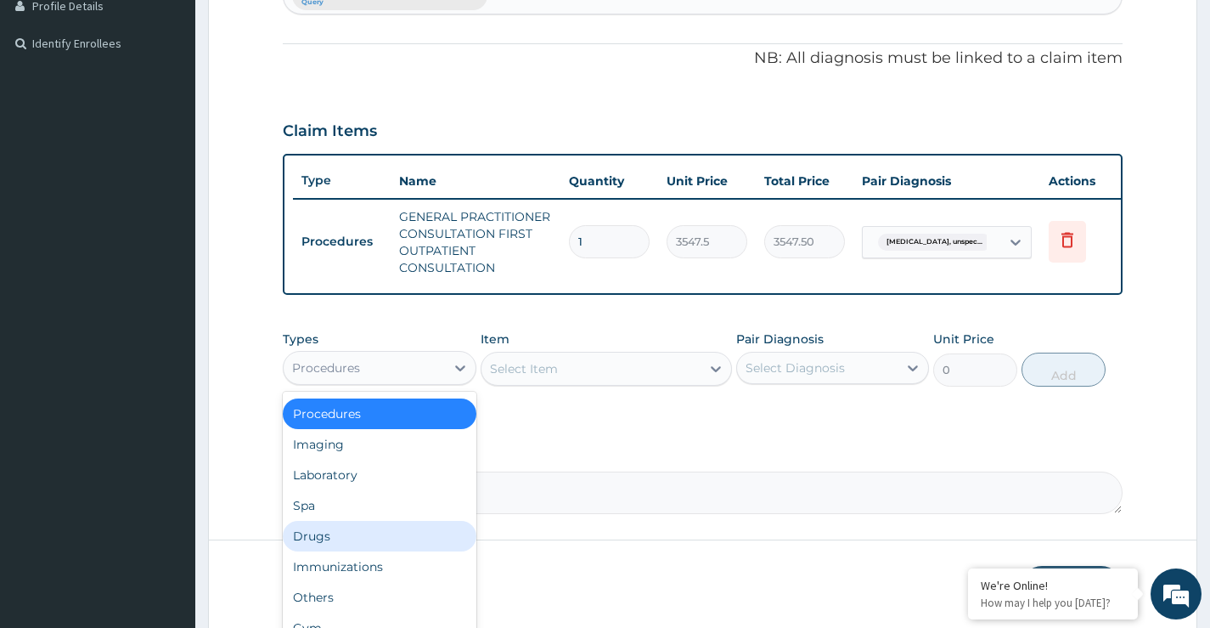
click at [337, 548] on div "Drugs" at bounding box center [379, 536] width 193 height 31
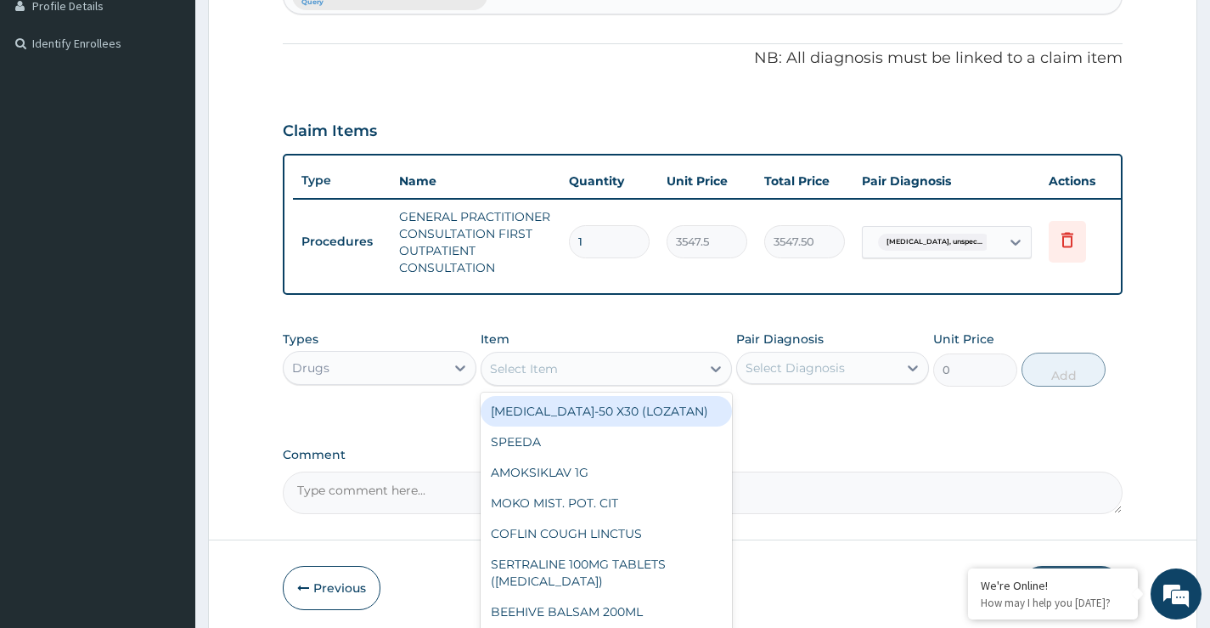
click at [582, 382] on div "Select Item" at bounding box center [592, 368] width 220 height 27
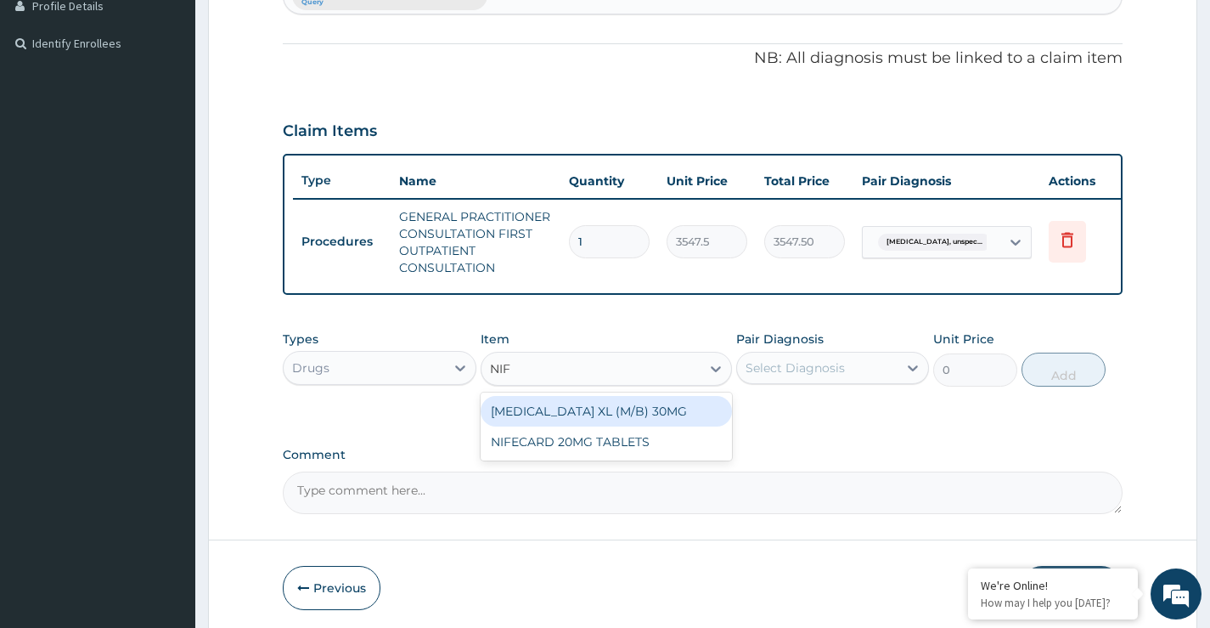
type input "NIFE"
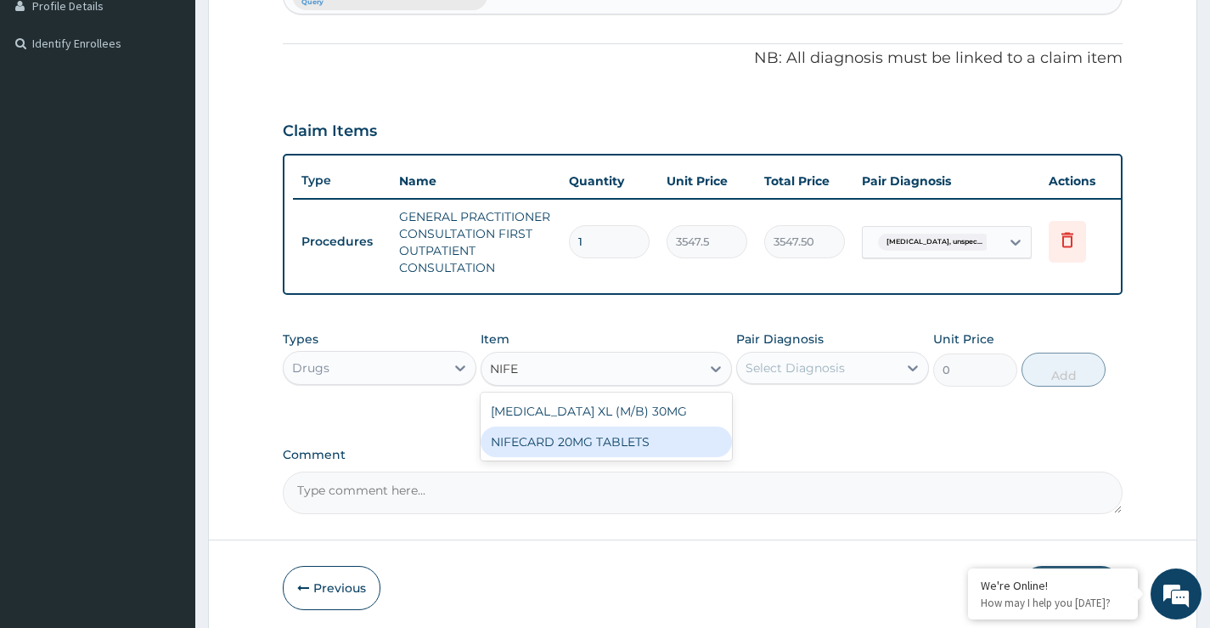
click at [583, 457] on div "NIFECARD 20MG TABLETS" at bounding box center [607, 441] width 252 height 31
type input "70.94999694824219"
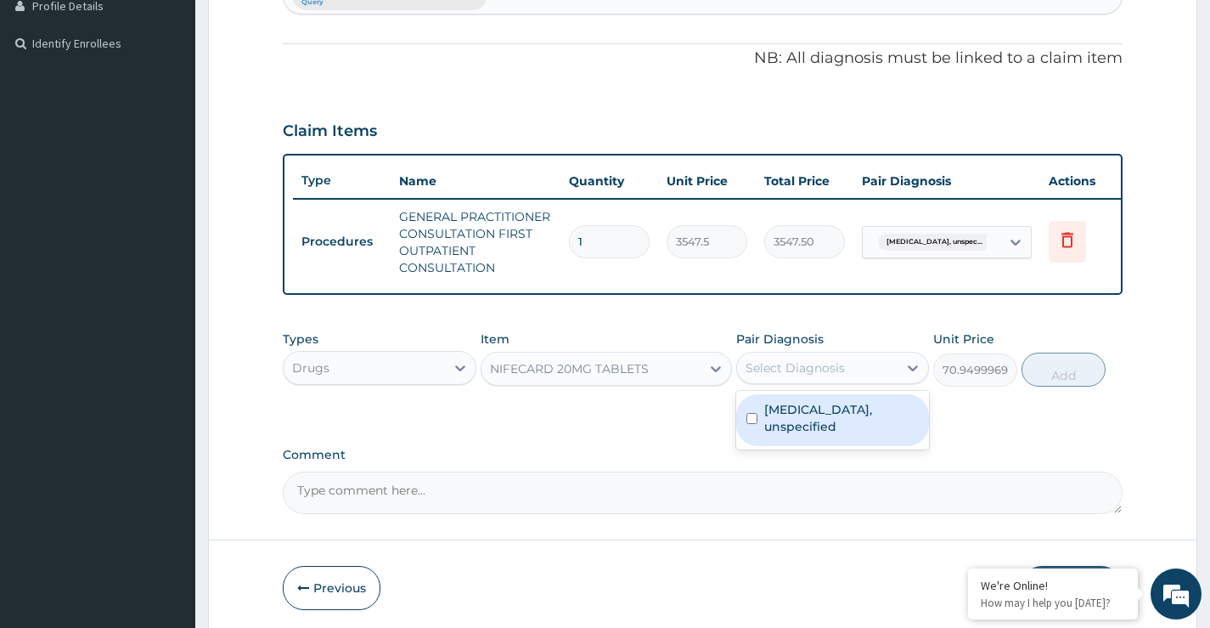
click at [787, 376] on div "Select Diagnosis" at bounding box center [795, 367] width 99 height 17
click at [805, 435] on label "Essential hypertension, unspecified" at bounding box center [841, 418] width 155 height 34
checkbox input "true"
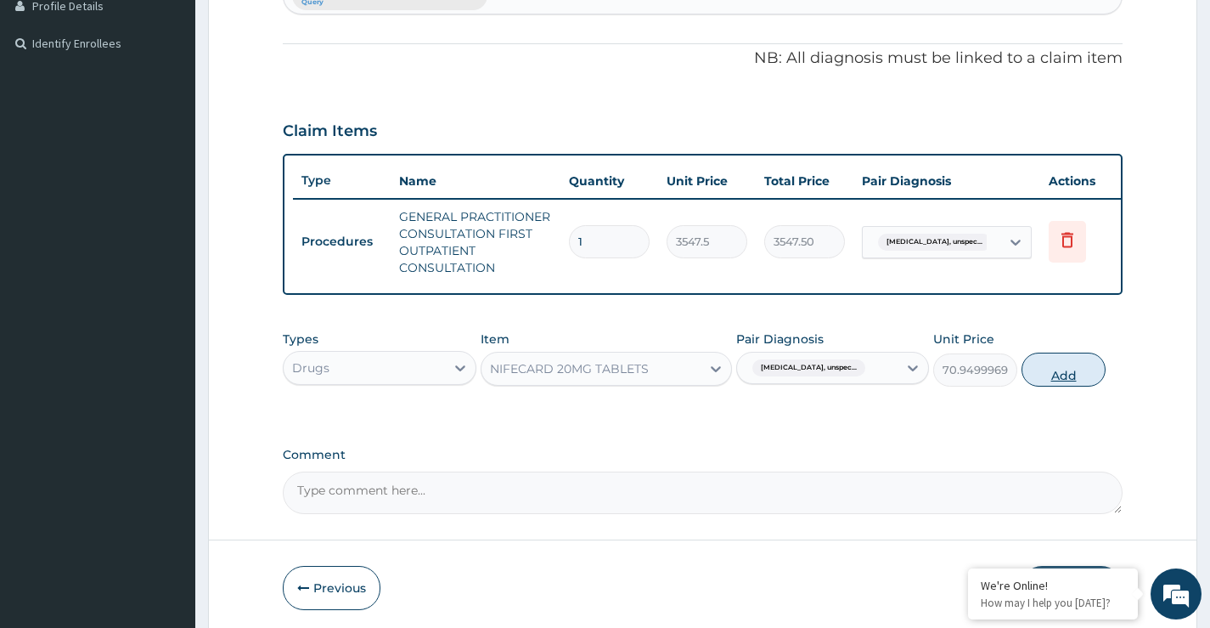
click at [1080, 386] on button "Add" at bounding box center [1064, 369] width 84 height 34
type input "0"
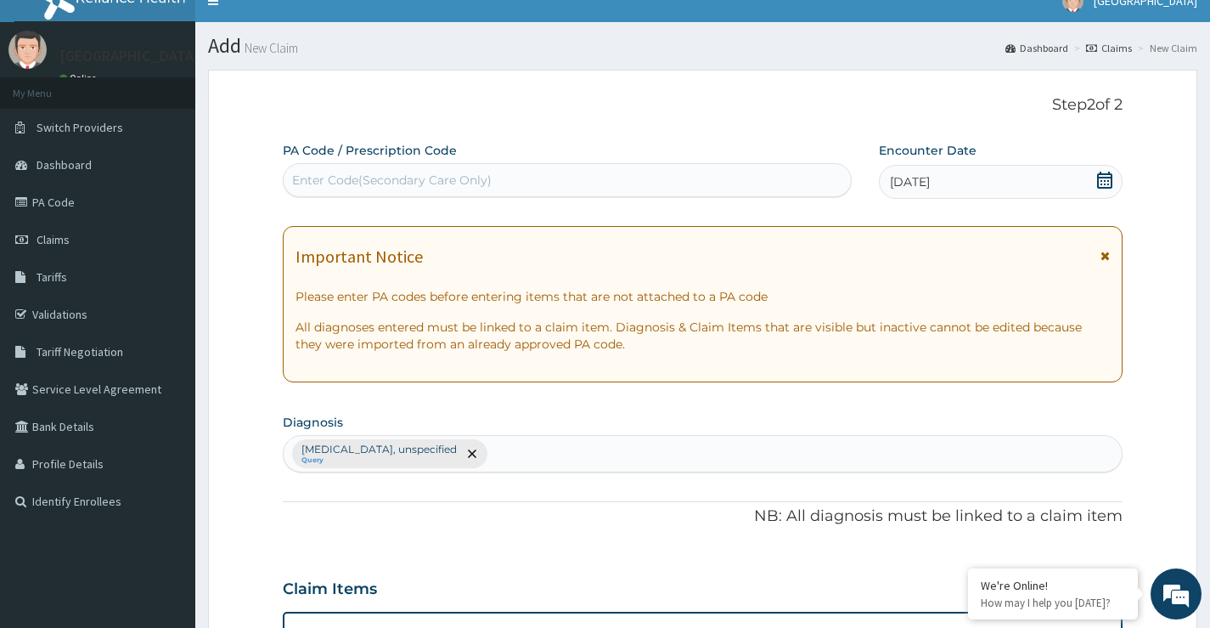
scroll to position [20, 0]
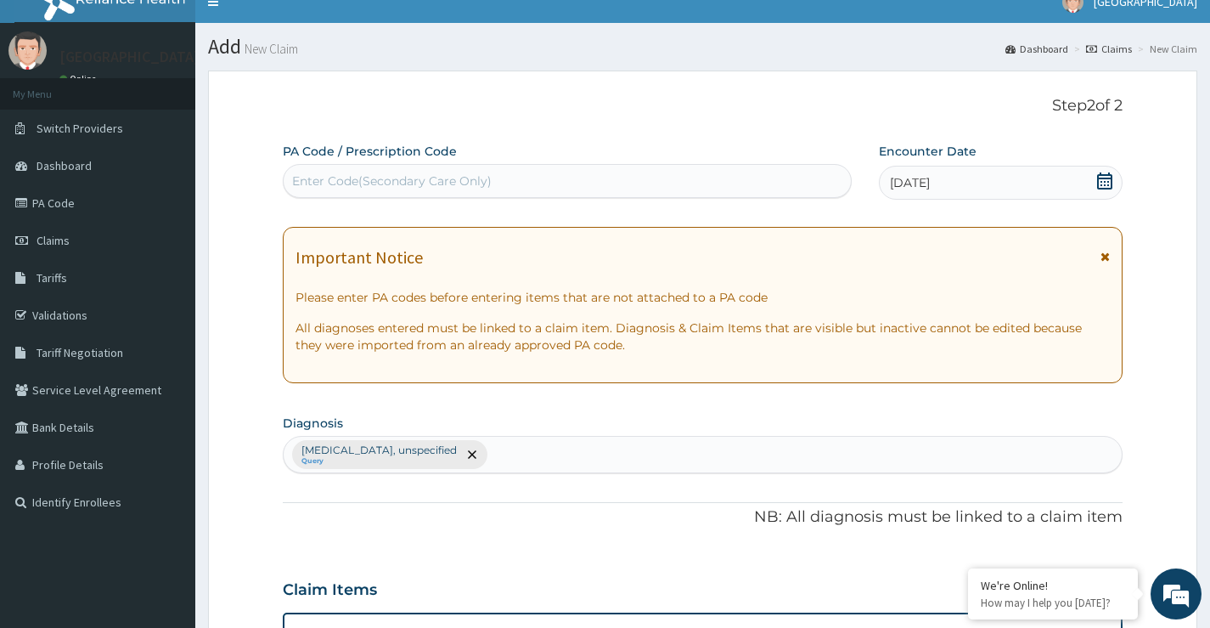
drag, startPoint x: 451, startPoint y: 172, endPoint x: 380, endPoint y: 179, distance: 70.9
click at [380, 179] on div "Enter Code(Secondary Care Only)" at bounding box center [392, 180] width 200 height 17
paste input "PA/42102B"
type input "PA/42102B"
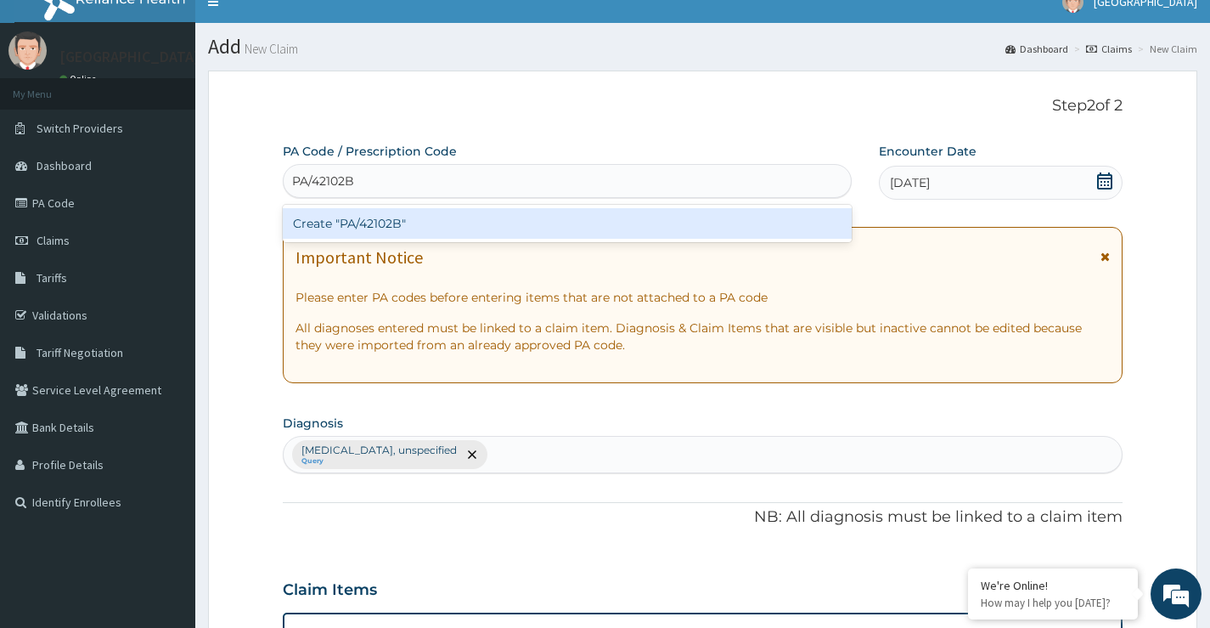
click at [368, 224] on div "Create "PA/42102B"" at bounding box center [567, 223] width 569 height 31
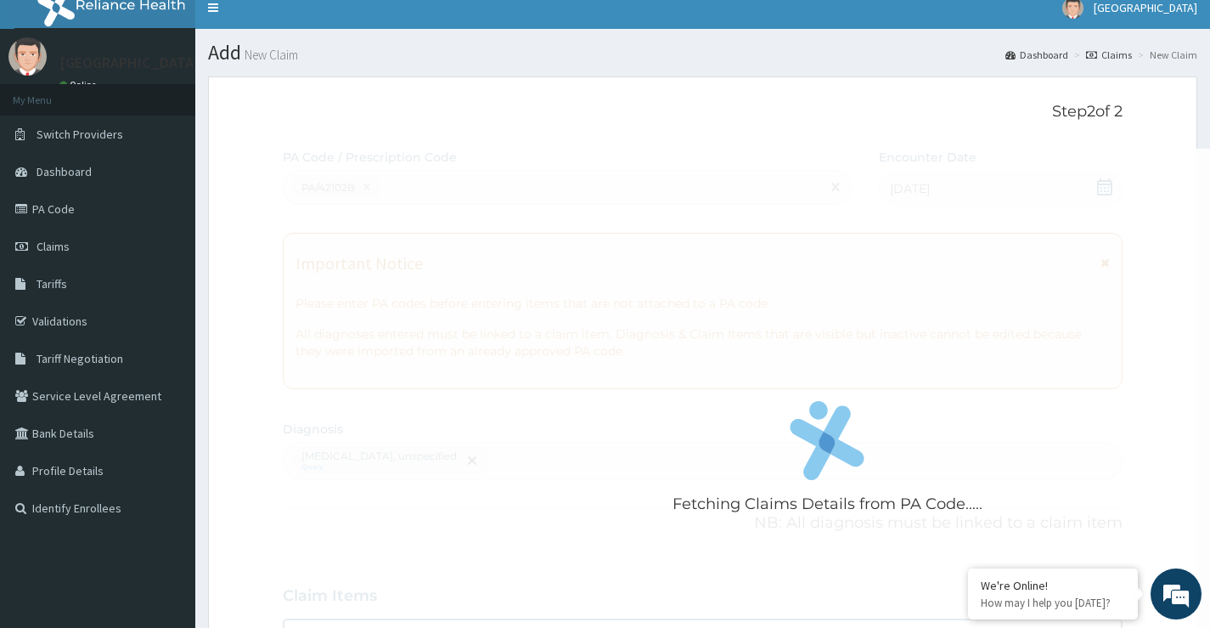
scroll to position [340, 0]
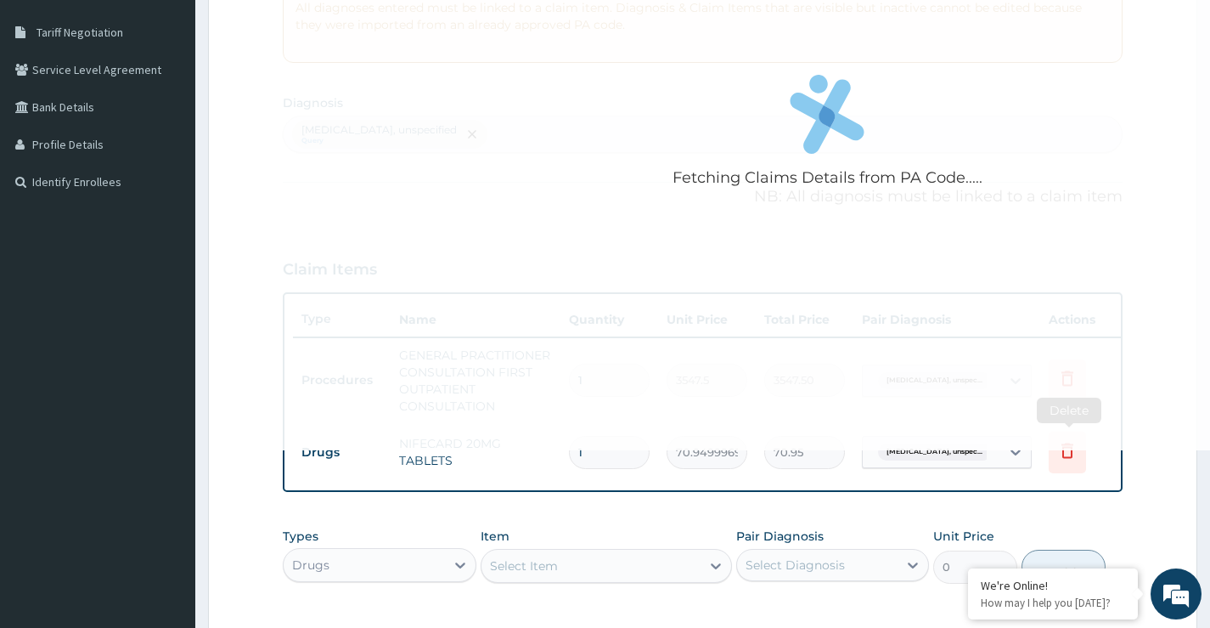
click at [1067, 456] on icon at bounding box center [1067, 450] width 20 height 20
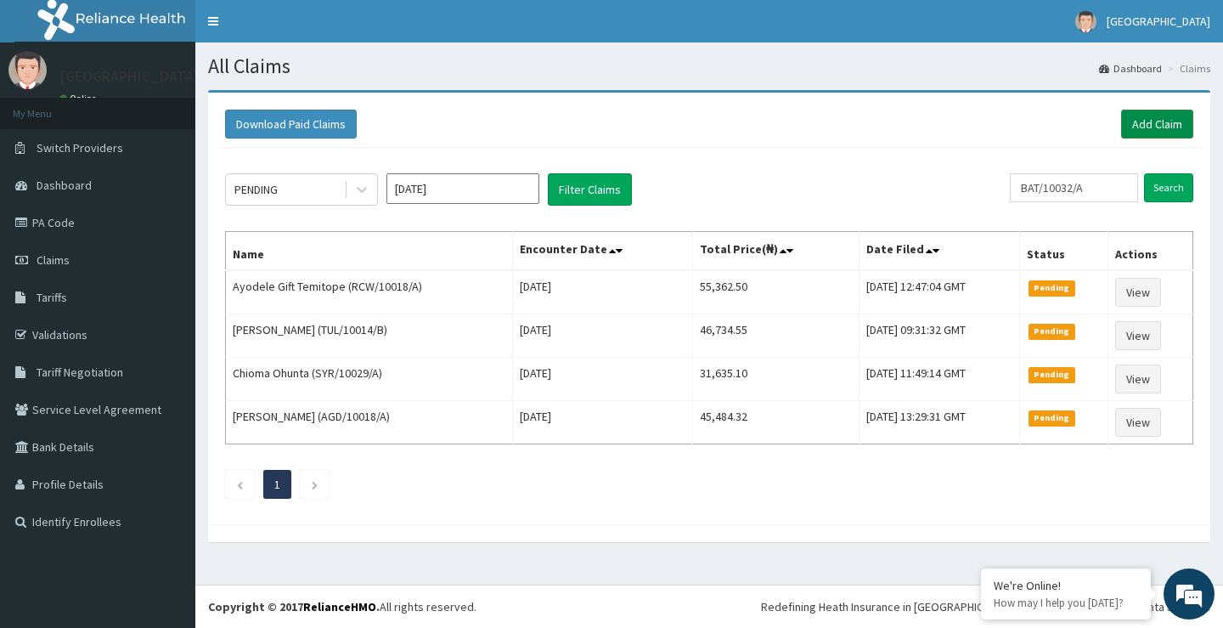
click at [1153, 125] on link "Add Claim" at bounding box center [1157, 124] width 72 height 29
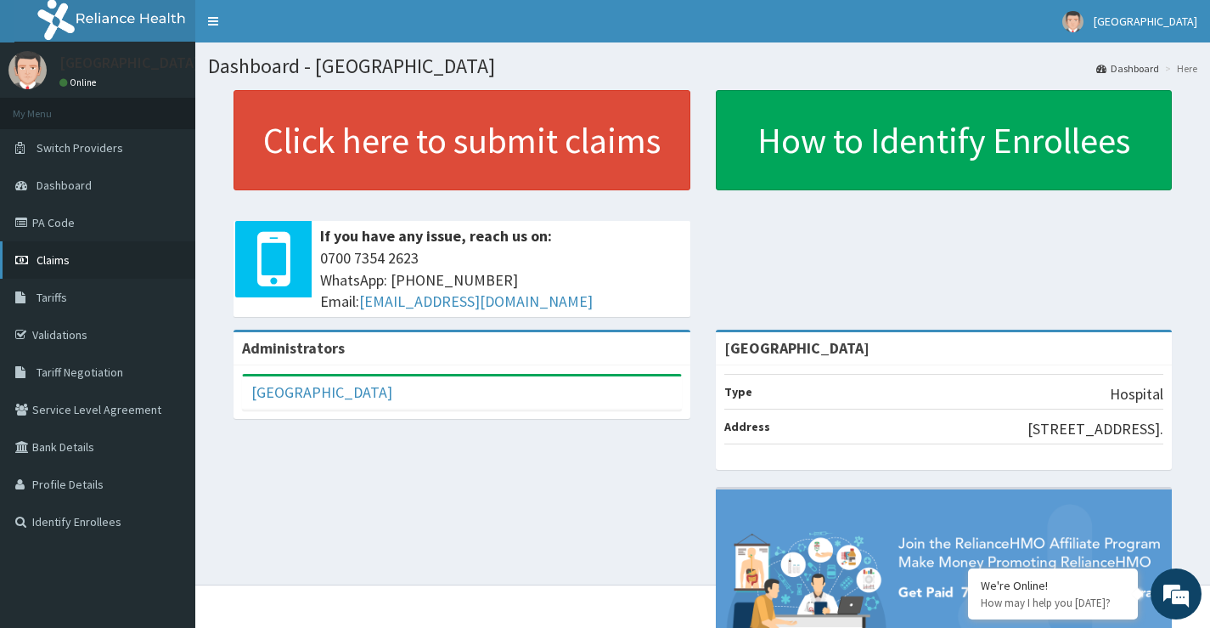
click at [50, 262] on span "Claims" at bounding box center [53, 259] width 33 height 15
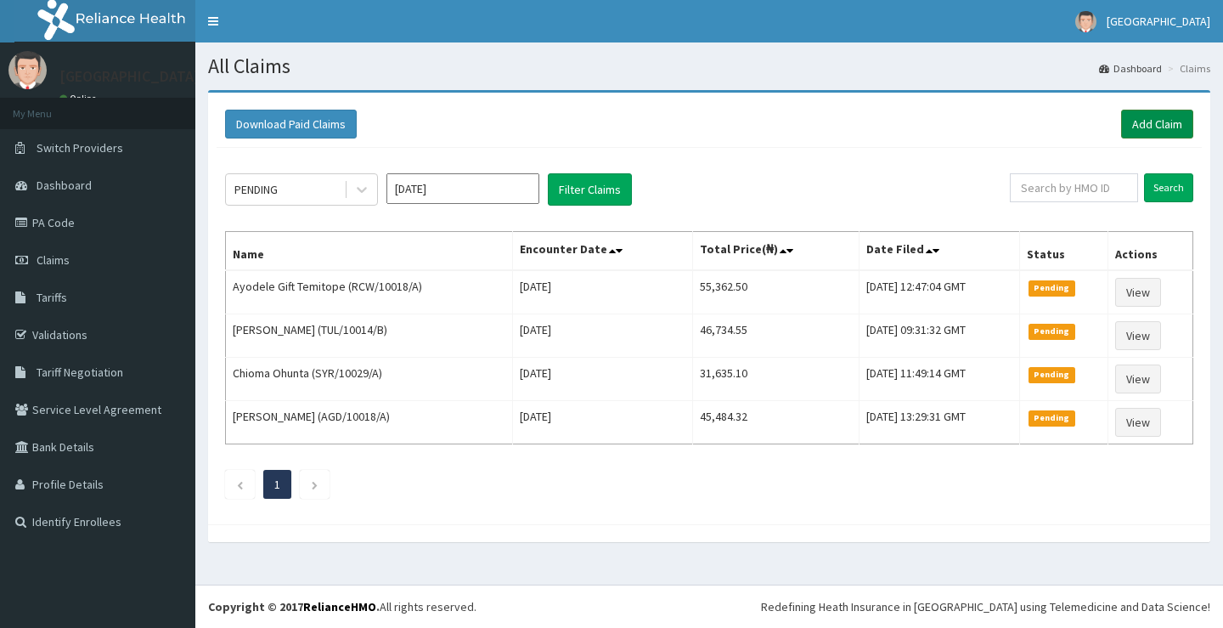
click at [1136, 126] on link "Add Claim" at bounding box center [1157, 124] width 72 height 29
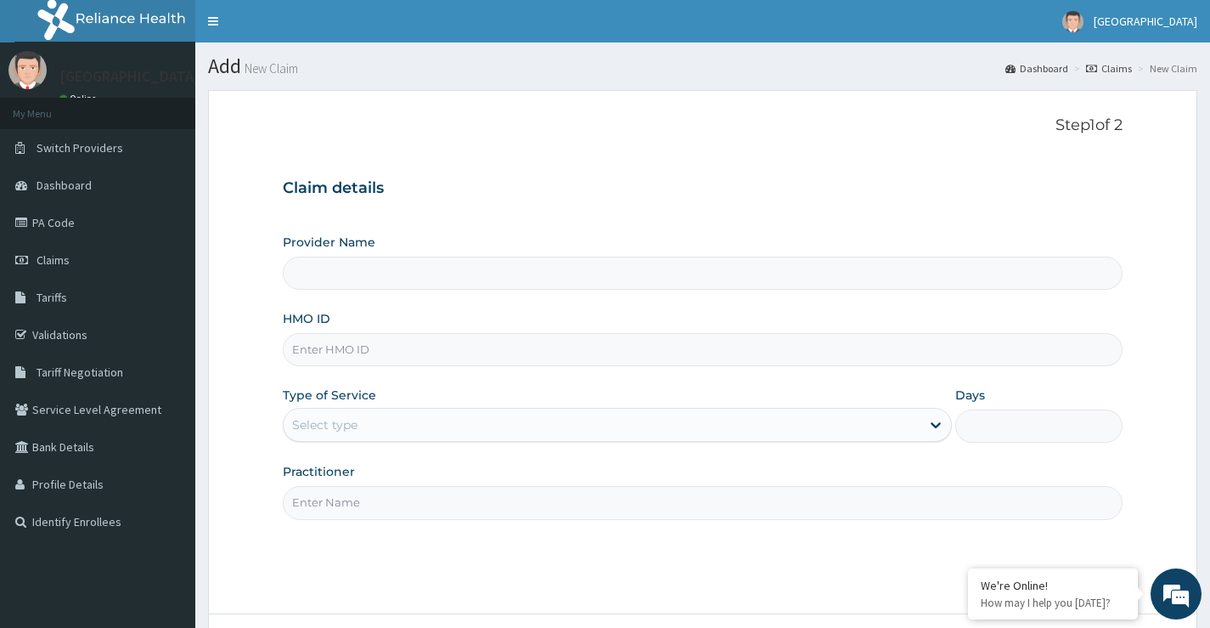
type input "[GEOGRAPHIC_DATA]"
paste input "ENP/10504/B"
type input "ENP/10504/B"
click at [375, 429] on div "Select type" at bounding box center [602, 424] width 637 height 27
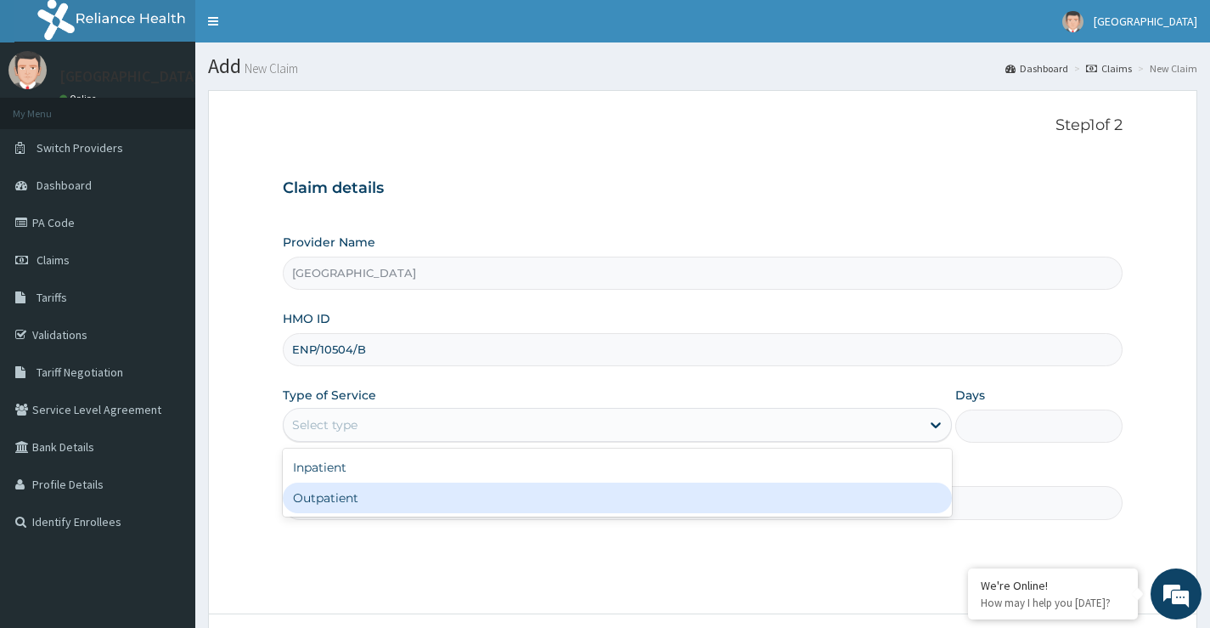
click at [379, 497] on div "Outpatient" at bounding box center [617, 497] width 669 height 31
type input "1"
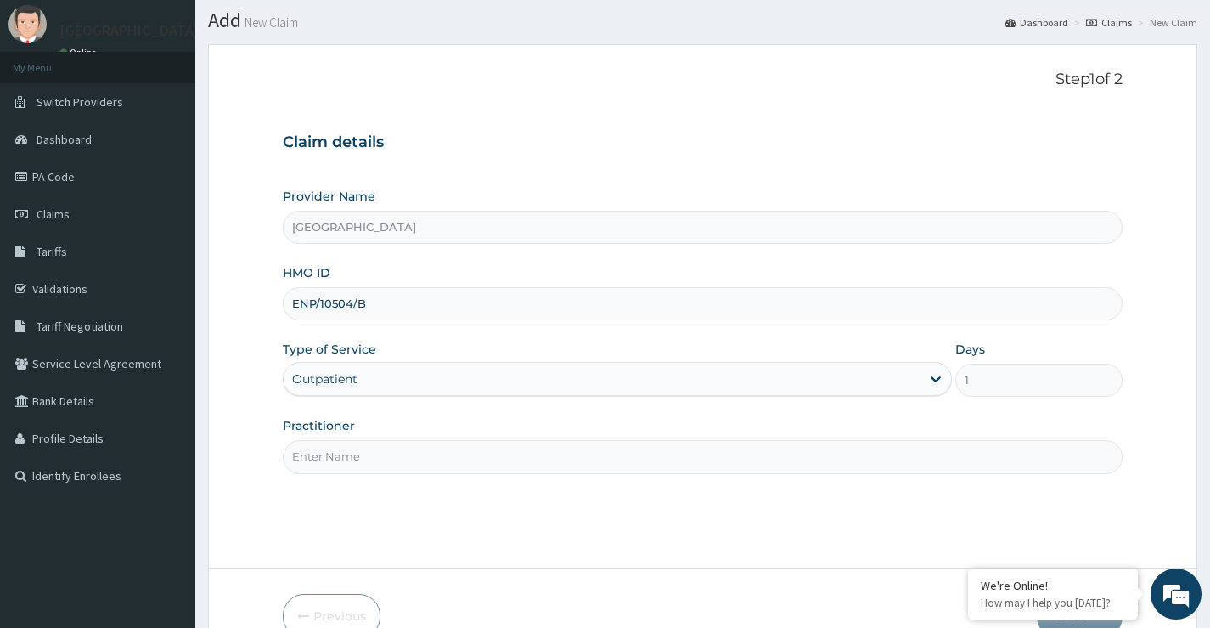
scroll to position [85, 0]
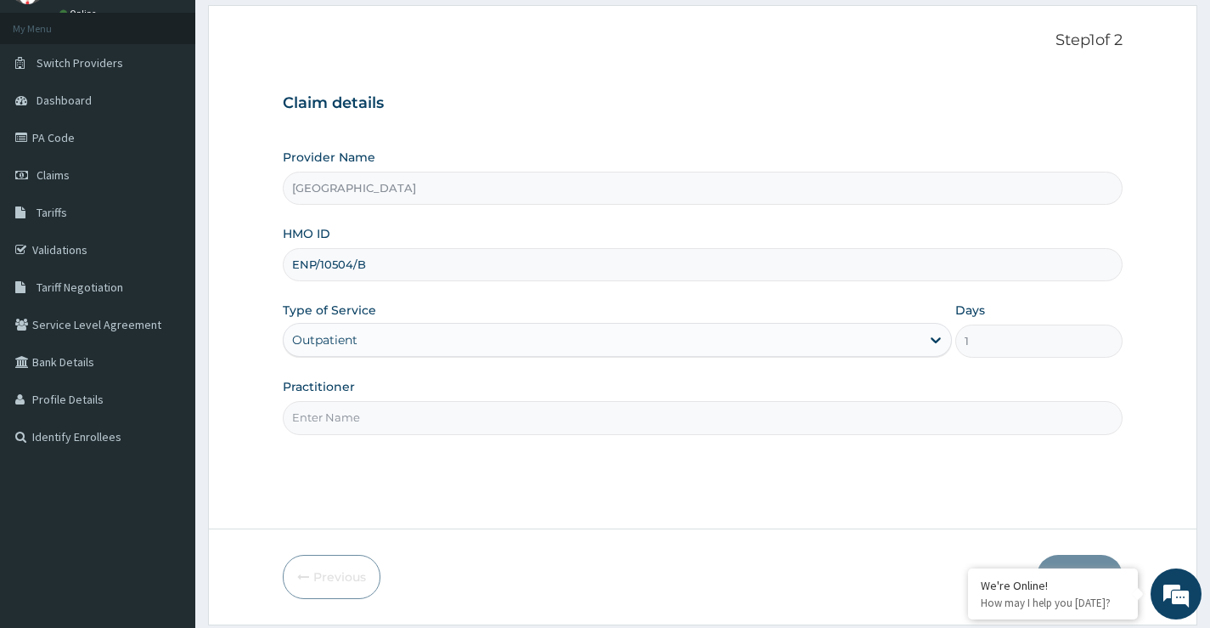
click at [375, 422] on input "Practitioner" at bounding box center [703, 417] width 840 height 33
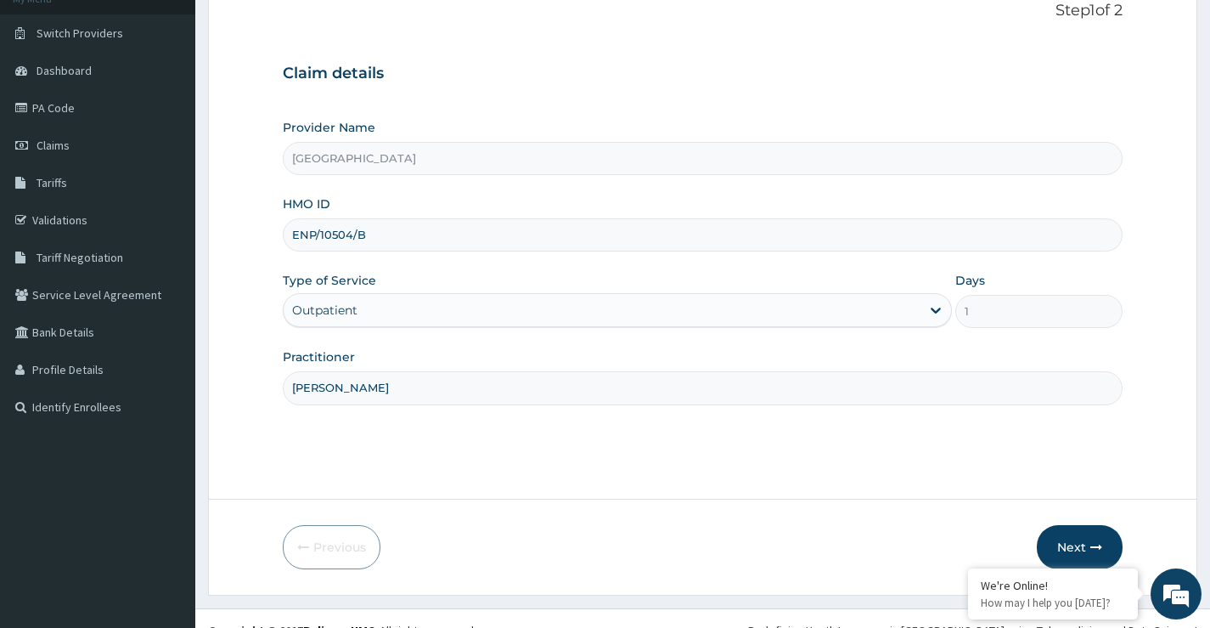
scroll to position [138, 0]
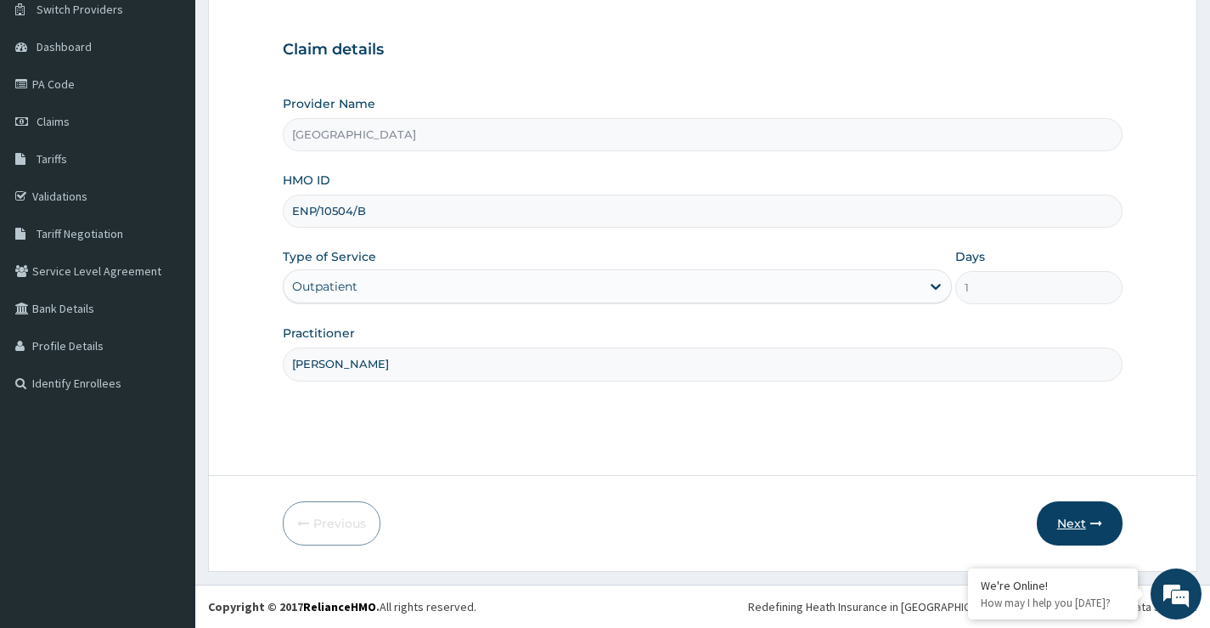
type input "[PERSON_NAME]"
click at [1073, 523] on button "Next" at bounding box center [1080, 523] width 86 height 44
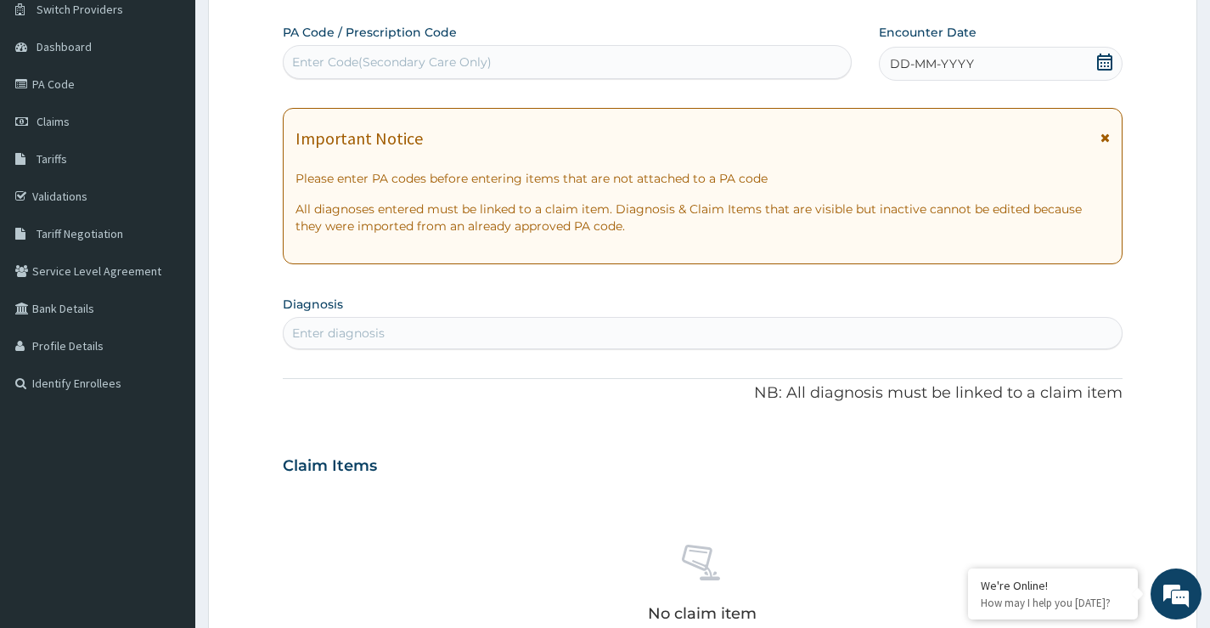
click at [488, 58] on div "Enter Code(Secondary Care Only)" at bounding box center [392, 62] width 200 height 17
paste input "PA/42102B"
type input "PA/42102B"
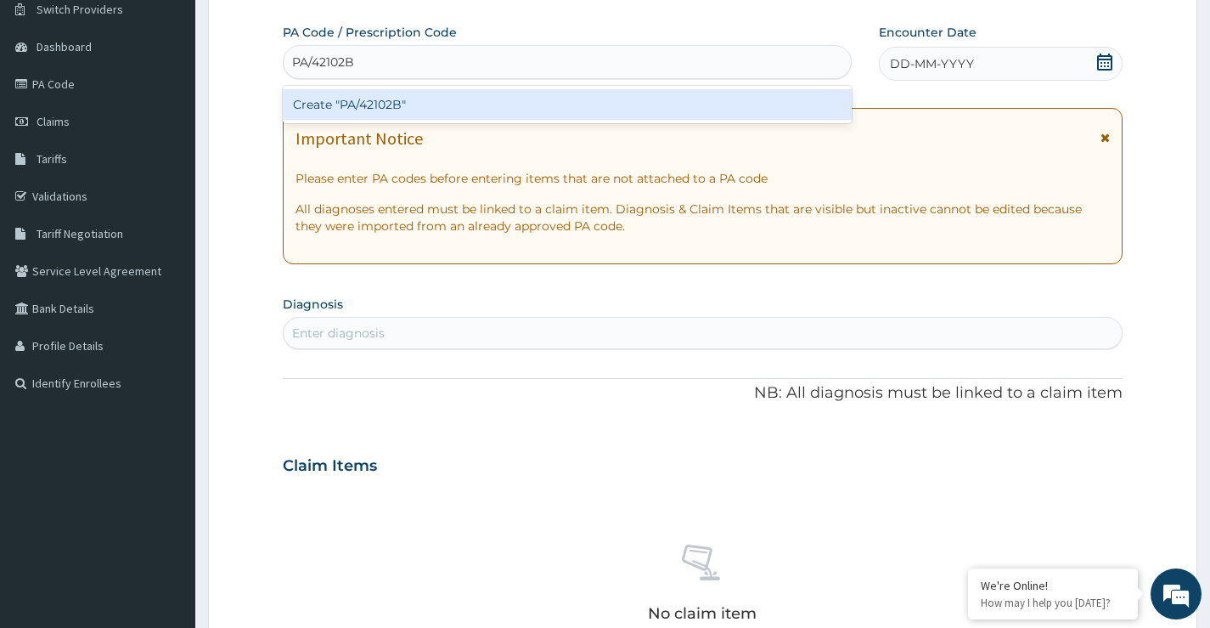
click at [363, 107] on div "Create "PA/42102B"" at bounding box center [567, 104] width 569 height 31
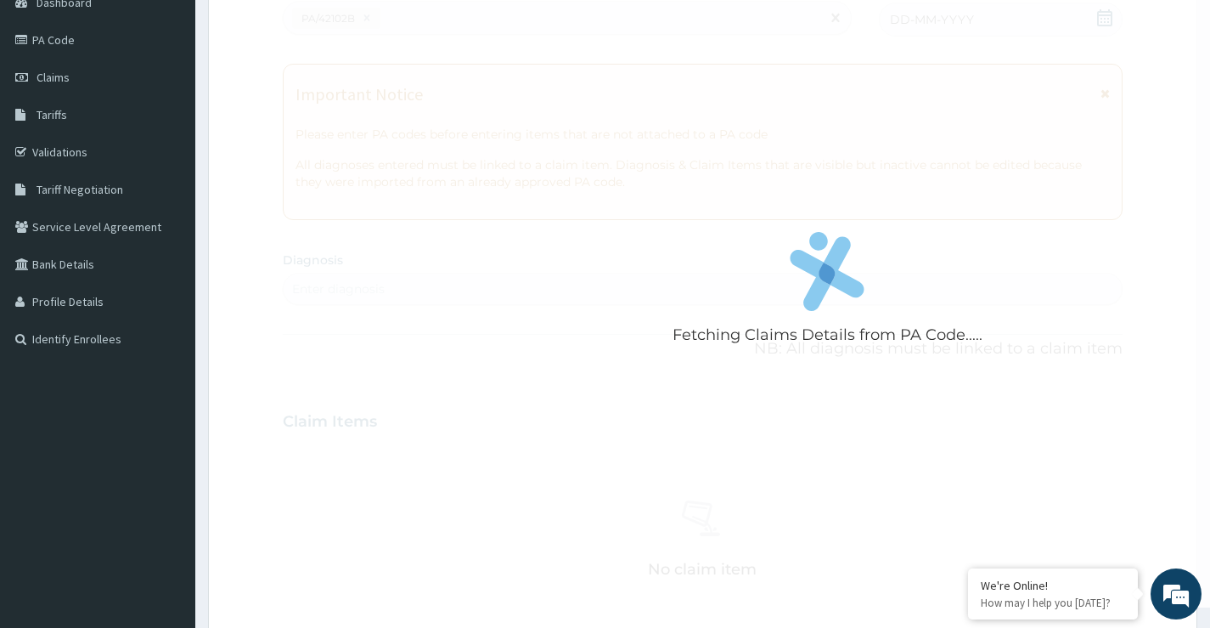
scroll to position [223, 0]
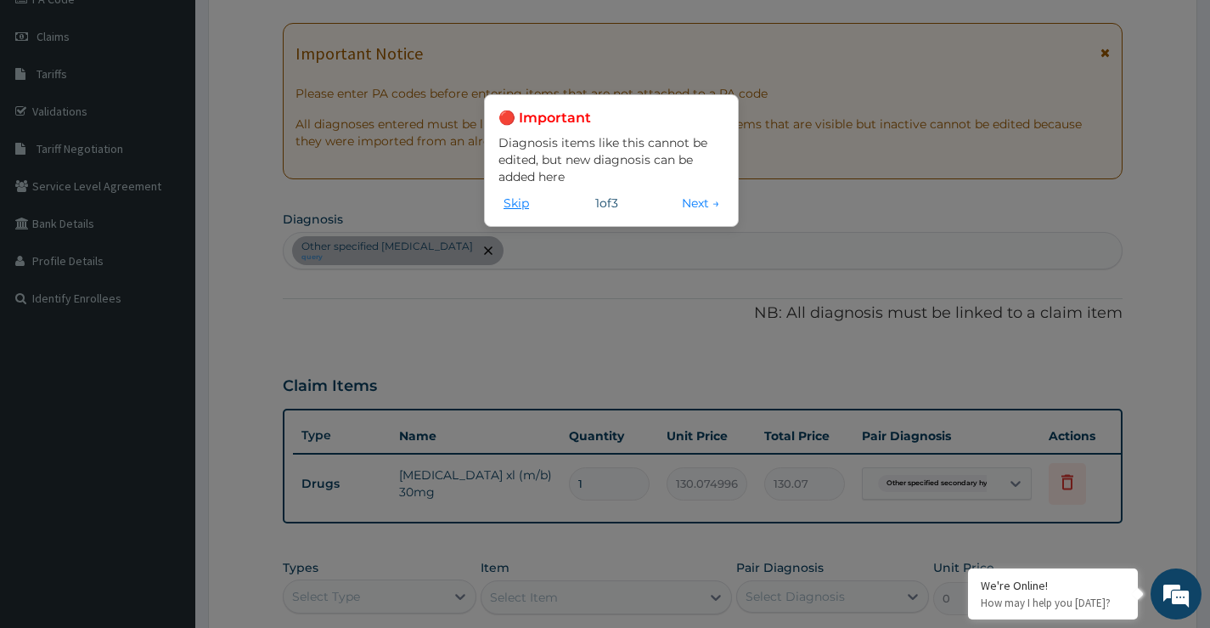
click at [513, 202] on button "Skip" at bounding box center [517, 203] width 36 height 19
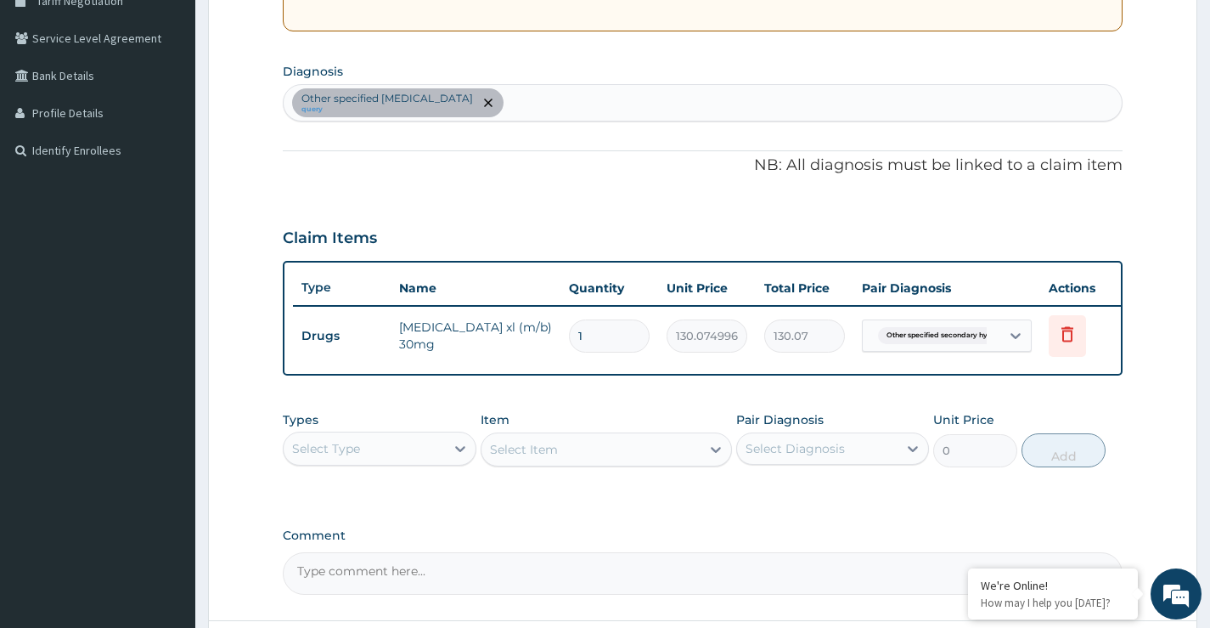
scroll to position [425, 0]
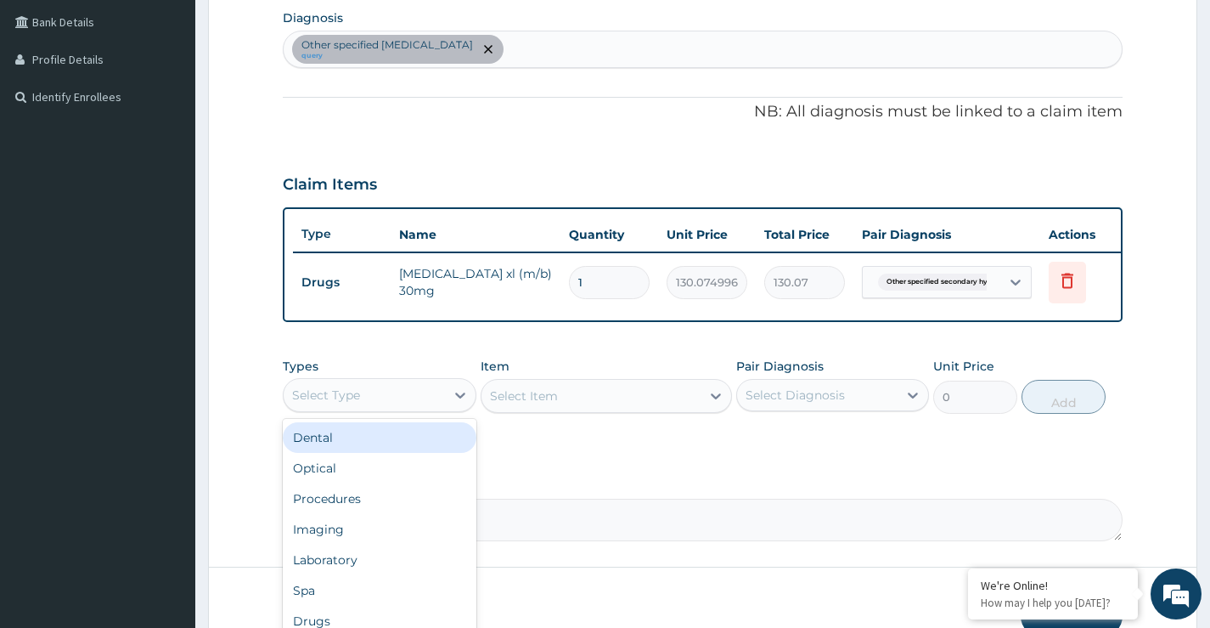
click at [409, 409] on div "Select Type" at bounding box center [364, 394] width 161 height 27
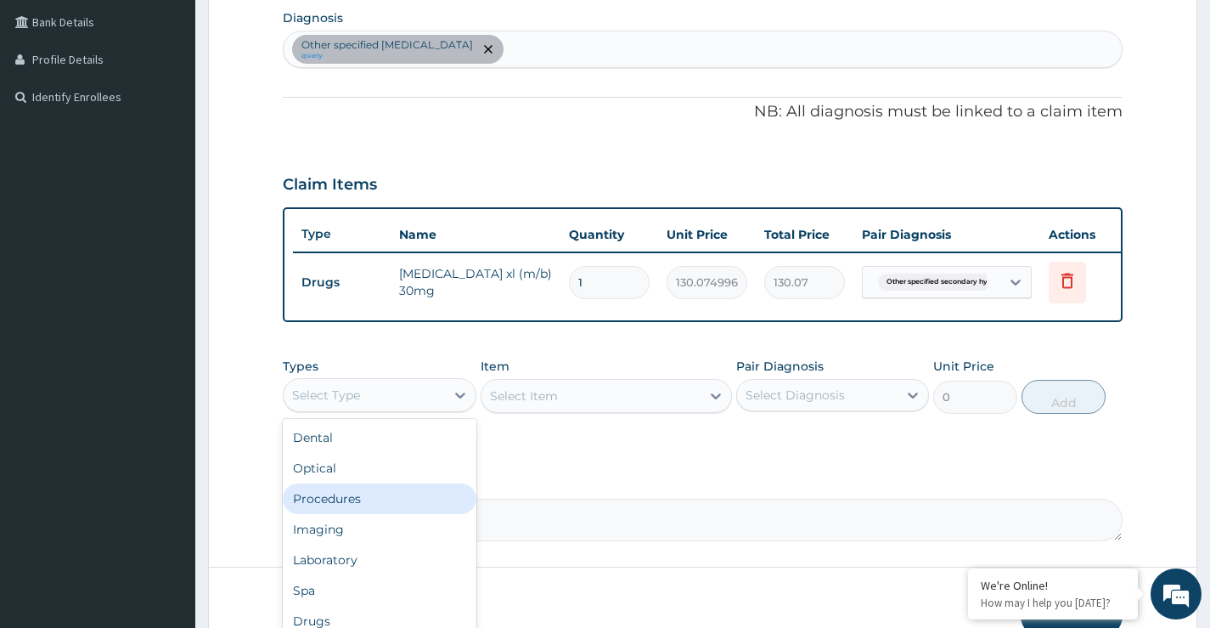
drag, startPoint x: 392, startPoint y: 511, endPoint x: 482, endPoint y: 488, distance: 92.9
click at [393, 511] on div "Procedures" at bounding box center [379, 498] width 193 height 31
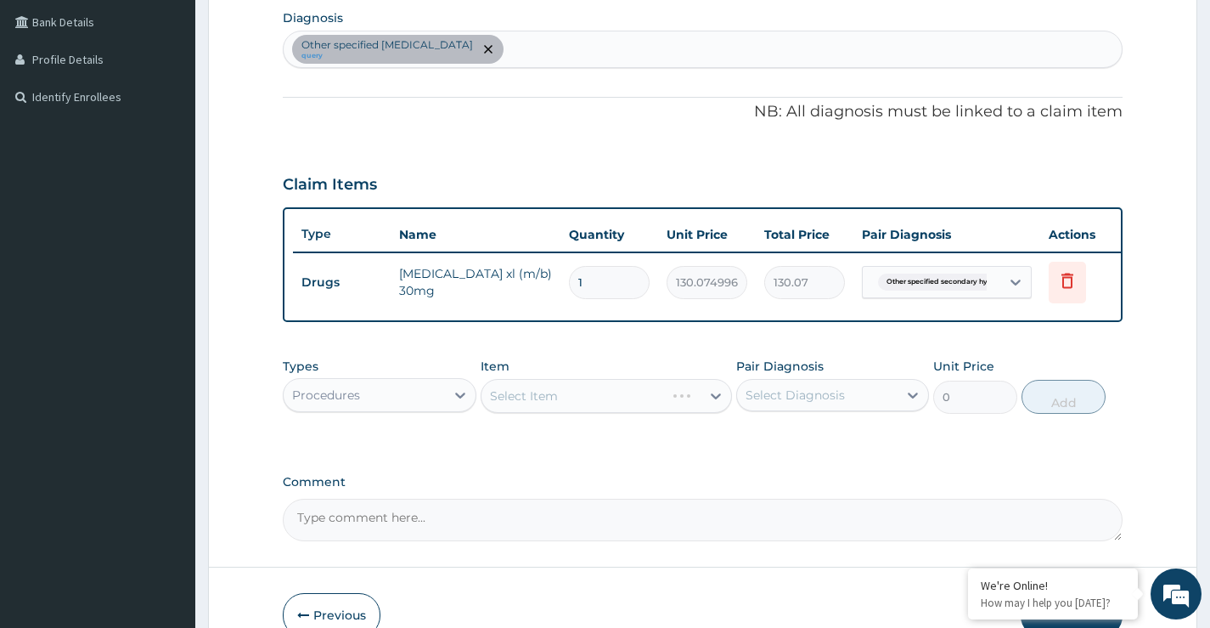
click at [591, 413] on div "Select Item" at bounding box center [607, 396] width 252 height 34
click at [624, 413] on div "Select Item" at bounding box center [607, 396] width 252 height 34
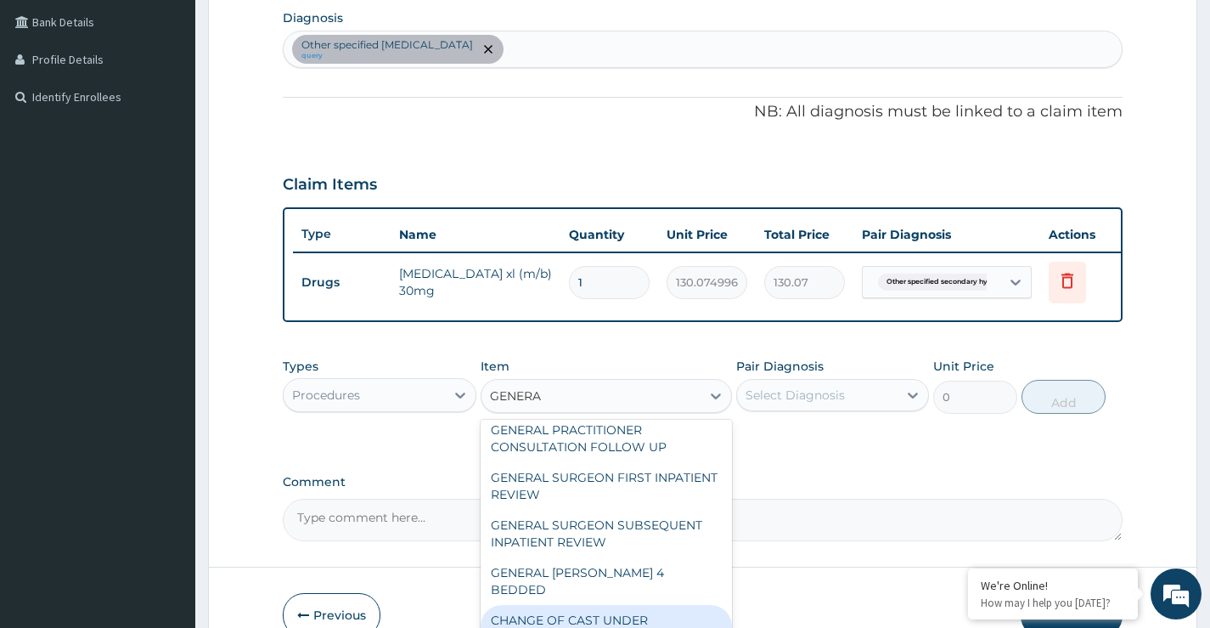
scroll to position [0, 0]
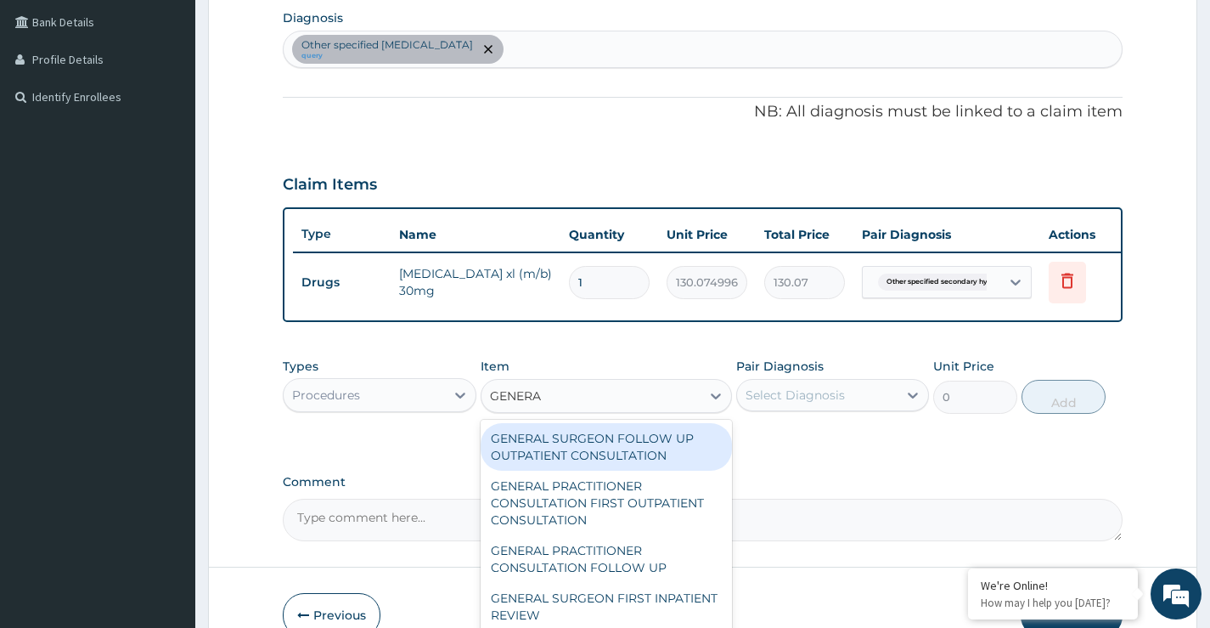
type input "GENERAL"
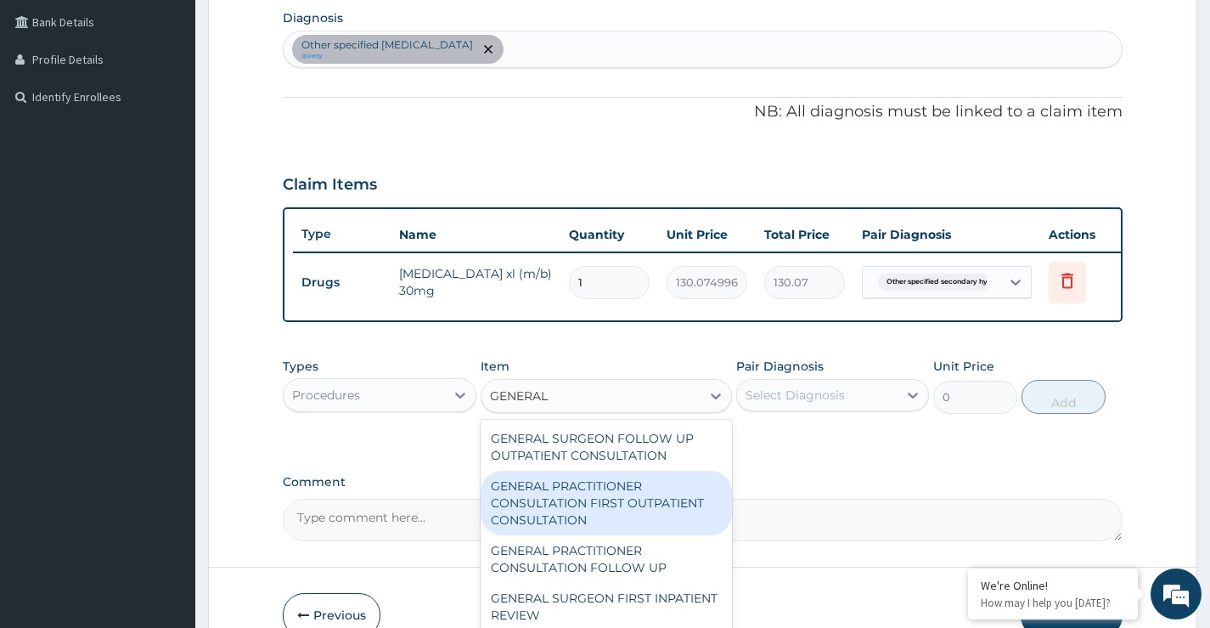
click at [609, 518] on div "GENERAL PRACTITIONER CONSULTATION FIRST OUTPATIENT CONSULTATION" at bounding box center [607, 502] width 252 height 65
type input "3547.5"
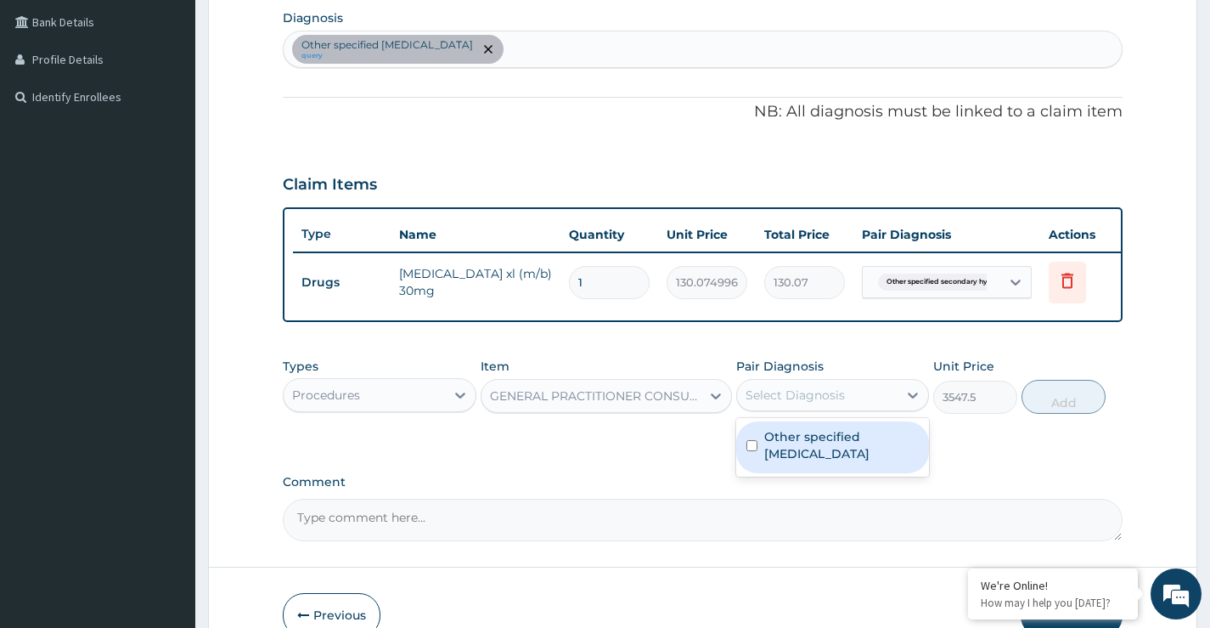
click at [813, 403] on div "Select Diagnosis" at bounding box center [795, 394] width 99 height 17
drag, startPoint x: 747, startPoint y: 459, endPoint x: 772, endPoint y: 461, distance: 24.7
click at [747, 451] on input "checkbox" at bounding box center [752, 445] width 11 height 11
checkbox input "true"
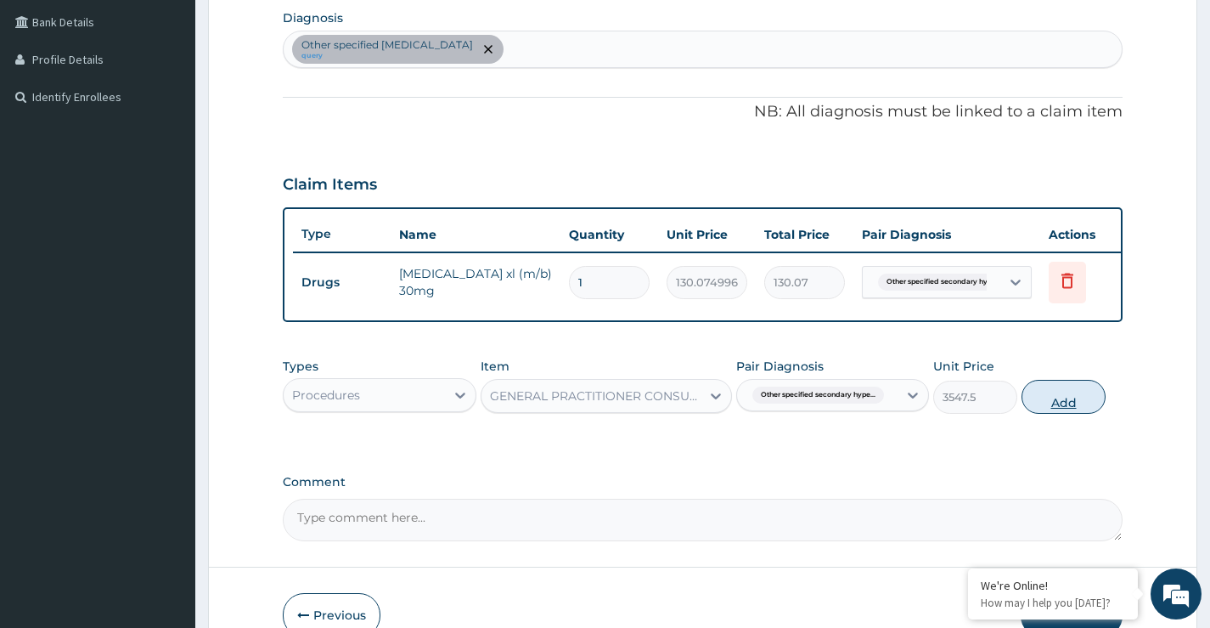
click at [1071, 414] on button "Add" at bounding box center [1064, 397] width 84 height 34
type input "0"
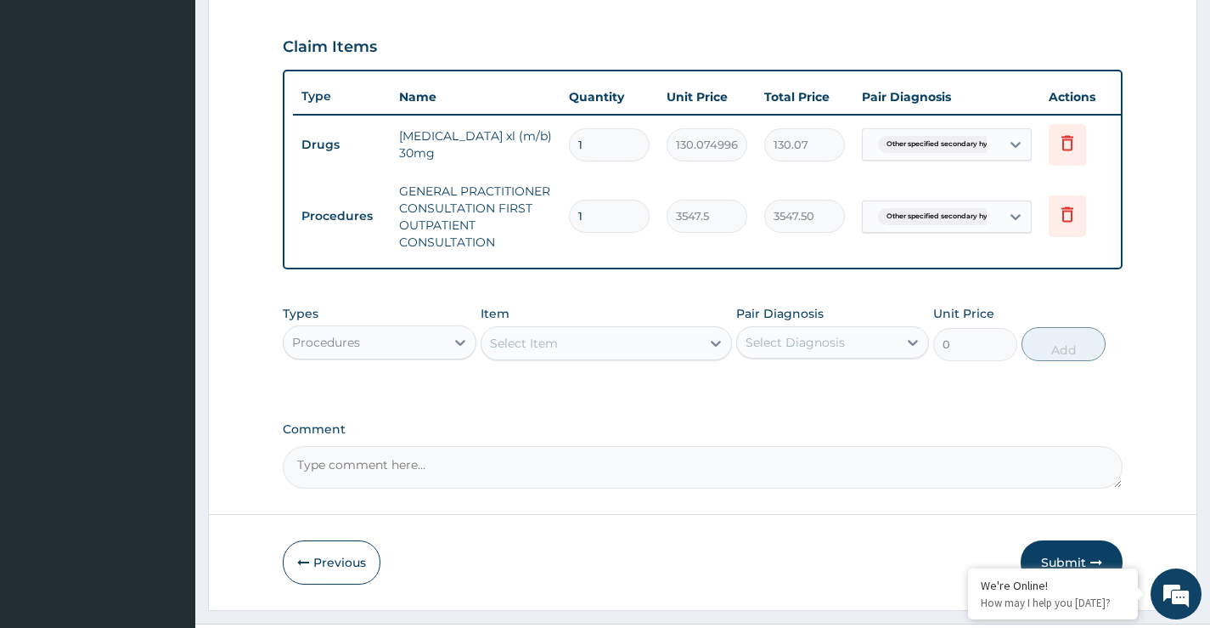
scroll to position [614, 0]
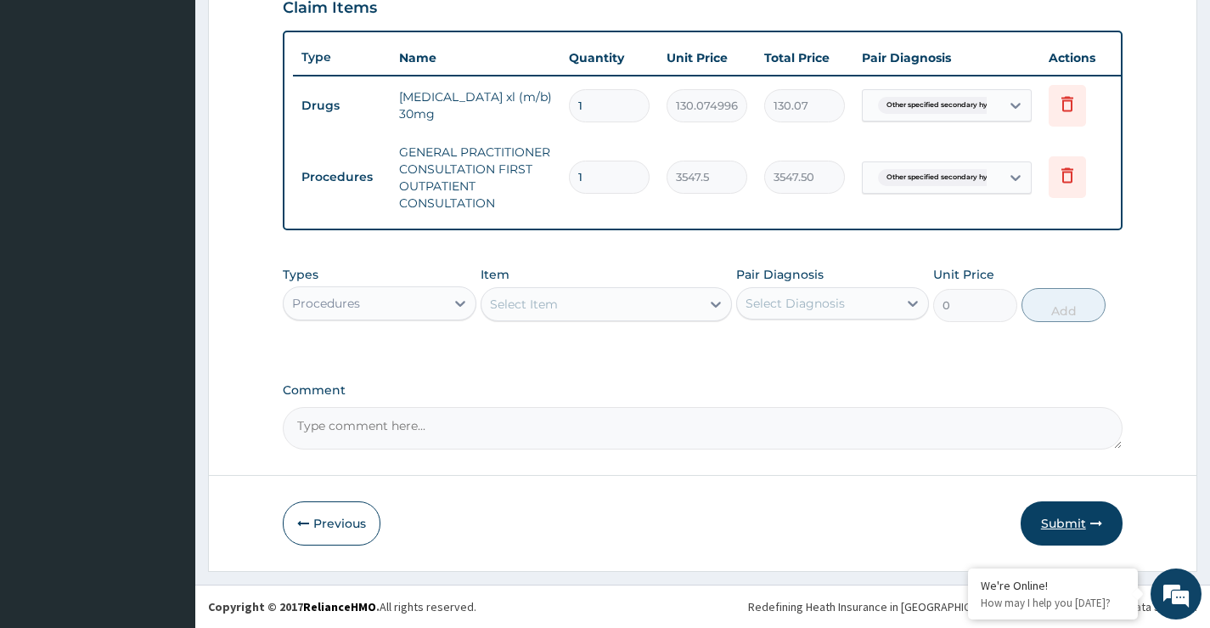
click at [1090, 521] on icon "button" at bounding box center [1096, 523] width 12 height 12
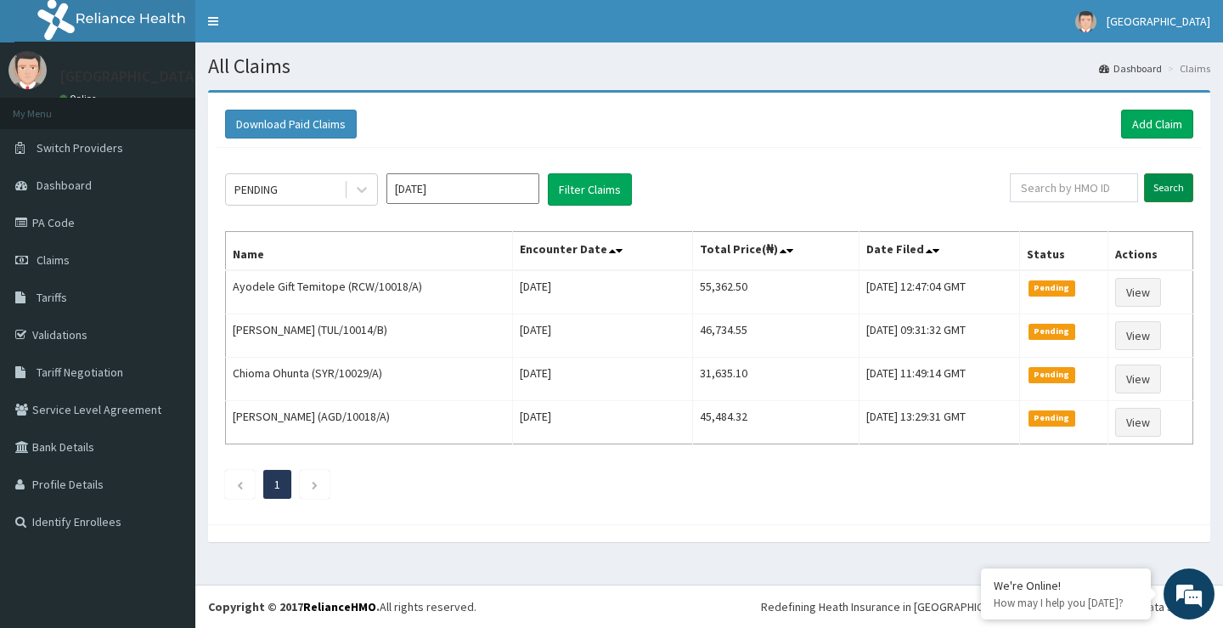
click at [1158, 185] on input "Search" at bounding box center [1168, 187] width 49 height 29
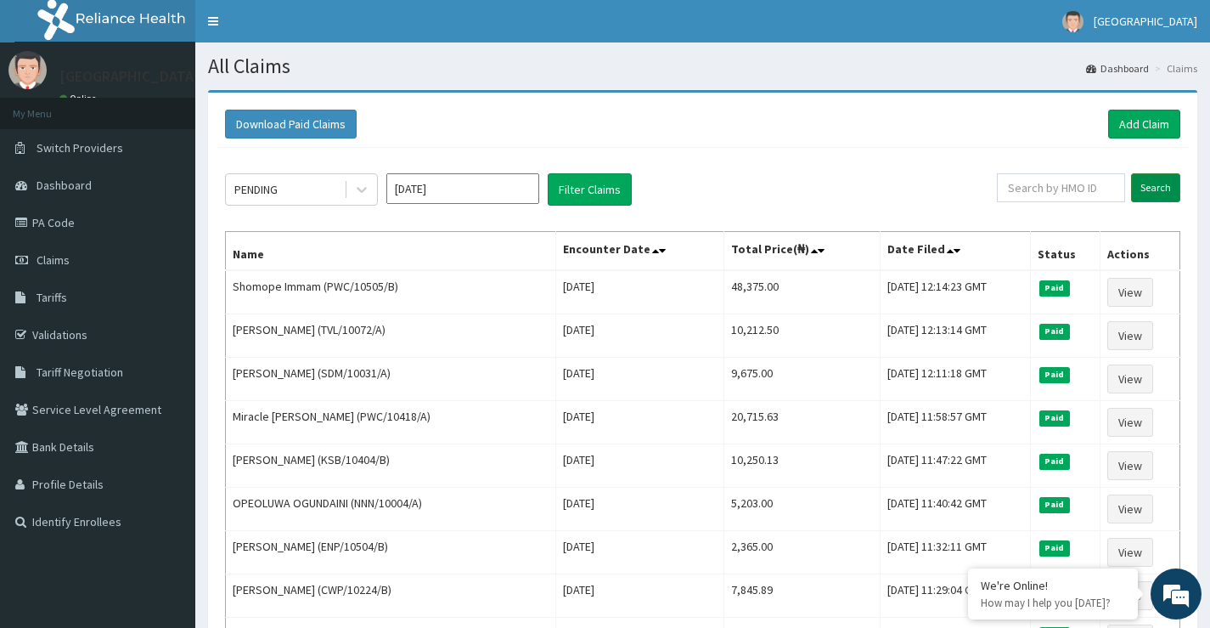
click at [1152, 186] on input "Search" at bounding box center [1155, 187] width 49 height 29
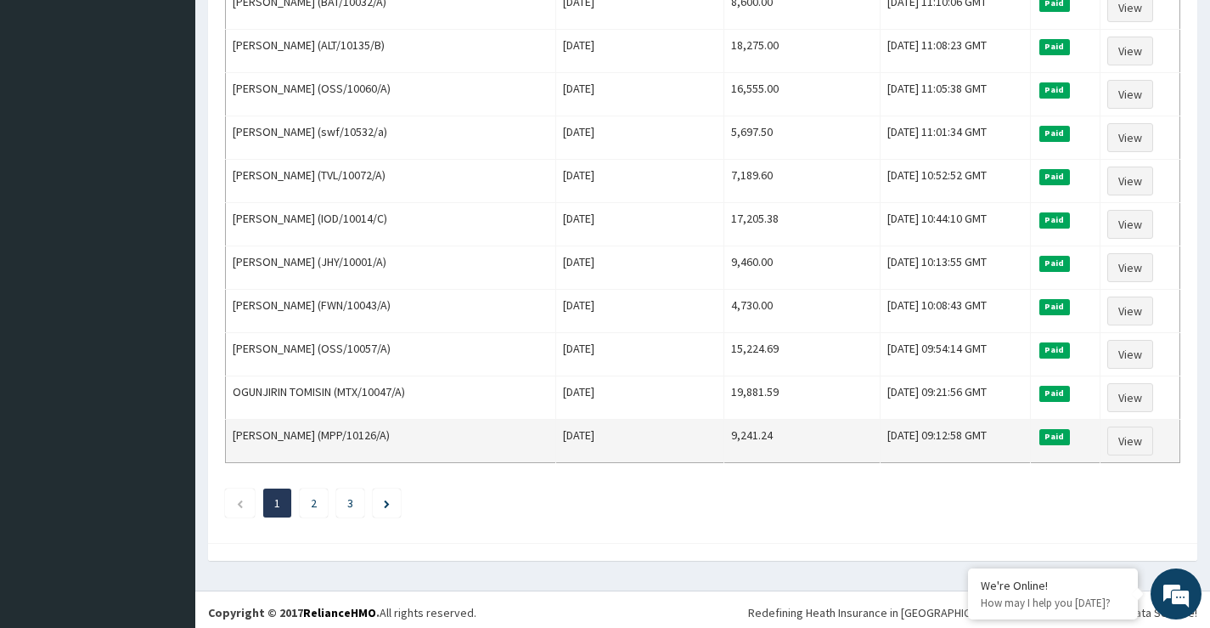
scroll to position [1980, 0]
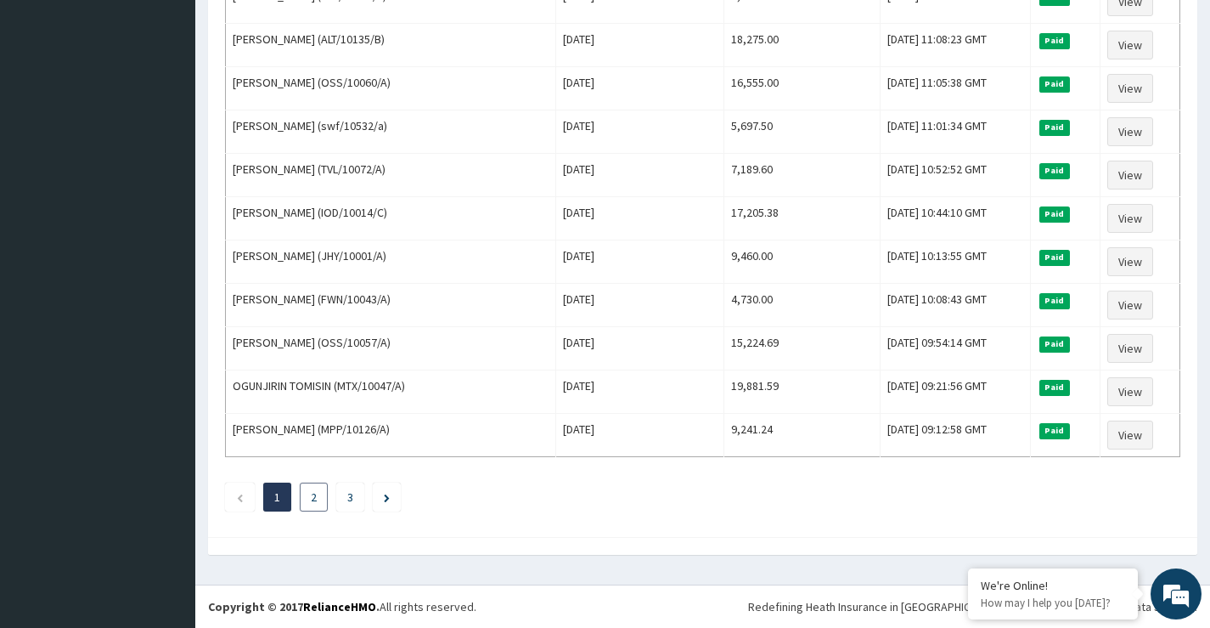
click at [323, 493] on li "2" at bounding box center [314, 496] width 28 height 29
click at [318, 496] on li "2" at bounding box center [314, 496] width 28 height 29
click at [314, 499] on link "2" at bounding box center [314, 496] width 6 height 15
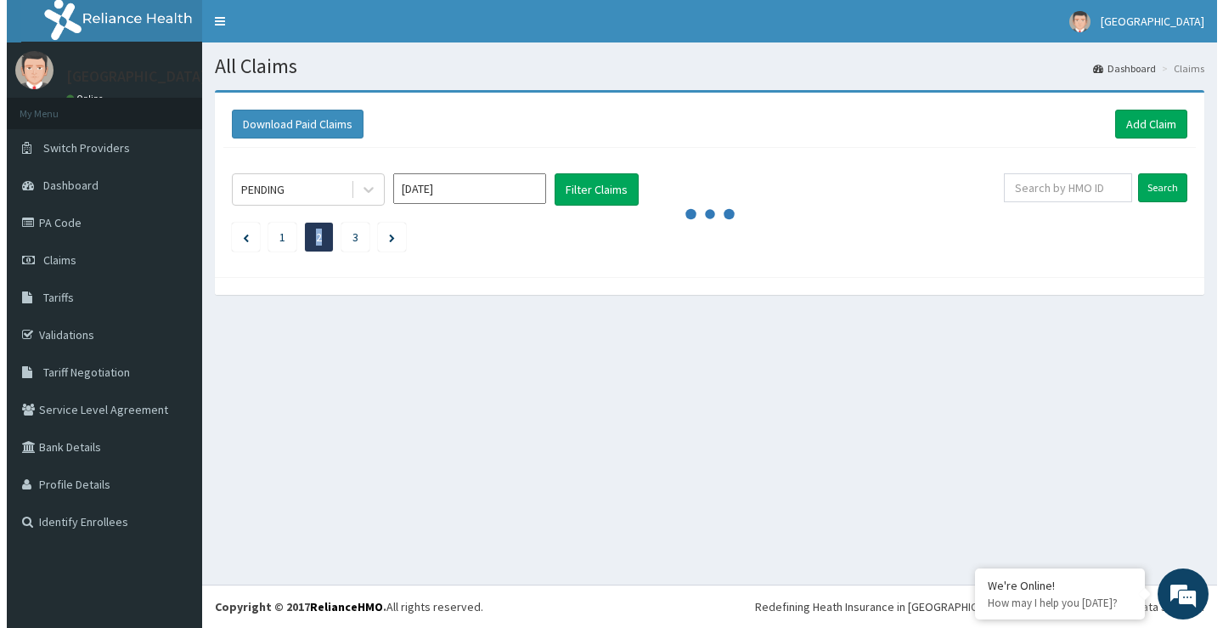
scroll to position [0, 0]
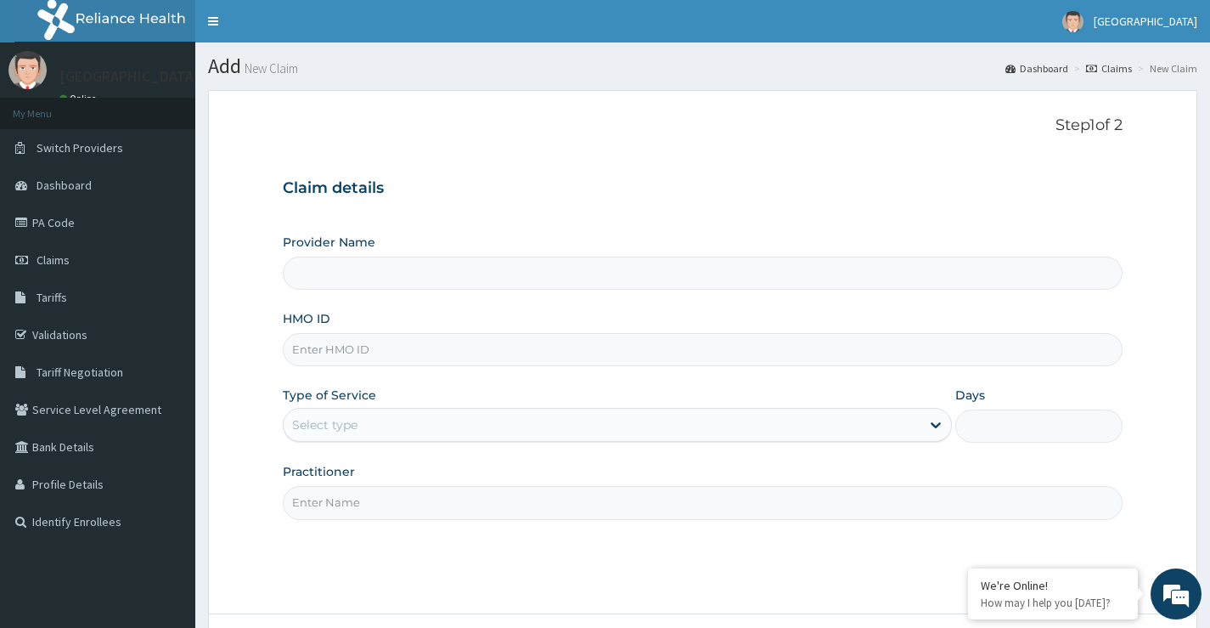
scroll to position [138, 0]
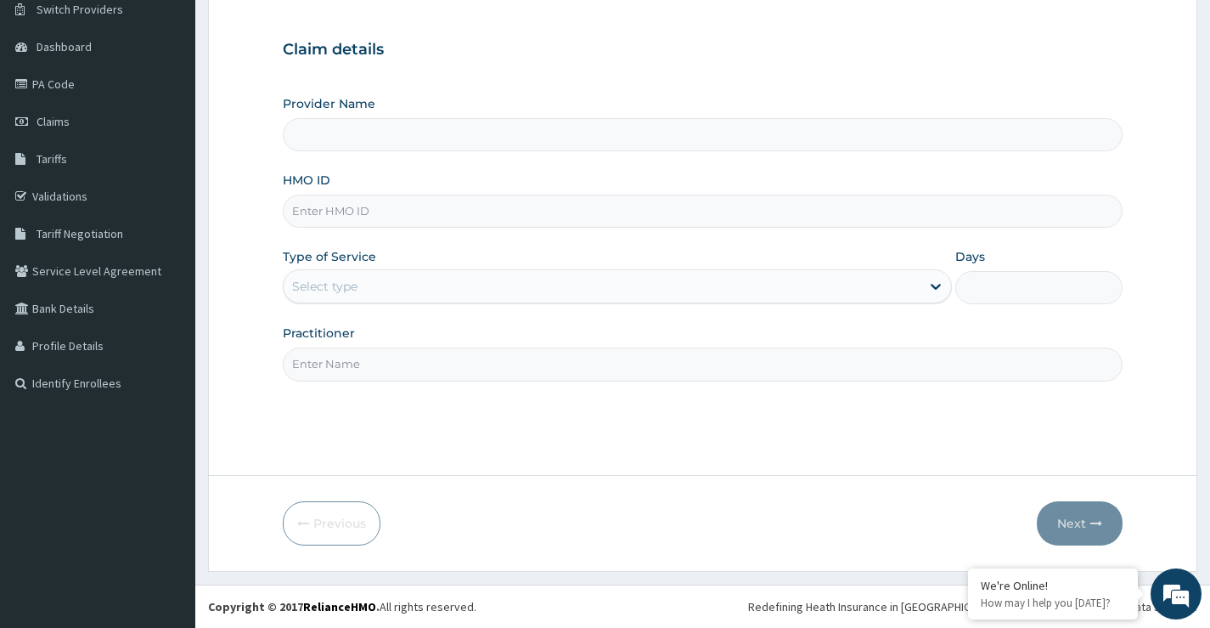
type input "[GEOGRAPHIC_DATA]"
click at [65, 121] on span "Claims" at bounding box center [53, 121] width 33 height 15
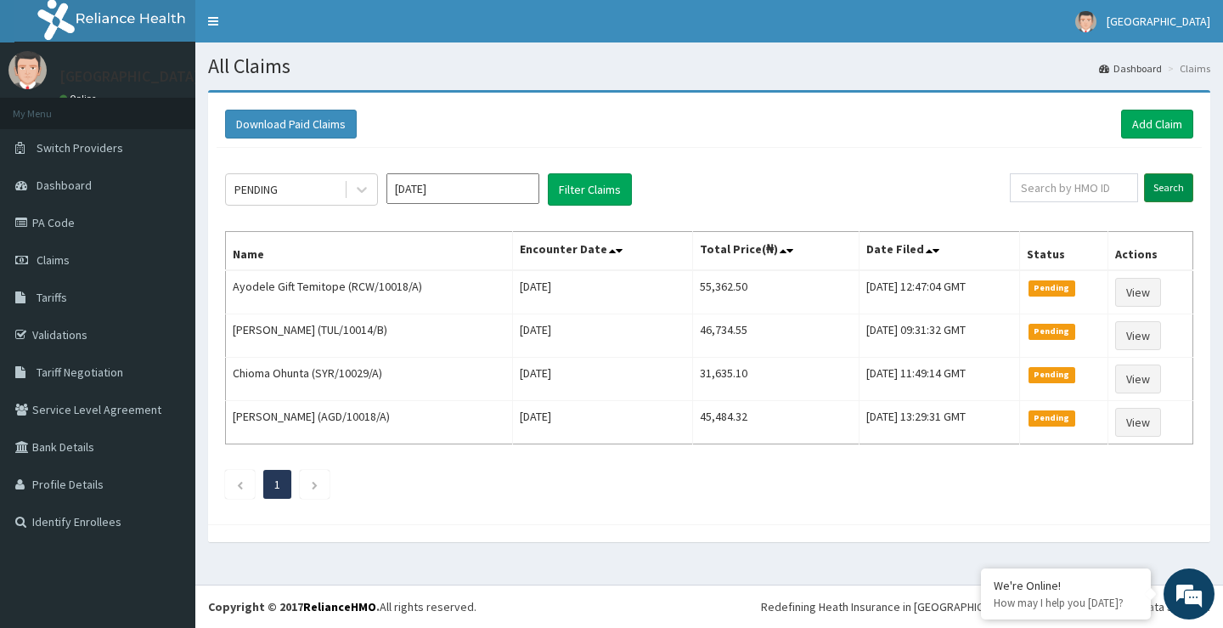
click at [1164, 189] on input "Search" at bounding box center [1168, 187] width 49 height 29
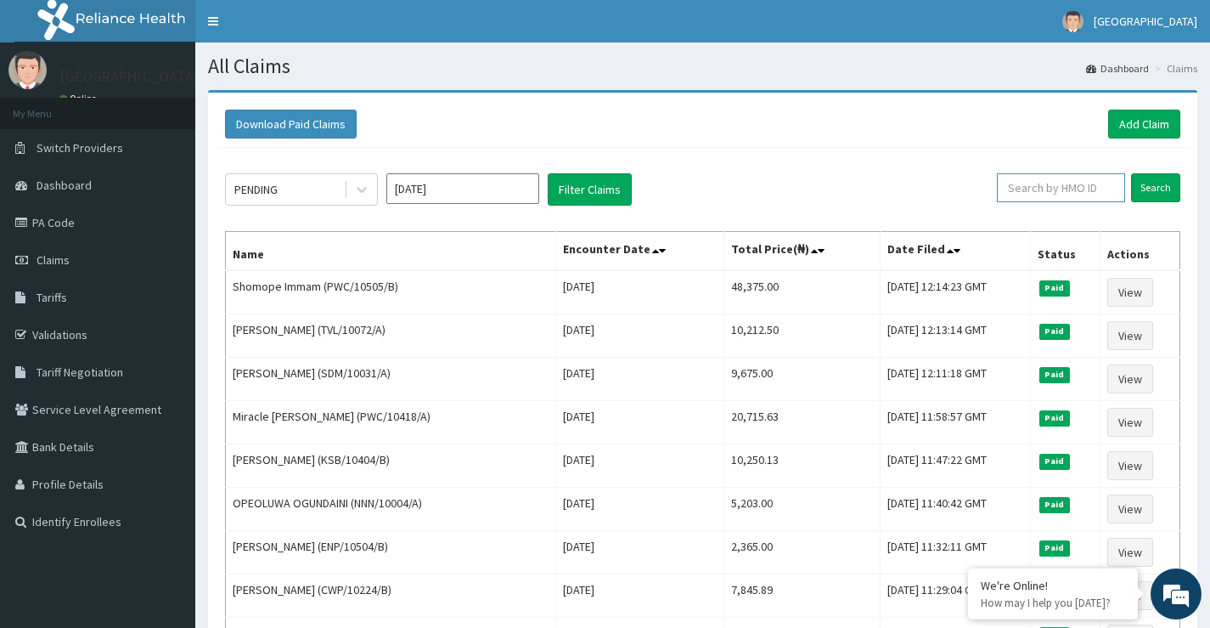
click at [1039, 187] on input "text" at bounding box center [1061, 187] width 128 height 29
type input "ENP/10504/B"
click at [1153, 190] on input "Search" at bounding box center [1155, 187] width 49 height 29
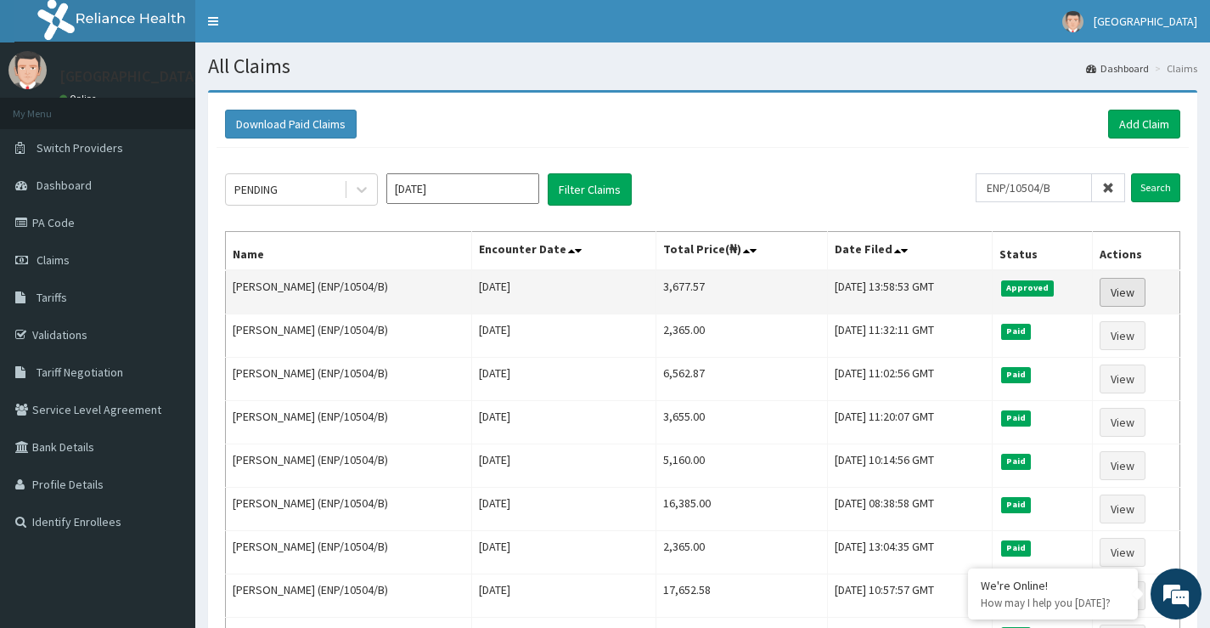
click at [1126, 293] on link "View" at bounding box center [1123, 292] width 46 height 29
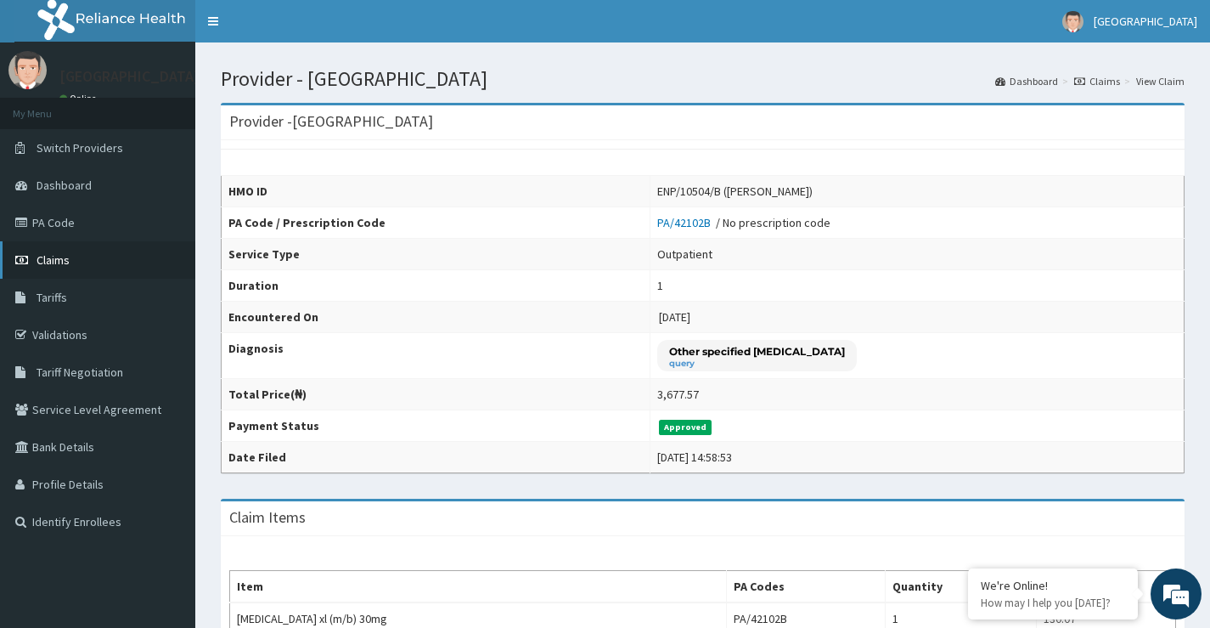
click at [65, 262] on span "Claims" at bounding box center [53, 259] width 33 height 15
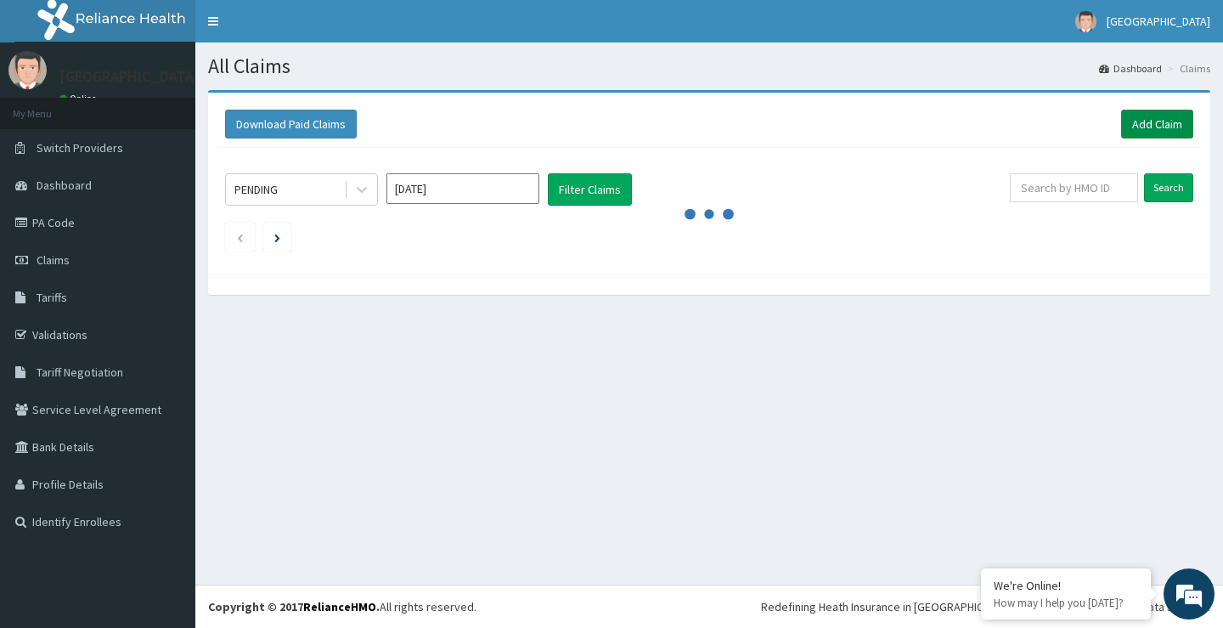
click at [1139, 126] on link "Add Claim" at bounding box center [1157, 124] width 72 height 29
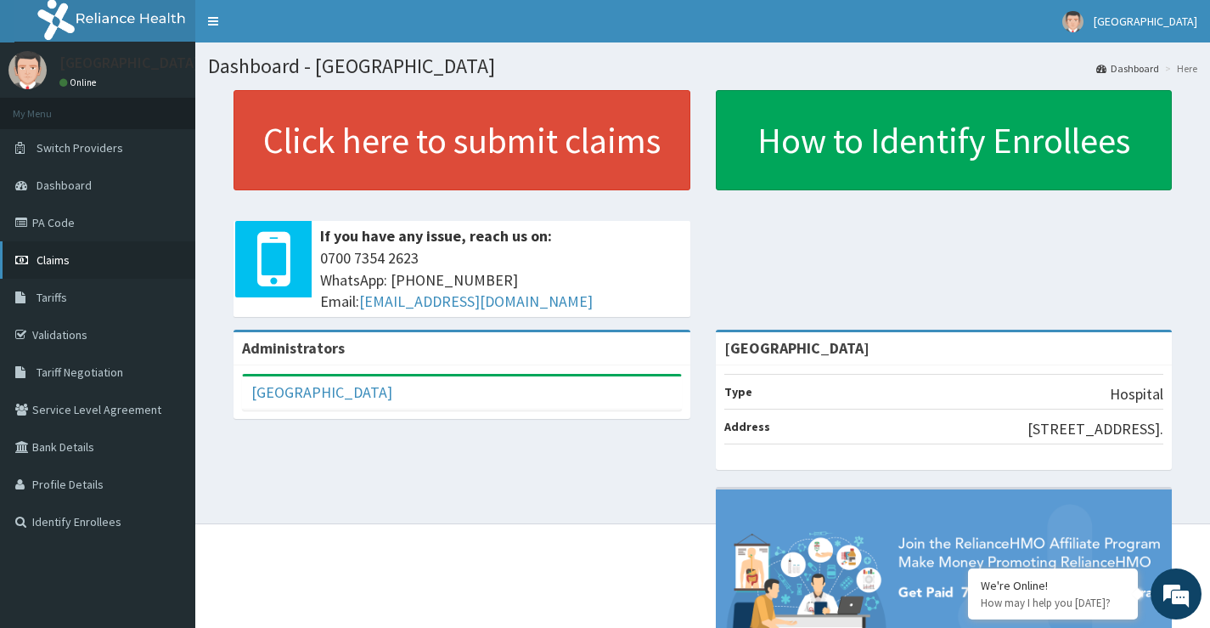
click at [59, 262] on span "Claims" at bounding box center [53, 259] width 33 height 15
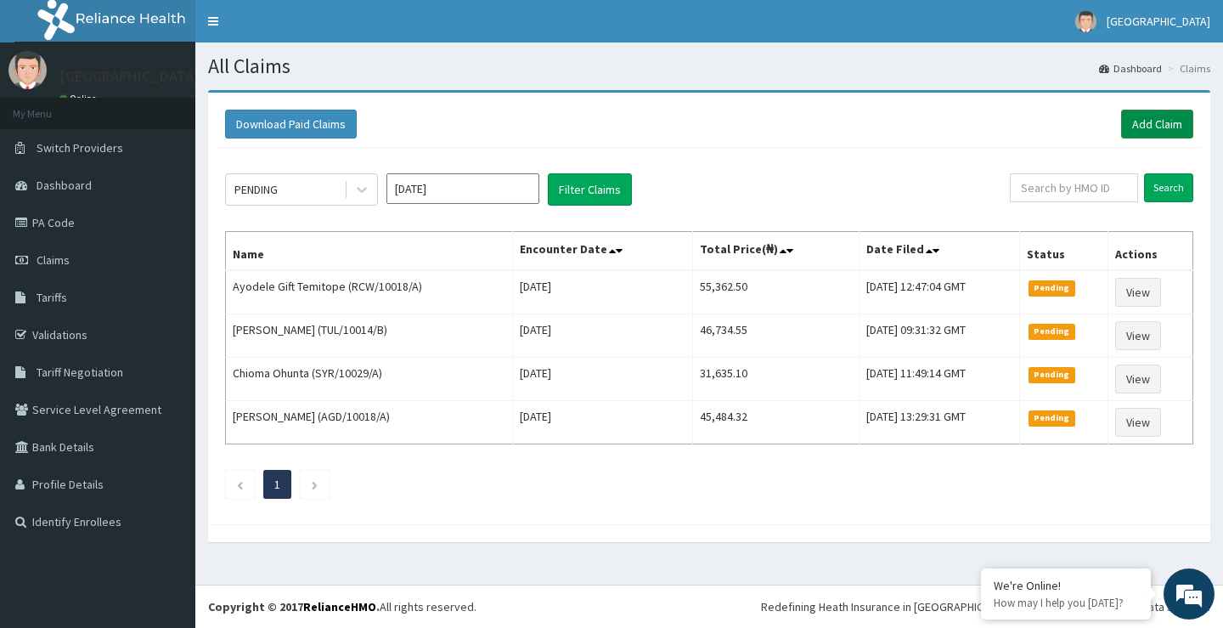
click at [1151, 123] on link "Add Claim" at bounding box center [1157, 124] width 72 height 29
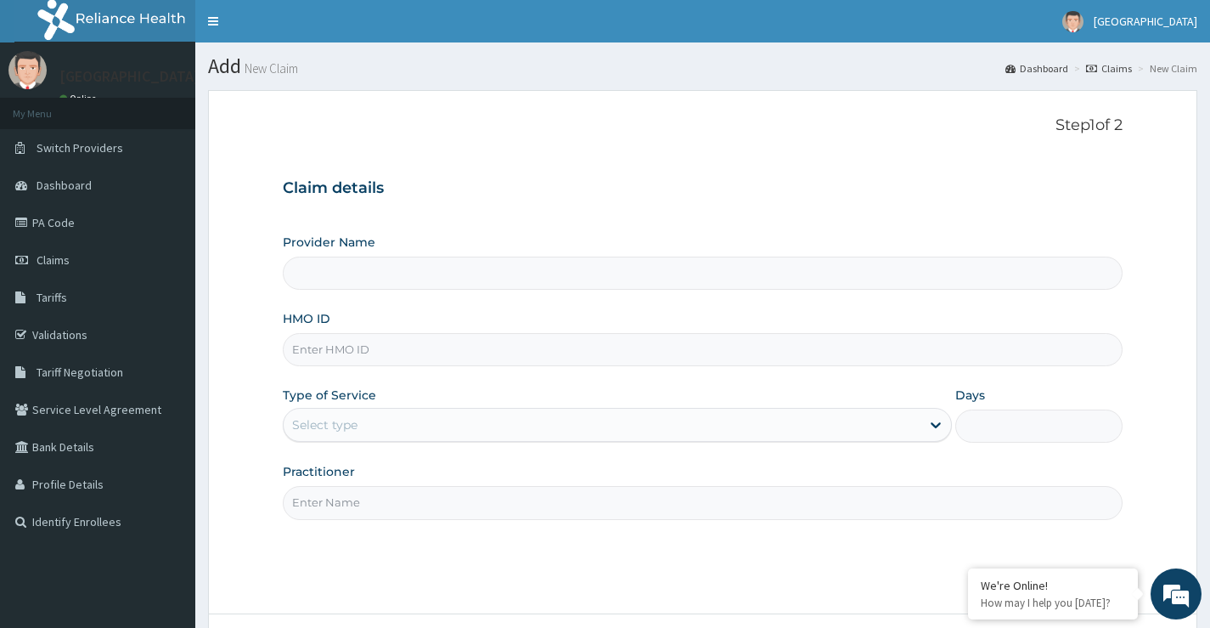
type input "[GEOGRAPHIC_DATA]"
click at [429, 344] on input "HMO ID" at bounding box center [703, 349] width 840 height 33
paste input "RBM/10007/A"
type input "RBM/10007/A"
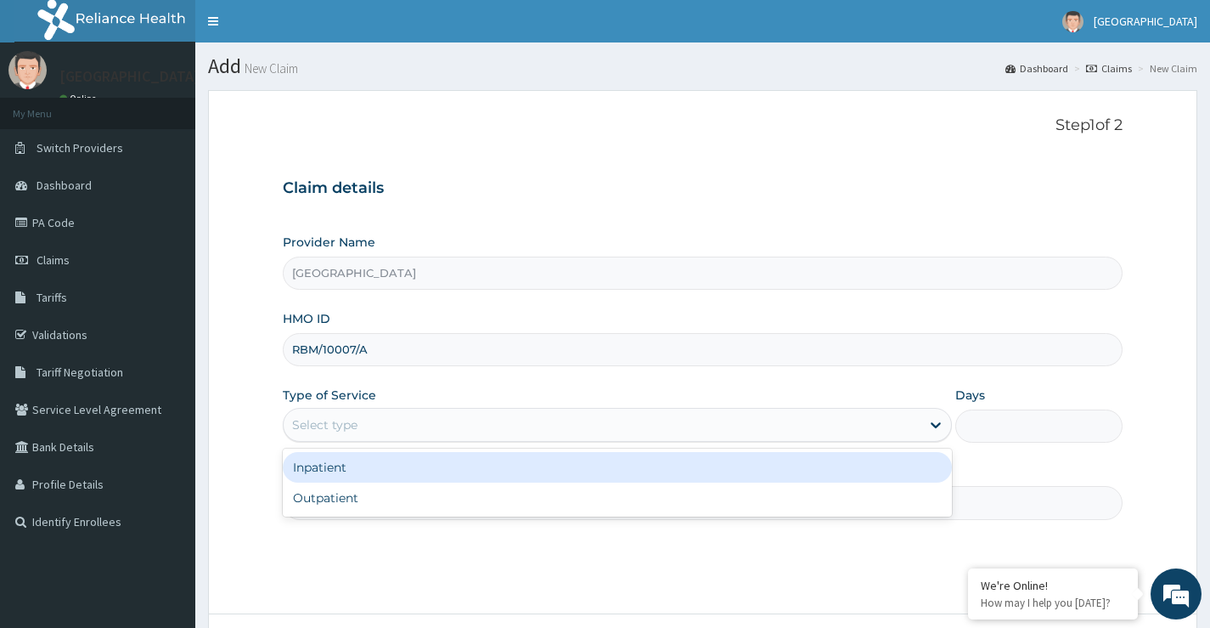
click at [469, 420] on div "Select type" at bounding box center [602, 424] width 637 height 27
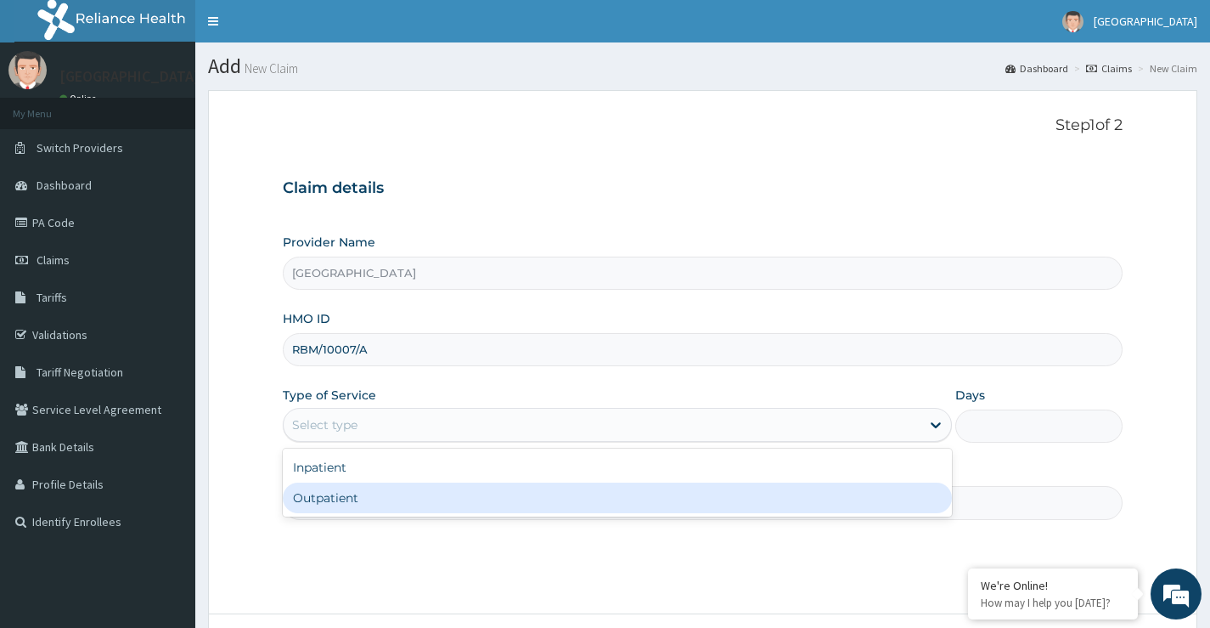
click at [416, 495] on div "Outpatient" at bounding box center [617, 497] width 669 height 31
type input "1"
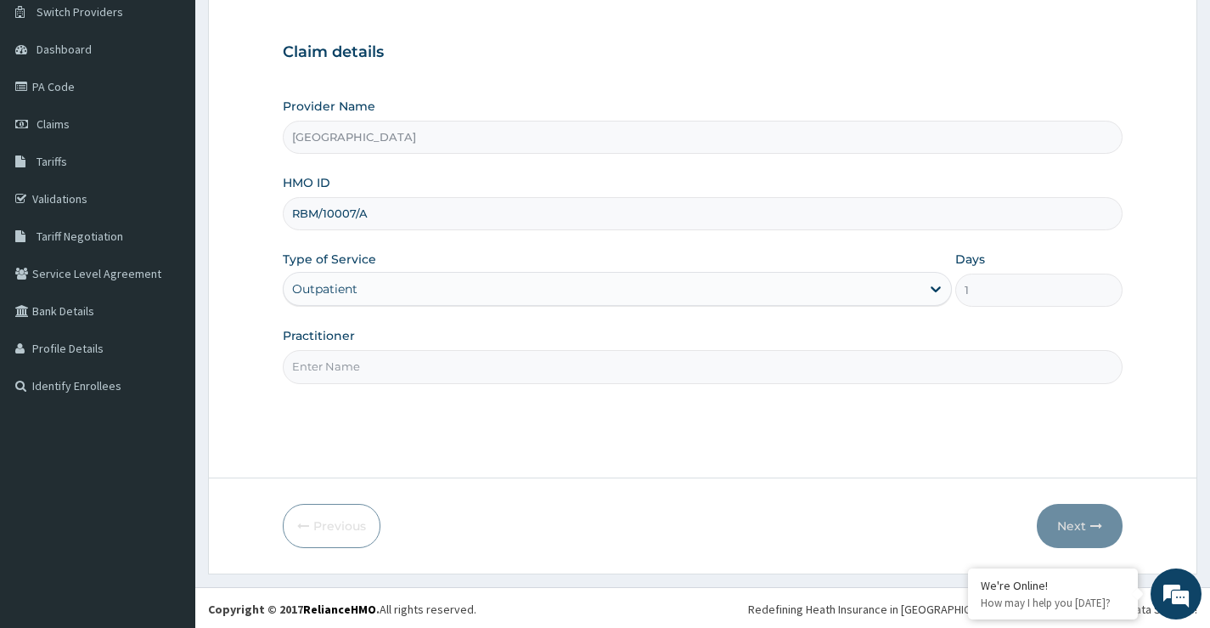
scroll to position [138, 0]
click at [364, 369] on input "Practitioner" at bounding box center [703, 363] width 840 height 33
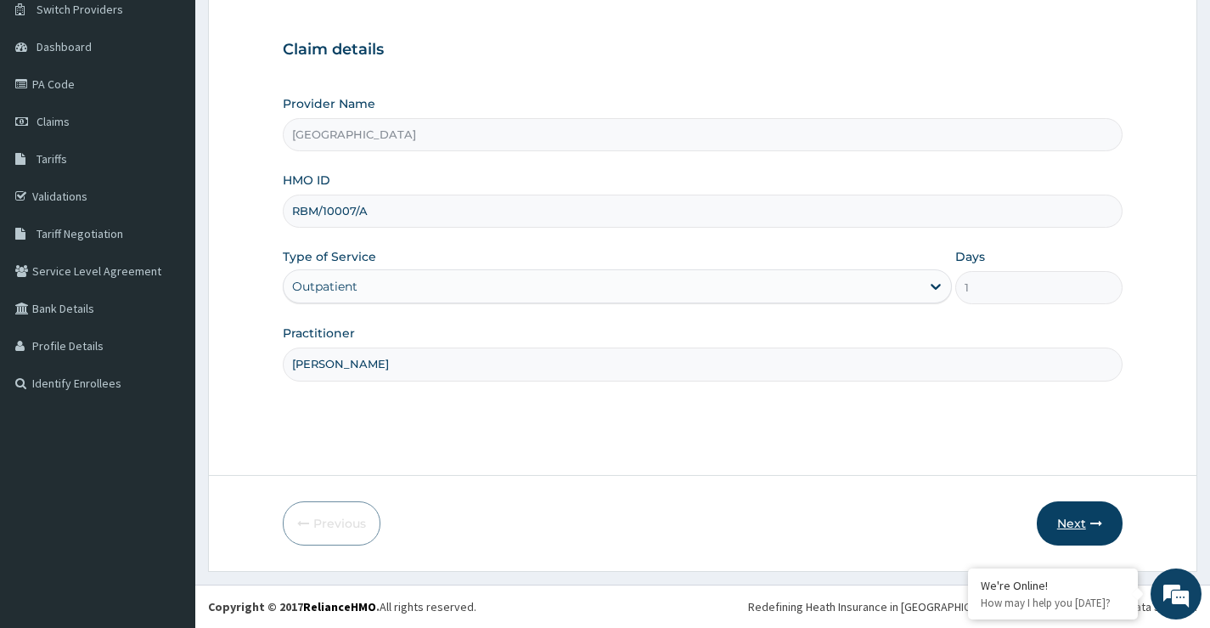
type input "DR DAMOLA"
click at [1092, 521] on icon "button" at bounding box center [1096, 523] width 12 height 12
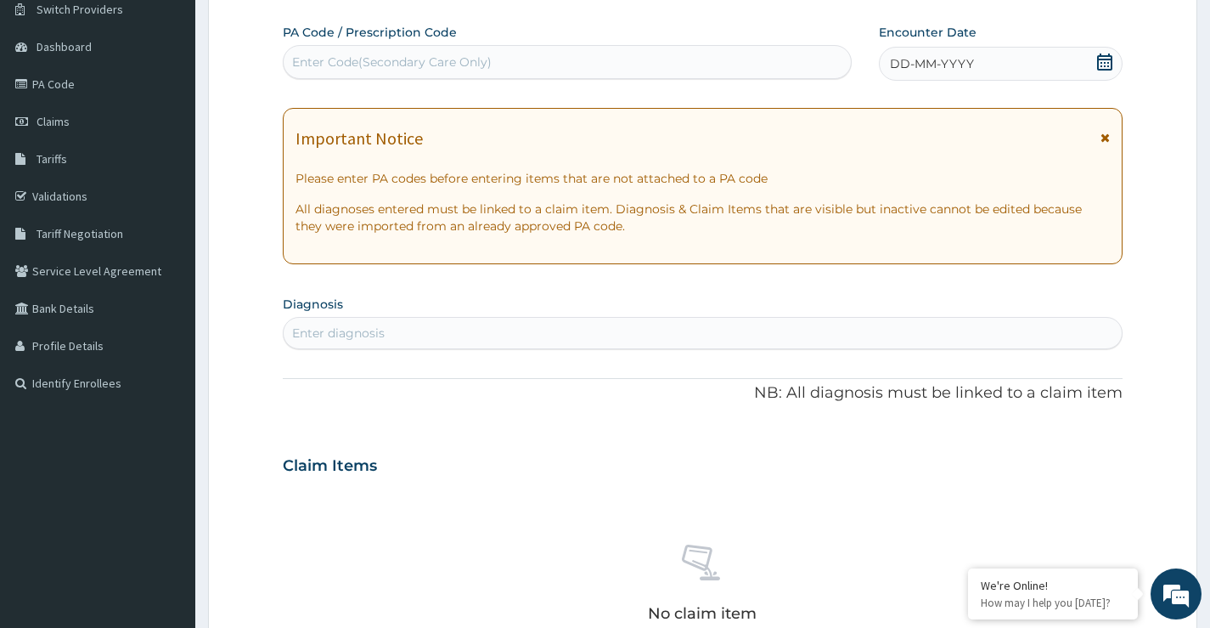
click at [351, 59] on div "Enter Code(Secondary Care Only)" at bounding box center [392, 62] width 200 height 17
drag, startPoint x: 351, startPoint y: 59, endPoint x: 337, endPoint y: 65, distance: 15.2
click at [337, 65] on div "Enter Code(Secondary Care Only)" at bounding box center [392, 62] width 200 height 17
paste input "PA/B025B1"
type input "PA/B025B1"
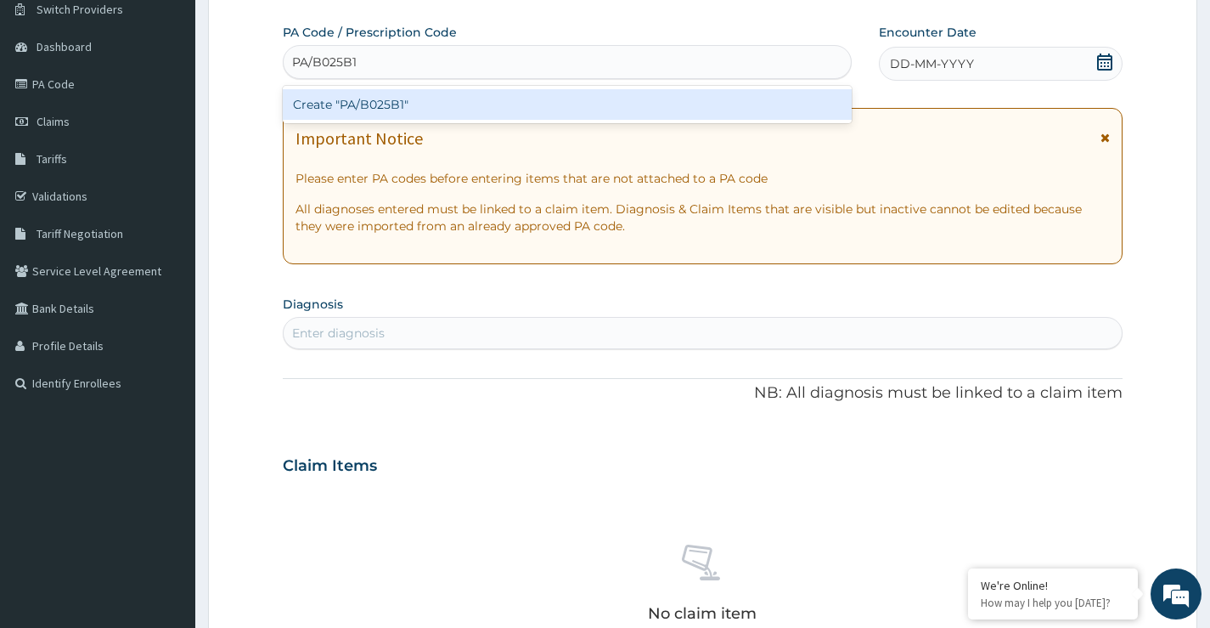
click at [359, 105] on div "Create "PA/B025B1"" at bounding box center [567, 104] width 569 height 31
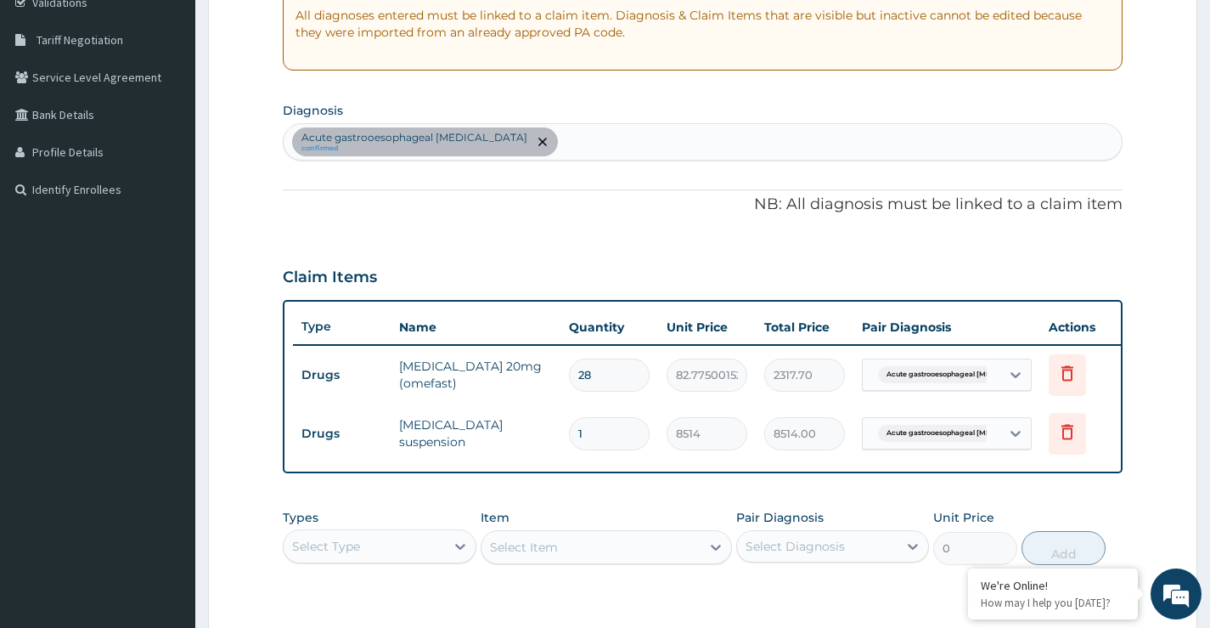
scroll to position [324, 0]
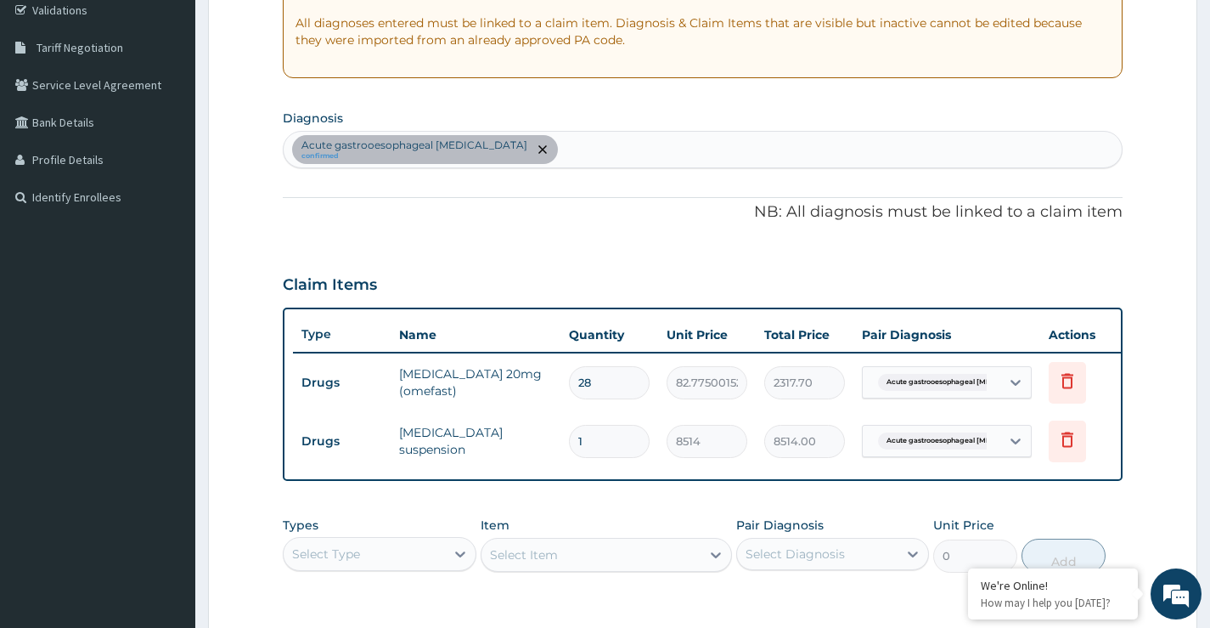
click at [509, 149] on div "Acute gastrooesophageal ulcer confirmed" at bounding box center [703, 150] width 838 height 36
drag, startPoint x: 513, startPoint y: 149, endPoint x: 494, endPoint y: 153, distance: 19.2
click at [561, 153] on input "text" at bounding box center [562, 149] width 2 height 17
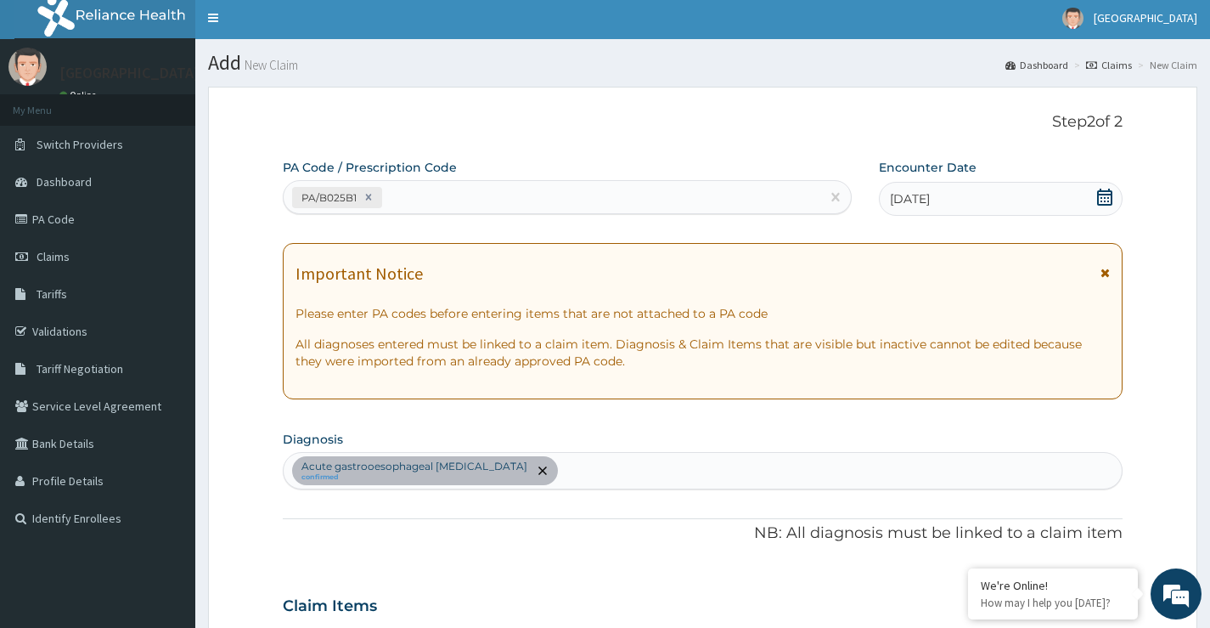
scroll to position [0, 0]
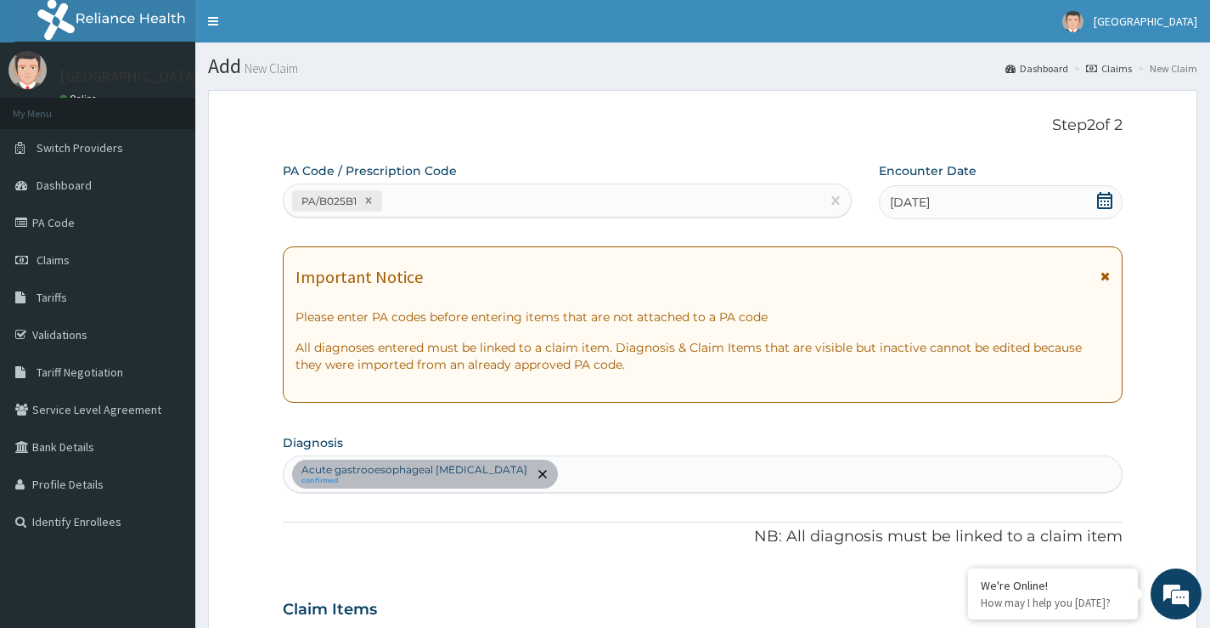
click at [410, 197] on div "PA/B025B1" at bounding box center [552, 201] width 537 height 28
paste input "PA/4E1700"
type input "PA/4E1700"
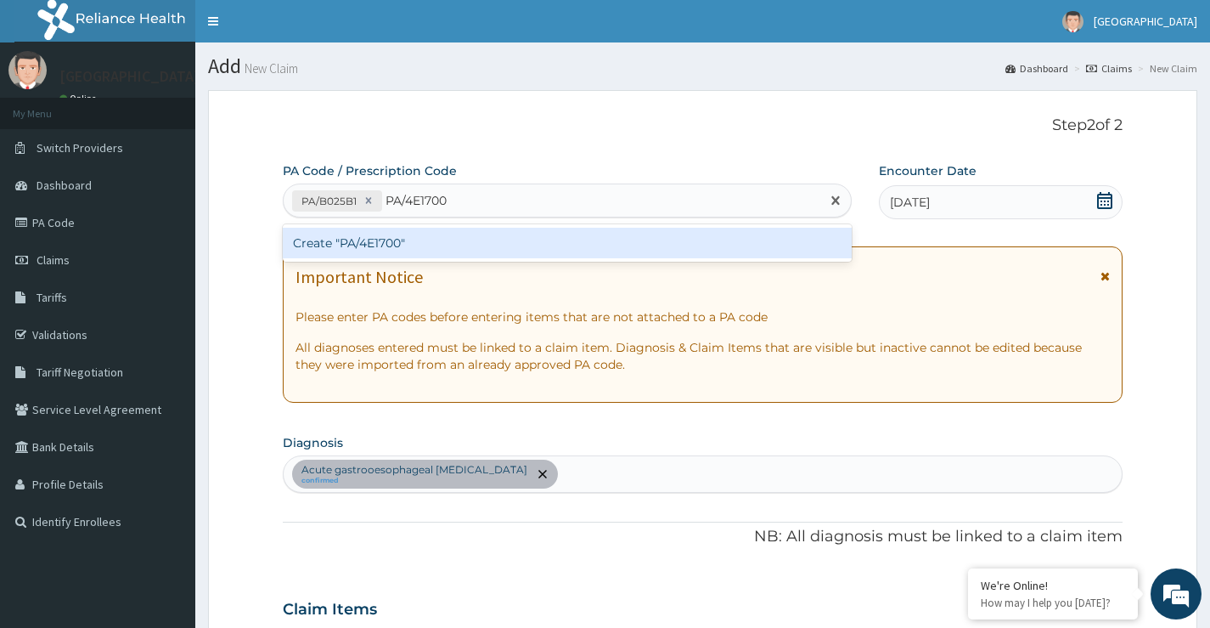
click at [375, 242] on div "Create "PA/4E1700"" at bounding box center [567, 243] width 569 height 31
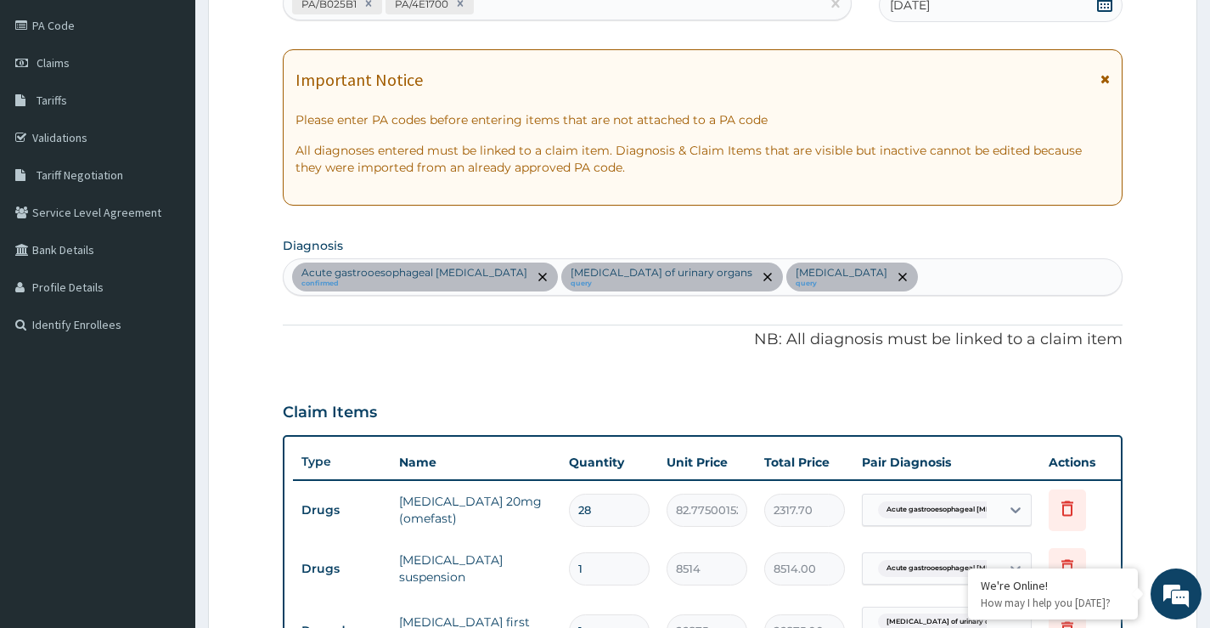
scroll to position [151, 0]
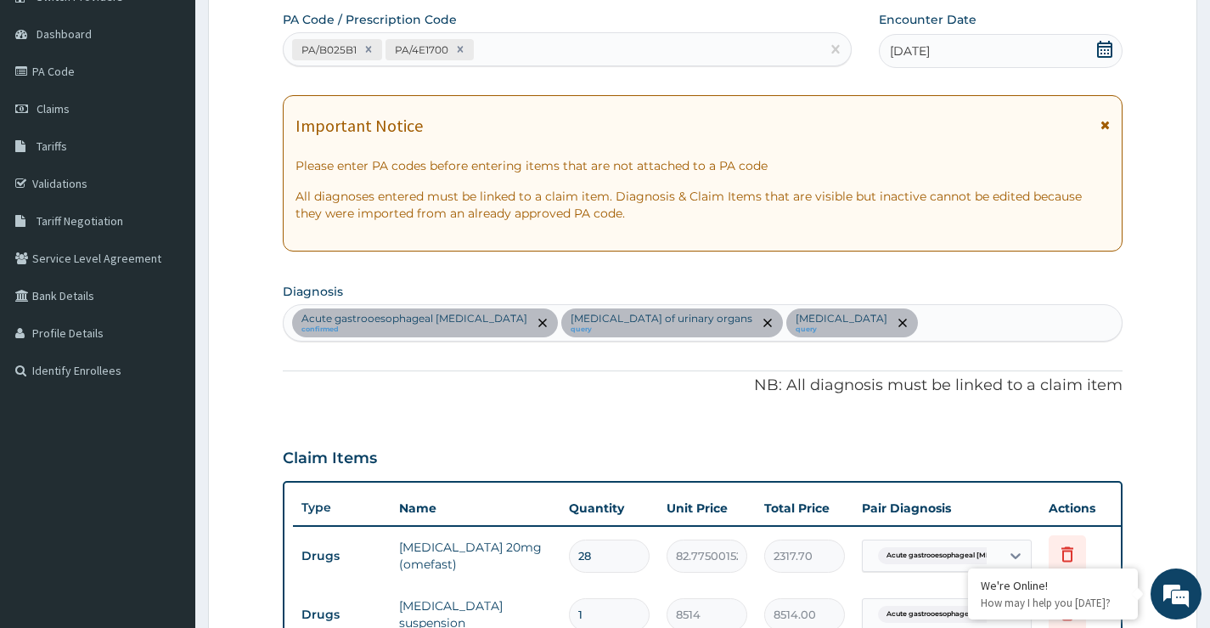
click at [497, 51] on div "PA/B025B1 PA/4E1700" at bounding box center [552, 50] width 537 height 28
paste input "PA/CCBA62"
type input "PA/CCBA62"
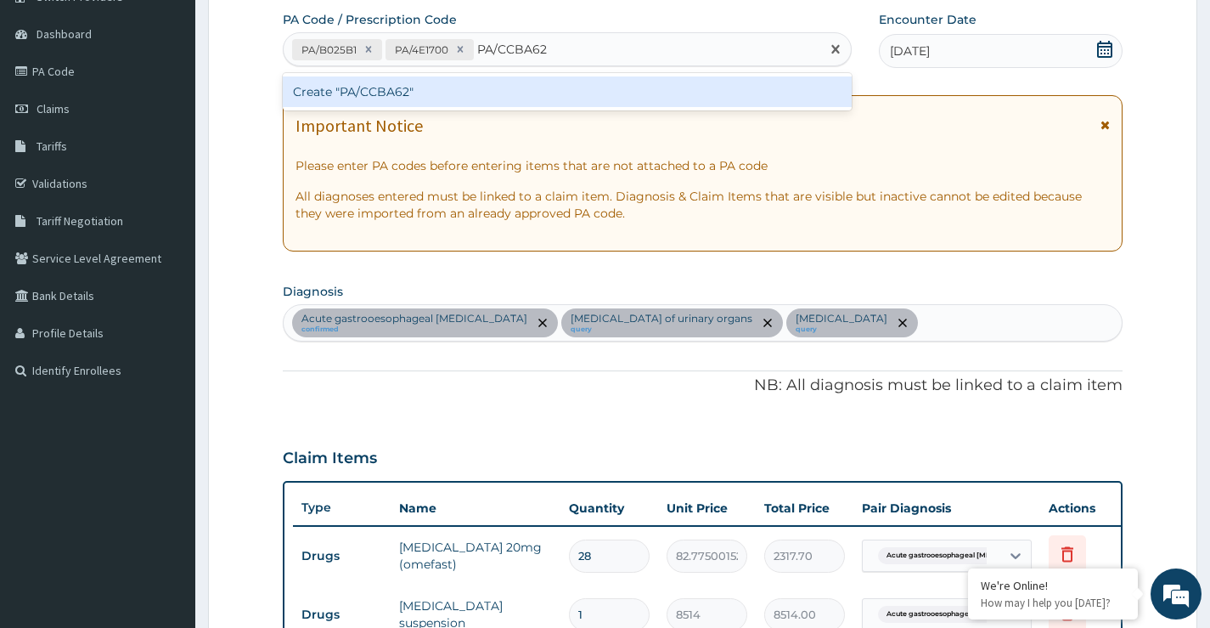
click at [386, 89] on div "Create "PA/CCBA62"" at bounding box center [567, 91] width 569 height 31
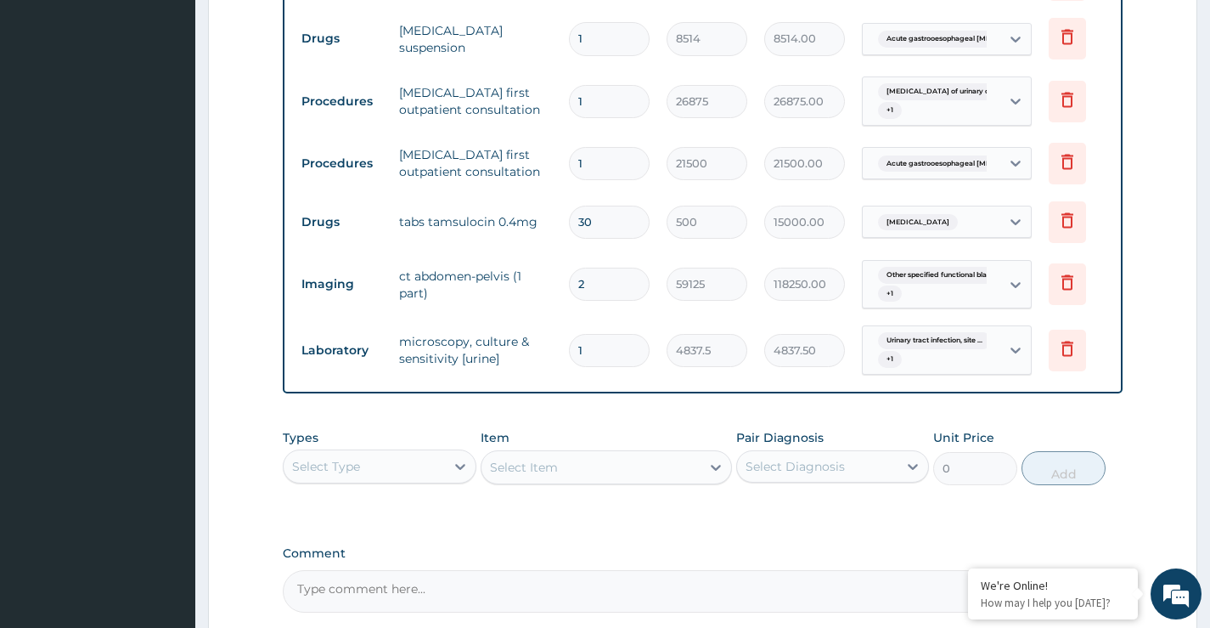
scroll to position [764, 0]
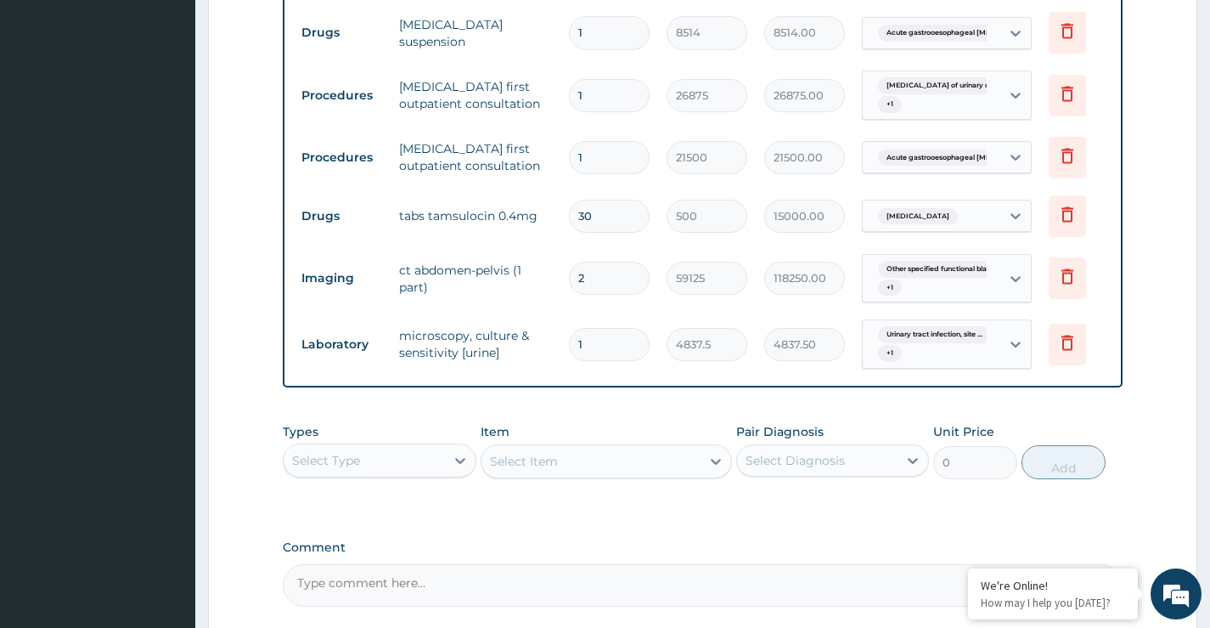
click at [403, 474] on div "Select Type" at bounding box center [364, 460] width 161 height 27
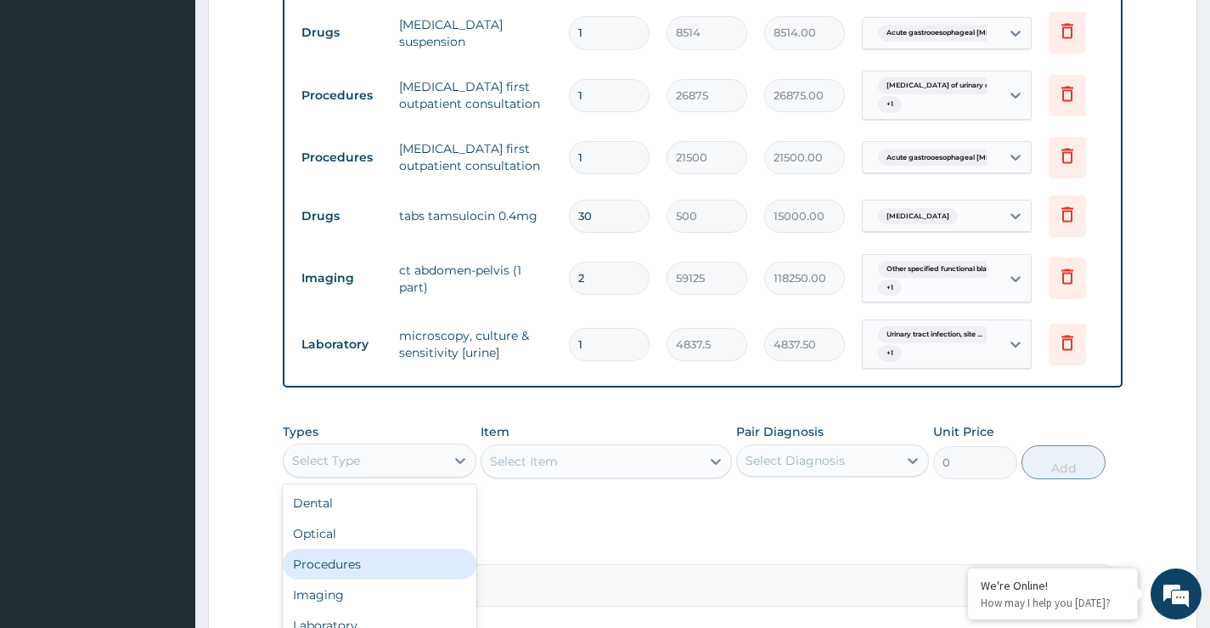
click at [397, 572] on div "Procedures" at bounding box center [379, 564] width 193 height 31
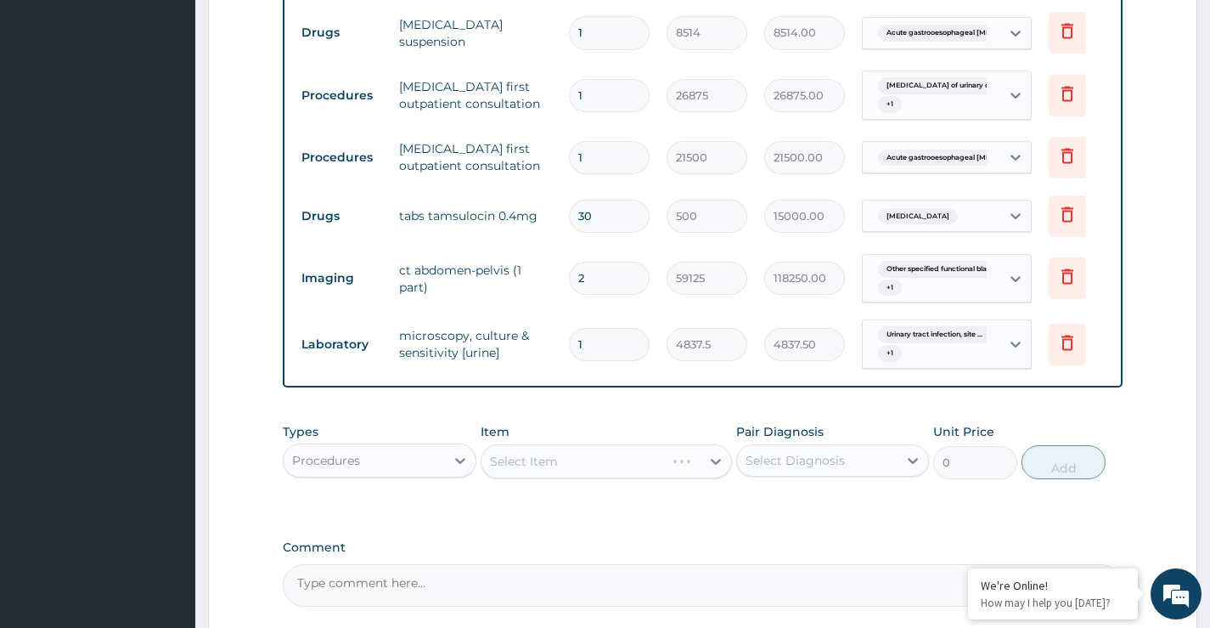
click at [522, 476] on div "Select Item" at bounding box center [607, 461] width 252 height 34
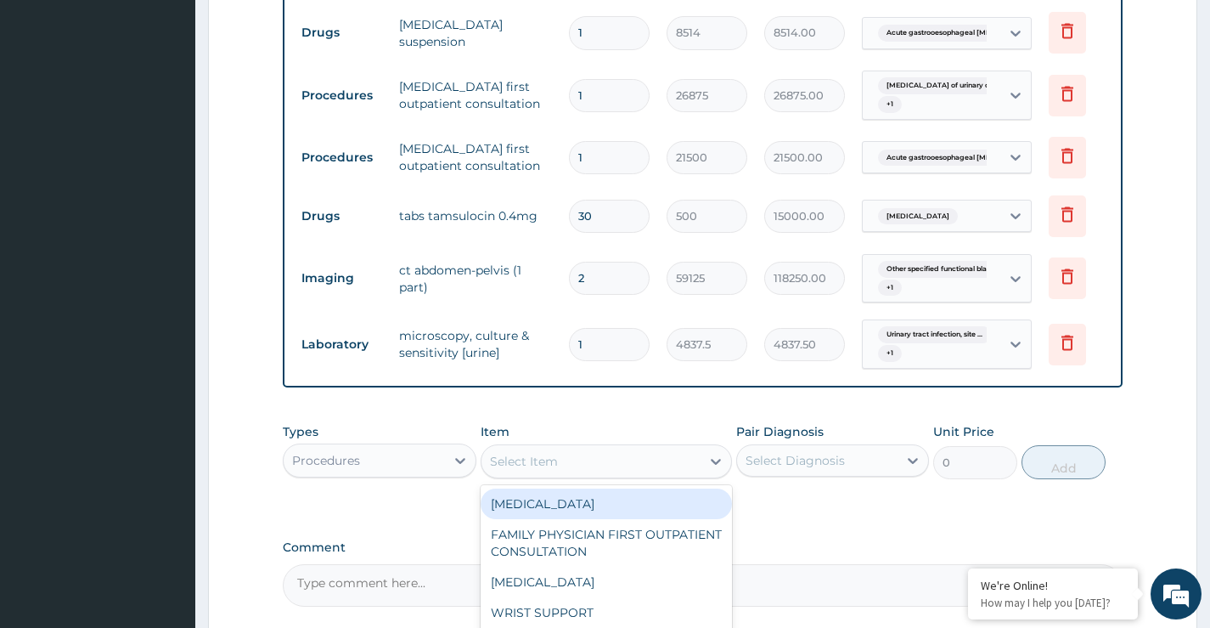
click at [567, 475] on div "Select Item" at bounding box center [592, 461] width 220 height 27
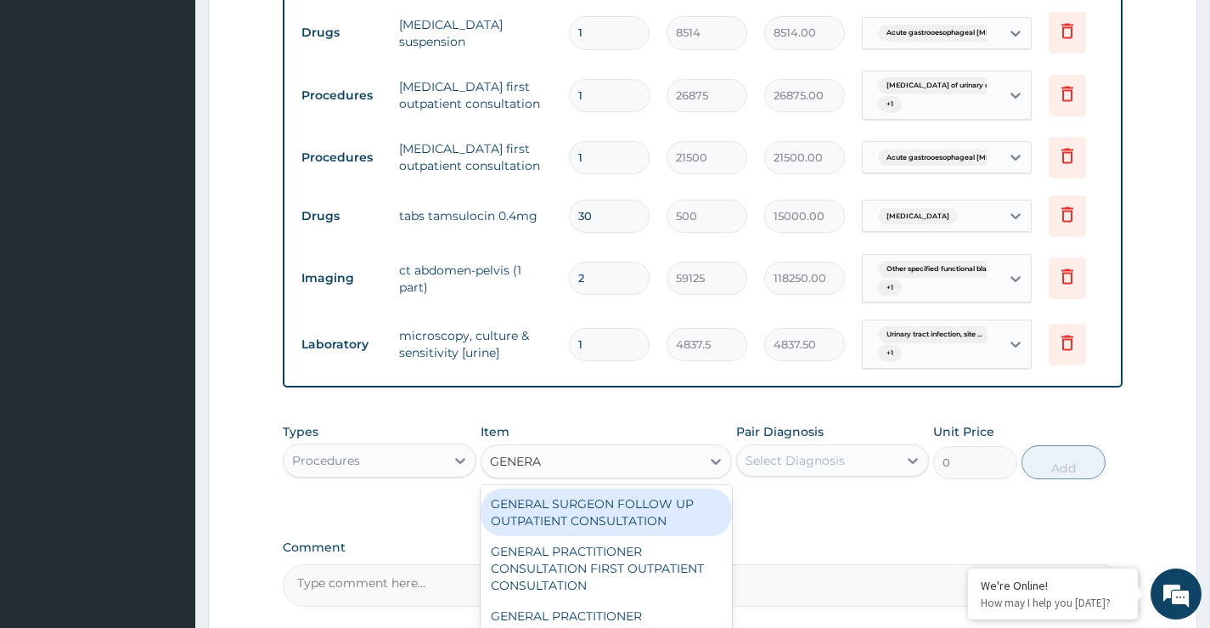
type input "GENERAL"
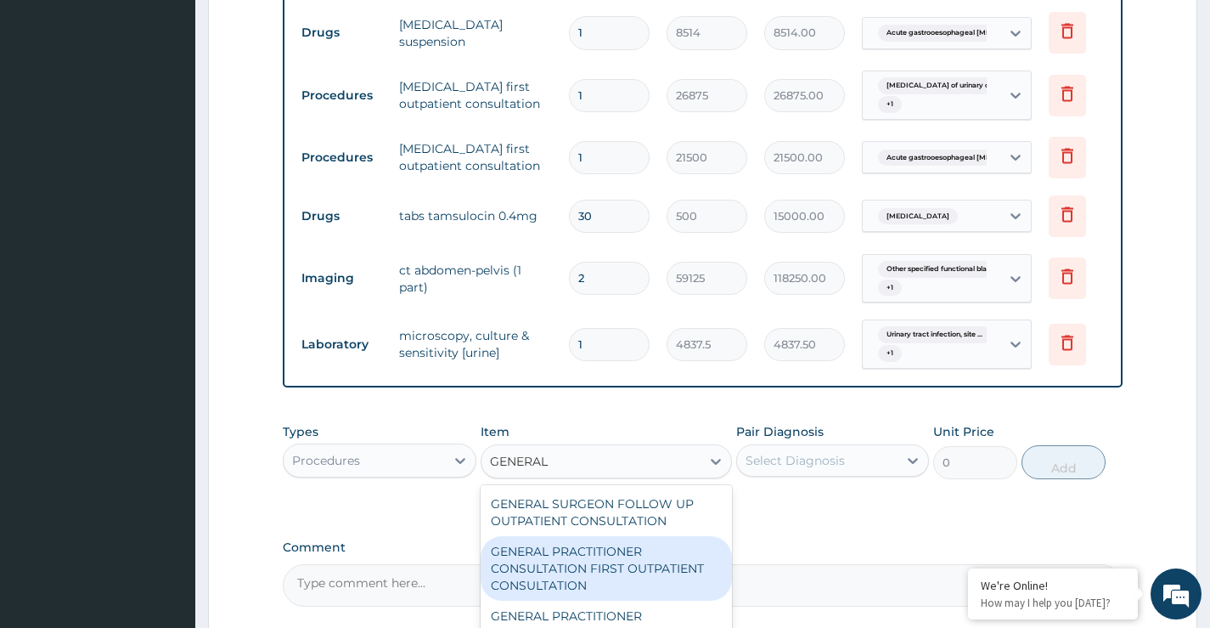
click at [538, 573] on div "GENERAL PRACTITIONER CONSULTATION FIRST OUTPATIENT CONSULTATION" at bounding box center [607, 568] width 252 height 65
type input "3547.5"
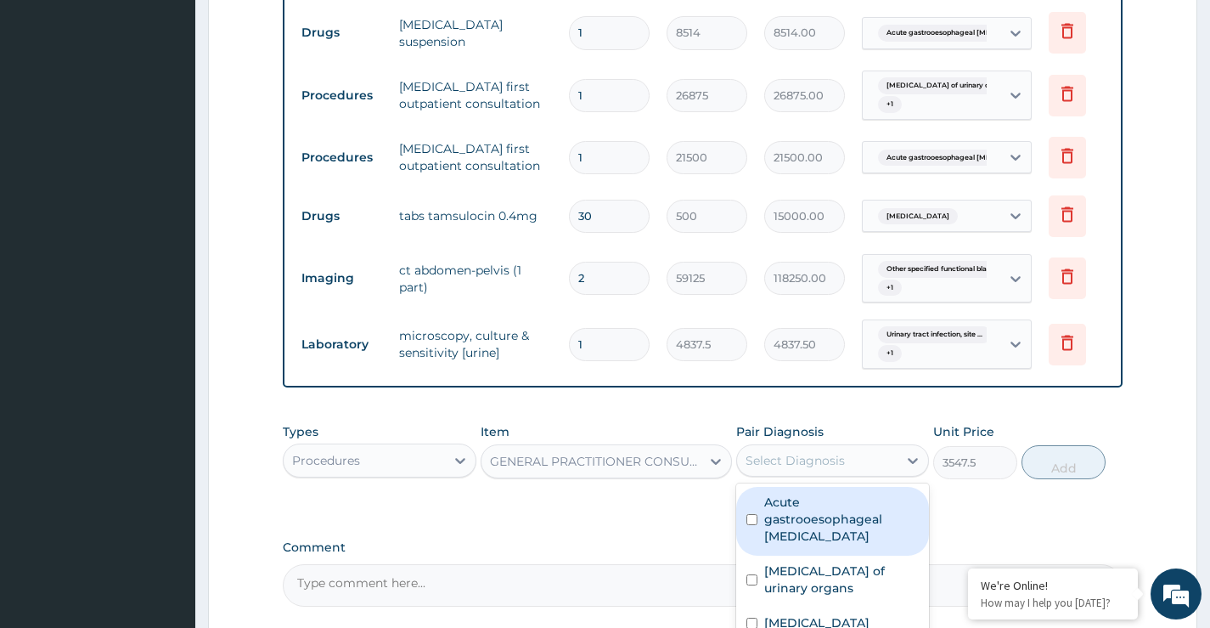
click at [847, 474] on div "Select Diagnosis" at bounding box center [817, 460] width 161 height 27
click at [752, 525] on input "checkbox" at bounding box center [752, 519] width 11 height 11
checkbox input "true"
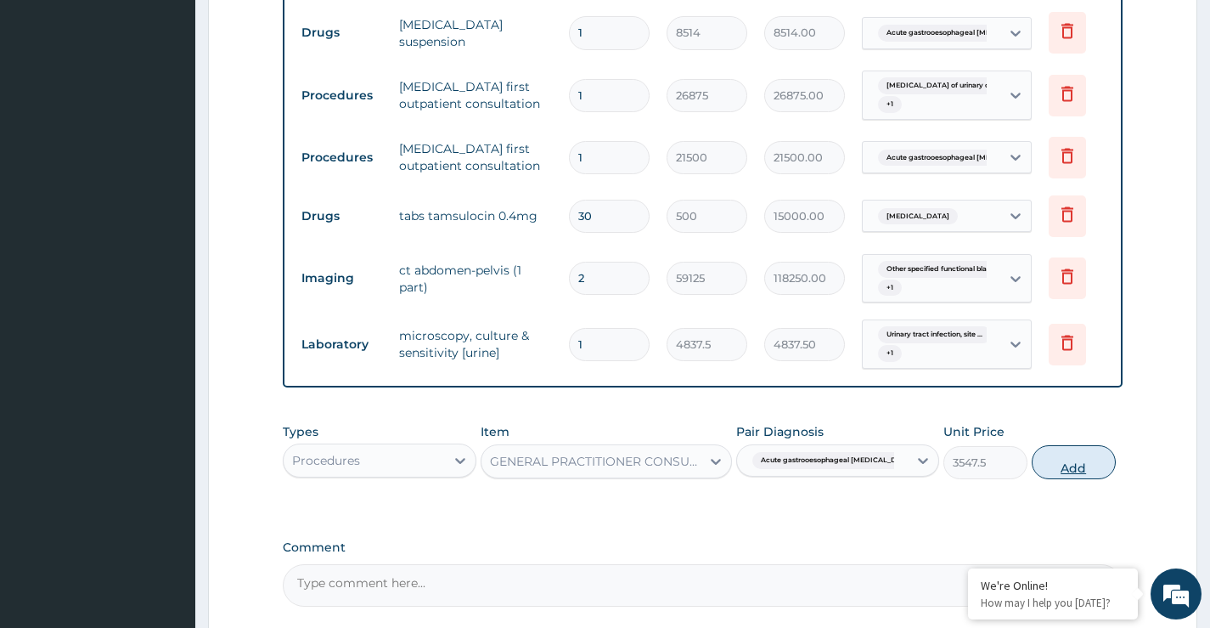
click at [1051, 476] on button "Add" at bounding box center [1074, 462] width 84 height 34
type input "0"
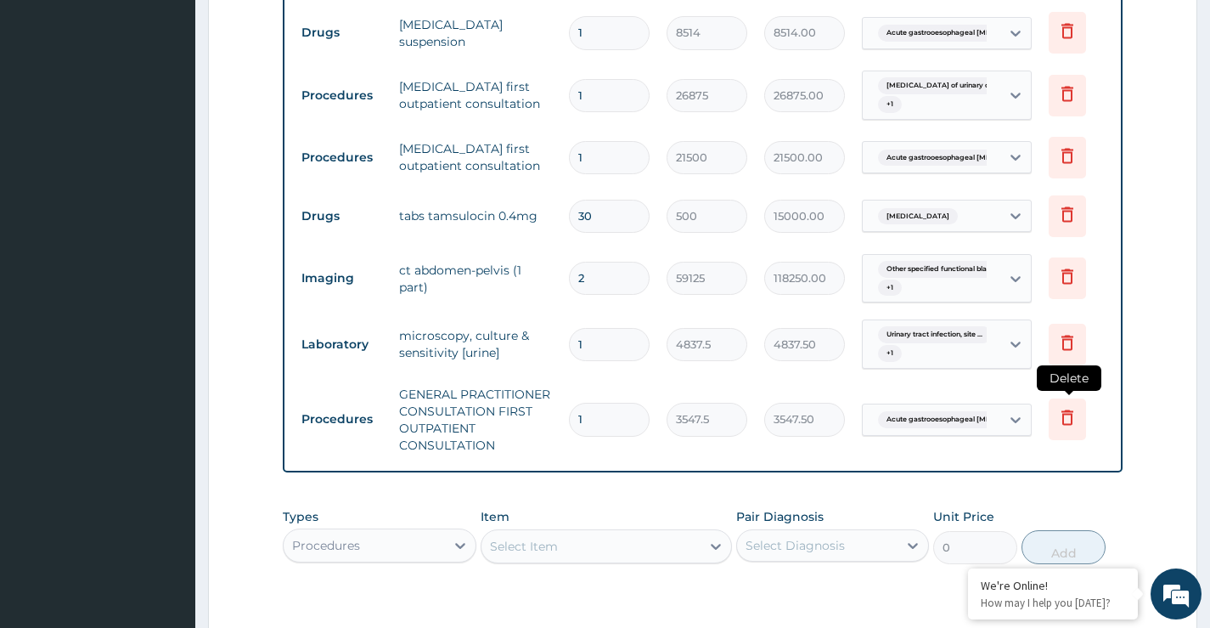
click at [1071, 420] on icon at bounding box center [1067, 417] width 20 height 20
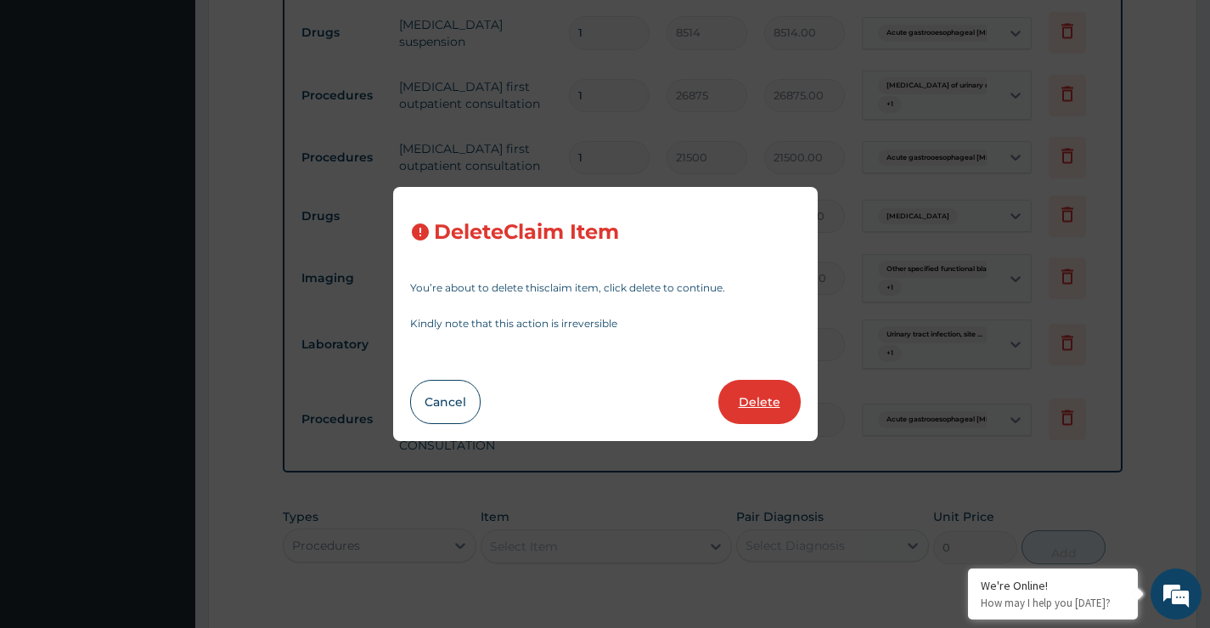
click at [739, 405] on button "Delete" at bounding box center [759, 402] width 82 height 44
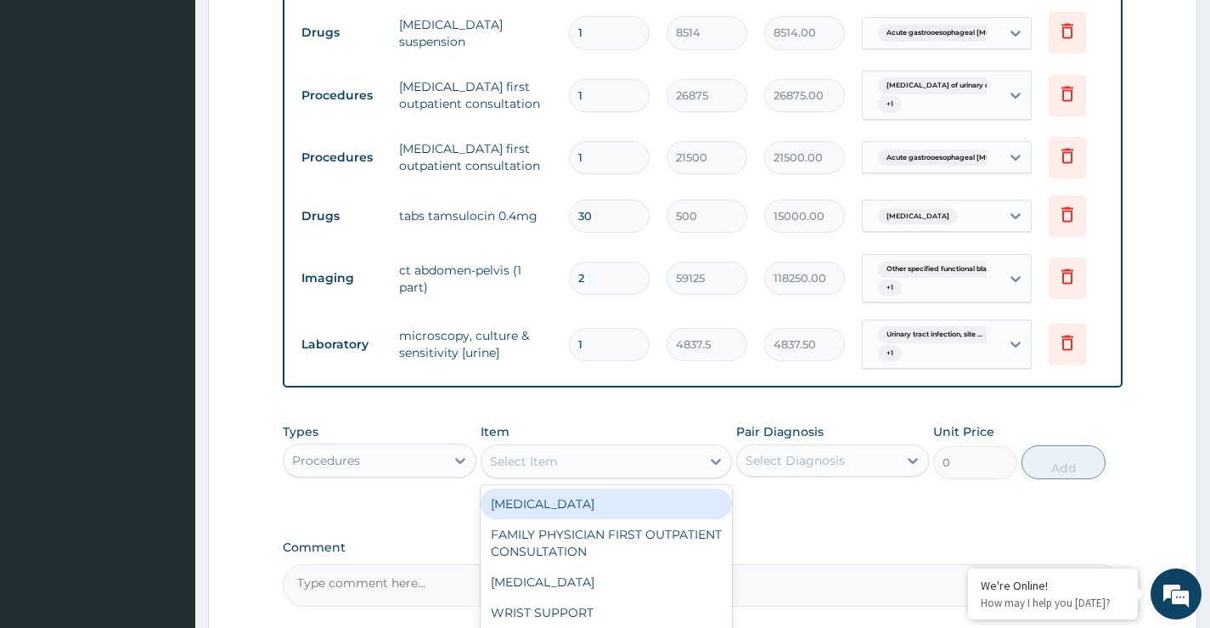
click at [521, 475] on div "Select Item" at bounding box center [592, 461] width 220 height 27
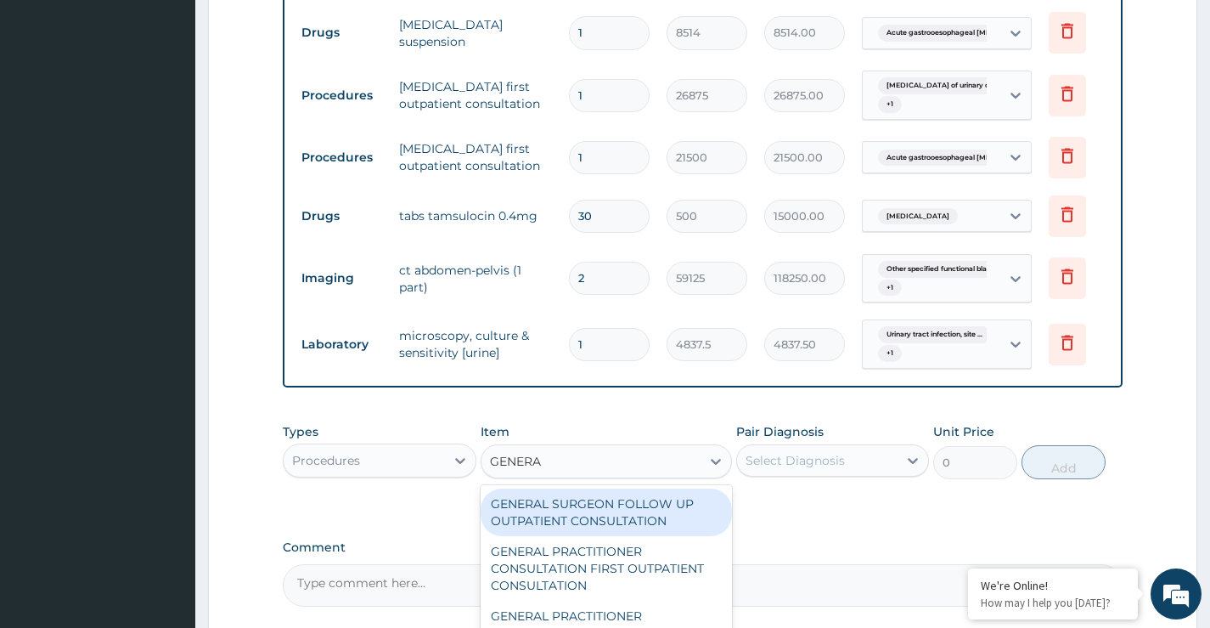
type input "GENERAL"
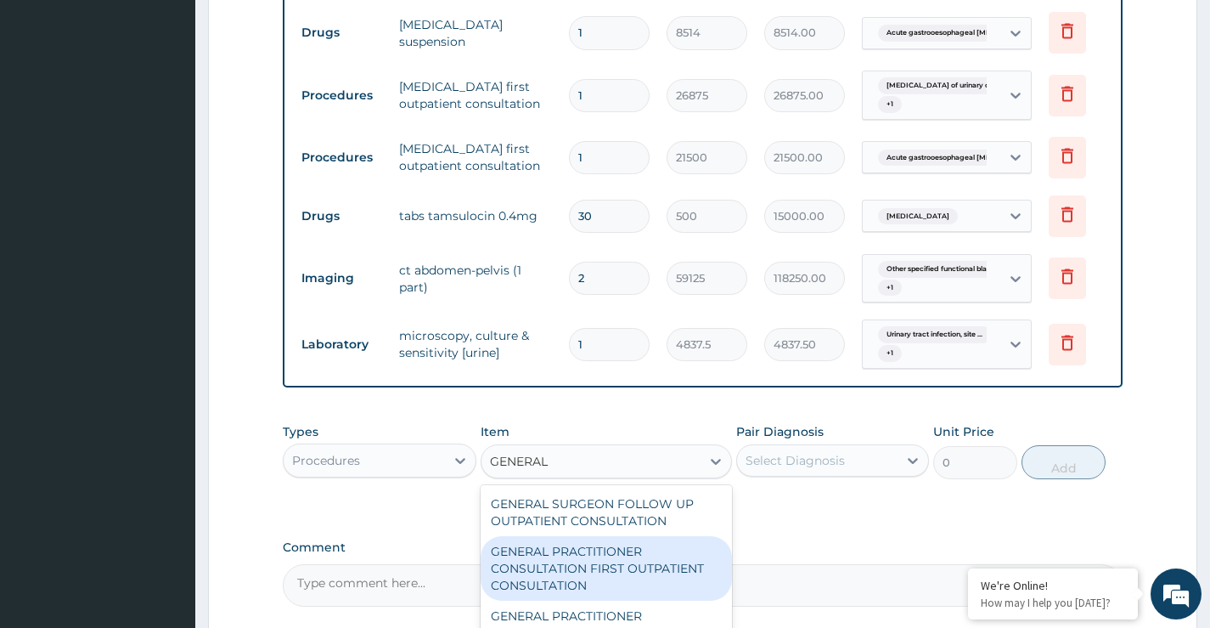
click at [544, 588] on div "GENERAL PRACTITIONER CONSULTATION FIRST OUTPATIENT CONSULTATION" at bounding box center [607, 568] width 252 height 65
type input "3547.5"
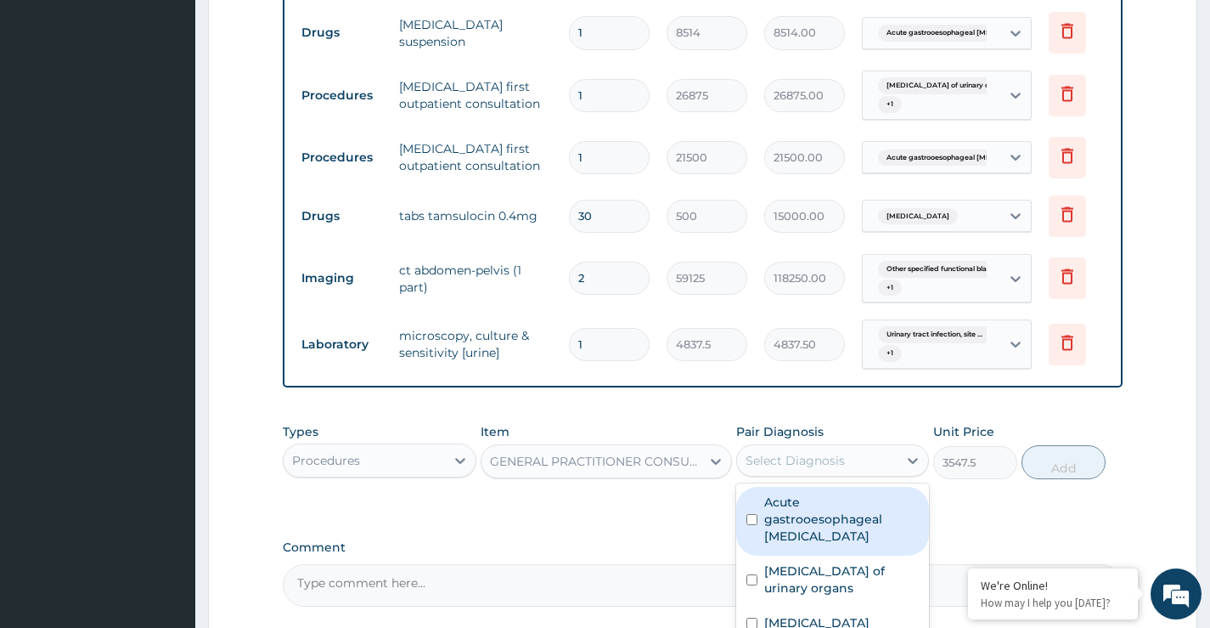
click at [789, 474] on div "Select Diagnosis" at bounding box center [817, 460] width 161 height 27
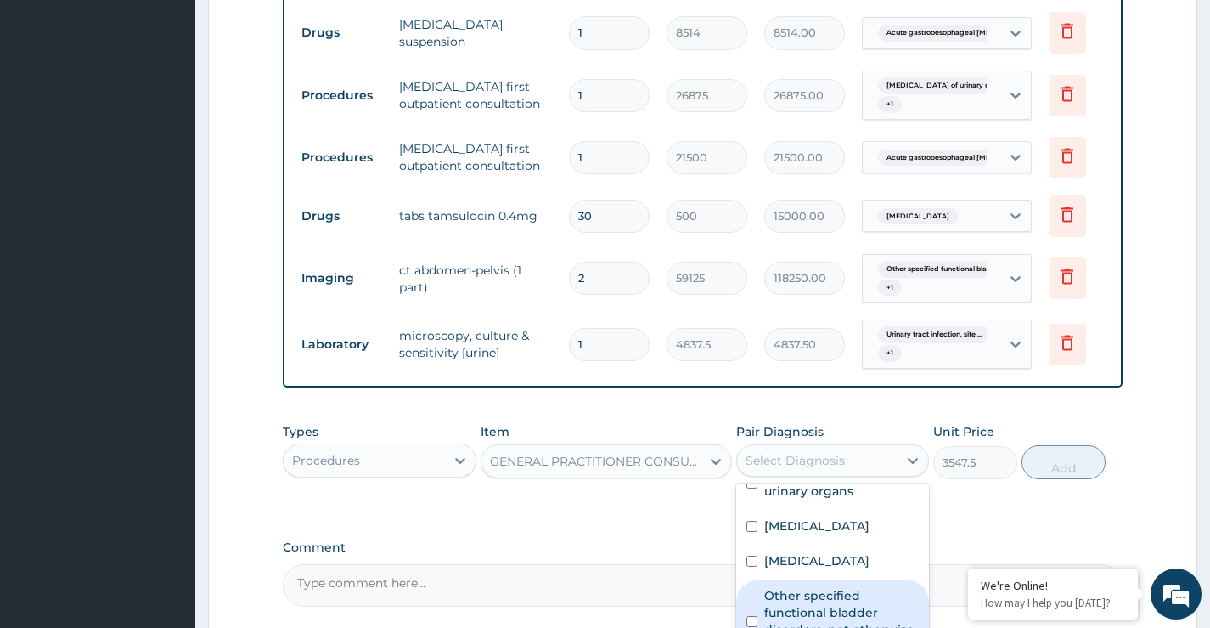
click at [819, 611] on label "Other specified functional bladder disorders, not otherwise specified" at bounding box center [841, 621] width 155 height 68
checkbox input "true"
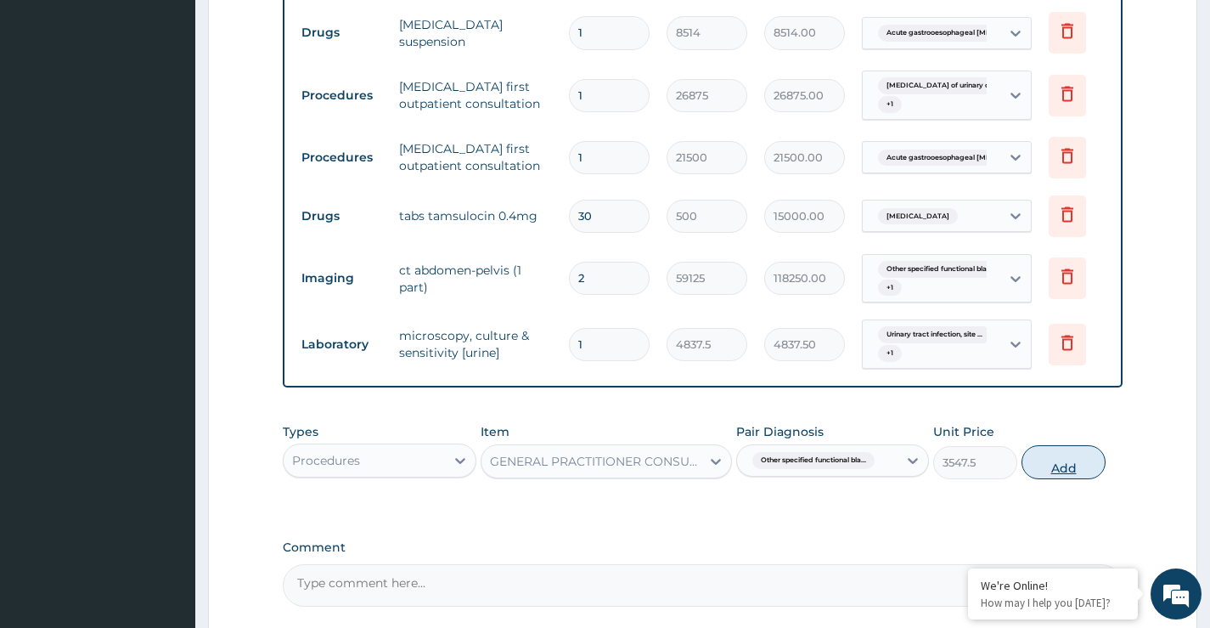
click at [1065, 475] on button "Add" at bounding box center [1064, 462] width 84 height 34
type input "0"
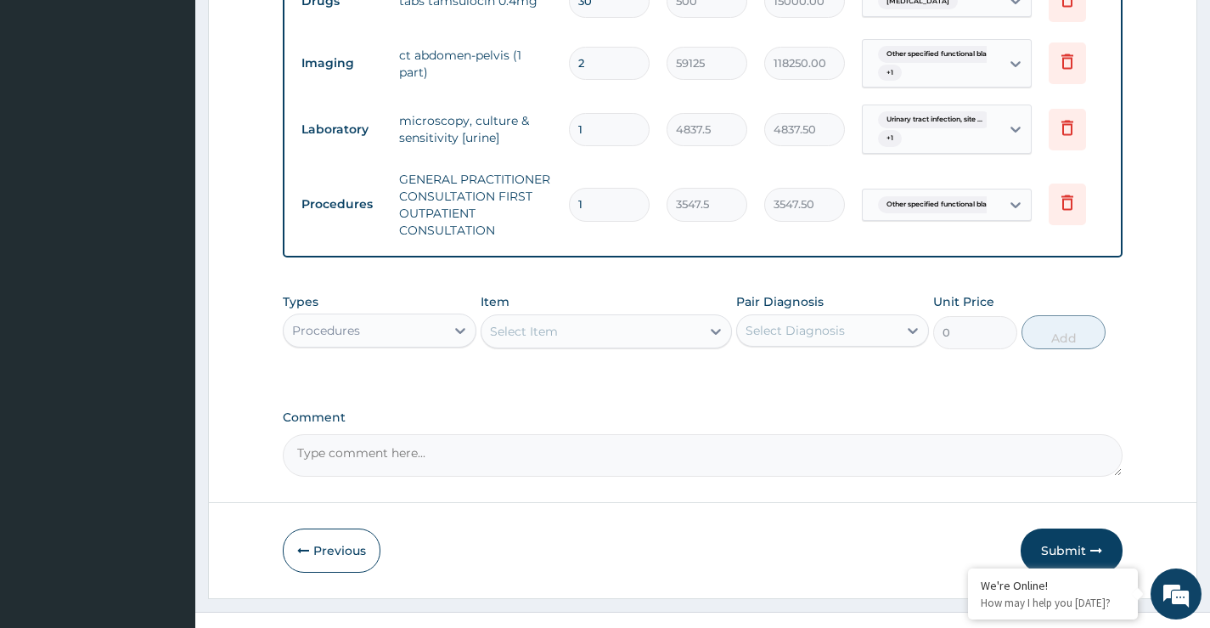
scroll to position [1019, 0]
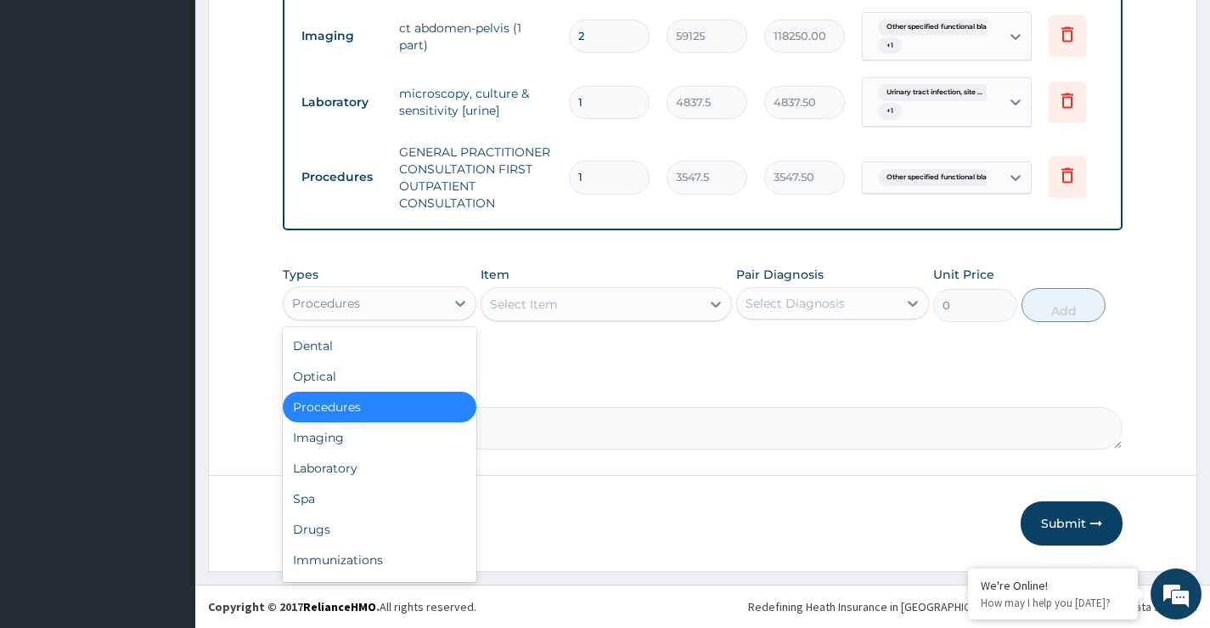
click at [415, 312] on div "Procedures" at bounding box center [364, 303] width 161 height 27
drag, startPoint x: 336, startPoint y: 530, endPoint x: 389, endPoint y: 492, distance: 65.1
click at [337, 528] on div "Drugs" at bounding box center [379, 529] width 193 height 31
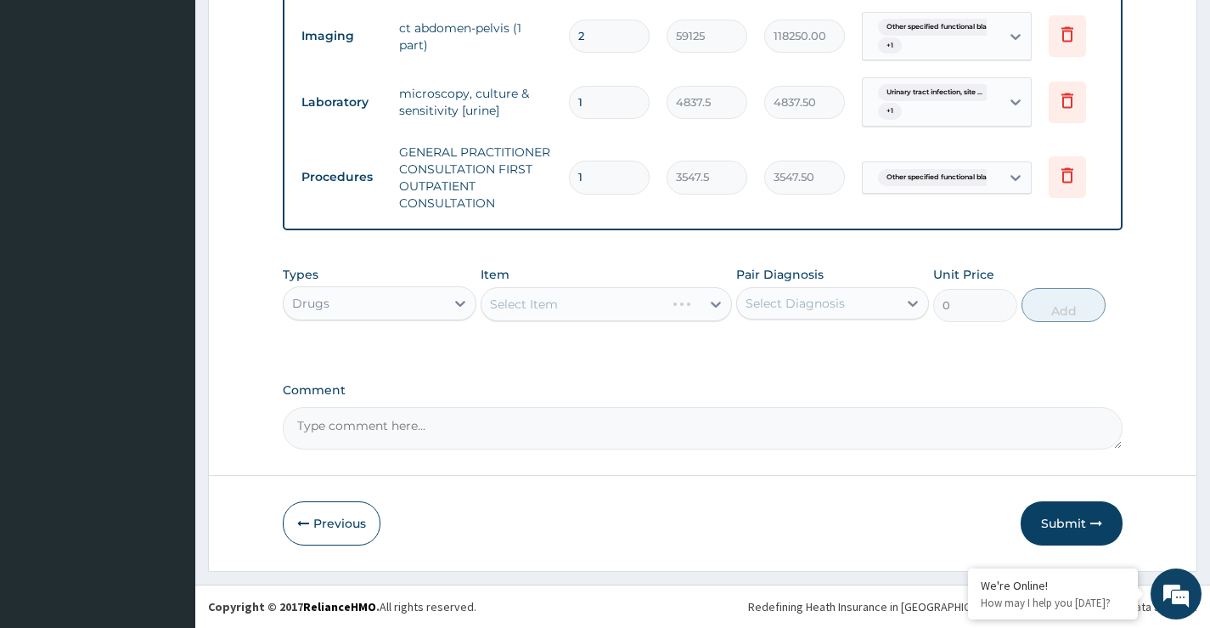
click at [544, 313] on div "Select Item" at bounding box center [607, 304] width 252 height 34
click at [510, 312] on div "Select Item" at bounding box center [524, 304] width 68 height 17
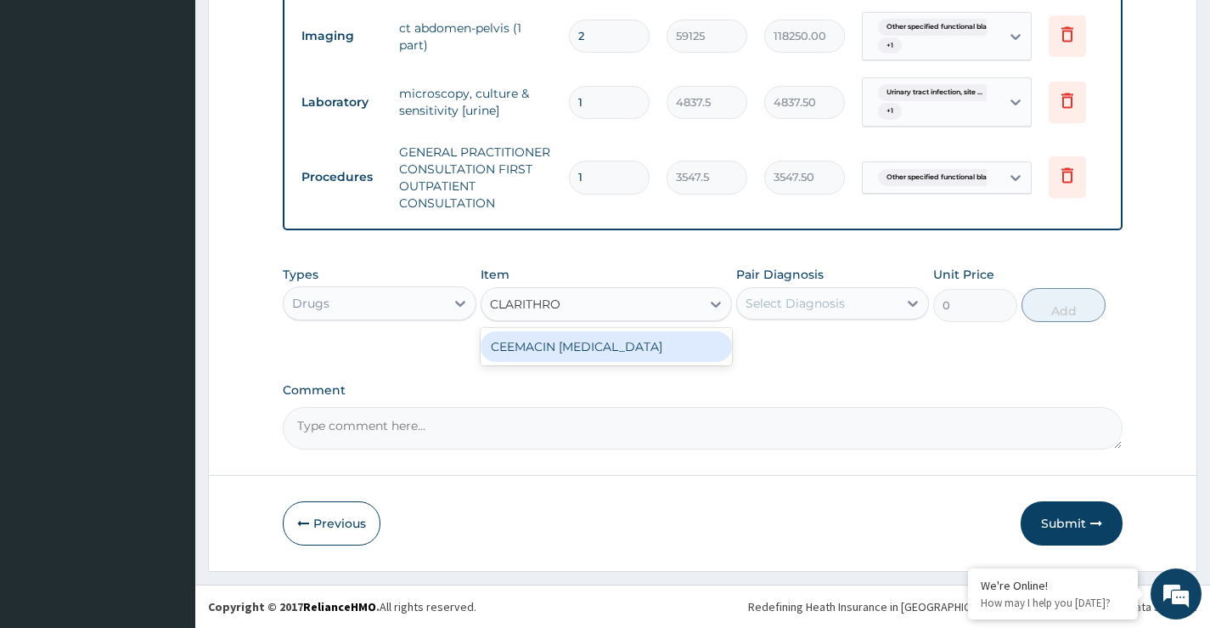
type input "CLARITHROM"
click at [510, 352] on div "CEEMACIN CLARITHROMYCIN" at bounding box center [607, 346] width 252 height 31
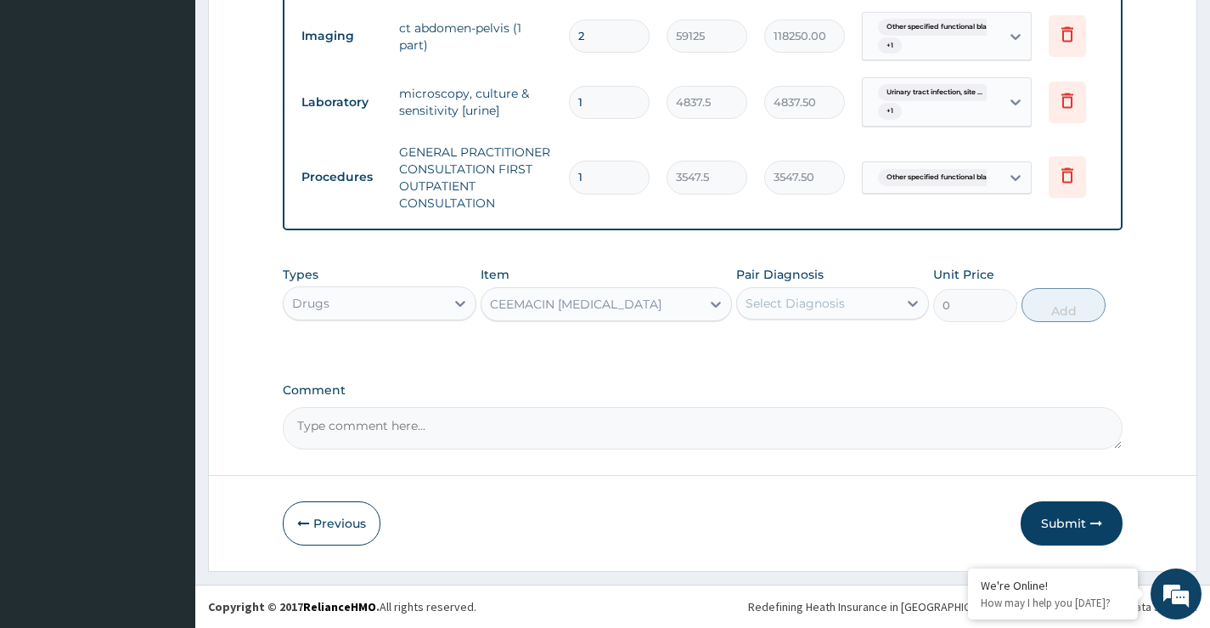
type input "236.5"
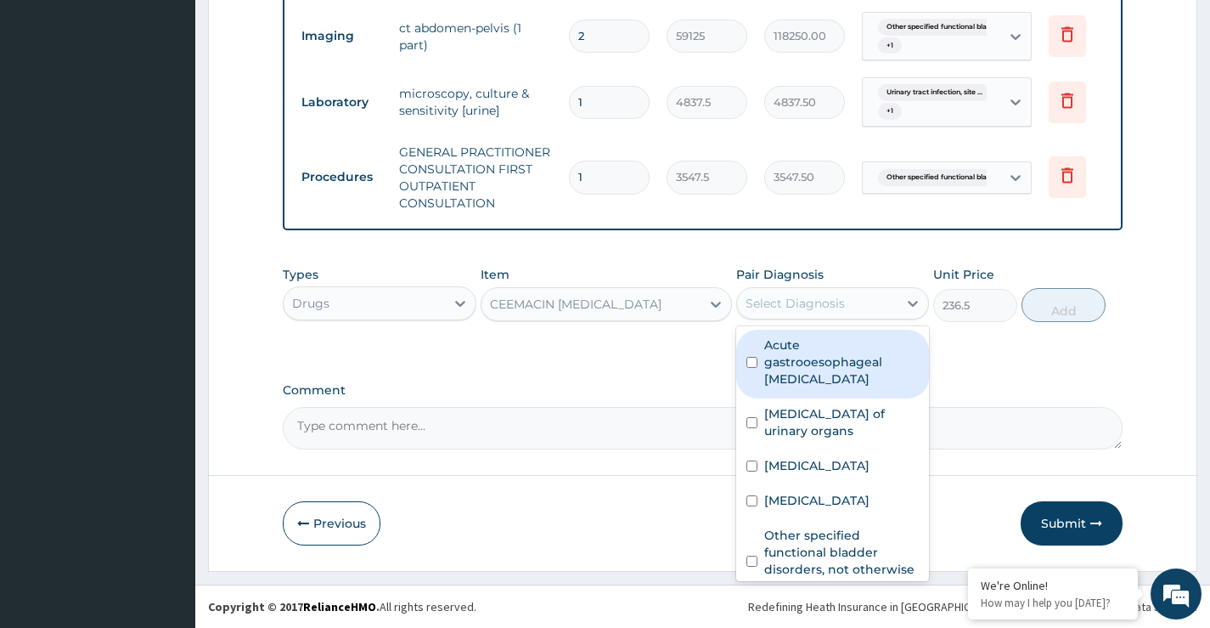
click at [821, 309] on div "Select Diagnosis" at bounding box center [795, 303] width 99 height 17
click at [752, 360] on input "checkbox" at bounding box center [752, 362] width 11 height 11
checkbox input "true"
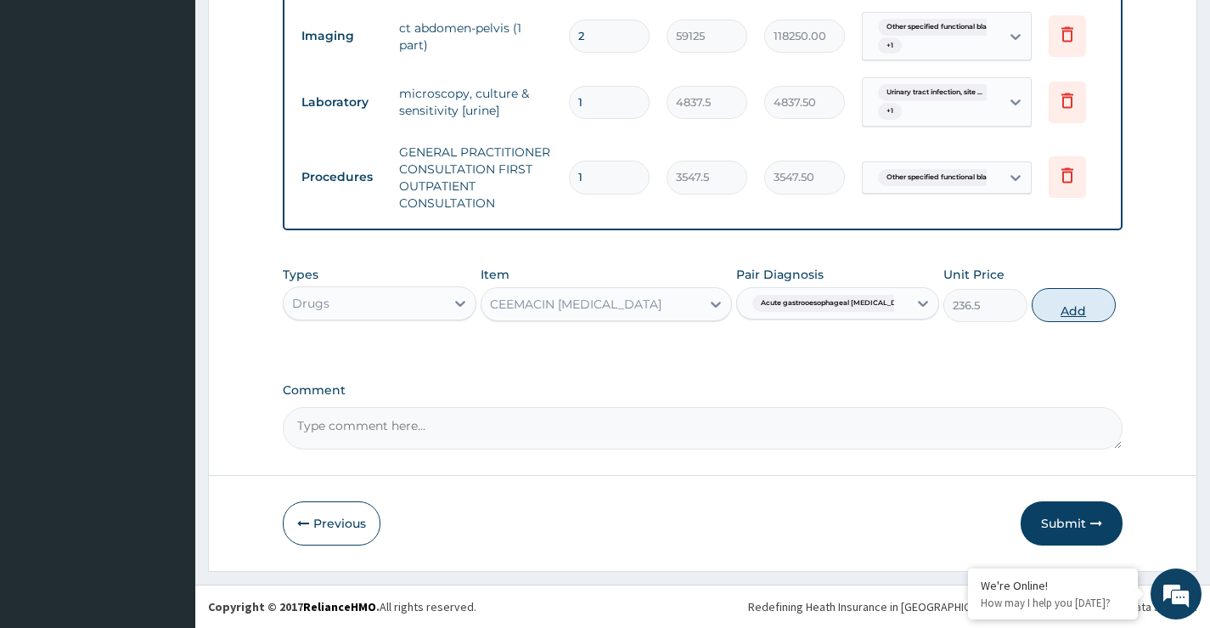
click at [1068, 303] on button "Add" at bounding box center [1074, 305] width 84 height 34
type input "0"
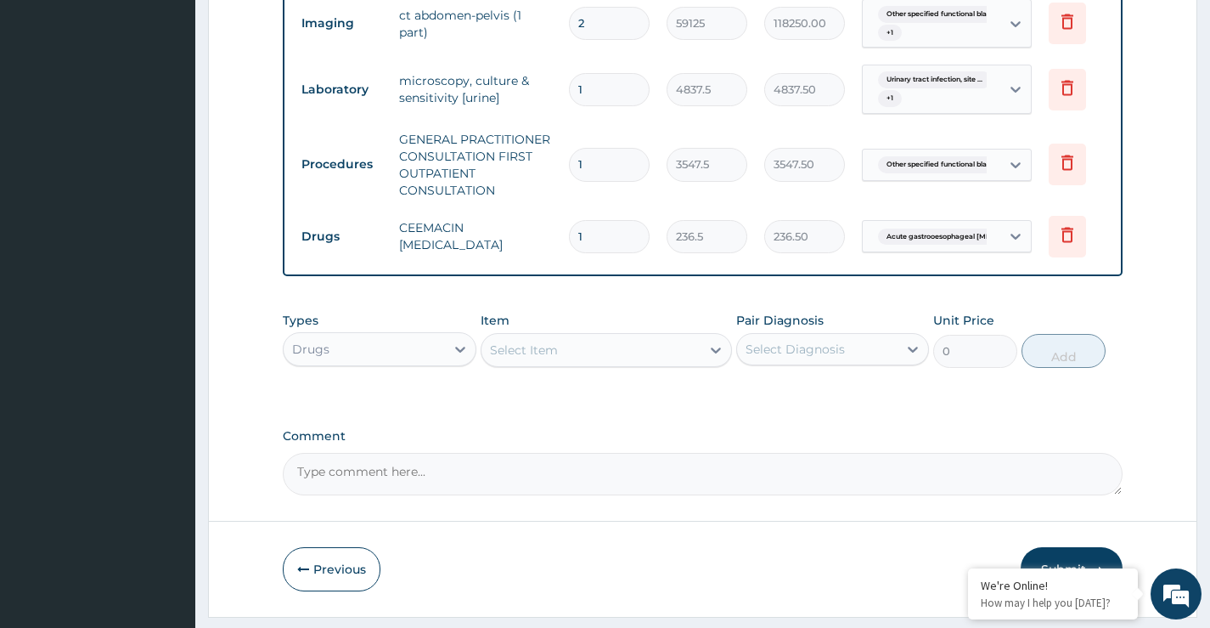
click at [606, 235] on input "1" at bounding box center [609, 236] width 81 height 33
type input "0.00"
type input "2"
type input "473.00"
type input "28"
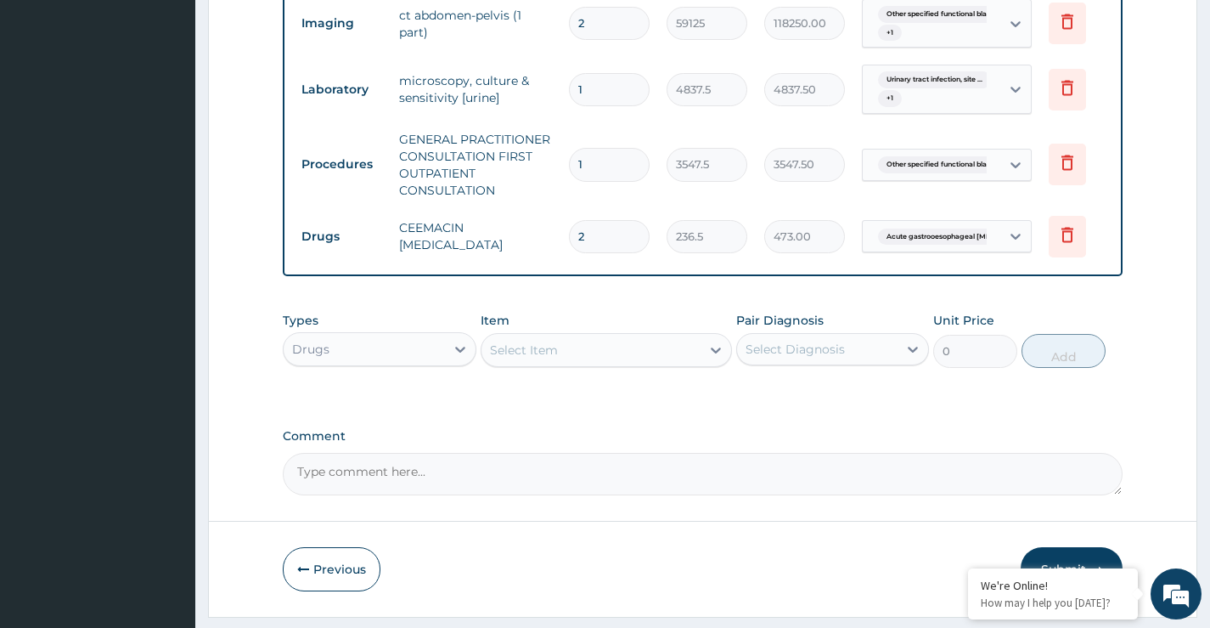
type input "6622.00"
type input "28"
click at [545, 363] on div "Select Item" at bounding box center [592, 349] width 220 height 27
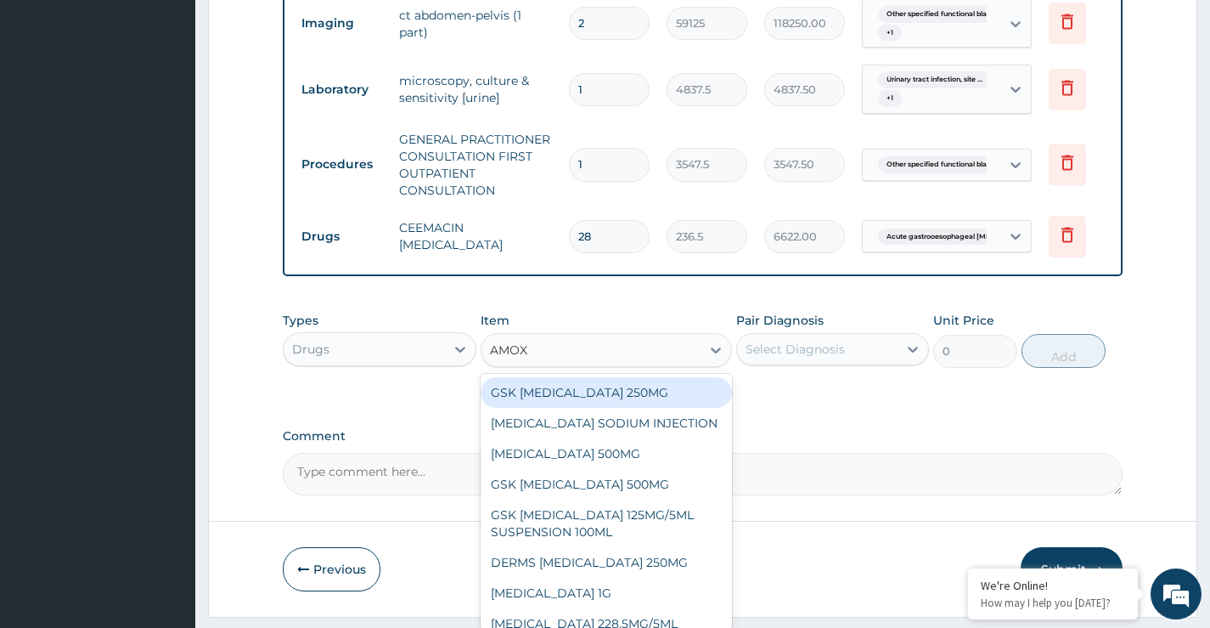
type input "AMOXI"
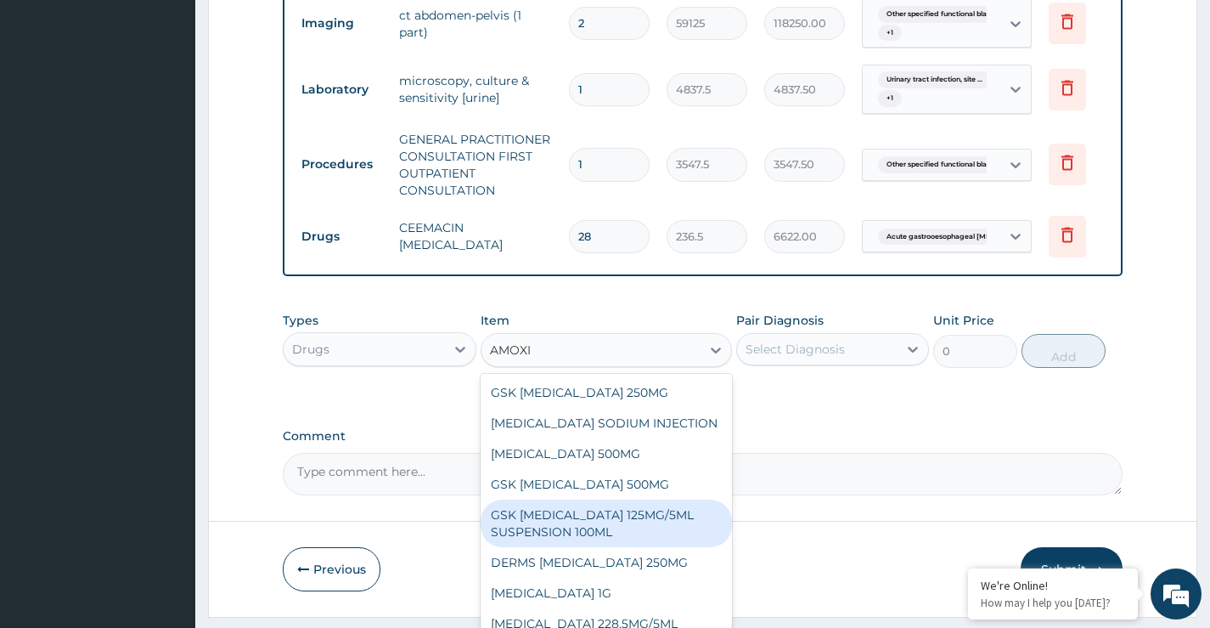
scroll to position [31, 0]
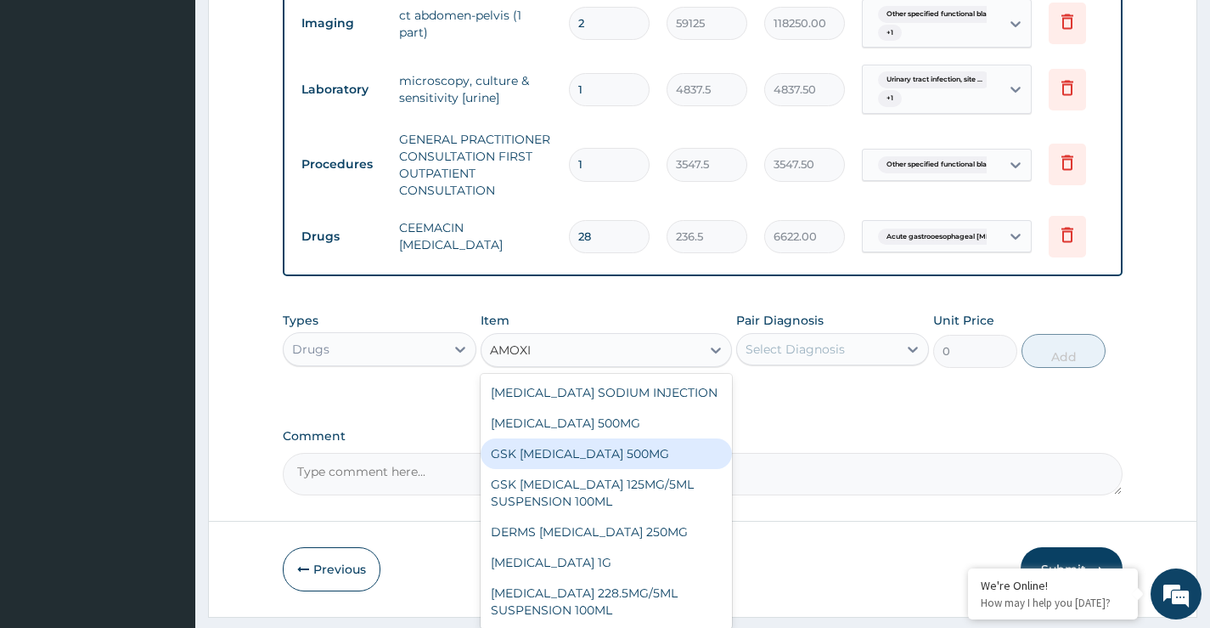
click at [597, 469] on div "GSK AMOXIL 500MG" at bounding box center [607, 453] width 252 height 31
type input "59.125"
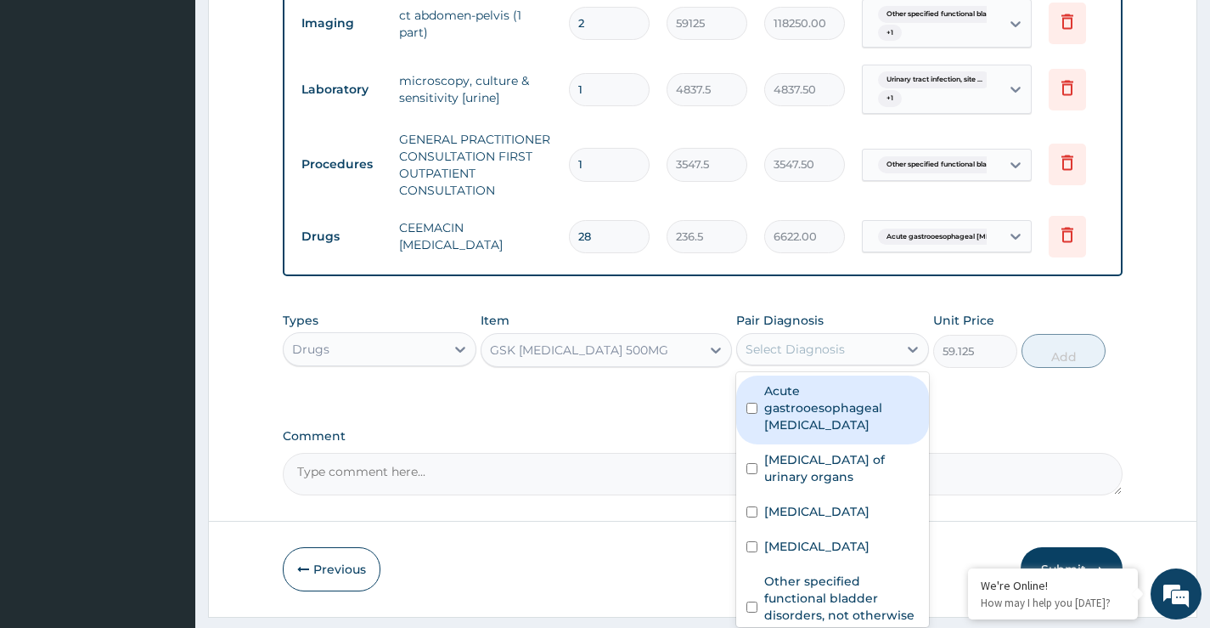
click at [754, 358] on div "Select Diagnosis" at bounding box center [795, 349] width 99 height 17
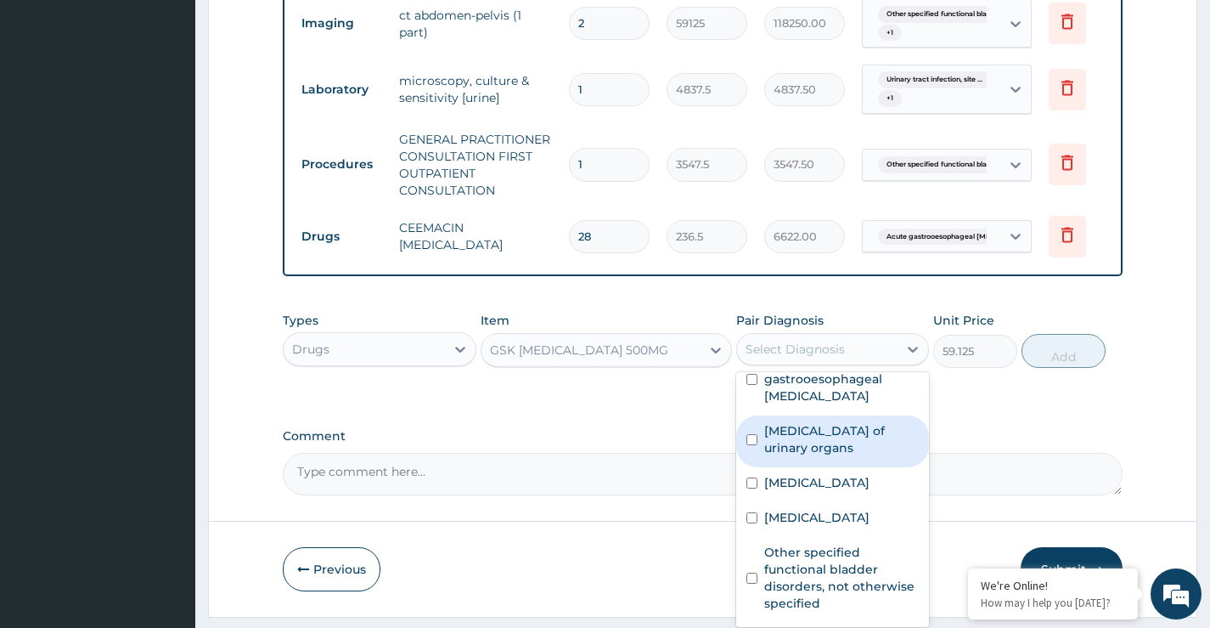
scroll to position [0, 0]
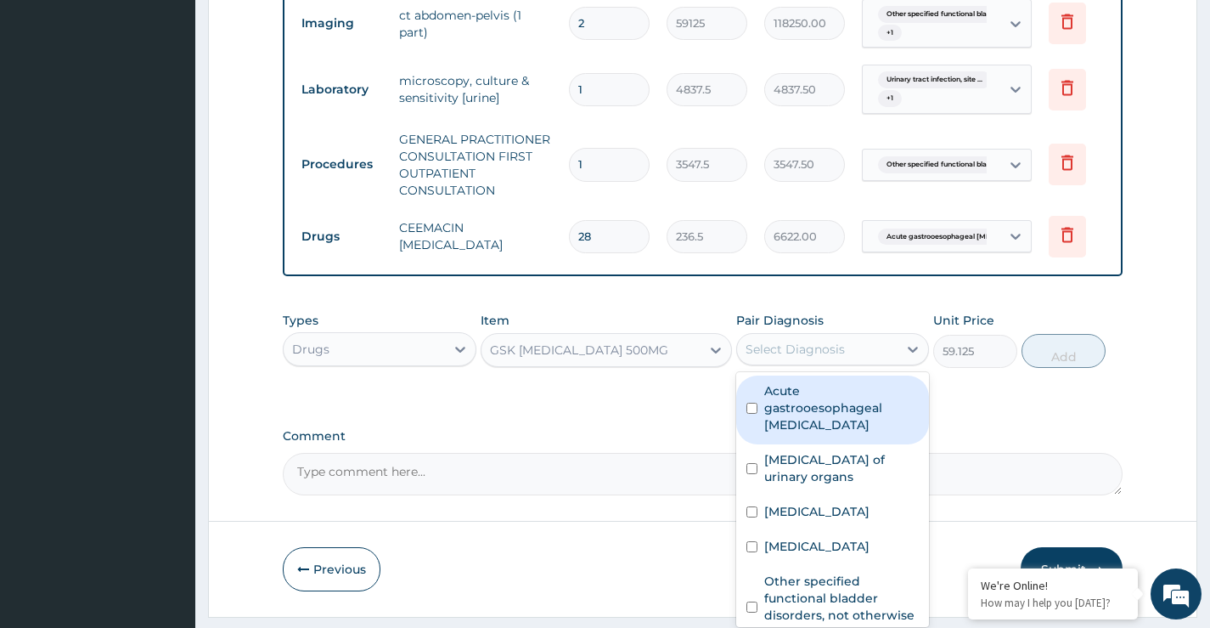
click at [752, 414] on input "checkbox" at bounding box center [752, 408] width 11 height 11
checkbox input "true"
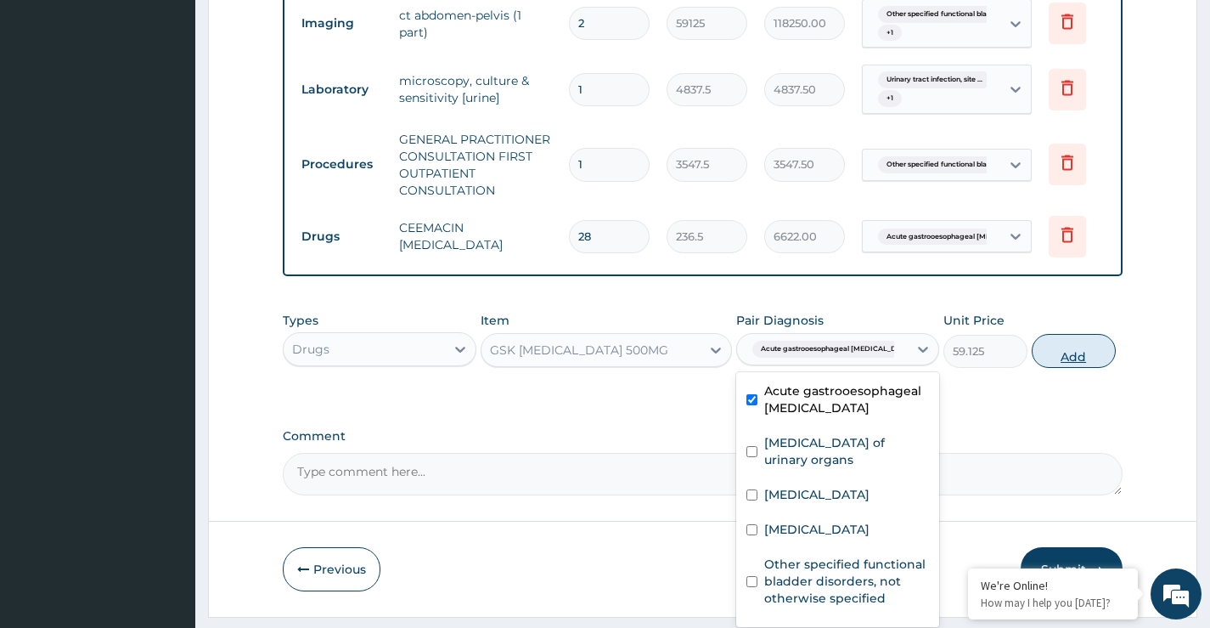
click at [1077, 366] on button "Add" at bounding box center [1074, 351] width 84 height 34
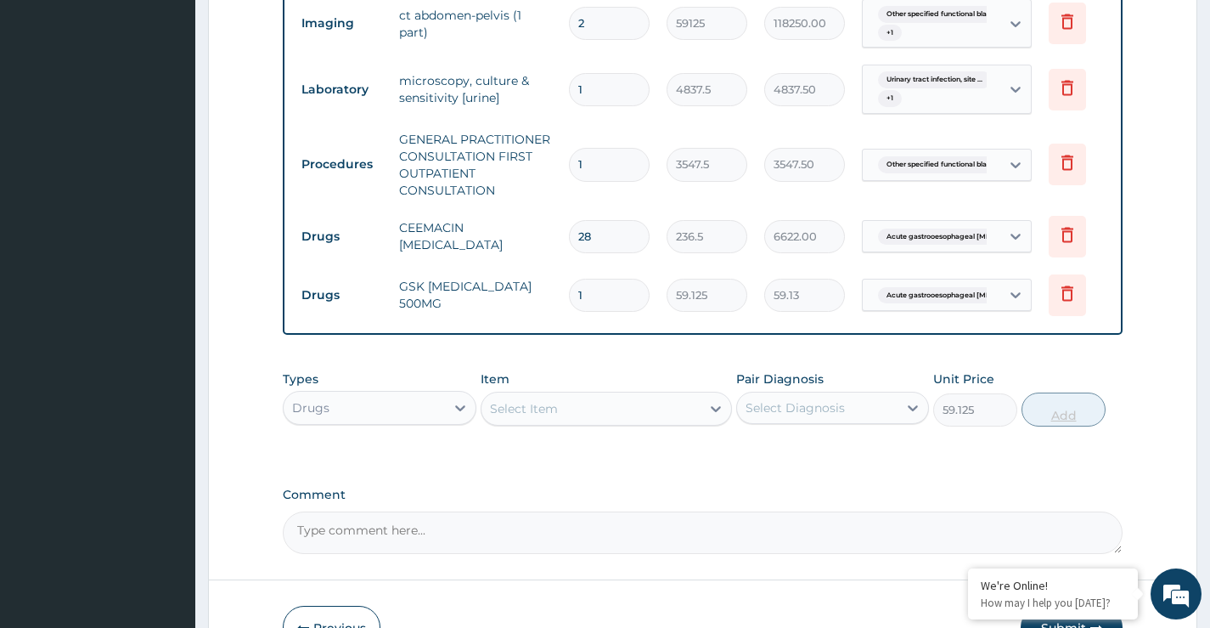
type input "0"
type input "0.00"
type input "2"
type input "118.25"
type input "0.00"
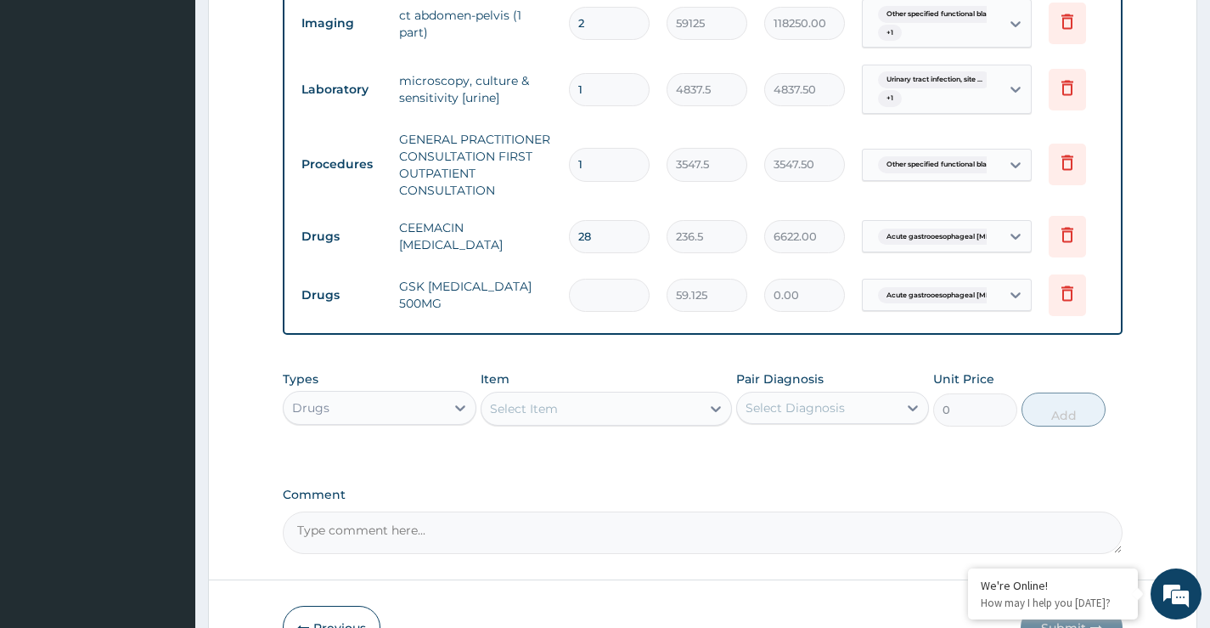
type input "5"
type input "295.63"
type input "56"
type input "3311.00"
type input "56"
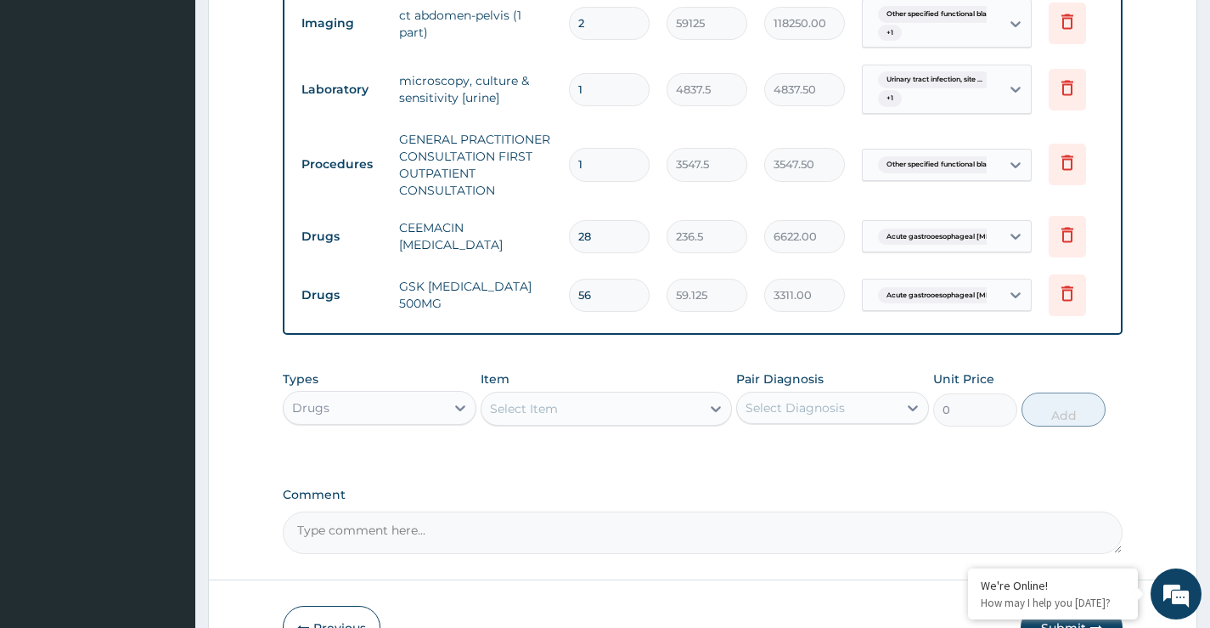
click at [690, 502] on label "Comment" at bounding box center [703, 494] width 840 height 14
click at [690, 511] on textarea "Comment" at bounding box center [703, 532] width 840 height 42
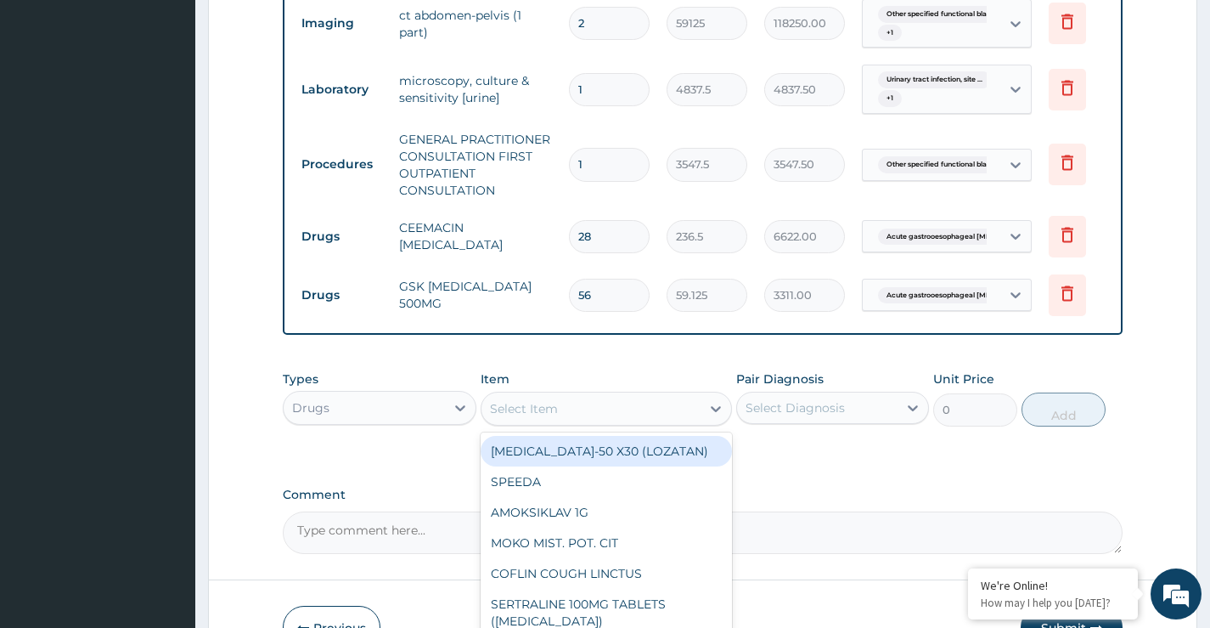
click at [557, 417] on div "Select Item" at bounding box center [524, 408] width 68 height 17
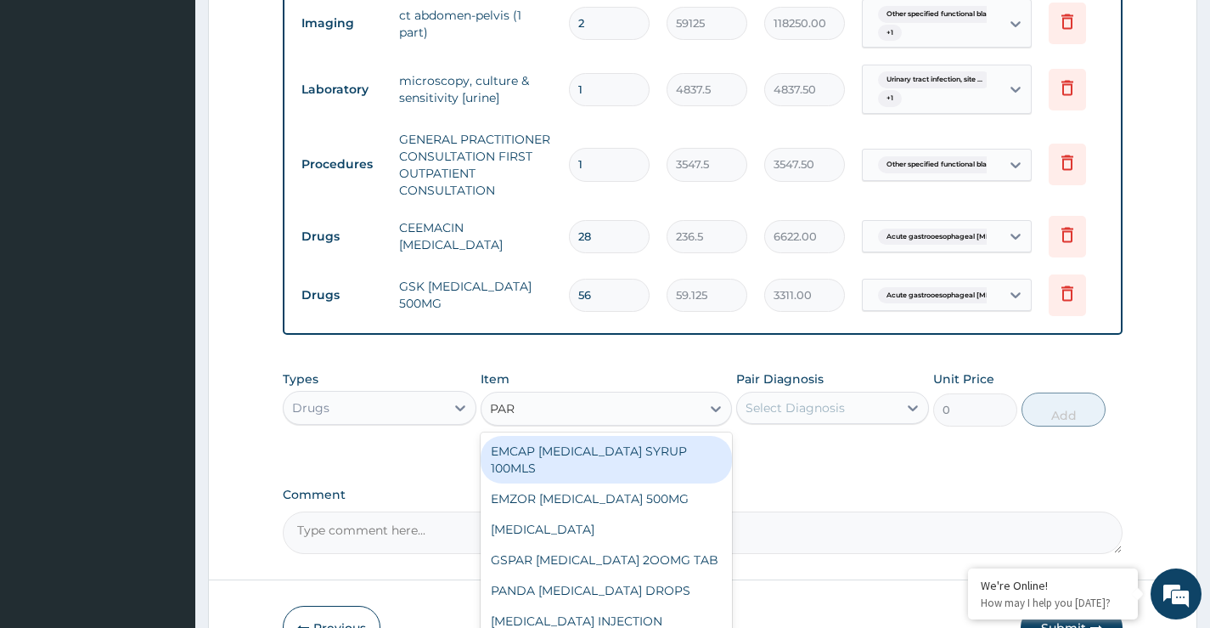
type input "PARA"
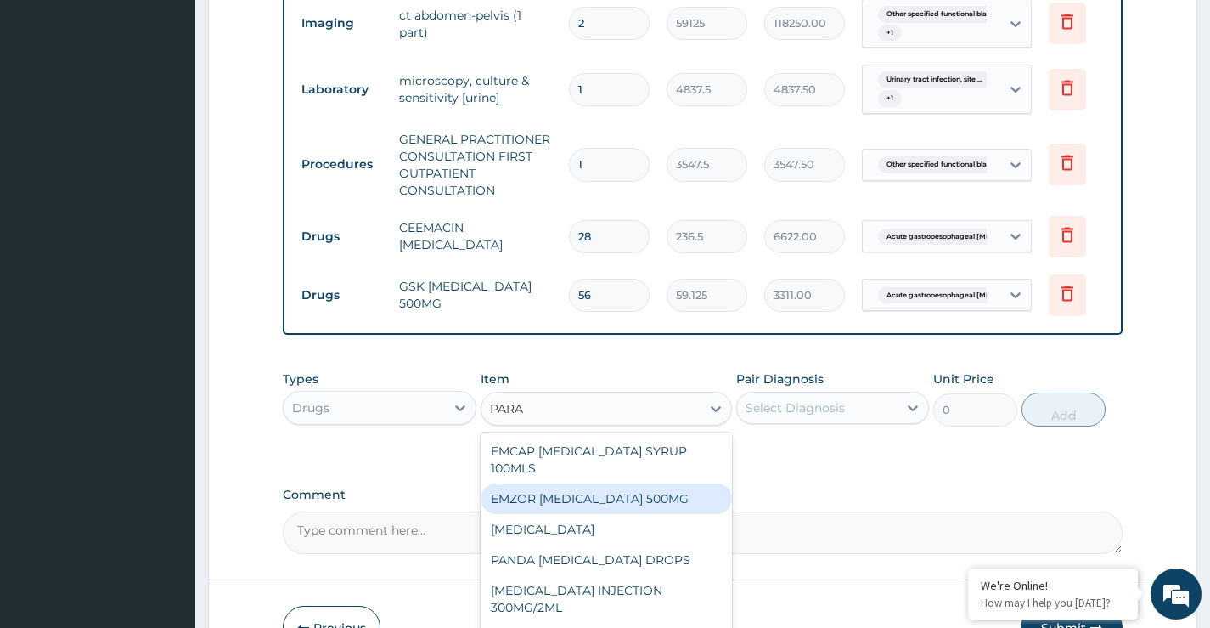
click at [651, 512] on div "EMZOR PARACETAMOL 500MG" at bounding box center [607, 498] width 252 height 31
type input "23.64999961853027"
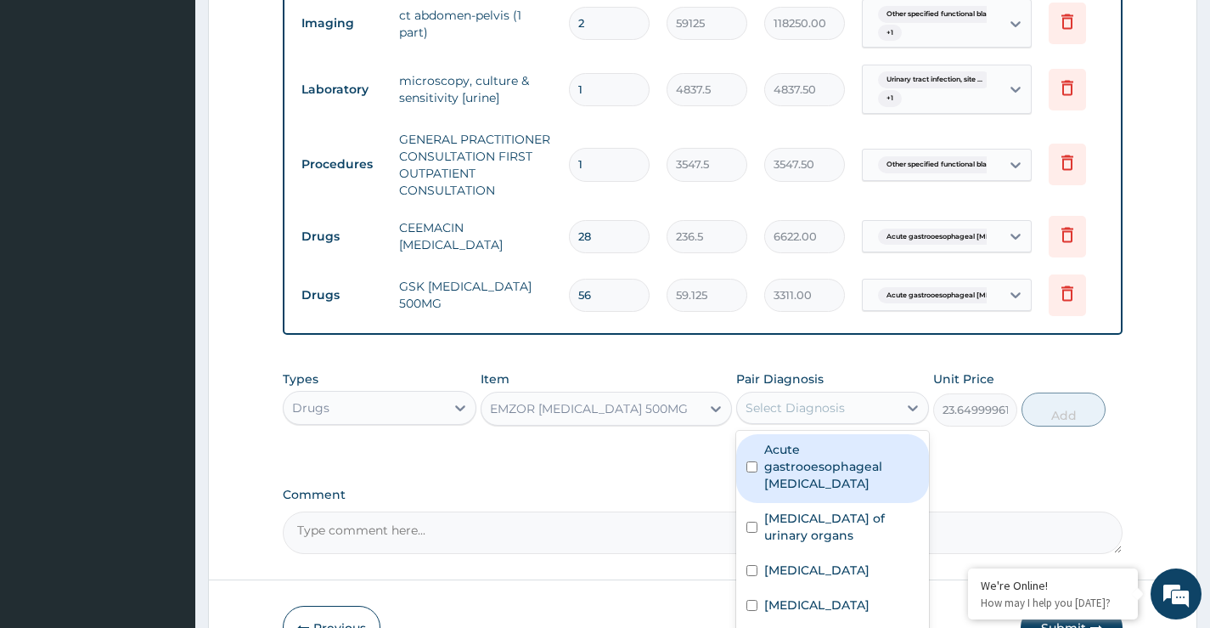
click at [765, 416] on div "Select Diagnosis" at bounding box center [795, 407] width 99 height 17
click at [752, 472] on input "checkbox" at bounding box center [752, 466] width 11 height 11
checkbox input "true"
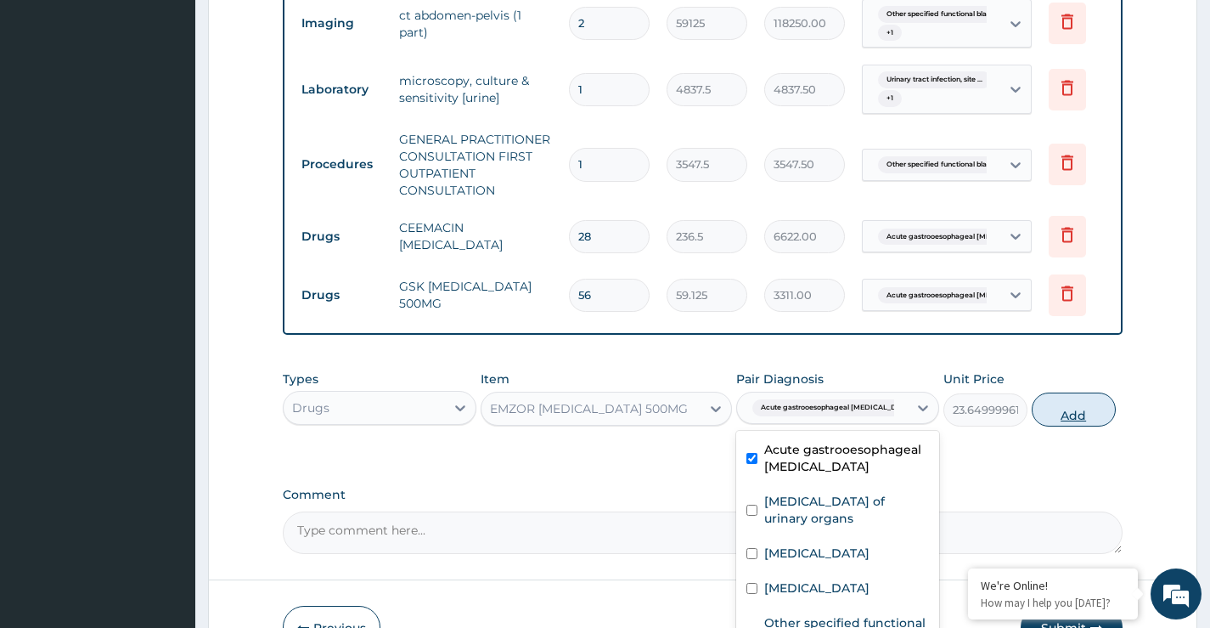
click at [1082, 426] on button "Add" at bounding box center [1074, 409] width 84 height 34
type input "0"
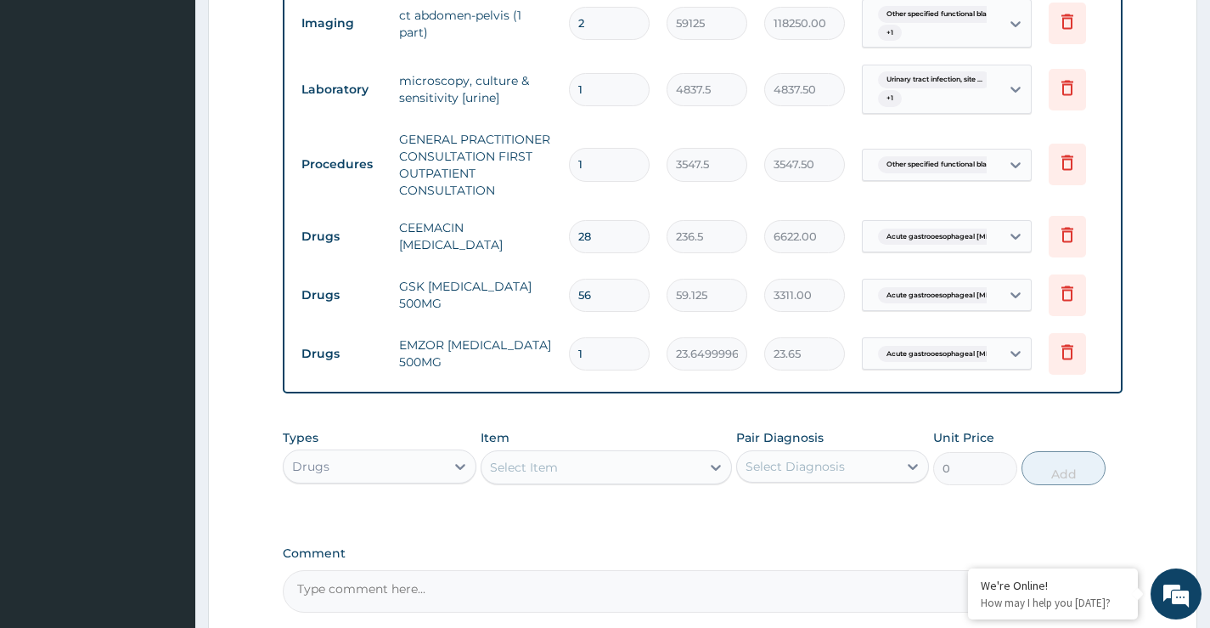
type input "18"
type input "425.70"
type input "18"
click at [520, 481] on div "Select Item" at bounding box center [592, 467] width 220 height 27
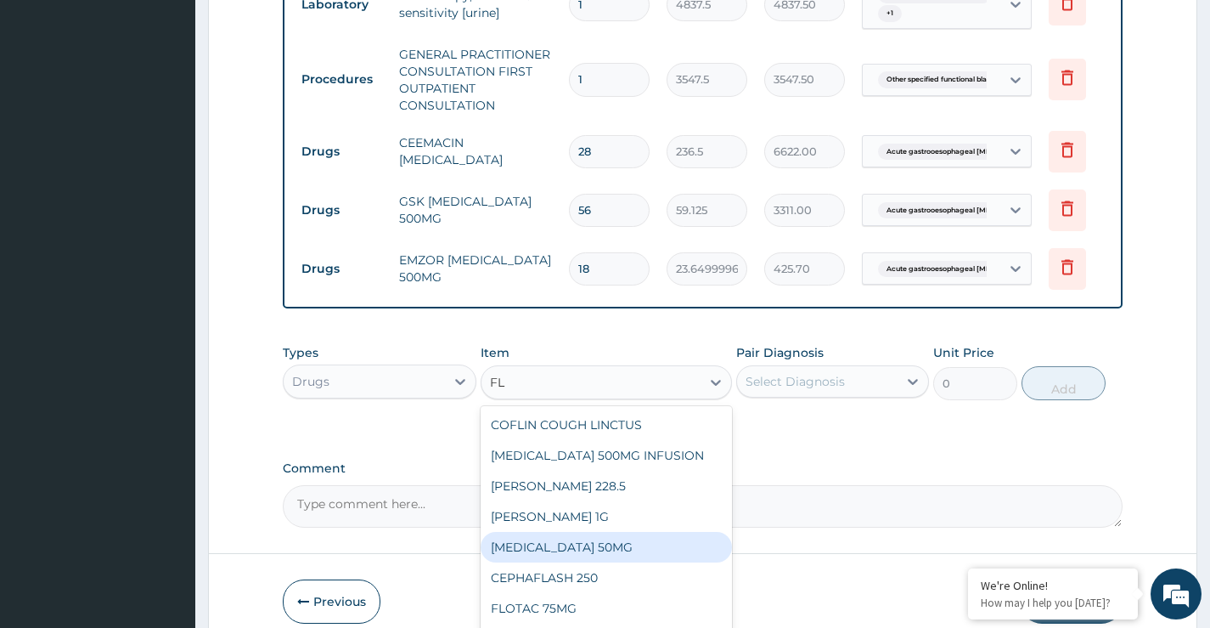
type input "F"
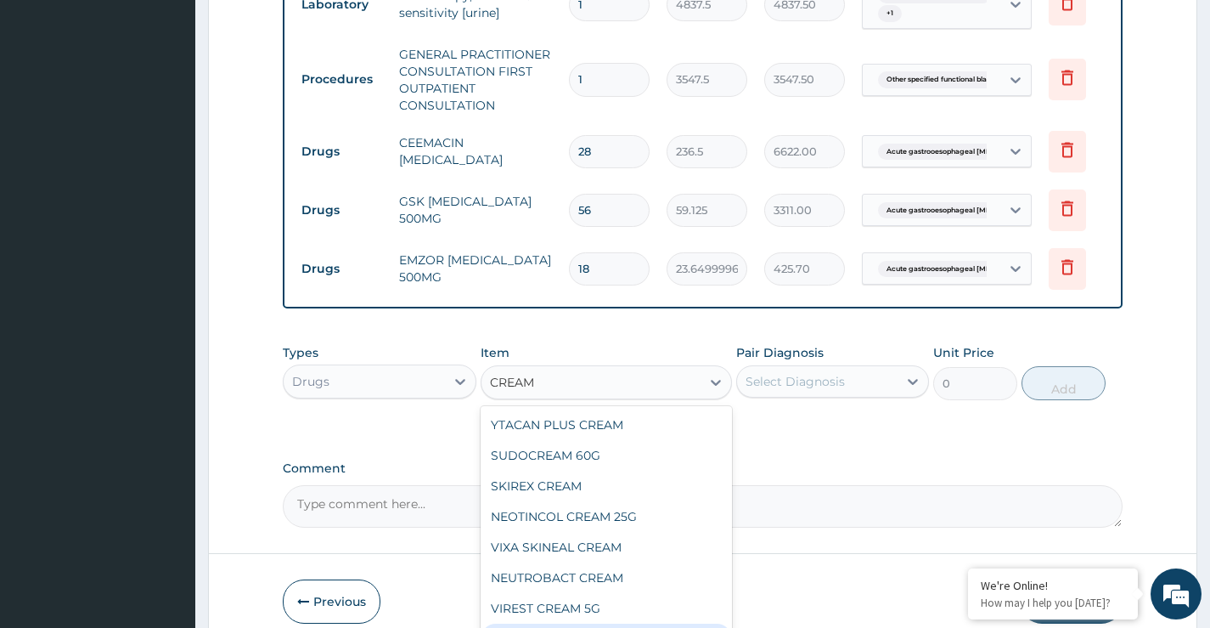
scroll to position [975, 0]
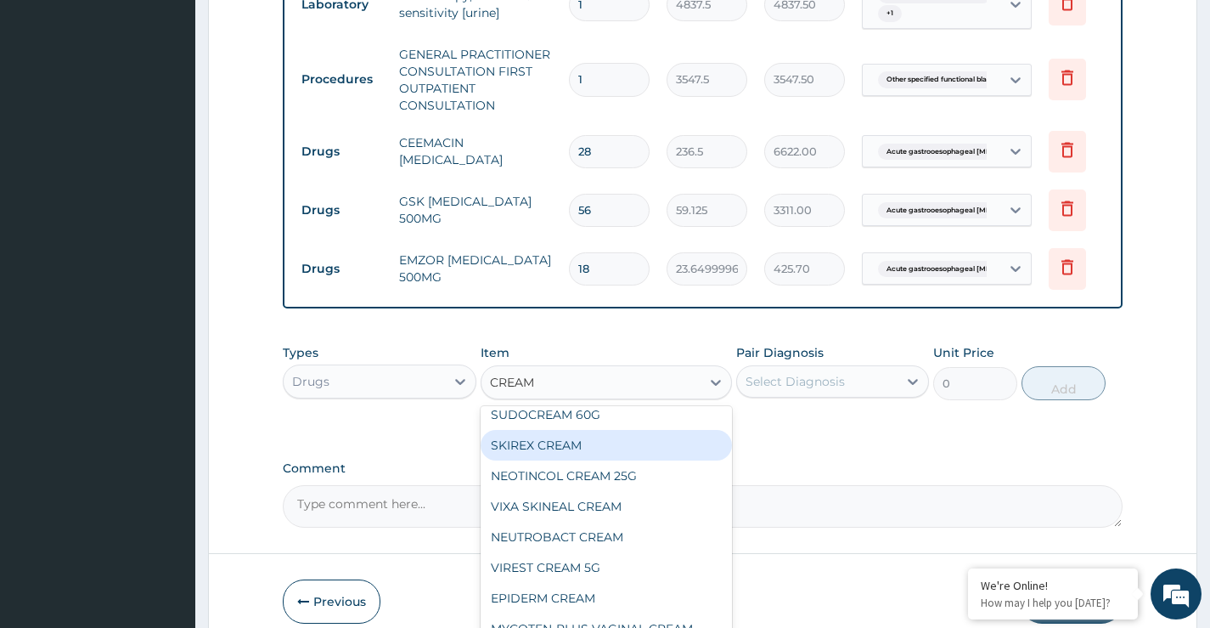
type input "CREAM"
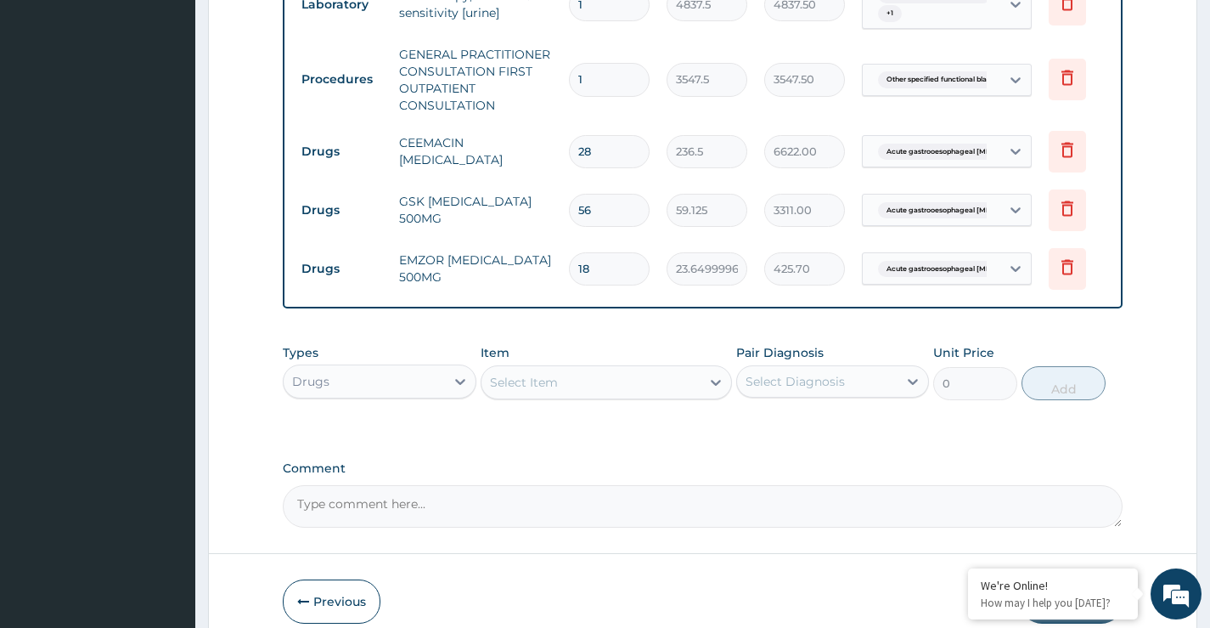
click at [543, 391] on div "Select Item" at bounding box center [524, 382] width 68 height 17
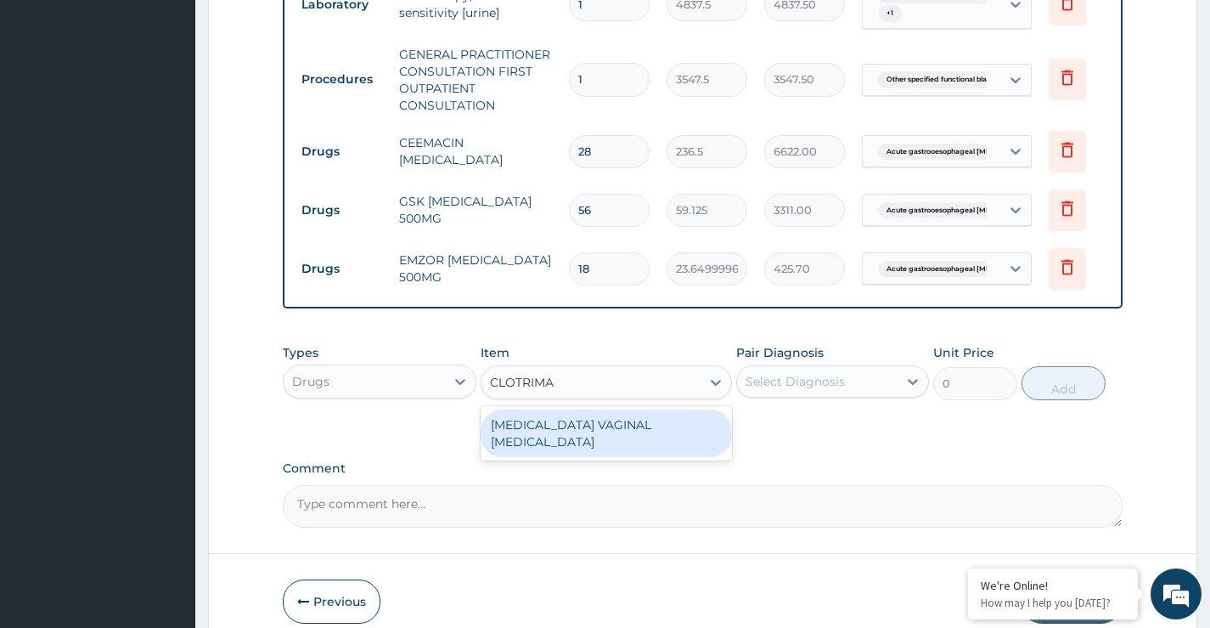
type input "CLOTRIMA"
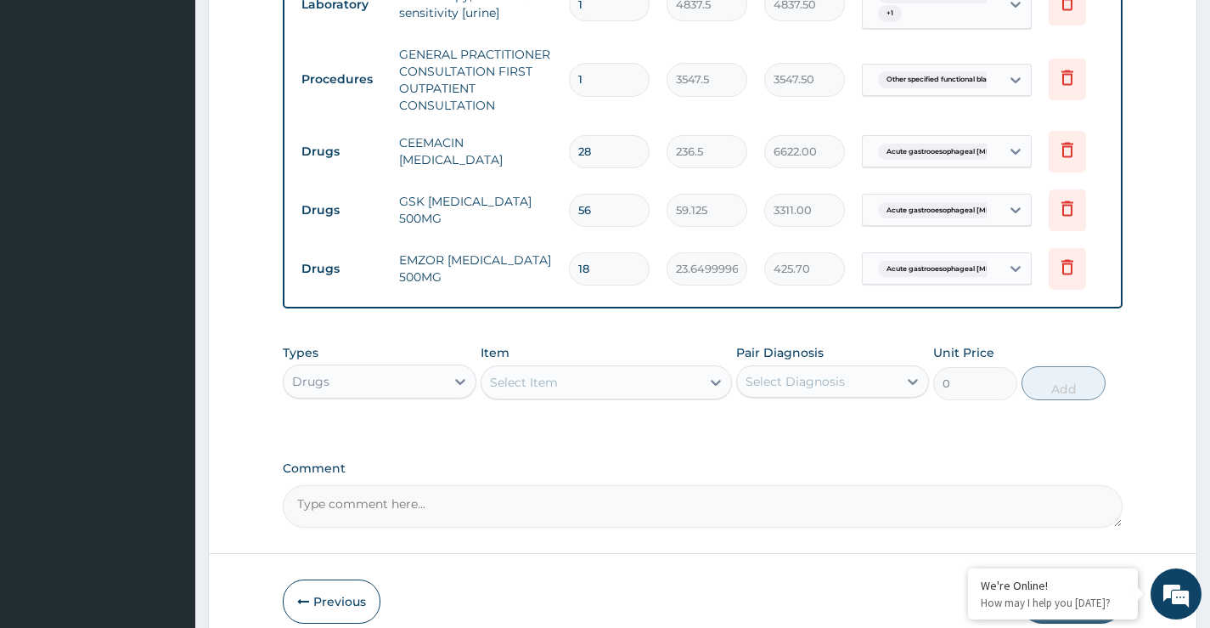
click at [549, 391] on div "Select Item" at bounding box center [524, 382] width 68 height 17
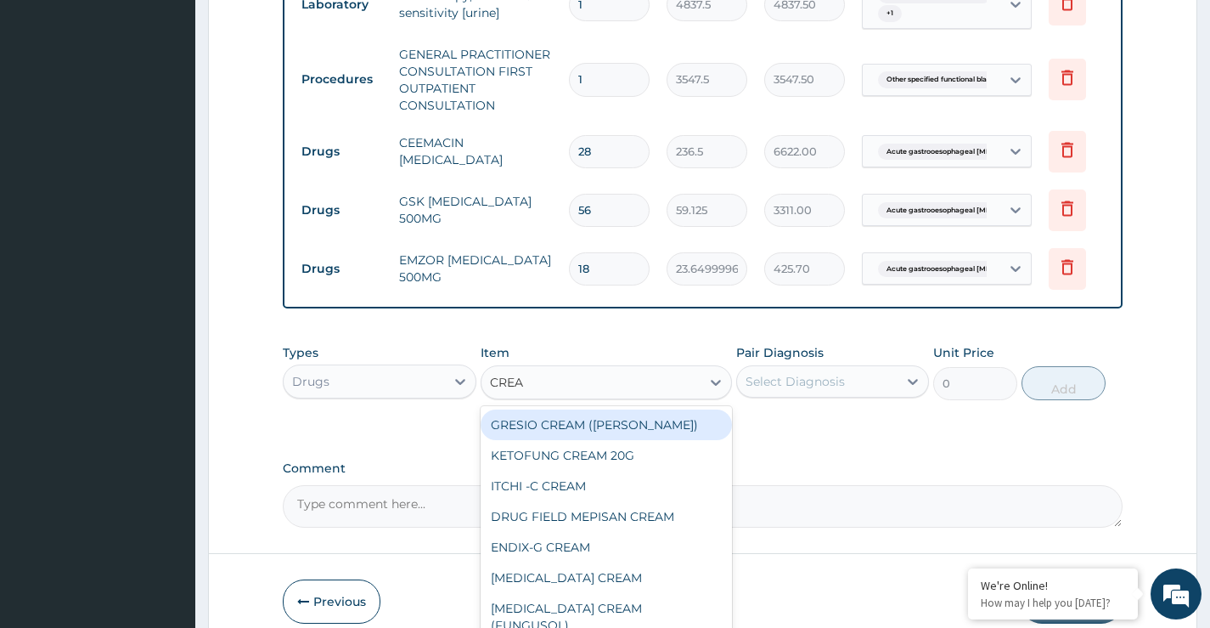
type input "CREAM"
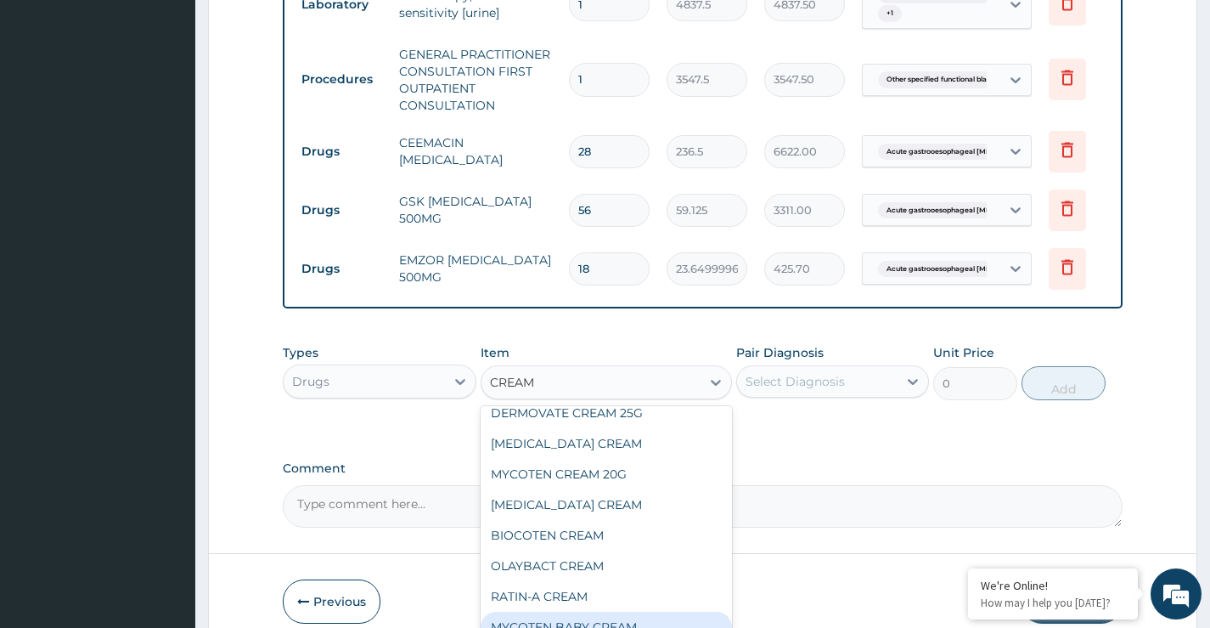
scroll to position [550, 0]
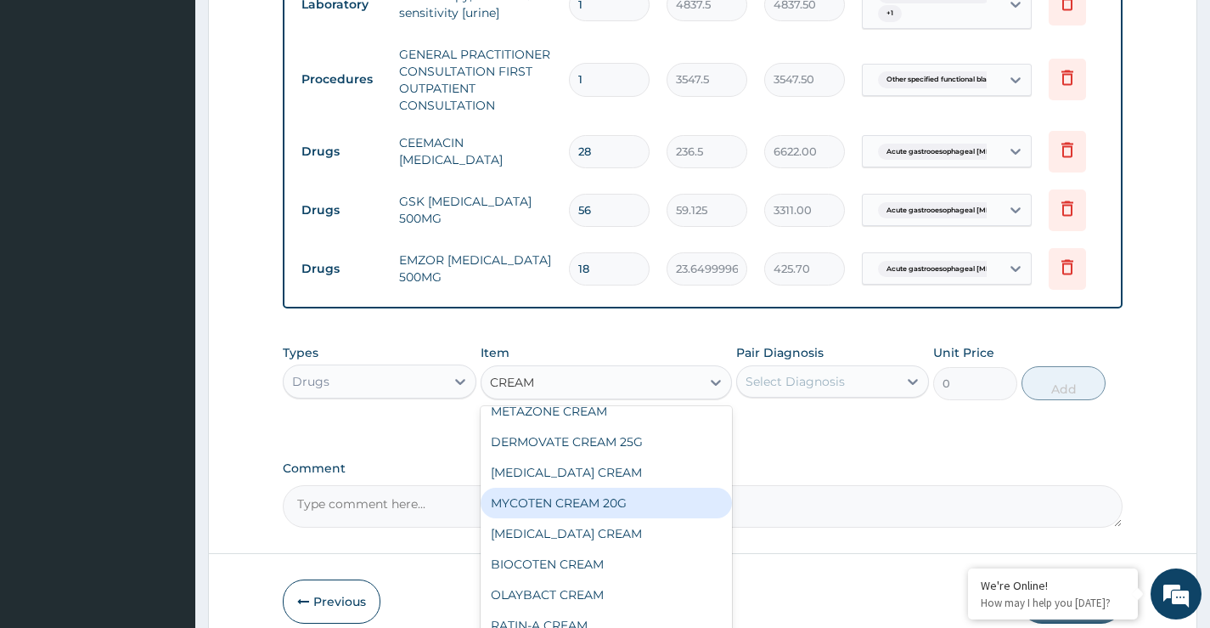
click at [574, 498] on div "MYCOTEN CREAM 20G" at bounding box center [607, 502] width 252 height 31
type input "1182.5"
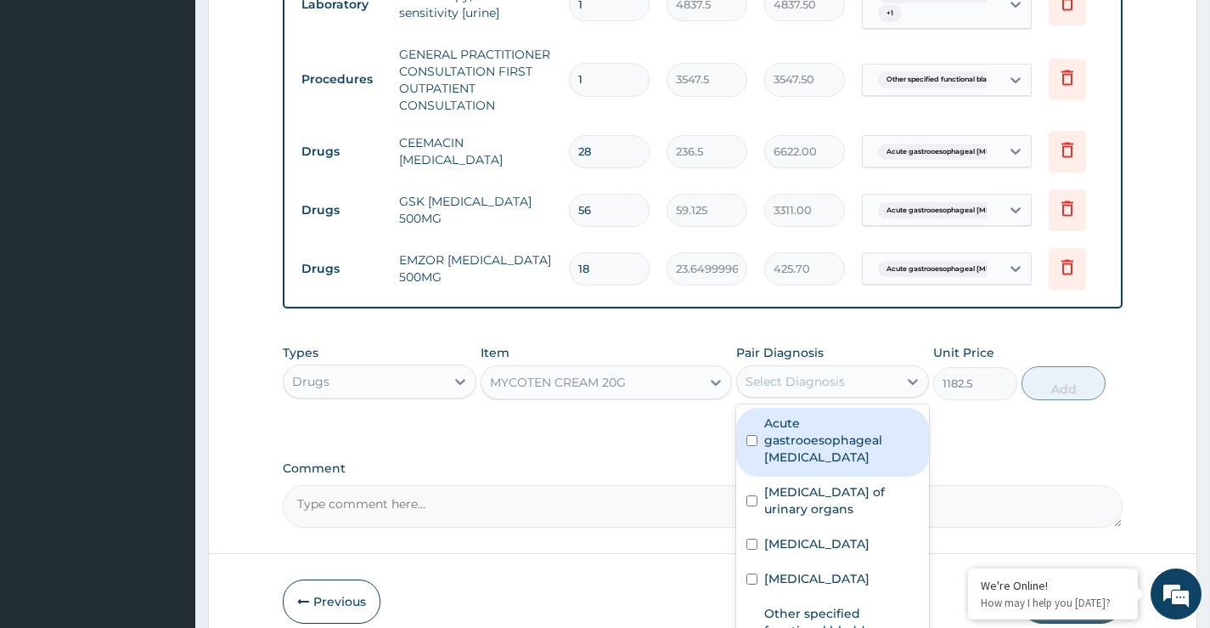
click at [768, 390] on div "Select Diagnosis" at bounding box center [795, 381] width 99 height 17
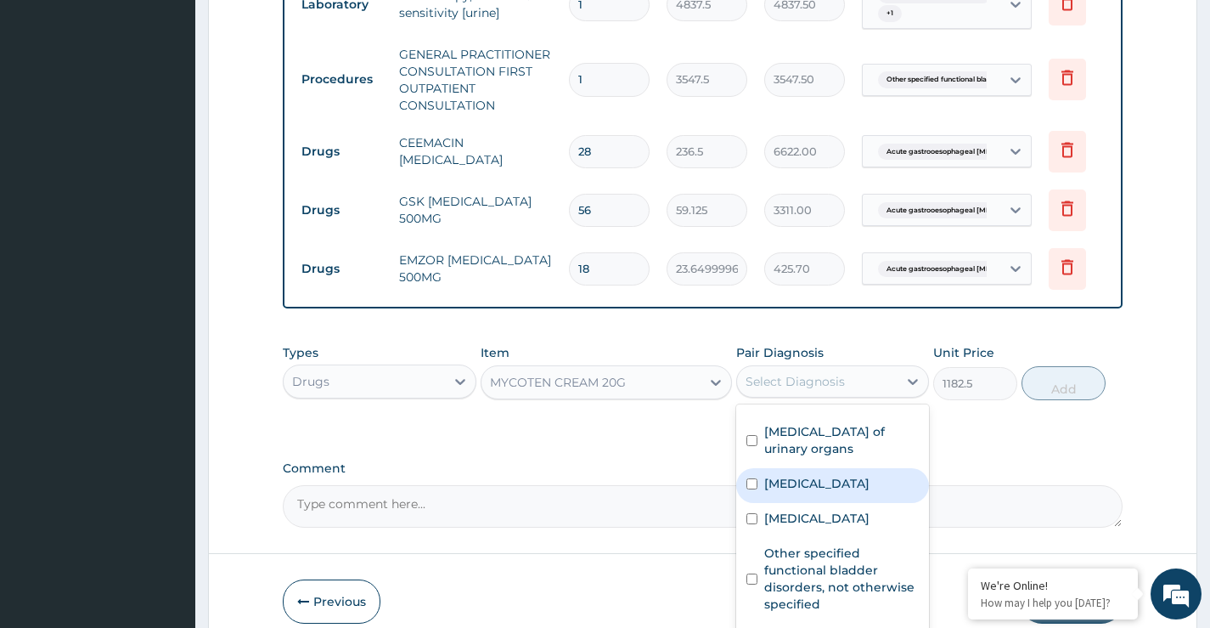
scroll to position [85, 0]
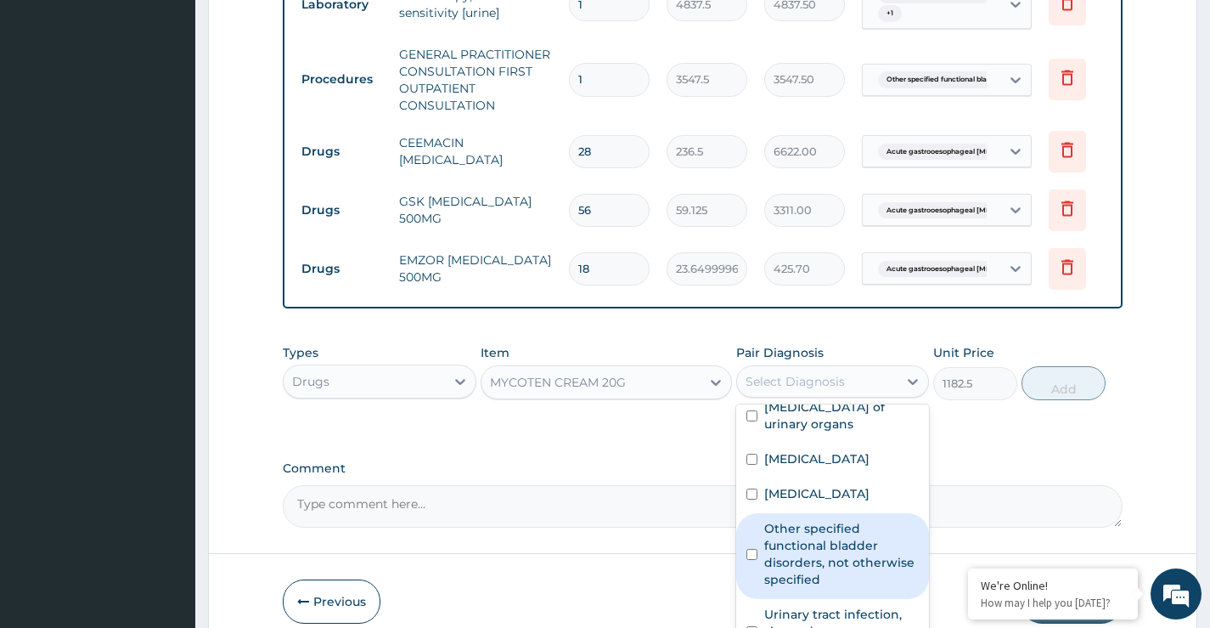
click at [754, 560] on input "checkbox" at bounding box center [752, 554] width 11 height 11
checkbox input "true"
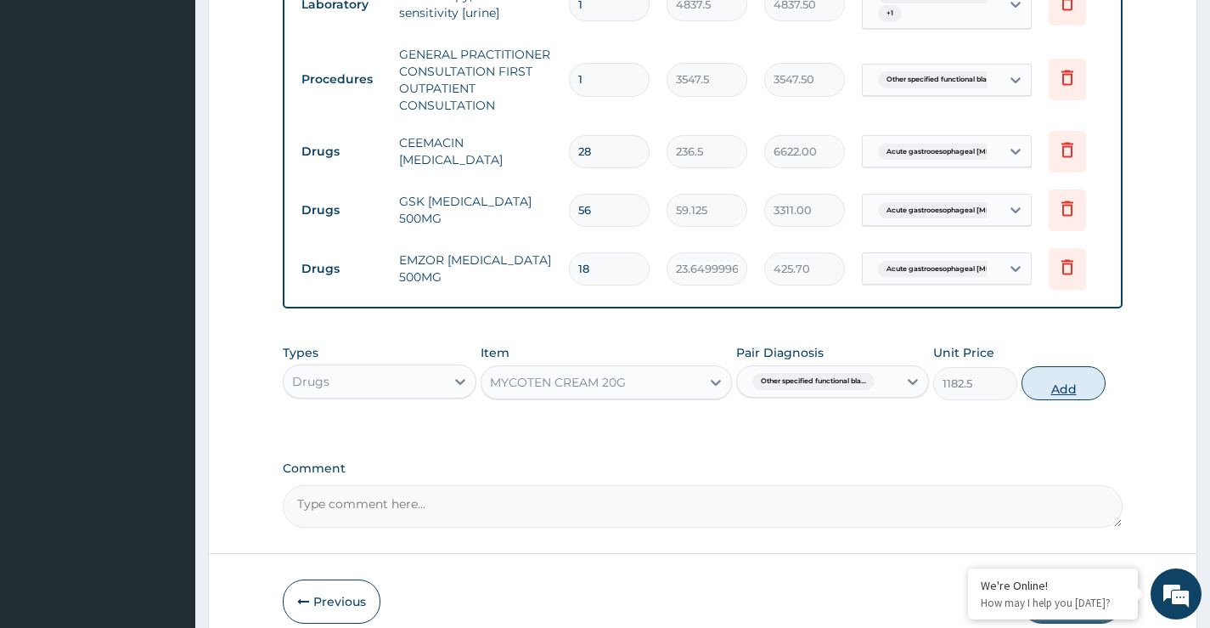
click at [1075, 399] on button "Add" at bounding box center [1064, 383] width 84 height 34
type input "0"
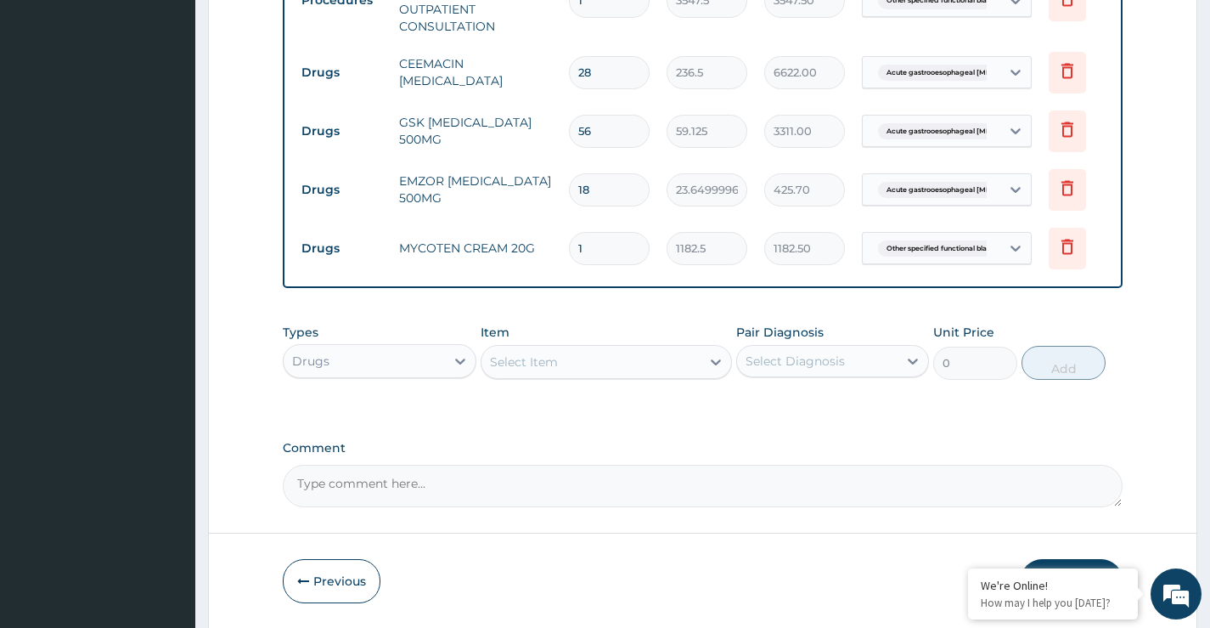
scroll to position [1254, 0]
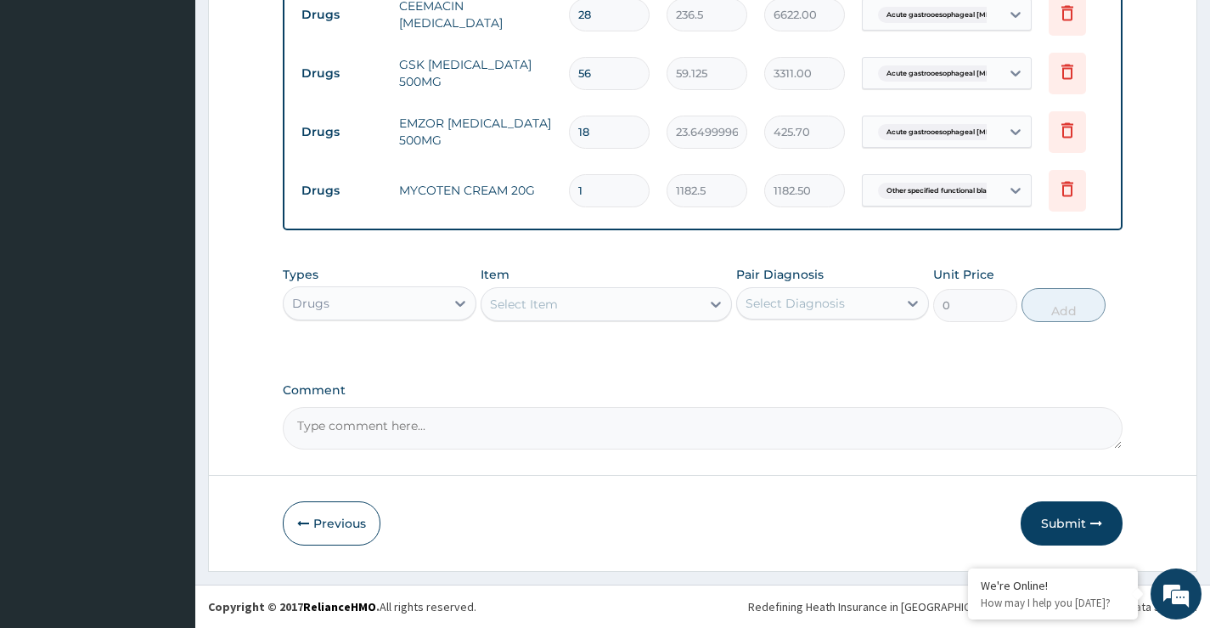
drag, startPoint x: 1056, startPoint y: 520, endPoint x: 1066, endPoint y: 521, distance: 9.4
click at [1061, 521] on button "Submit" at bounding box center [1072, 523] width 102 height 44
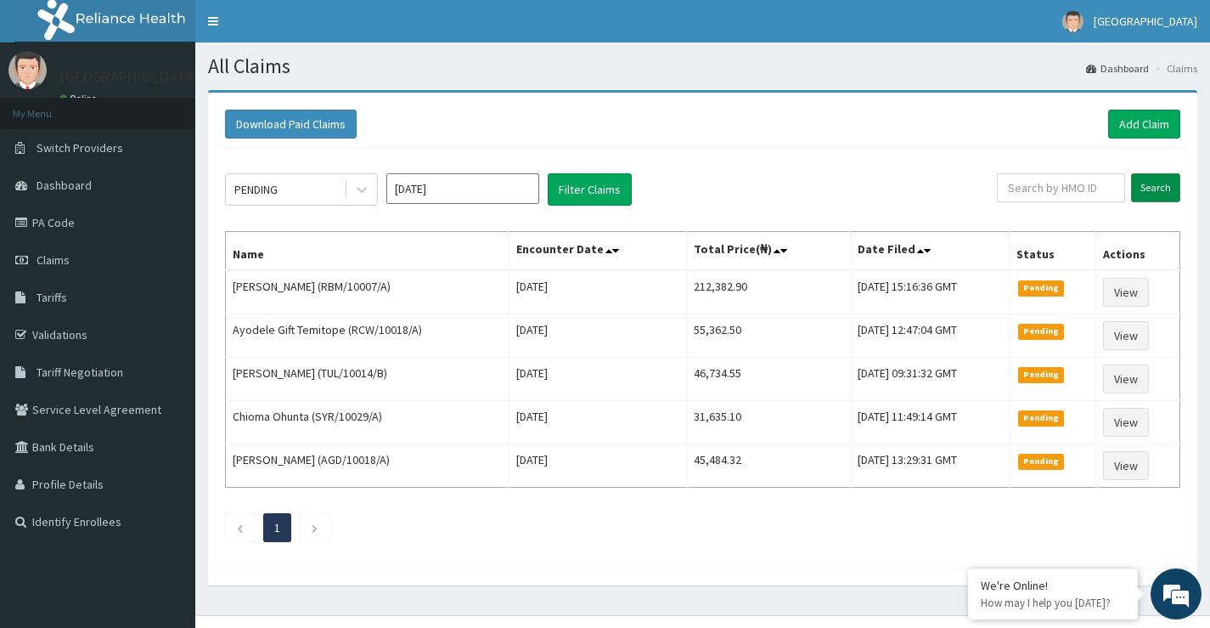
click at [1158, 190] on input "Search" at bounding box center [1155, 187] width 49 height 29
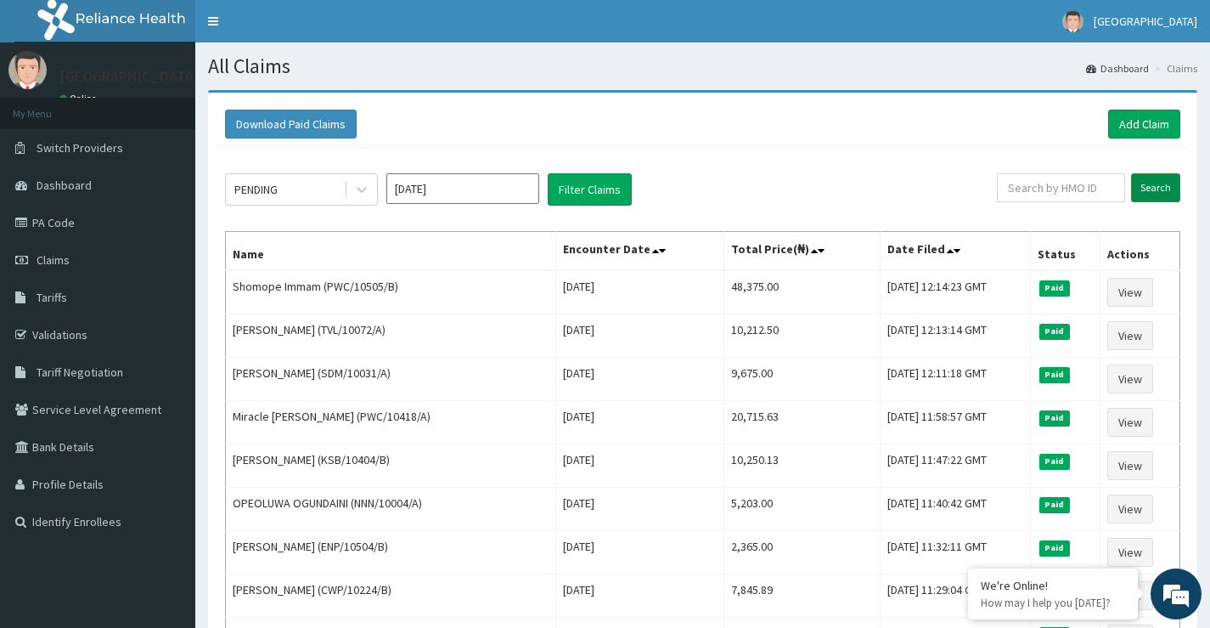
click at [1148, 189] on input "Search" at bounding box center [1155, 187] width 49 height 29
paste input "RBM/10007/A"
type input "RBM/10007/A"
click at [1164, 186] on input "Search" at bounding box center [1155, 187] width 49 height 29
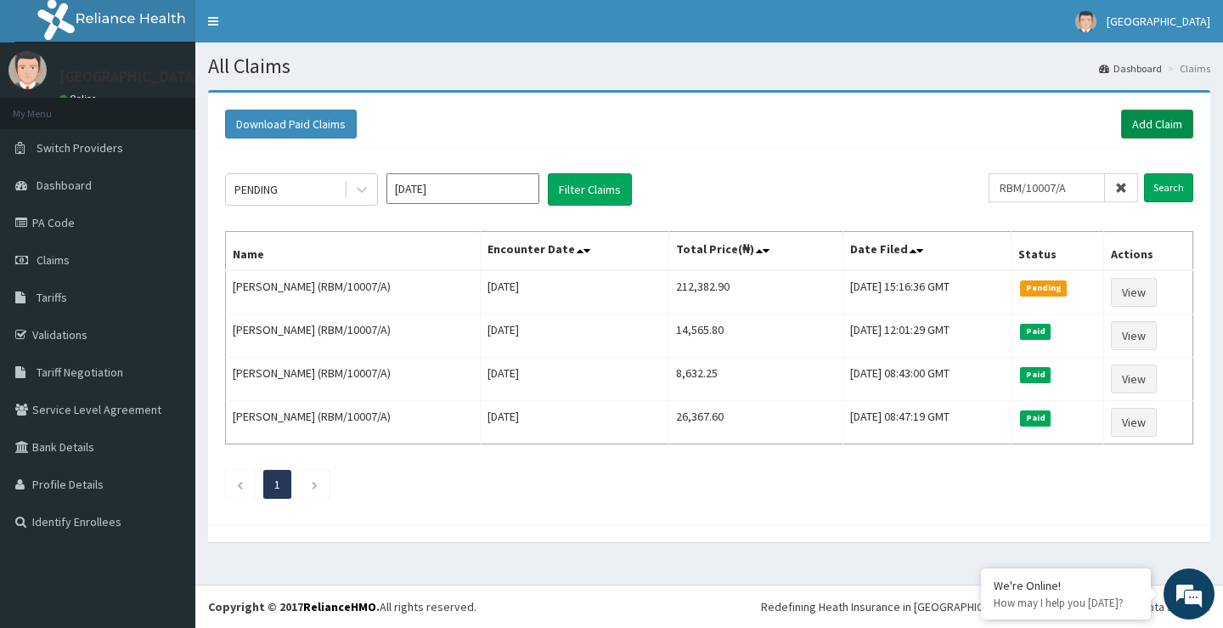
click at [1160, 123] on link "Add Claim" at bounding box center [1157, 124] width 72 height 29
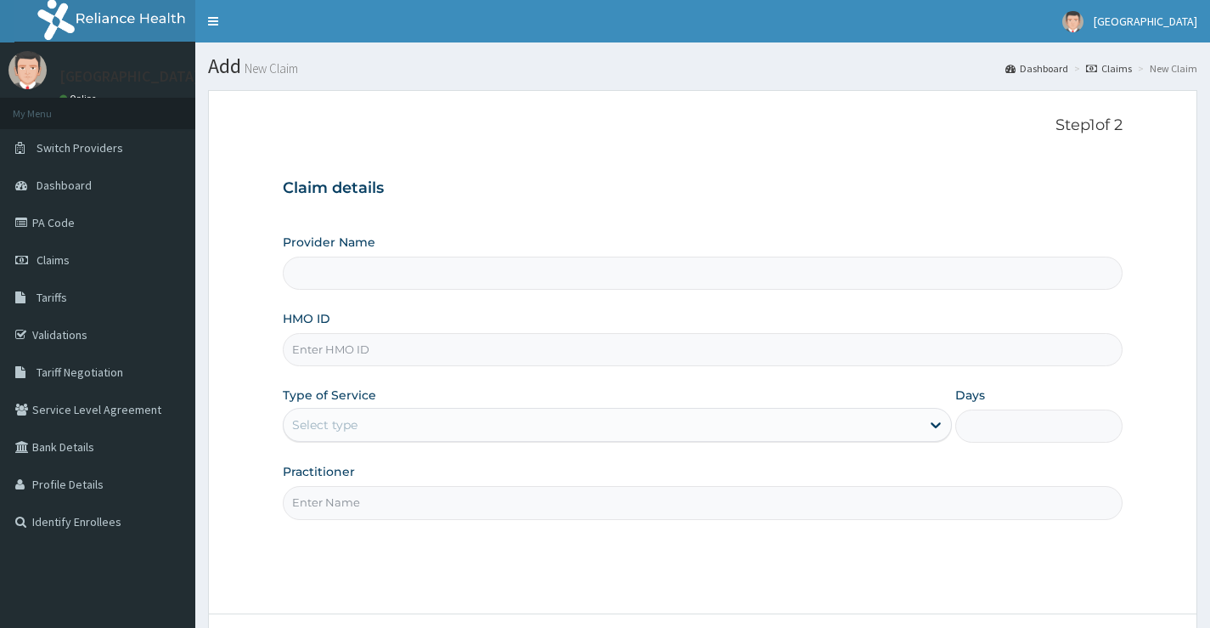
type input "[GEOGRAPHIC_DATA]"
click at [514, 358] on input "HMO ID" at bounding box center [703, 349] width 840 height 33
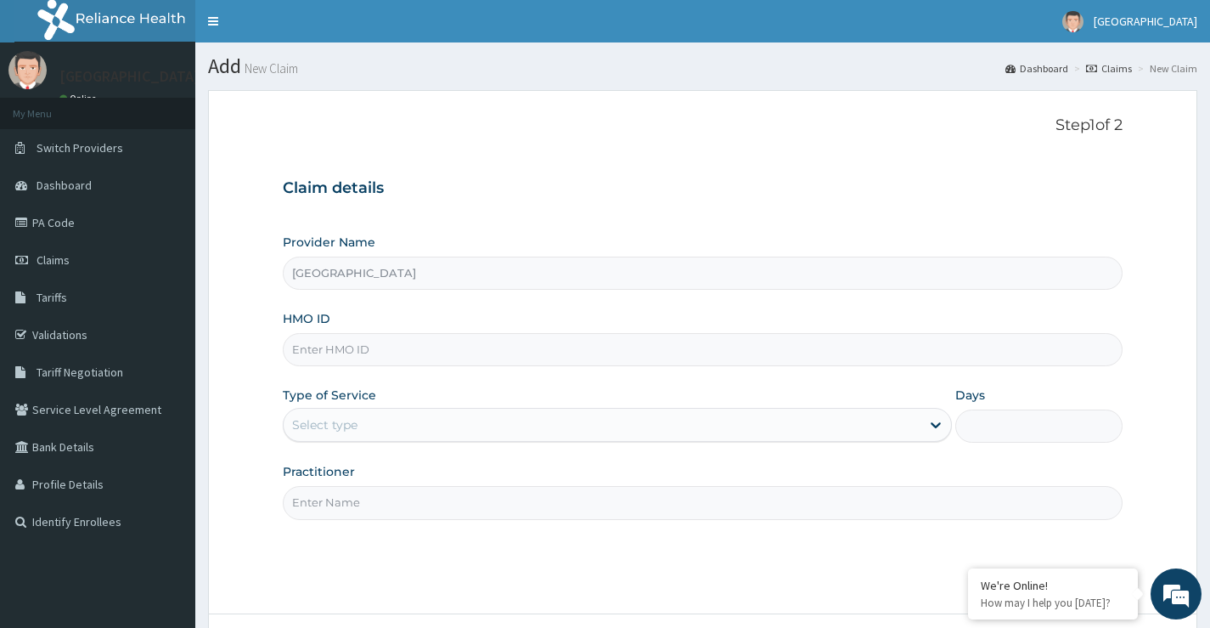
paste input "OSS/10060/A"
type input "OSS/10060/A"
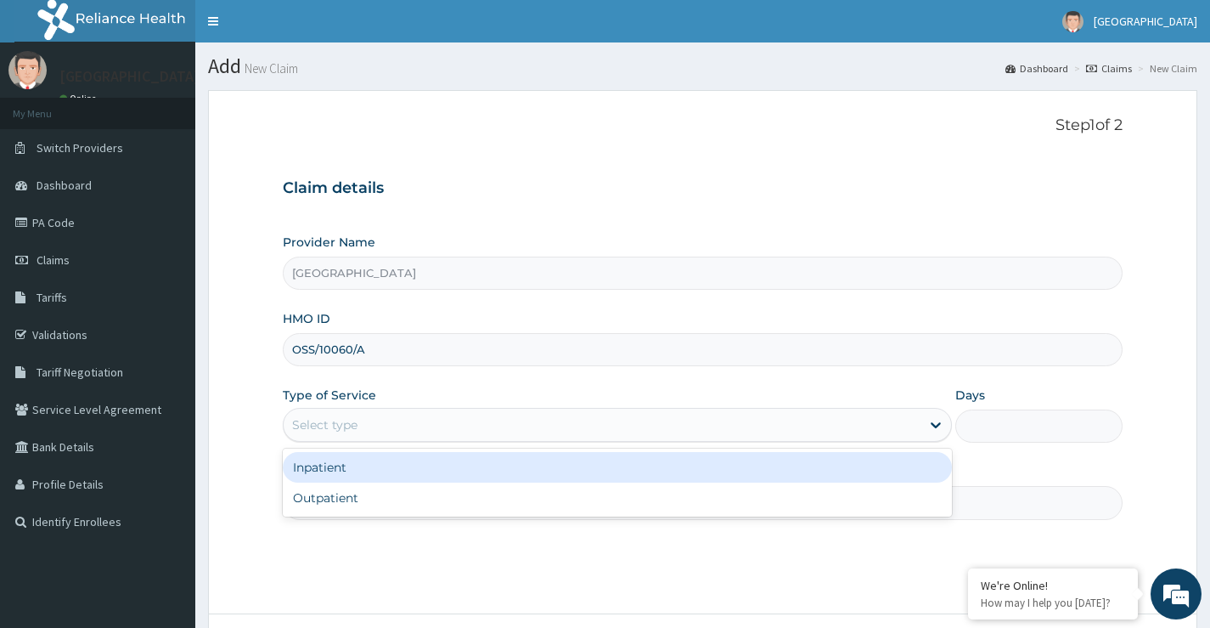
click at [403, 431] on div "Select type" at bounding box center [602, 424] width 637 height 27
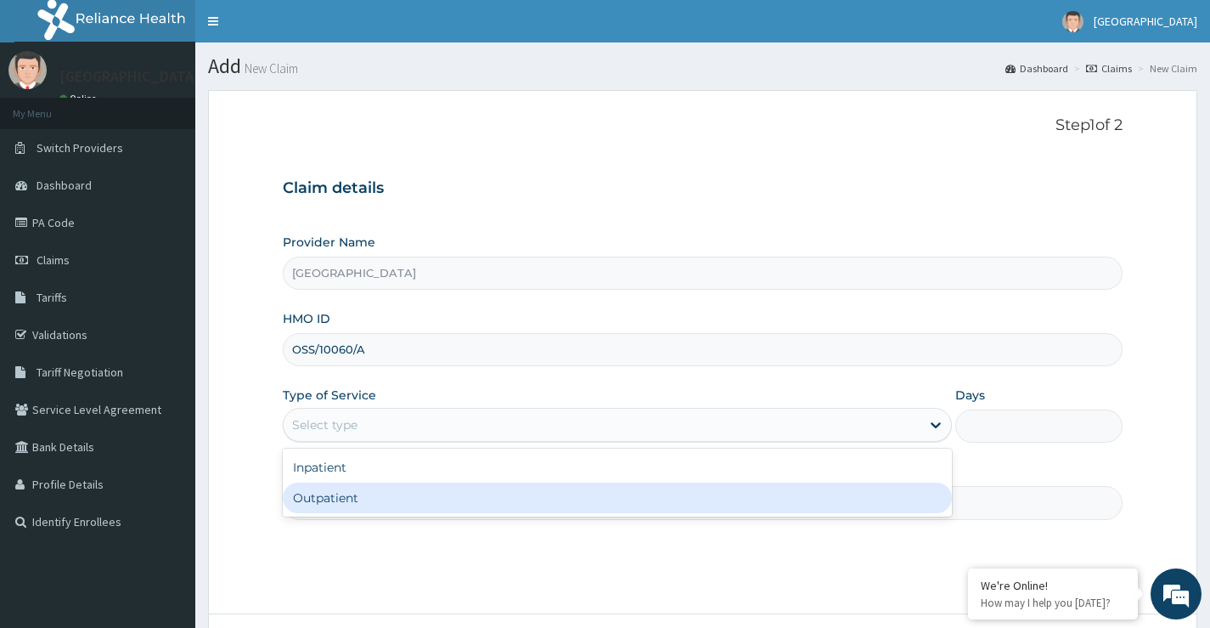
click at [402, 504] on div "Outpatient" at bounding box center [617, 497] width 669 height 31
type input "1"
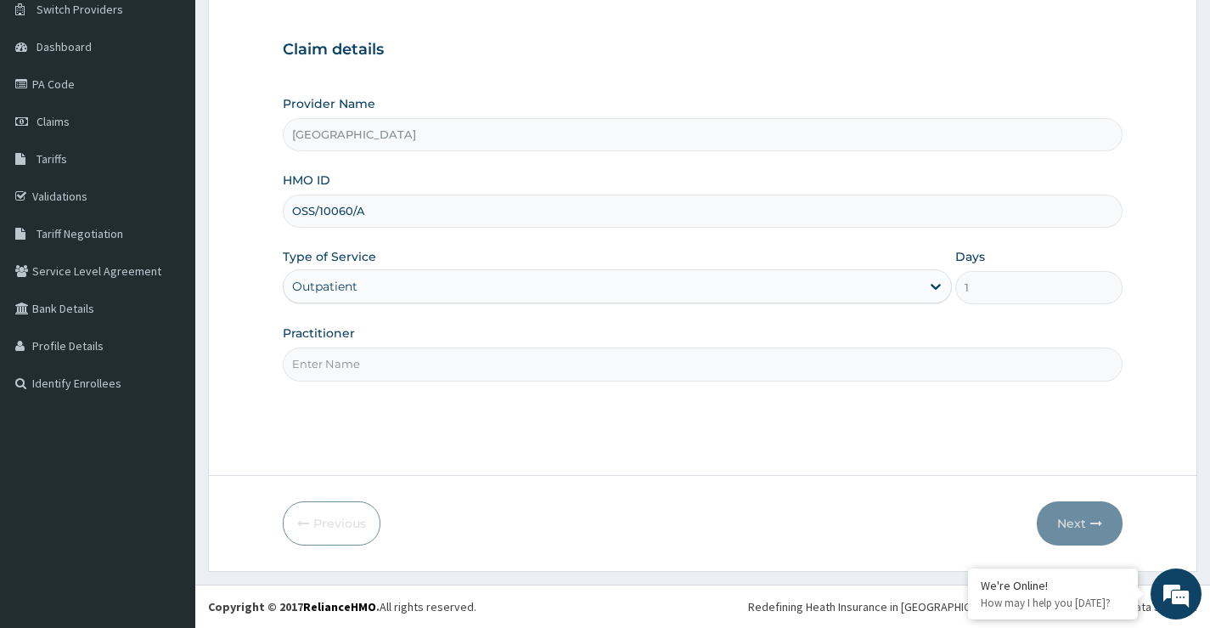
click at [401, 369] on input "Practitioner" at bounding box center [703, 363] width 840 height 33
type input "DR DAMOLA"
click at [1067, 522] on button "Next" at bounding box center [1080, 523] width 86 height 44
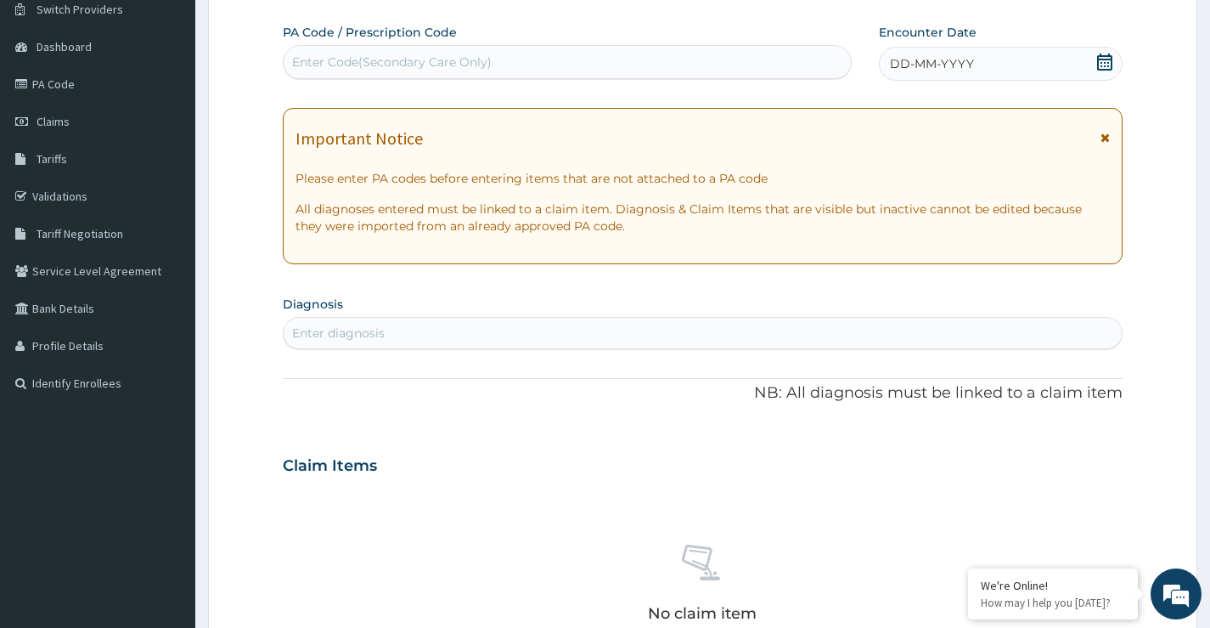
click at [396, 335] on div "Enter diagnosis" at bounding box center [703, 332] width 838 height 27
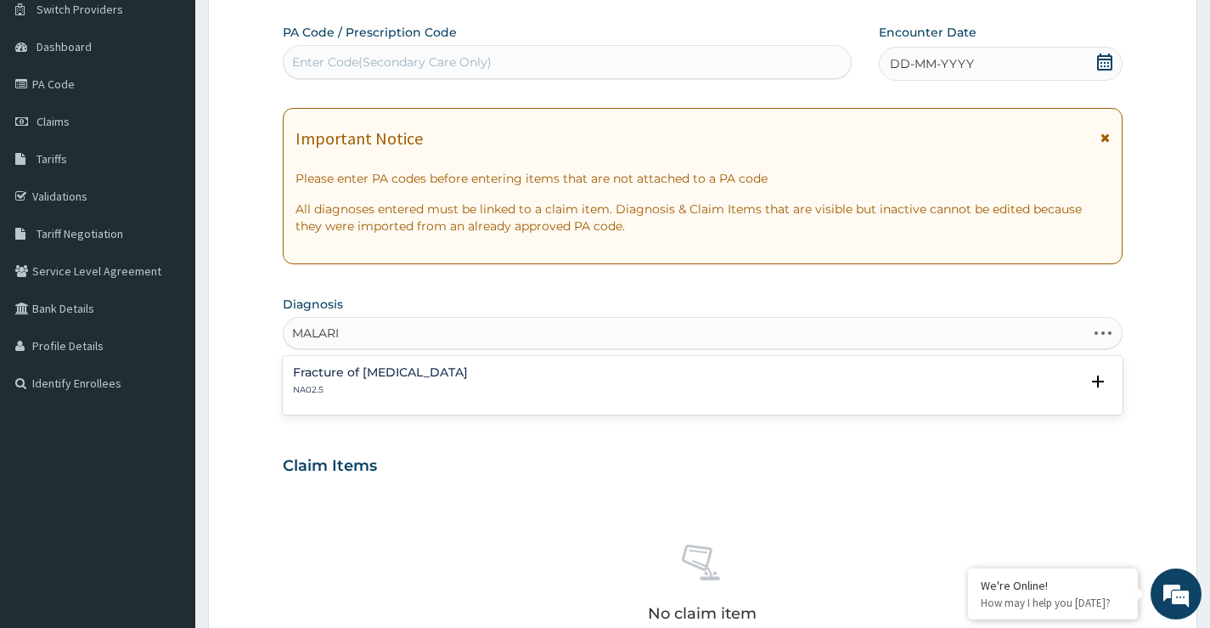
type input "MALARIA"
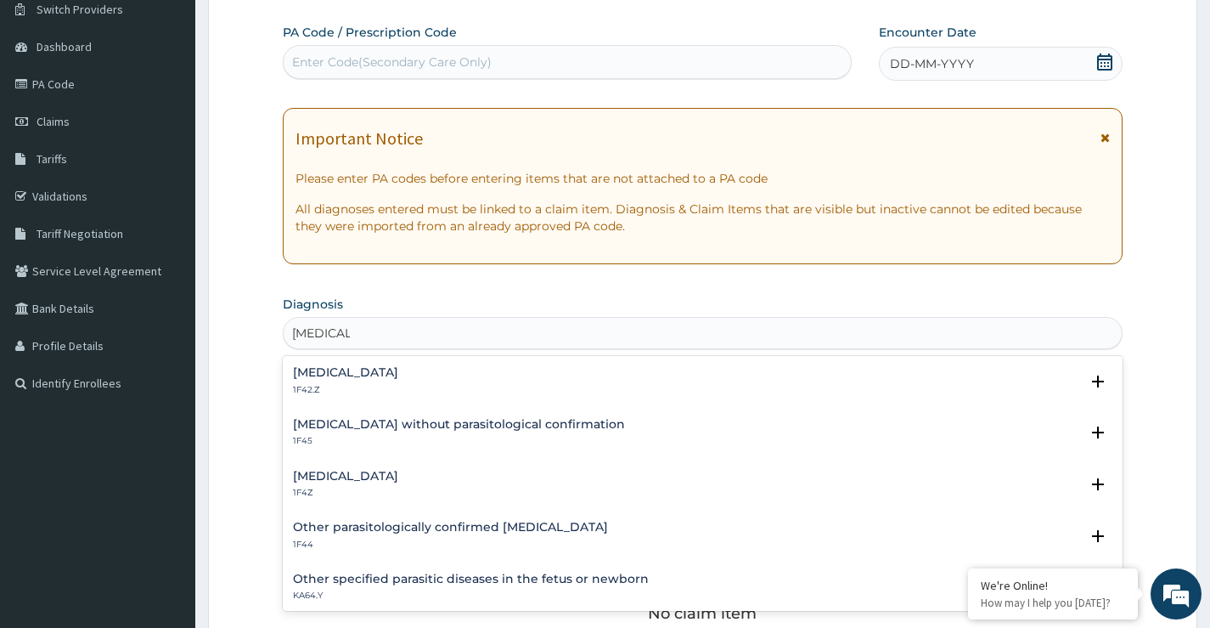
click at [369, 471] on h4 "Malaria, unspecified" at bounding box center [345, 476] width 105 height 13
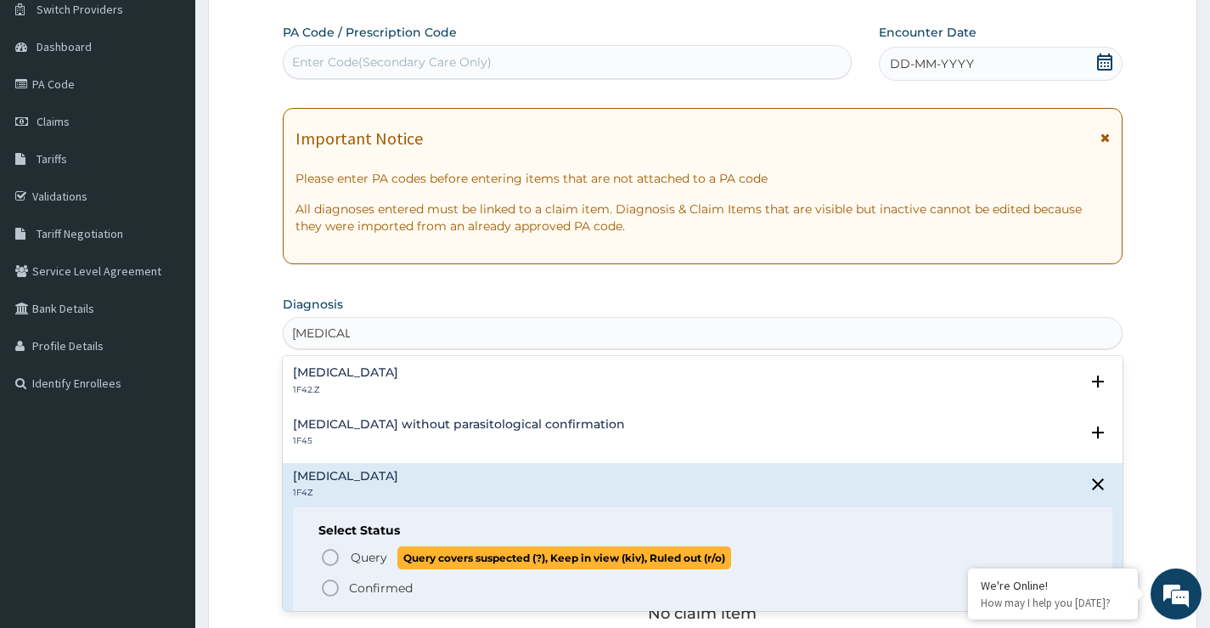
click at [329, 562] on icon "status option query" at bounding box center [330, 557] width 20 height 20
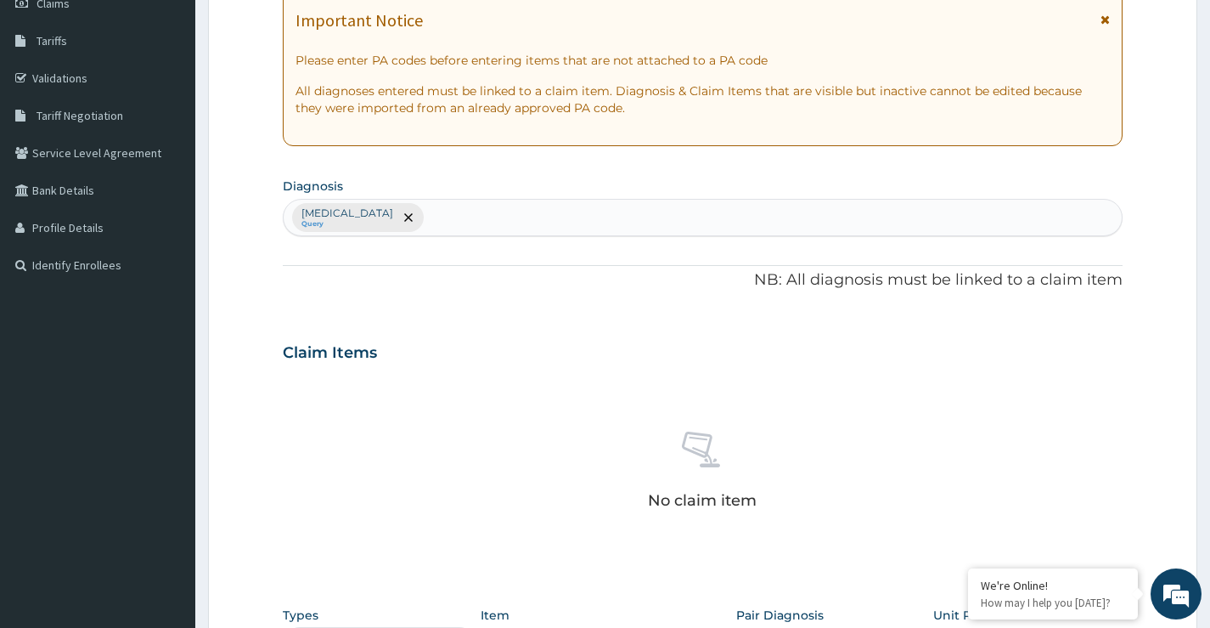
scroll to position [478, 0]
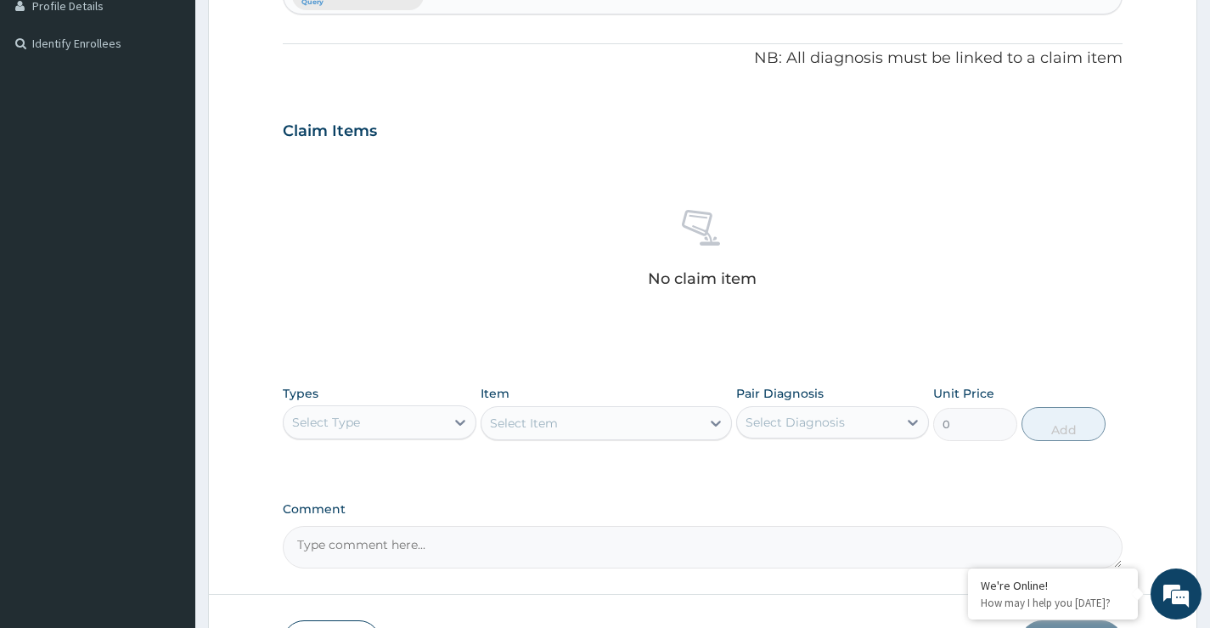
click at [336, 432] on div "Select Type" at bounding box center [364, 422] width 161 height 27
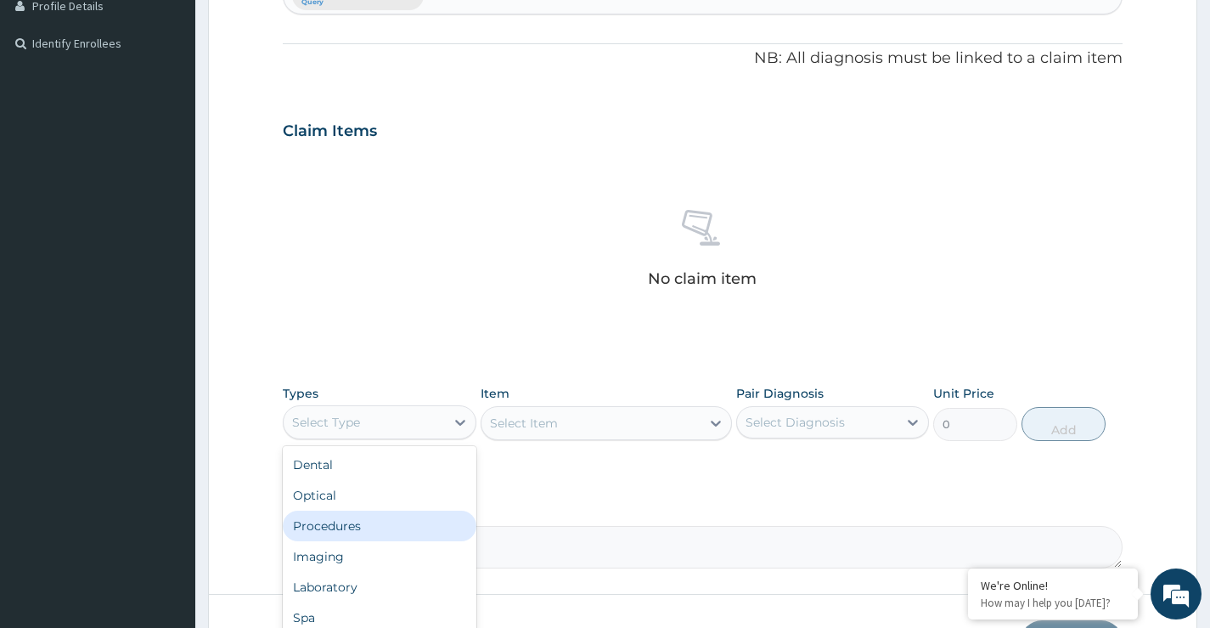
click at [343, 530] on div "Procedures" at bounding box center [379, 525] width 193 height 31
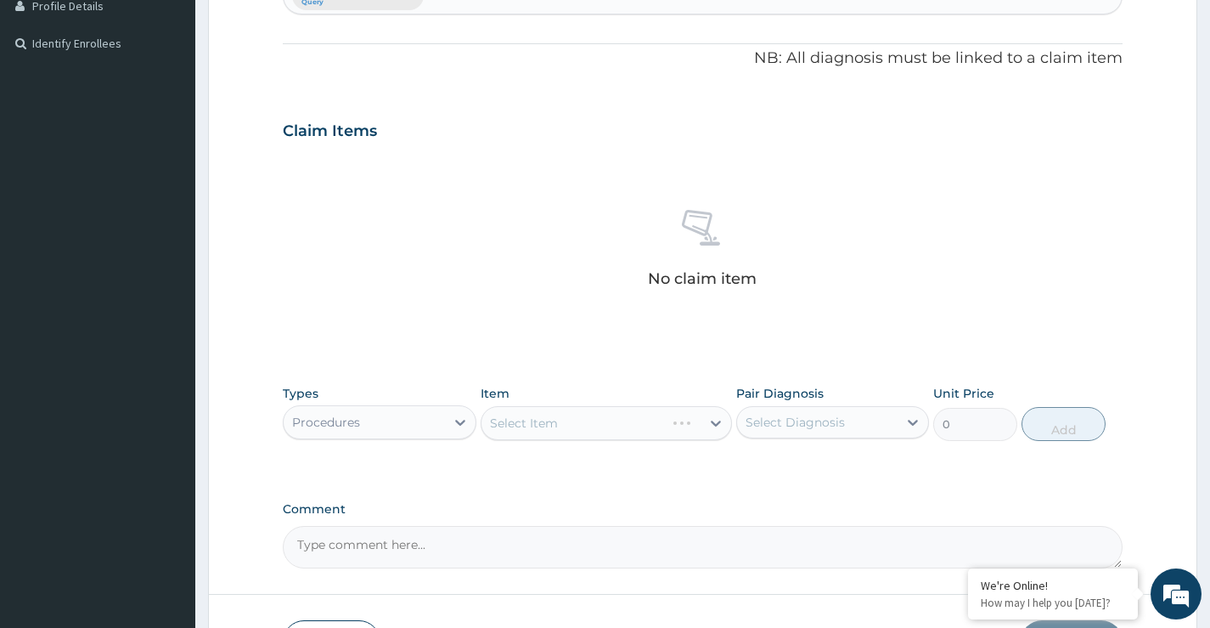
click at [593, 431] on div "Select Item" at bounding box center [607, 423] width 252 height 34
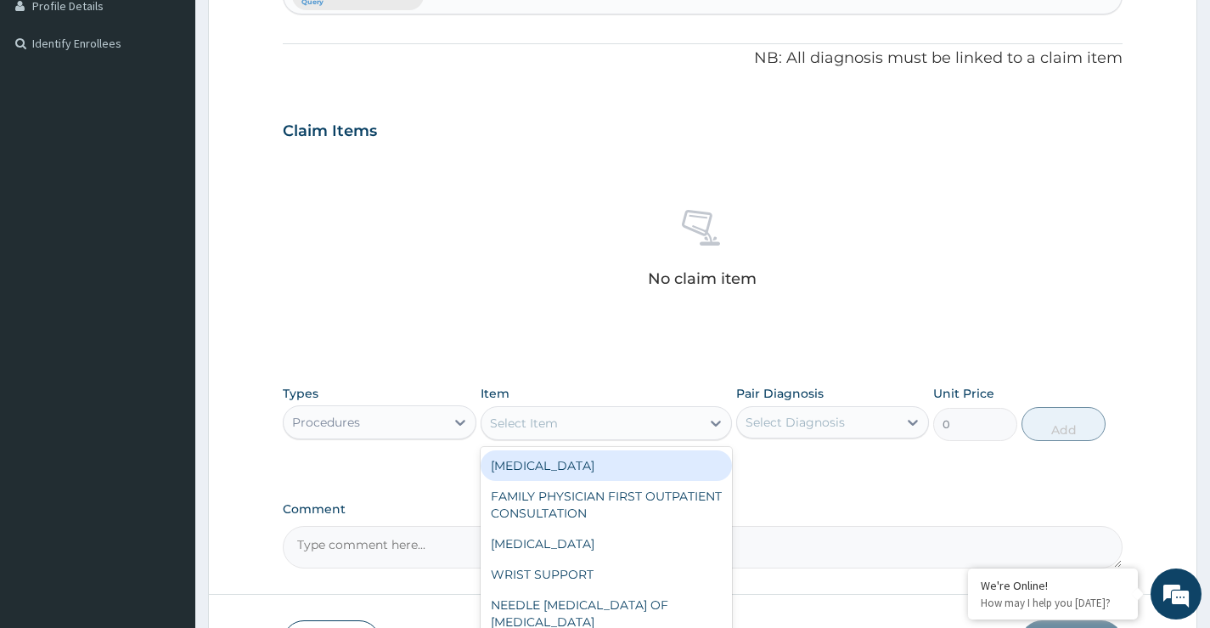
click at [593, 431] on div "Select Item" at bounding box center [592, 422] width 220 height 27
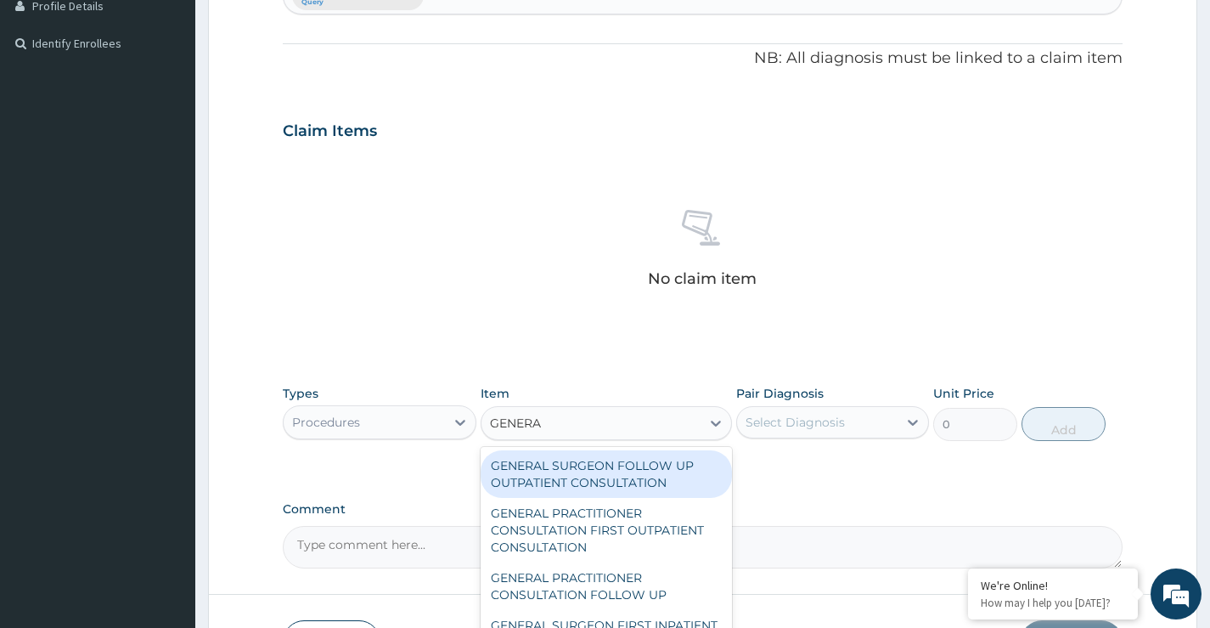
type input "GENERAL"
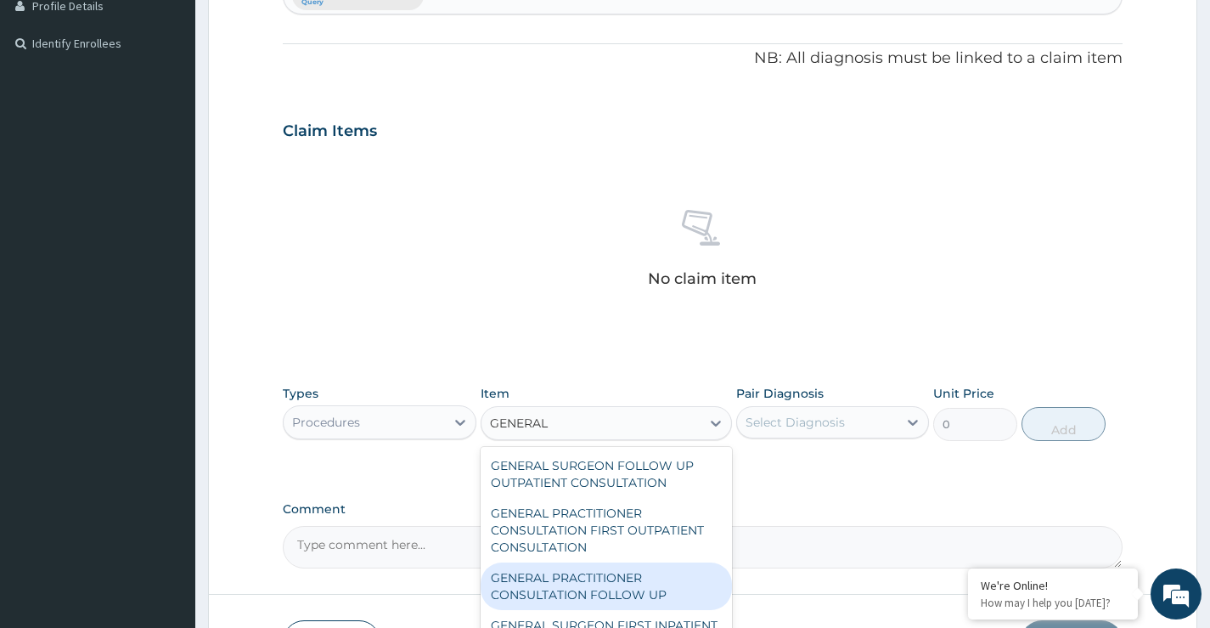
click at [617, 586] on div "GENERAL PRACTITIONER CONSULTATION FOLLOW UP" at bounding box center [607, 586] width 252 height 48
type input "2365"
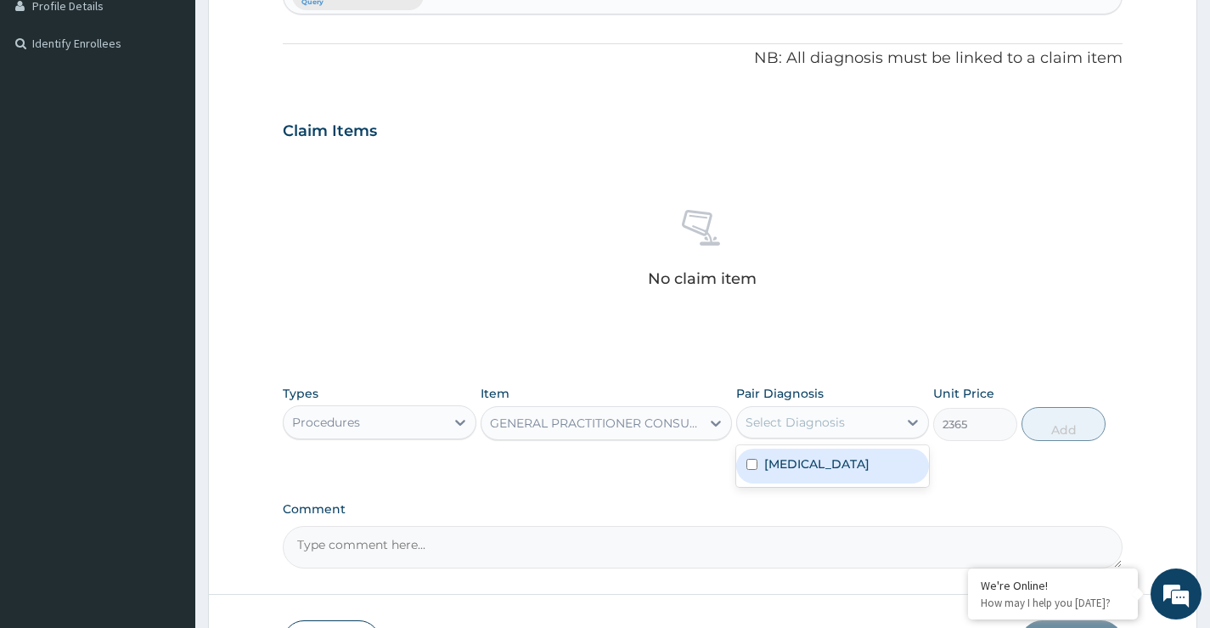
click at [812, 429] on div "Select Diagnosis" at bounding box center [795, 422] width 99 height 17
drag, startPoint x: 820, startPoint y: 469, endPoint x: 857, endPoint y: 473, distance: 37.6
click at [821, 469] on label "Malaria, unspecified" at bounding box center [816, 463] width 105 height 17
checkbox input "true"
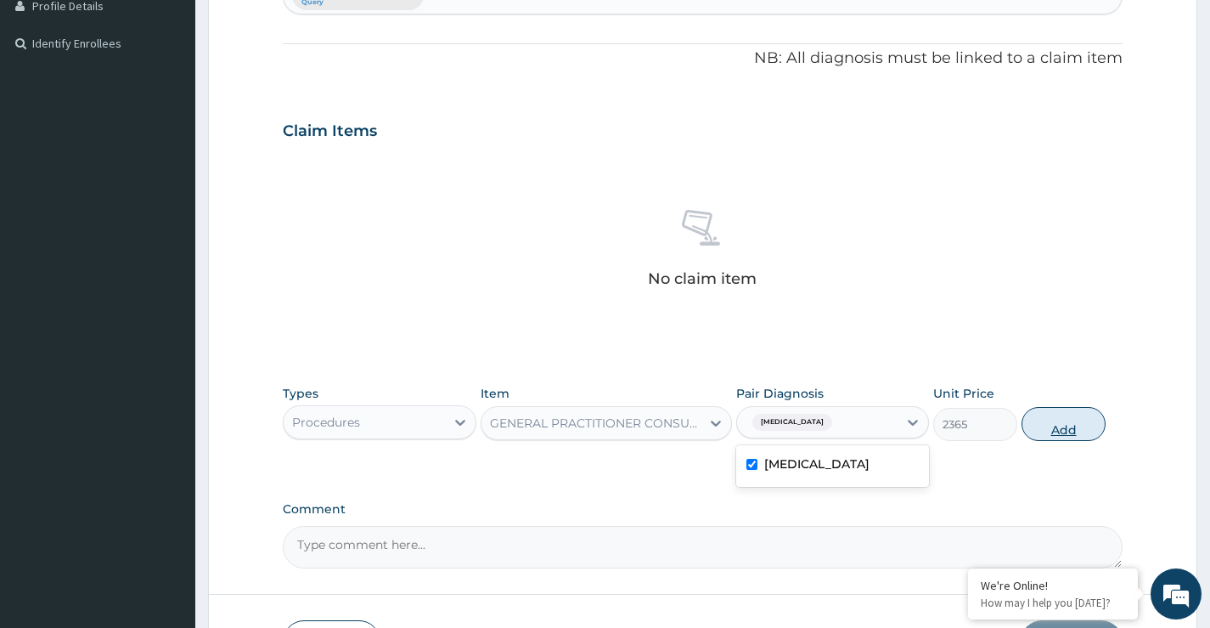
click at [1069, 429] on button "Add" at bounding box center [1064, 424] width 84 height 34
type input "0"
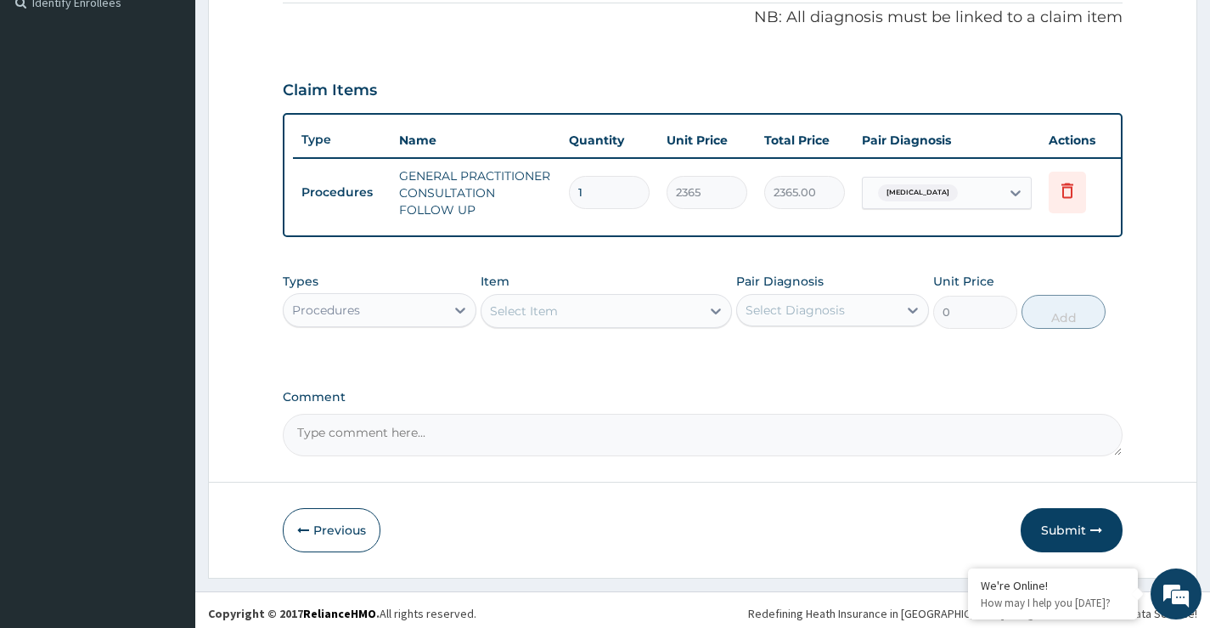
scroll to position [538, 0]
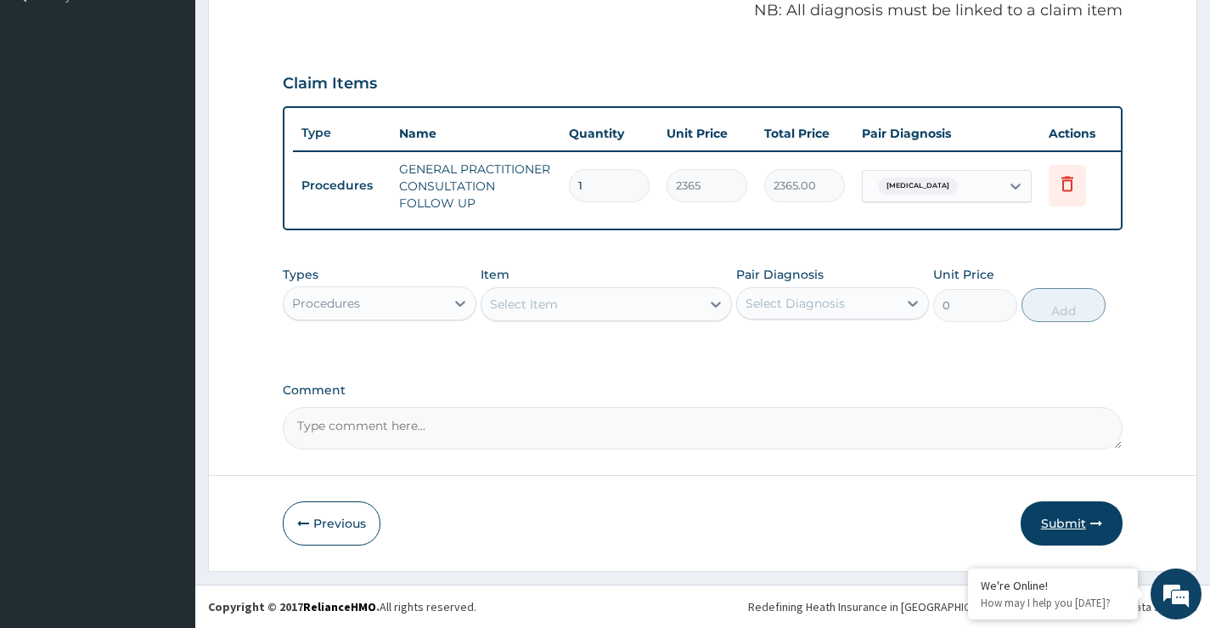
click at [1061, 527] on button "Submit" at bounding box center [1072, 523] width 102 height 44
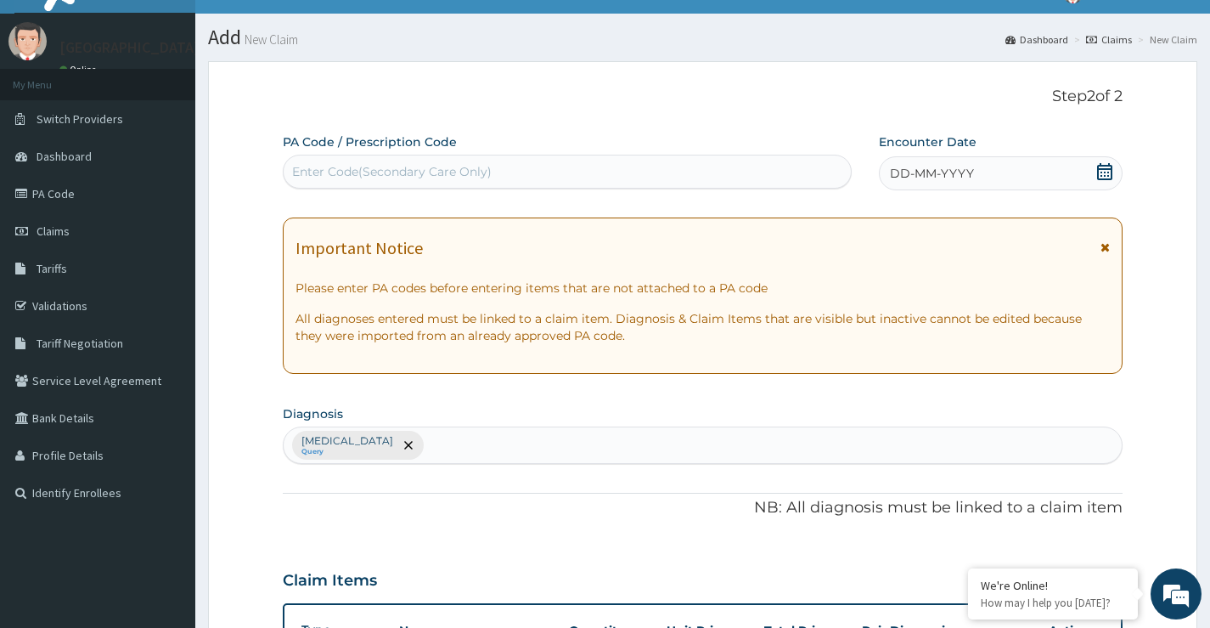
scroll to position [0, 0]
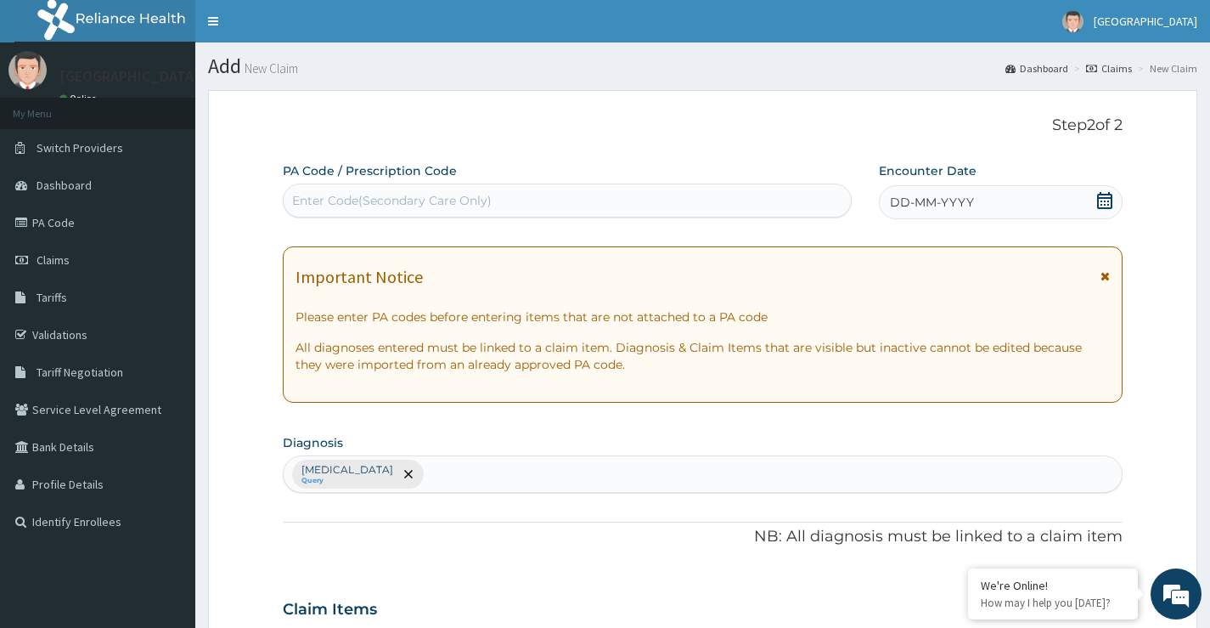
click at [1102, 205] on icon at bounding box center [1104, 200] width 17 height 17
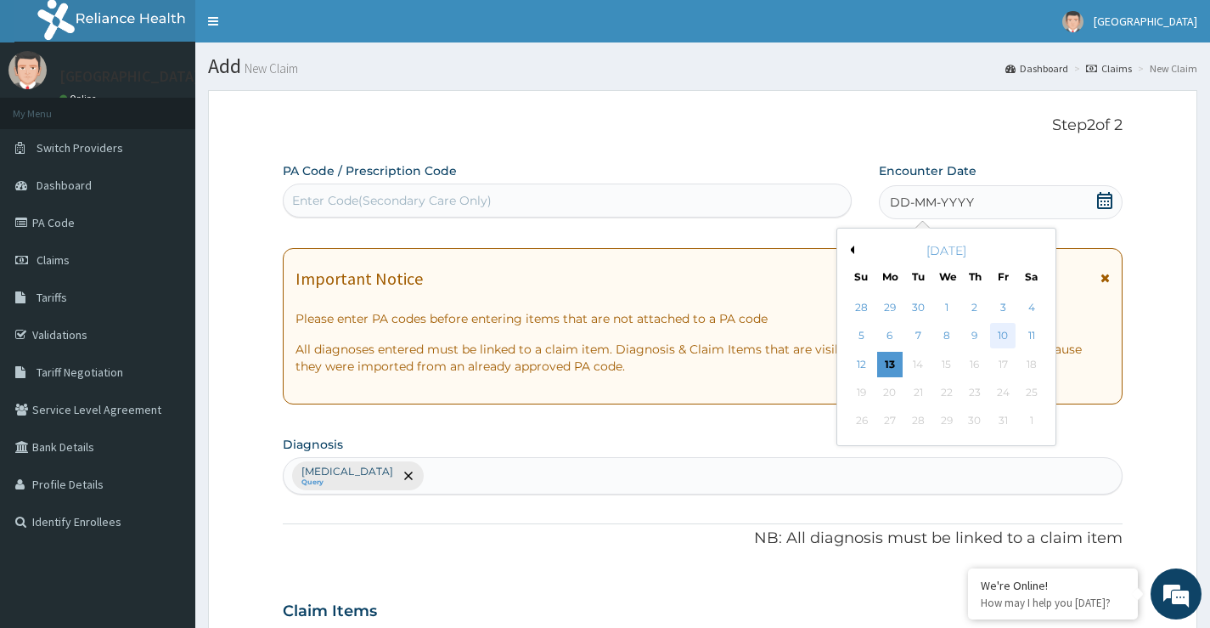
click at [1005, 335] on div "10" at bounding box center [1002, 336] width 25 height 25
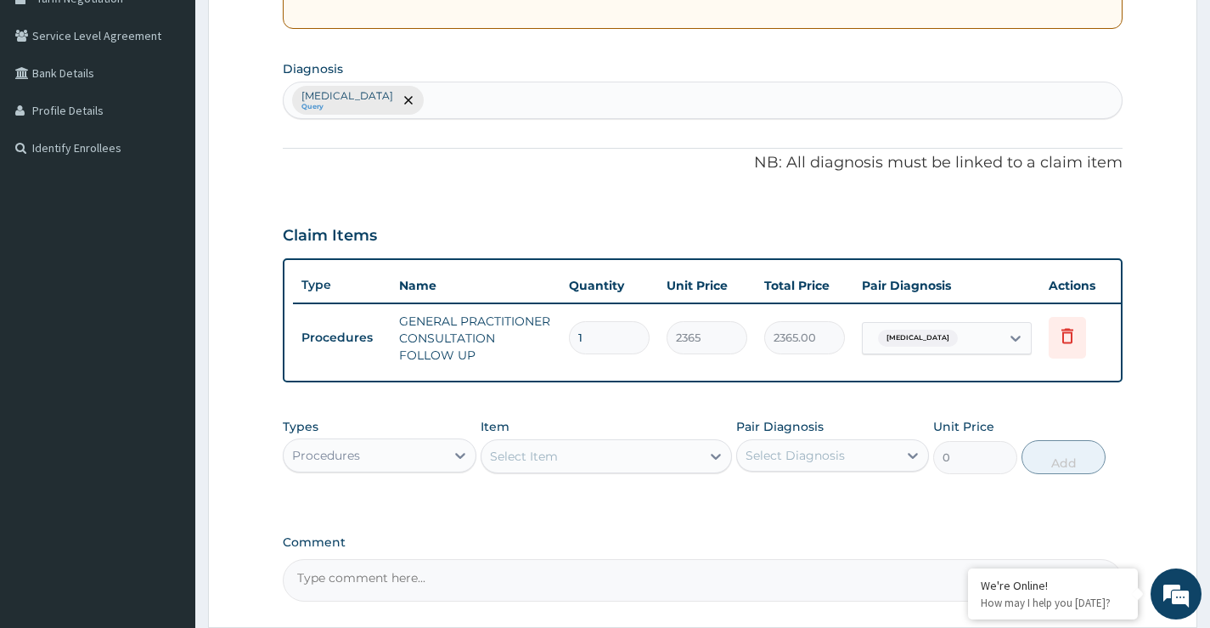
scroll to position [538, 0]
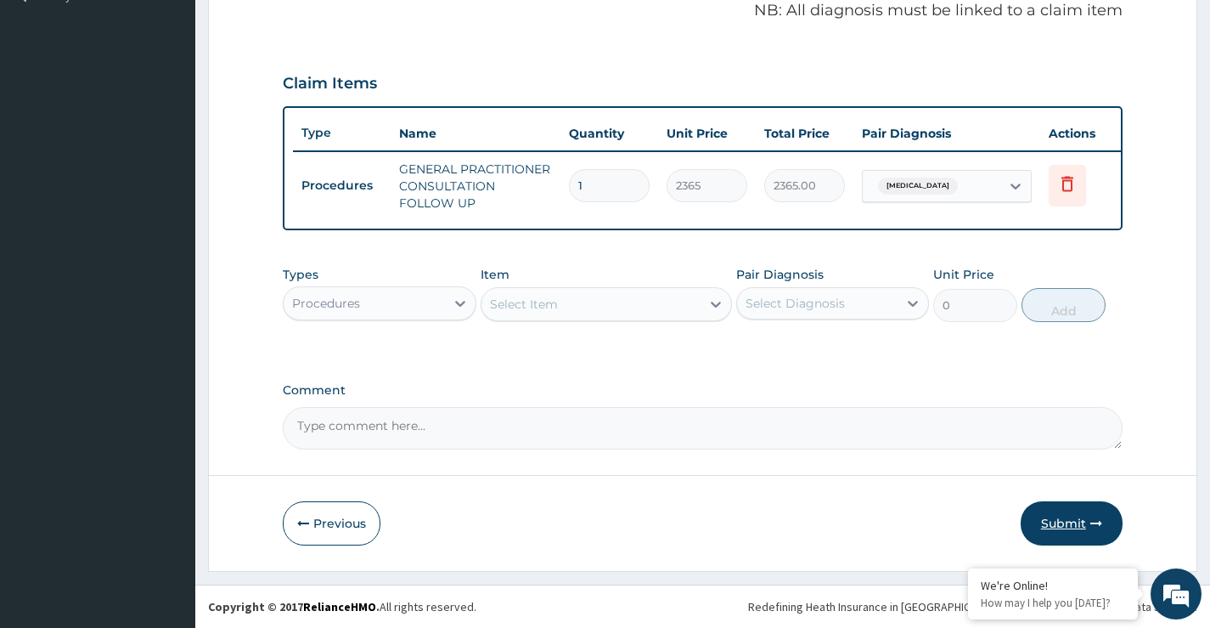
click at [1061, 525] on button "Submit" at bounding box center [1072, 523] width 102 height 44
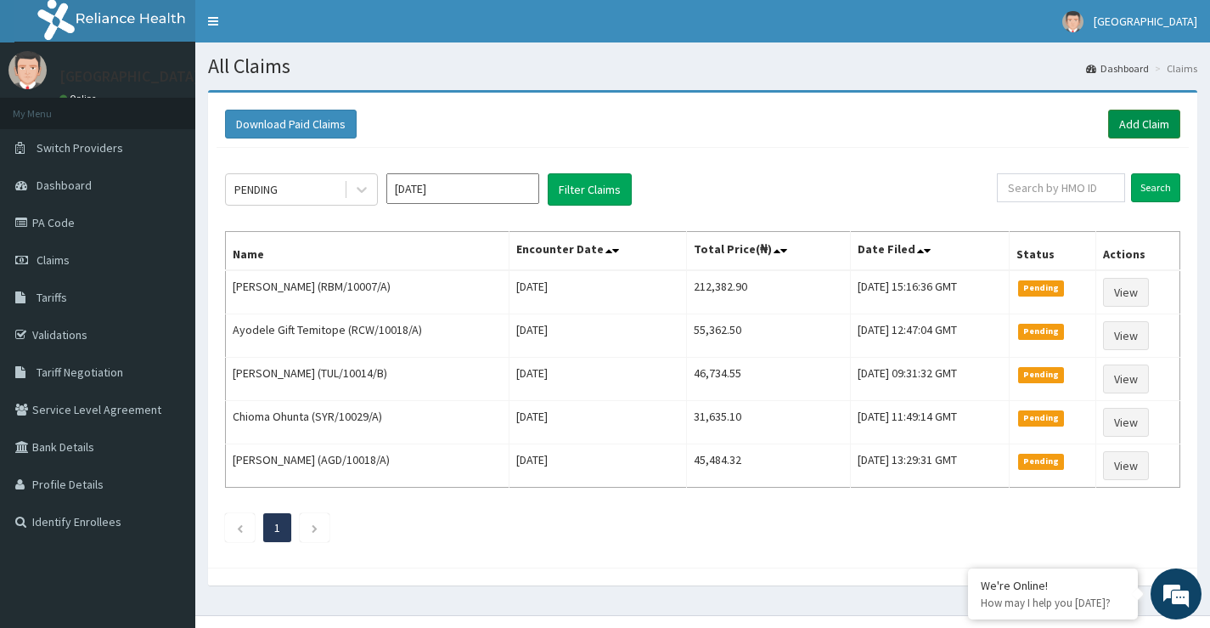
click at [1145, 124] on link "Add Claim" at bounding box center [1144, 124] width 72 height 29
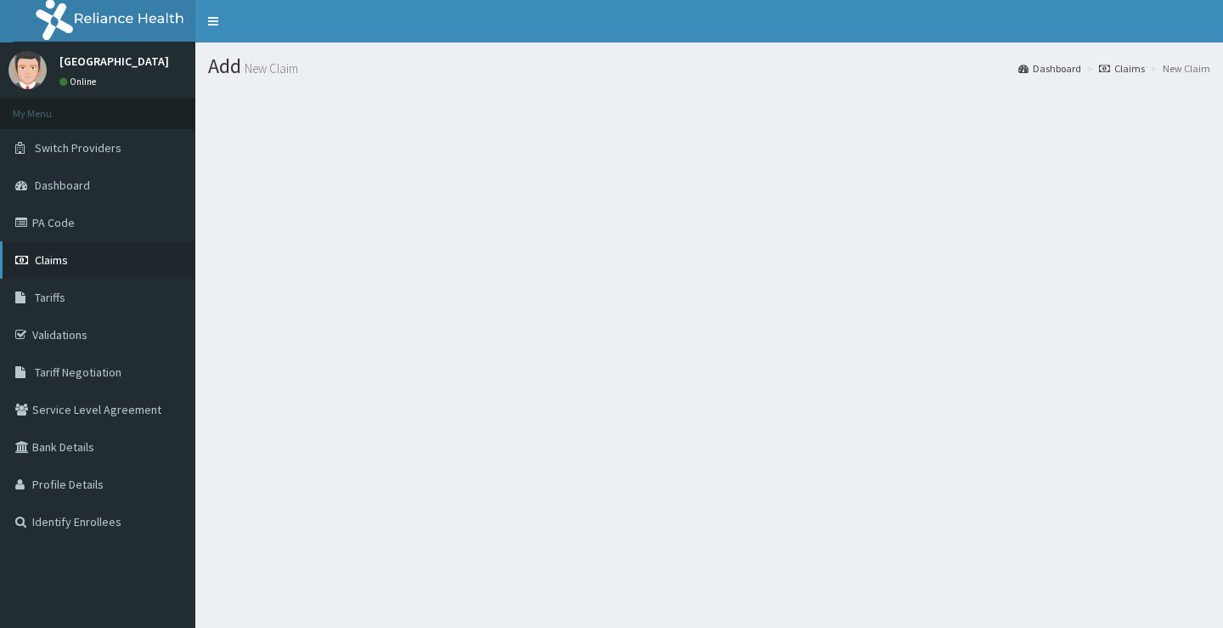
click at [35, 262] on span "Claims" at bounding box center [51, 259] width 33 height 15
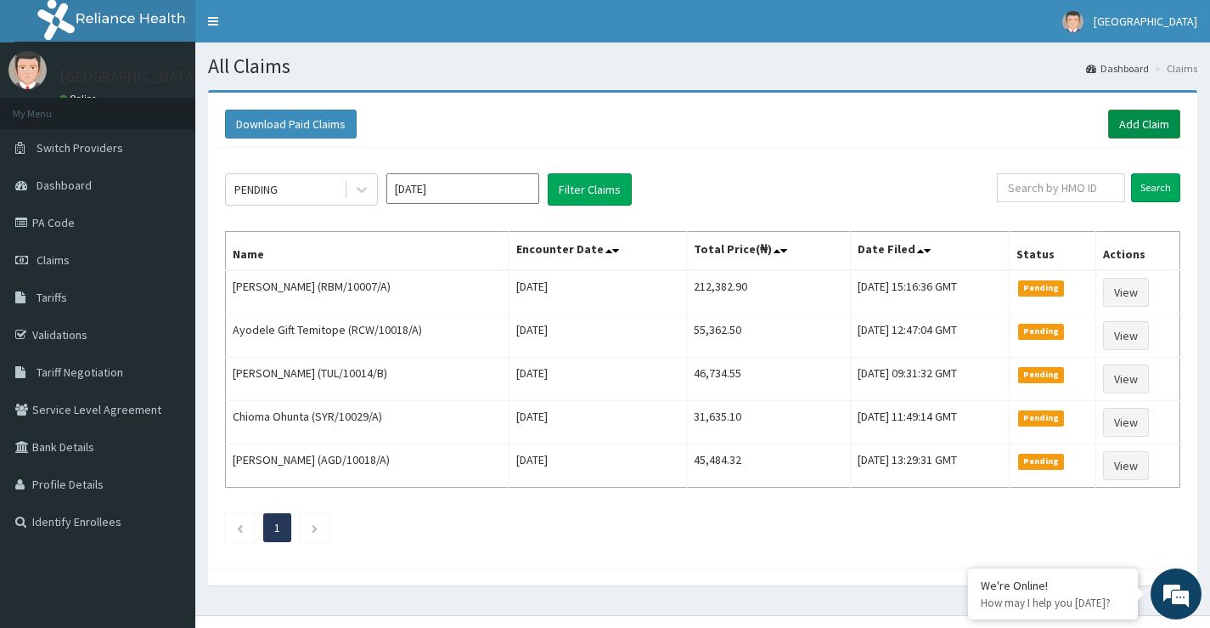
click at [1135, 123] on link "Add Claim" at bounding box center [1144, 124] width 72 height 29
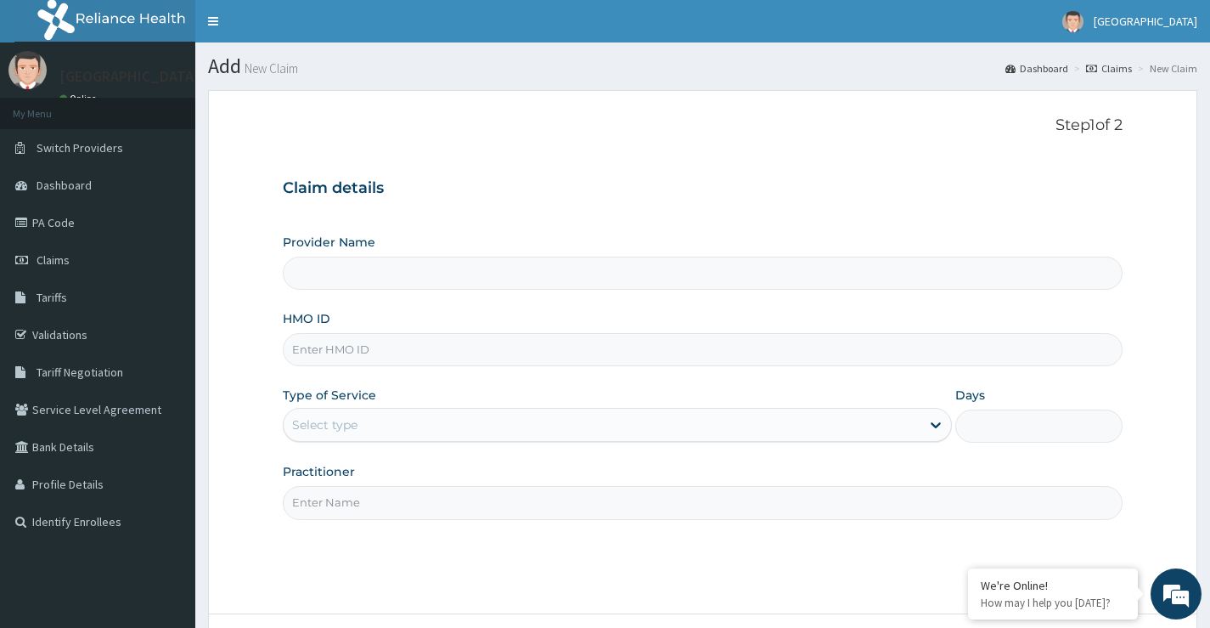
click at [467, 272] on input "Provider Name" at bounding box center [703, 272] width 840 height 33
click at [369, 351] on input "HMO ID" at bounding box center [703, 349] width 840 height 33
type input "Peachcare Medical Centre"
paste input "HIC/10266/B"
type input "HIC/10266/B"
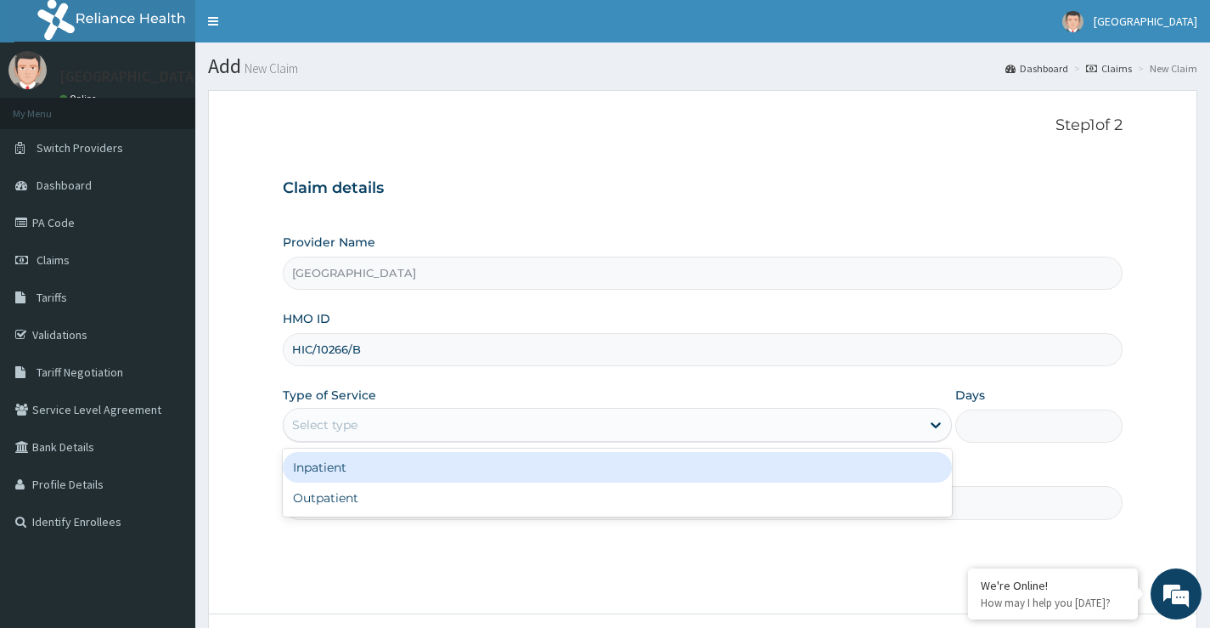
click at [387, 425] on div "Select type" at bounding box center [602, 424] width 637 height 27
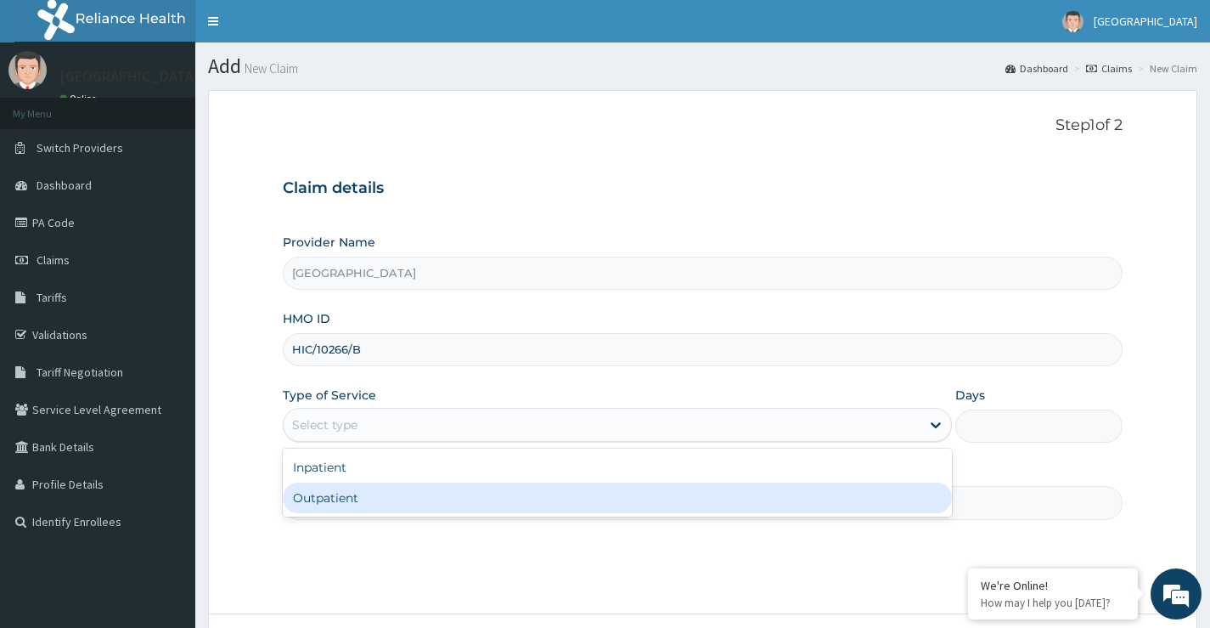
click at [396, 507] on div "Outpatient" at bounding box center [617, 497] width 669 height 31
type input "1"
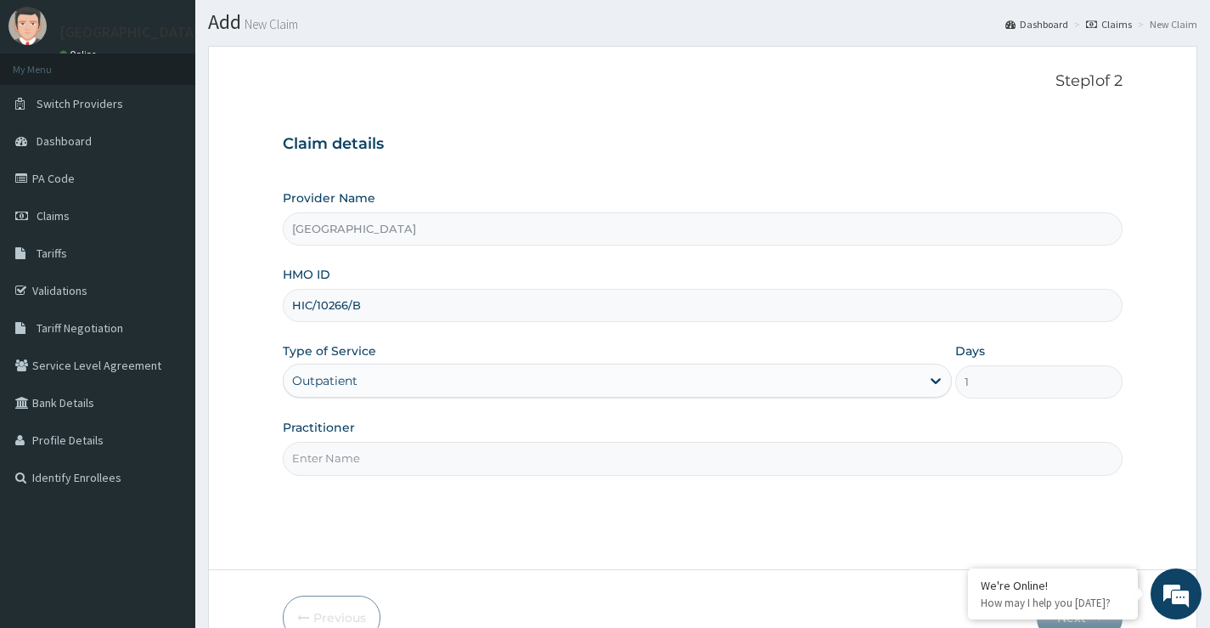
scroll to position [85, 0]
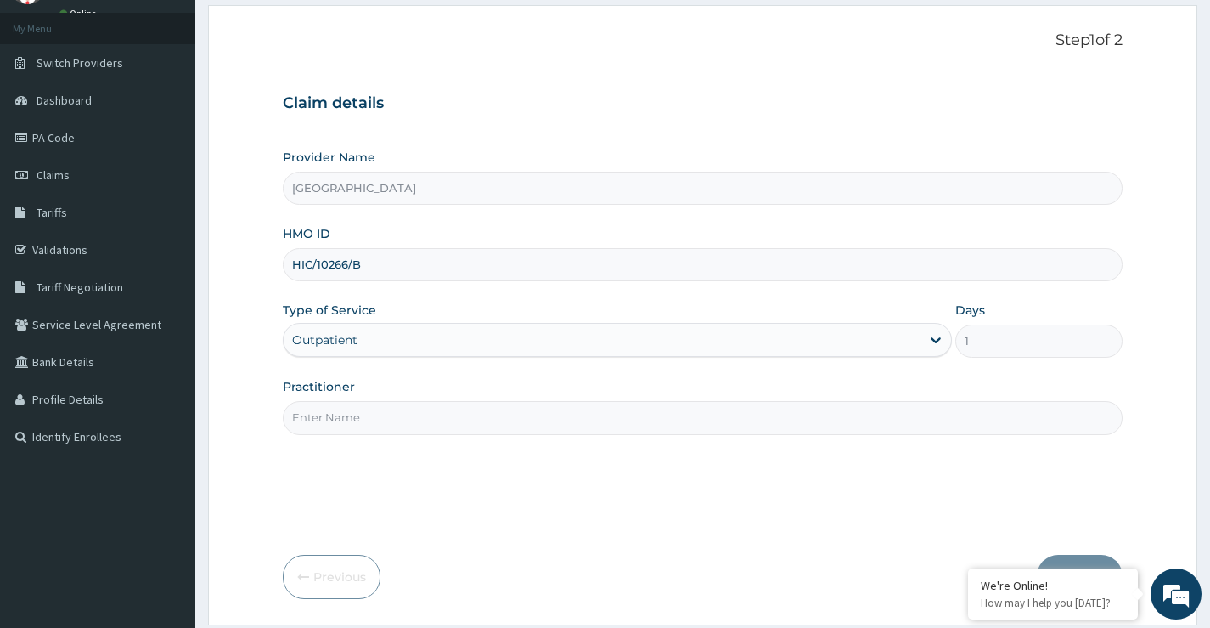
click at [386, 423] on input "Practitioner" at bounding box center [703, 417] width 840 height 33
click at [426, 420] on input "Practitioner" at bounding box center [703, 417] width 840 height 33
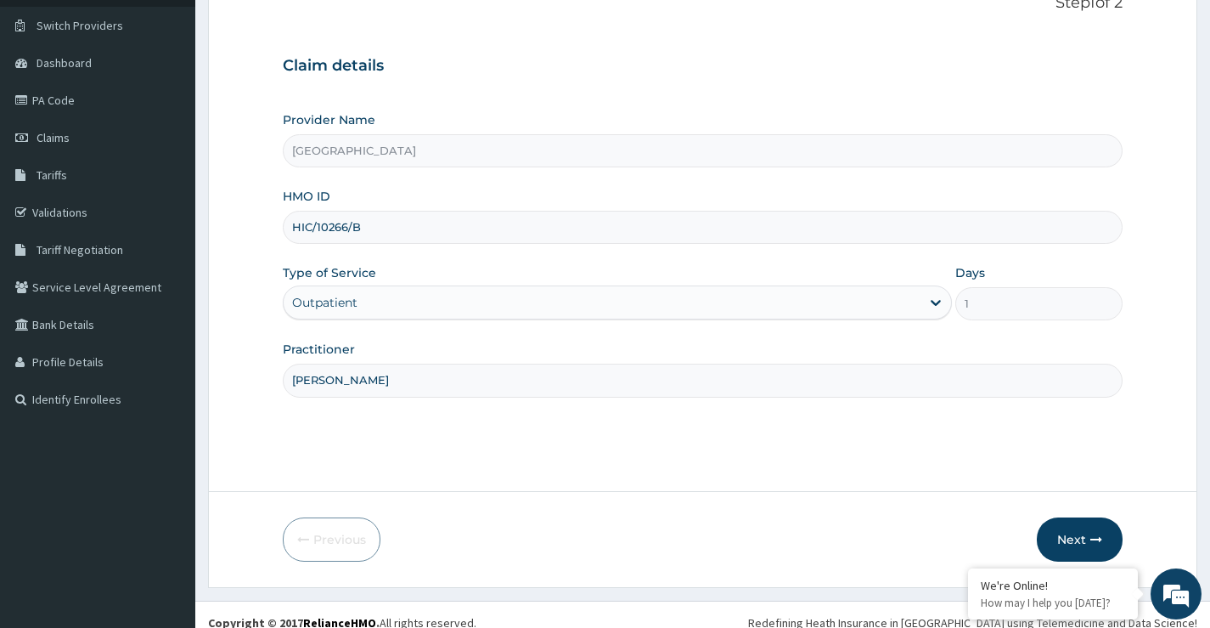
scroll to position [138, 0]
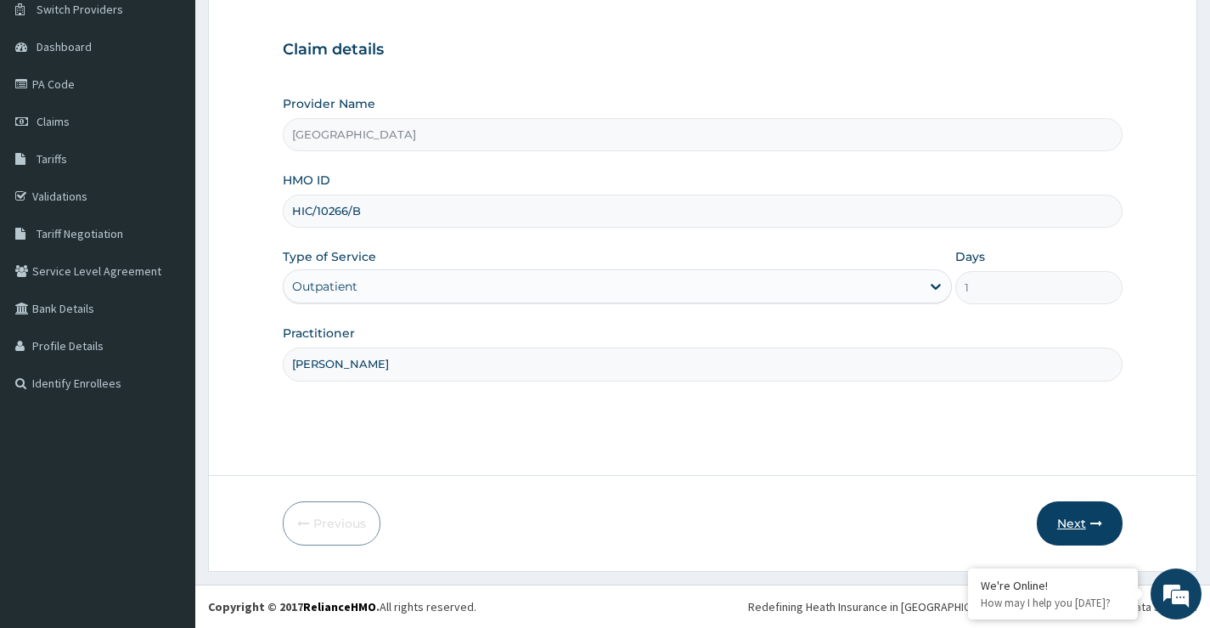
type input "DR DAMOLA"
click at [1090, 526] on icon "button" at bounding box center [1096, 523] width 12 height 12
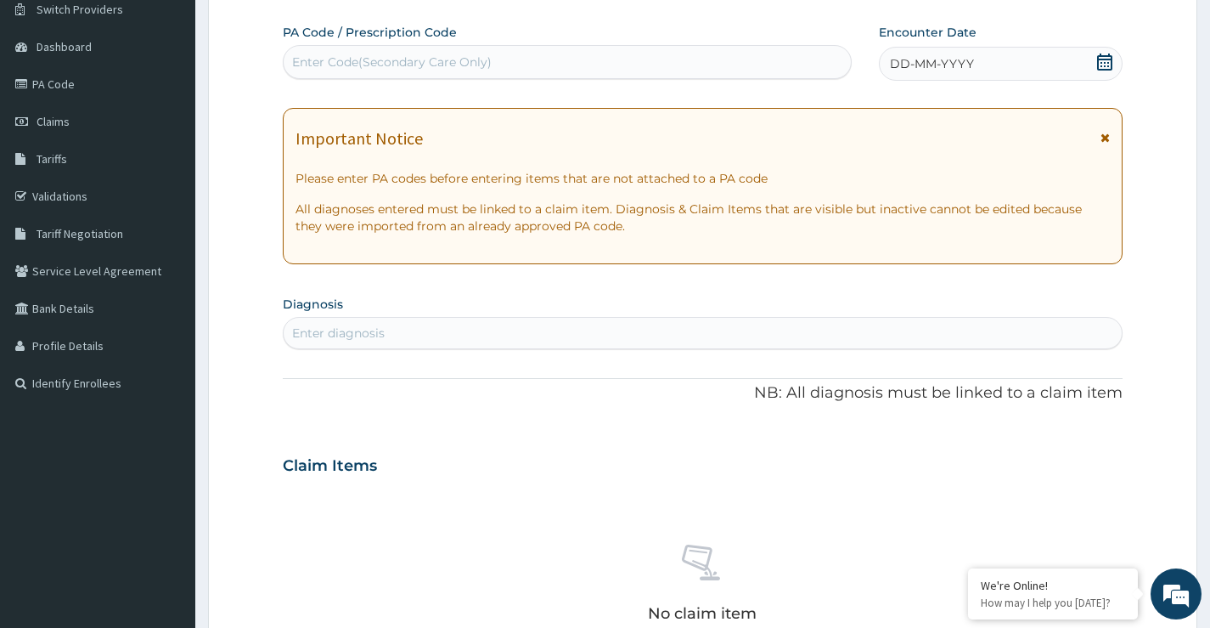
click at [1108, 61] on icon at bounding box center [1104, 62] width 17 height 17
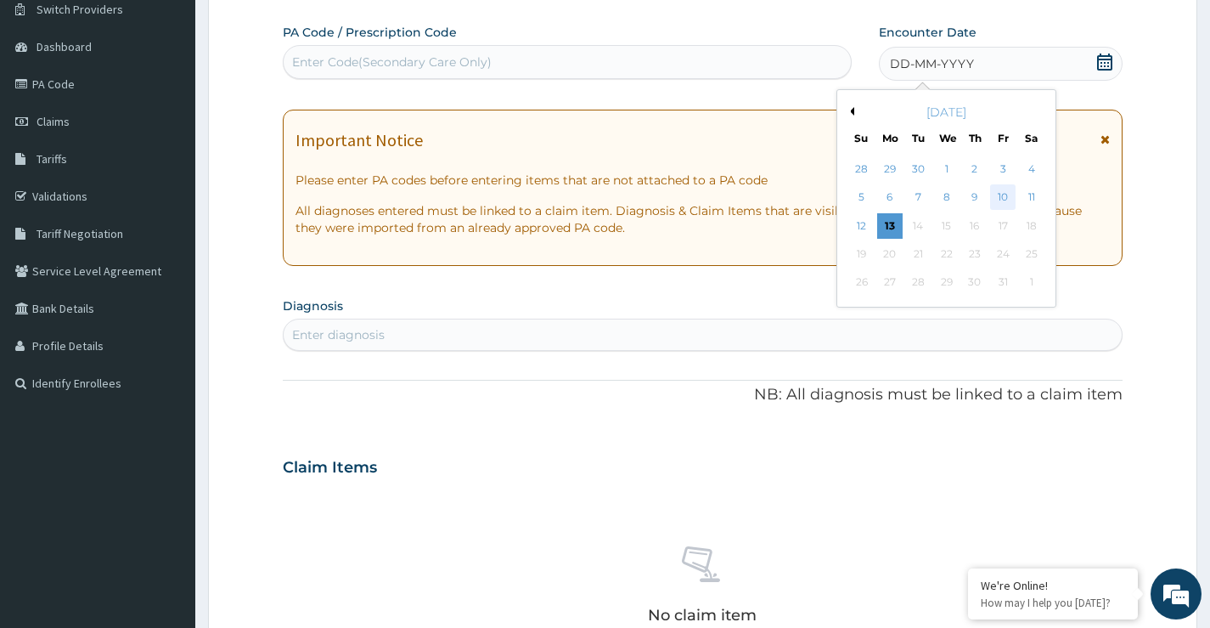
click at [1007, 200] on div "10" at bounding box center [1002, 197] width 25 height 25
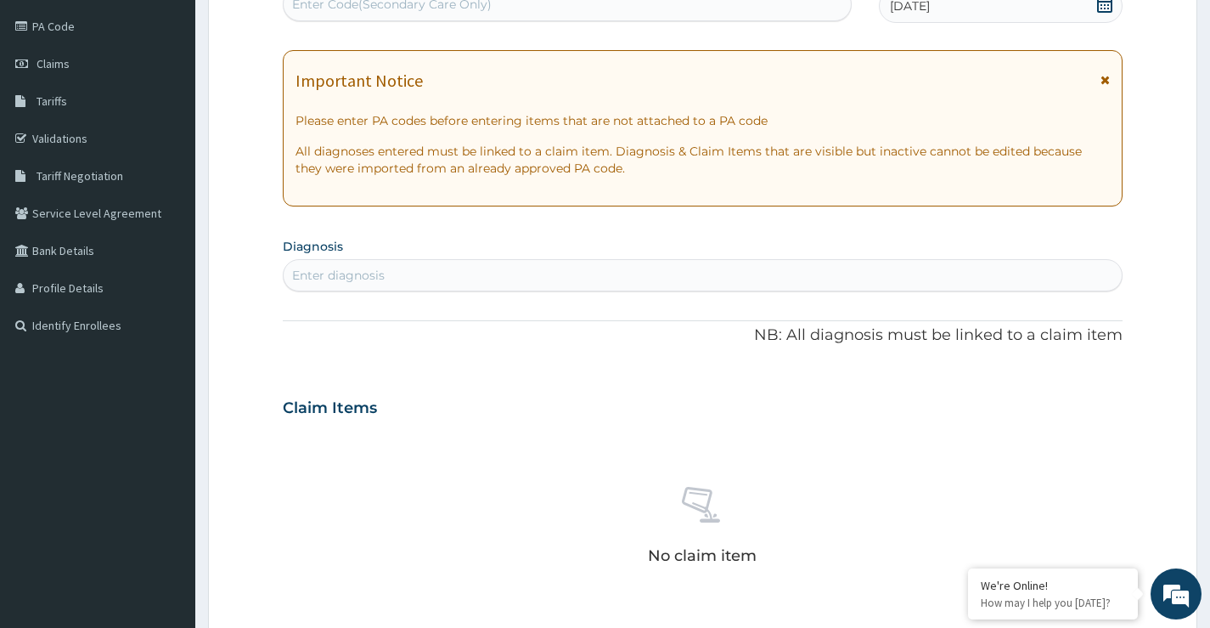
scroll to position [223, 0]
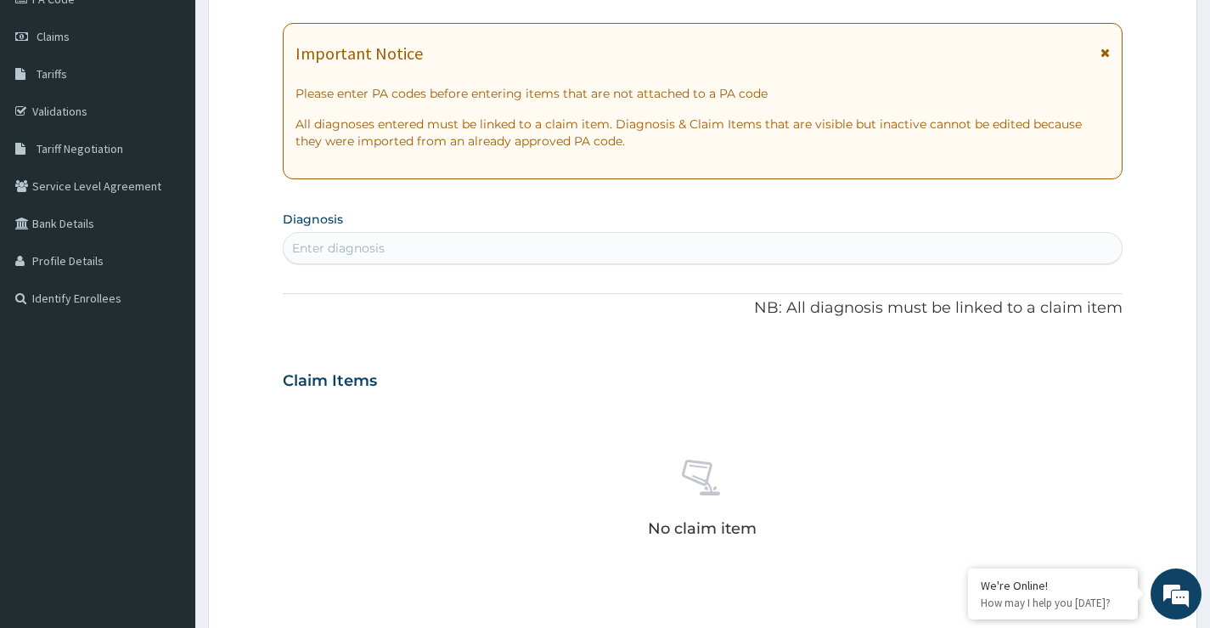
click at [459, 250] on div "Enter diagnosis" at bounding box center [703, 247] width 838 height 27
type input "SEPSIS"
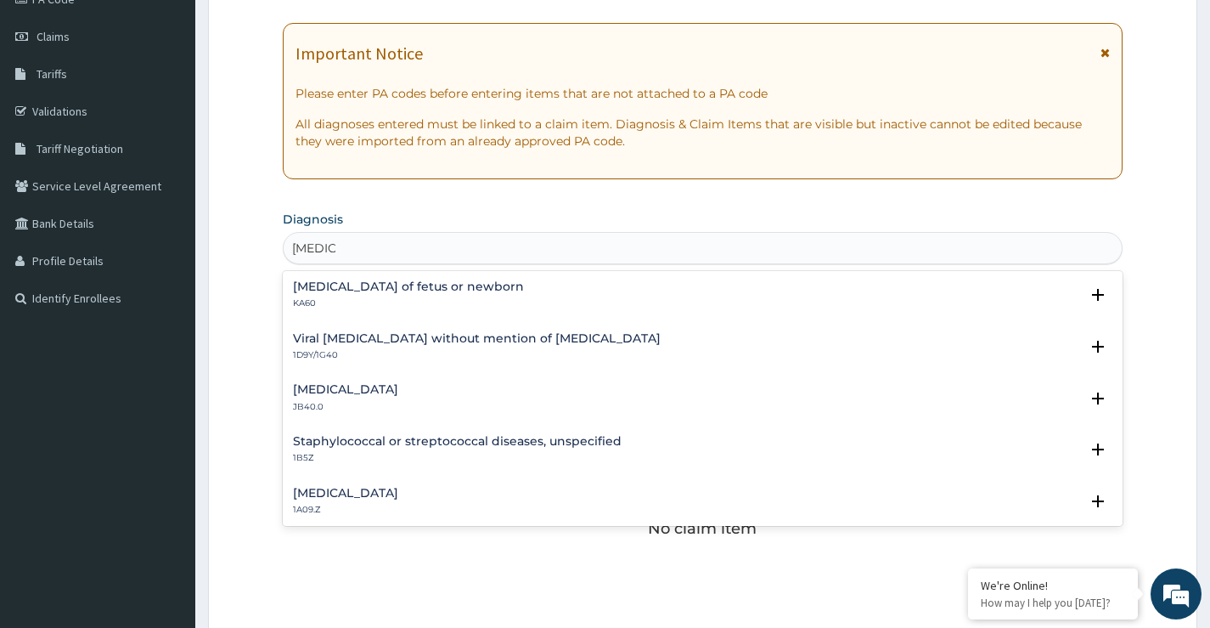
scroll to position [85, 0]
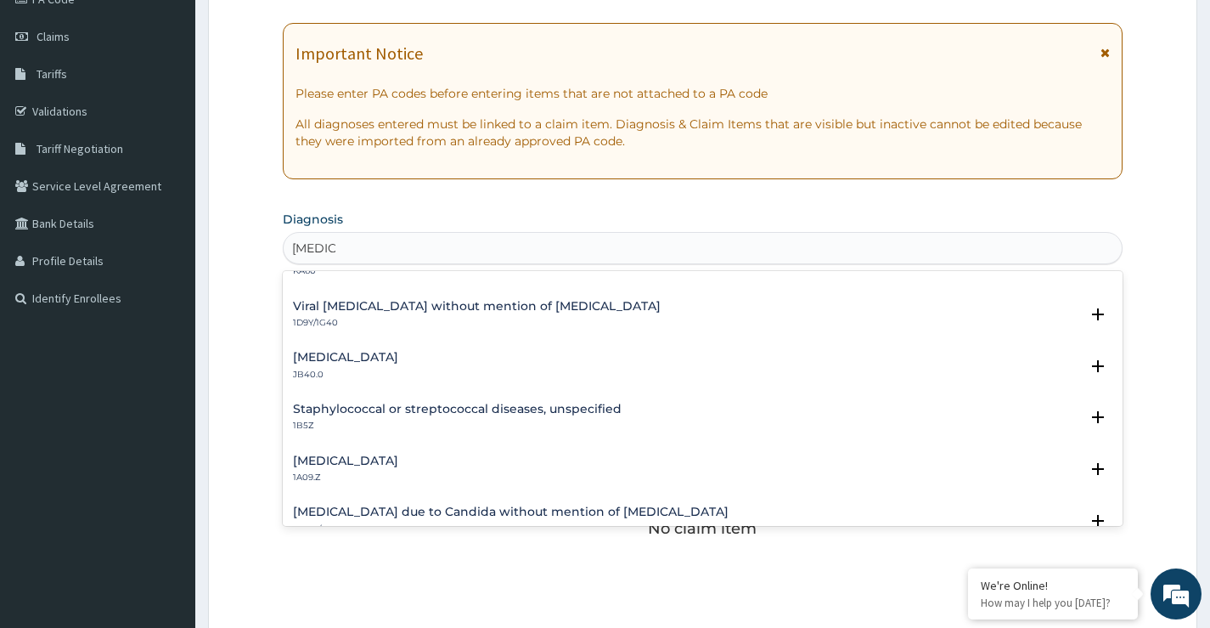
click at [398, 465] on h4 "Salmonella infection, unspecified" at bounding box center [345, 460] width 105 height 13
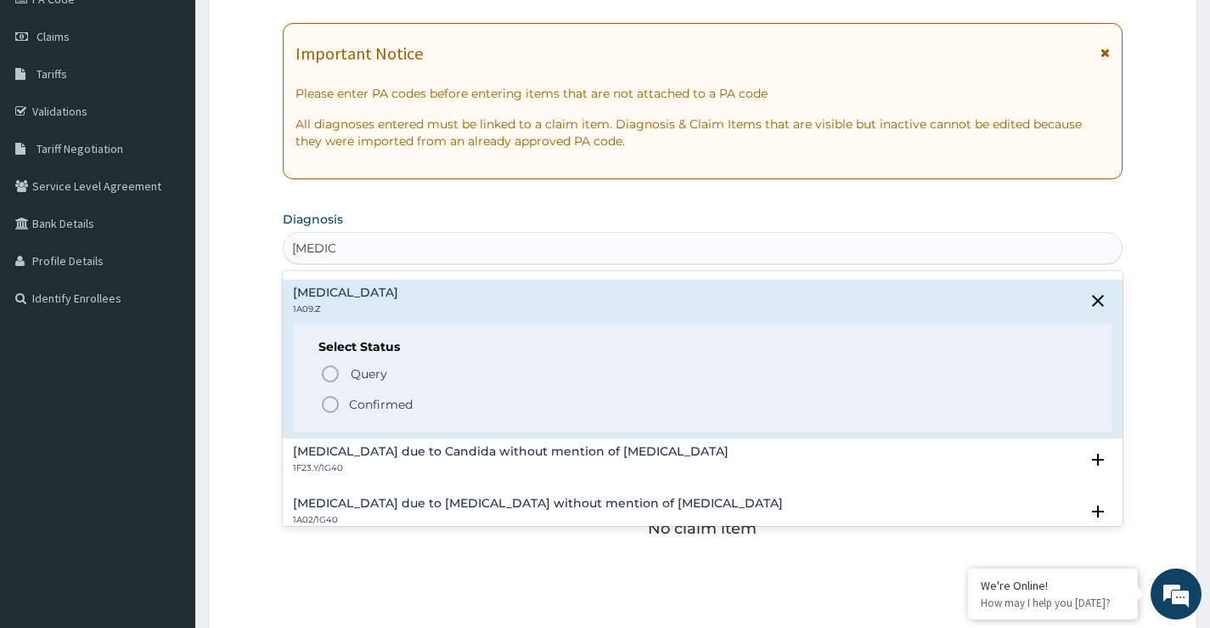
scroll to position [255, 0]
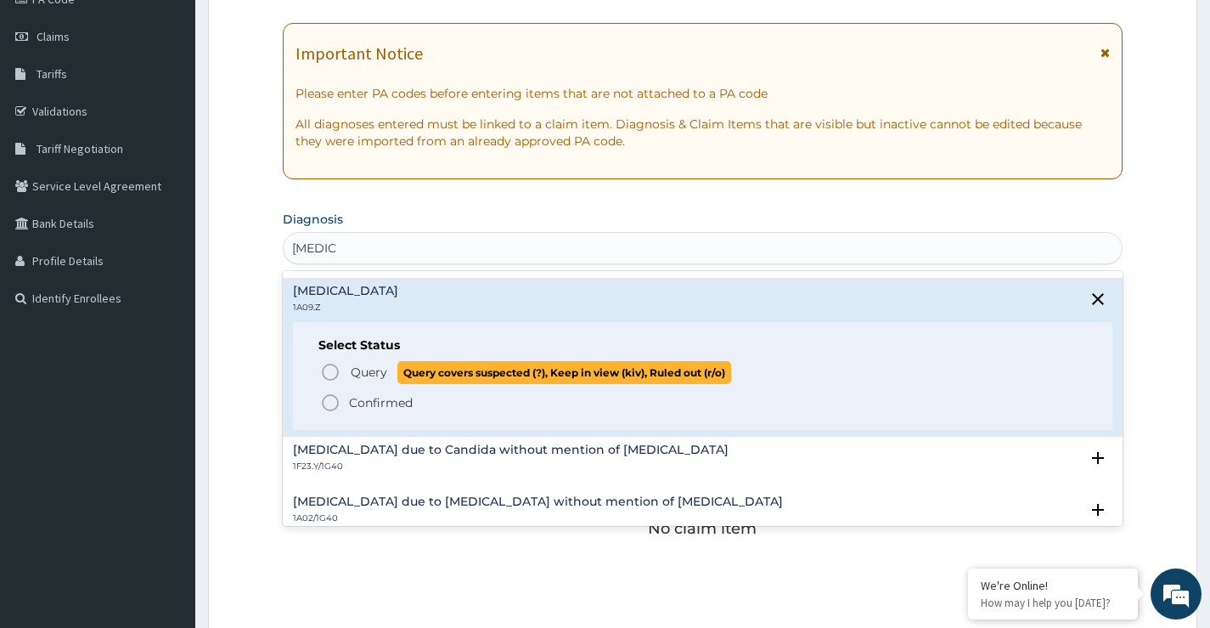
click at [329, 375] on icon "status option query" at bounding box center [330, 372] width 20 height 20
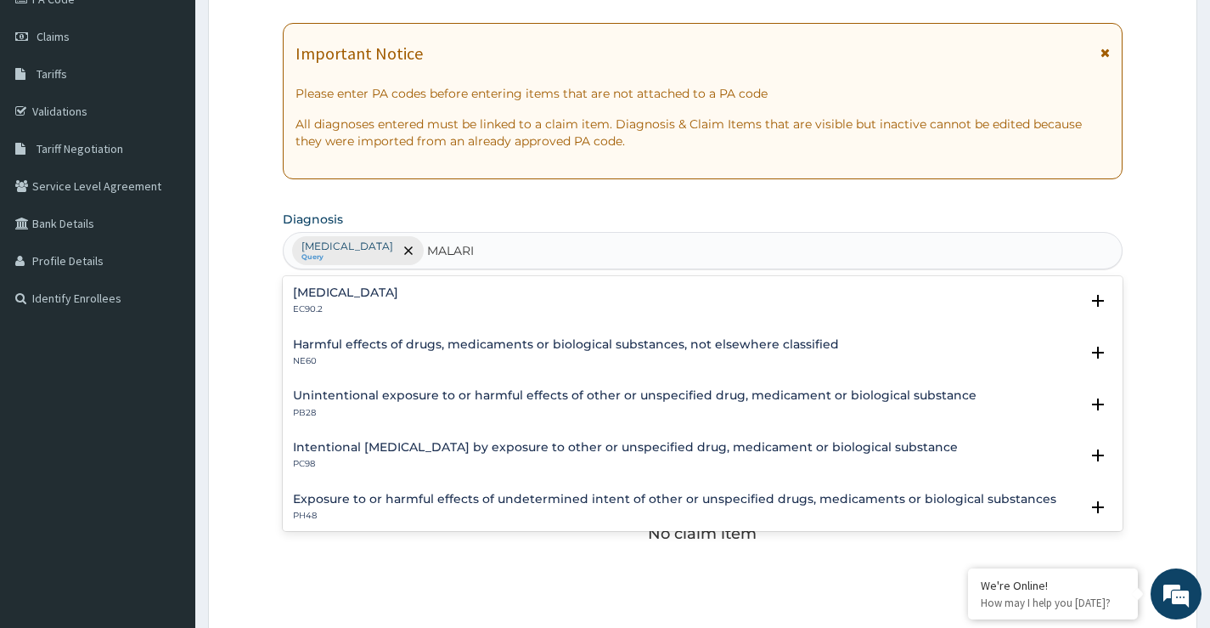
type input "MALARIA"
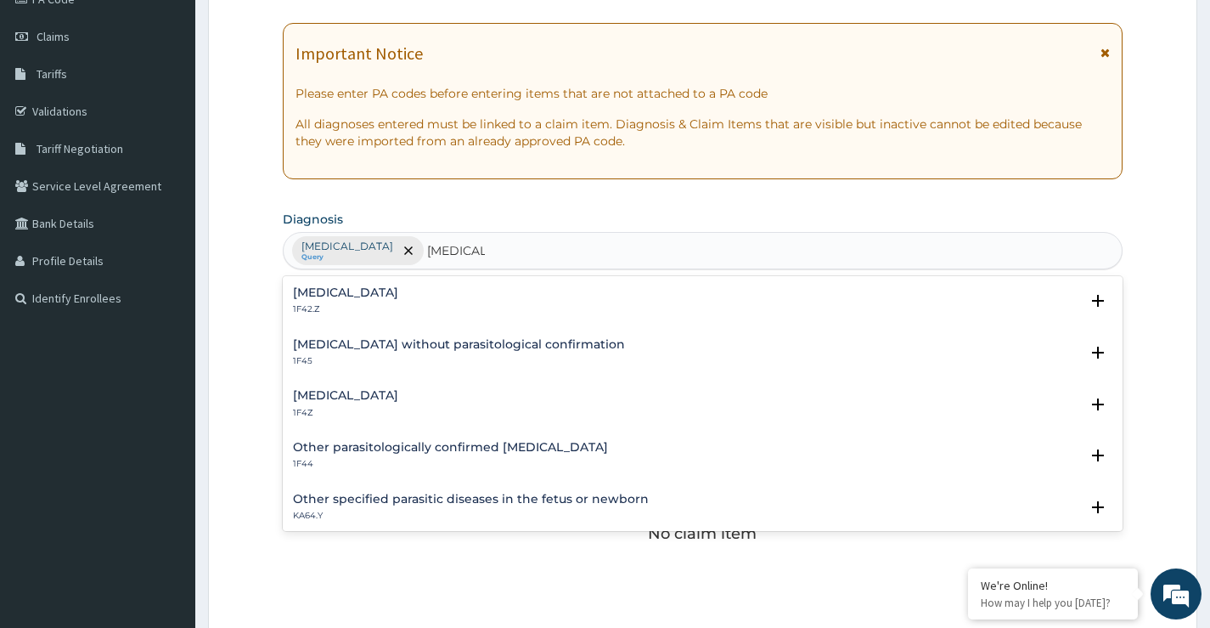
click at [386, 392] on h4 "Malaria, unspecified" at bounding box center [345, 395] width 105 height 13
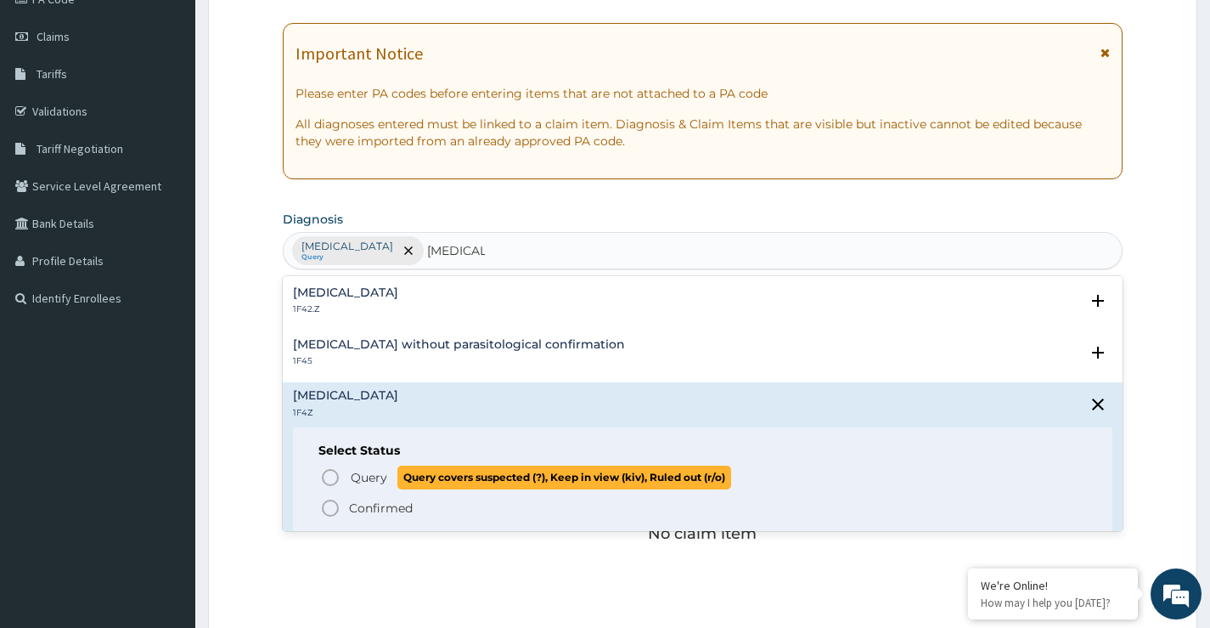
click at [331, 482] on icon "status option query" at bounding box center [330, 477] width 20 height 20
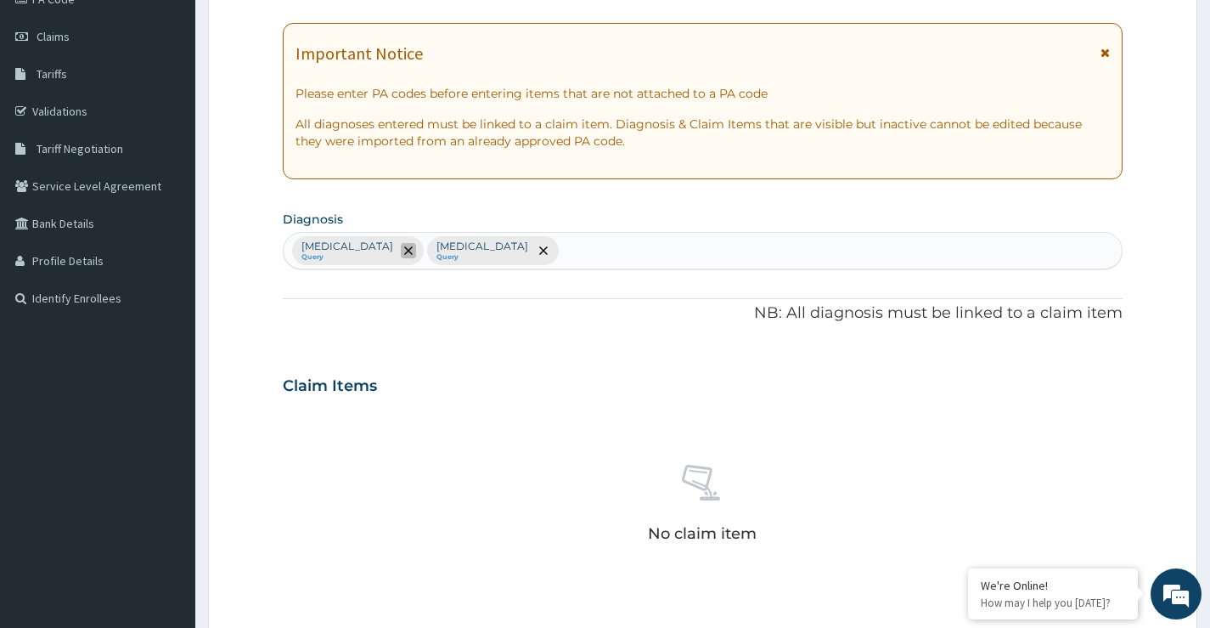
click at [413, 248] on icon "remove selection option" at bounding box center [408, 250] width 8 height 8
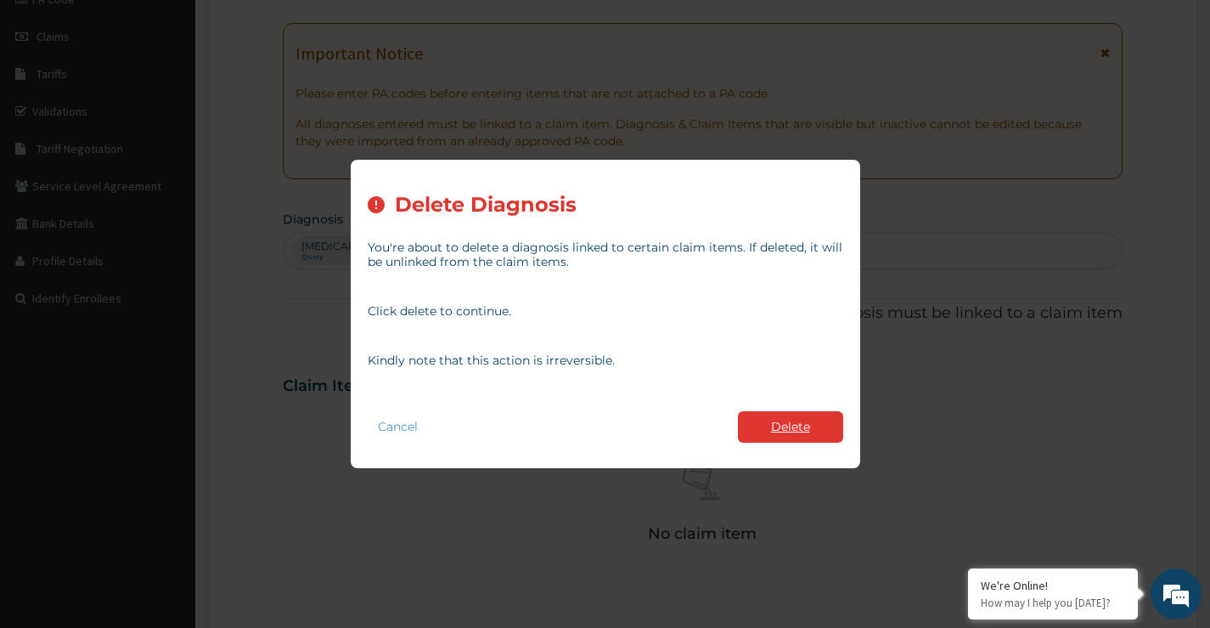
click at [814, 427] on button "Delete" at bounding box center [790, 426] width 105 height 31
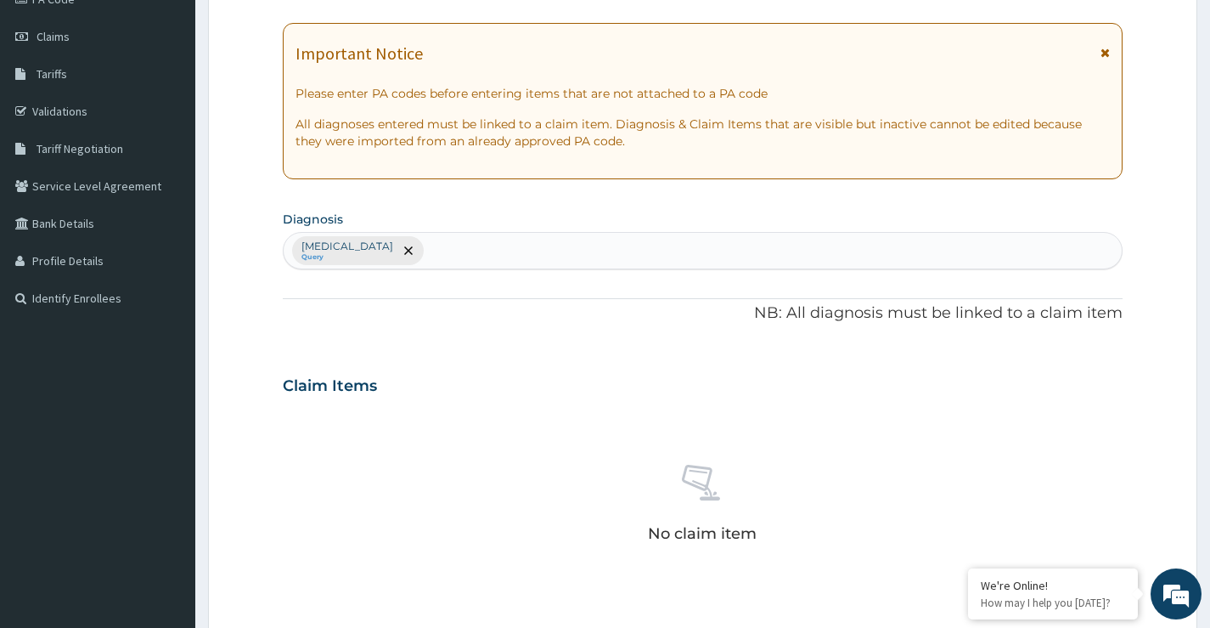
click at [479, 253] on div "Malaria, unspecified Query" at bounding box center [703, 251] width 838 height 36
click at [413, 250] on icon "remove selection option" at bounding box center [408, 250] width 8 height 8
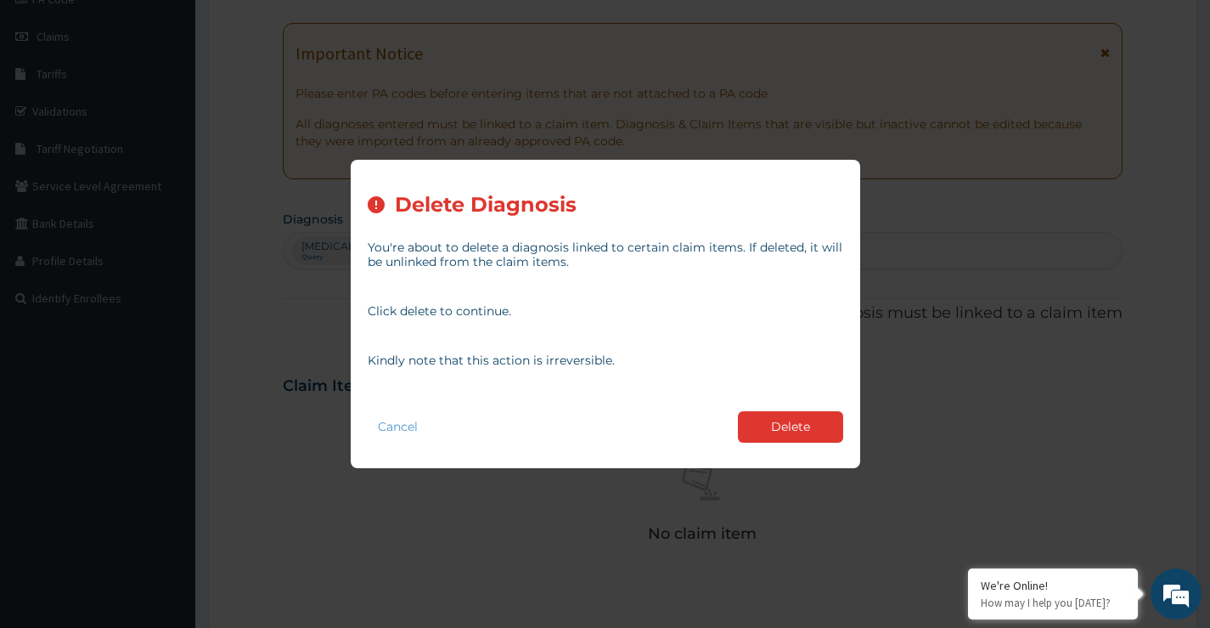
click at [794, 429] on button "Delete" at bounding box center [790, 426] width 105 height 31
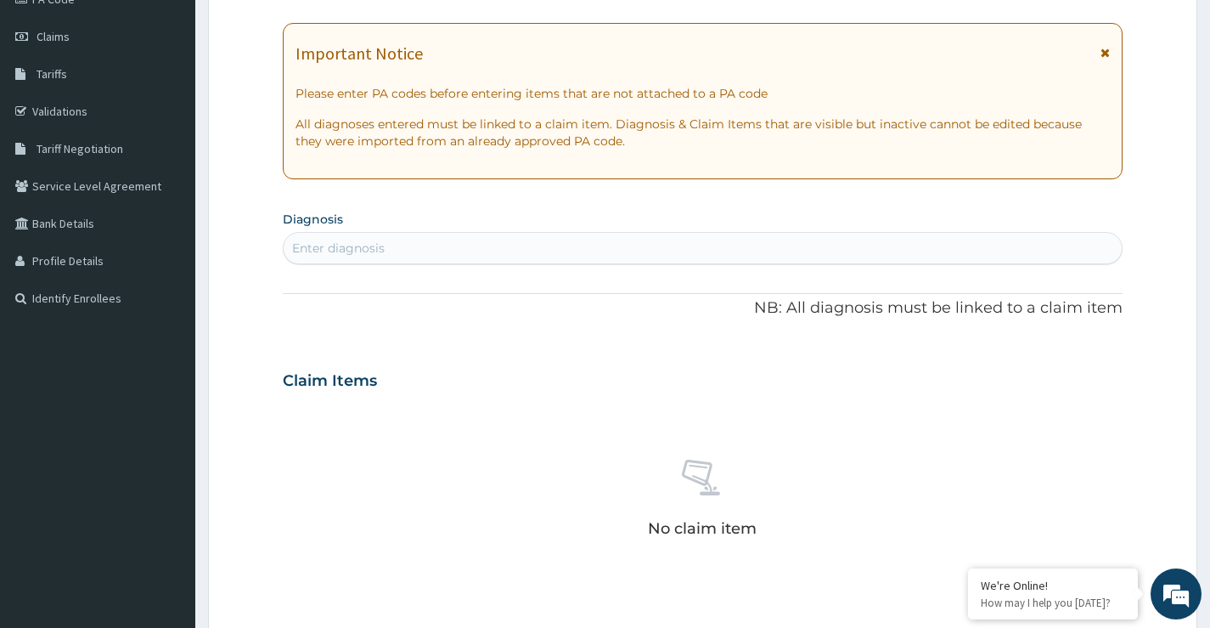
click at [378, 247] on div "Enter diagnosis" at bounding box center [338, 247] width 93 height 17
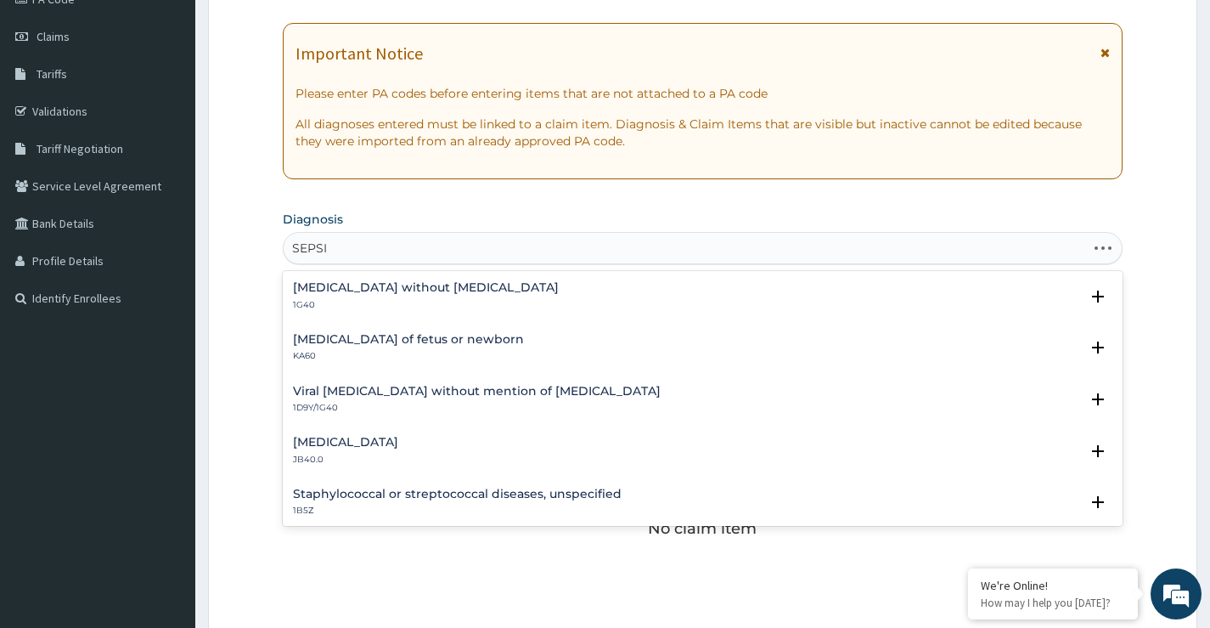
type input "SEPSIS"
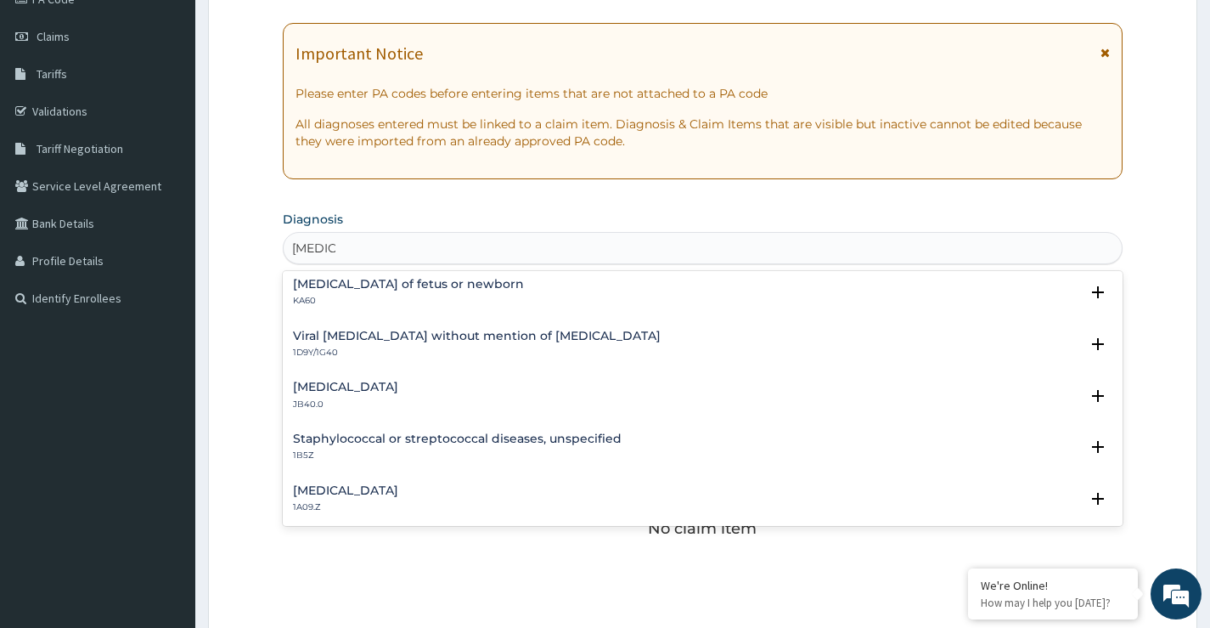
scroll to position [85, 0]
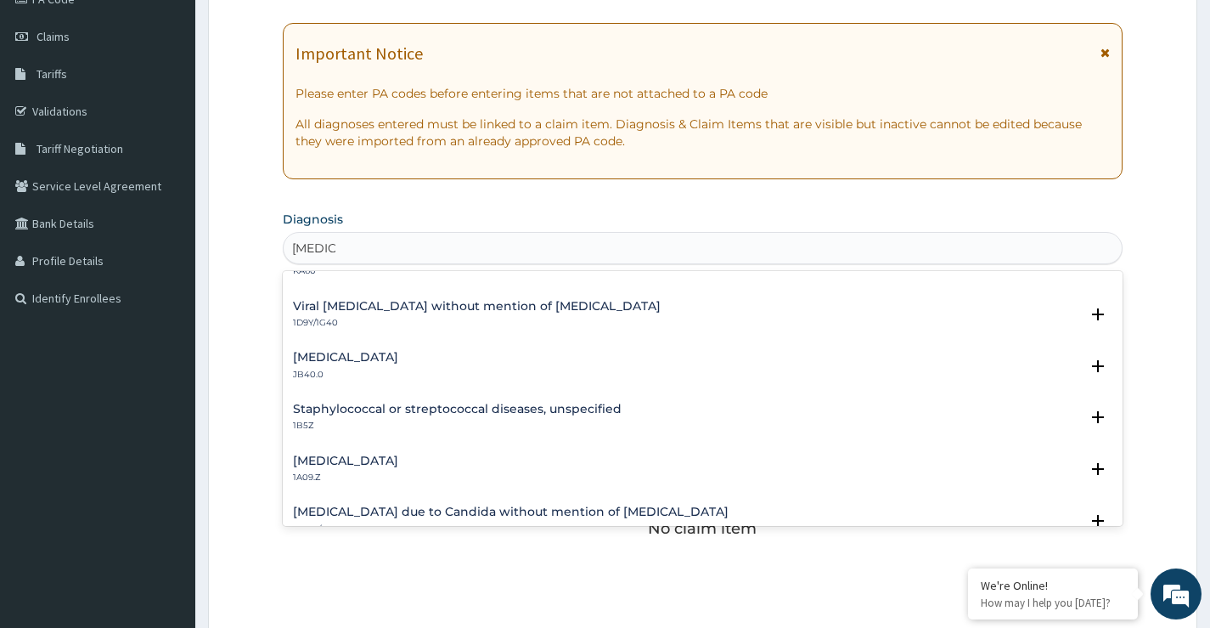
click at [398, 464] on h4 "Salmonella infection, unspecified" at bounding box center [345, 460] width 105 height 13
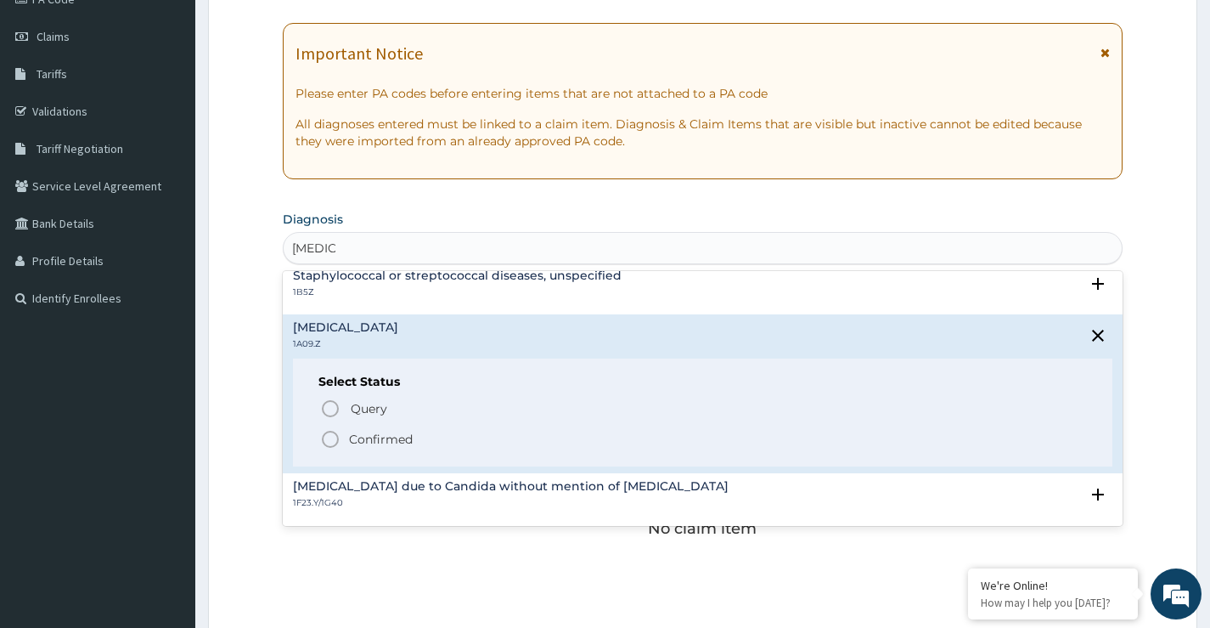
scroll to position [255, 0]
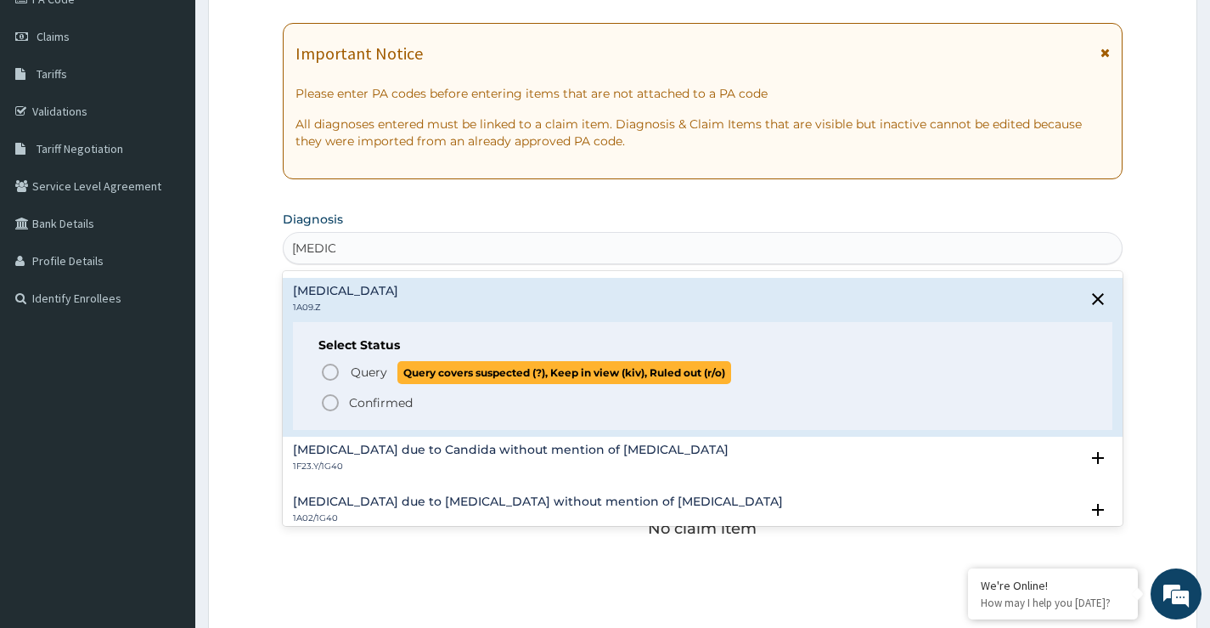
click at [331, 375] on icon "status option query" at bounding box center [330, 372] width 20 height 20
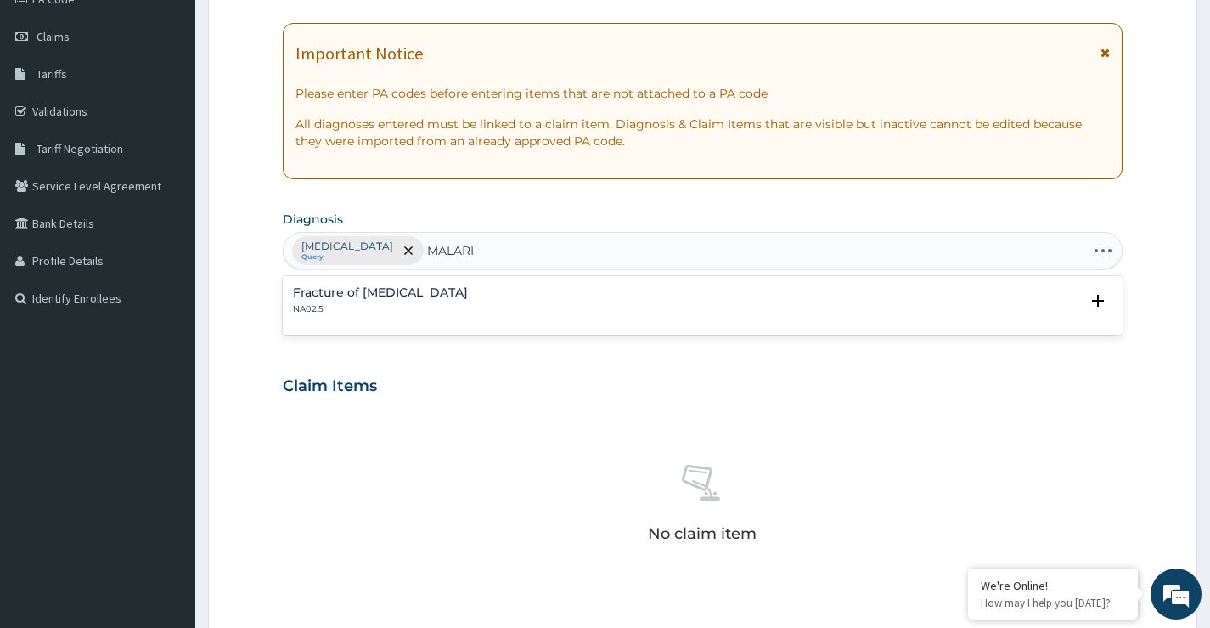
type input "MALARIA"
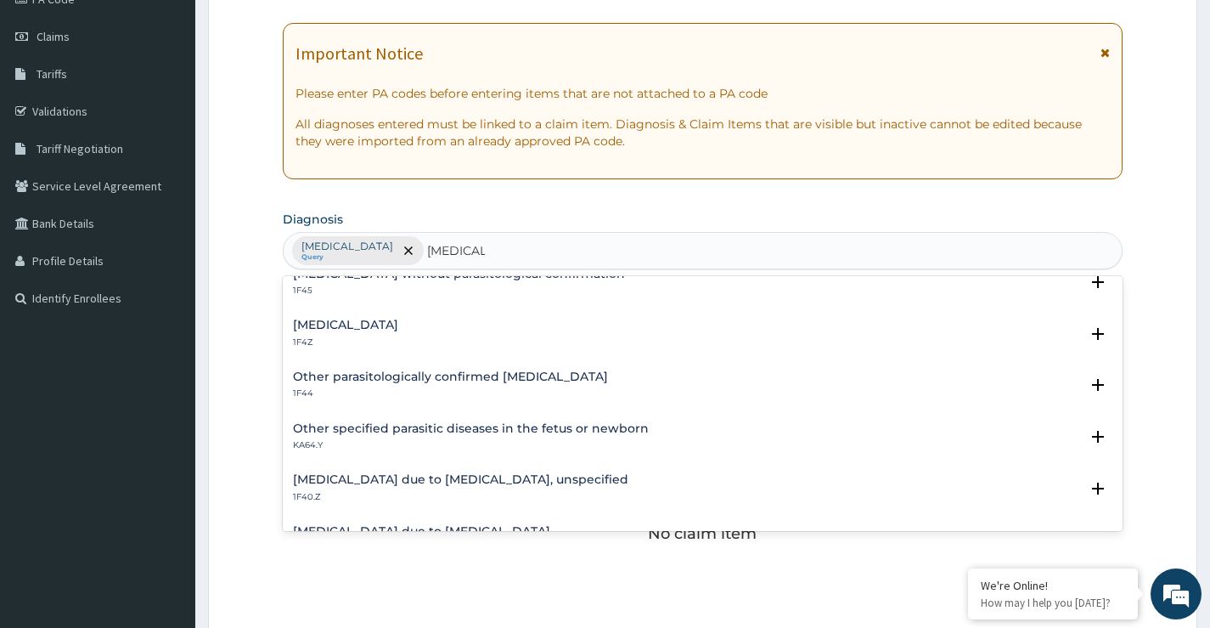
scroll to position [85, 0]
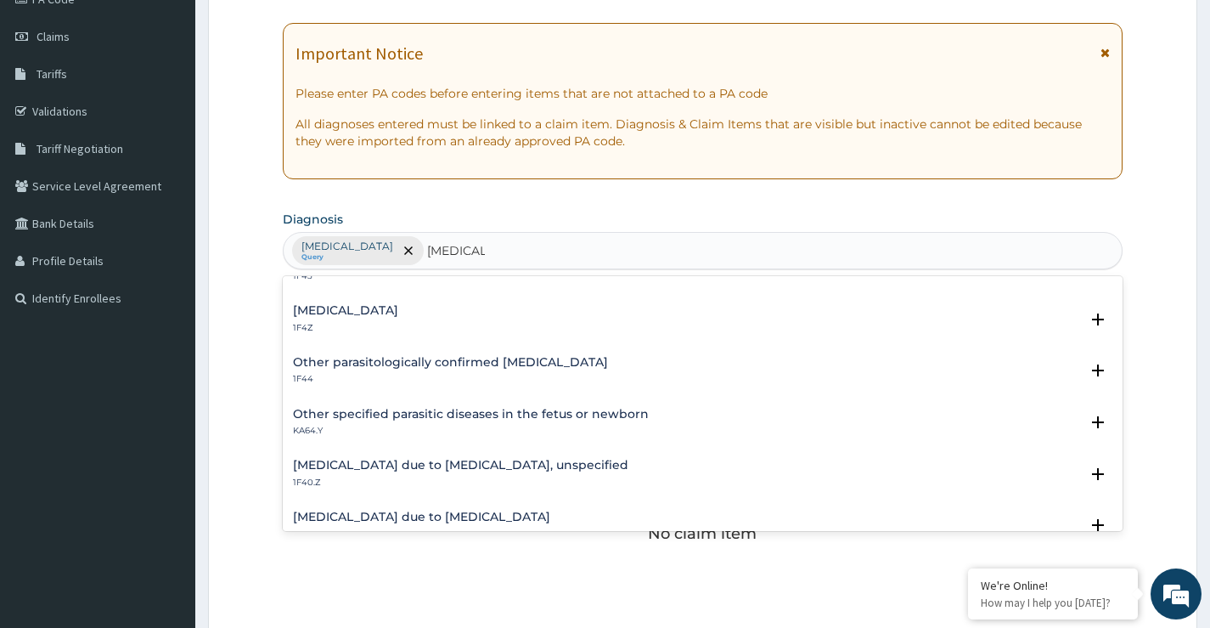
click at [522, 468] on h4 "Malaria due to Plasmodium falciparum, unspecified" at bounding box center [460, 465] width 335 height 13
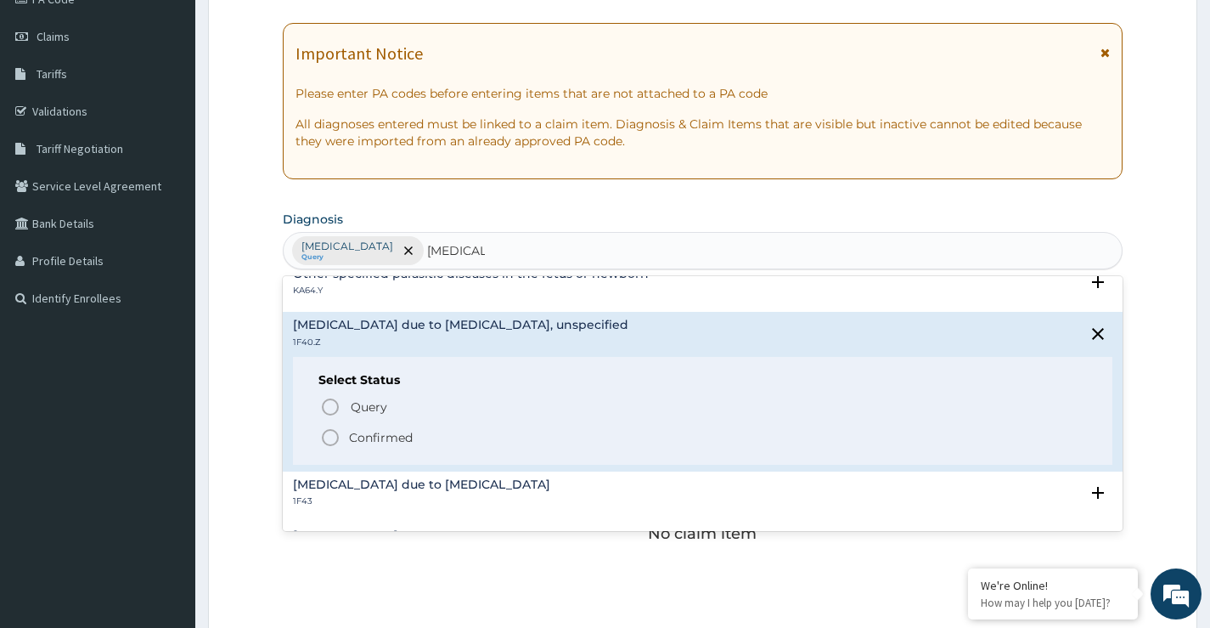
scroll to position [255, 0]
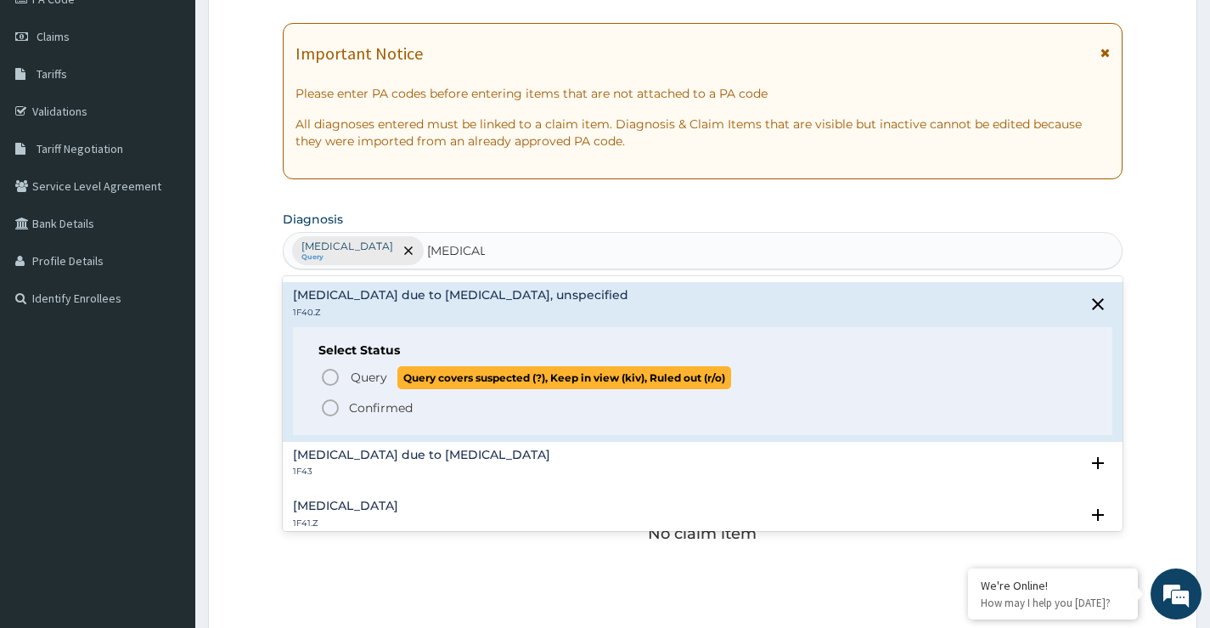
click at [329, 376] on icon "status option query" at bounding box center [330, 377] width 20 height 20
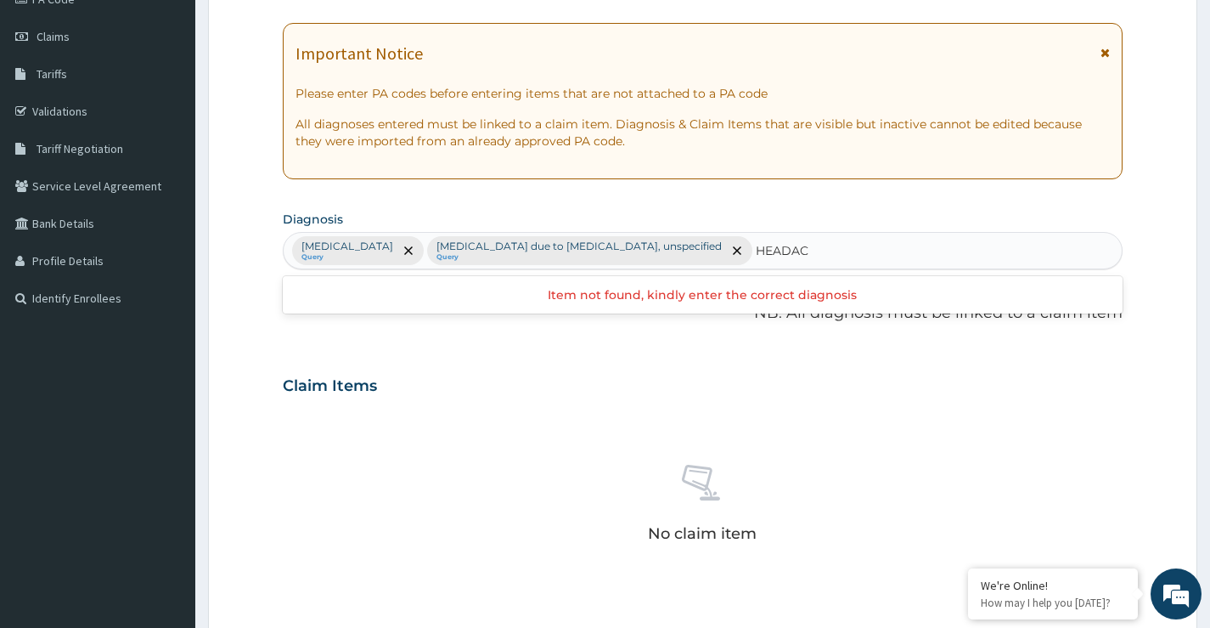
type input "HEADACH"
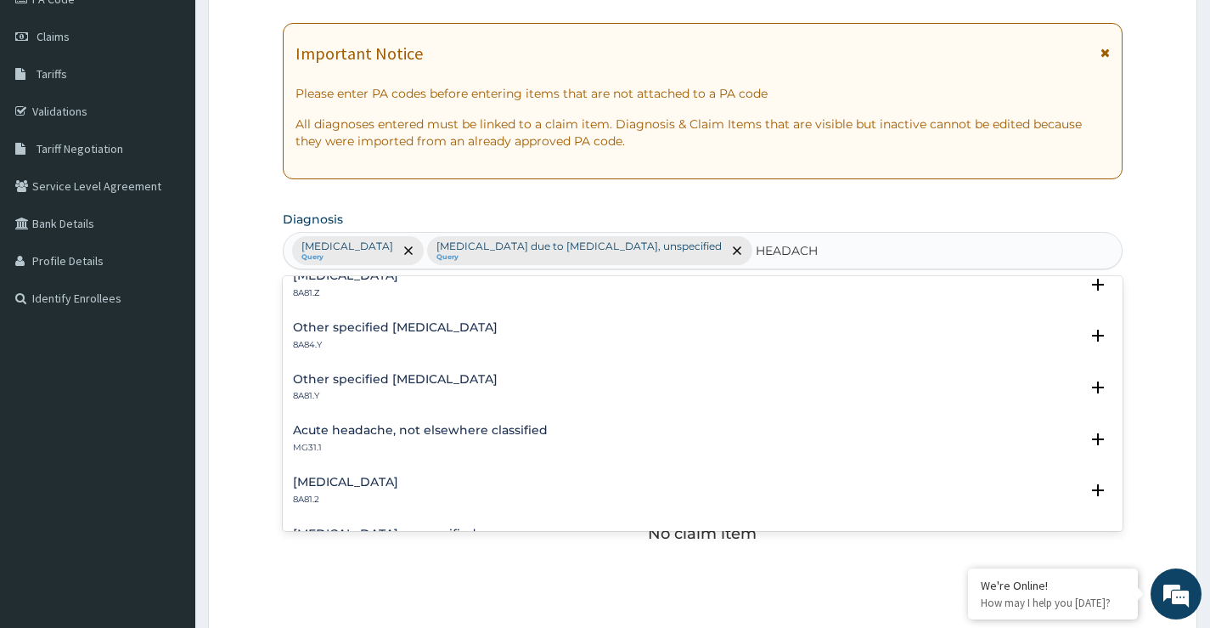
scroll to position [245, 0]
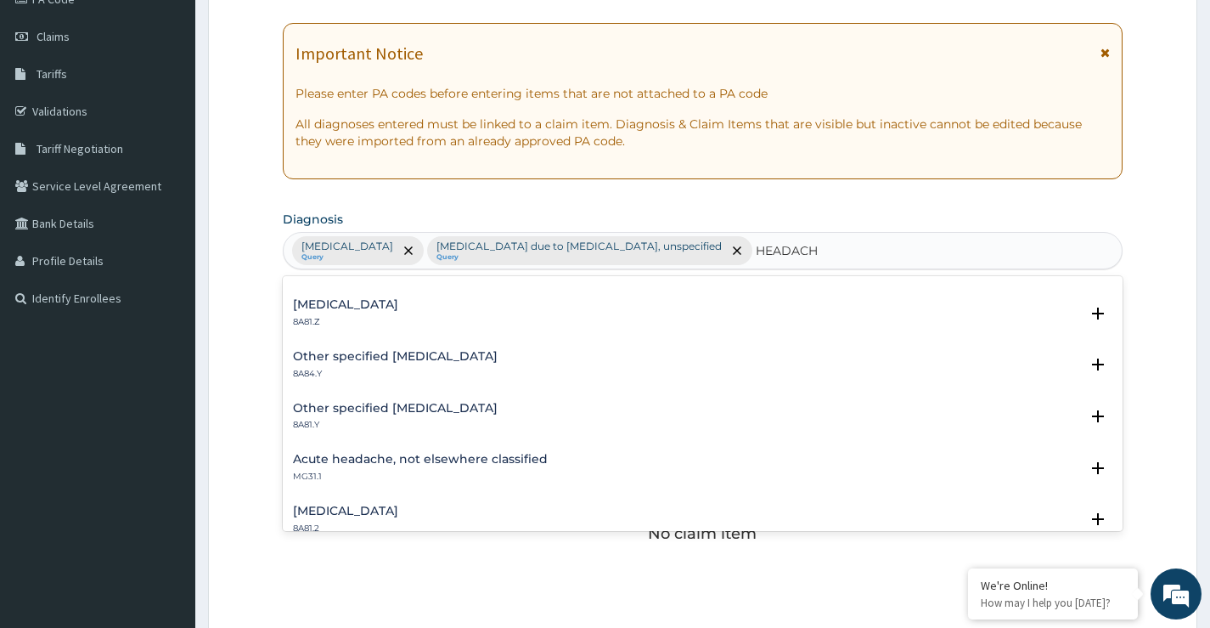
click at [488, 460] on h4 "Acute headache, not elsewhere classified" at bounding box center [420, 459] width 255 height 13
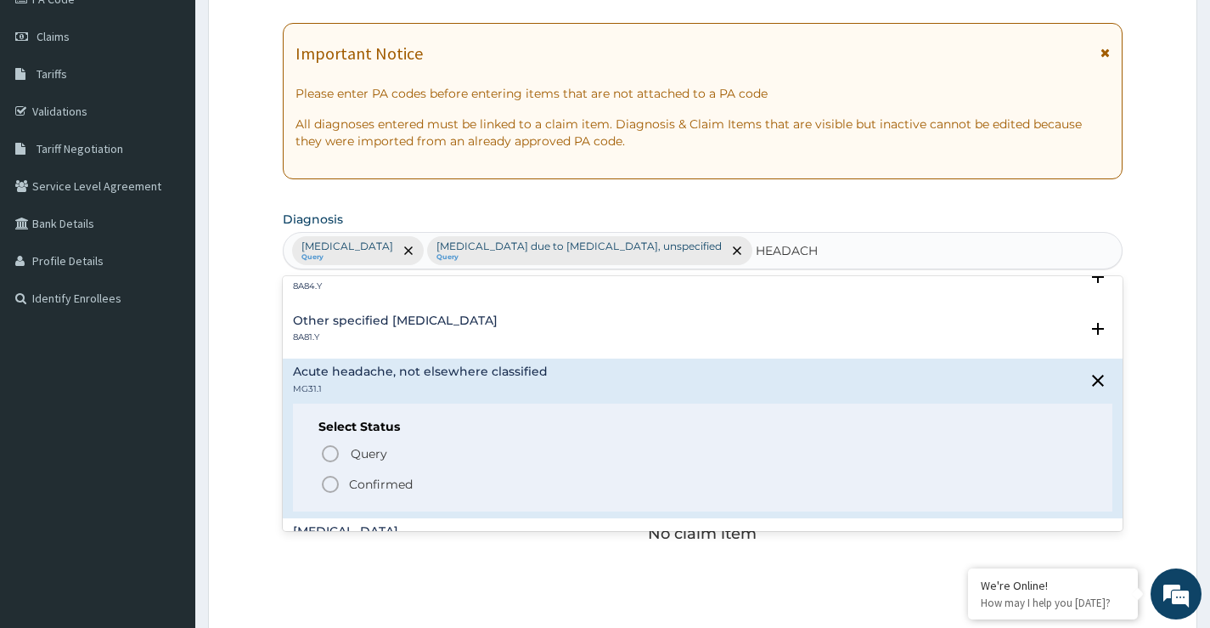
scroll to position [415, 0]
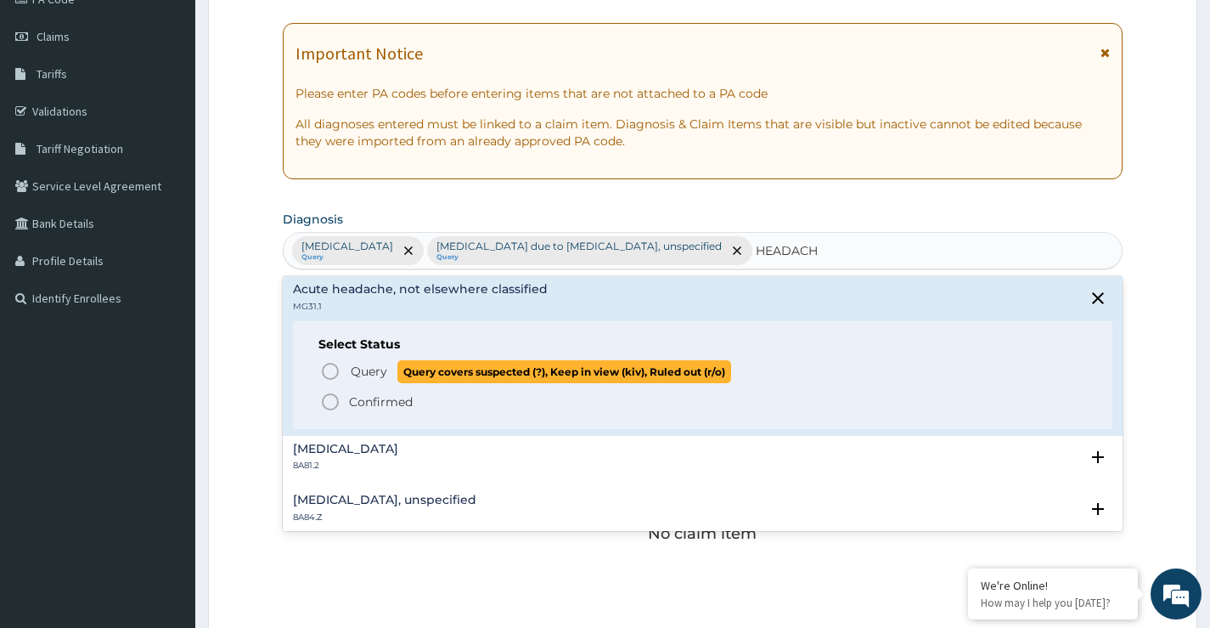
click at [326, 372] on icon "status option query" at bounding box center [330, 371] width 20 height 20
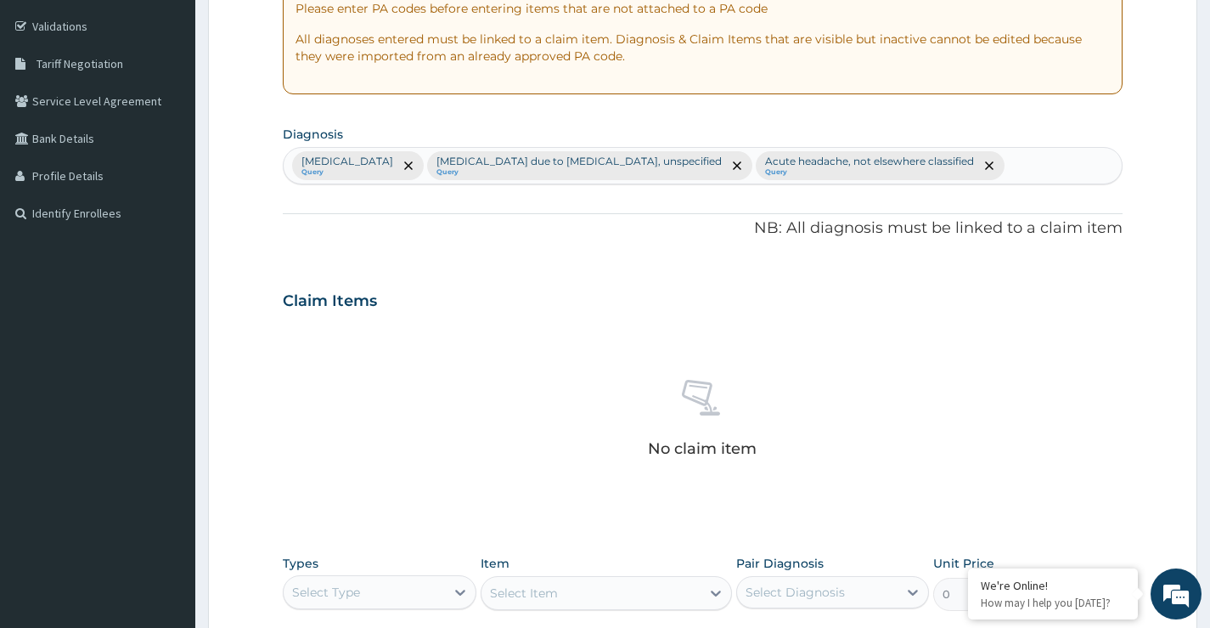
scroll to position [393, 0]
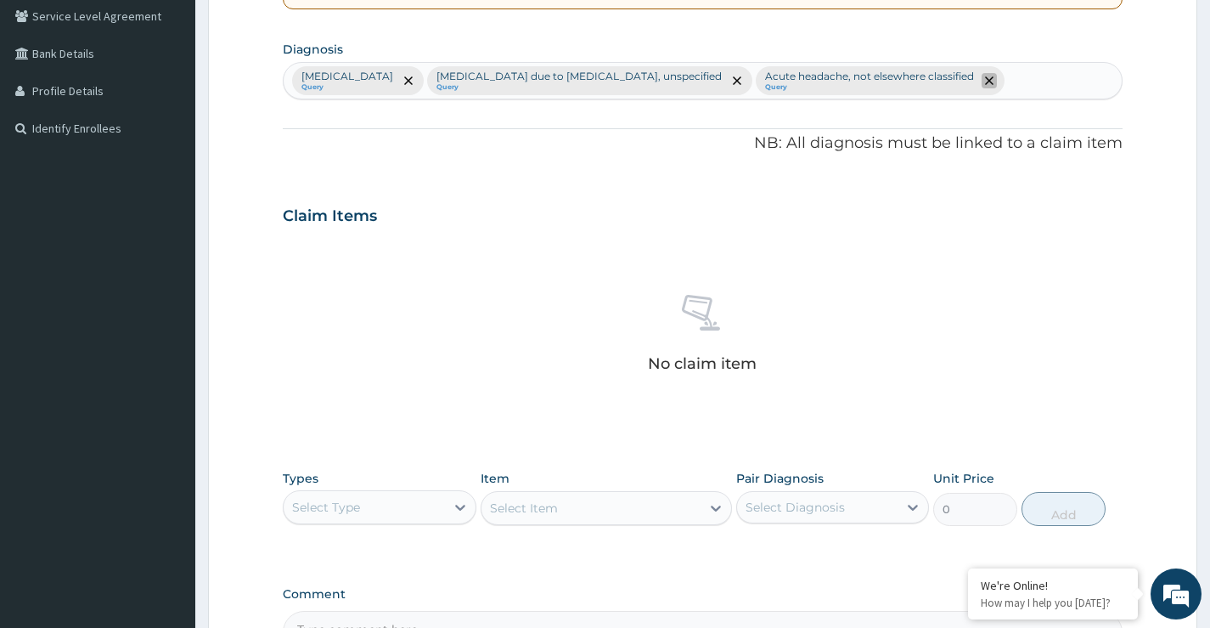
click at [994, 80] on icon "remove selection option" at bounding box center [989, 80] width 8 height 8
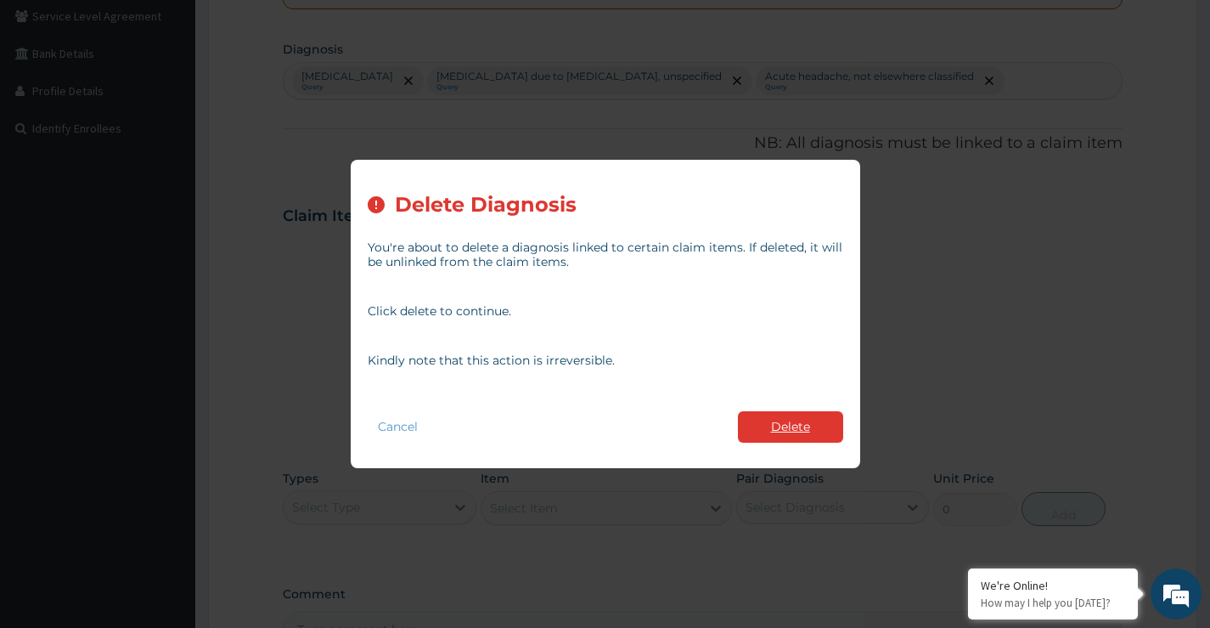
click at [779, 431] on button "Delete" at bounding box center [790, 426] width 105 height 31
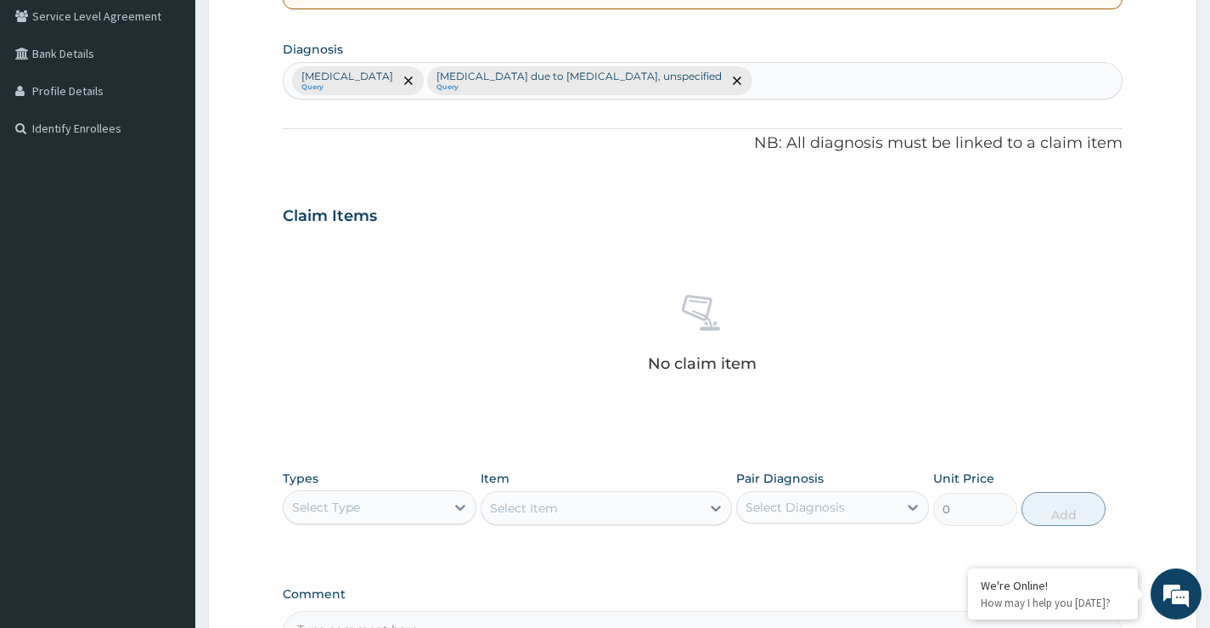
click at [837, 77] on div "Salmonella infection, unspecified Query Malaria due to Plasmodium falciparum, u…" at bounding box center [703, 81] width 838 height 36
type input "HEADACHE"
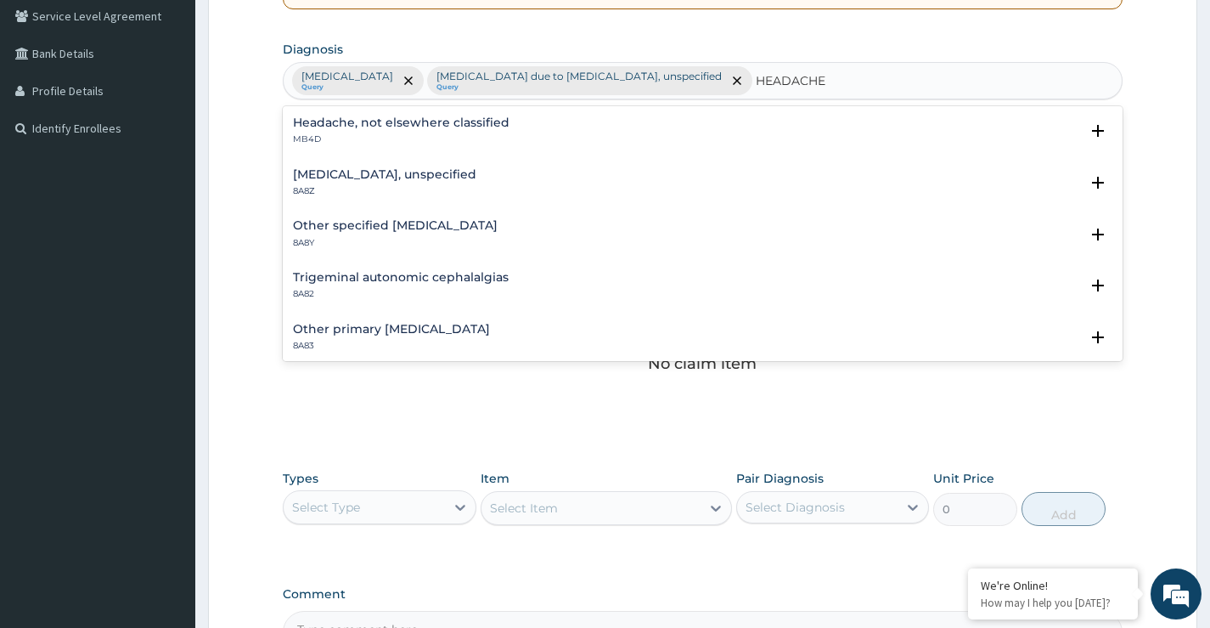
click at [416, 126] on h4 "Headache, not elsewhere classified" at bounding box center [401, 122] width 217 height 13
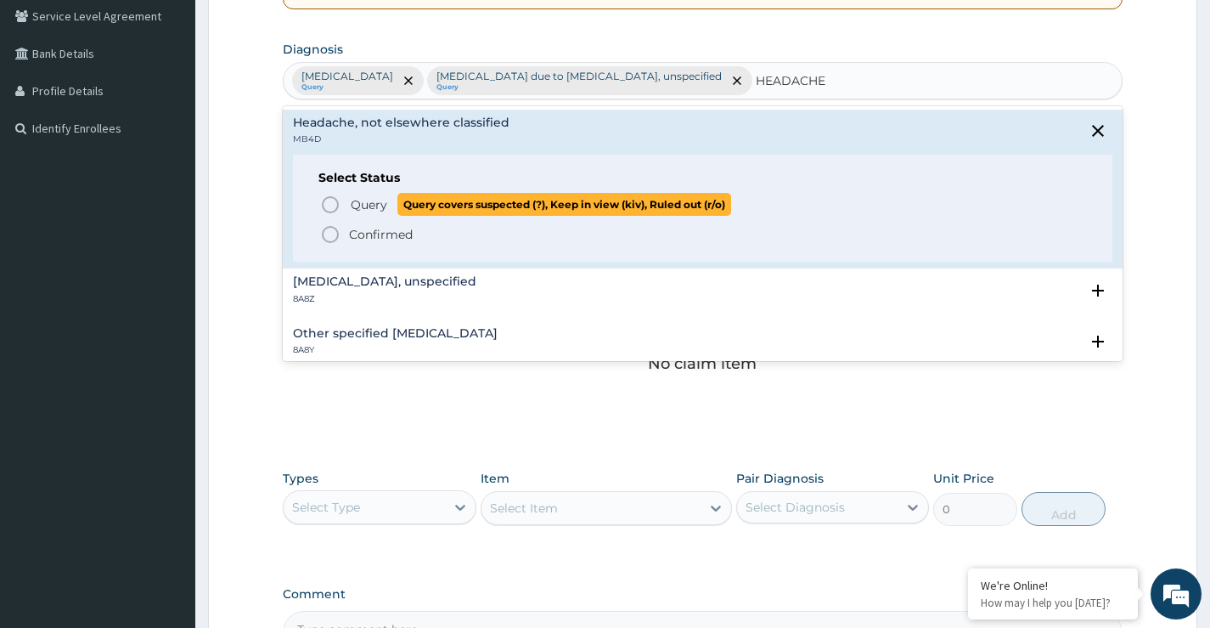
click at [331, 206] on icon "status option query" at bounding box center [330, 204] width 20 height 20
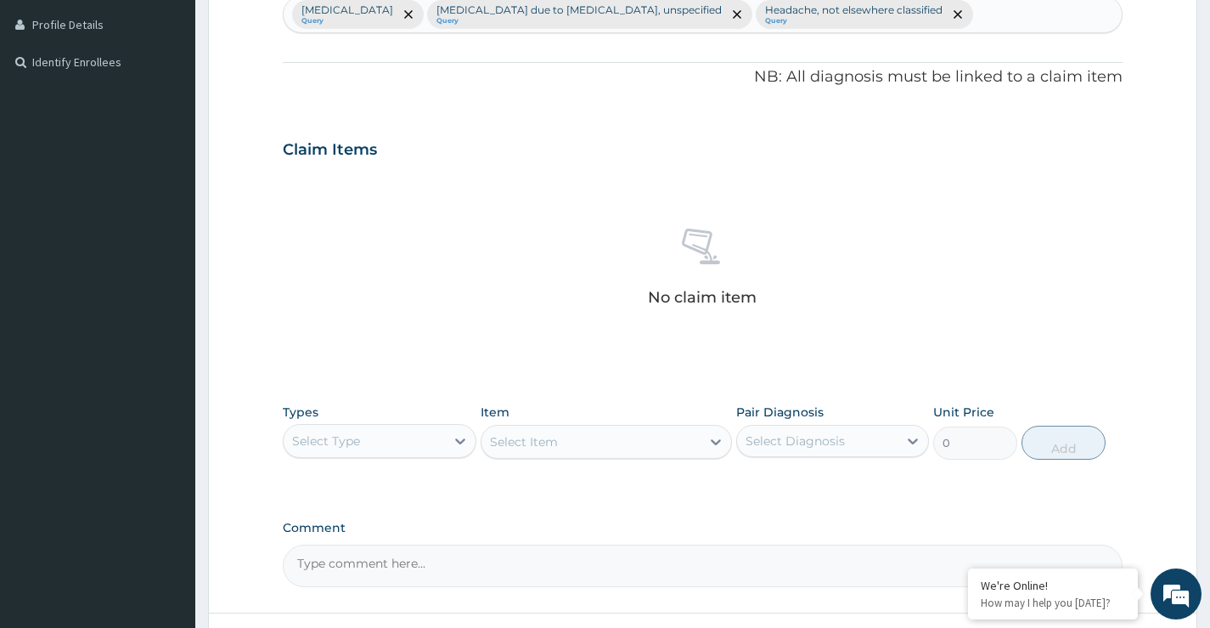
scroll to position [478, 0]
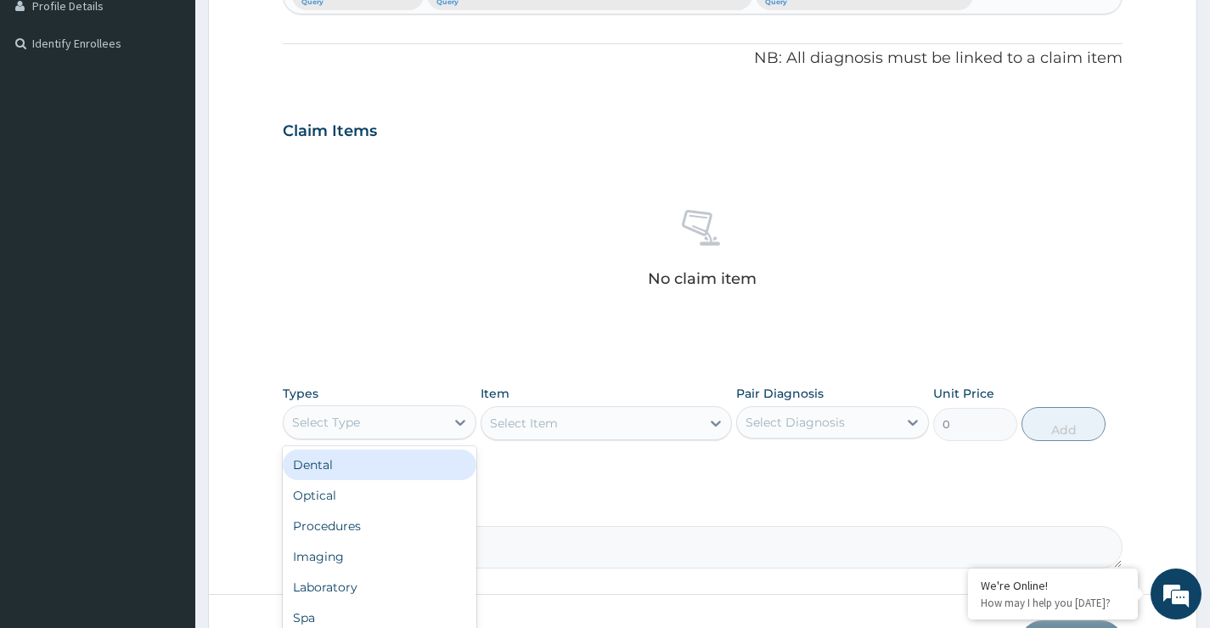
click at [352, 431] on div "Select Type" at bounding box center [364, 422] width 161 height 27
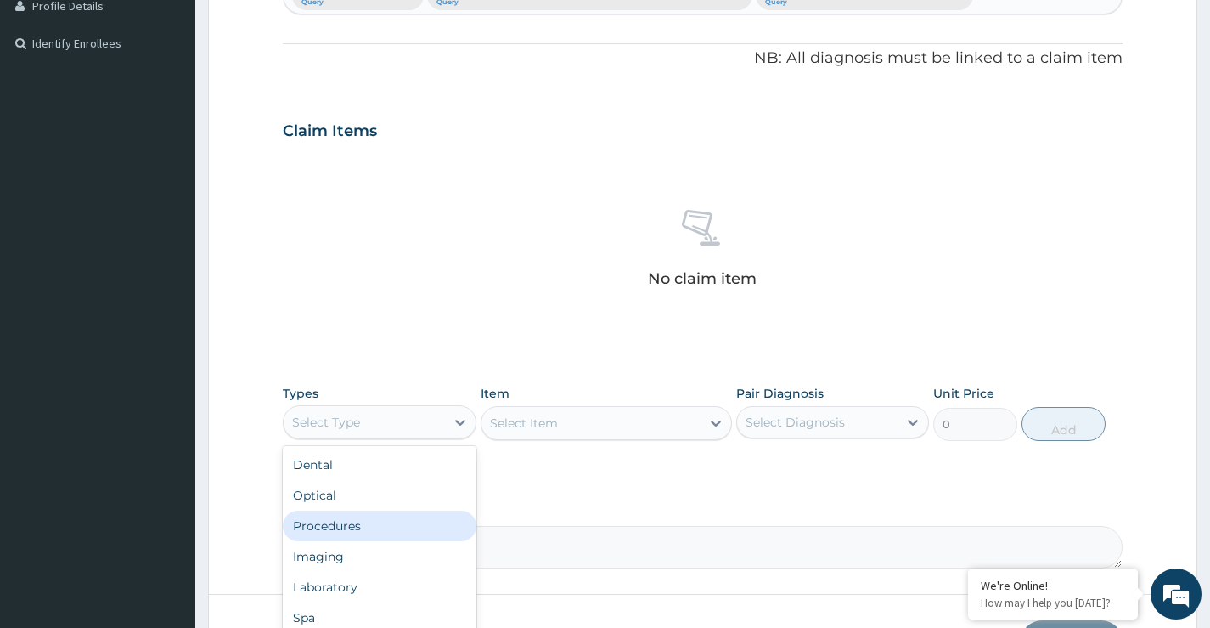
click at [361, 530] on div "Procedures" at bounding box center [379, 525] width 193 height 31
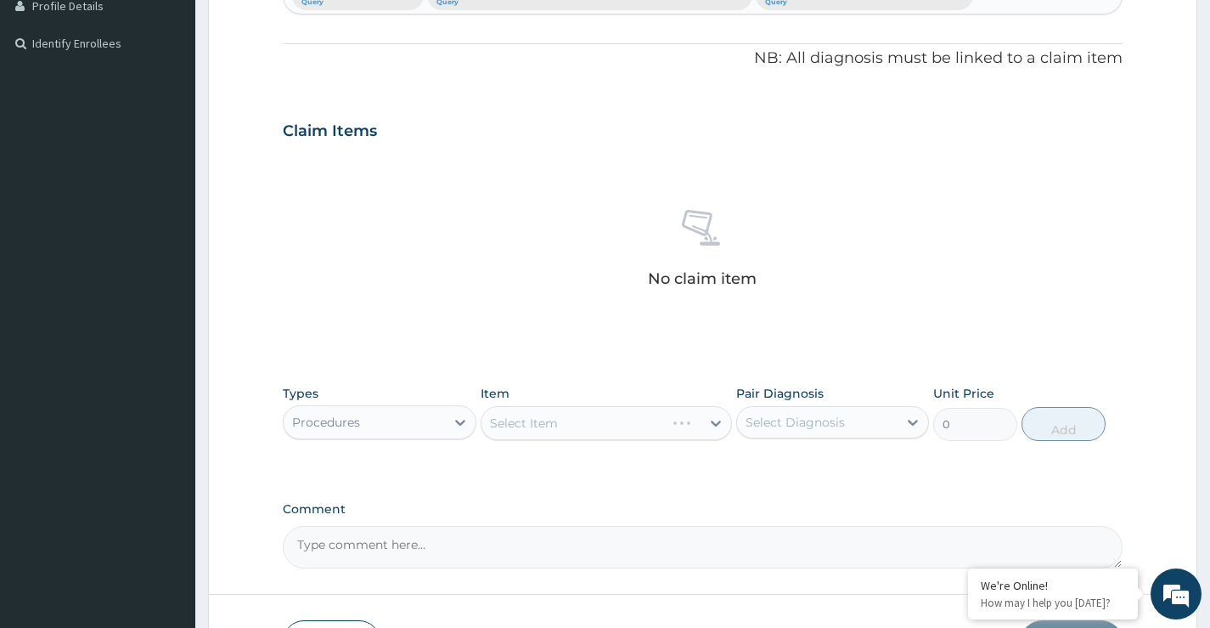
click at [581, 432] on div "Select Item" at bounding box center [607, 423] width 252 height 34
click at [540, 425] on div "Select Item" at bounding box center [524, 422] width 68 height 17
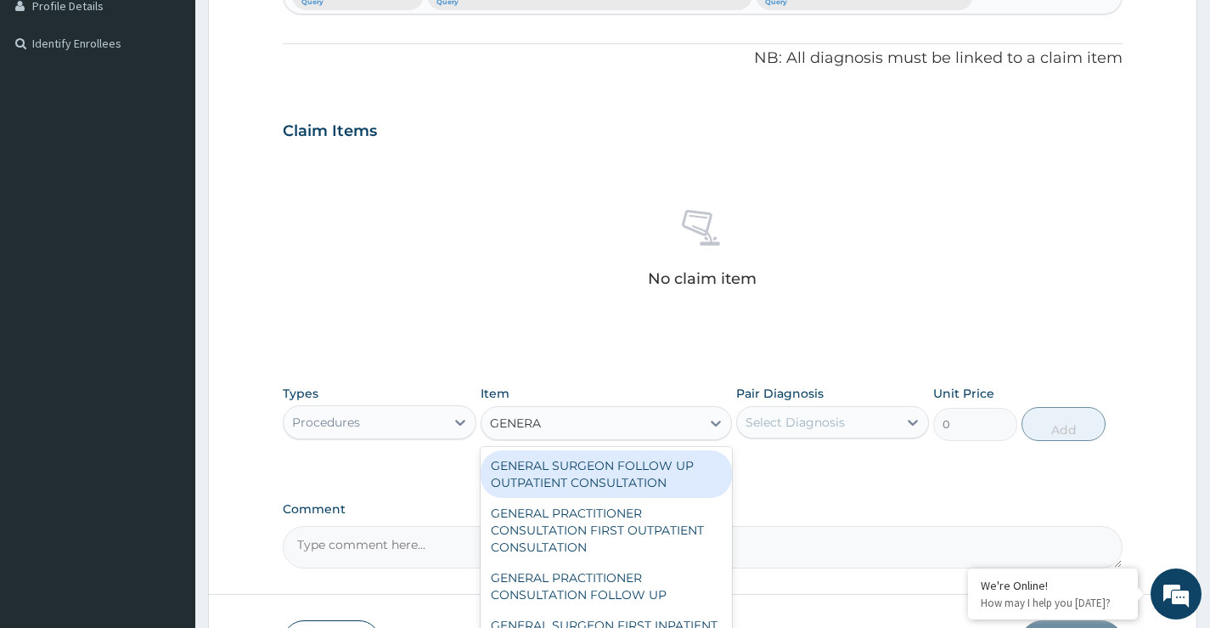
type input "GENERAL"
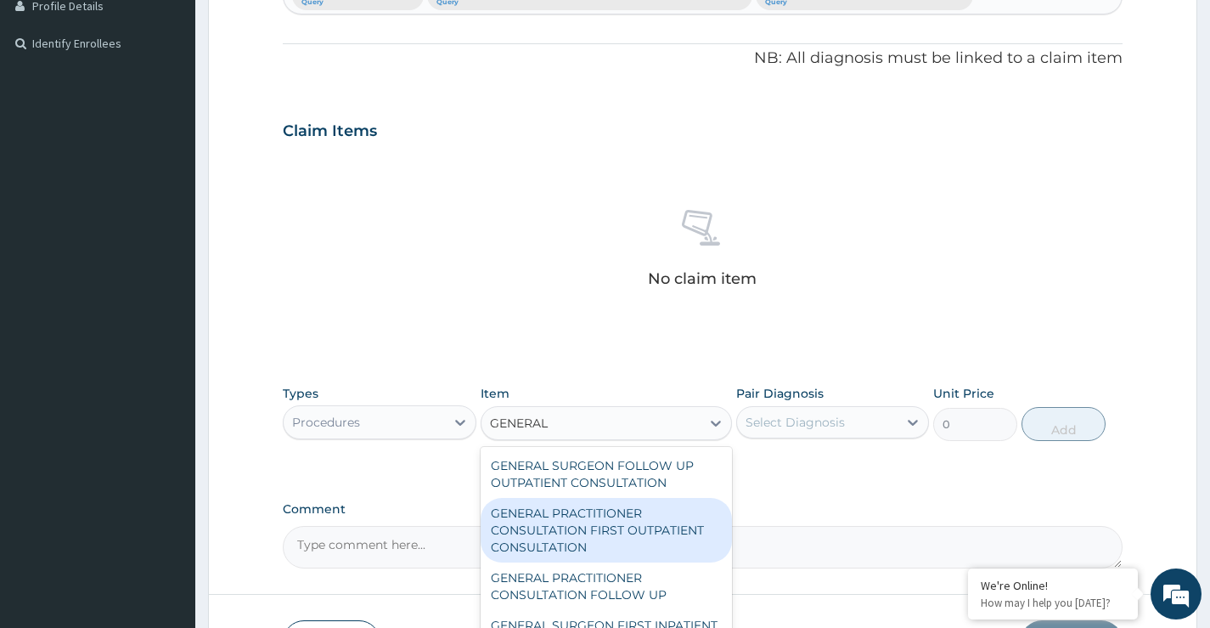
click at [589, 537] on div "GENERAL PRACTITIONER CONSULTATION FIRST OUTPATIENT CONSULTATION" at bounding box center [607, 530] width 252 height 65
type input "3547.5"
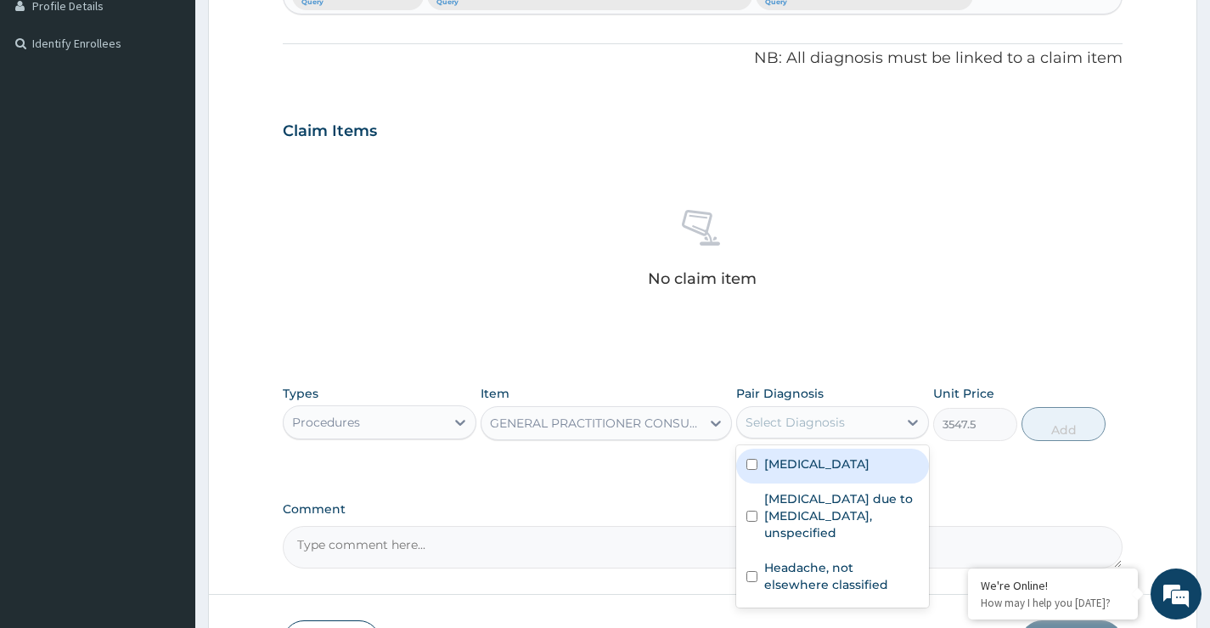
click at [837, 420] on div "Select Diagnosis" at bounding box center [795, 422] width 99 height 17
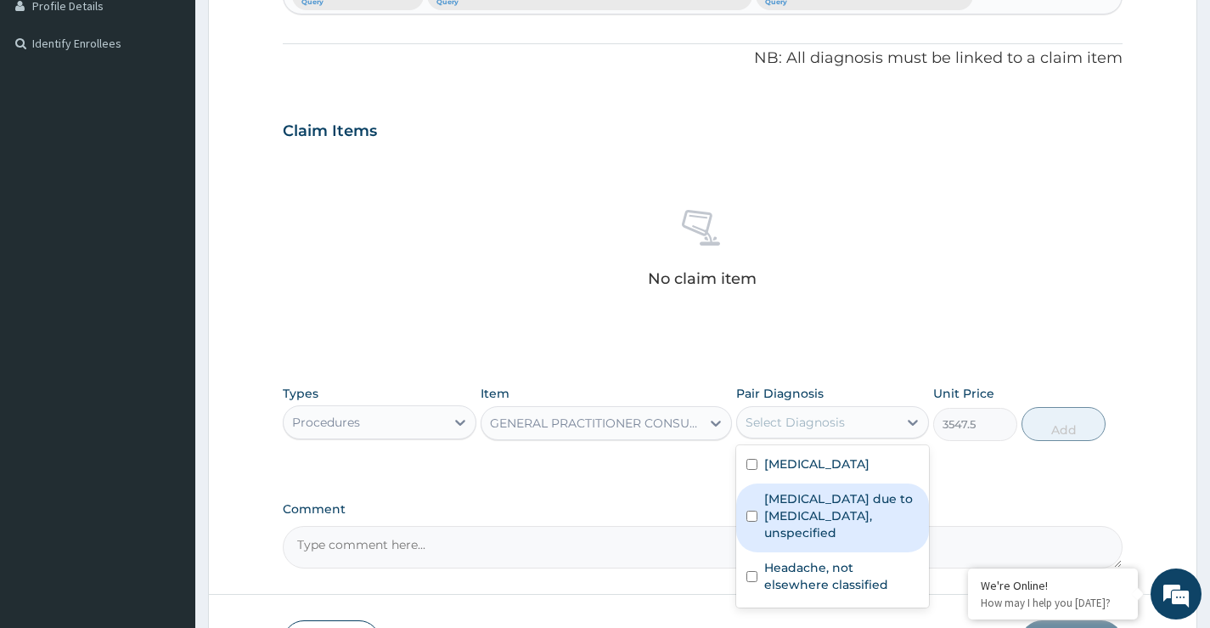
click at [754, 521] on input "checkbox" at bounding box center [752, 515] width 11 height 11
checkbox input "true"
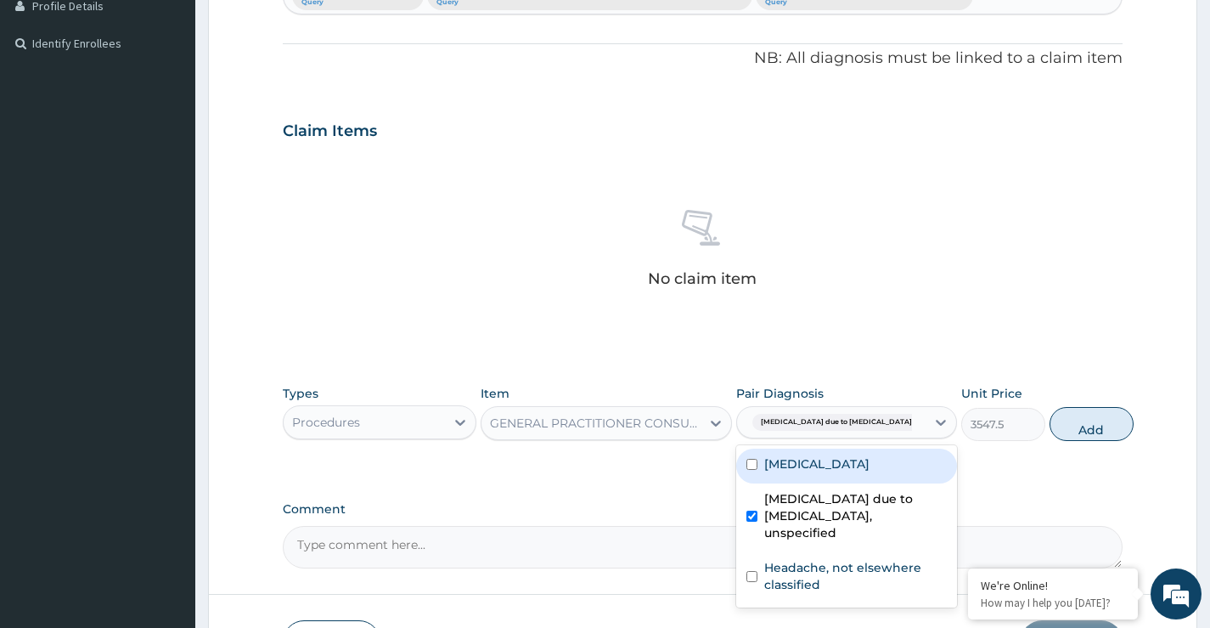
drag, startPoint x: 1064, startPoint y: 432, endPoint x: 1055, endPoint y: 432, distance: 9.3
click at [1062, 432] on button "Add" at bounding box center [1092, 424] width 84 height 34
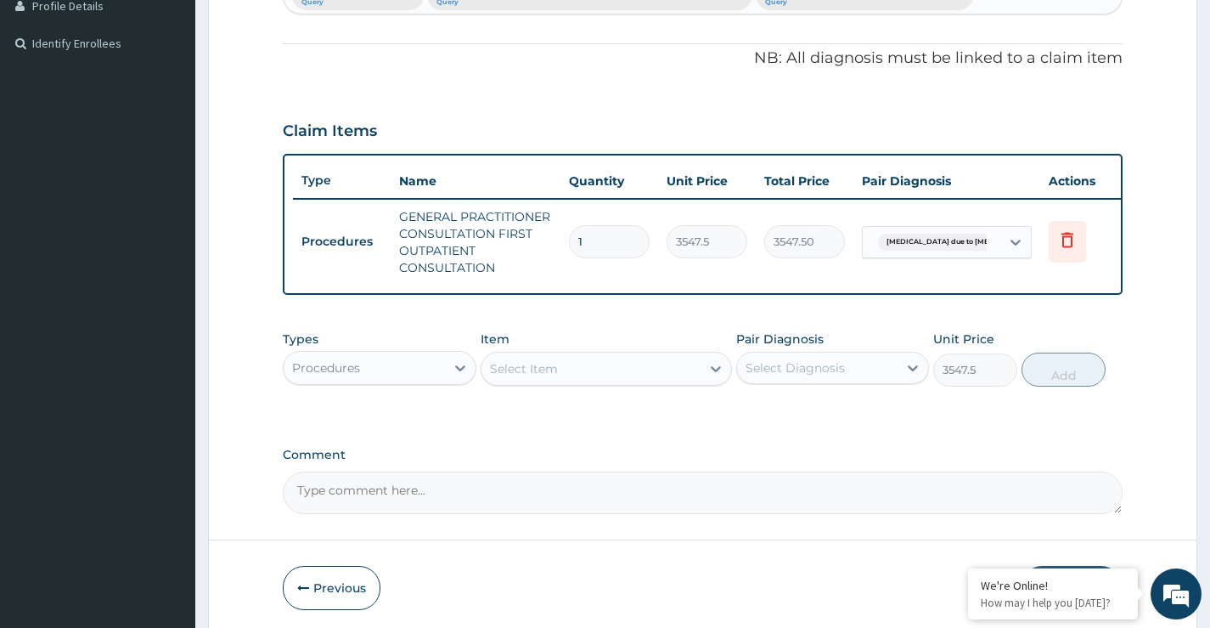
type input "0"
click at [542, 377] on div "Select Item" at bounding box center [524, 368] width 68 height 17
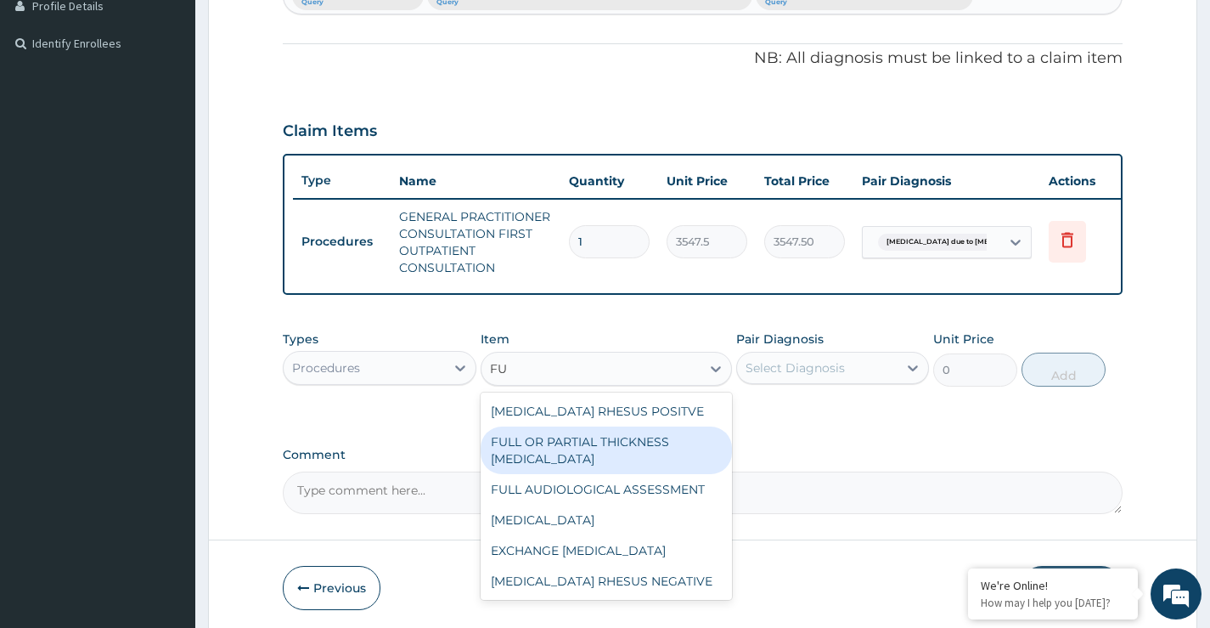
type input "F"
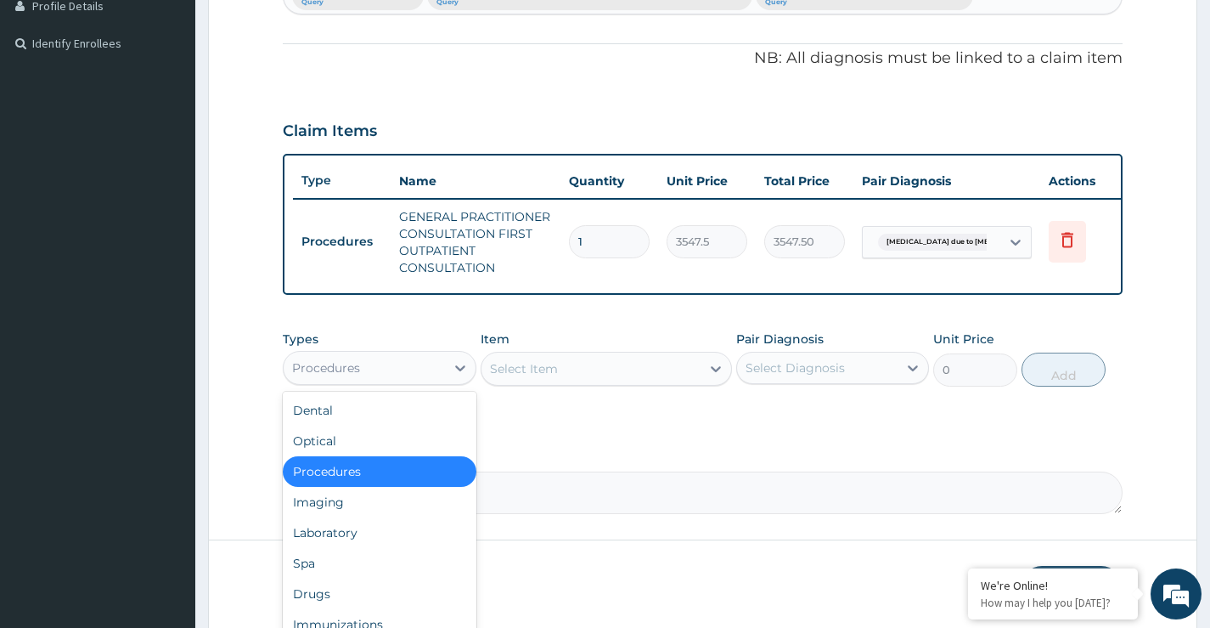
click at [345, 376] on div "Procedures" at bounding box center [326, 367] width 68 height 17
click at [345, 547] on div "Laboratory" at bounding box center [379, 532] width 193 height 31
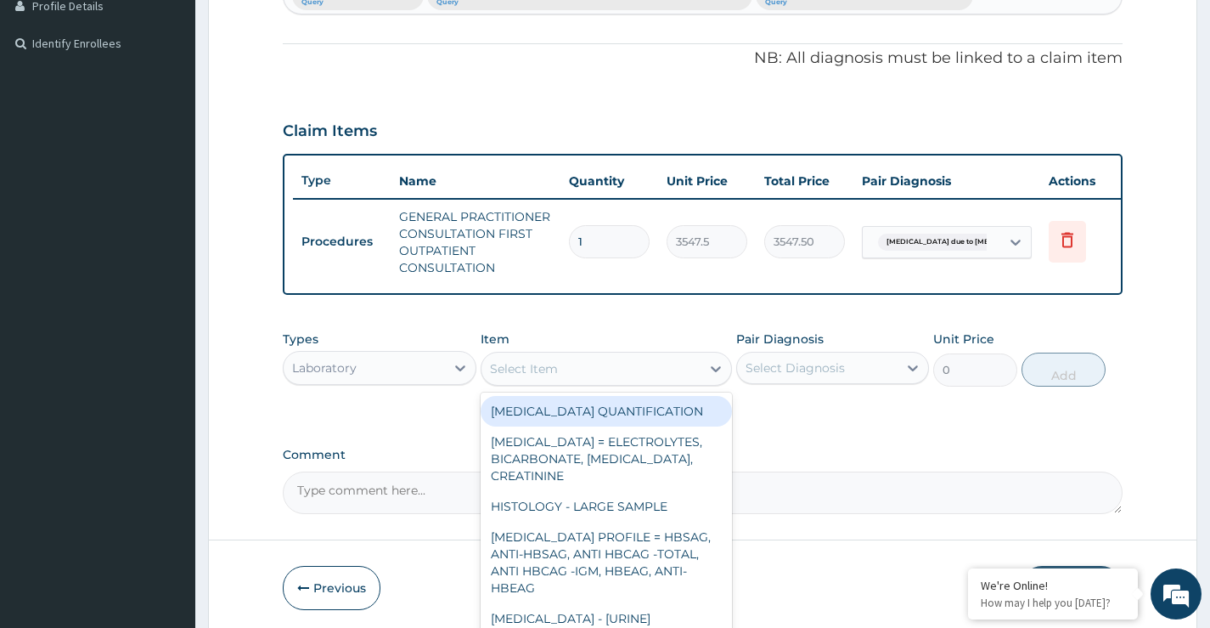
click at [564, 382] on div "Select Item" at bounding box center [592, 368] width 220 height 27
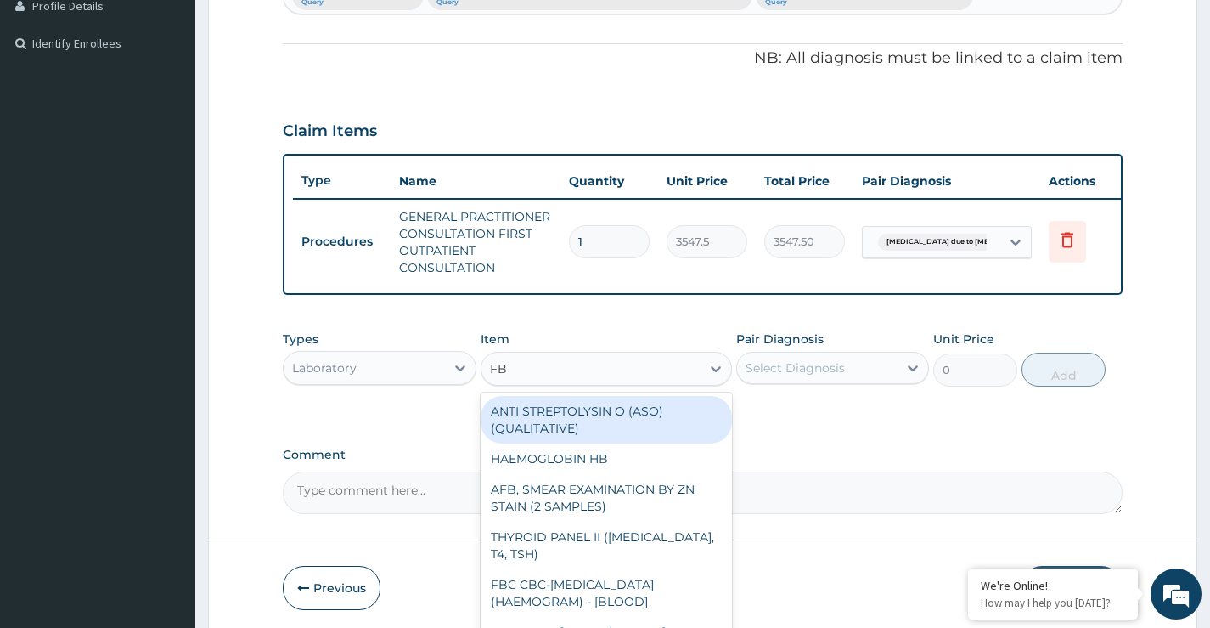
type input "FBC"
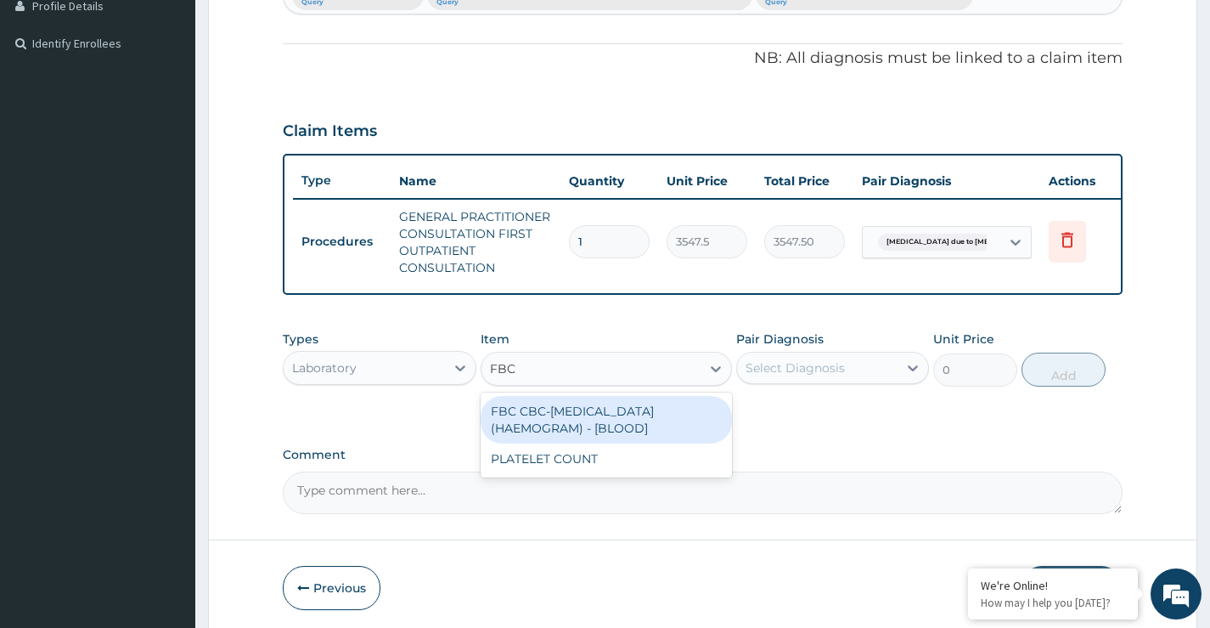
click at [580, 433] on div "FBC CBC-COMPLETE BLOOD COUNT (HAEMOGRAM) - [BLOOD]" at bounding box center [607, 420] width 252 height 48
type input "4300"
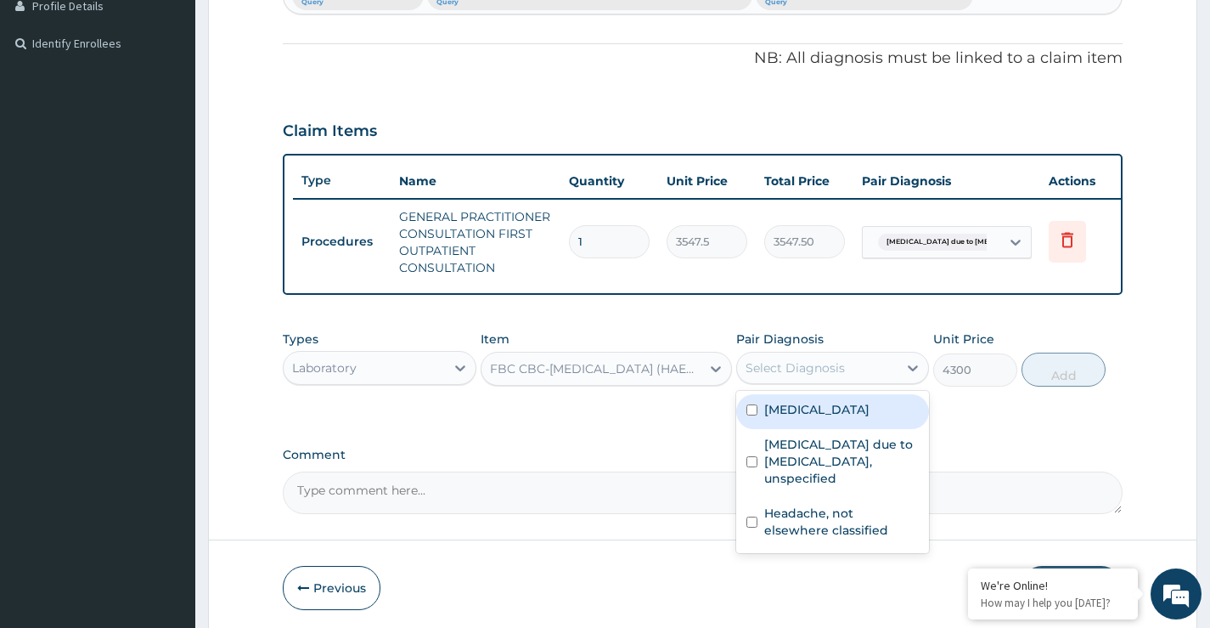
click at [808, 376] on div "Select Diagnosis" at bounding box center [795, 367] width 99 height 17
click at [755, 415] on input "checkbox" at bounding box center [752, 409] width 11 height 11
checkbox input "true"
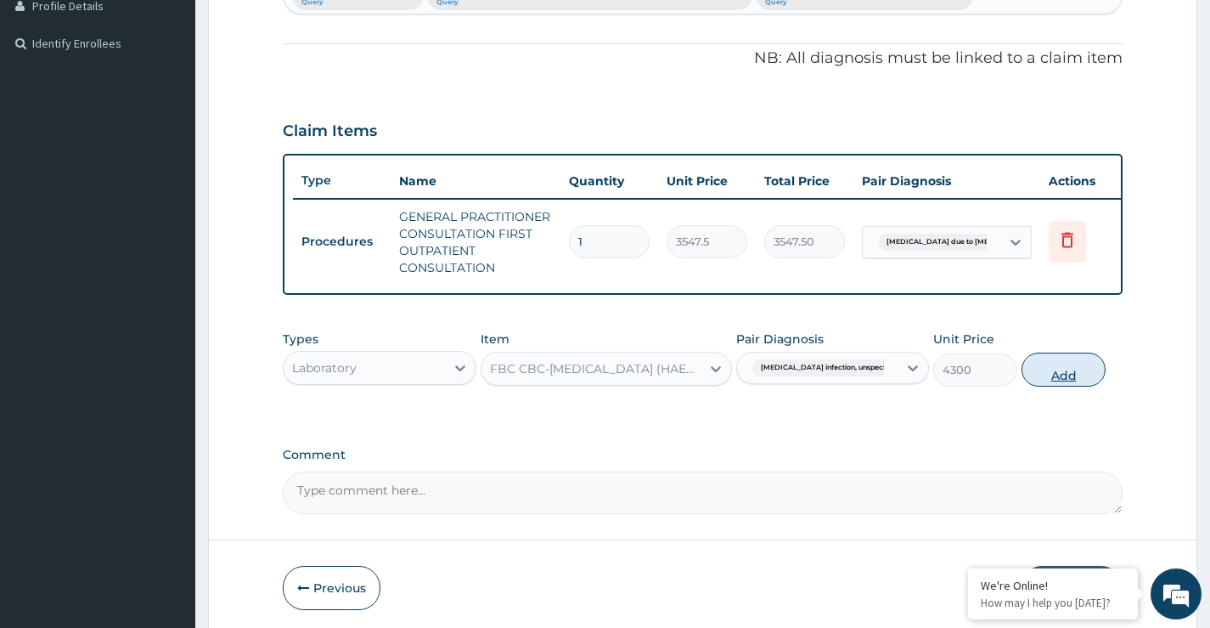
click at [1073, 386] on button "Add" at bounding box center [1064, 369] width 84 height 34
type input "0"
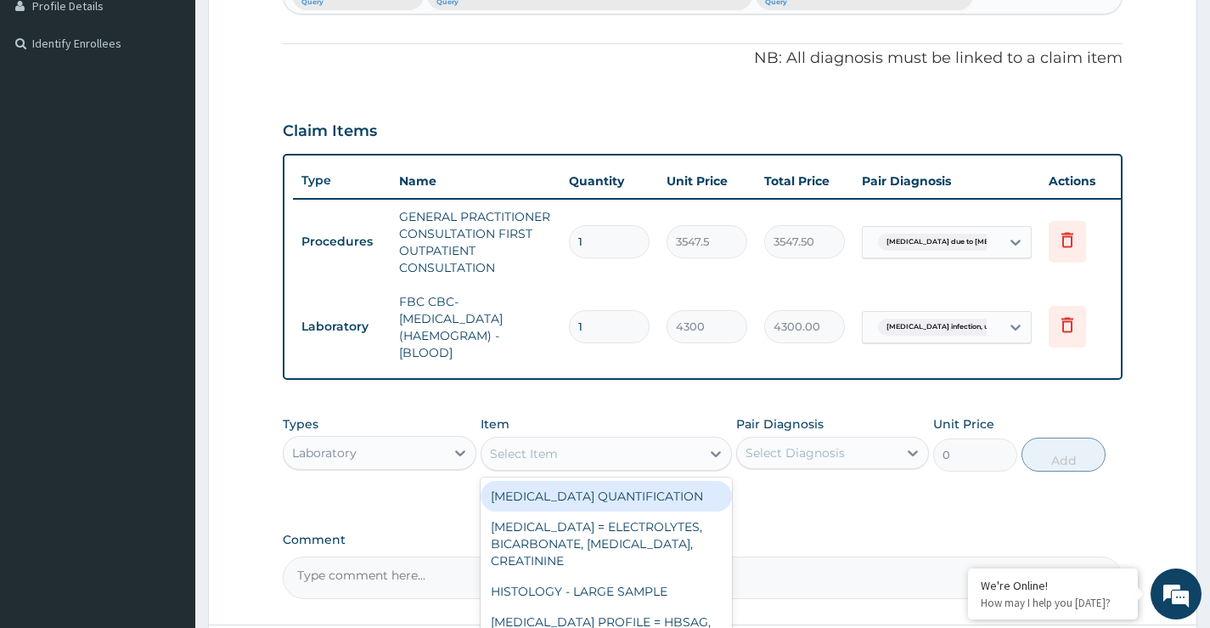
click at [552, 462] on div "Select Item" at bounding box center [524, 453] width 68 height 17
type input "MALA"
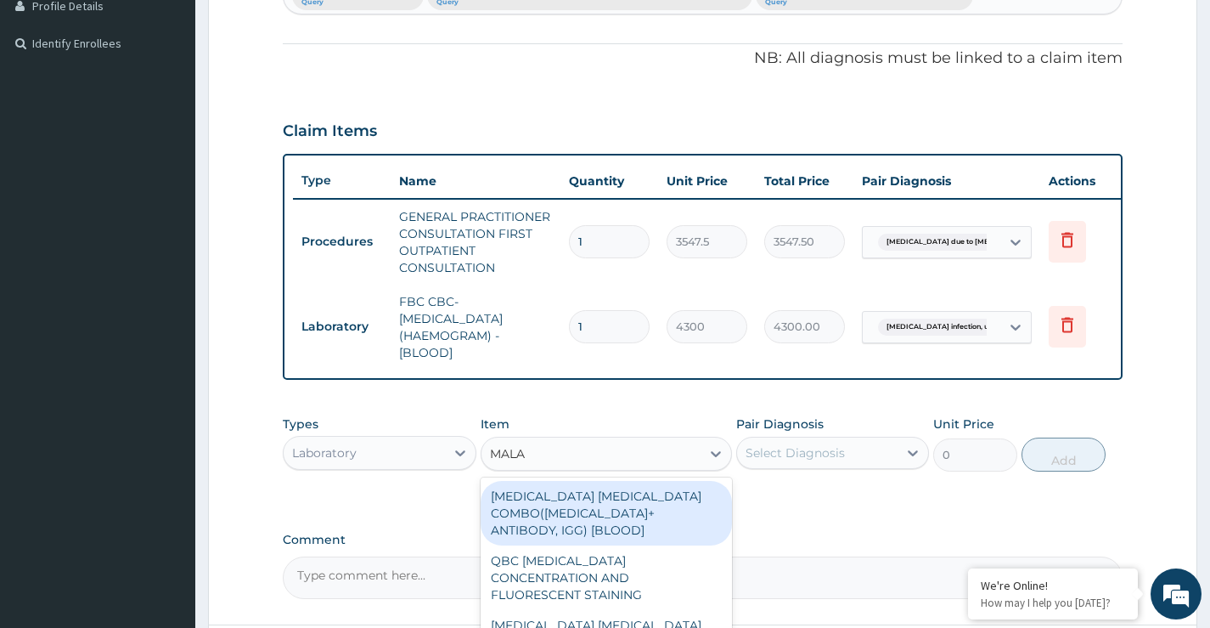
click at [592, 520] on div "MALARIA PARASITE COMBO(BLOOD FILM+ ANTIBODY, IGG) [BLOOD]" at bounding box center [607, 513] width 252 height 65
type input "1612.5"
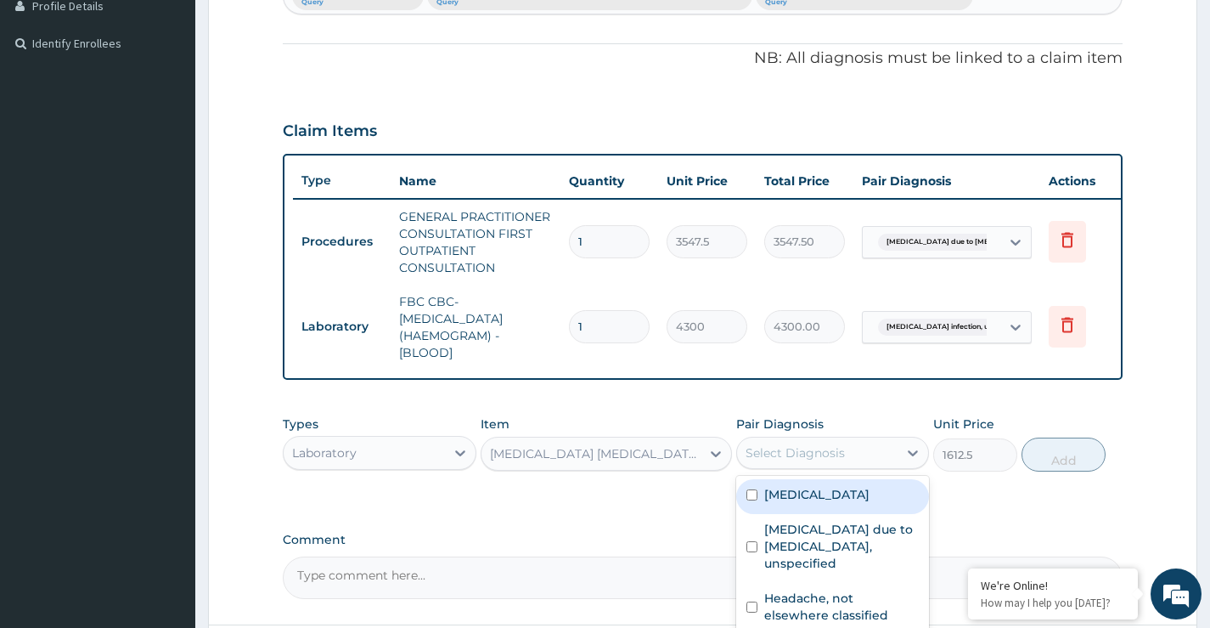
click at [798, 461] on div "Select Diagnosis" at bounding box center [795, 452] width 99 height 17
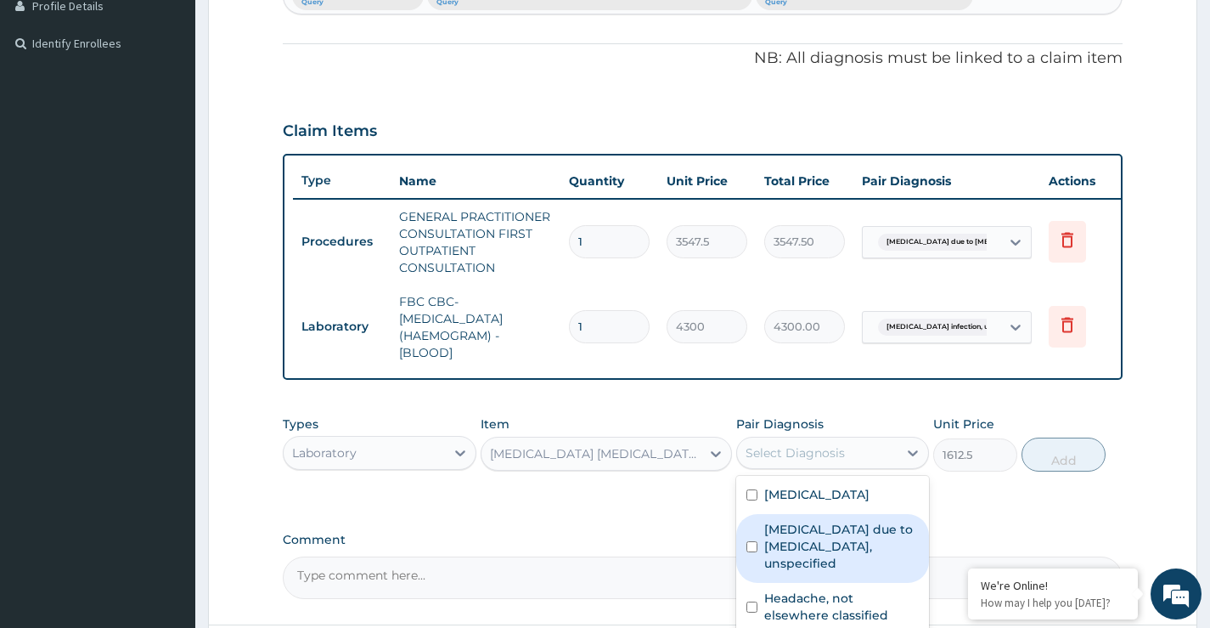
click at [756, 552] on input "checkbox" at bounding box center [752, 546] width 11 height 11
checkbox input "true"
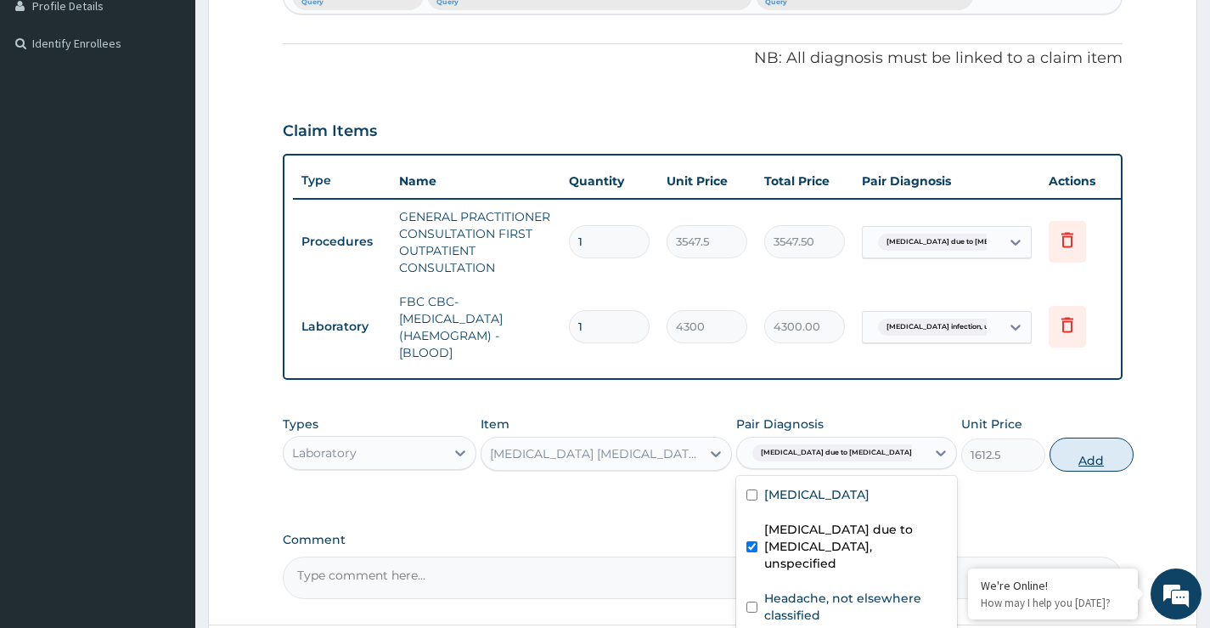
click at [1065, 471] on button "Add" at bounding box center [1092, 454] width 84 height 34
type input "0"
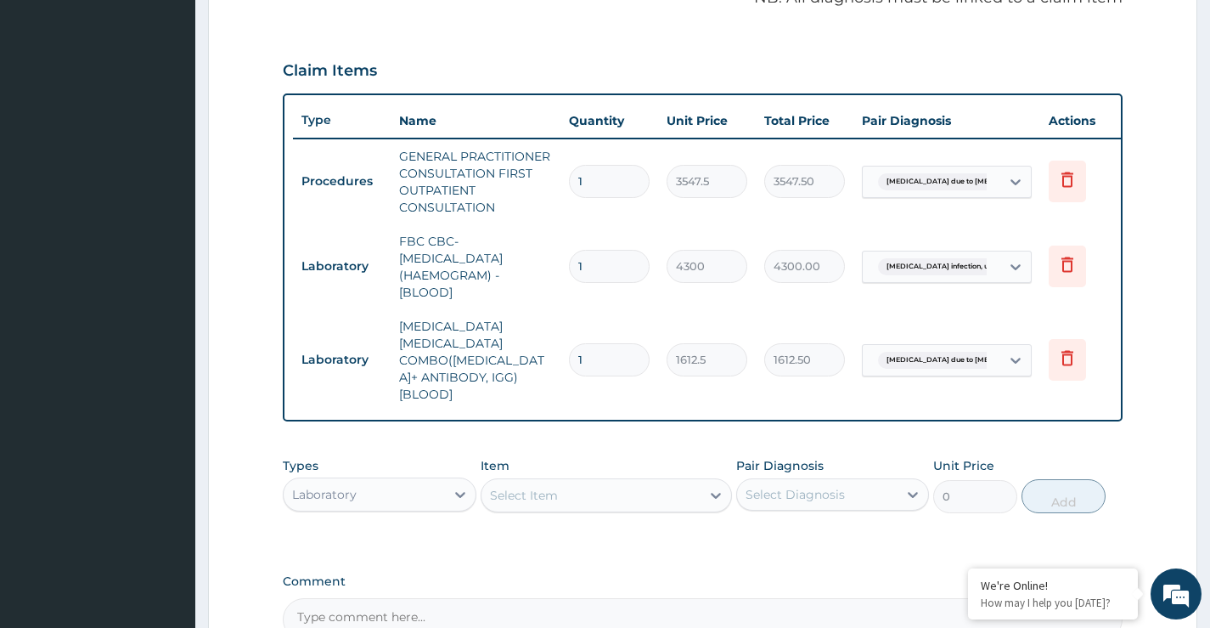
scroll to position [563, 0]
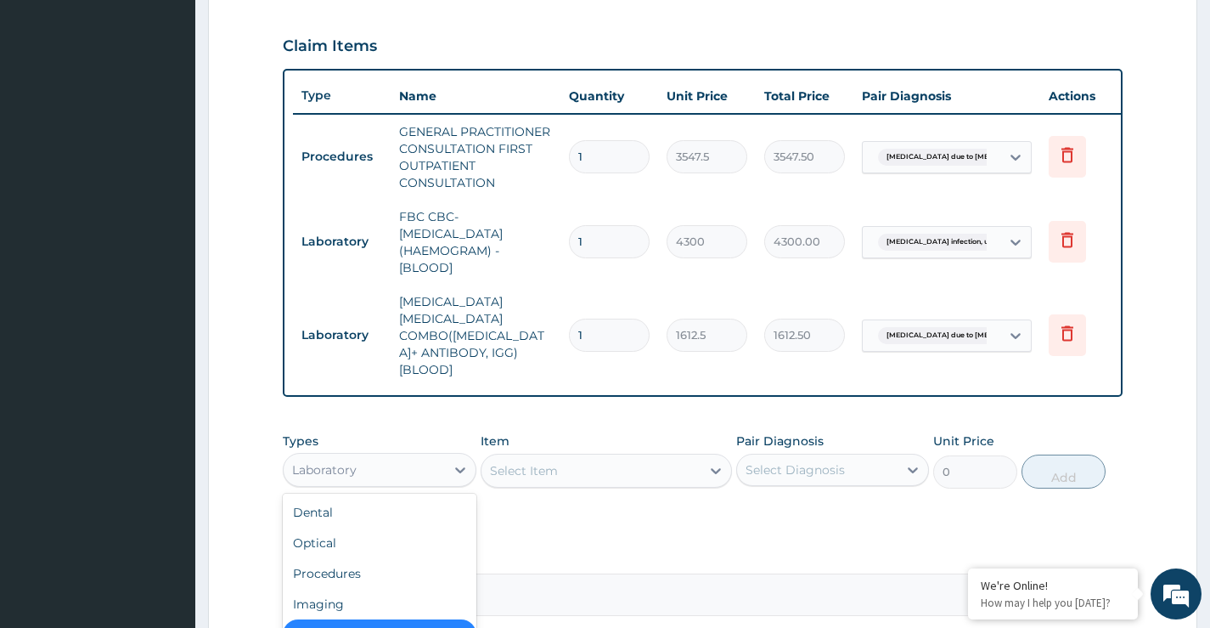
click at [377, 456] on div "Laboratory" at bounding box center [364, 469] width 161 height 27
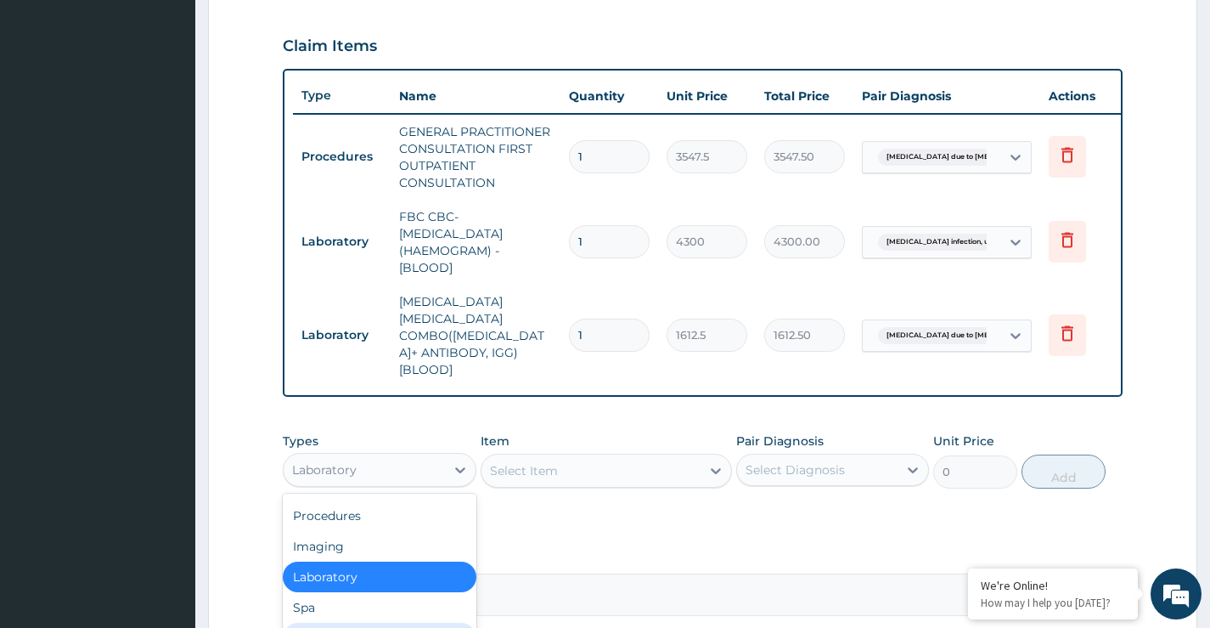
click at [333, 623] on div "Drugs" at bounding box center [379, 638] width 193 height 31
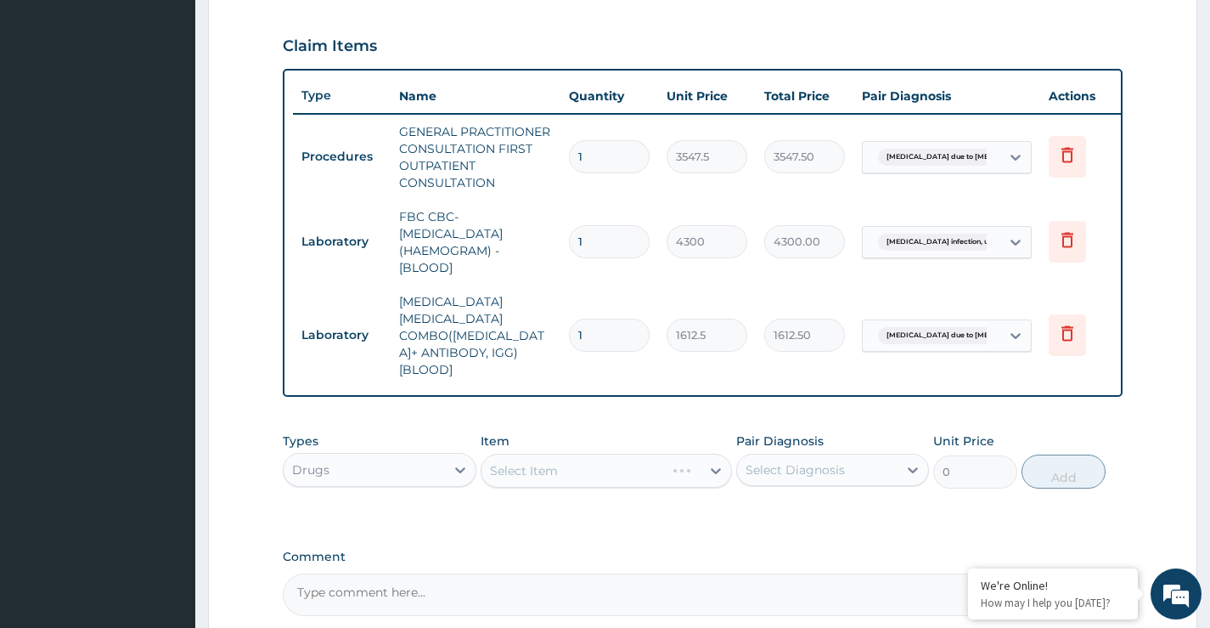
click at [525, 454] on div "Select Item" at bounding box center [607, 471] width 252 height 34
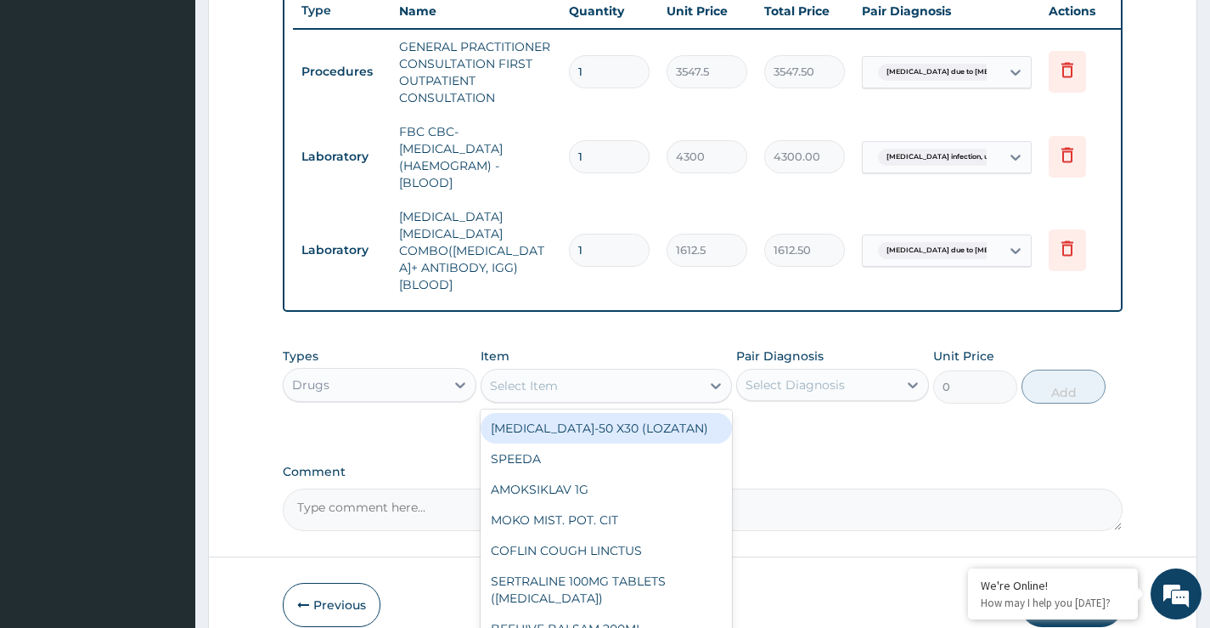
click at [549, 377] on div "Select Item" at bounding box center [524, 385] width 68 height 17
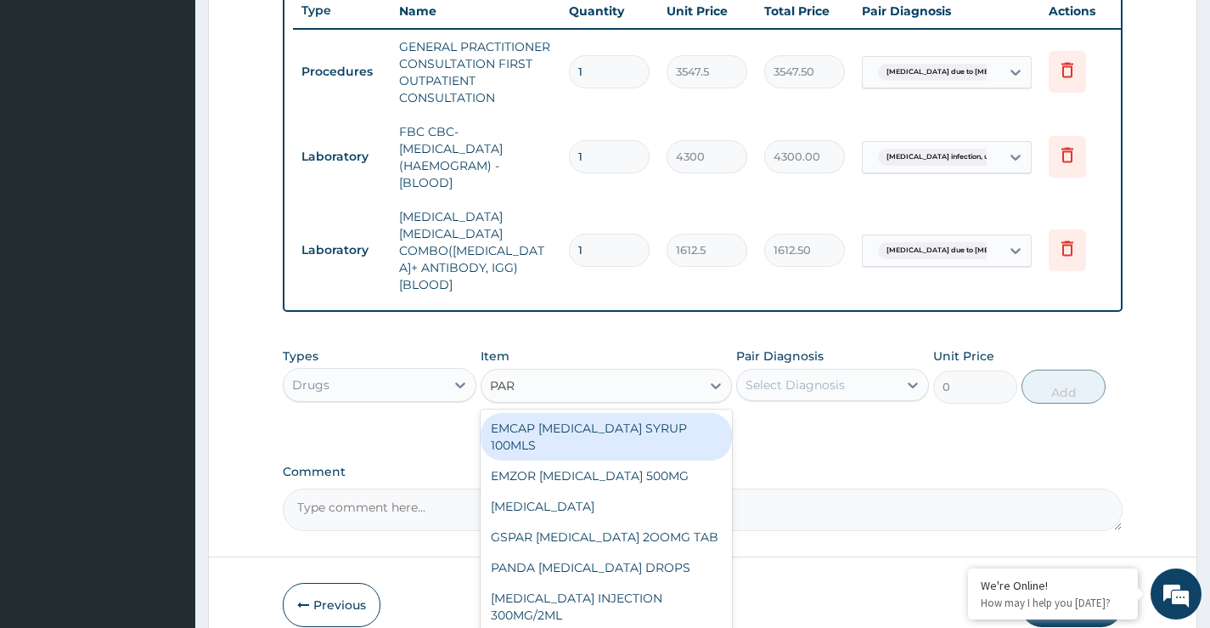
type input "PARA"
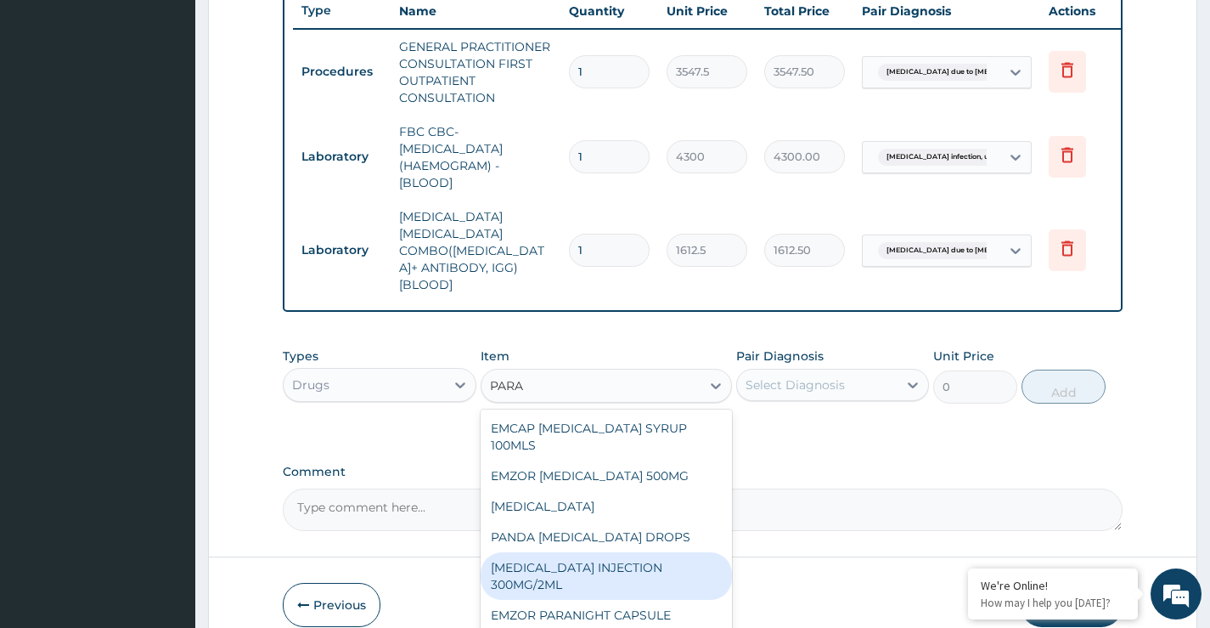
scroll to position [48, 0]
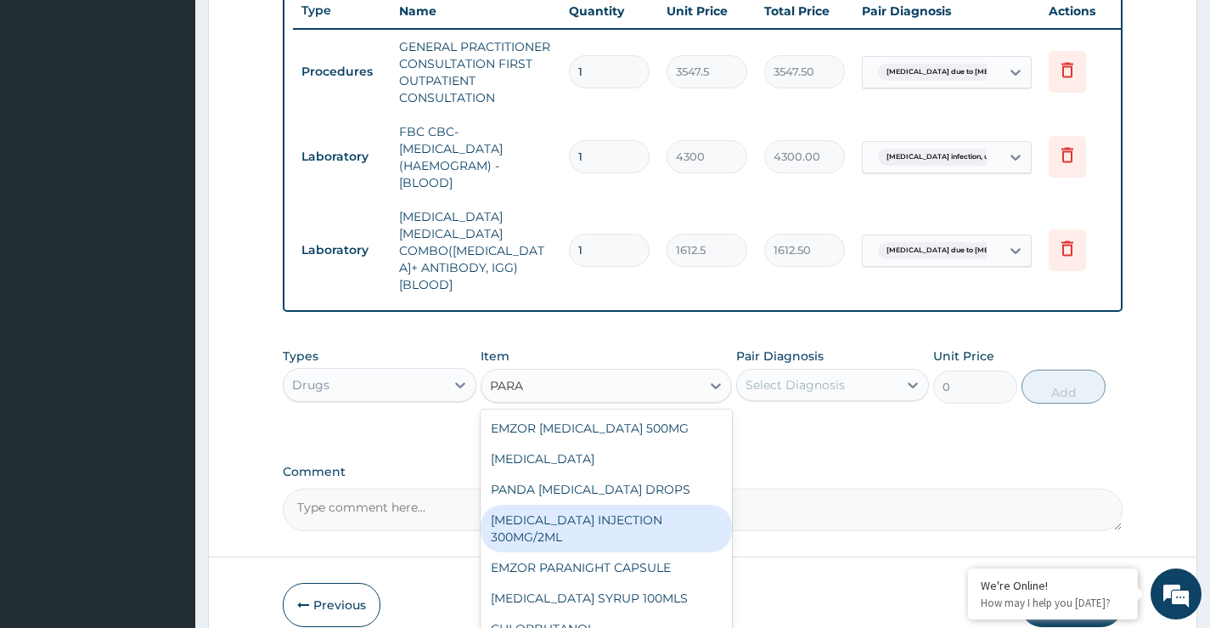
click at [530, 504] on div "PARACETAMOL INJECTION 300MG/2ML" at bounding box center [607, 528] width 252 height 48
type input "260.1499938964844"
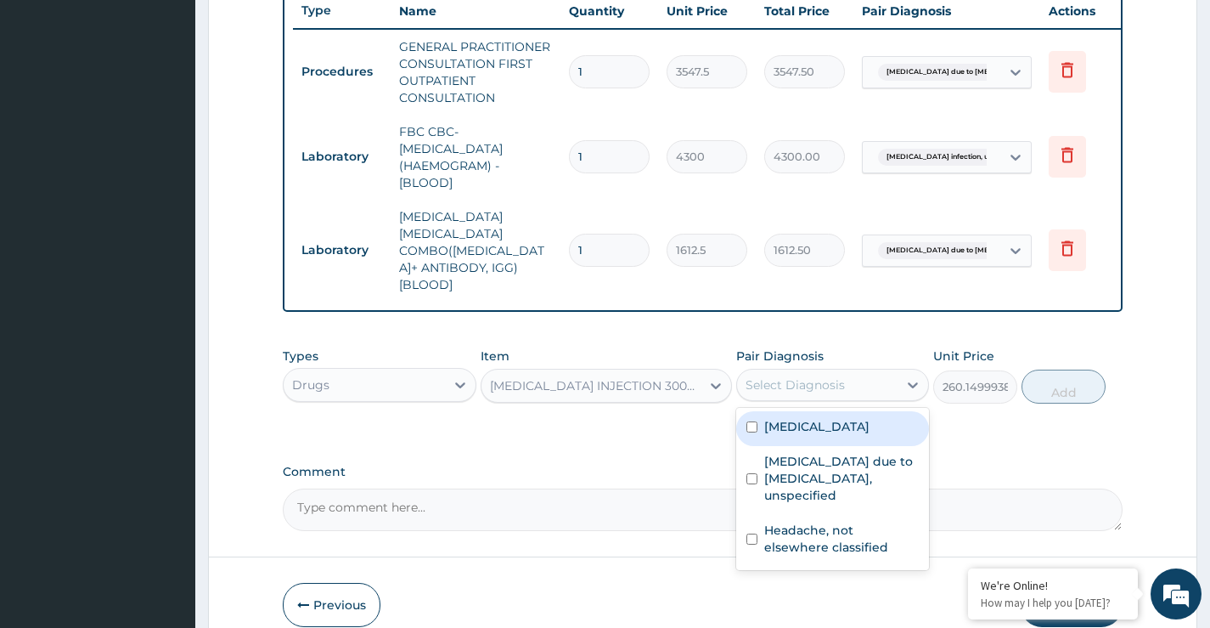
click at [830, 376] on div "Select Diagnosis" at bounding box center [795, 384] width 99 height 17
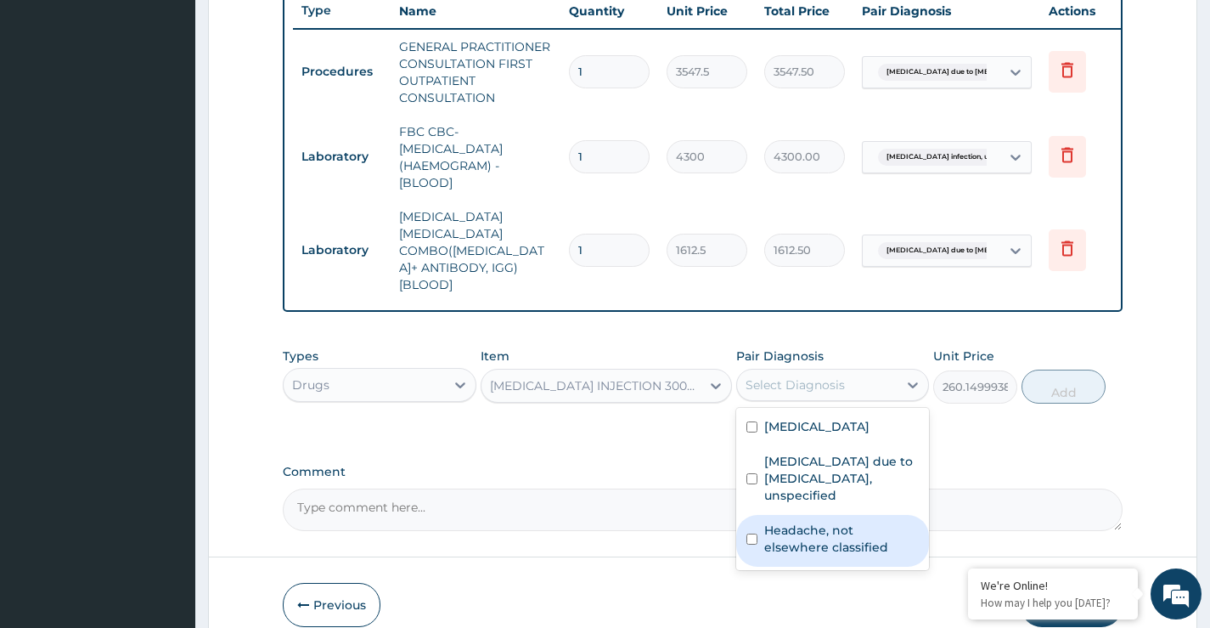
click at [752, 533] on input "checkbox" at bounding box center [752, 538] width 11 height 11
checkbox input "true"
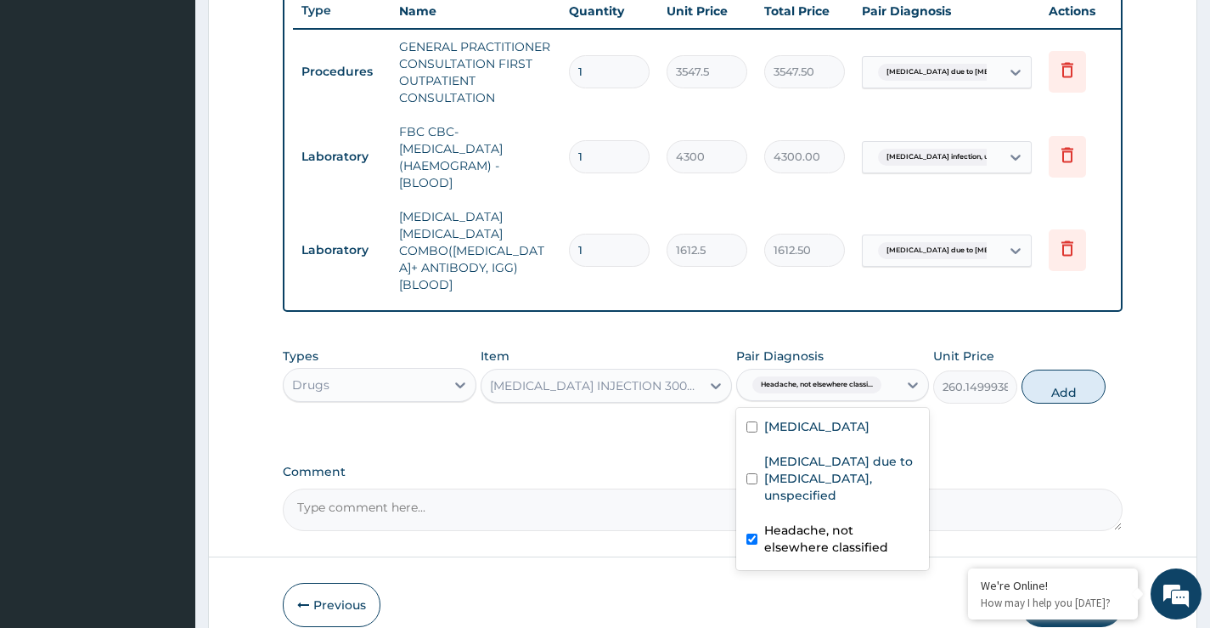
click at [698, 420] on div "PA Code / Prescription Code Enter Code(Secondary Care Only) Encounter Date 10-1…" at bounding box center [703, 22] width 840 height 1017
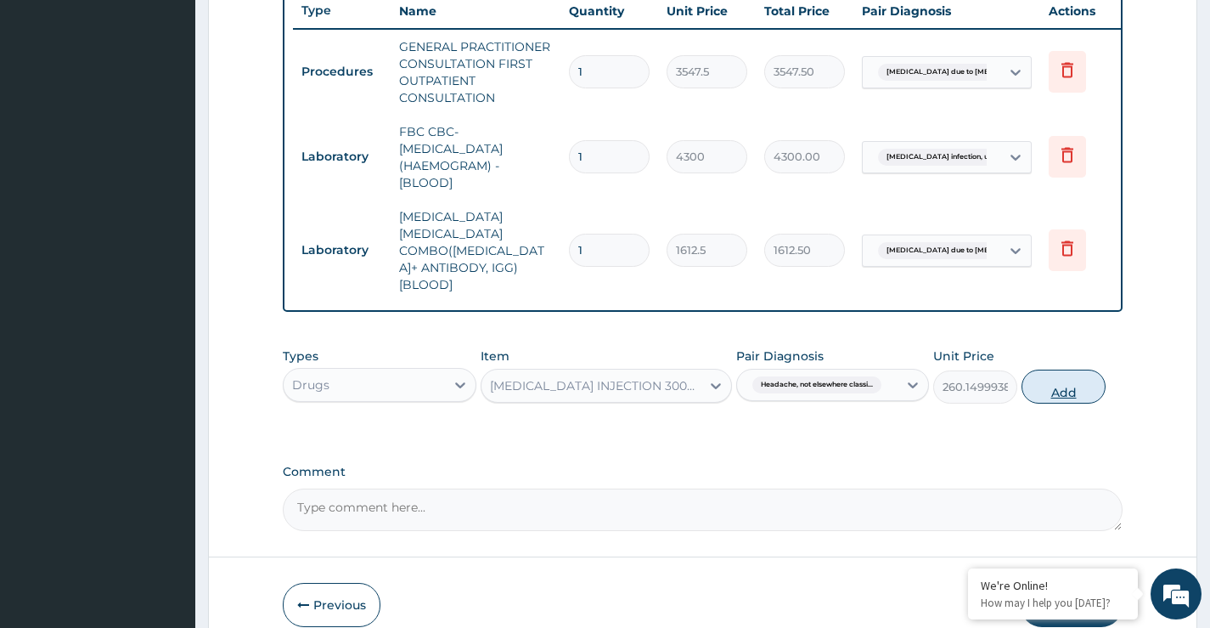
click at [1068, 372] on button "Add" at bounding box center [1064, 386] width 84 height 34
type input "0"
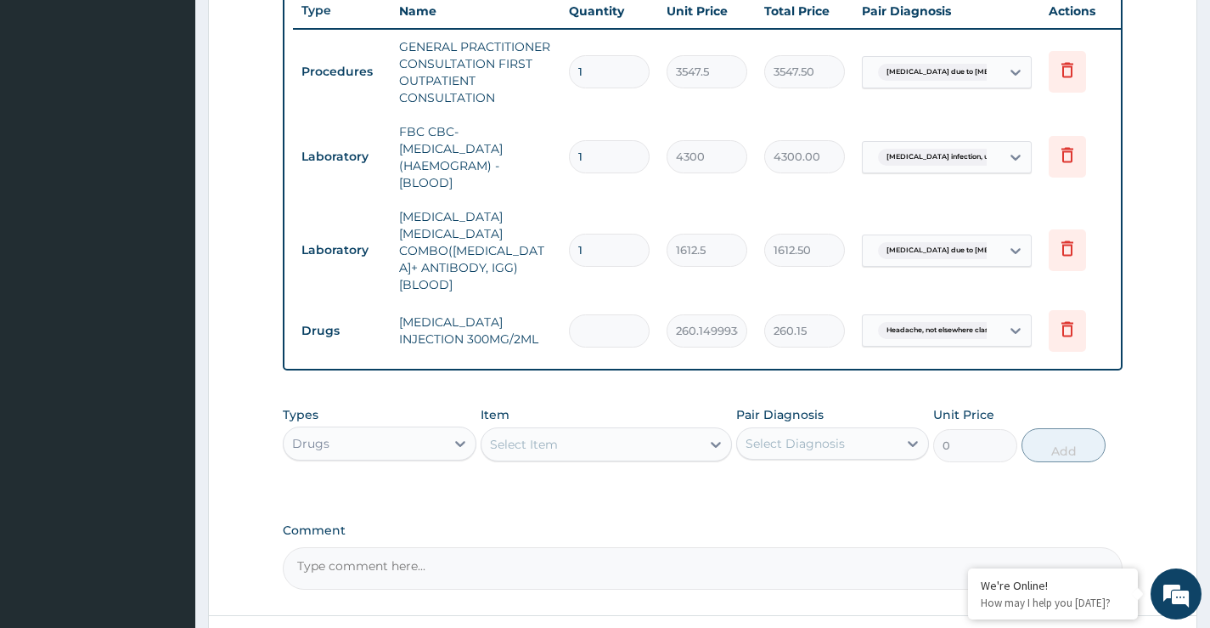
type input "0.00"
type input "2"
type input "520.30"
type input "2"
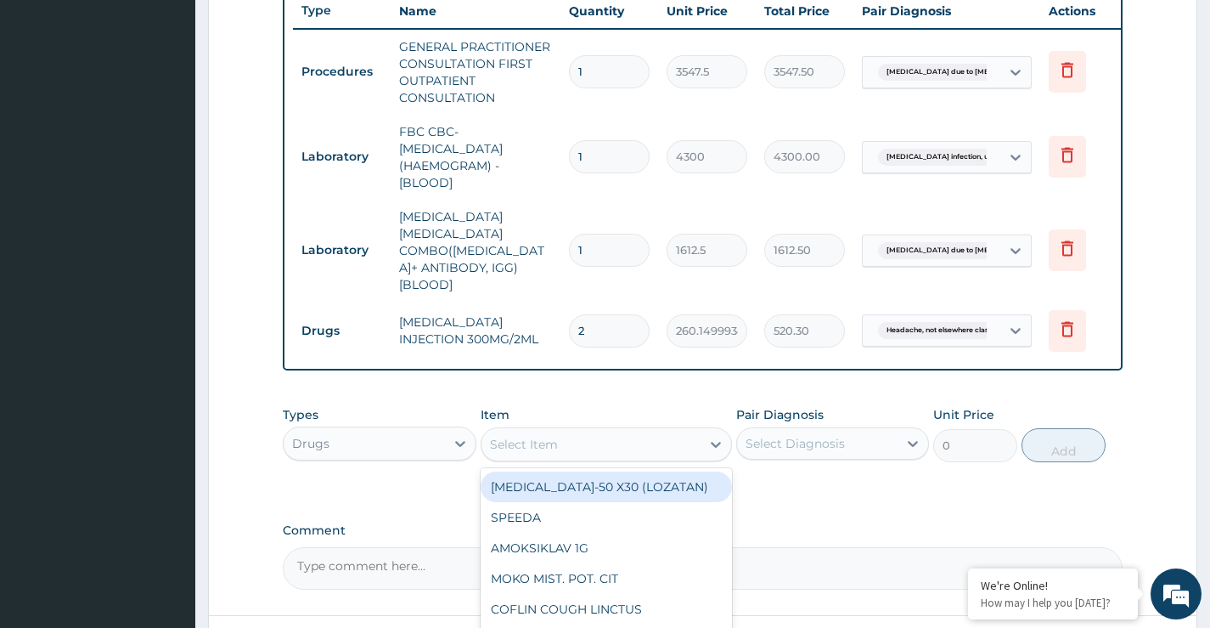
click at [538, 436] on div "Select Item" at bounding box center [524, 444] width 68 height 17
type input "ART"
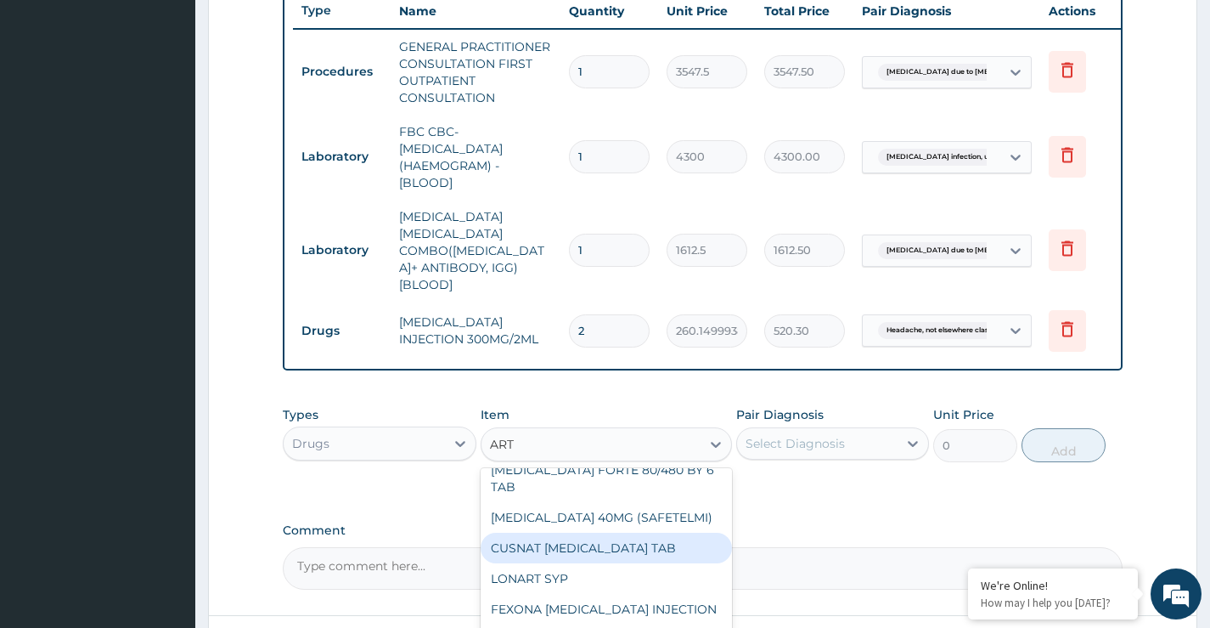
scroll to position [0, 0]
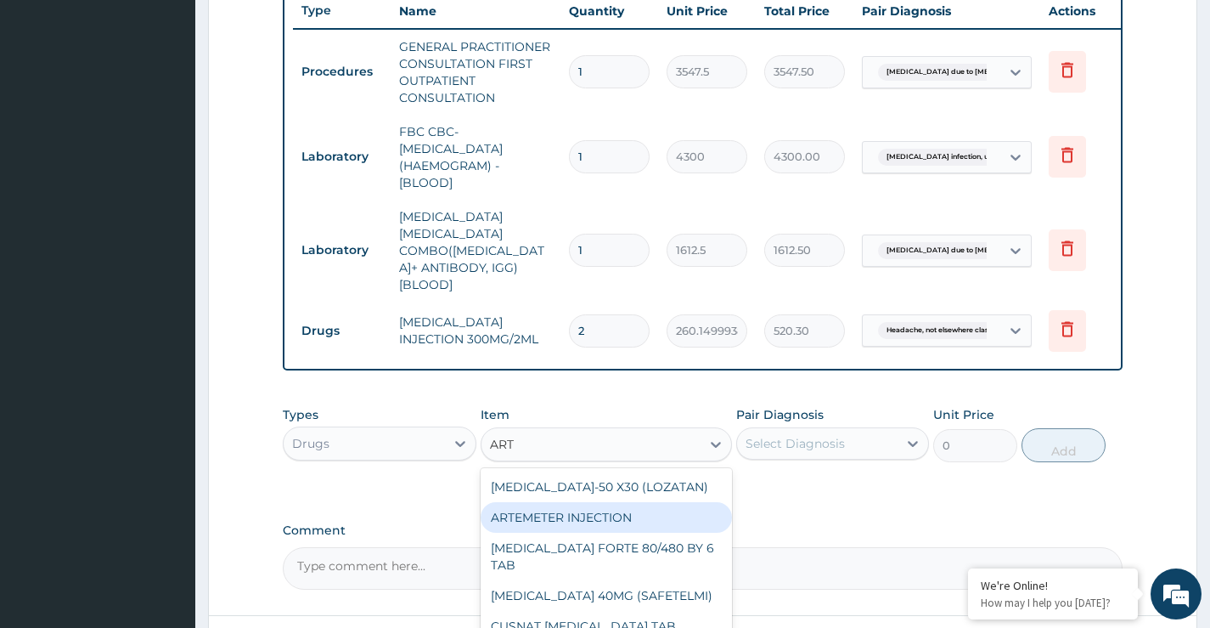
click at [587, 502] on div "ARTEMETER INJECTION" at bounding box center [607, 517] width 252 height 31
type input "946"
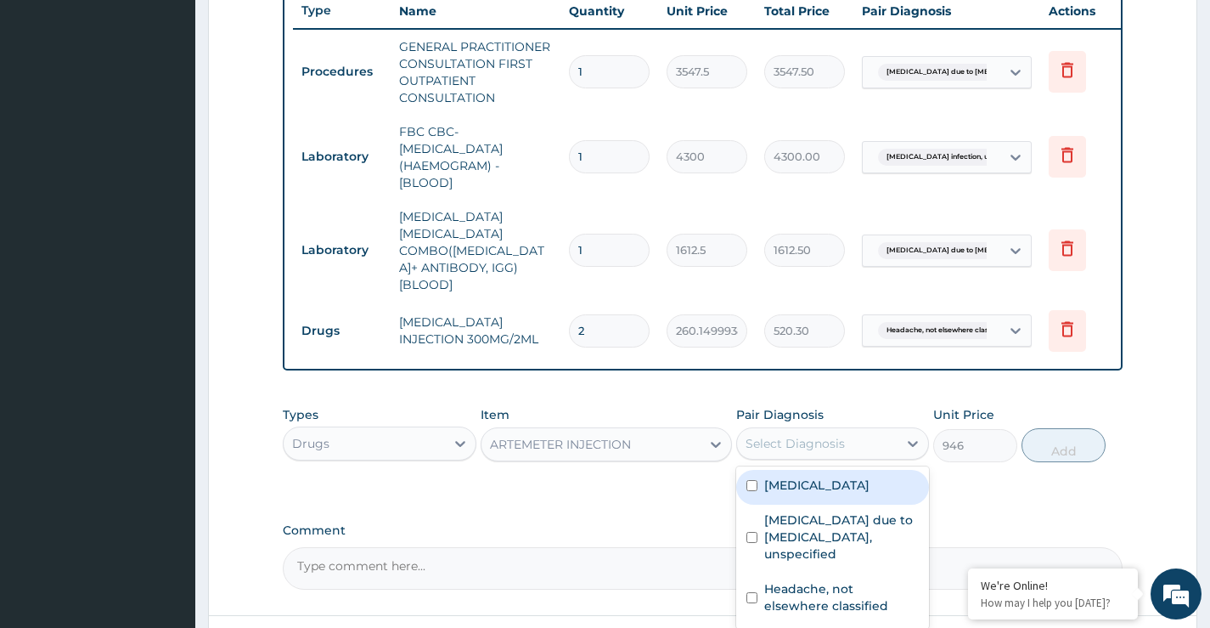
click at [833, 435] on div "Select Diagnosis" at bounding box center [795, 443] width 99 height 17
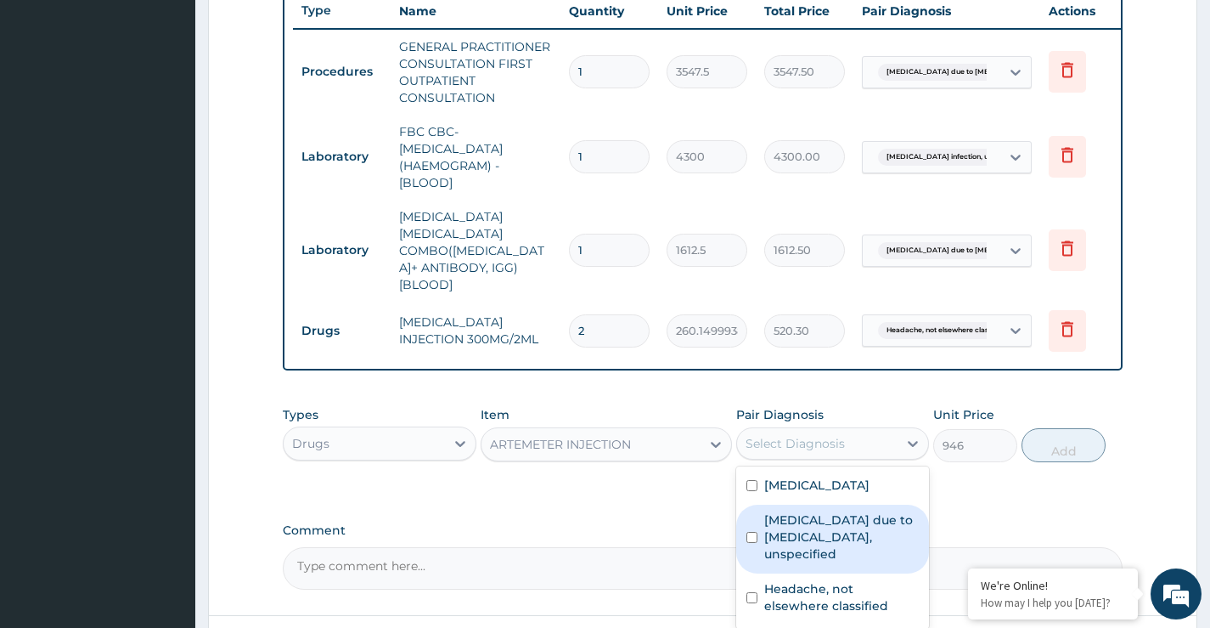
click at [753, 534] on input "checkbox" at bounding box center [752, 537] width 11 height 11
checkbox input "true"
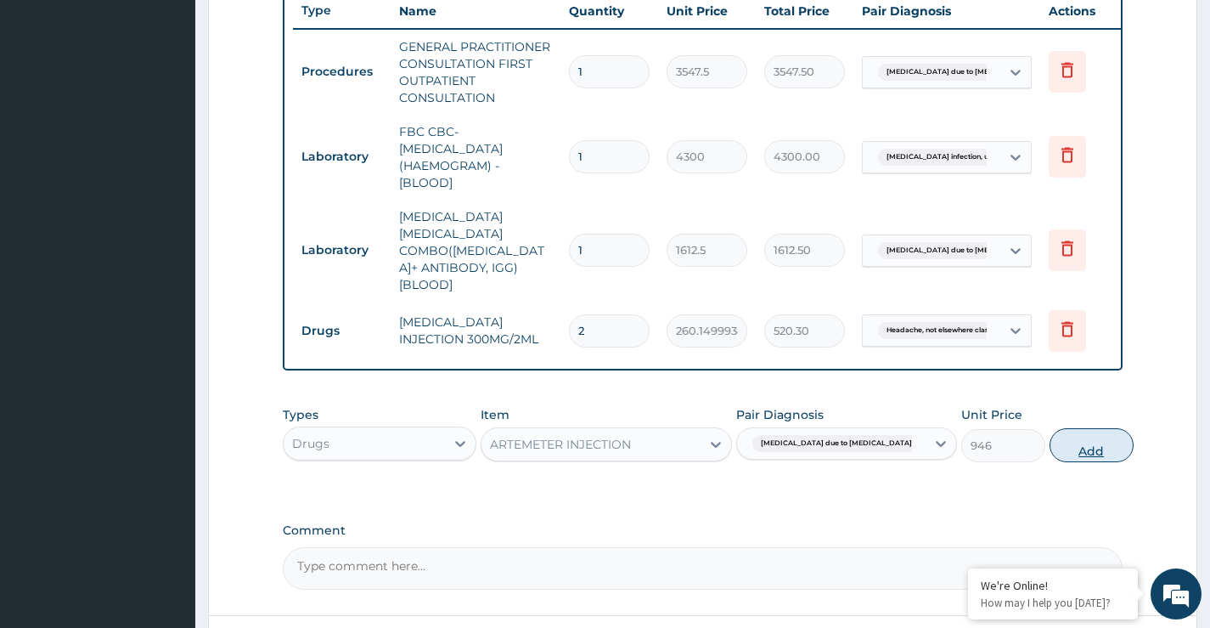
click at [1073, 429] on button "Add" at bounding box center [1092, 445] width 84 height 34
type input "0"
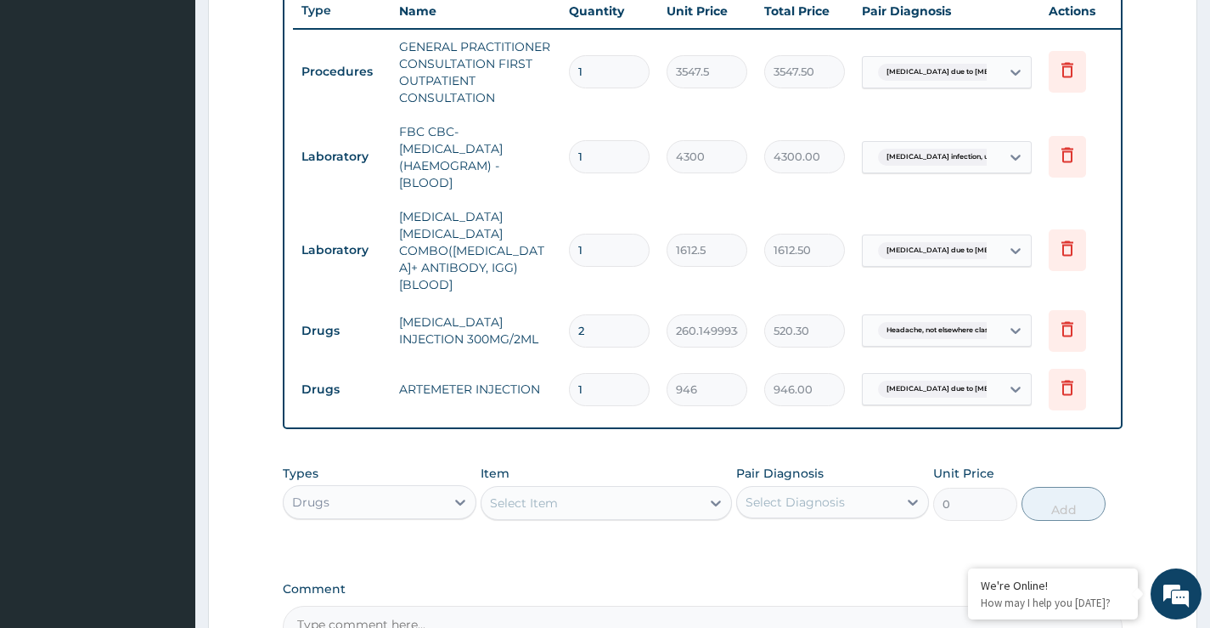
type input "0.00"
type input "3"
type input "2838.00"
type input "3"
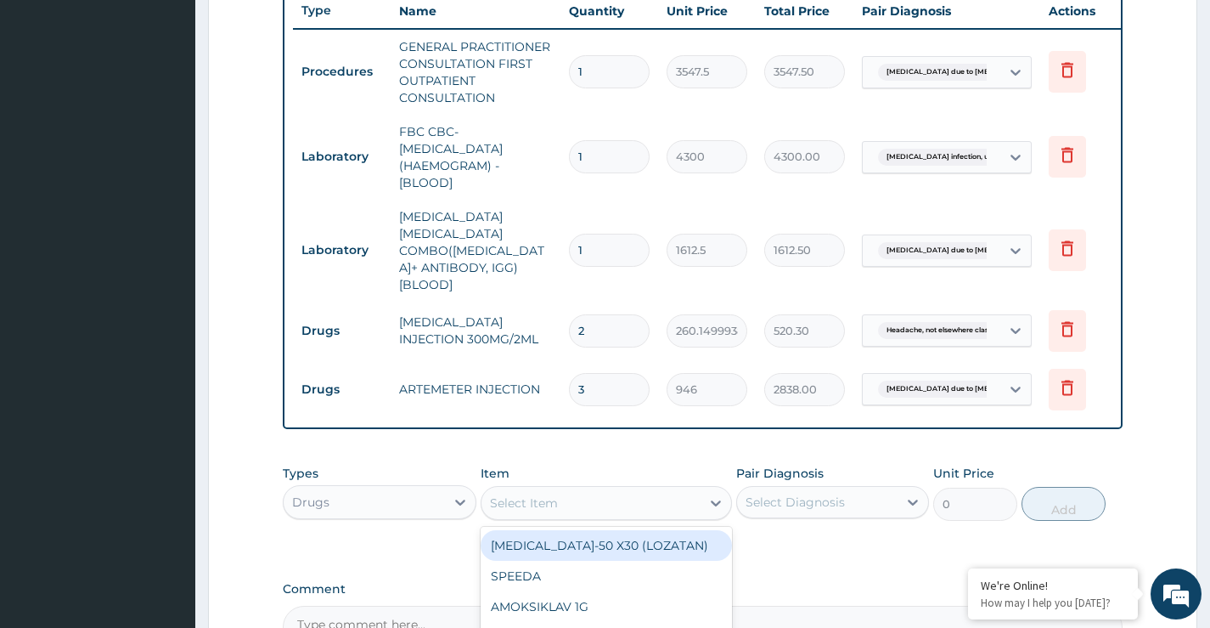
click at [554, 494] on div "Select Item" at bounding box center [524, 502] width 68 height 17
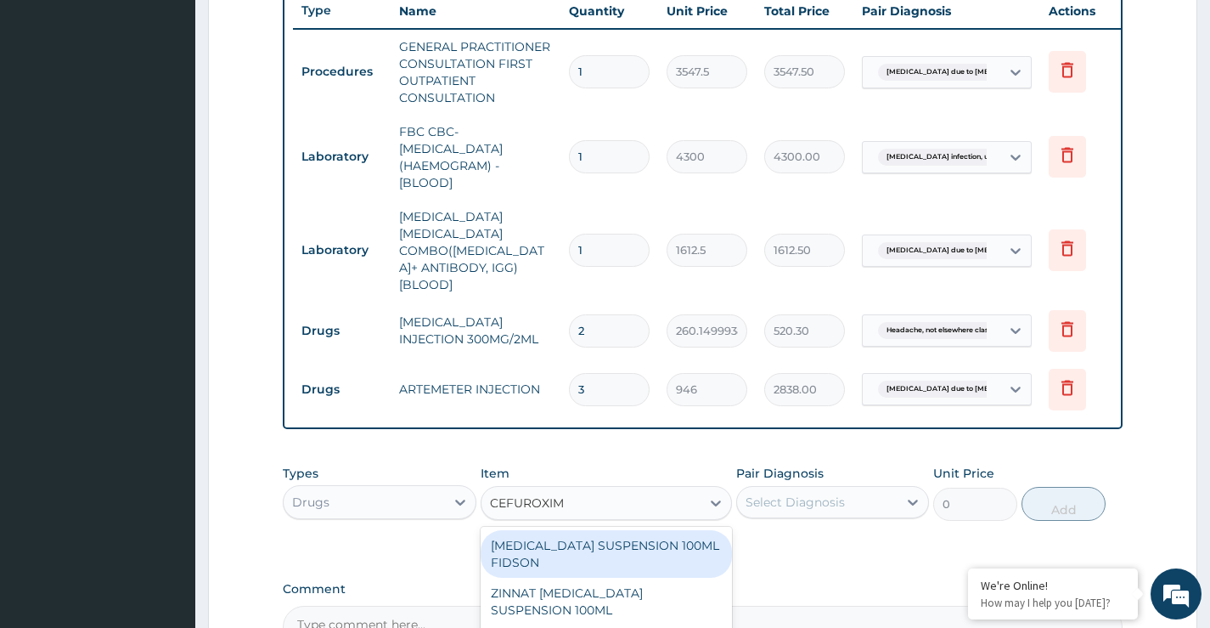
type input "CEFUROXIME"
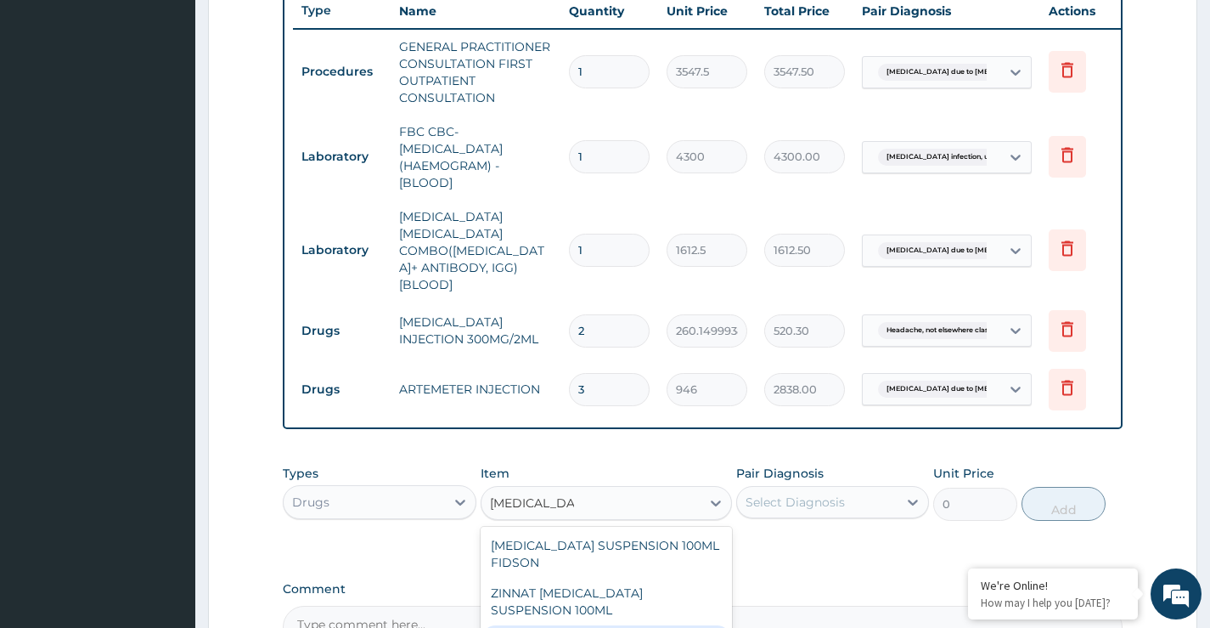
click at [639, 625] on div "CEFUROXIME 750MG" at bounding box center [607, 640] width 252 height 31
type input "1773.75"
click at [631, 489] on div "CEFUROXIME 750MG" at bounding box center [592, 502] width 220 height 27
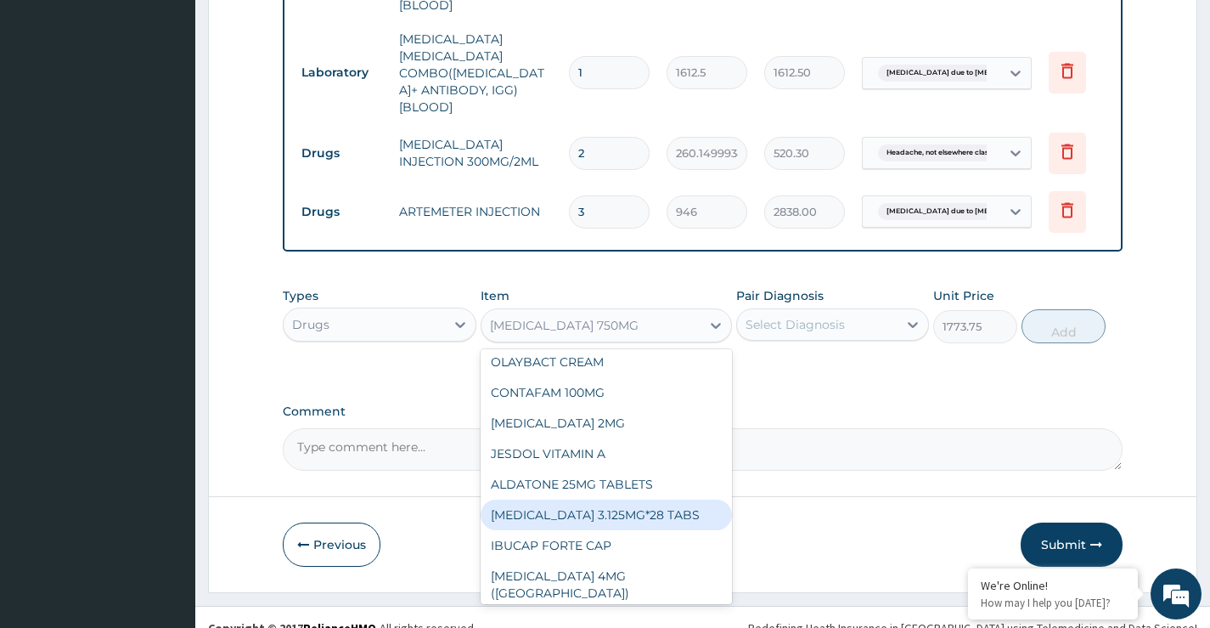
scroll to position [14903, 0]
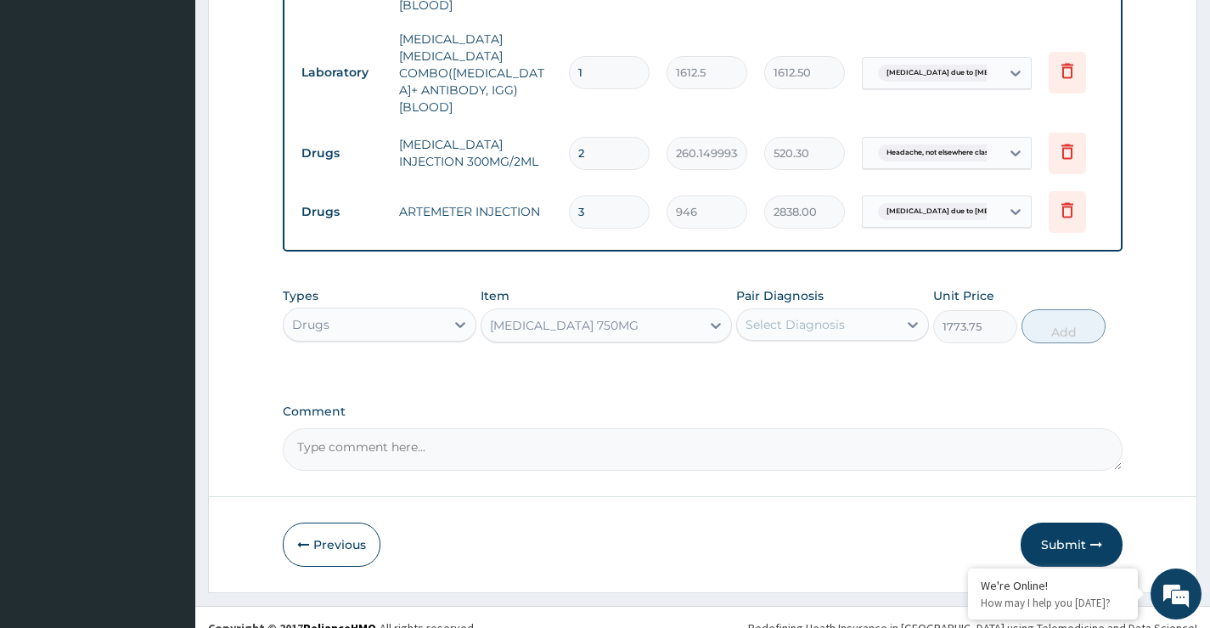
click at [639, 312] on div "CEFUROXIME 750MG" at bounding box center [592, 325] width 220 height 27
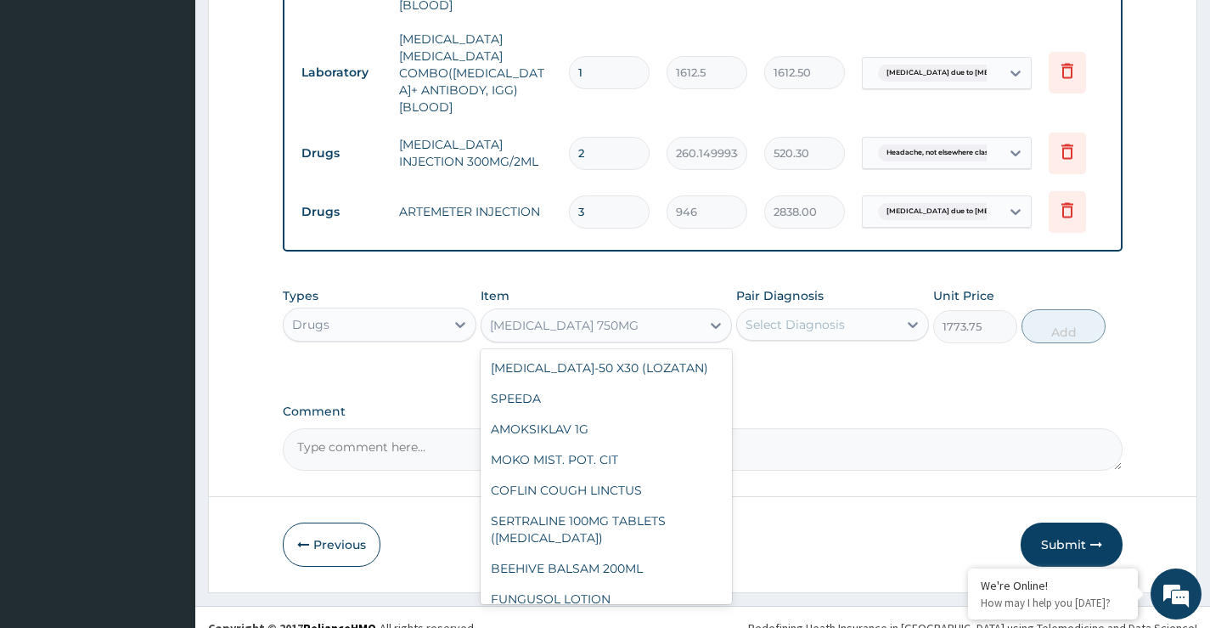
scroll to position [11676, 0]
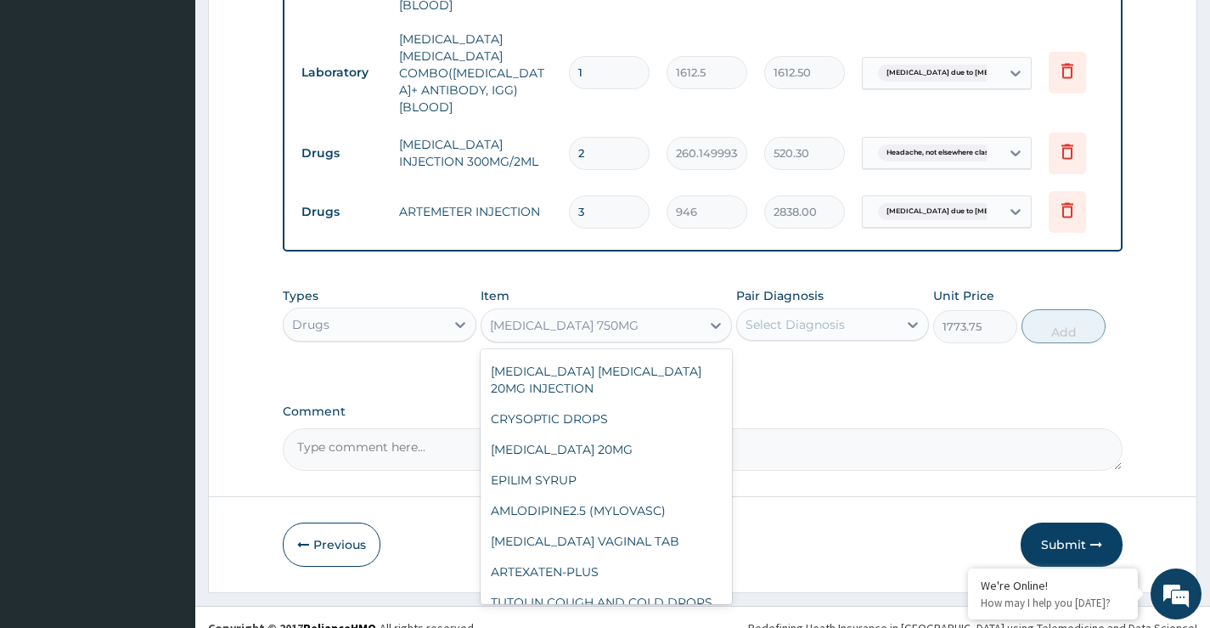
click at [639, 312] on div "CEFUROXIME 750MG" at bounding box center [592, 325] width 220 height 27
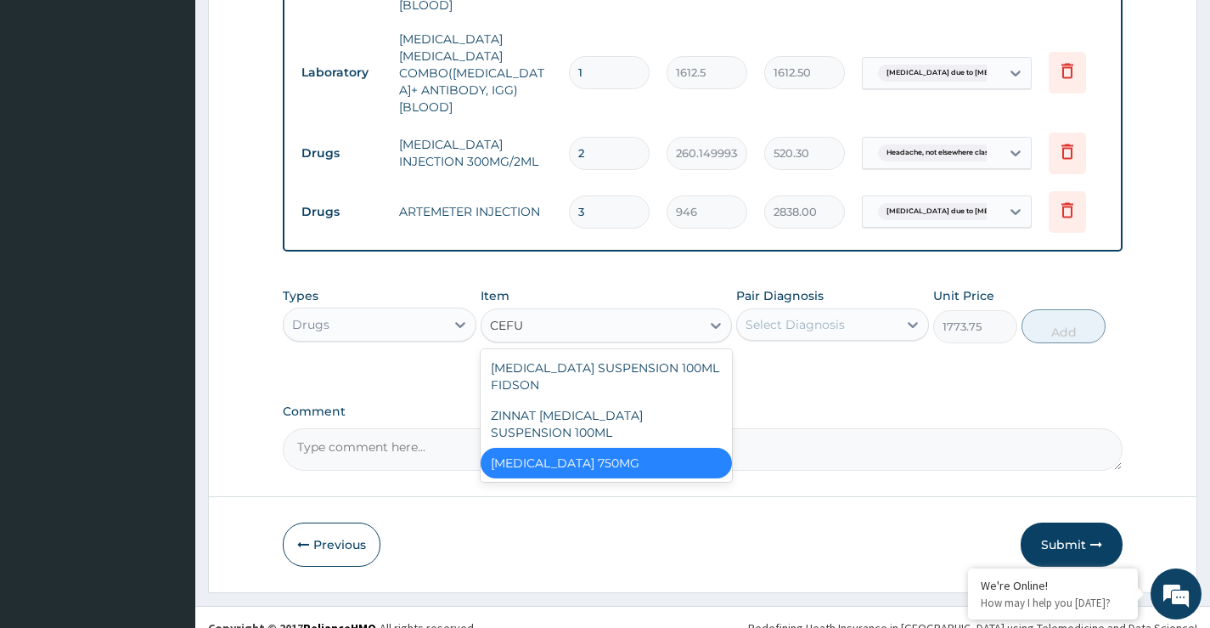
scroll to position [0, 0]
type input "CEFUR"
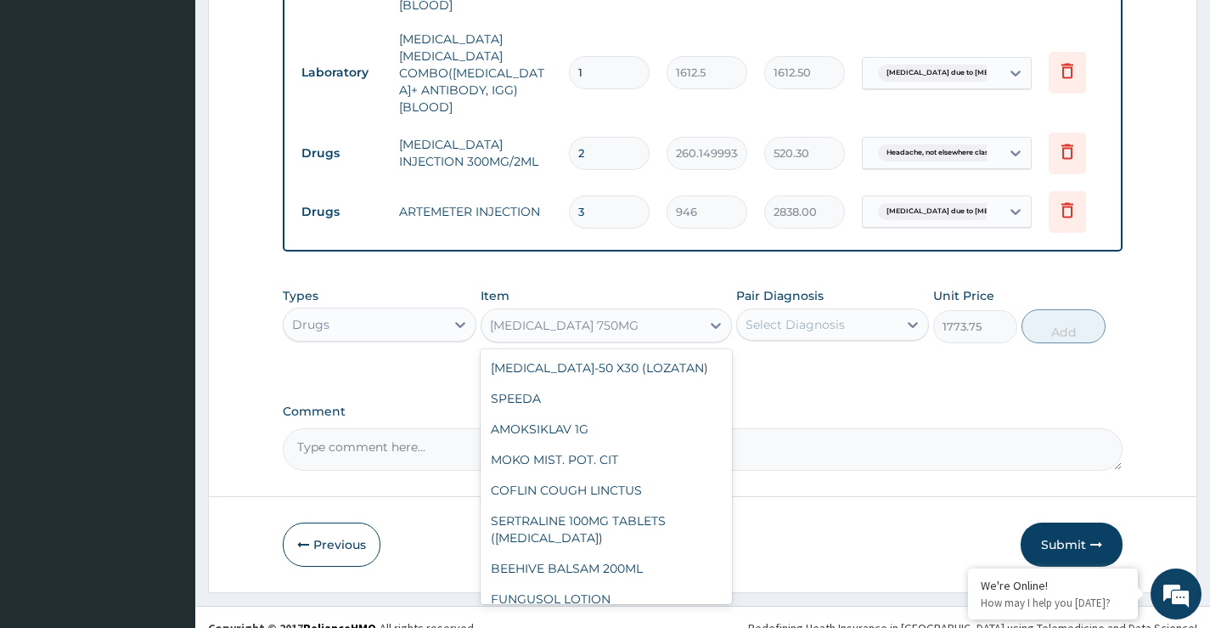
click at [627, 312] on div "CEFUROXIME 750MG" at bounding box center [592, 325] width 220 height 27
drag, startPoint x: 558, startPoint y: 299, endPoint x: 549, endPoint y: 300, distance: 9.4
click at [549, 317] on div "CEFUROXIME 750MG" at bounding box center [564, 325] width 149 height 17
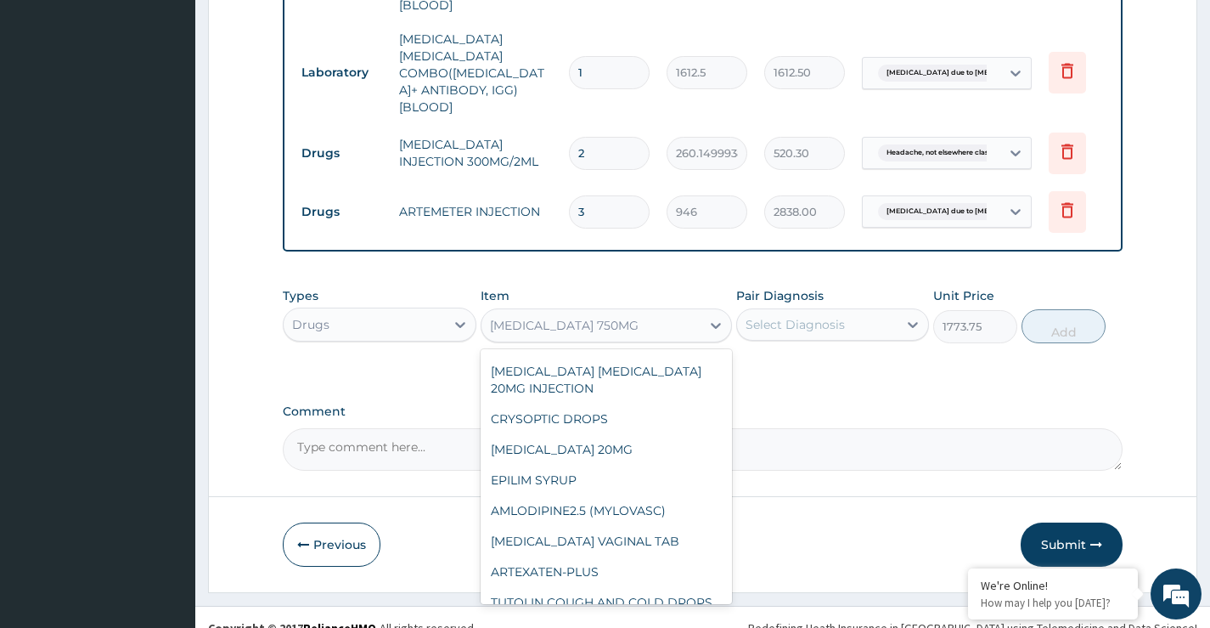
paste input "[MEDICAL_DATA]"
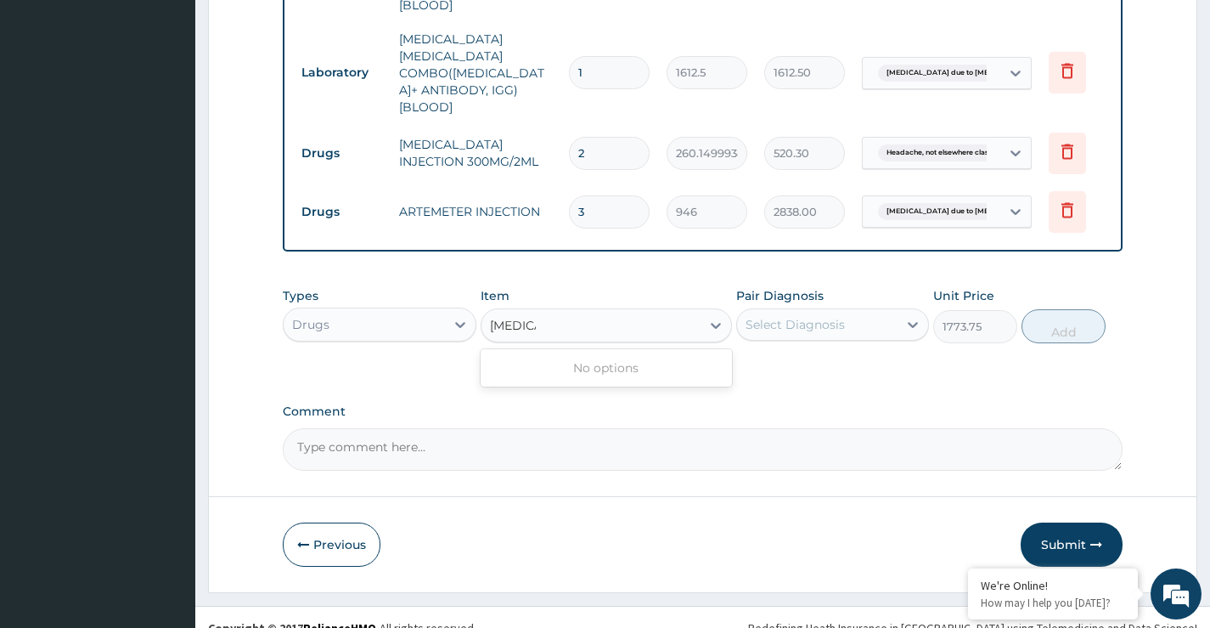
scroll to position [0, 0]
type input "Zin"
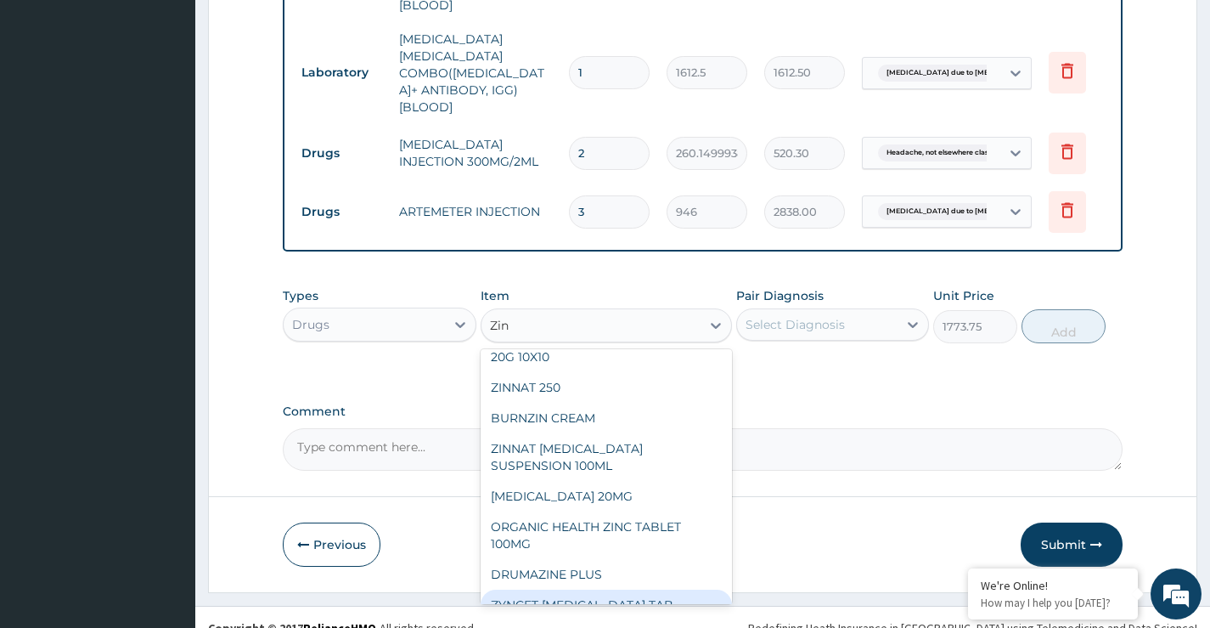
scroll to position [3, 0]
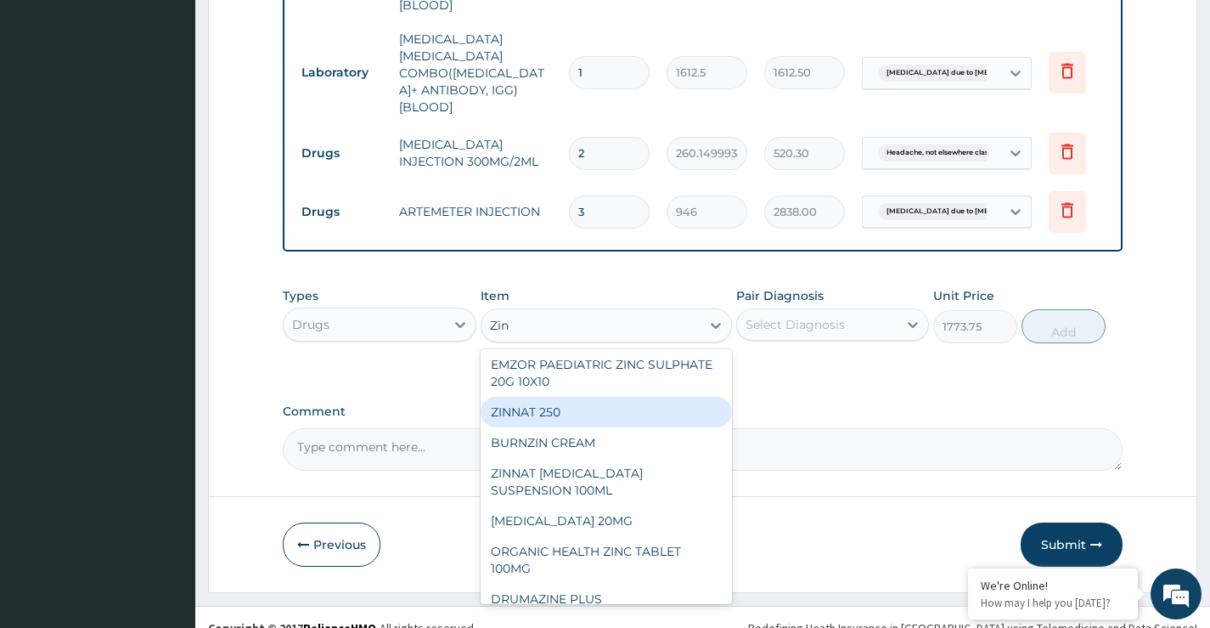
click at [544, 397] on div "ZINNAT 250" at bounding box center [607, 412] width 252 height 31
type input "1419"
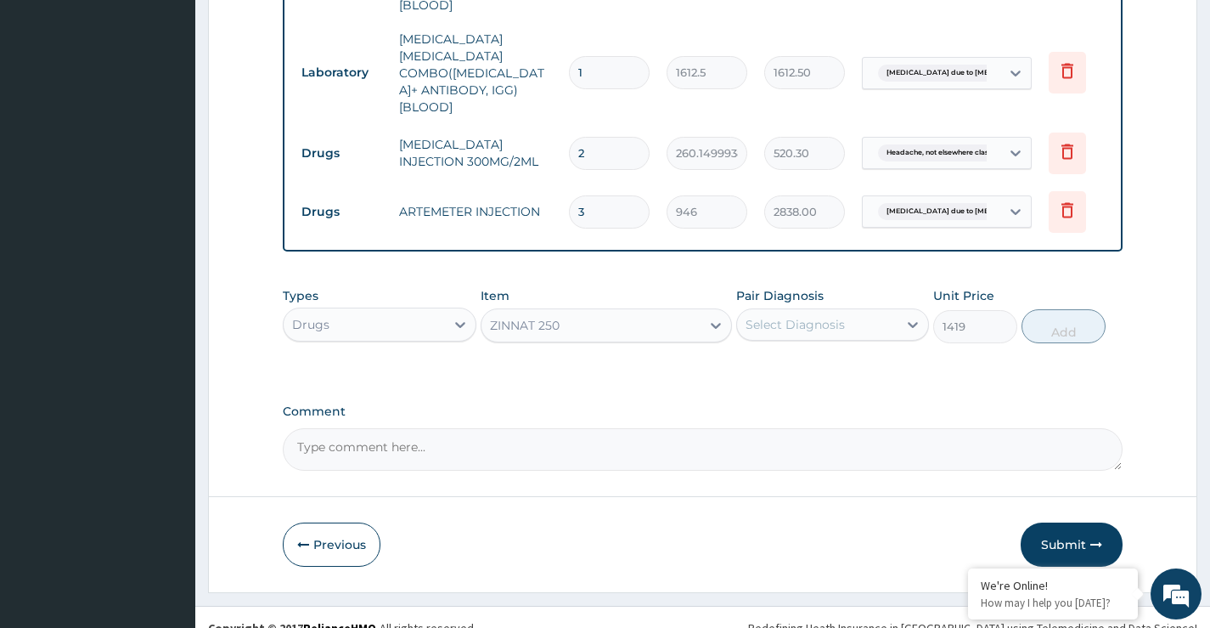
click at [813, 316] on div "Select Diagnosis" at bounding box center [795, 324] width 99 height 17
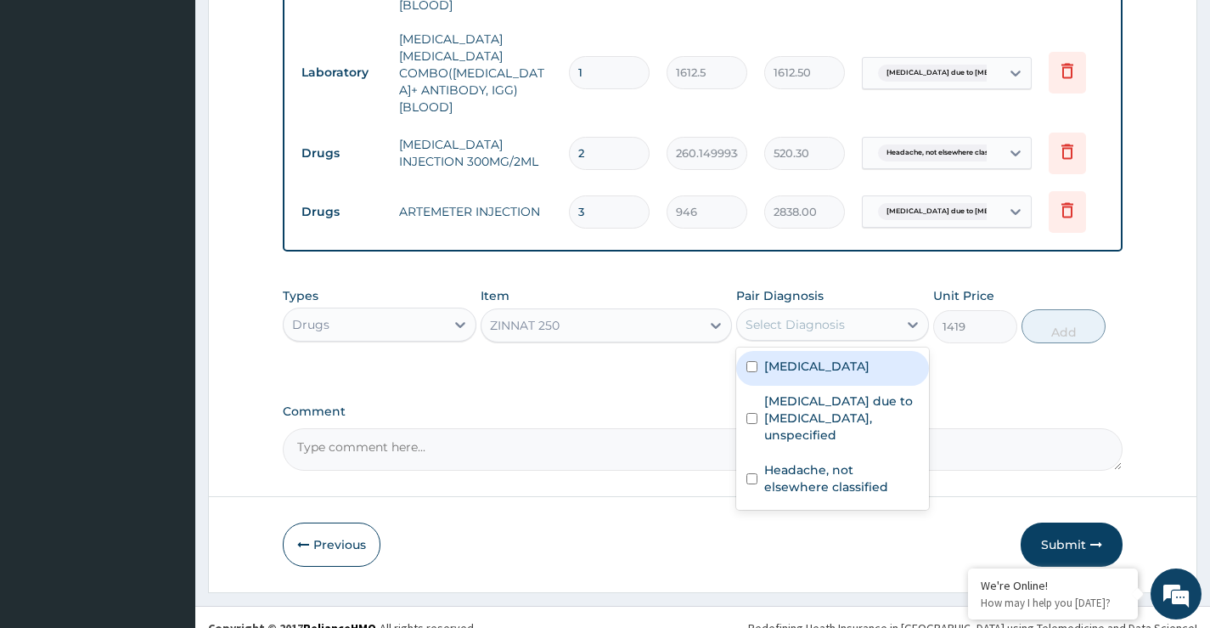
click at [758, 354] on div "Salmonella infection, unspecified" at bounding box center [832, 368] width 193 height 35
checkbox input "true"
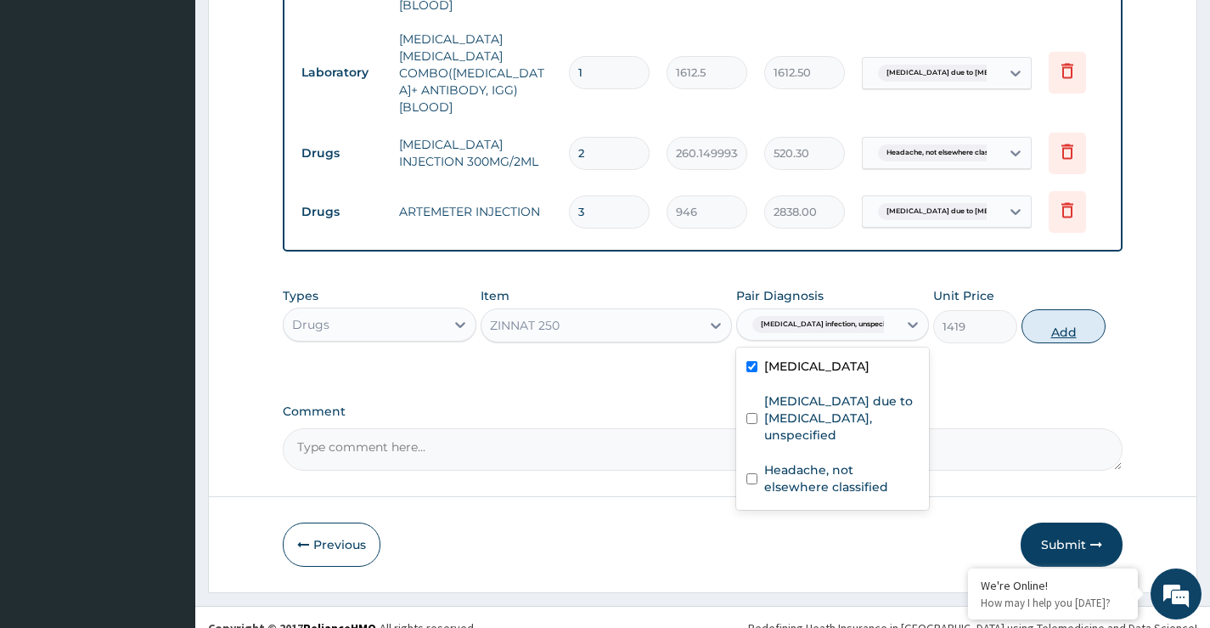
click at [1057, 309] on button "Add" at bounding box center [1064, 326] width 84 height 34
type input "0"
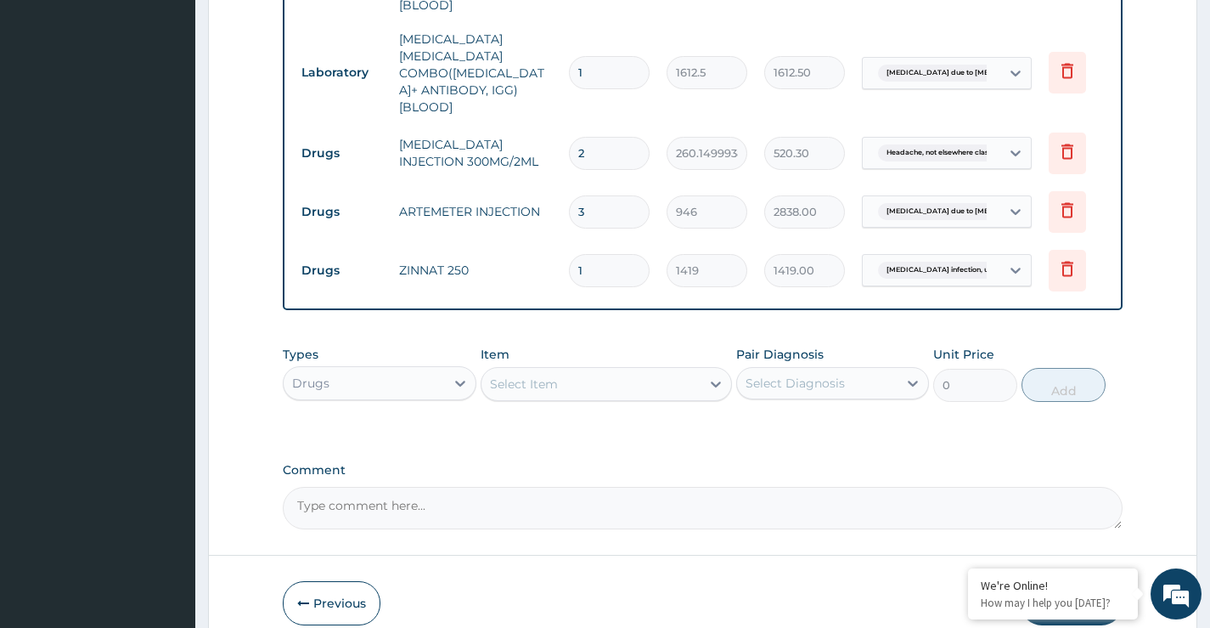
type input "10"
type input "14190.00"
type input "10"
click at [589, 370] on div "Select Item" at bounding box center [592, 383] width 220 height 27
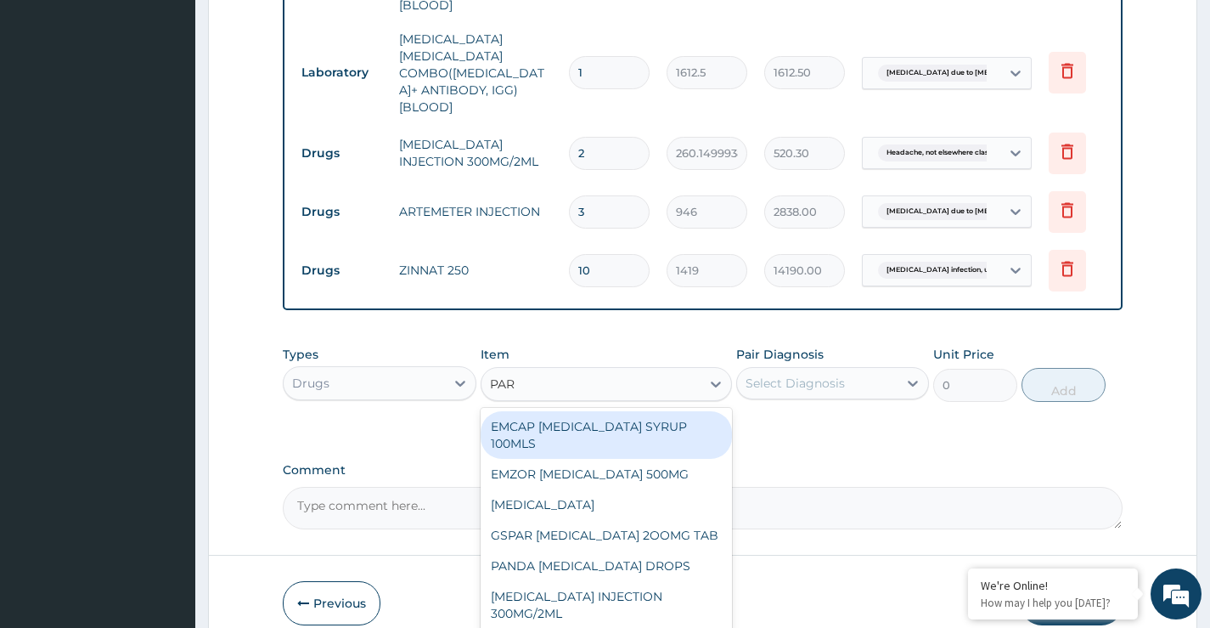
type input "PARA"
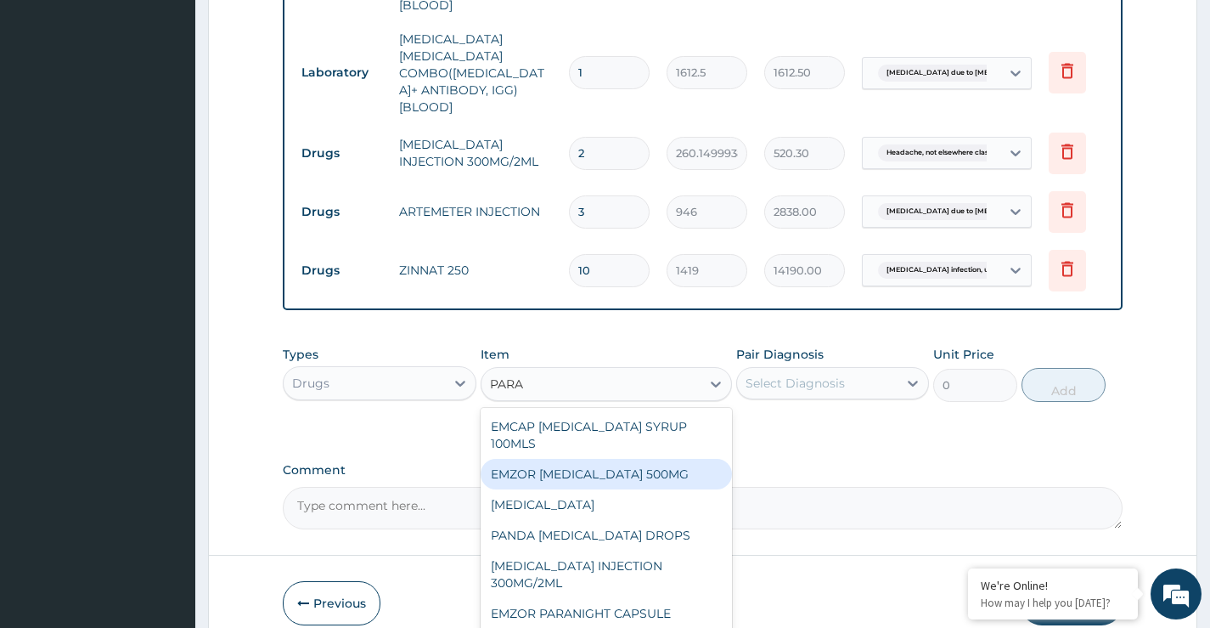
click at [600, 459] on div "EMZOR PARACETAMOL 500MG" at bounding box center [607, 474] width 252 height 31
type input "23.64999961853027"
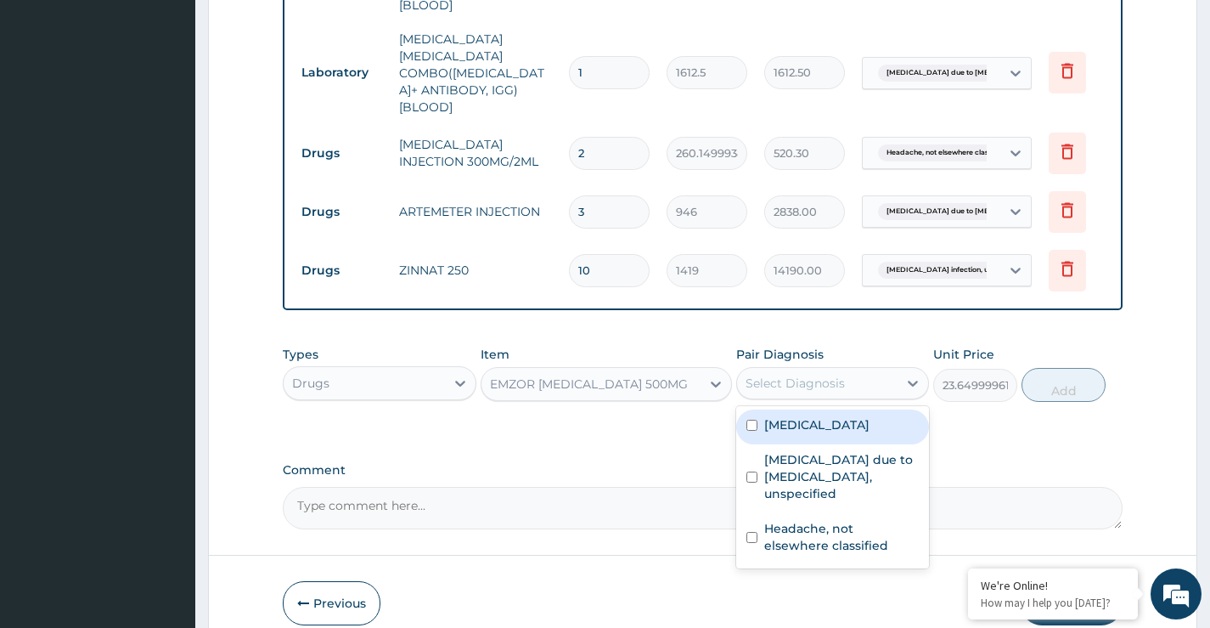
click at [826, 375] on div "Select Diagnosis" at bounding box center [795, 383] width 99 height 17
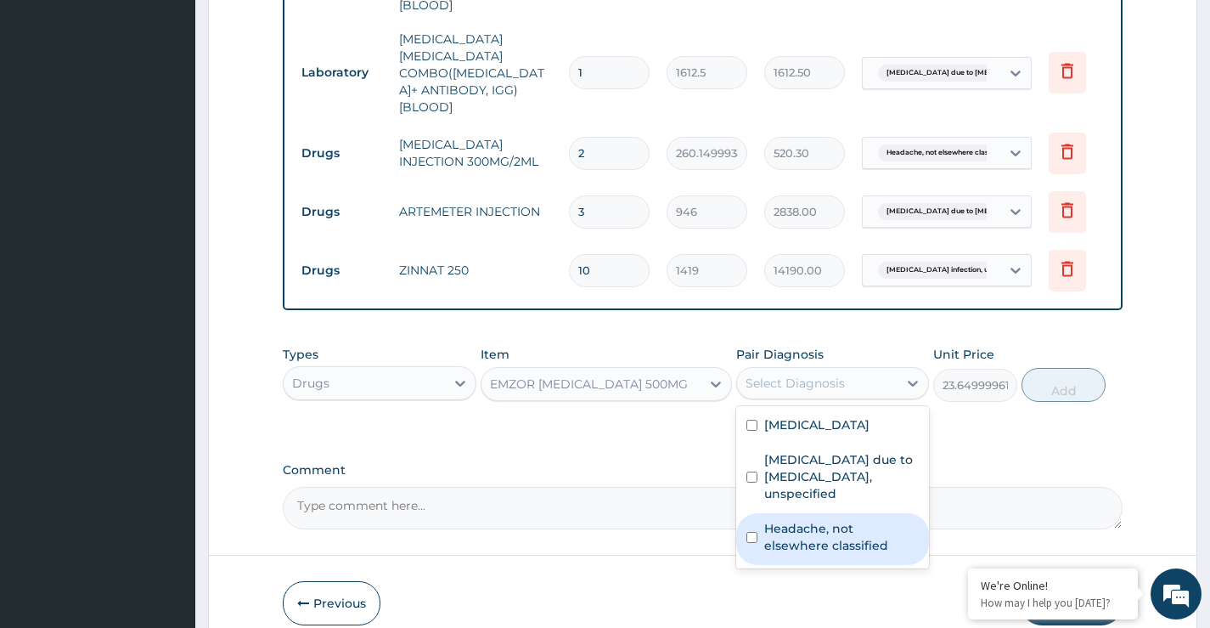
click at [751, 532] on input "checkbox" at bounding box center [752, 537] width 11 height 11
checkbox input "true"
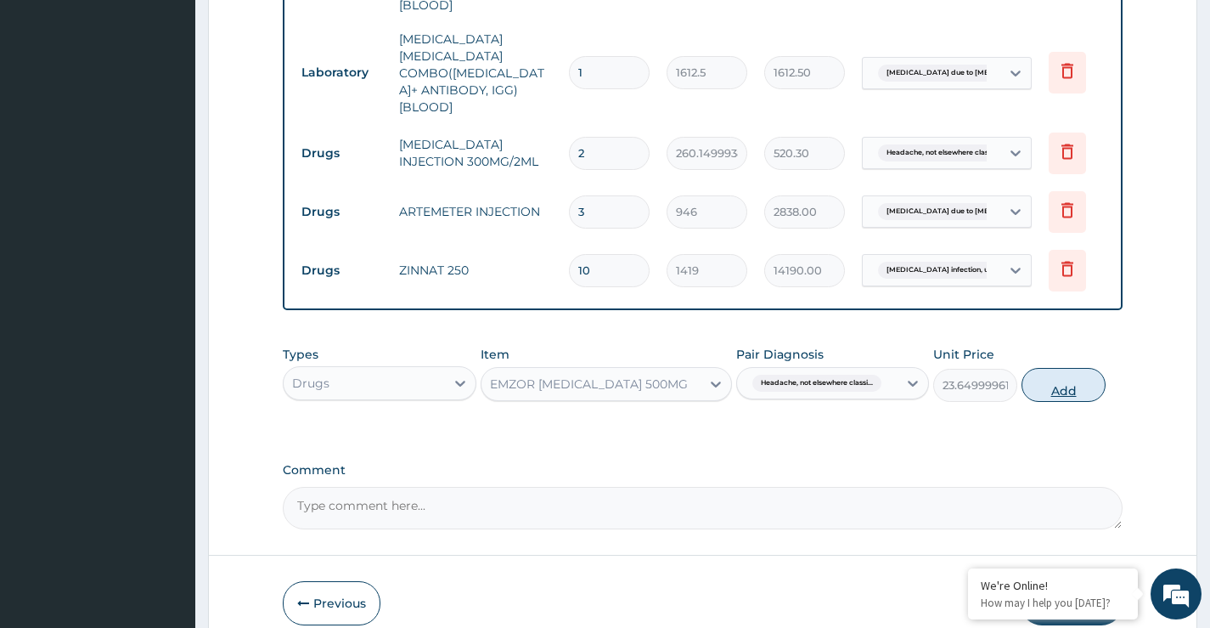
click at [1080, 373] on button "Add" at bounding box center [1064, 385] width 84 height 34
type input "0"
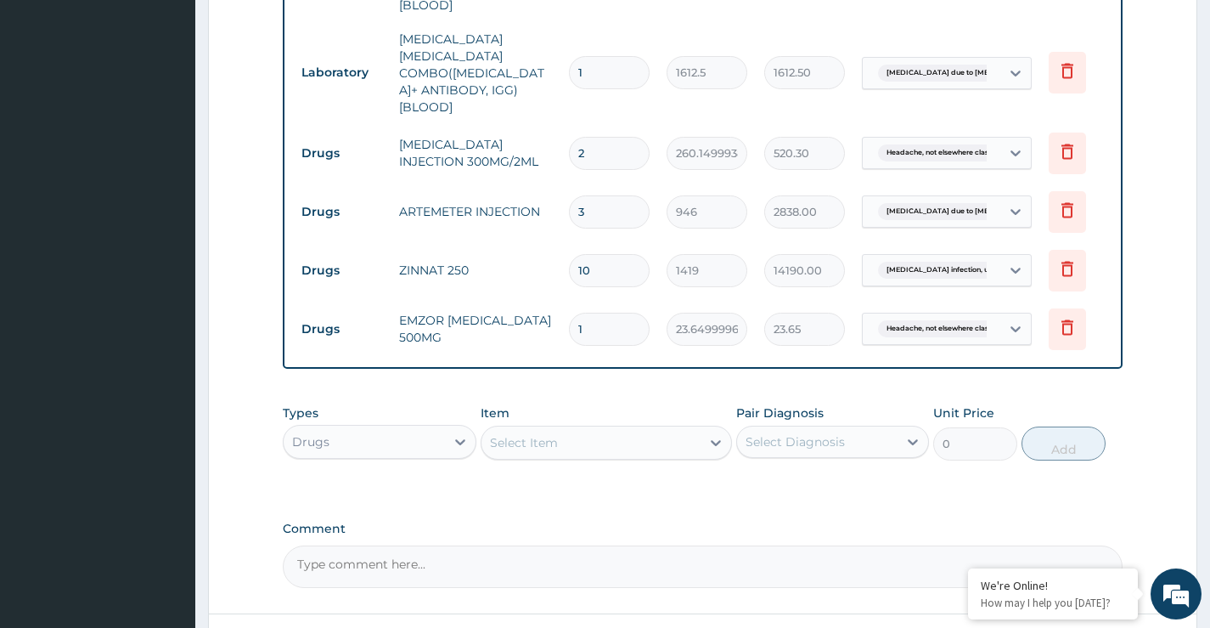
type input "0.00"
type input "9"
type input "212.85"
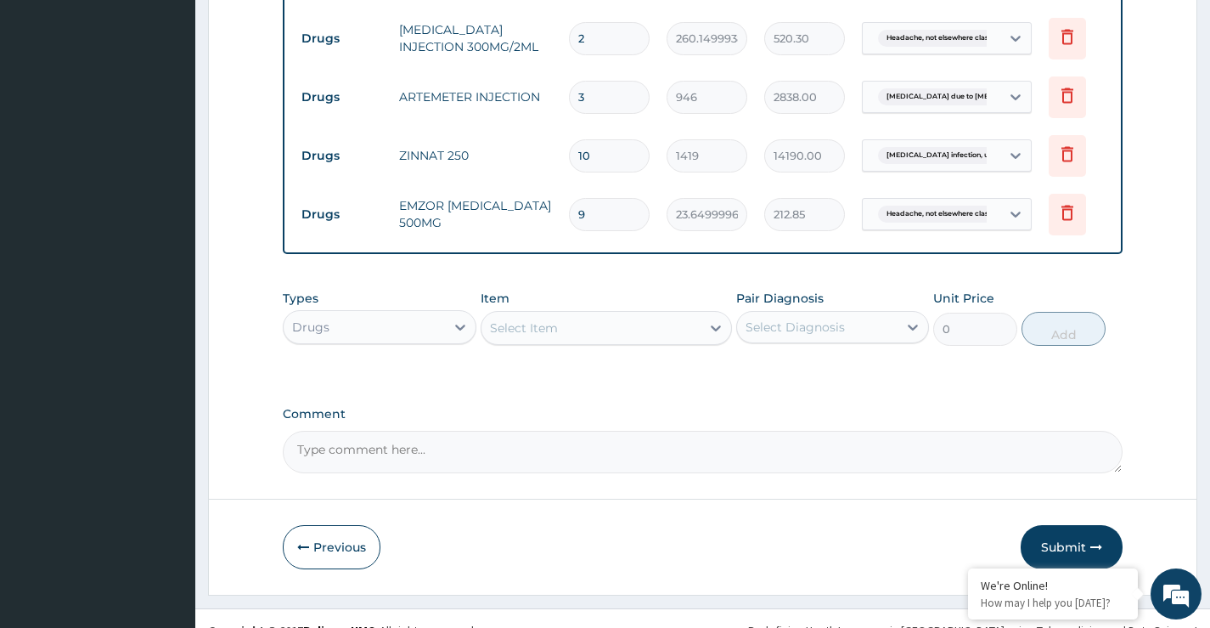
scroll to position [943, 0]
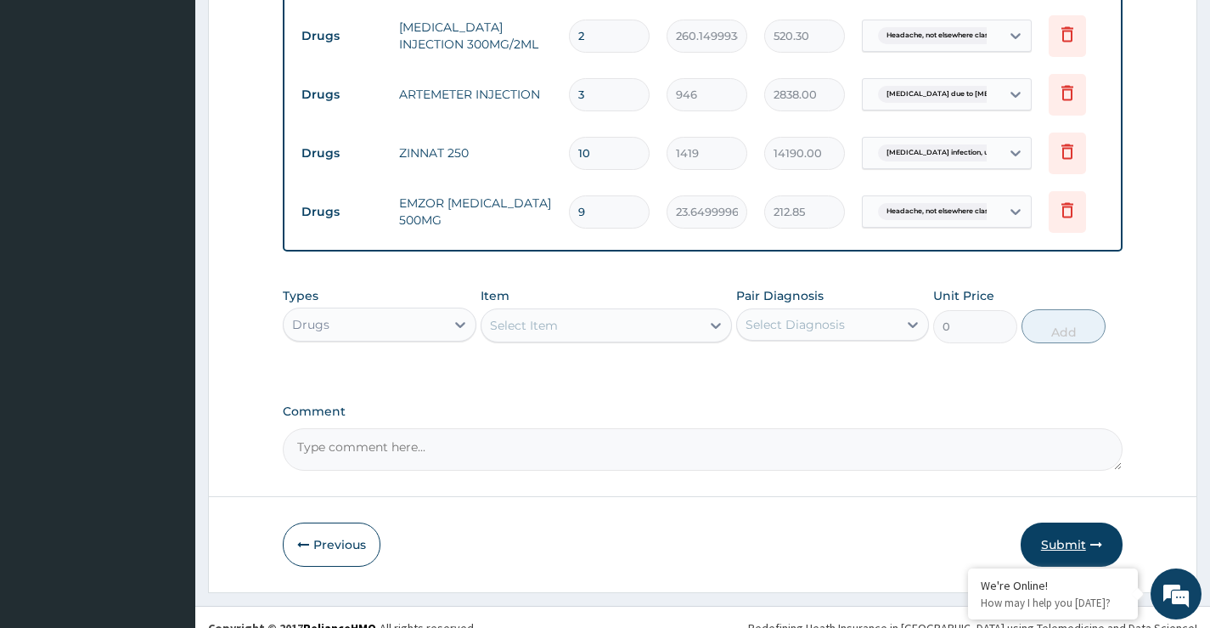
type input "9"
click at [1052, 528] on button "Submit" at bounding box center [1072, 544] width 102 height 44
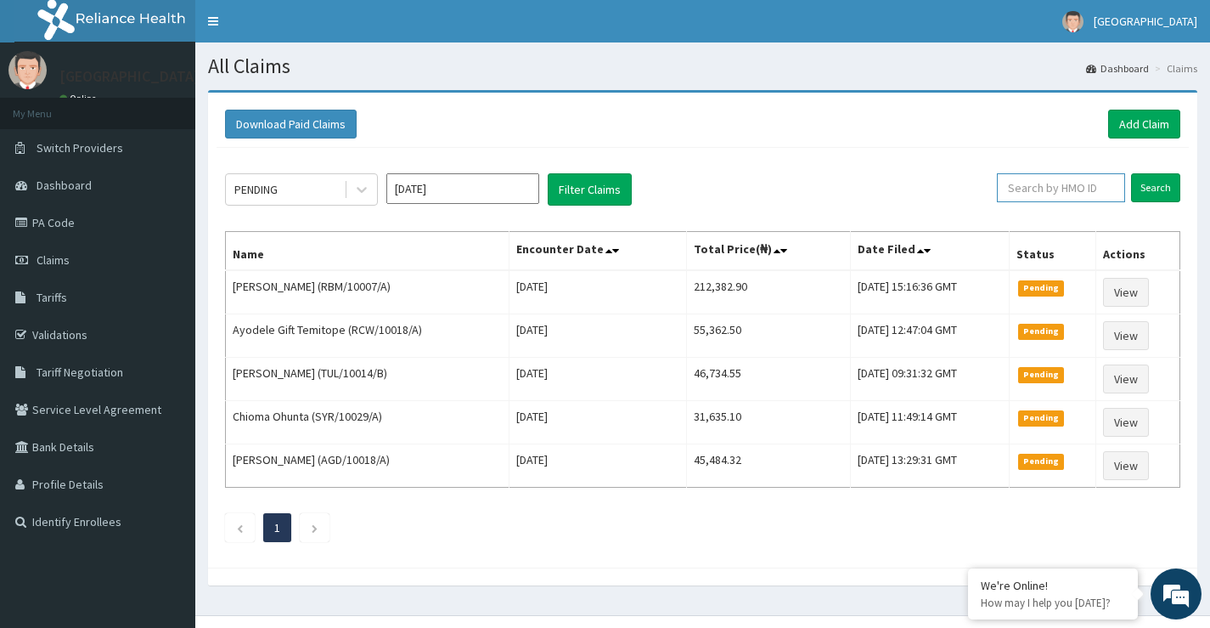
paste input "[MEDICAL_DATA]"
type input "Z"
drag, startPoint x: 1049, startPoint y: 187, endPoint x: 1152, endPoint y: 180, distance: 103.0
click at [1152, 180] on input "Search" at bounding box center [1155, 187] width 49 height 29
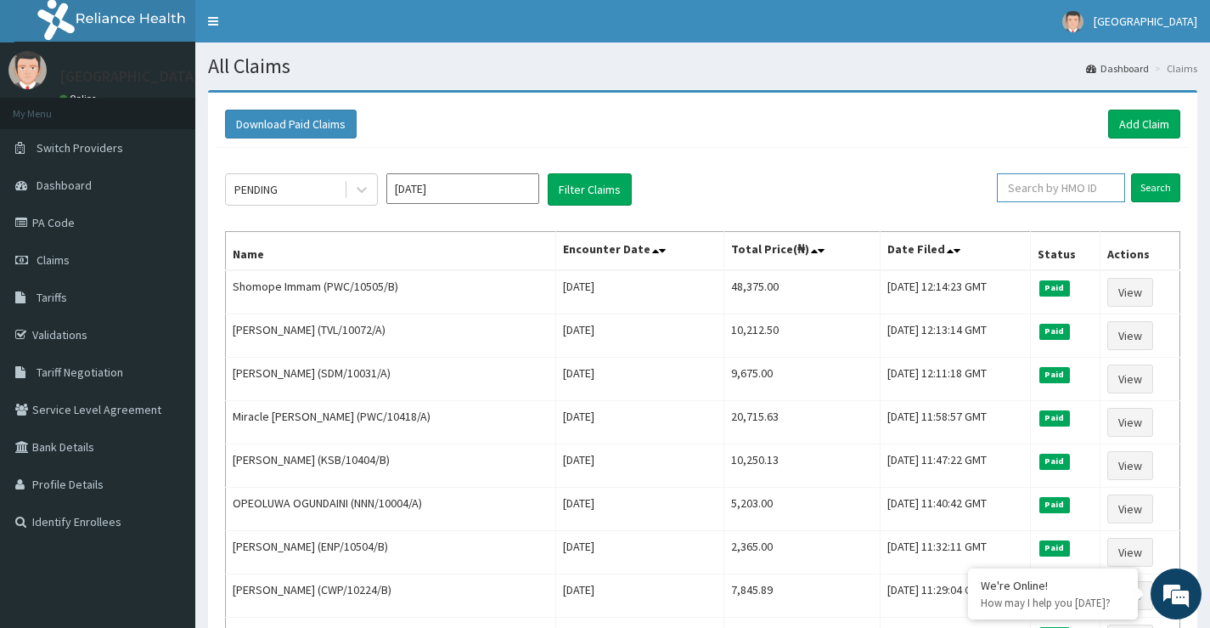
paste input "HIC/10266/B"
type input "HIC/10266/B"
click at [1146, 191] on input "Search" at bounding box center [1155, 187] width 49 height 29
